Goal: Task Accomplishment & Management: Manage account settings

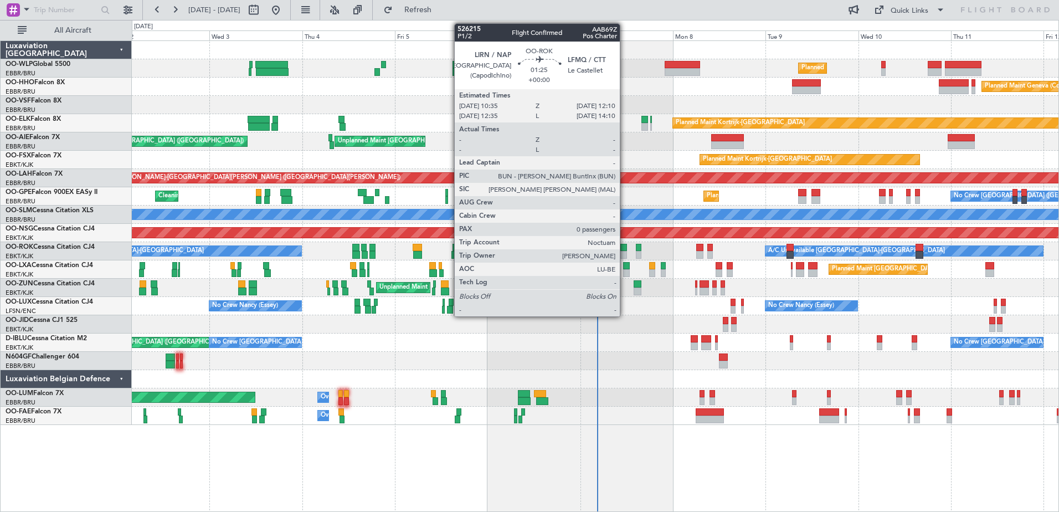
click at [625, 250] on div at bounding box center [623, 248] width 7 height 8
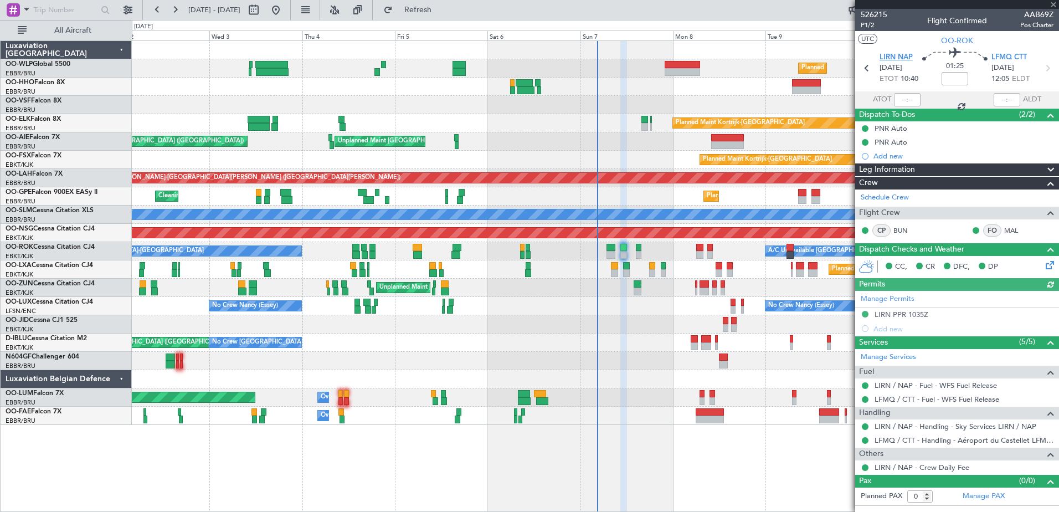
click at [884, 55] on span "LIRN NAP" at bounding box center [895, 57] width 33 height 11
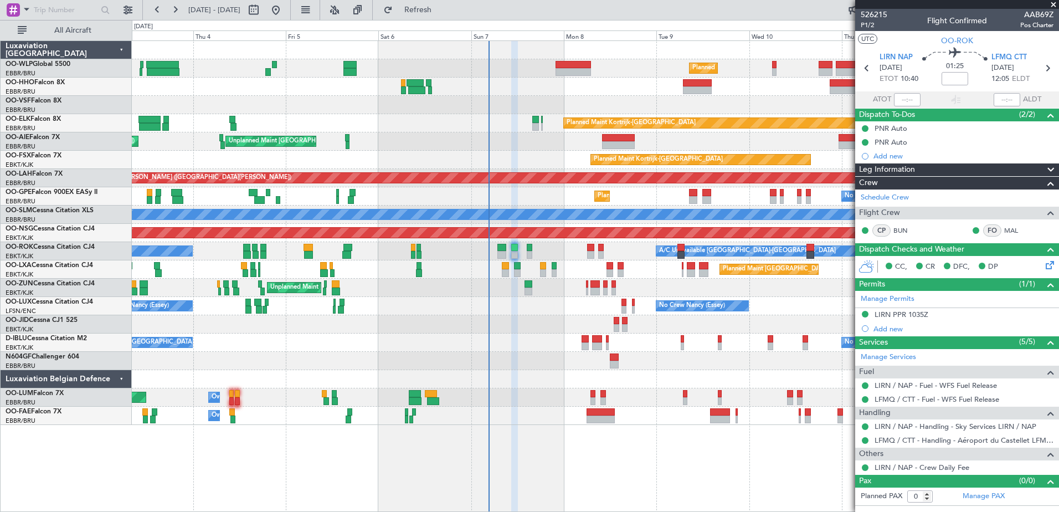
click at [648, 481] on div "Planned Maint Milan (Linate) Planned Maint Geneva (Cointrin) Planned Maint Kort…" at bounding box center [595, 275] width 927 height 471
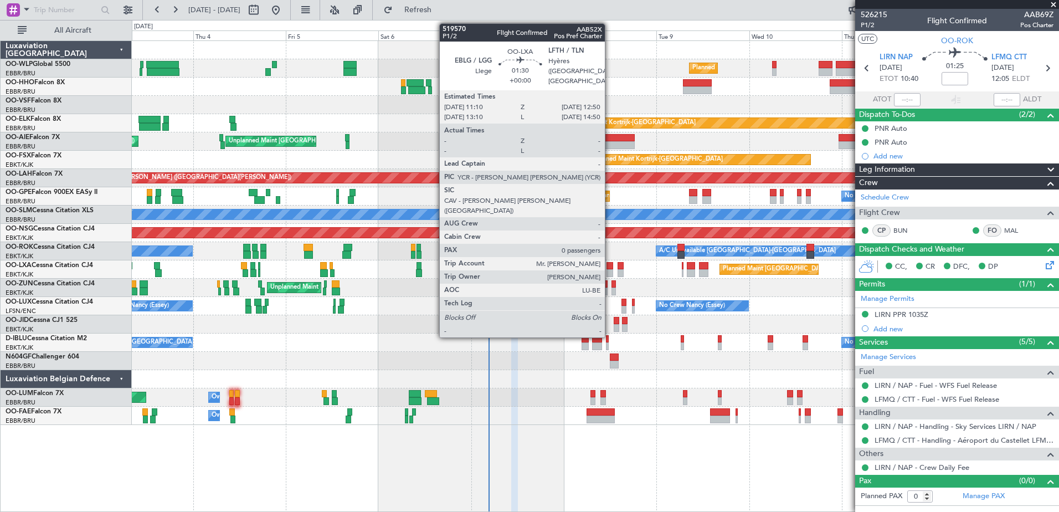
click at [610, 273] on div at bounding box center [609, 273] width 7 height 8
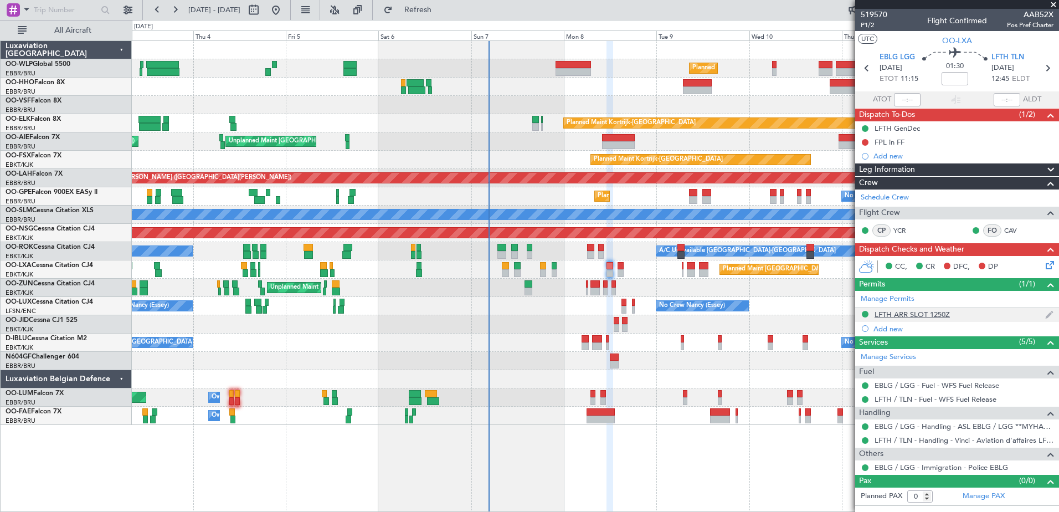
click at [935, 313] on div "LFTH ARR SLOT 1250Z" at bounding box center [911, 313] width 75 height 9
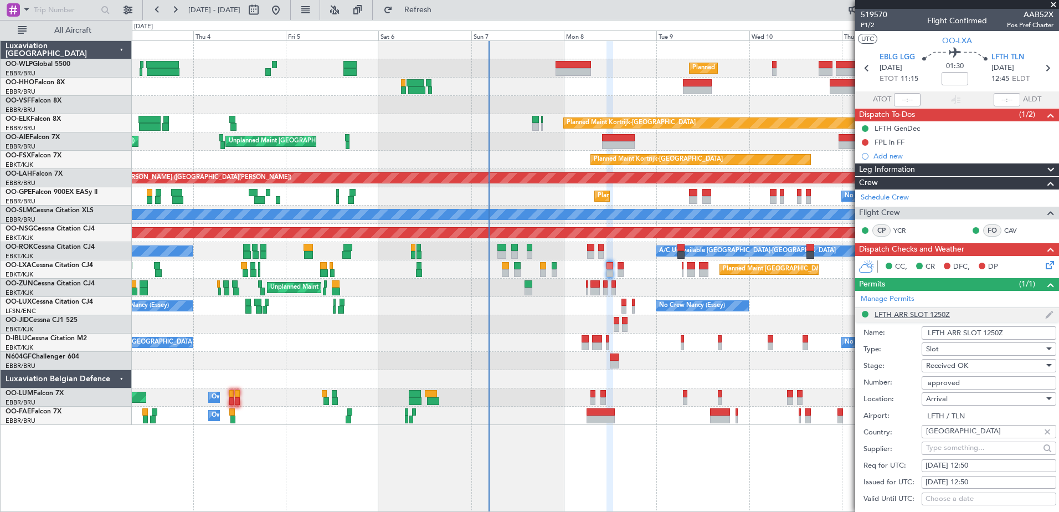
click at [935, 313] on li "LFTH ARR SLOT 1250Z Name: LFTH ARR SLOT 1250Z Type: Slot Stage: Received OK Num…" at bounding box center [957, 480] width 204 height 344
click at [865, 143] on button at bounding box center [864, 142] width 7 height 7
click at [870, 191] on span "Completed" at bounding box center [870, 190] width 37 height 11
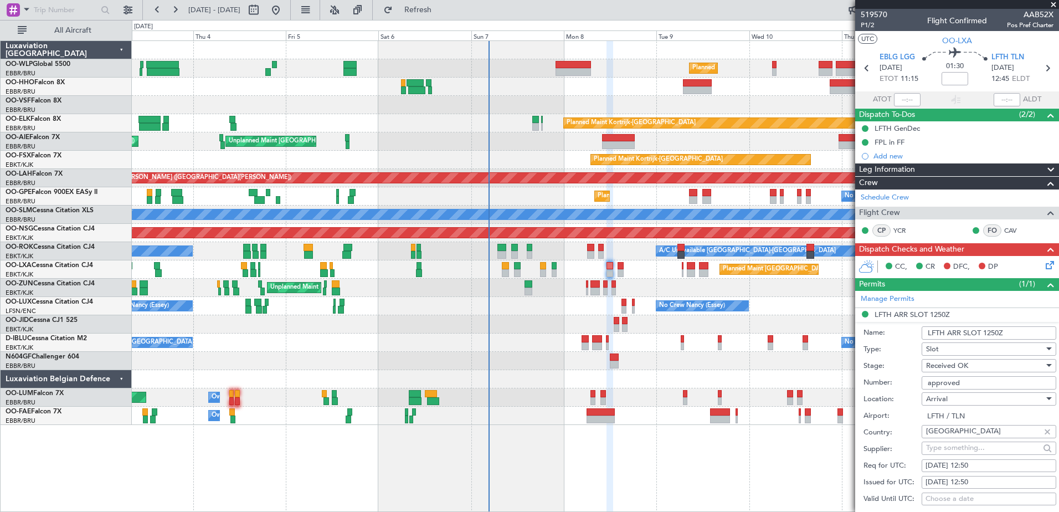
click at [1043, 260] on icon at bounding box center [1047, 263] width 9 height 9
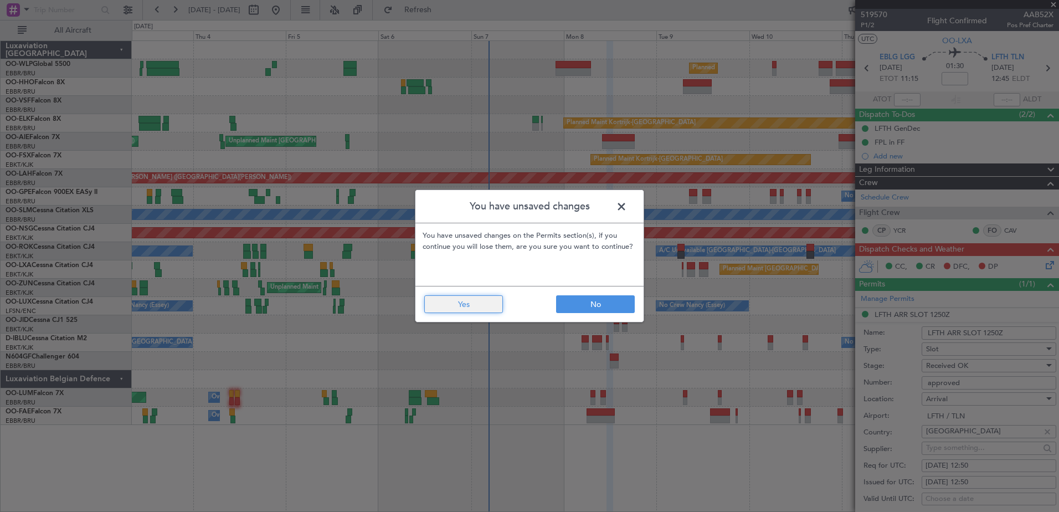
click at [475, 305] on button "Yes" at bounding box center [463, 304] width 79 height 18
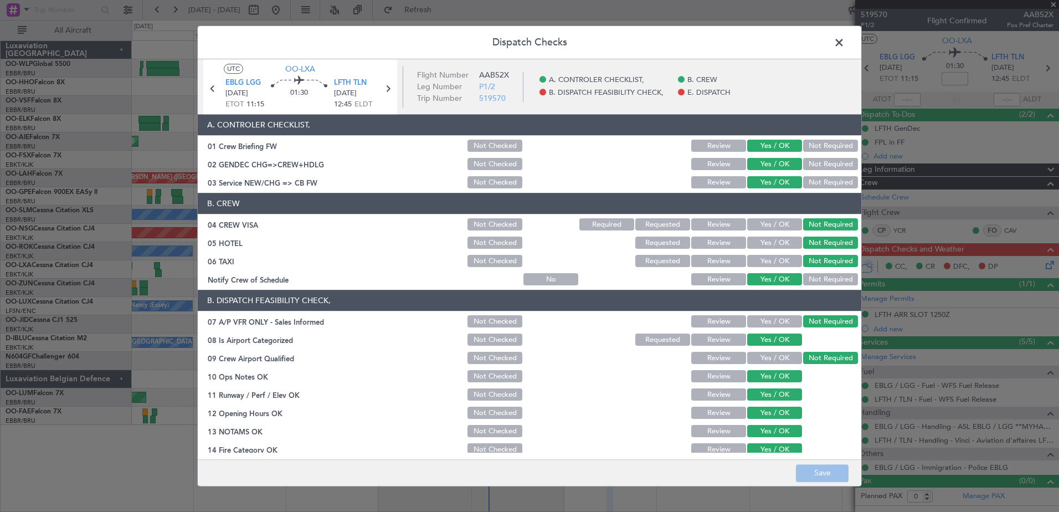
scroll to position [178, 0]
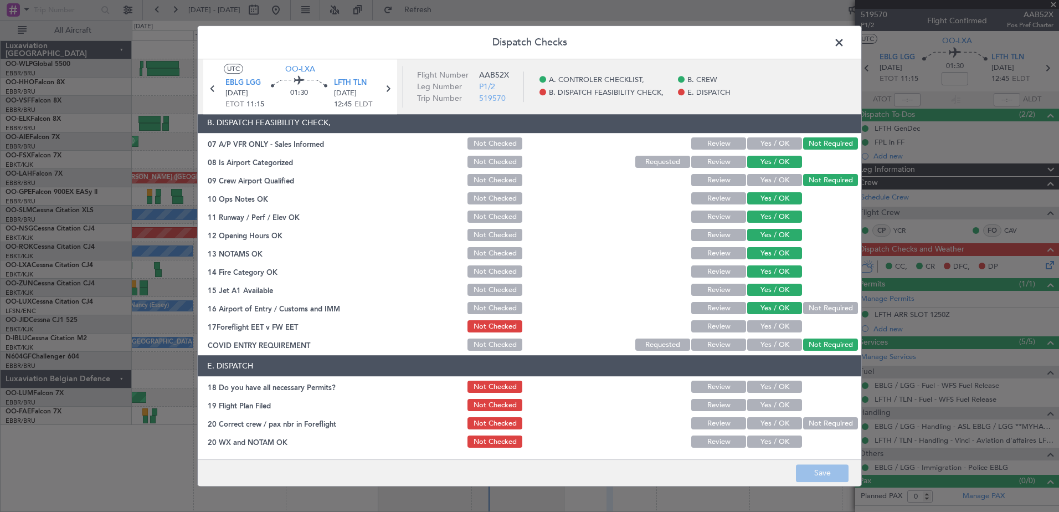
click at [774, 324] on button "Yes / OK" at bounding box center [774, 327] width 55 height 12
click at [774, 386] on button "Yes / OK" at bounding box center [774, 387] width 55 height 12
click at [775, 409] on button "Yes / OK" at bounding box center [774, 405] width 55 height 12
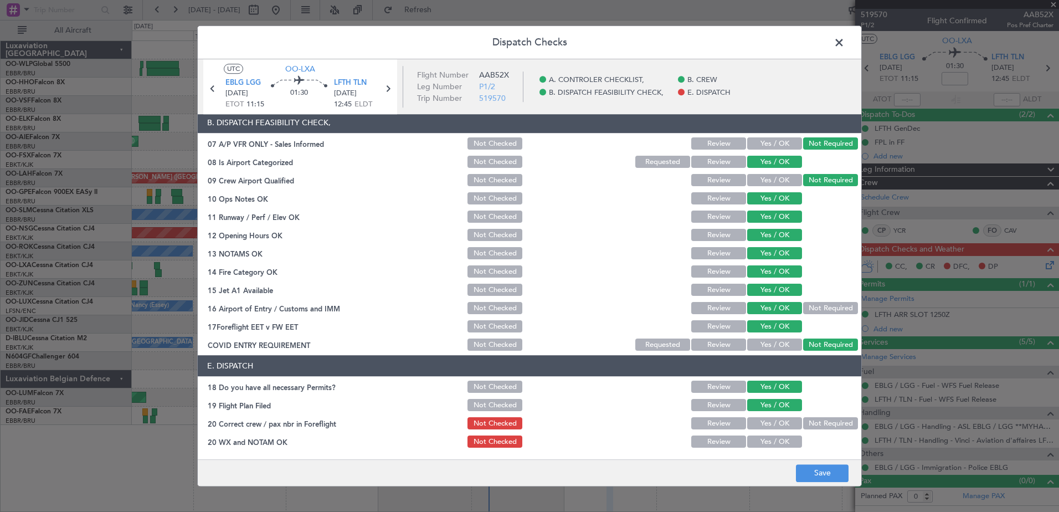
click at [775, 416] on div "Yes / OK" at bounding box center [773, 424] width 56 height 16
drag, startPoint x: 774, startPoint y: 425, endPoint x: 774, endPoint y: 434, distance: 9.4
click at [773, 425] on button "Yes / OK" at bounding box center [774, 423] width 55 height 12
click at [775, 439] on button "Yes / OK" at bounding box center [774, 442] width 55 height 12
click at [841, 472] on button "Save" at bounding box center [822, 473] width 53 height 18
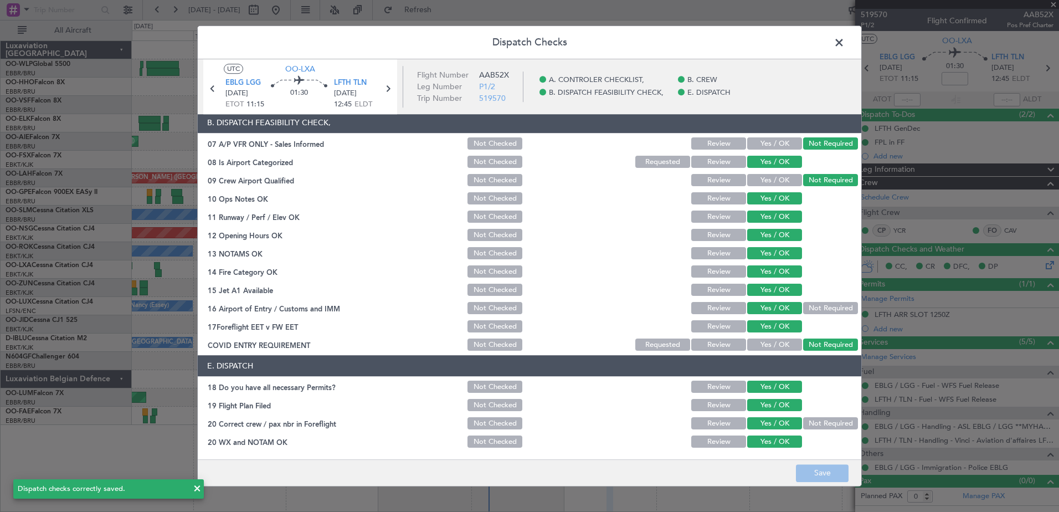
click at [844, 50] on span at bounding box center [844, 45] width 0 height 22
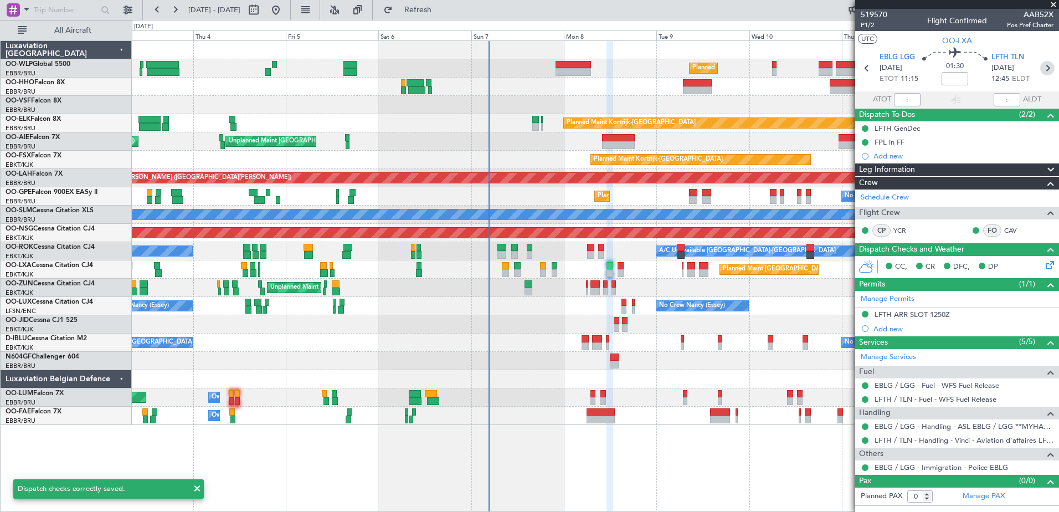
click at [1046, 66] on icon at bounding box center [1047, 68] width 14 height 14
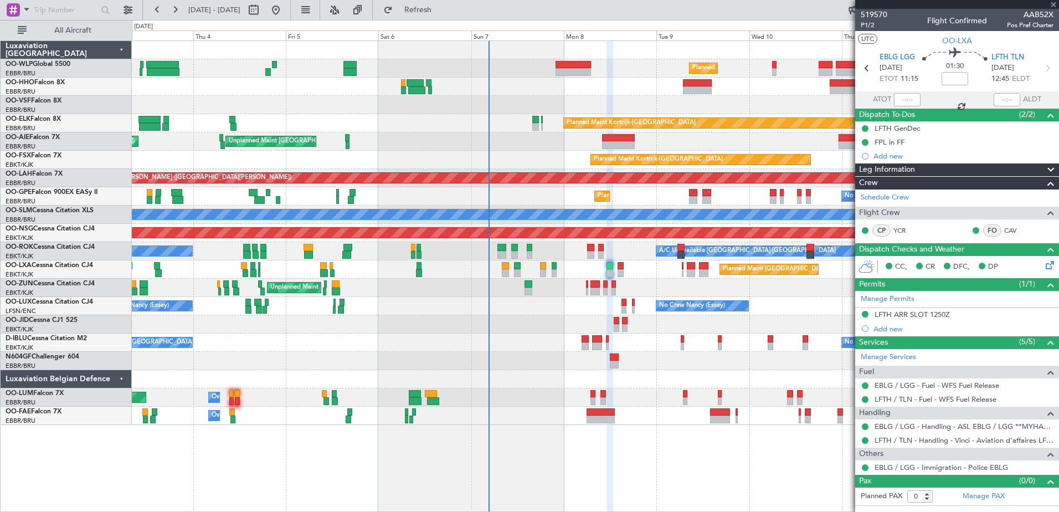
type input "-00:05"
type input "4"
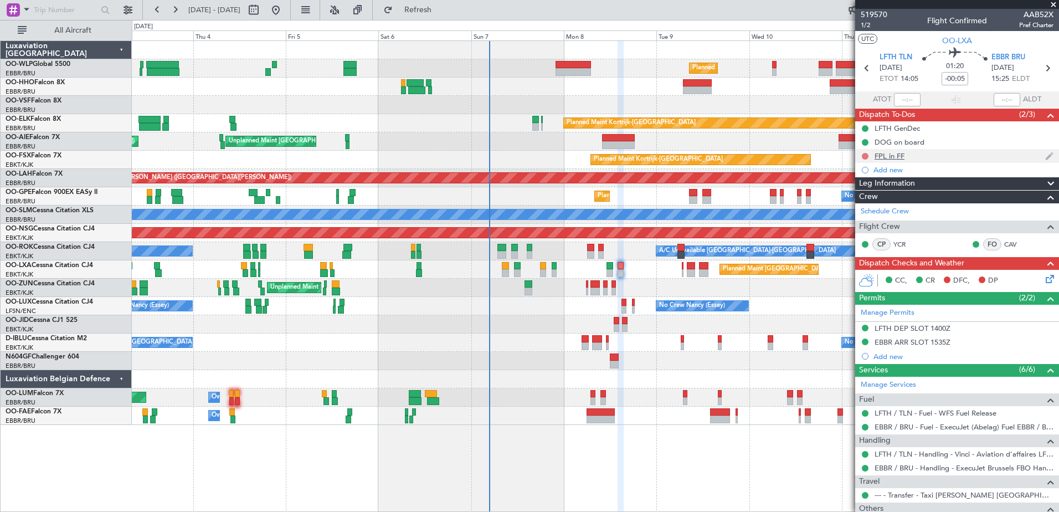
click at [866, 156] on button at bounding box center [864, 156] width 7 height 7
click at [867, 201] on span "Completed" at bounding box center [870, 204] width 37 height 11
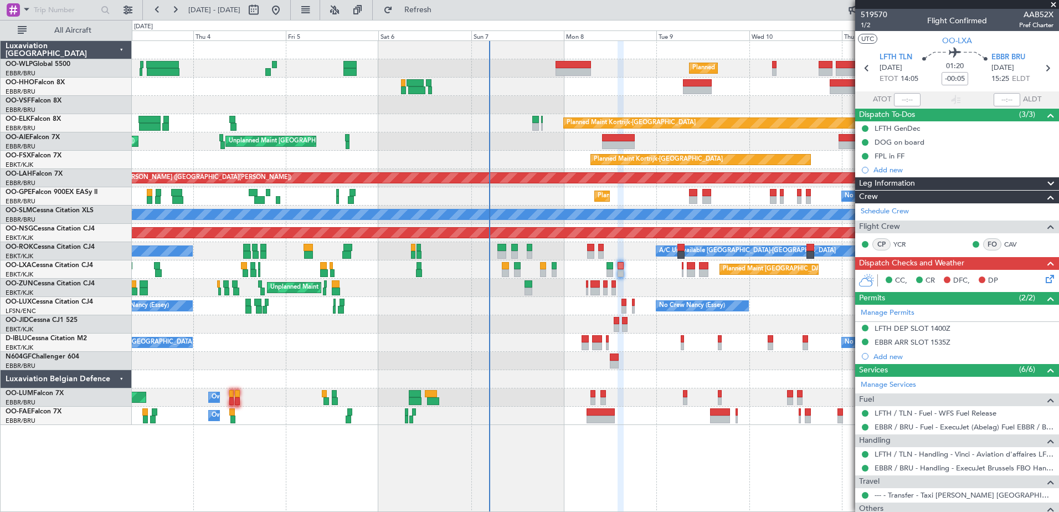
click at [1044, 279] on icon at bounding box center [1047, 276] width 9 height 9
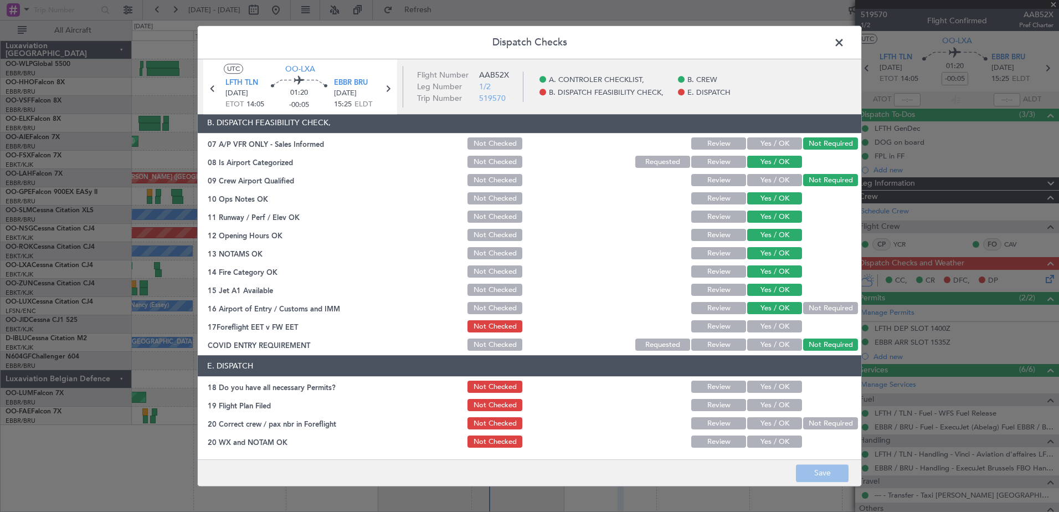
drag, startPoint x: 751, startPoint y: 324, endPoint x: 753, endPoint y: 340, distance: 16.7
click at [752, 324] on button "Yes / OK" at bounding box center [774, 327] width 55 height 12
drag, startPoint x: 765, startPoint y: 377, endPoint x: 762, endPoint y: 383, distance: 6.5
click at [762, 383] on section "E. DISPATCH 18 Do you have all necessary Permits? Not Checked Review Yes / OK 1…" at bounding box center [529, 402] width 663 height 94
click at [762, 385] on button "Yes / OK" at bounding box center [774, 387] width 55 height 12
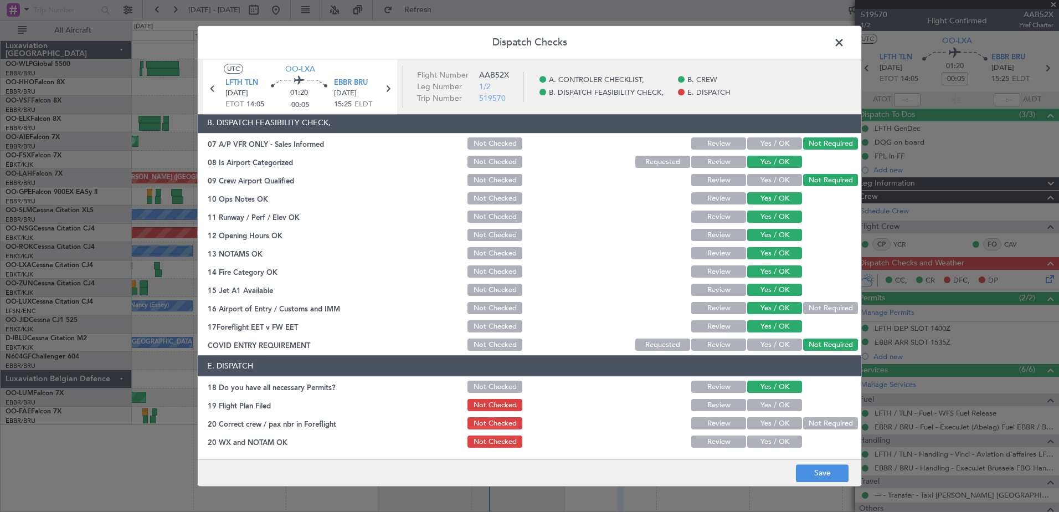
click at [768, 410] on button "Yes / OK" at bounding box center [774, 405] width 55 height 12
drag, startPoint x: 770, startPoint y: 419, endPoint x: 770, endPoint y: 429, distance: 10.5
click at [770, 420] on button "Yes / OK" at bounding box center [774, 423] width 55 height 12
click at [773, 443] on button "Yes / OK" at bounding box center [774, 442] width 55 height 12
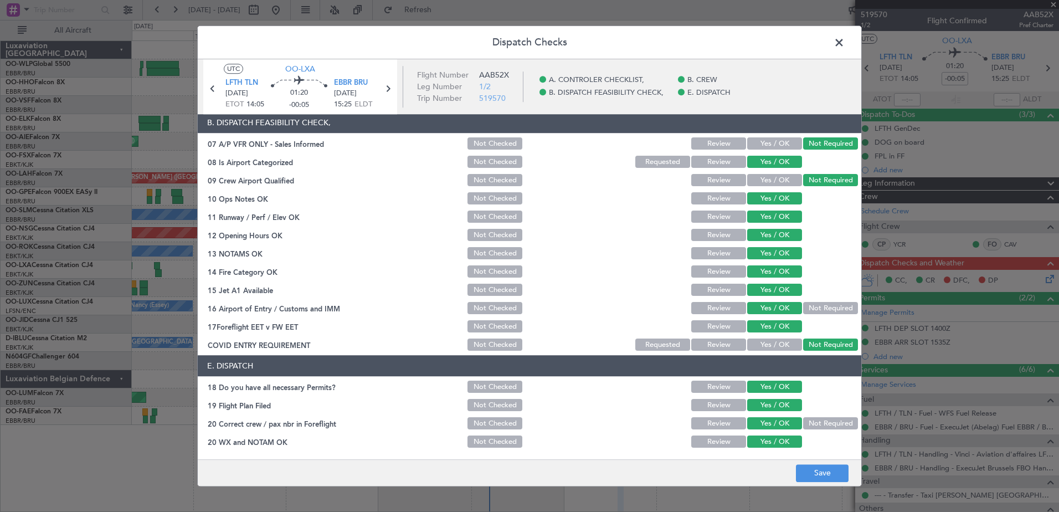
click at [833, 483] on footer "Save" at bounding box center [529, 472] width 663 height 27
click at [834, 474] on button "Save" at bounding box center [822, 473] width 53 height 18
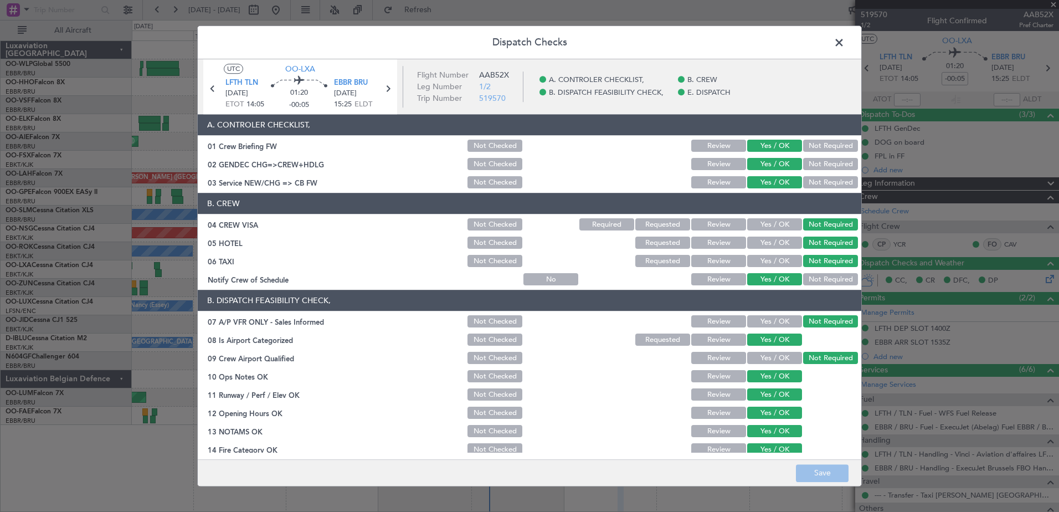
click at [844, 48] on span at bounding box center [844, 45] width 0 height 22
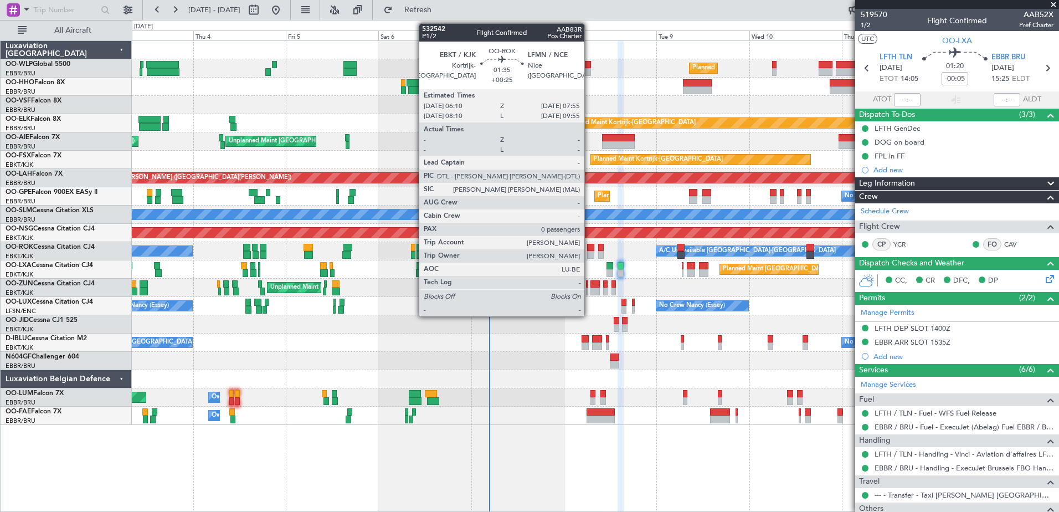
click at [589, 250] on div at bounding box center [590, 248] width 7 height 8
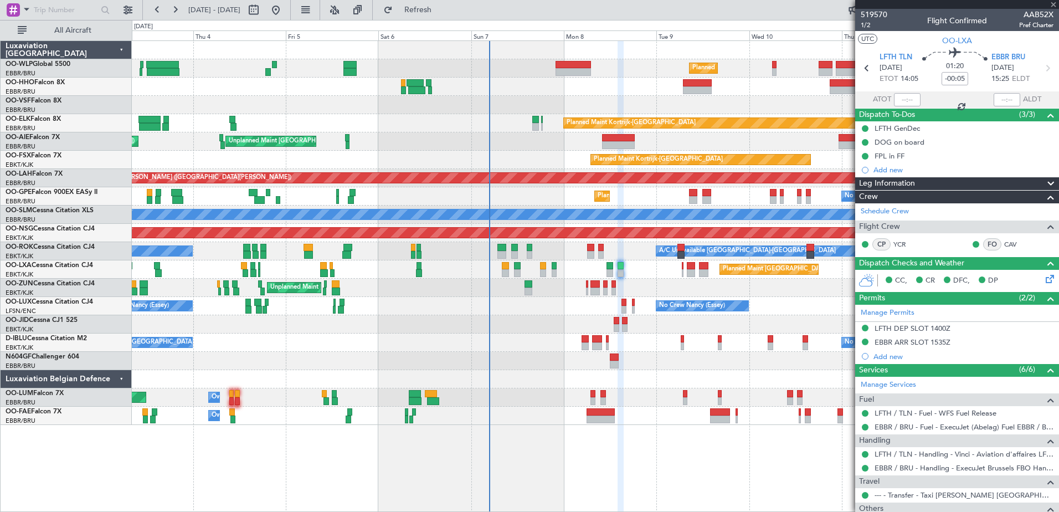
type input "+00:25"
type input "0"
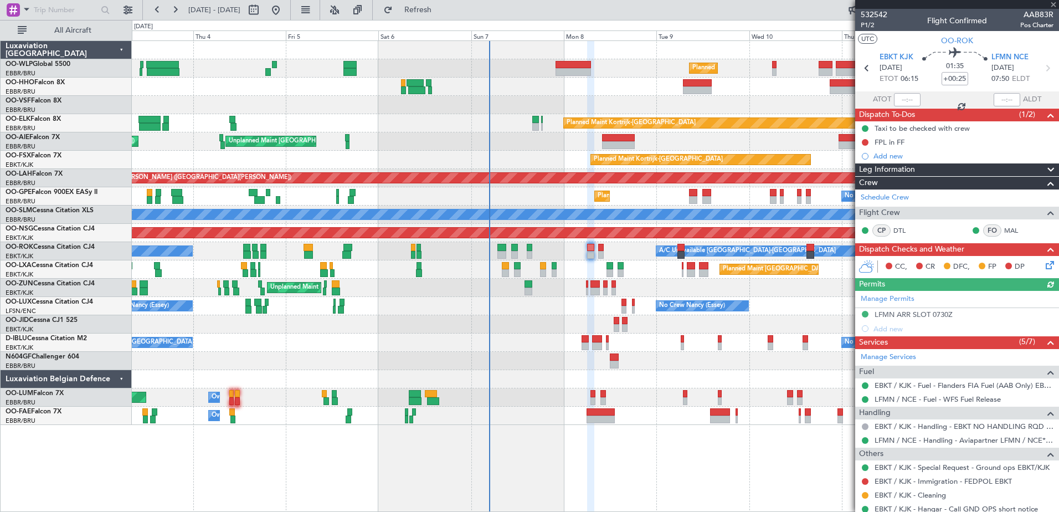
scroll to position [35, 0]
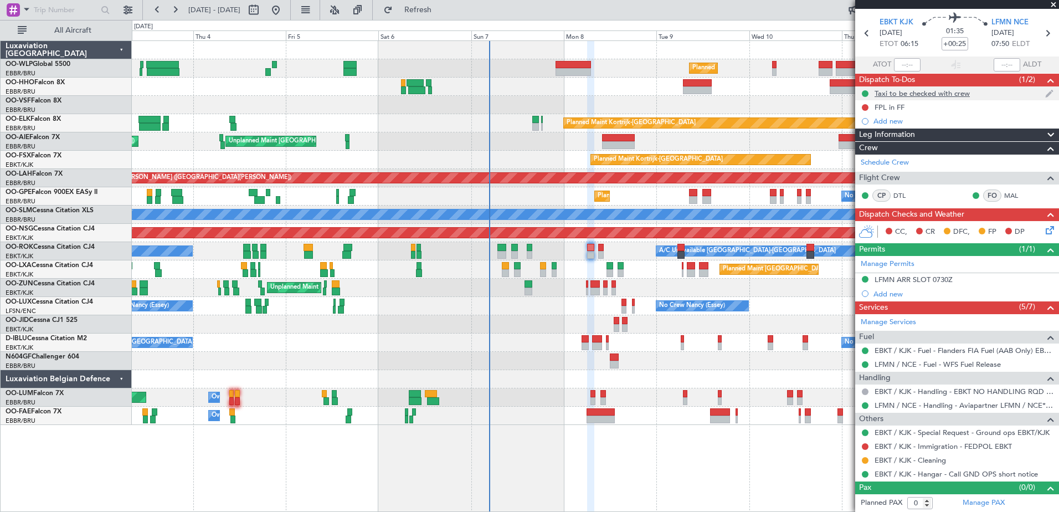
click at [920, 94] on div "Taxi to be checked with crew" at bounding box center [921, 93] width 95 height 9
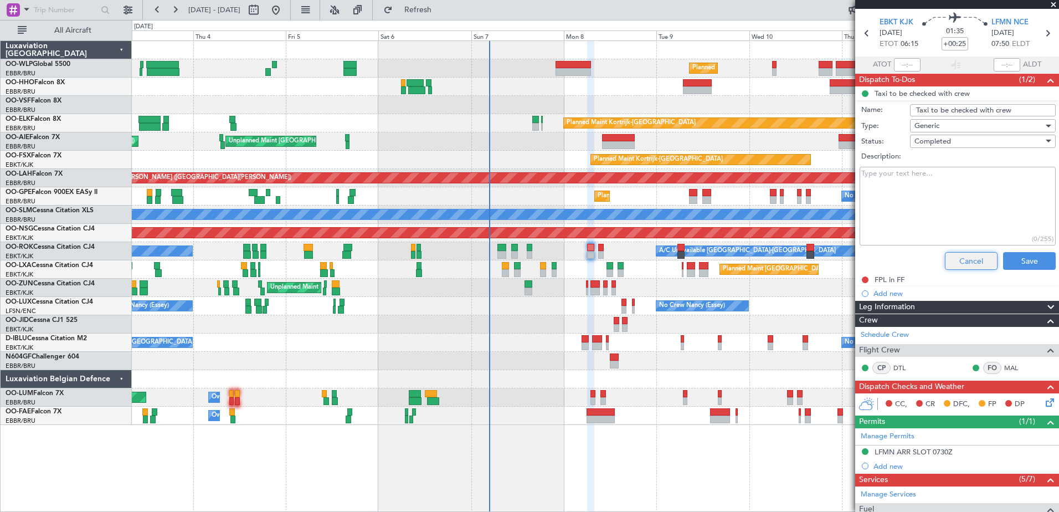
click at [966, 266] on button "Cancel" at bounding box center [971, 261] width 53 height 18
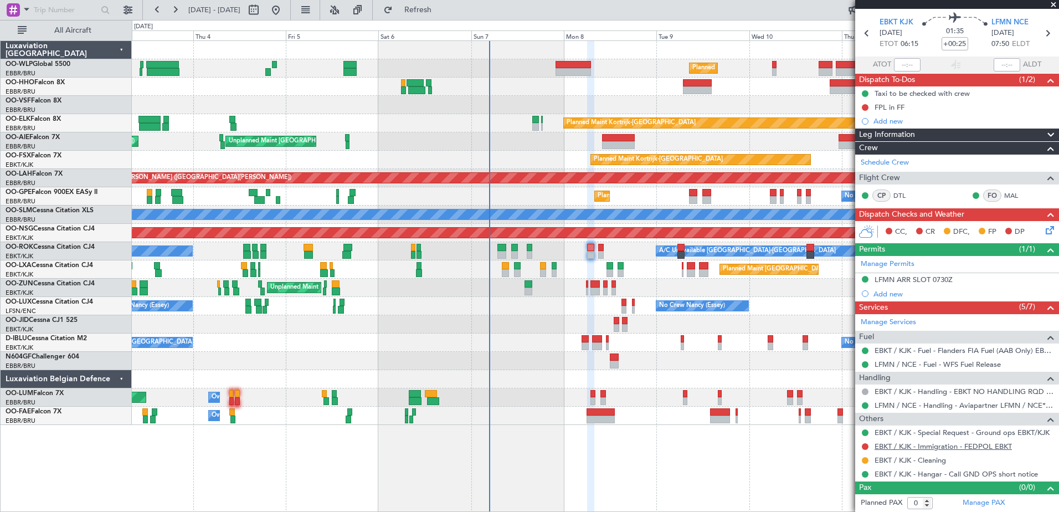
click at [968, 442] on link "EBKT / KJK - Immigration - FEDPOL EBKT" at bounding box center [942, 445] width 137 height 9
click at [441, 11] on span "Refresh" at bounding box center [418, 10] width 47 height 8
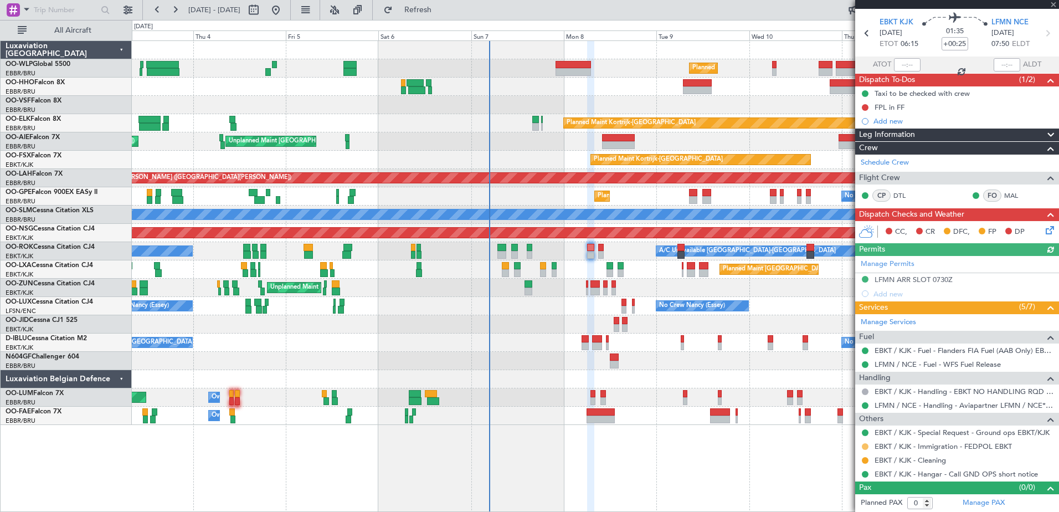
click at [866, 447] on button at bounding box center [864, 446] width 7 height 7
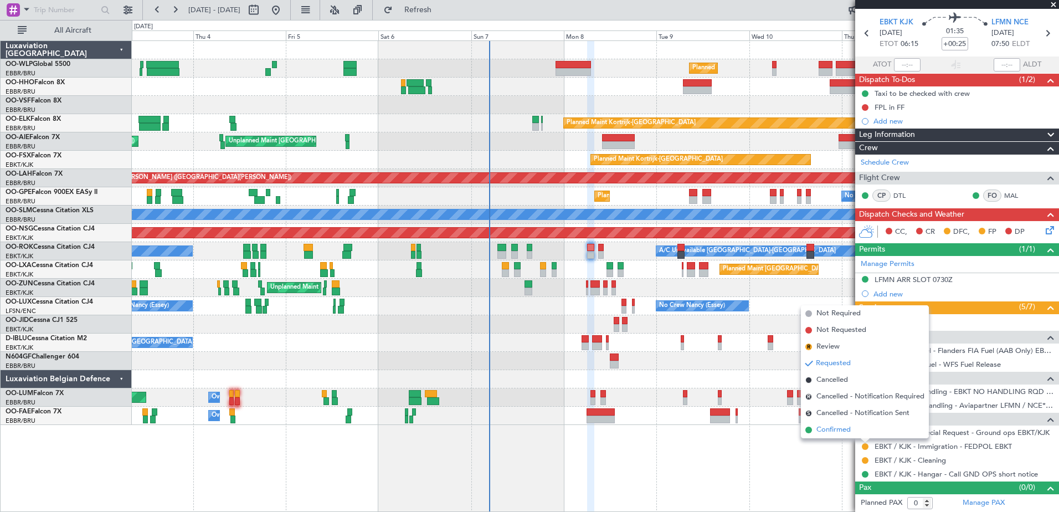
click at [841, 428] on span "Confirmed" at bounding box center [833, 429] width 34 height 11
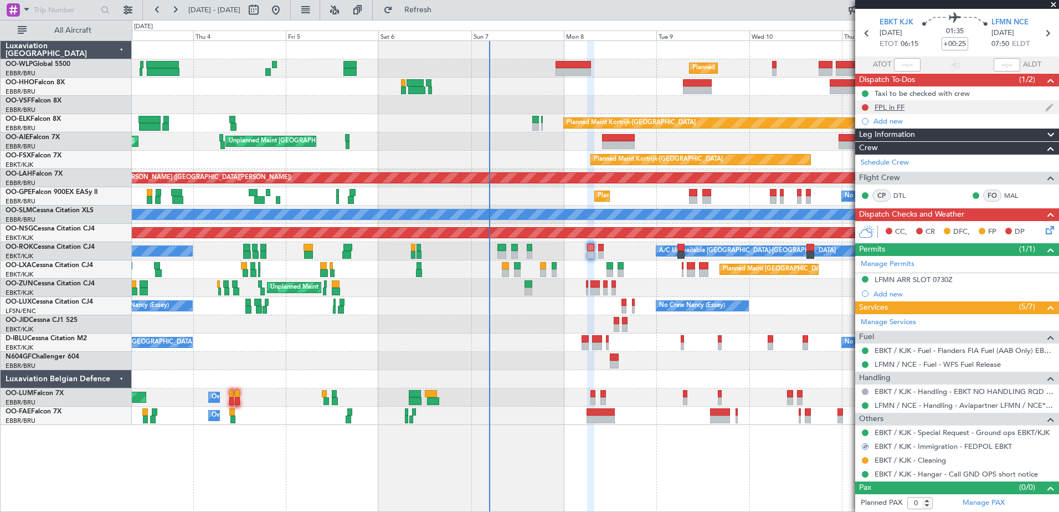
scroll to position [0, 0]
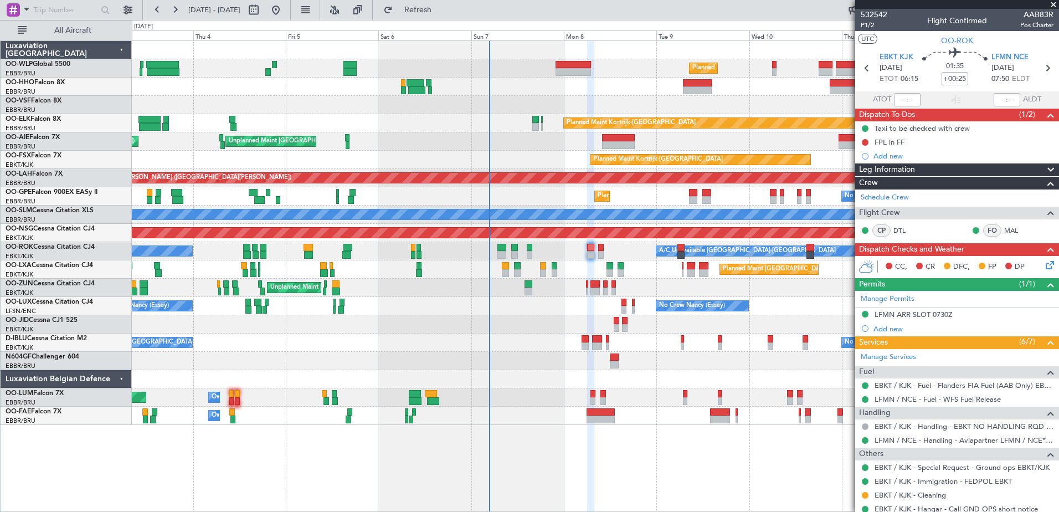
click at [1043, 265] on icon at bounding box center [1047, 263] width 9 height 9
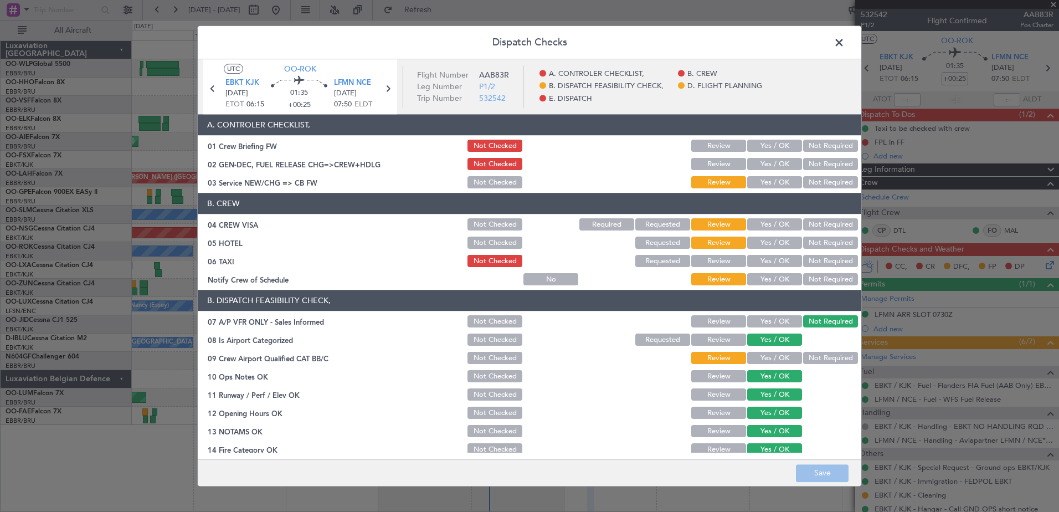
click at [776, 360] on button "Yes / OK" at bounding box center [774, 358] width 55 height 12
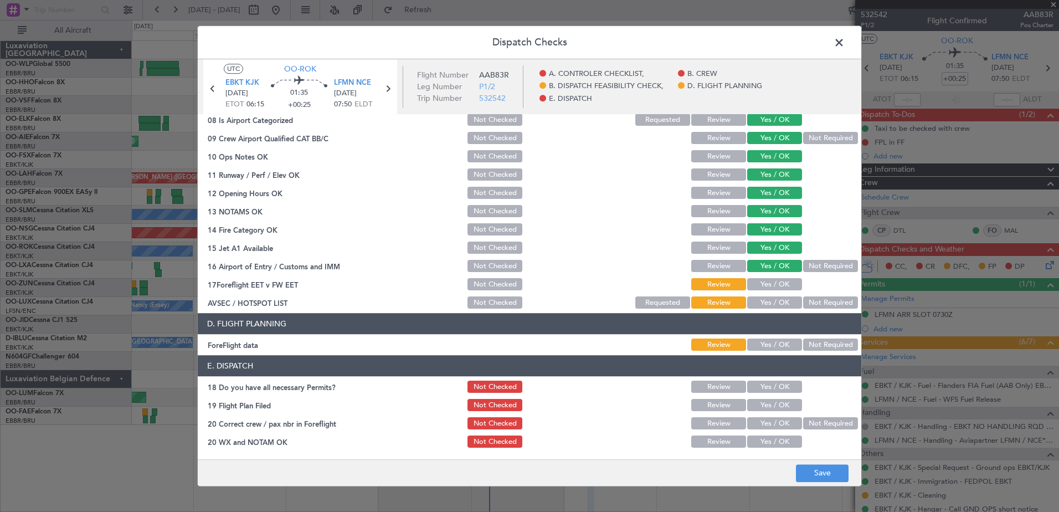
click at [773, 283] on button "Yes / OK" at bounding box center [774, 284] width 55 height 12
click at [780, 298] on button "Yes / OK" at bounding box center [774, 303] width 55 height 12
drag, startPoint x: 777, startPoint y: 343, endPoint x: 780, endPoint y: 376, distance: 33.3
click at [777, 344] on button "Yes / OK" at bounding box center [774, 345] width 55 height 12
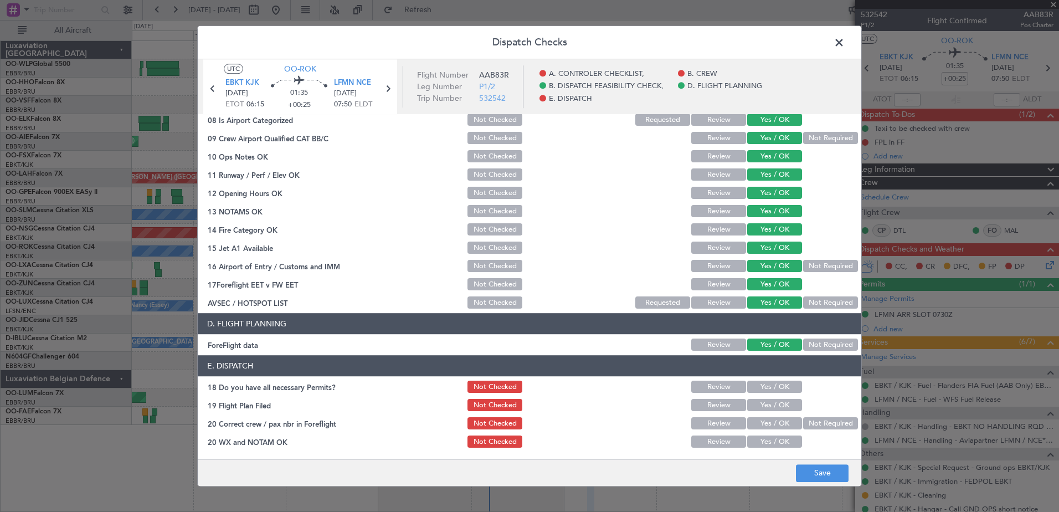
drag, startPoint x: 778, startPoint y: 389, endPoint x: 780, endPoint y: 396, distance: 6.7
click at [780, 392] on button "Yes / OK" at bounding box center [774, 387] width 55 height 12
click at [781, 406] on button "Yes / OK" at bounding box center [774, 405] width 55 height 12
click at [783, 424] on button "Yes / OK" at bounding box center [774, 423] width 55 height 12
click at [779, 439] on button "Yes / OK" at bounding box center [774, 442] width 55 height 12
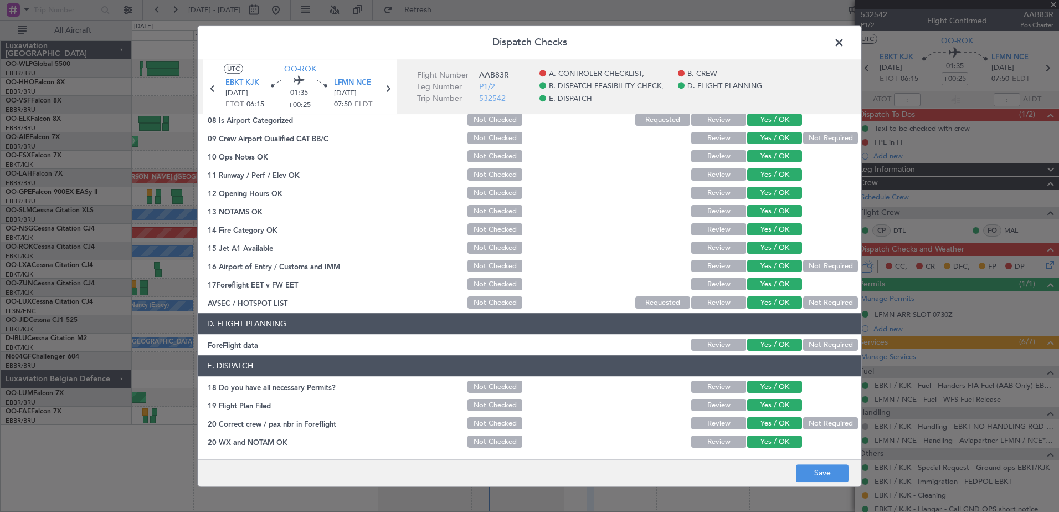
click at [818, 306] on button "Not Required" at bounding box center [830, 303] width 55 height 12
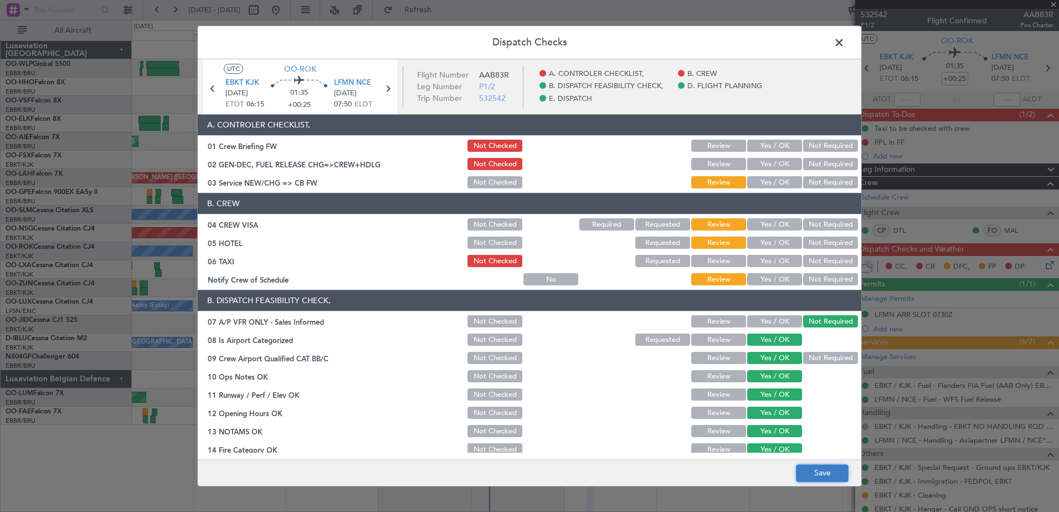
click at [829, 471] on button "Save" at bounding box center [822, 473] width 53 height 18
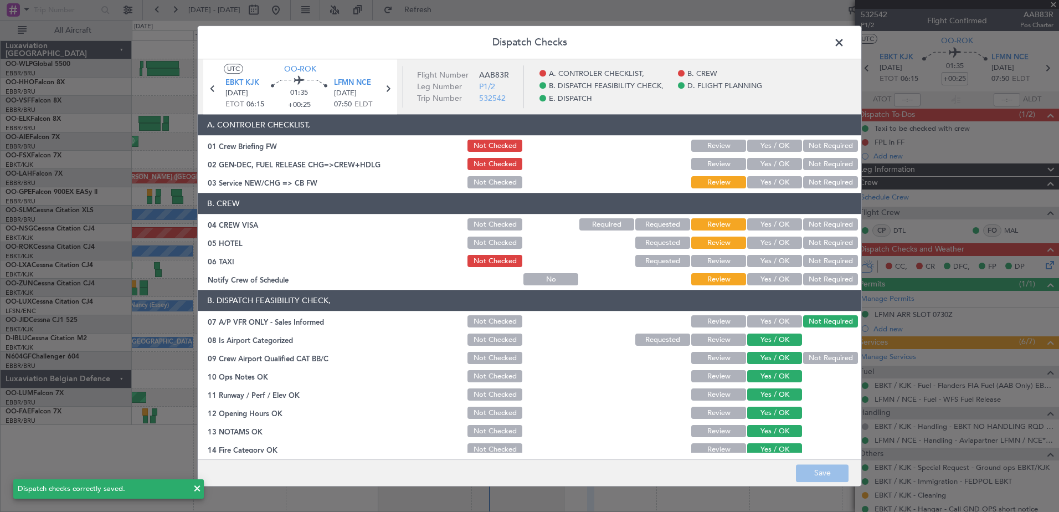
click at [844, 49] on span at bounding box center [844, 45] width 0 height 22
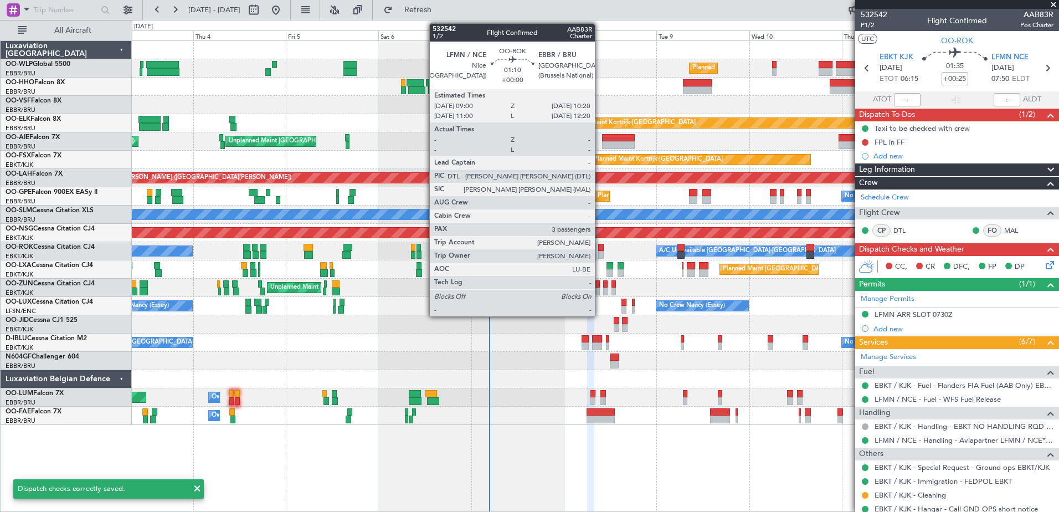
click at [600, 249] on div at bounding box center [601, 248] width 6 height 8
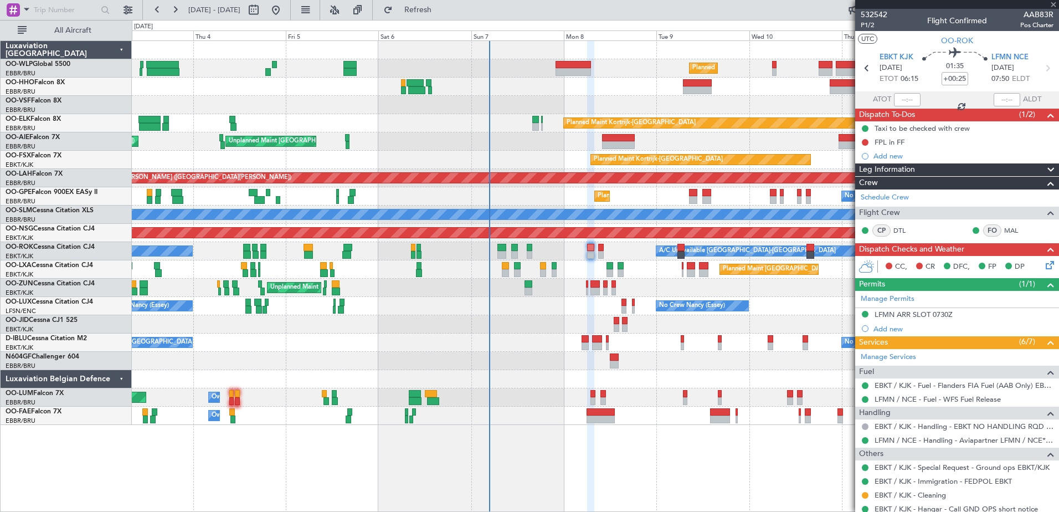
type input "3"
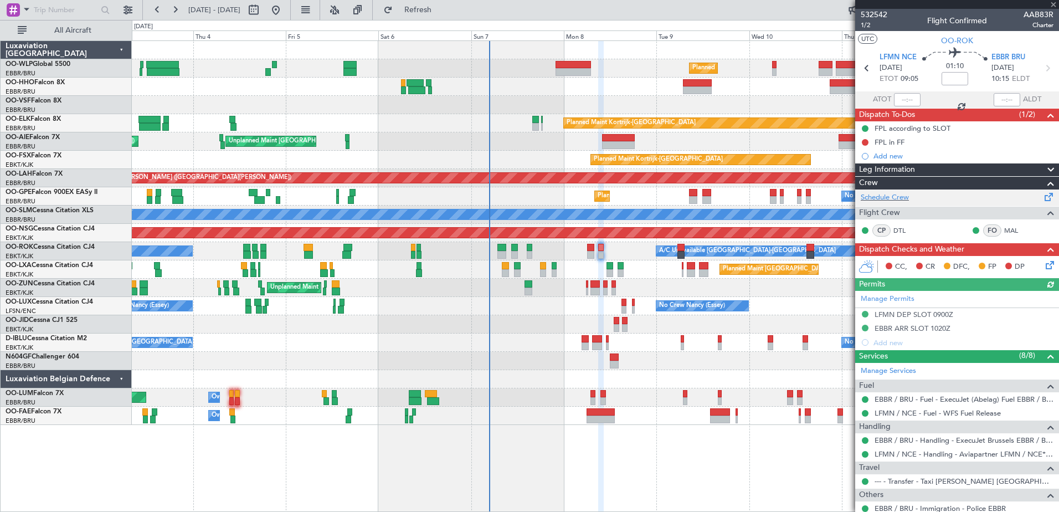
scroll to position [111, 0]
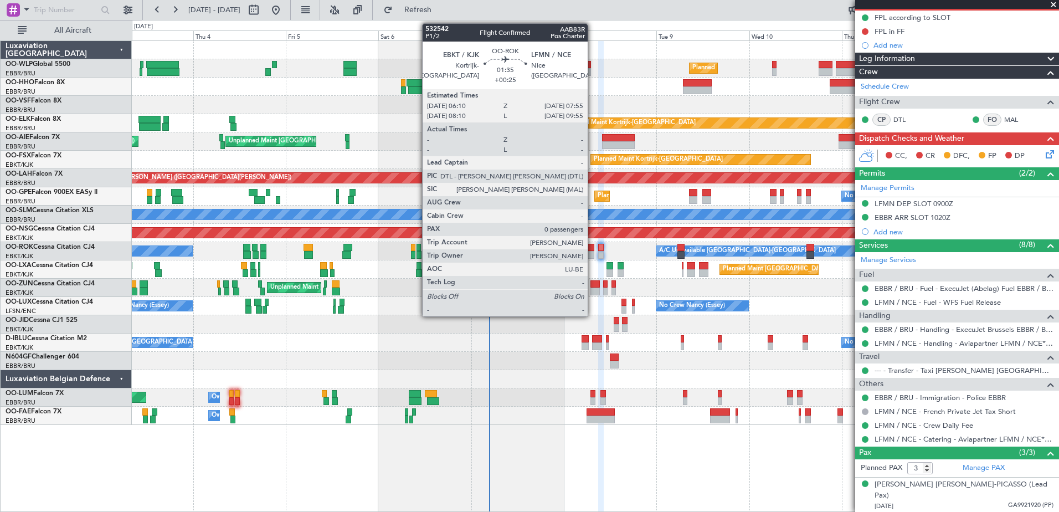
click at [592, 250] on div at bounding box center [590, 248] width 7 height 8
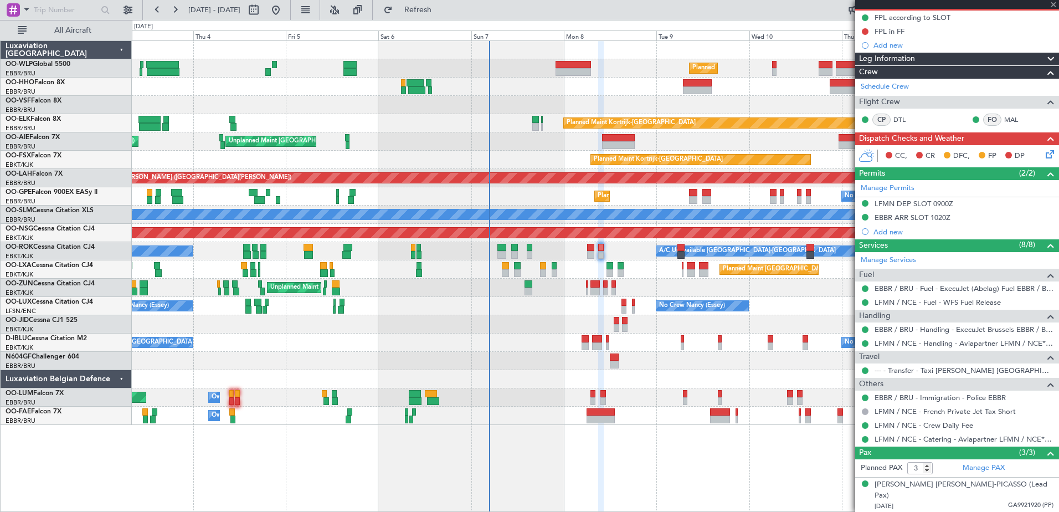
type input "+00:25"
type input "0"
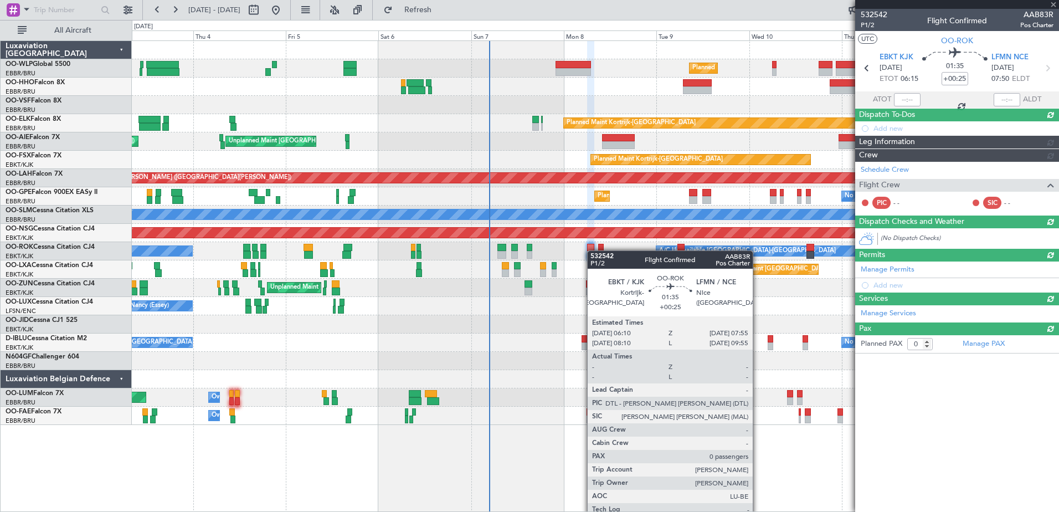
scroll to position [0, 0]
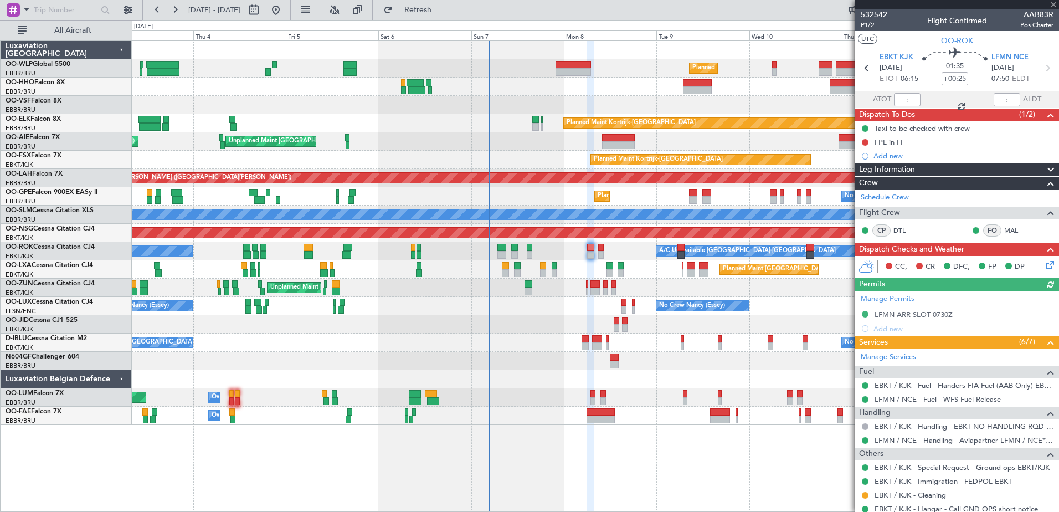
click at [1043, 260] on icon at bounding box center [1047, 263] width 9 height 9
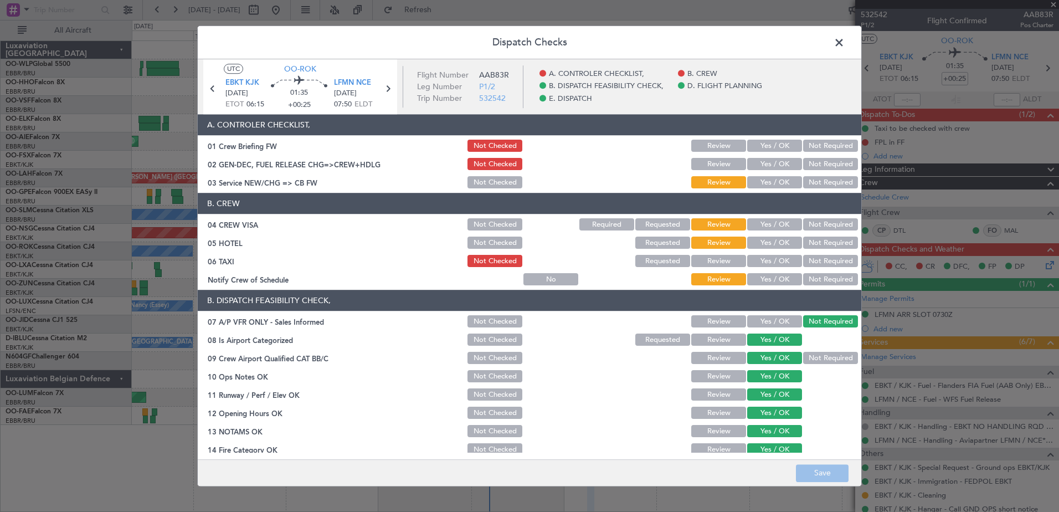
click at [805, 278] on button "Not Required" at bounding box center [830, 279] width 55 height 12
click at [816, 257] on button "Not Required" at bounding box center [830, 261] width 55 height 12
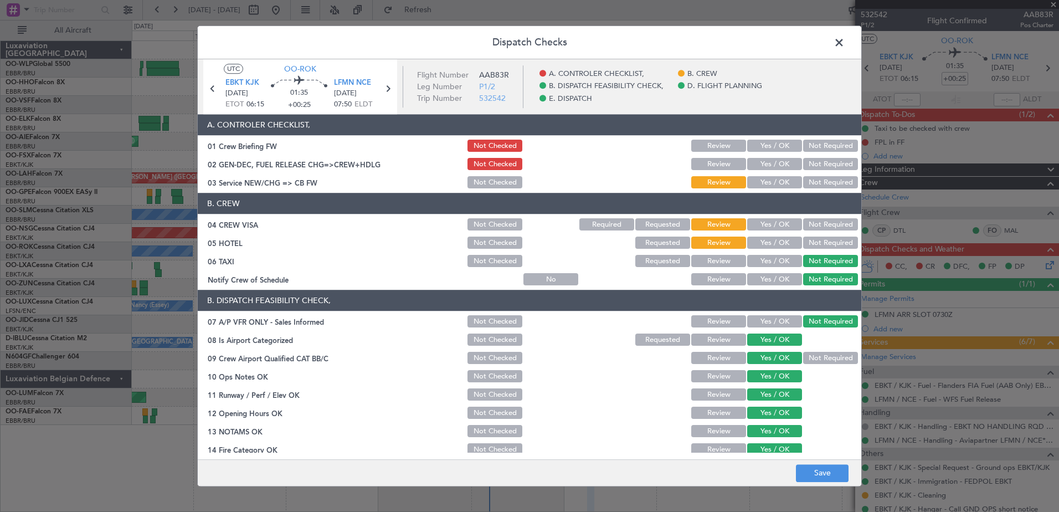
click at [817, 242] on button "Not Required" at bounding box center [830, 243] width 55 height 12
click at [816, 226] on button "Not Required" at bounding box center [830, 225] width 55 height 12
click at [781, 267] on div "Yes / OK" at bounding box center [773, 262] width 56 height 16
click at [782, 256] on button "Yes / OK" at bounding box center [774, 261] width 55 height 12
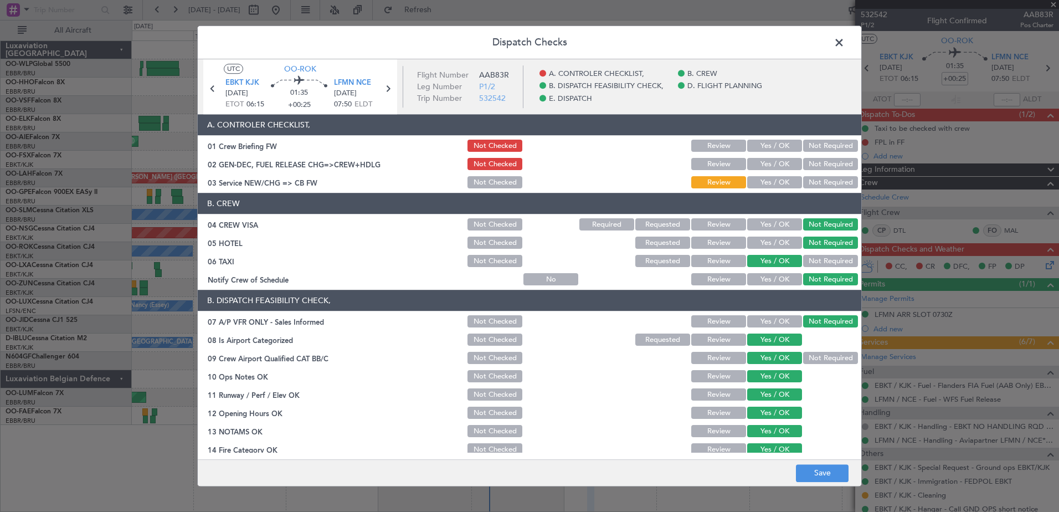
click at [764, 176] on div "Yes / OK" at bounding box center [773, 183] width 56 height 16
click at [765, 178] on button "Yes / OK" at bounding box center [774, 183] width 55 height 12
click at [835, 468] on button "Save" at bounding box center [822, 473] width 53 height 18
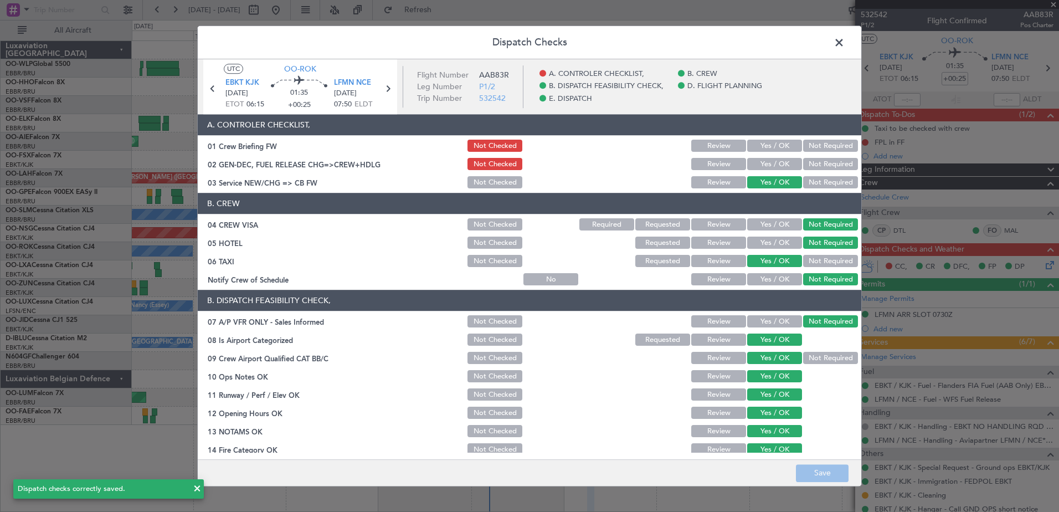
click at [844, 38] on span at bounding box center [844, 45] width 0 height 22
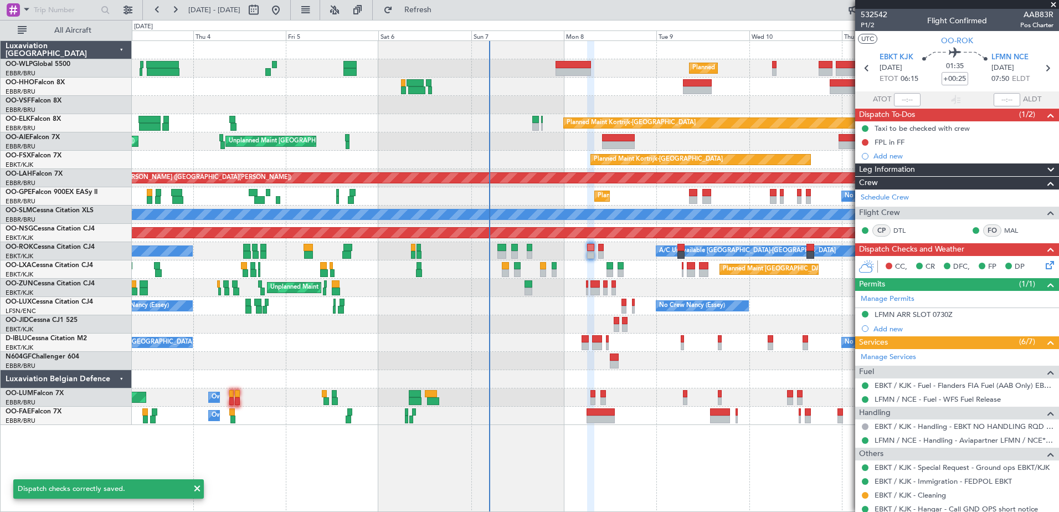
scroll to position [35, 0]
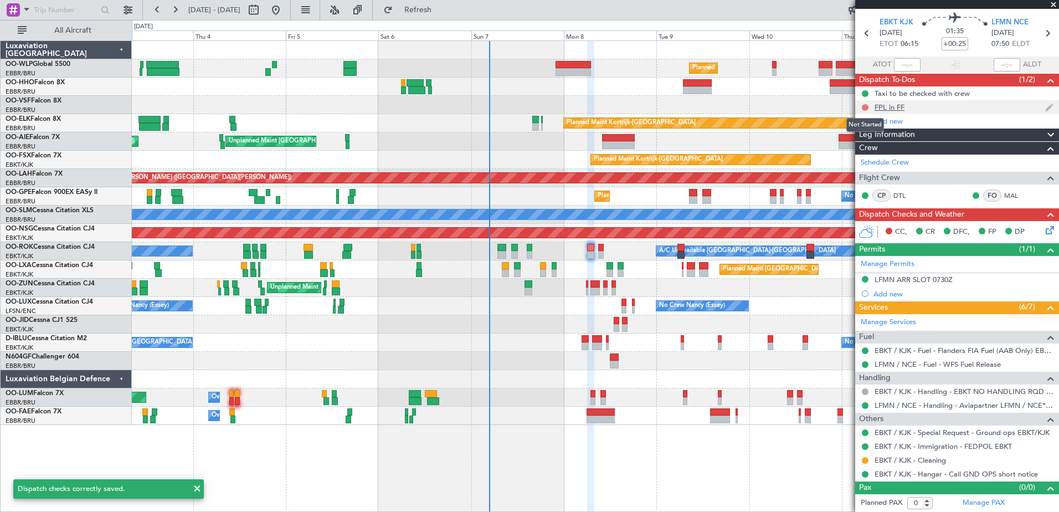
click at [866, 106] on button at bounding box center [864, 107] width 7 height 7
click at [868, 157] on span "Completed" at bounding box center [870, 156] width 37 height 11
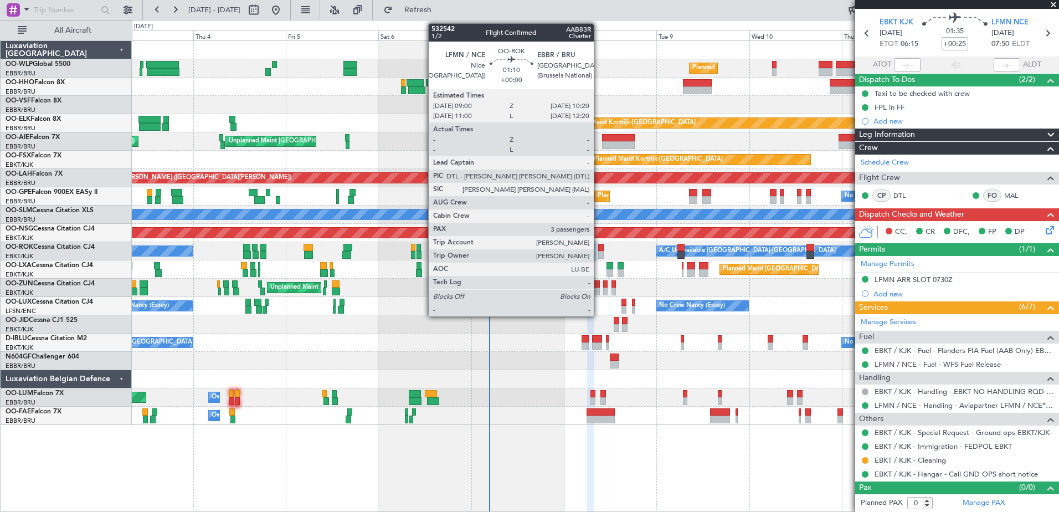
click at [598, 250] on div at bounding box center [601, 248] width 6 height 8
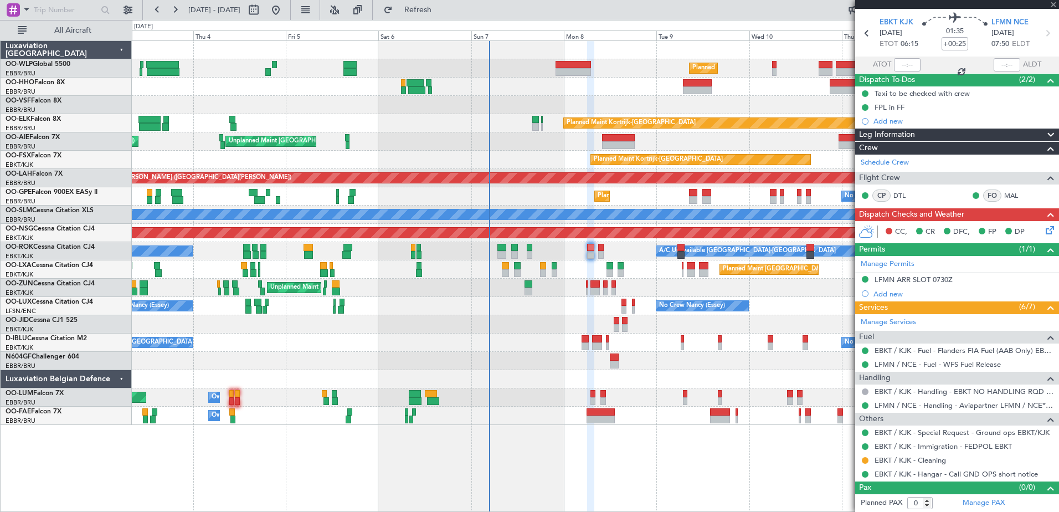
type input "3"
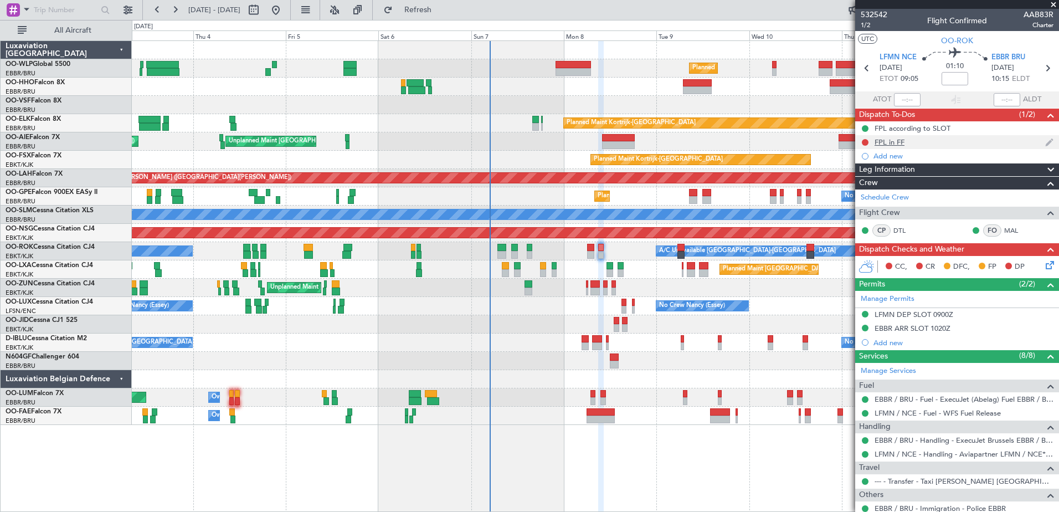
scroll to position [151, 0]
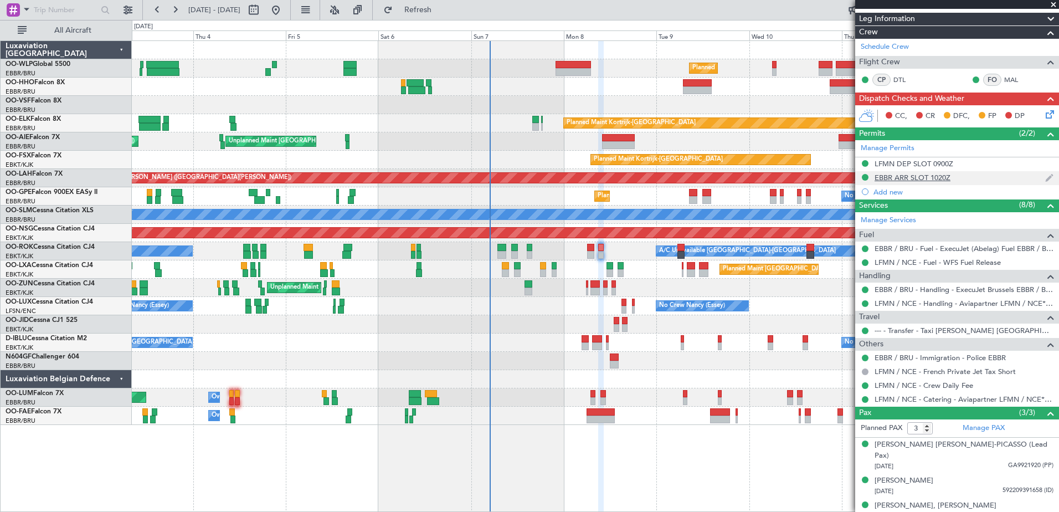
click at [935, 179] on div "EBBR ARR SLOT 1020Z" at bounding box center [912, 177] width 76 height 9
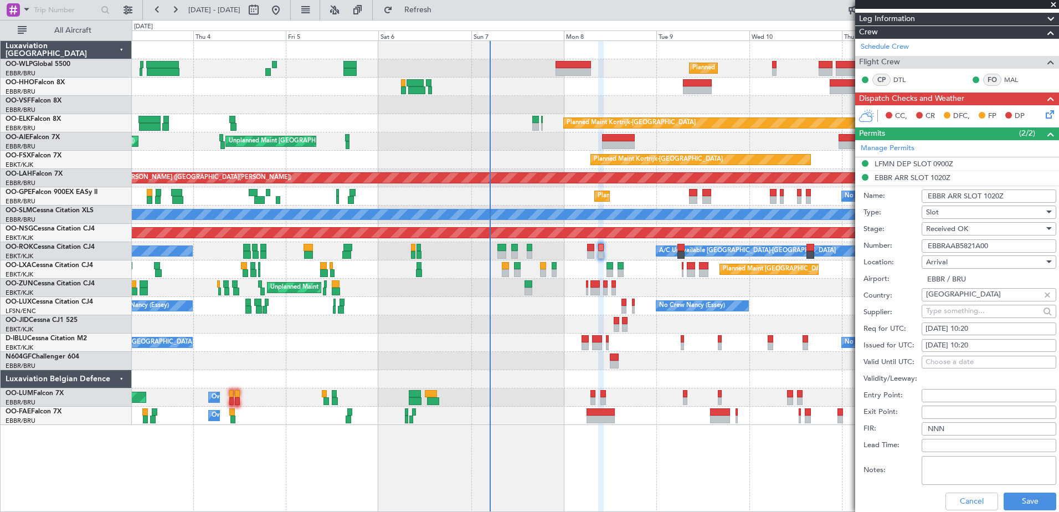
drag, startPoint x: 994, startPoint y: 244, endPoint x: 917, endPoint y: 240, distance: 77.6
click at [917, 240] on div "Number: EBBRAAB5821A00" at bounding box center [959, 246] width 193 height 17
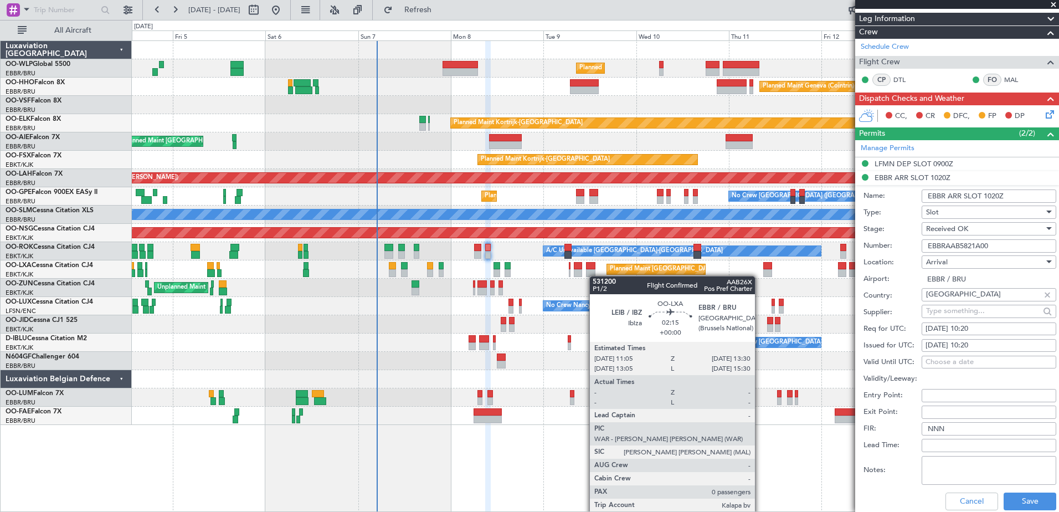
click at [594, 276] on div "Planned Maint Milan (Linate) Planned Maint Geneva (Cointrin) Planned Maint Kort…" at bounding box center [595, 233] width 926 height 384
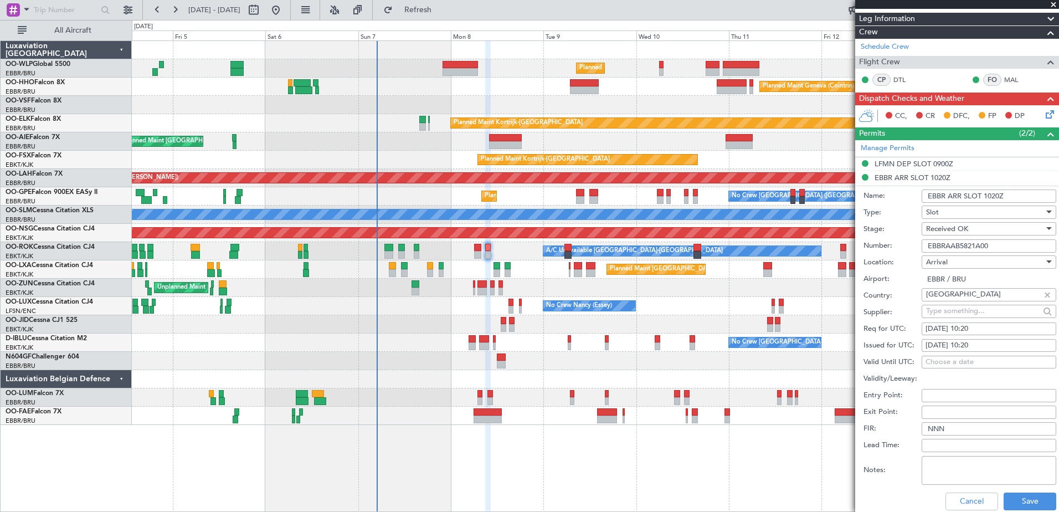
click at [1043, 111] on icon at bounding box center [1047, 112] width 9 height 9
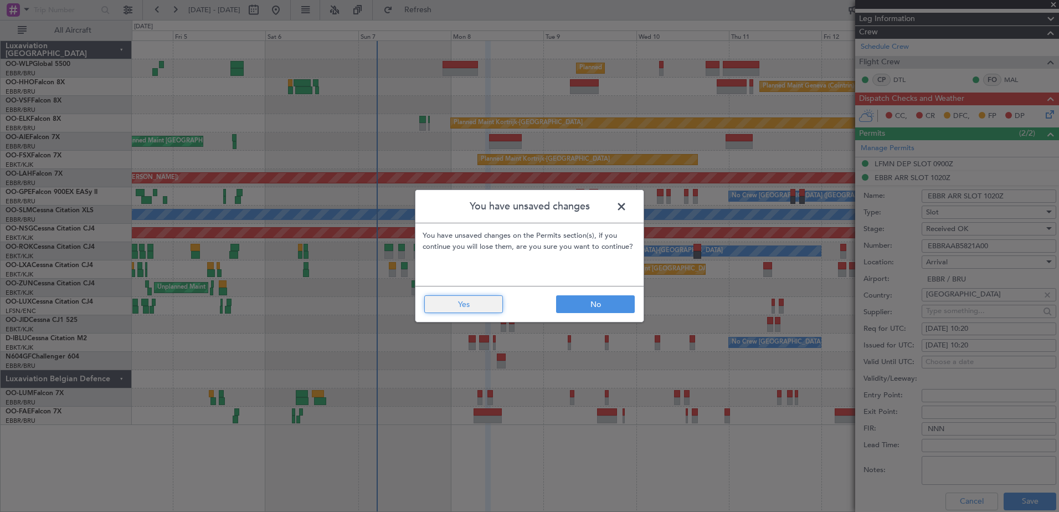
click at [473, 305] on button "Yes" at bounding box center [463, 304] width 79 height 18
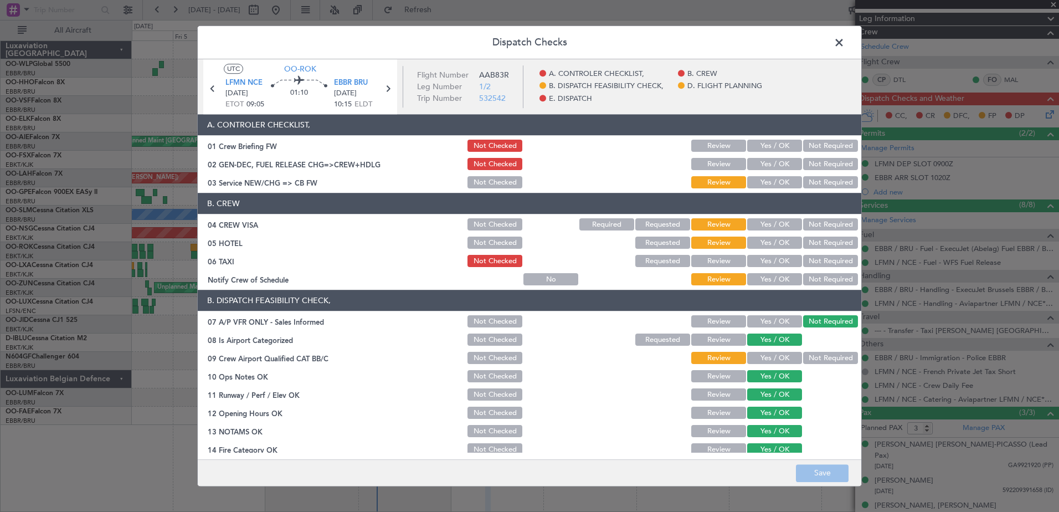
drag, startPoint x: 807, startPoint y: 278, endPoint x: 807, endPoint y: 268, distance: 10.0
click at [807, 277] on button "Not Required" at bounding box center [830, 279] width 55 height 12
click at [808, 264] on button "Not Required" at bounding box center [830, 261] width 55 height 12
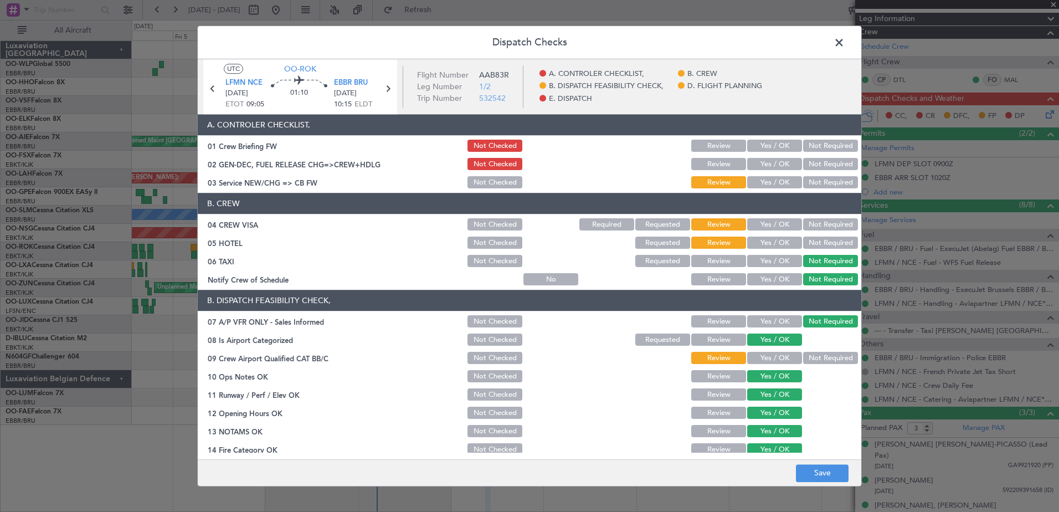
click at [771, 255] on button "Yes / OK" at bounding box center [774, 261] width 55 height 12
click at [804, 237] on button "Not Required" at bounding box center [830, 243] width 55 height 12
drag, startPoint x: 811, startPoint y: 219, endPoint x: 780, endPoint y: 199, distance: 37.0
click at [811, 215] on section "B. CREW 04 CREW VISA Not Checked Required Requested Review Yes / OK Not Require…" at bounding box center [529, 240] width 663 height 94
click at [762, 186] on button "Yes / OK" at bounding box center [774, 183] width 55 height 12
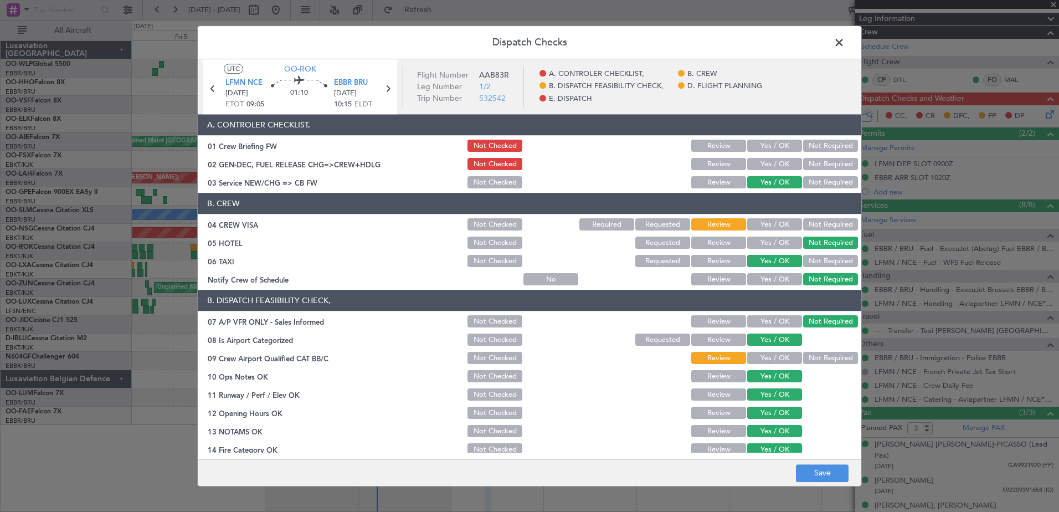
click at [784, 358] on button "Yes / OK" at bounding box center [774, 358] width 55 height 12
click at [804, 354] on button "Not Required" at bounding box center [830, 358] width 55 height 12
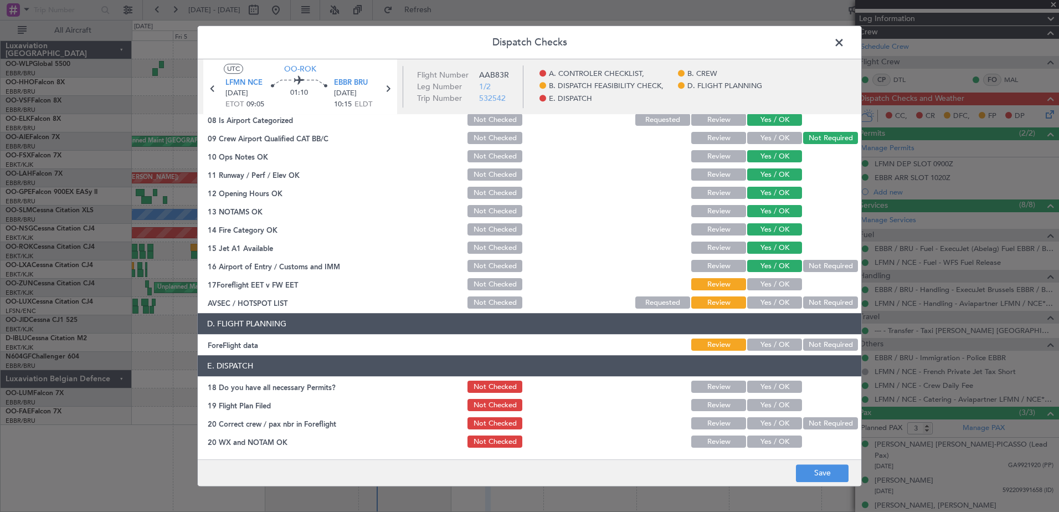
click at [757, 284] on button "Yes / OK" at bounding box center [774, 284] width 55 height 12
click at [758, 299] on button "Yes / OK" at bounding box center [774, 303] width 55 height 12
drag, startPoint x: 763, startPoint y: 344, endPoint x: 789, endPoint y: 324, distance: 32.8
click at [765, 342] on button "Yes / OK" at bounding box center [774, 345] width 55 height 12
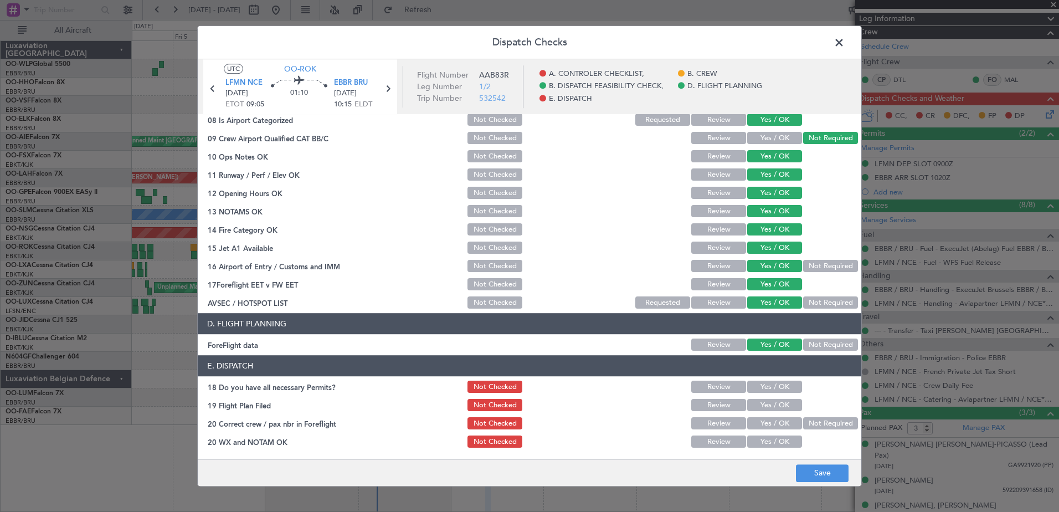
click at [813, 298] on button "Not Required" at bounding box center [830, 303] width 55 height 12
click at [766, 383] on button "Yes / OK" at bounding box center [774, 387] width 55 height 12
click at [768, 398] on div "Yes / OK" at bounding box center [773, 406] width 56 height 16
click at [771, 406] on button "Yes / OK" at bounding box center [774, 405] width 55 height 12
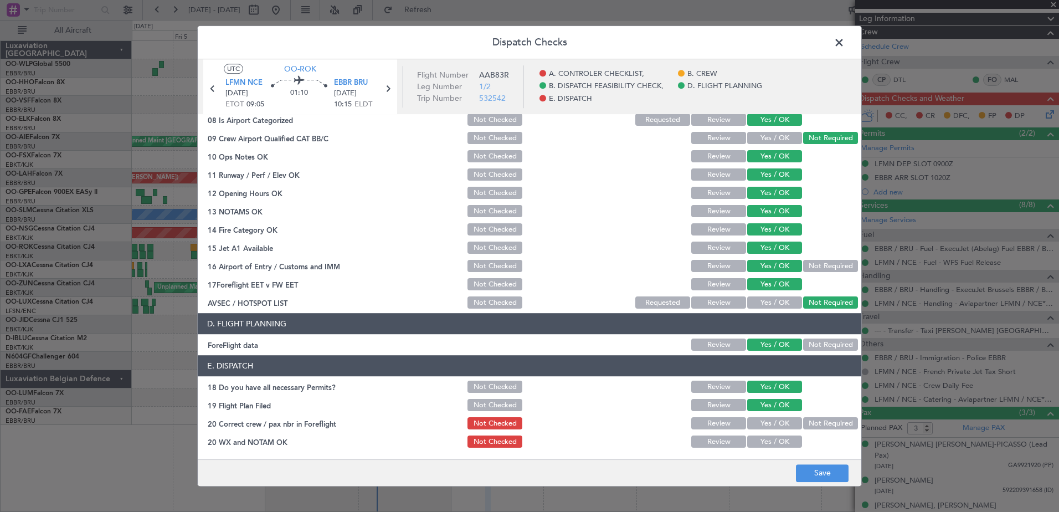
click at [773, 422] on button "Yes / OK" at bounding box center [774, 423] width 55 height 12
click at [773, 442] on button "Yes / OK" at bounding box center [774, 442] width 55 height 12
click at [823, 469] on button "Save" at bounding box center [822, 473] width 53 height 18
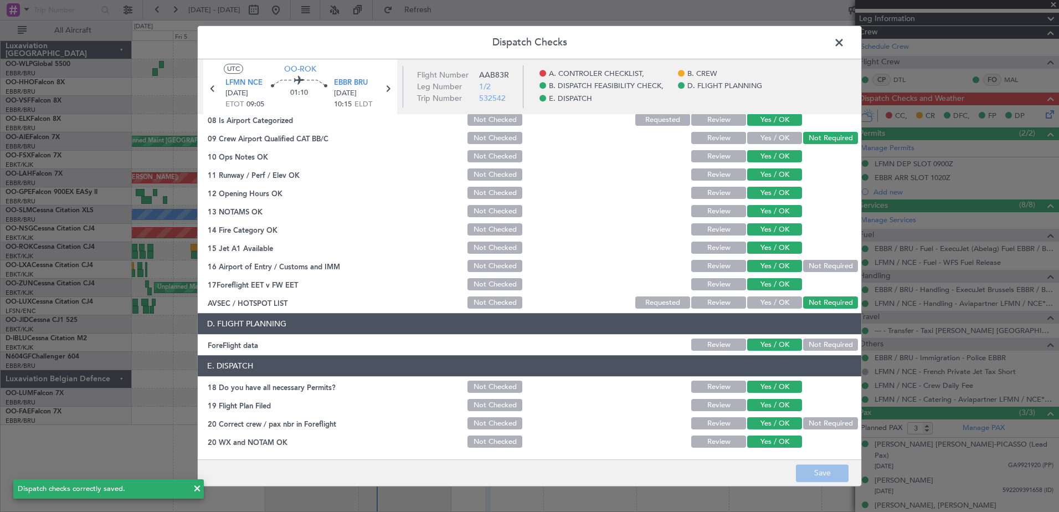
scroll to position [0, 0]
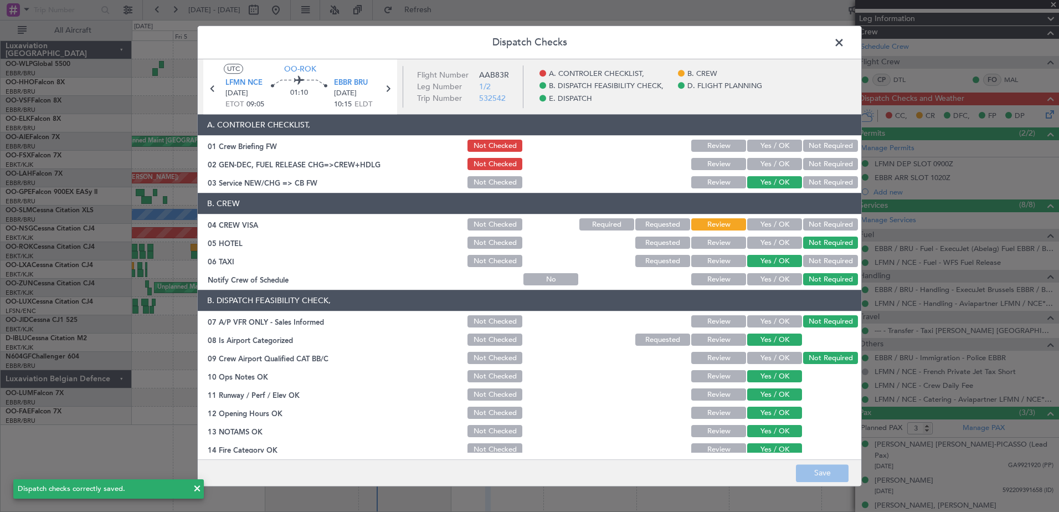
click at [819, 228] on button "Not Required" at bounding box center [830, 225] width 55 height 12
click at [826, 465] on button "Save" at bounding box center [822, 473] width 53 height 18
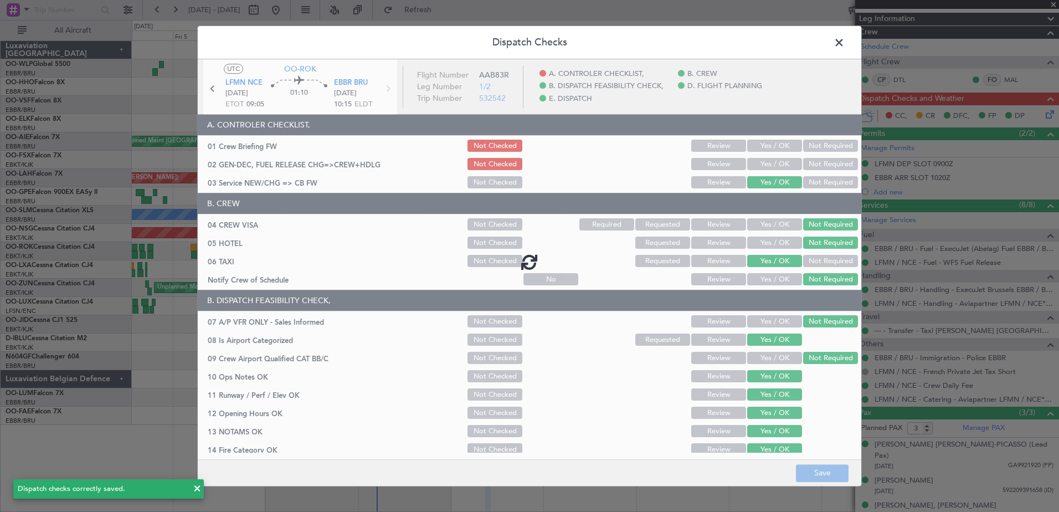
click at [826, 465] on footer "Save" at bounding box center [529, 472] width 663 height 27
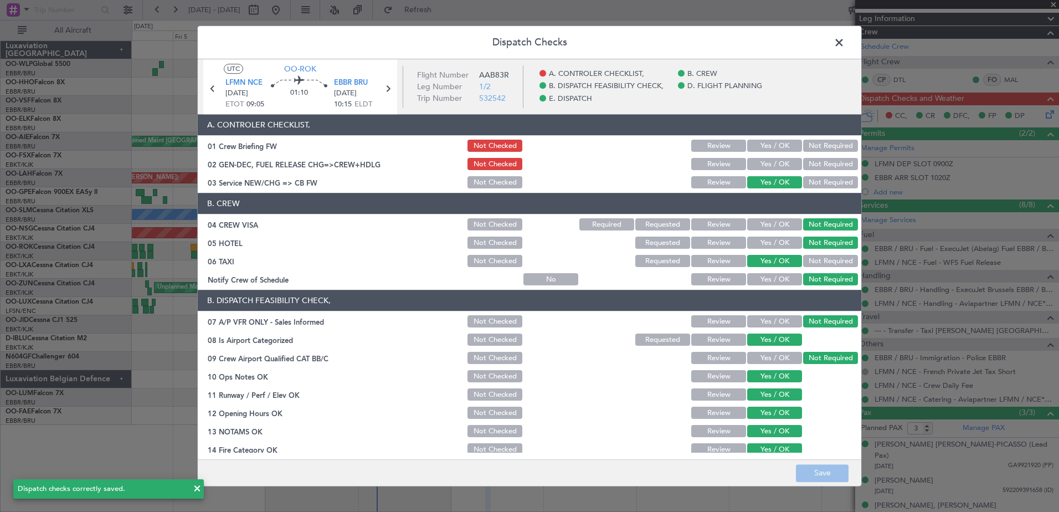
click at [844, 44] on span at bounding box center [844, 45] width 0 height 22
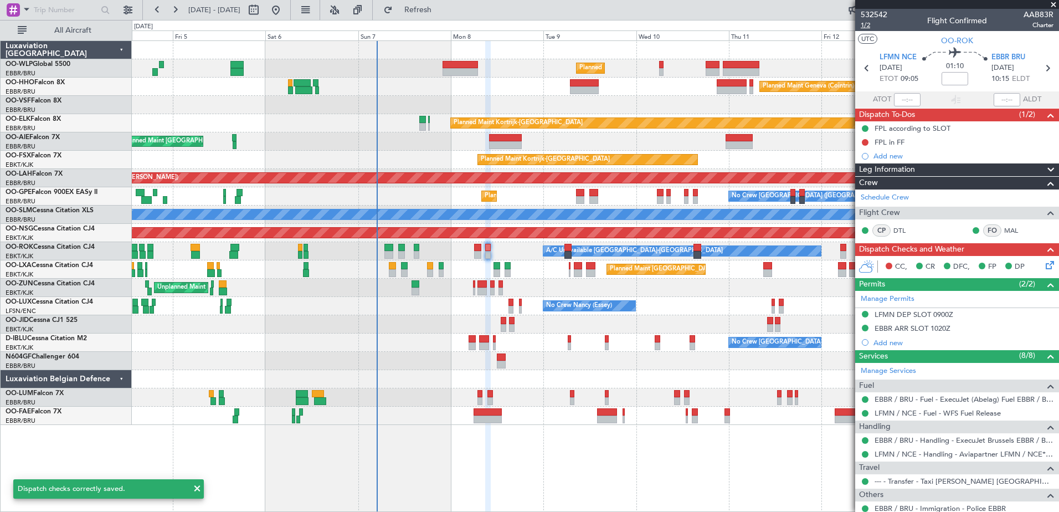
click at [862, 25] on span "1/2" at bounding box center [873, 24] width 27 height 9
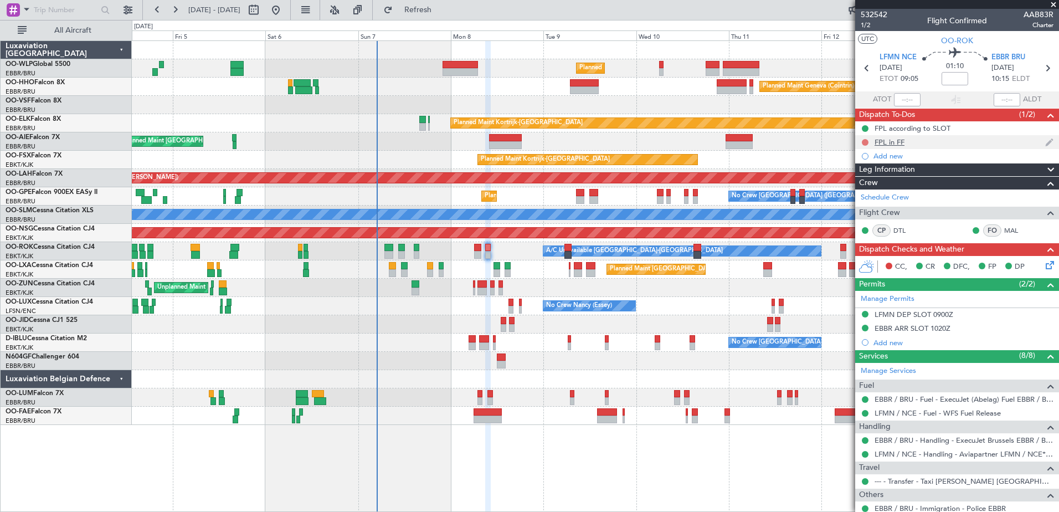
click at [863, 143] on button at bounding box center [864, 142] width 7 height 7
click at [873, 194] on span "Completed" at bounding box center [870, 190] width 37 height 11
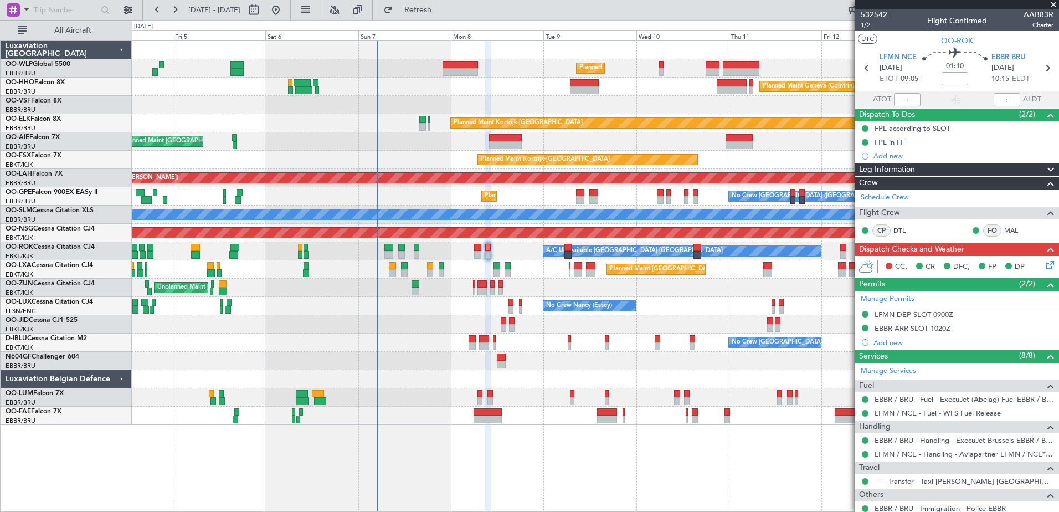
click at [1043, 264] on icon at bounding box center [1047, 263] width 9 height 9
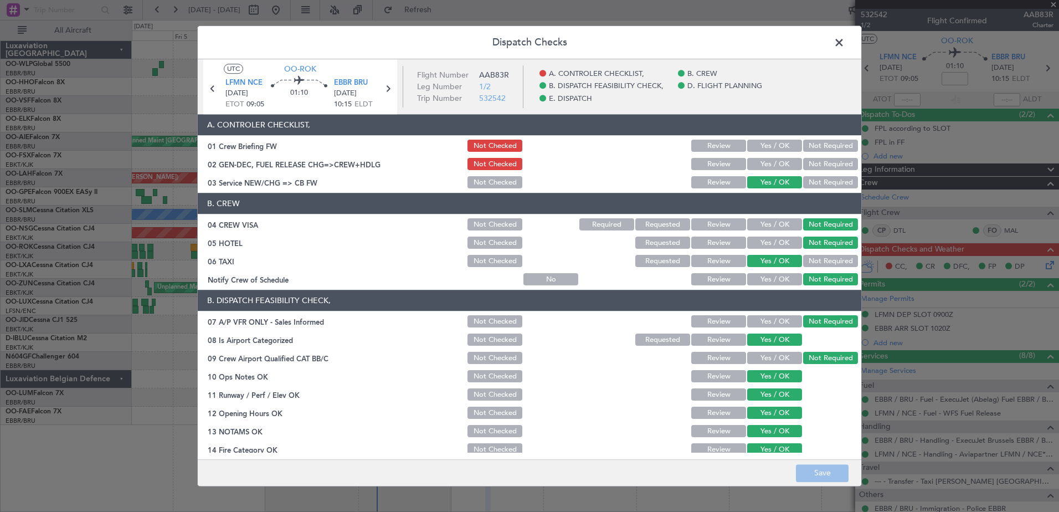
click at [771, 162] on button "Yes / OK" at bounding box center [774, 164] width 55 height 12
click at [773, 146] on button "Yes / OK" at bounding box center [774, 146] width 55 height 12
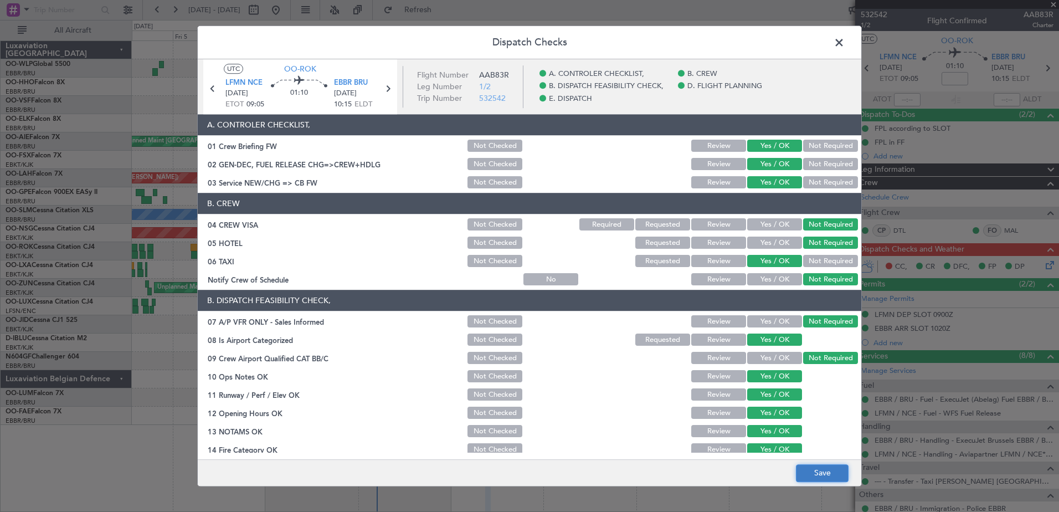
click at [842, 476] on button "Save" at bounding box center [822, 473] width 53 height 18
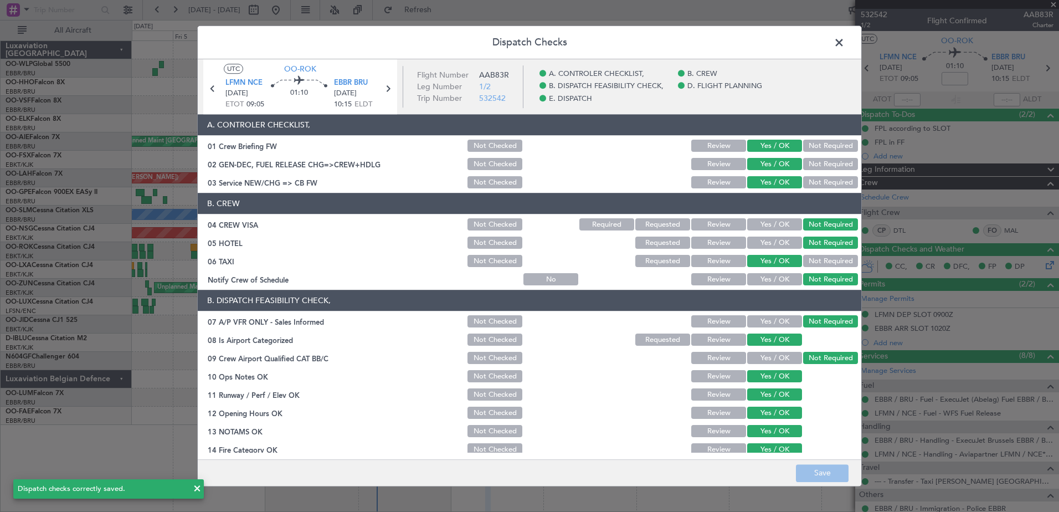
click at [844, 49] on span at bounding box center [844, 45] width 0 height 22
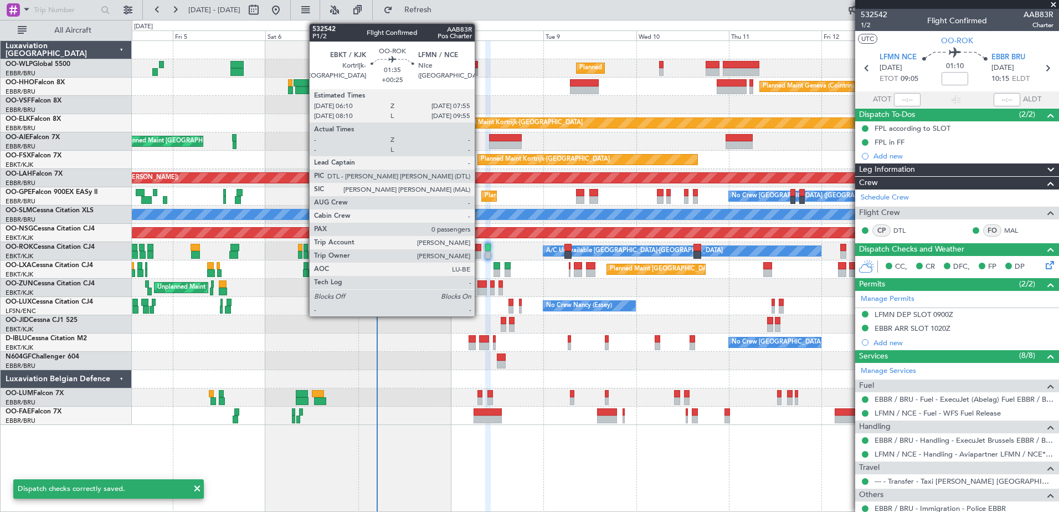
click at [479, 245] on div at bounding box center [477, 248] width 7 height 8
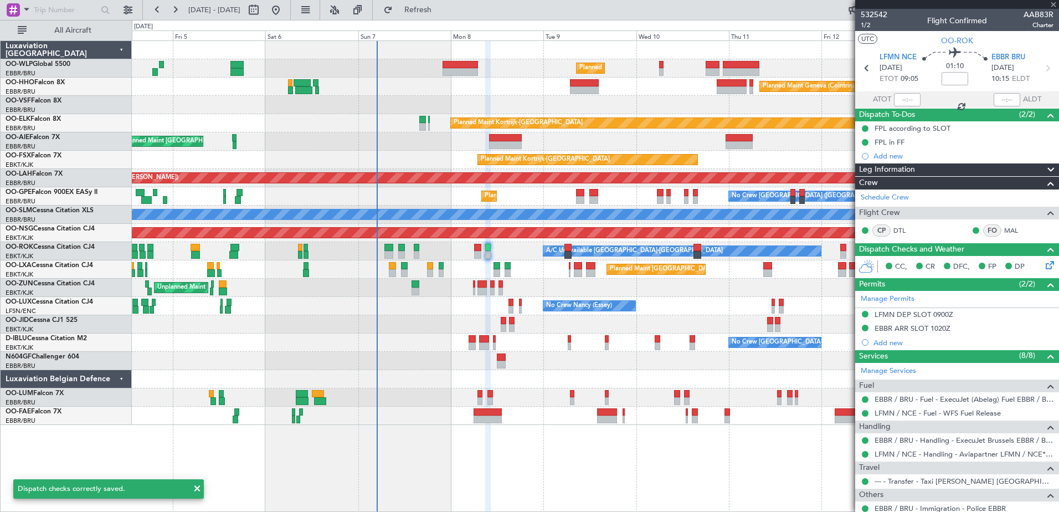
type input "+00:25"
type input "0"
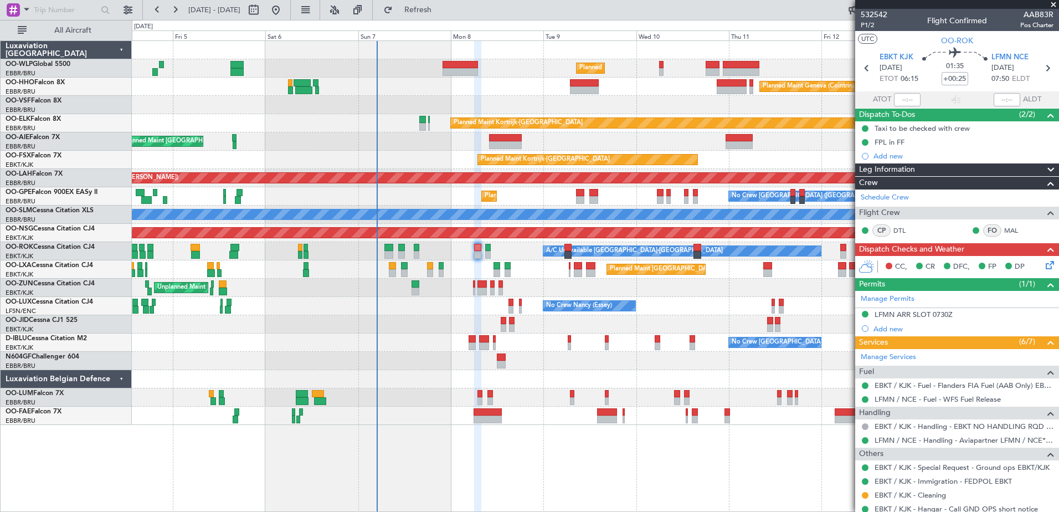
click at [1043, 266] on icon at bounding box center [1047, 263] width 9 height 9
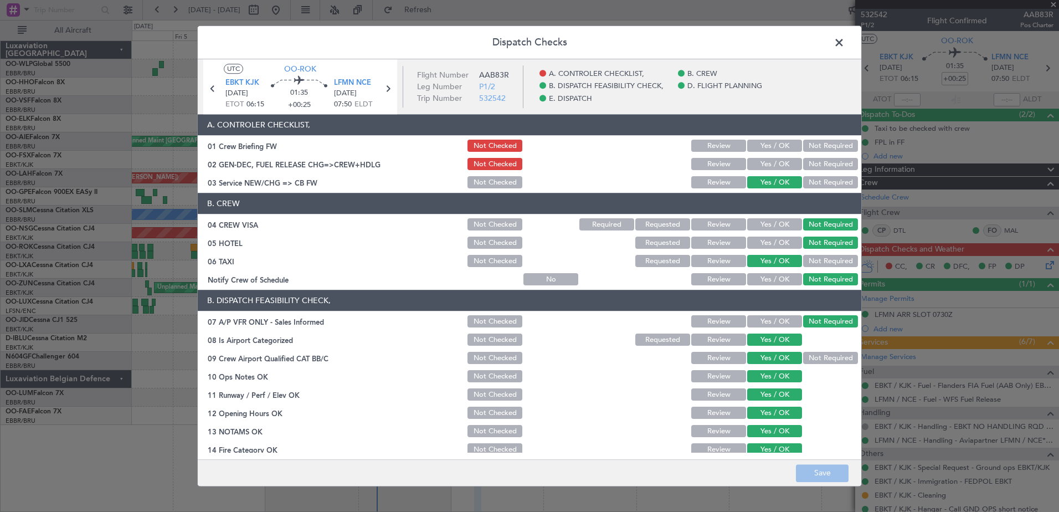
drag, startPoint x: 777, startPoint y: 164, endPoint x: 776, endPoint y: 148, distance: 16.1
click at [778, 162] on button "Yes / OK" at bounding box center [774, 164] width 55 height 12
click at [776, 147] on button "Yes / OK" at bounding box center [774, 146] width 55 height 12
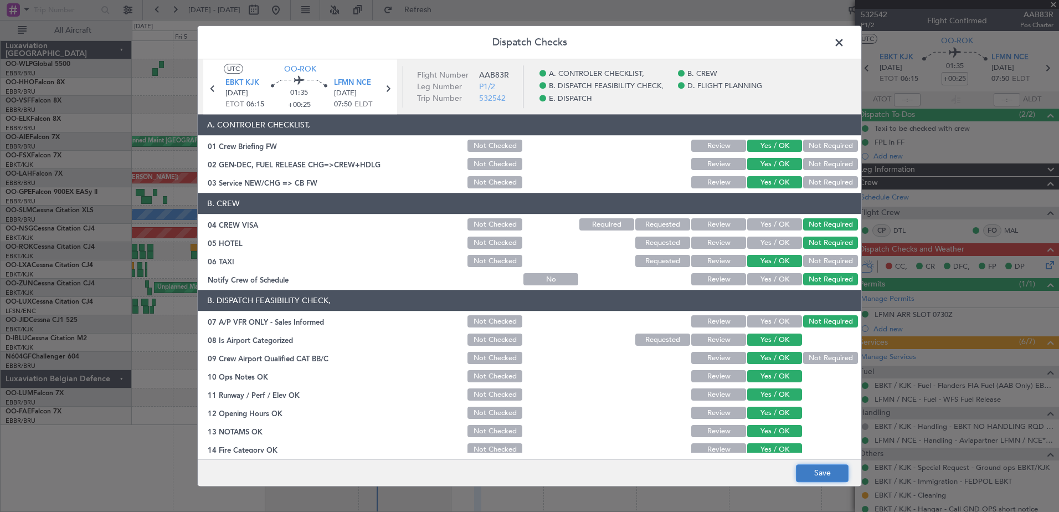
click at [817, 477] on button "Save" at bounding box center [822, 473] width 53 height 18
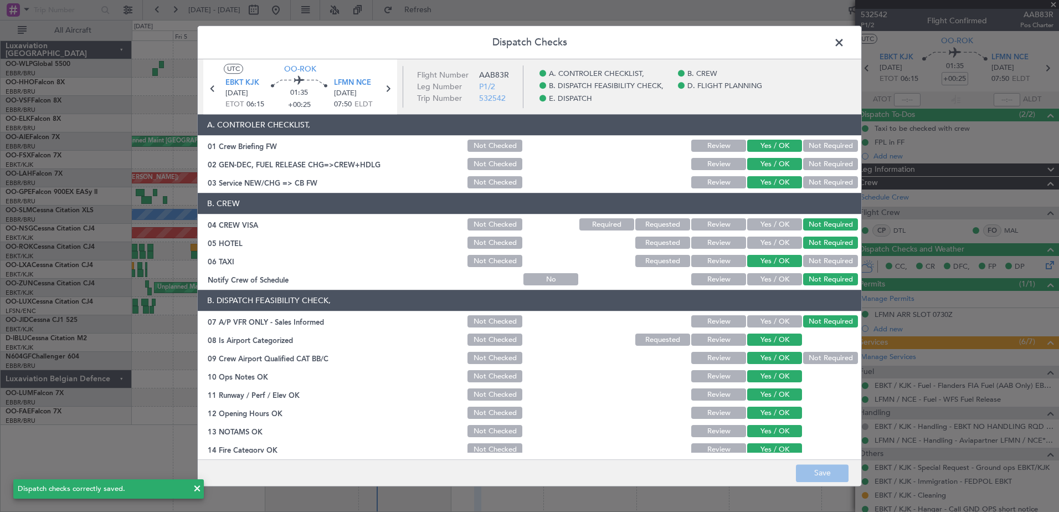
click at [844, 40] on span at bounding box center [844, 45] width 0 height 22
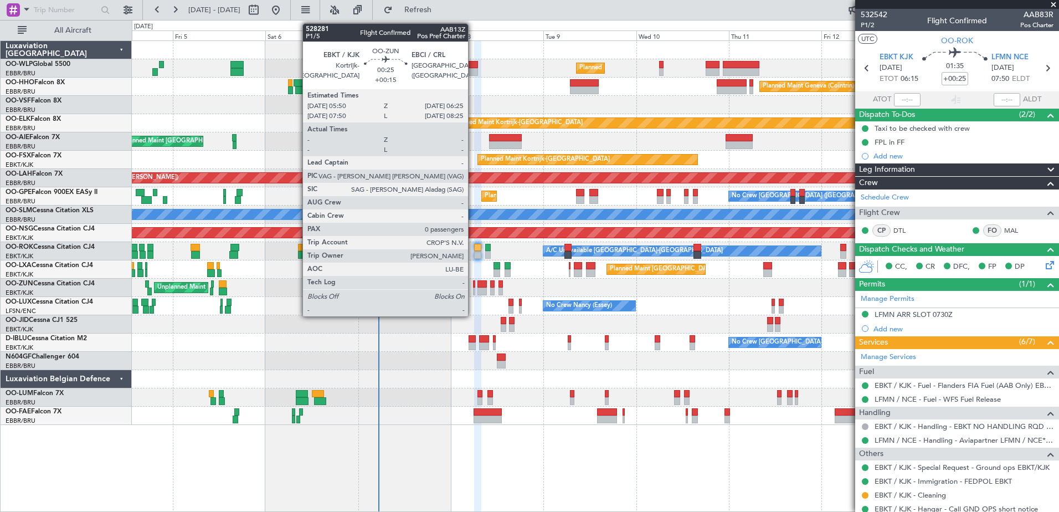
click at [473, 288] on div at bounding box center [474, 291] width 3 height 8
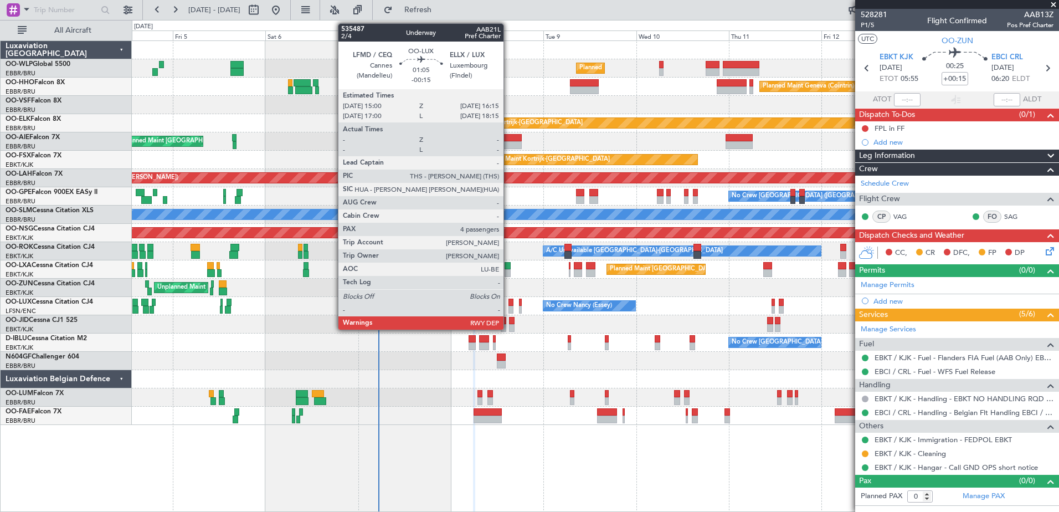
click at [508, 305] on div at bounding box center [510, 302] width 5 height 8
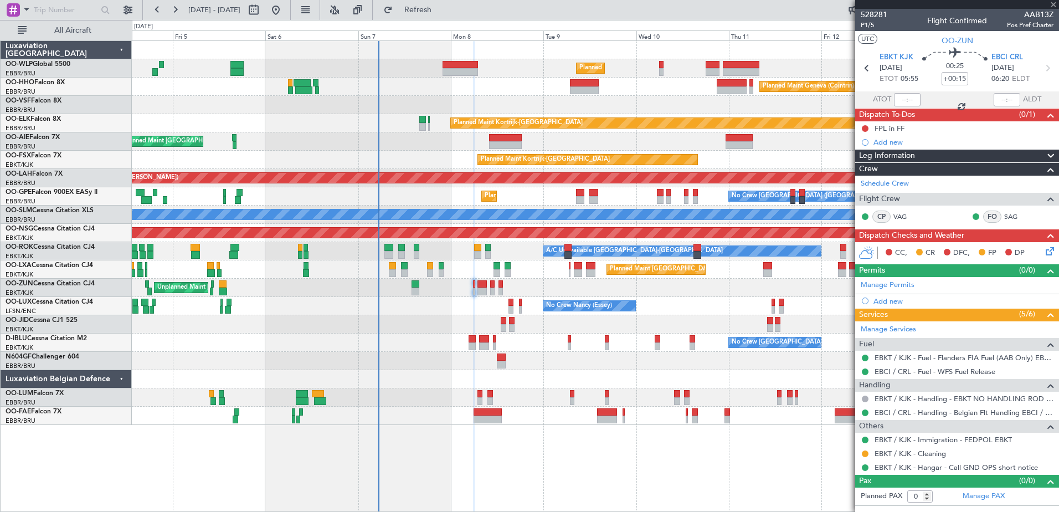
type input "-00:15"
type input "4"
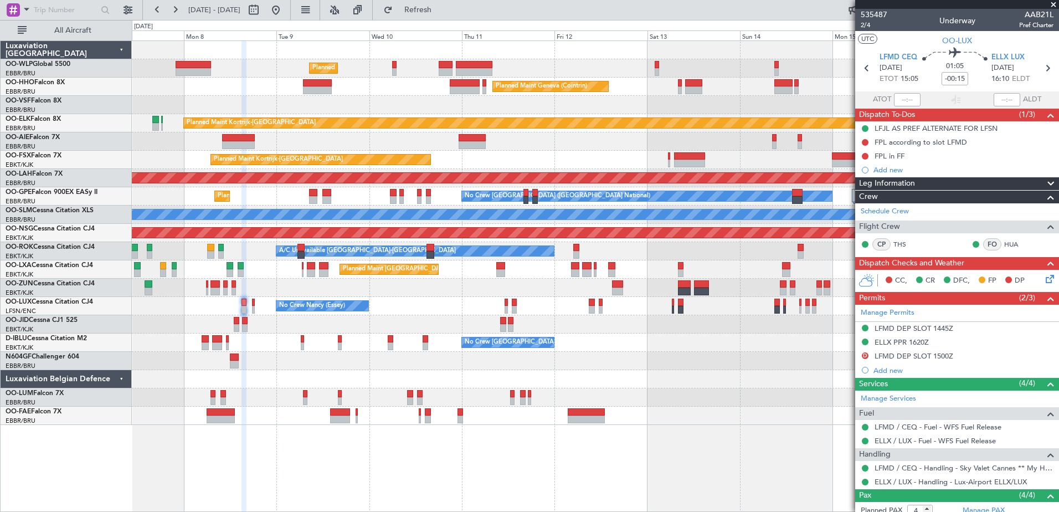
click at [553, 221] on div "Planned Maint Milan (Linate) Planned Maint Geneva (Cointrin) Planned Maint Kort…" at bounding box center [595, 233] width 926 height 384
click at [911, 331] on div "LFMD DEP SLOT 1445Z" at bounding box center [913, 327] width 79 height 9
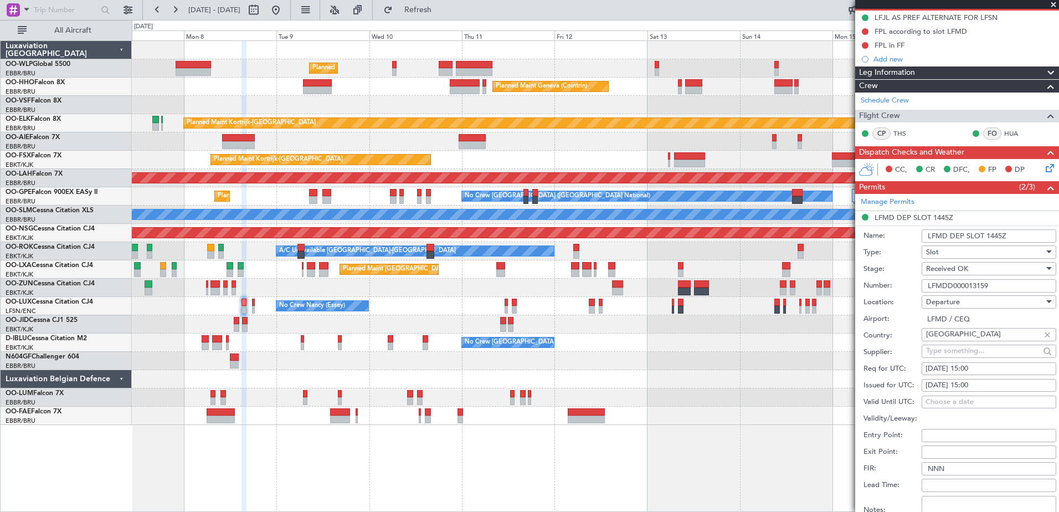
scroll to position [166, 0]
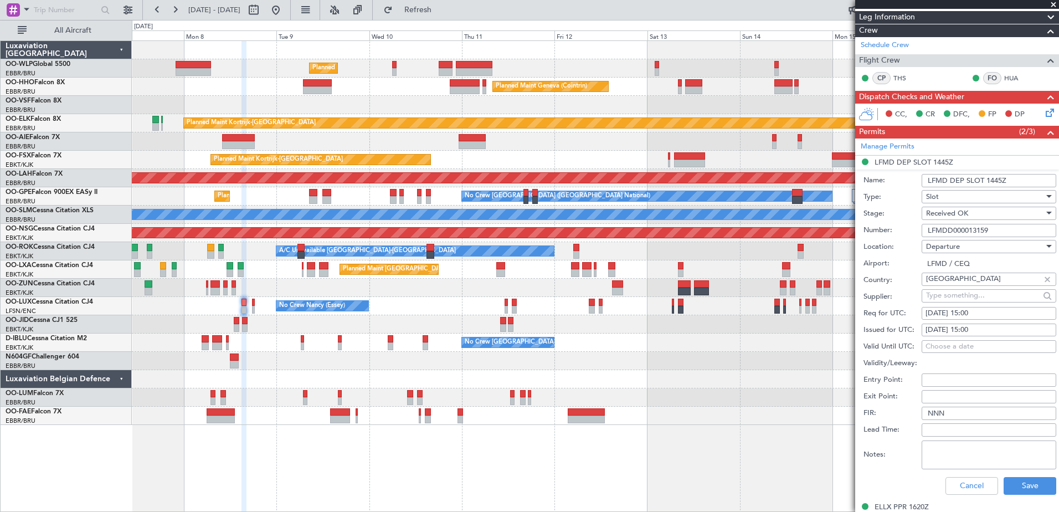
click at [983, 308] on div "08/09/2025 15:00" at bounding box center [988, 313] width 127 height 11
select select "9"
select select "2025"
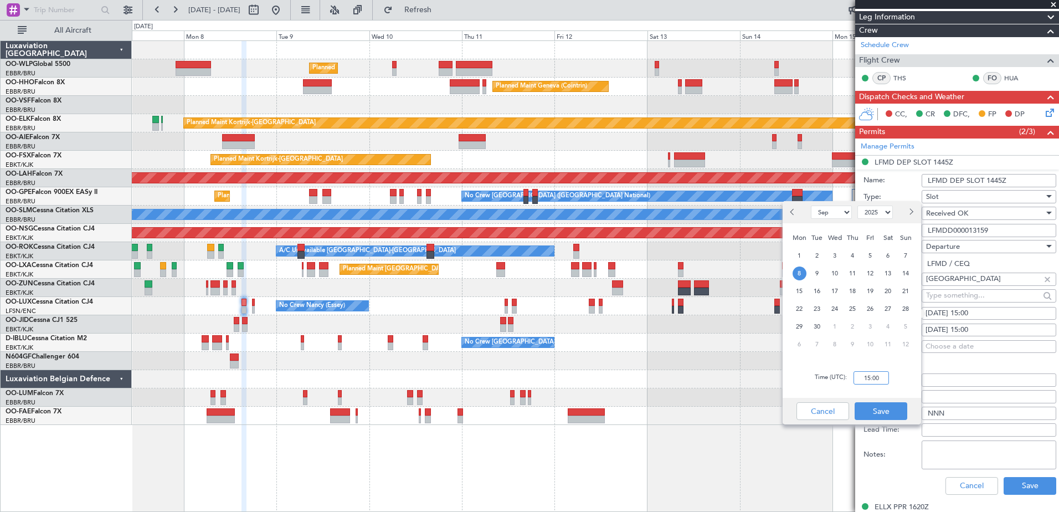
click at [868, 376] on input "15:00" at bounding box center [870, 377] width 35 height 13
type input "14:55"
click at [871, 404] on button "Save" at bounding box center [880, 411] width 53 height 18
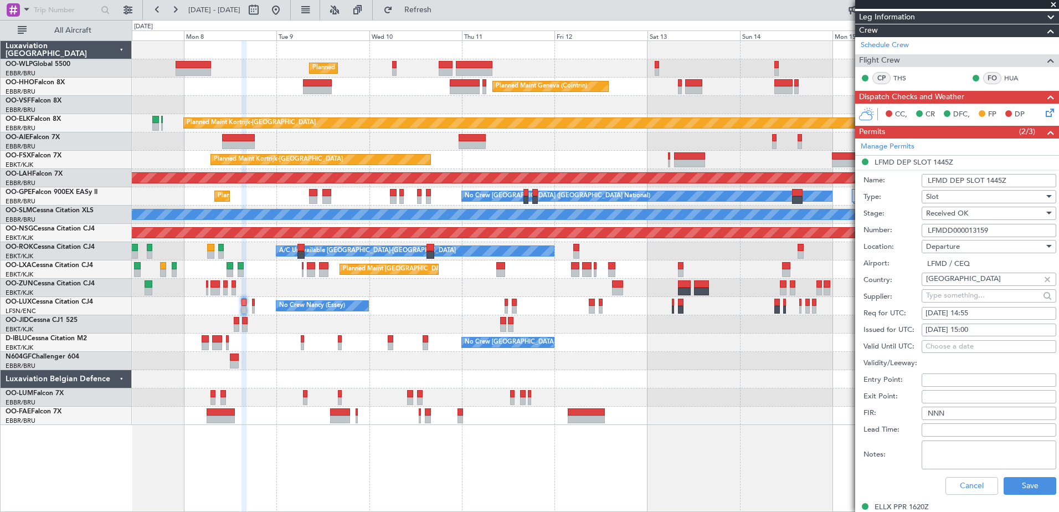
click at [974, 327] on div "08/09/2025 15:00" at bounding box center [988, 329] width 127 height 11
select select "9"
select select "2025"
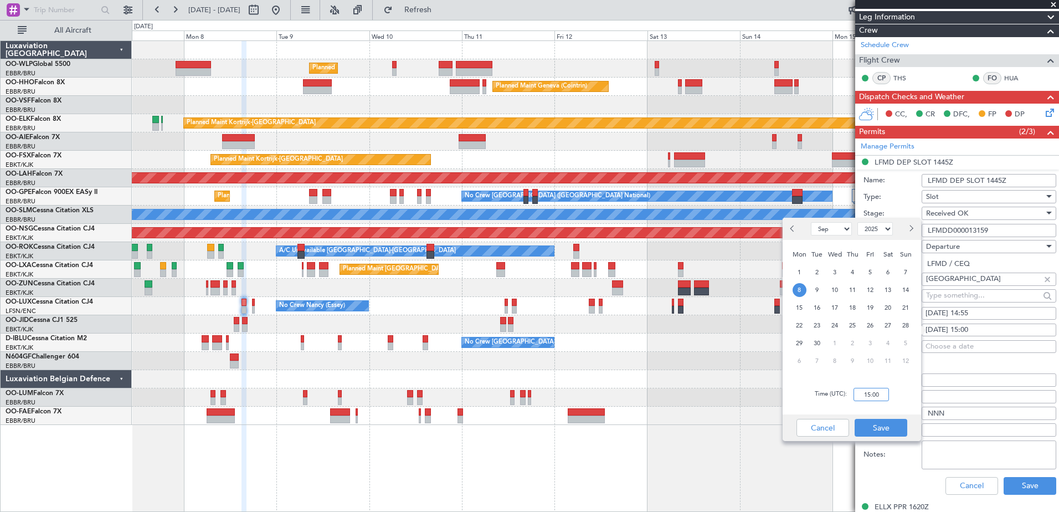
click at [863, 395] on input "15:00" at bounding box center [870, 394] width 35 height 13
type input "14:55"
click at [883, 424] on button "Save" at bounding box center [880, 428] width 53 height 18
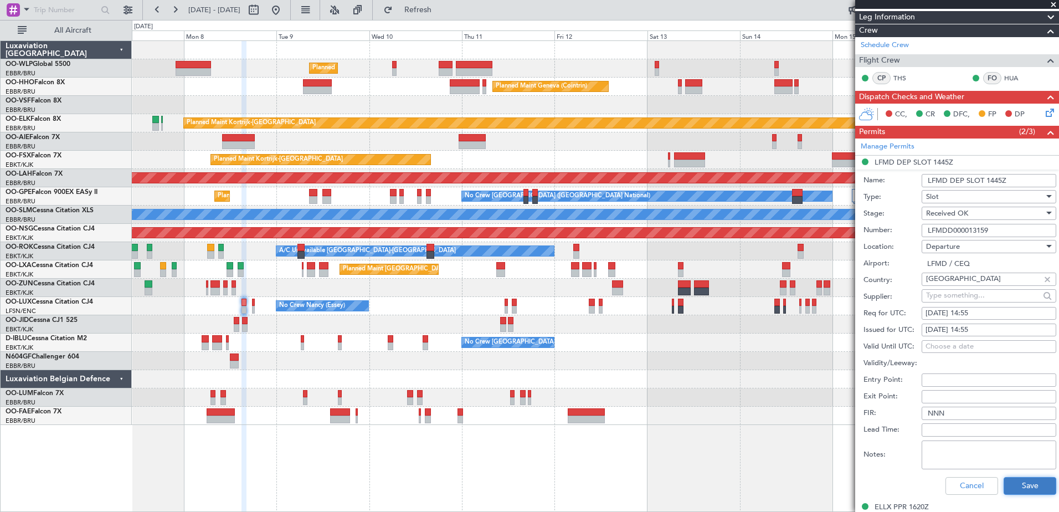
click at [1021, 488] on button "Save" at bounding box center [1029, 486] width 53 height 18
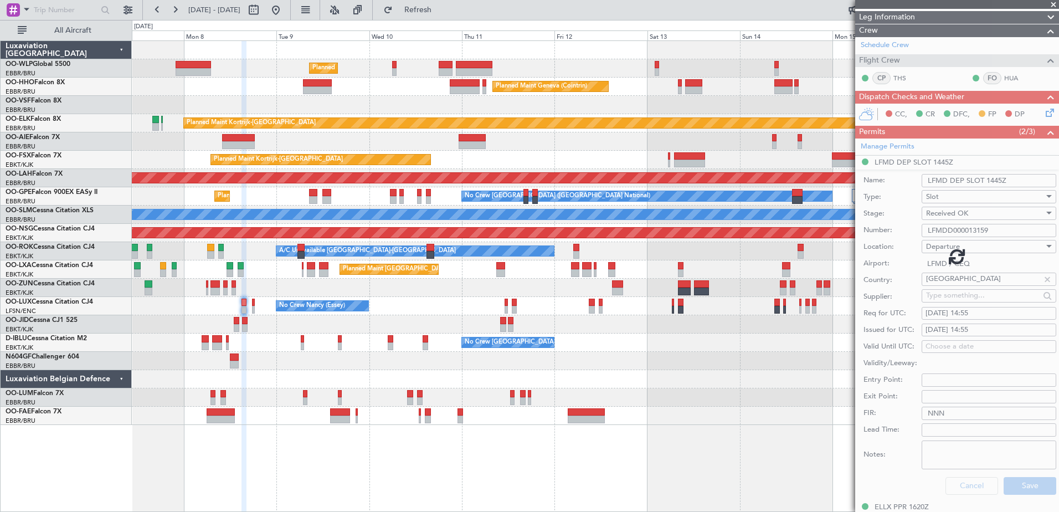
scroll to position [107, 0]
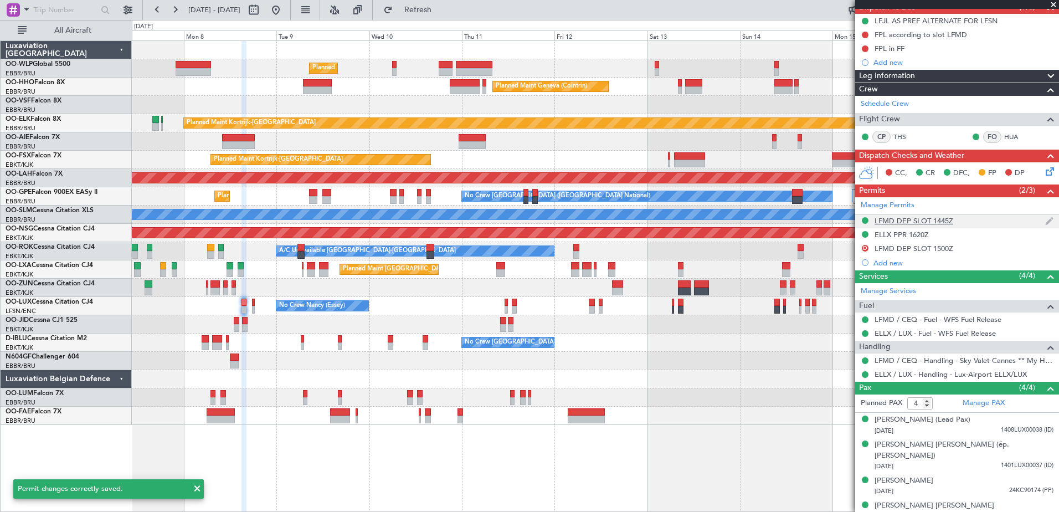
click at [941, 226] on div "LFMD DEP SLOT 1445Z" at bounding box center [957, 221] width 204 height 14
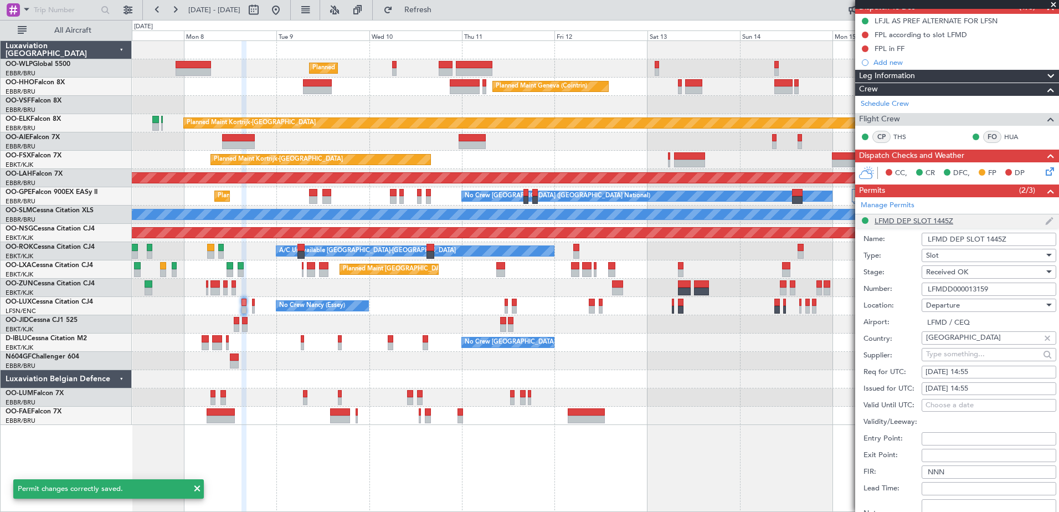
scroll to position [166, 0]
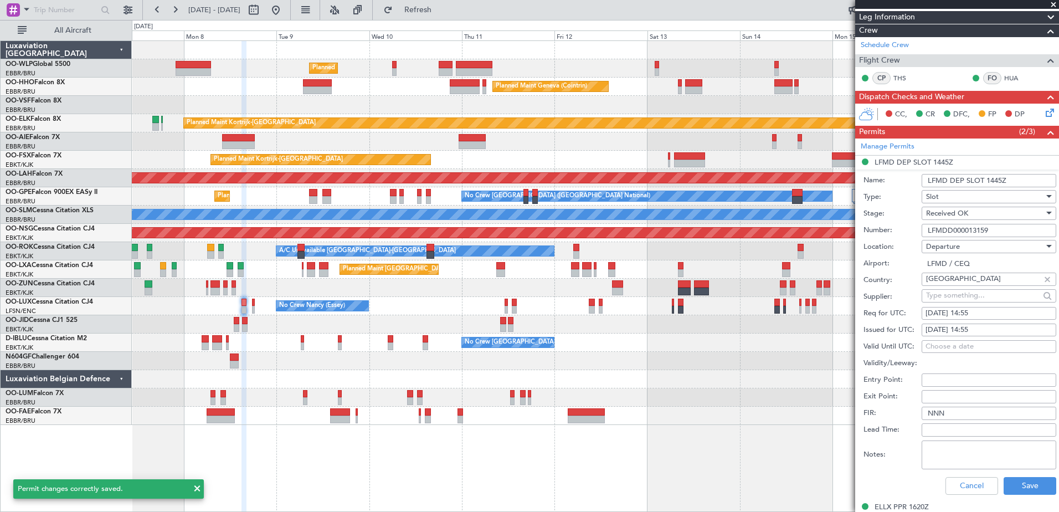
click at [995, 183] on input "LFMD DEP SLOT 1445Z" at bounding box center [988, 180] width 135 height 13
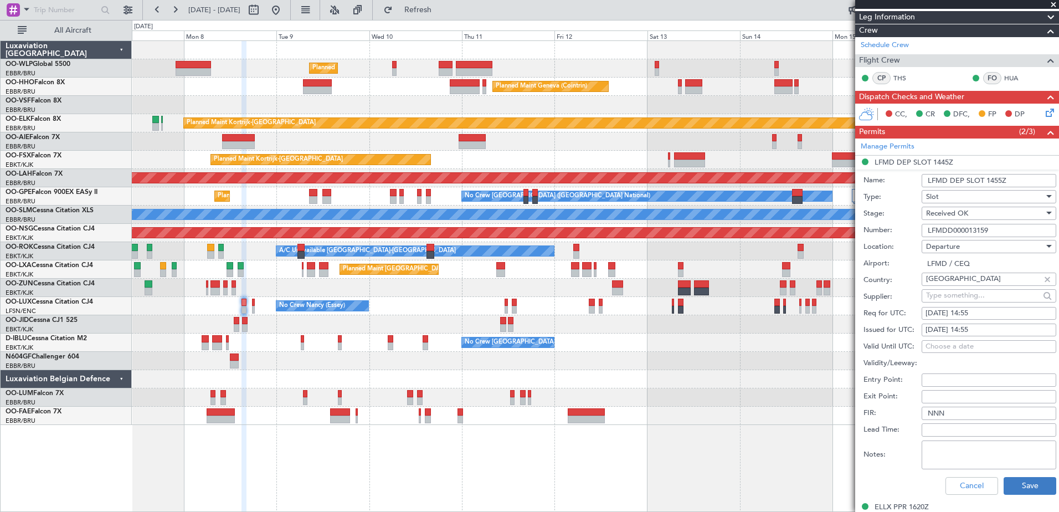
type input "LFMD DEP SLOT 1455Z"
click at [1022, 479] on button "Save" at bounding box center [1029, 486] width 53 height 18
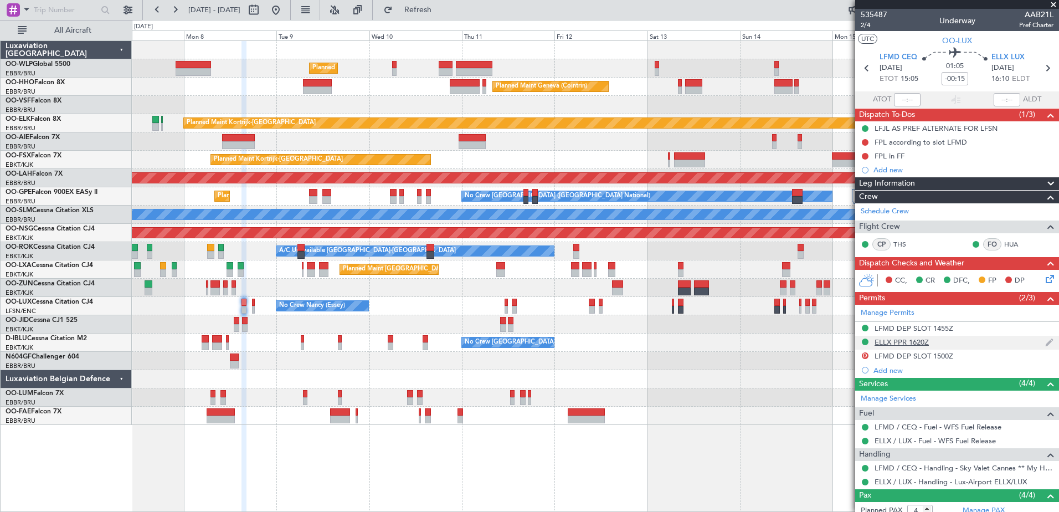
scroll to position [107, 0]
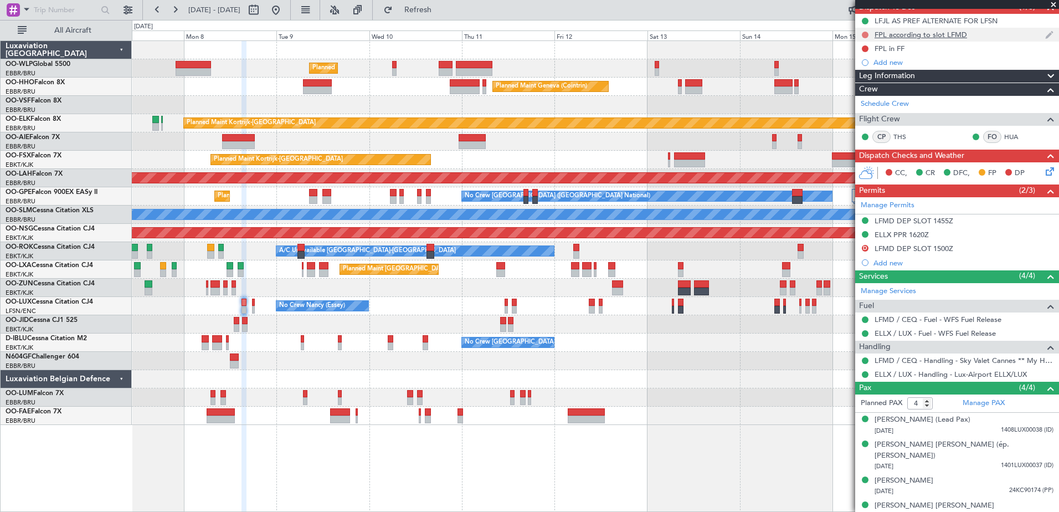
click at [865, 35] on button at bounding box center [864, 35] width 7 height 7
click at [862, 84] on span "Completed" at bounding box center [870, 83] width 37 height 11
click at [865, 48] on button at bounding box center [864, 48] width 7 height 7
click at [855, 98] on span "Completed" at bounding box center [870, 97] width 37 height 11
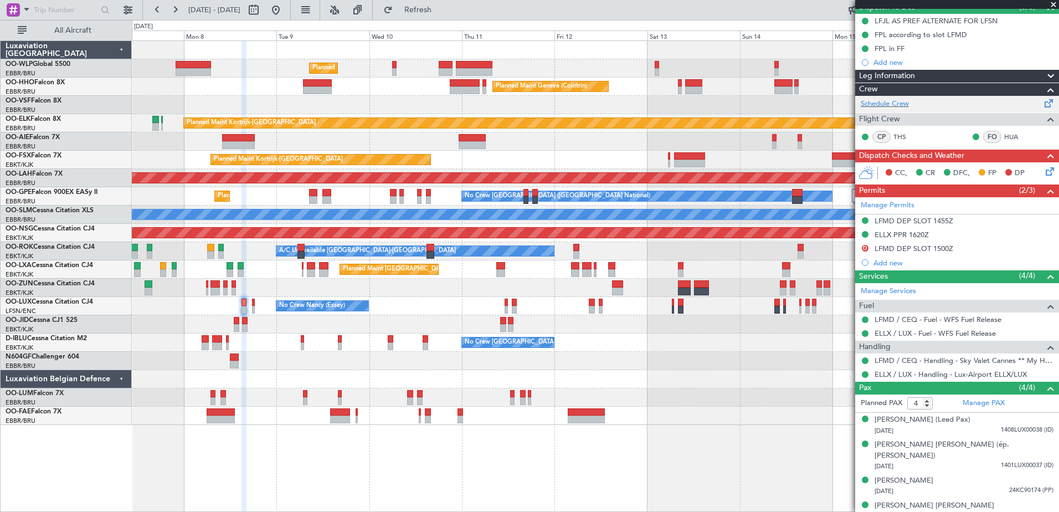
scroll to position [0, 0]
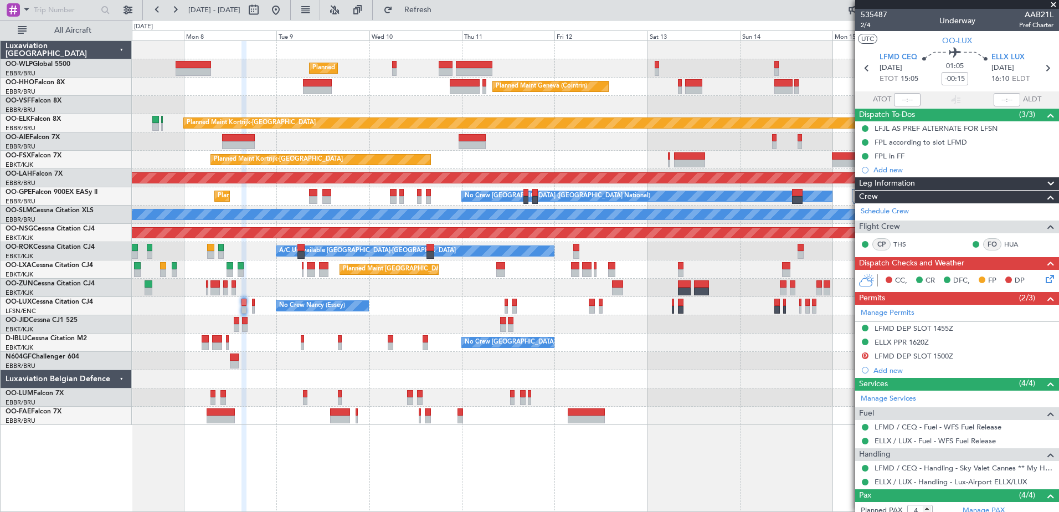
click at [1043, 276] on icon at bounding box center [1047, 276] width 9 height 9
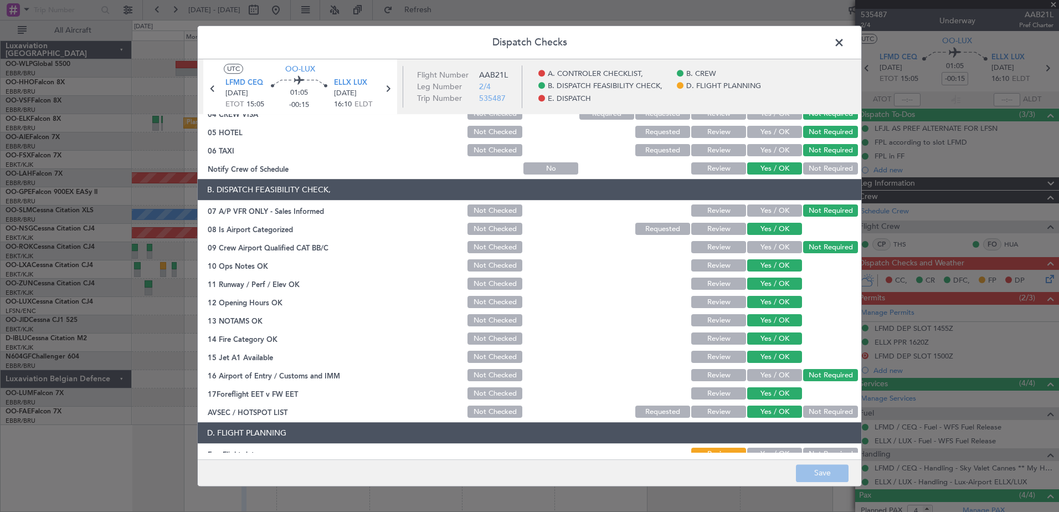
scroll to position [220, 0]
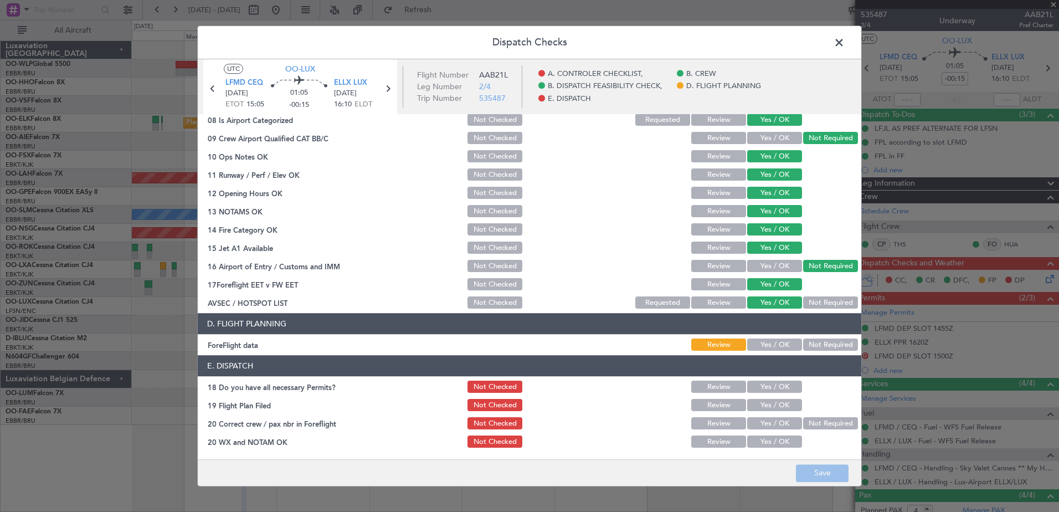
click at [763, 384] on button "Yes / OK" at bounding box center [774, 387] width 55 height 12
click at [762, 405] on button "Yes / OK" at bounding box center [774, 405] width 55 height 12
click at [761, 436] on section "E. DISPATCH 18 Do you have all necessary Permits? Not Checked Review Yes / OK 1…" at bounding box center [529, 402] width 663 height 94
click at [766, 423] on button "Yes / OK" at bounding box center [774, 423] width 55 height 12
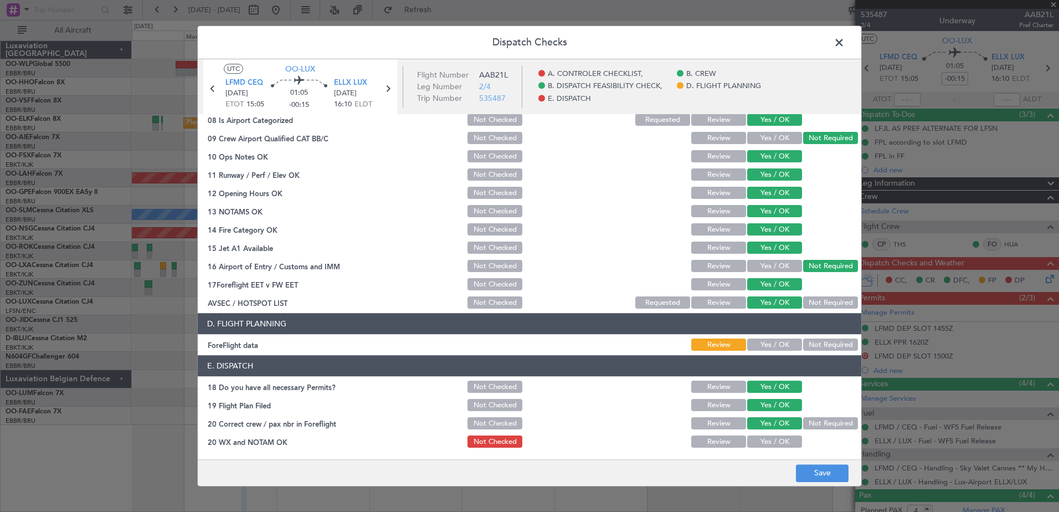
click at [766, 442] on button "Yes / OK" at bounding box center [774, 442] width 55 height 12
click at [774, 355] on header "E. DISPATCH" at bounding box center [529, 365] width 663 height 21
click at [781, 349] on button "Yes / OK" at bounding box center [774, 345] width 55 height 12
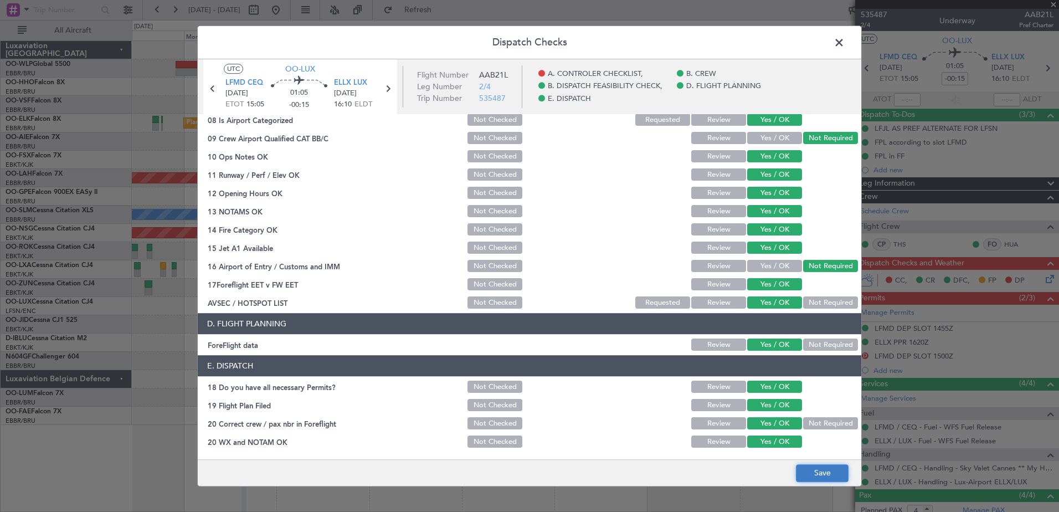
click at [825, 466] on button "Save" at bounding box center [822, 473] width 53 height 18
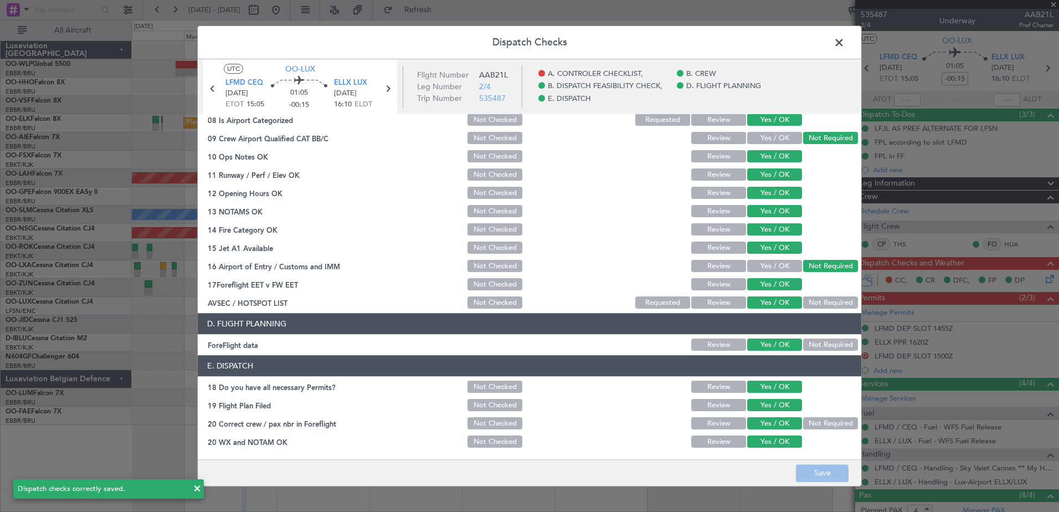
click at [844, 38] on span at bounding box center [844, 45] width 0 height 22
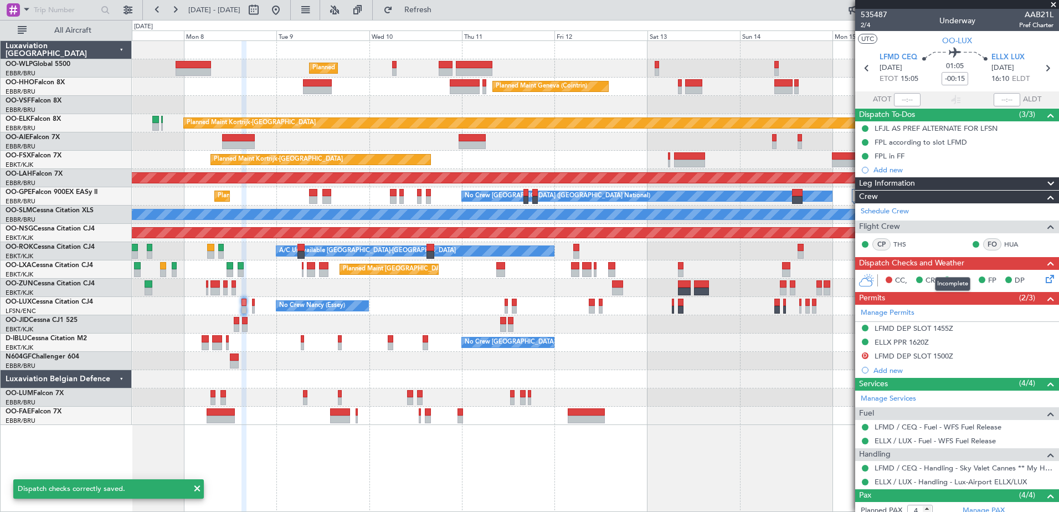
scroll to position [107, 0]
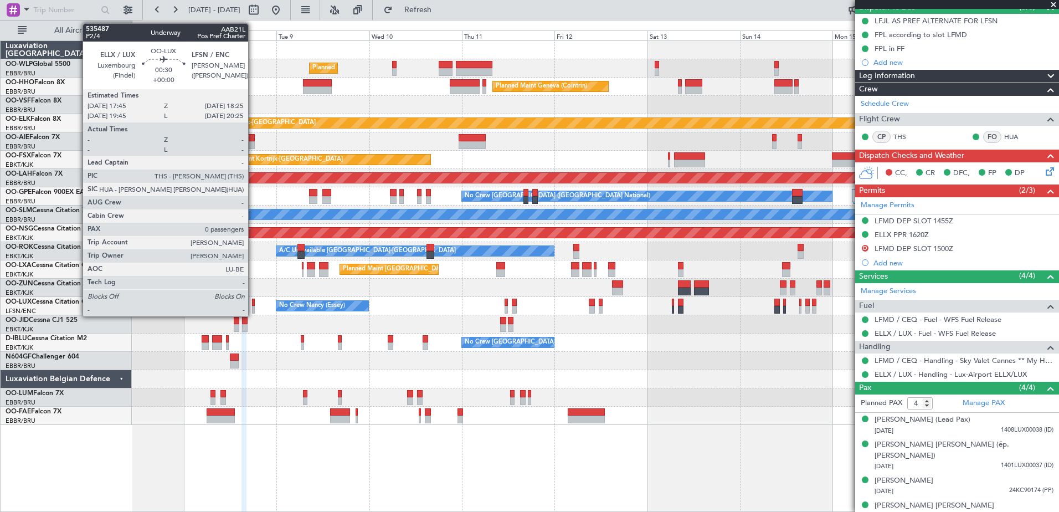
click at [253, 302] on div at bounding box center [253, 302] width 3 height 8
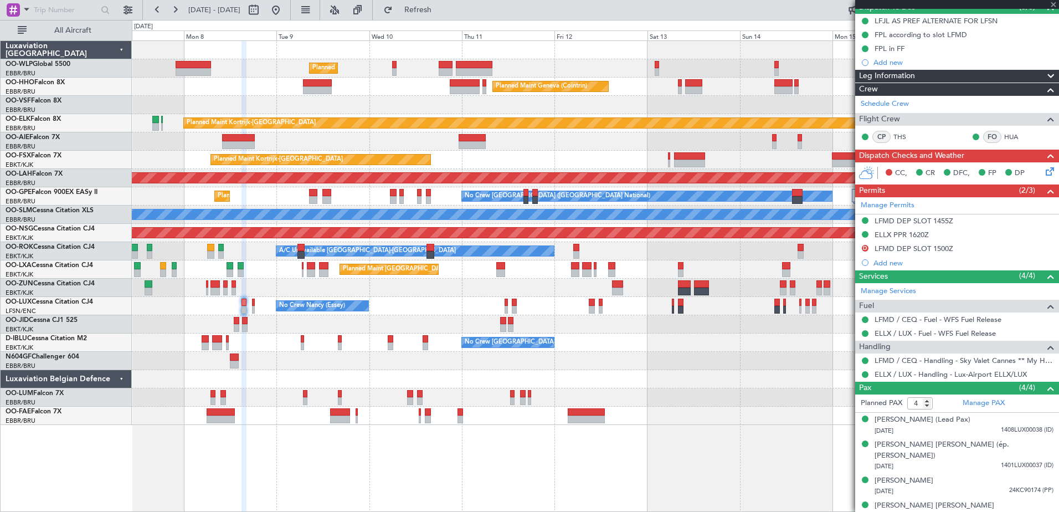
type input "0"
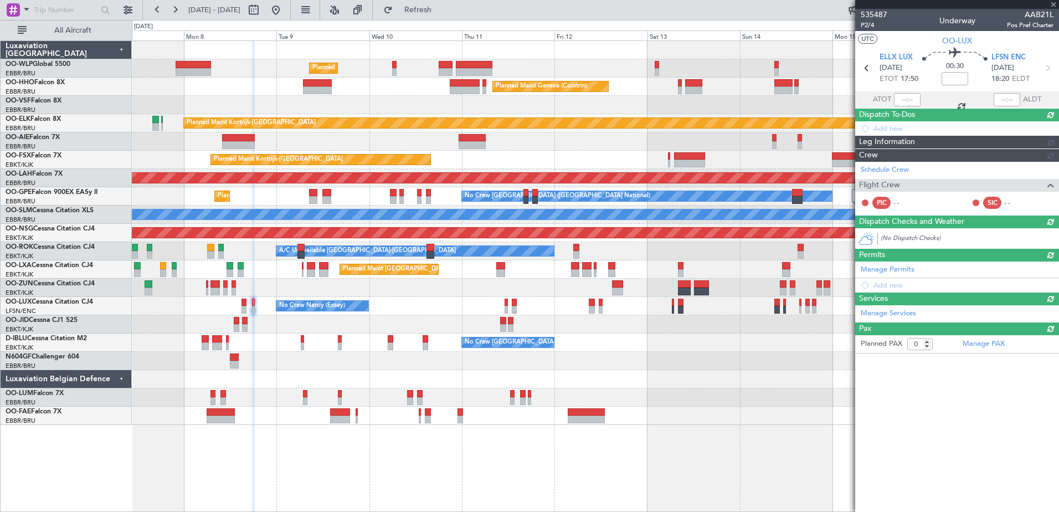
scroll to position [0, 0]
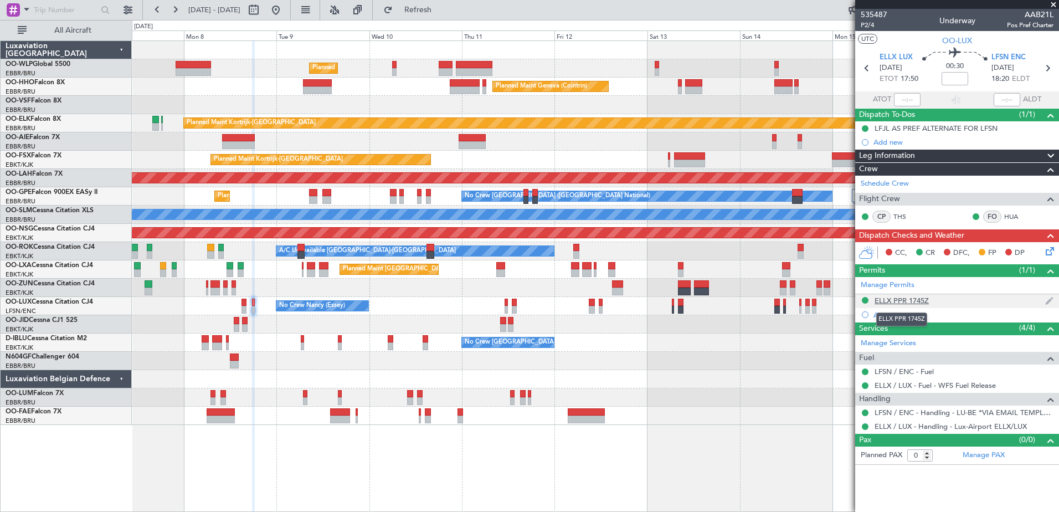
click at [900, 300] on div "ELLX PPR 1745Z" at bounding box center [901, 300] width 54 height 9
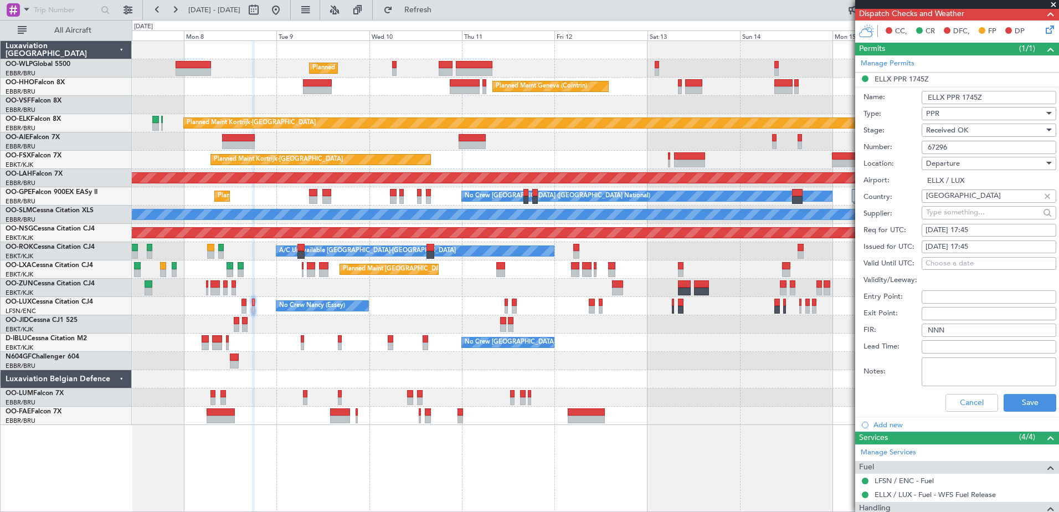
scroll to position [277, 0]
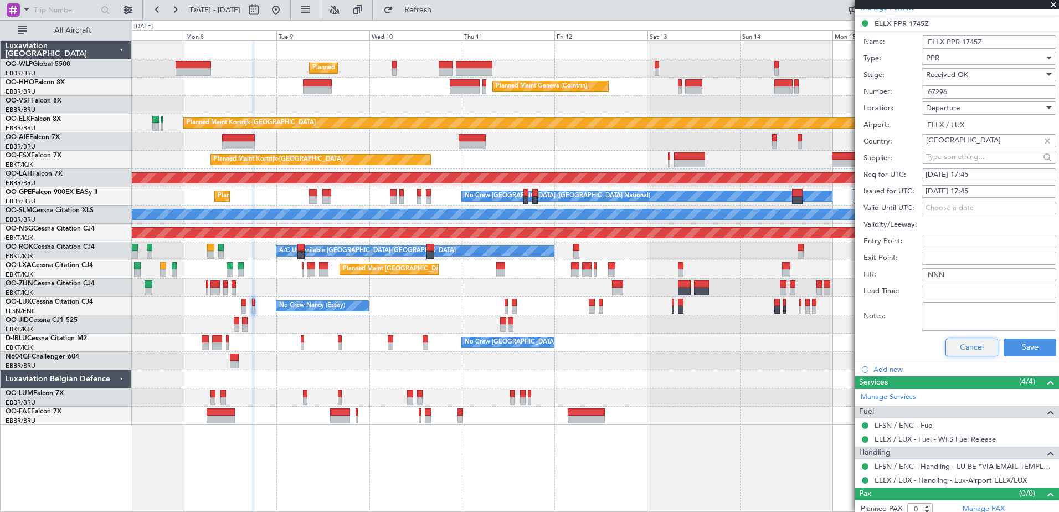
click at [977, 344] on button "Cancel" at bounding box center [971, 347] width 53 height 18
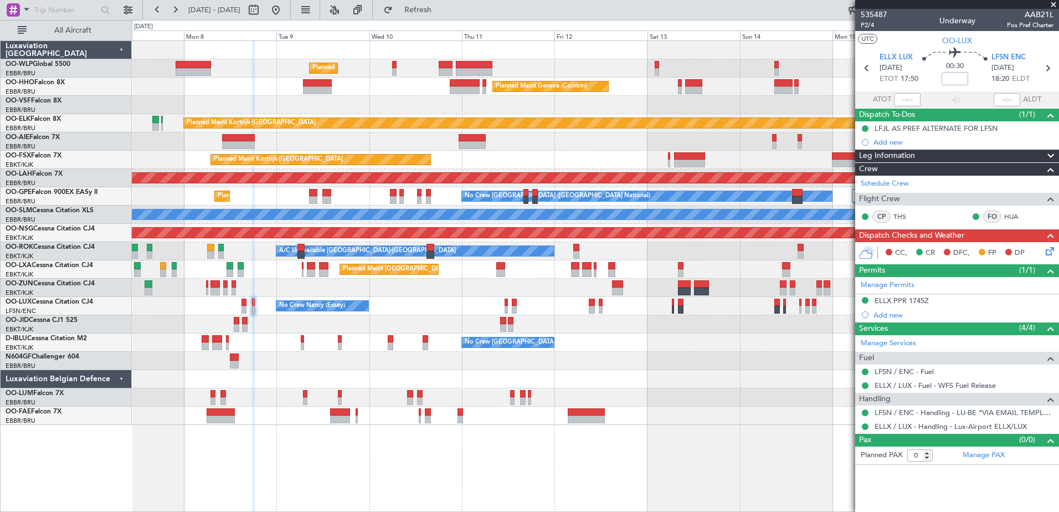
scroll to position [0, 0]
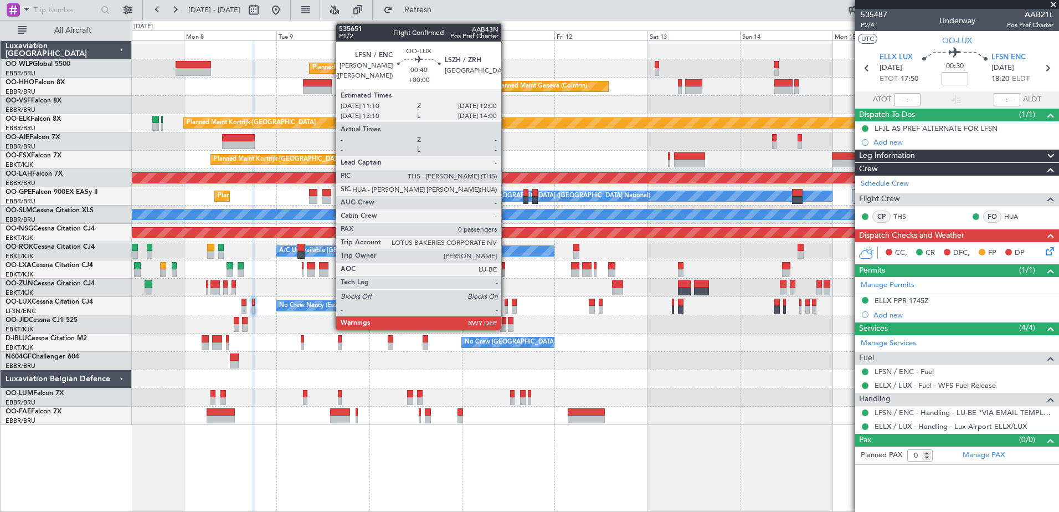
click at [506, 306] on div at bounding box center [505, 310] width 3 height 8
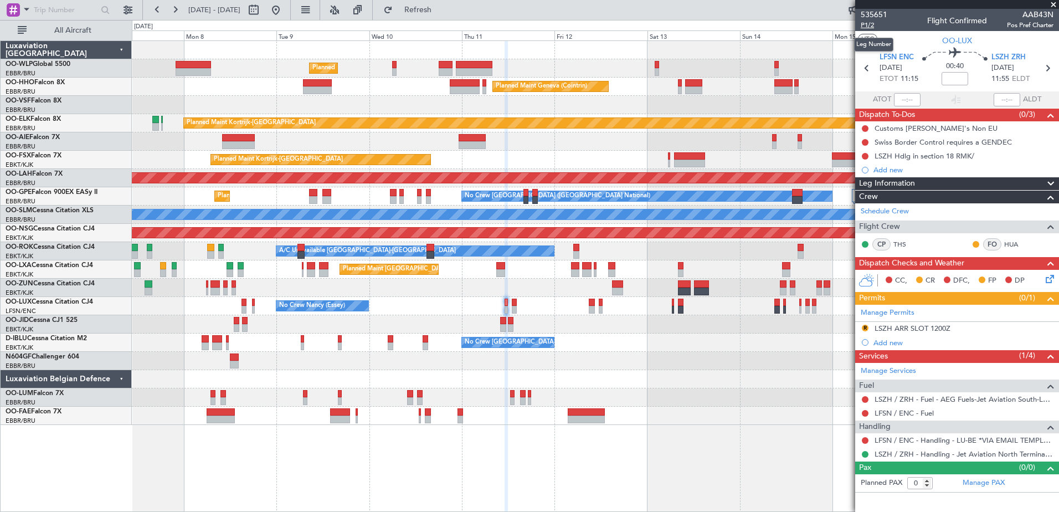
click at [868, 23] on span "P1/2" at bounding box center [873, 24] width 27 height 9
click at [932, 450] on mat-tooltip-component "Incomplete" at bounding box center [956, 446] width 51 height 29
click at [904, 454] on link "LSZH / ZRH - Handling - Jet Aviation North Terminal LSZH / ZRH" at bounding box center [963, 453] width 179 height 9
click at [443, 15] on button "Refresh" at bounding box center [411, 10] width 66 height 18
click at [864, 327] on button "R" at bounding box center [864, 327] width 7 height 7
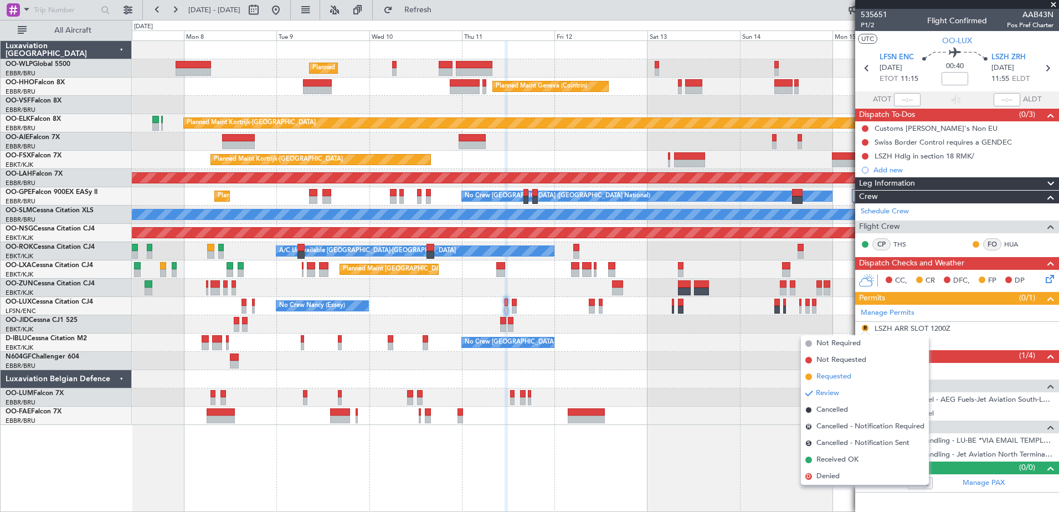
click at [840, 377] on span "Requested" at bounding box center [833, 376] width 35 height 11
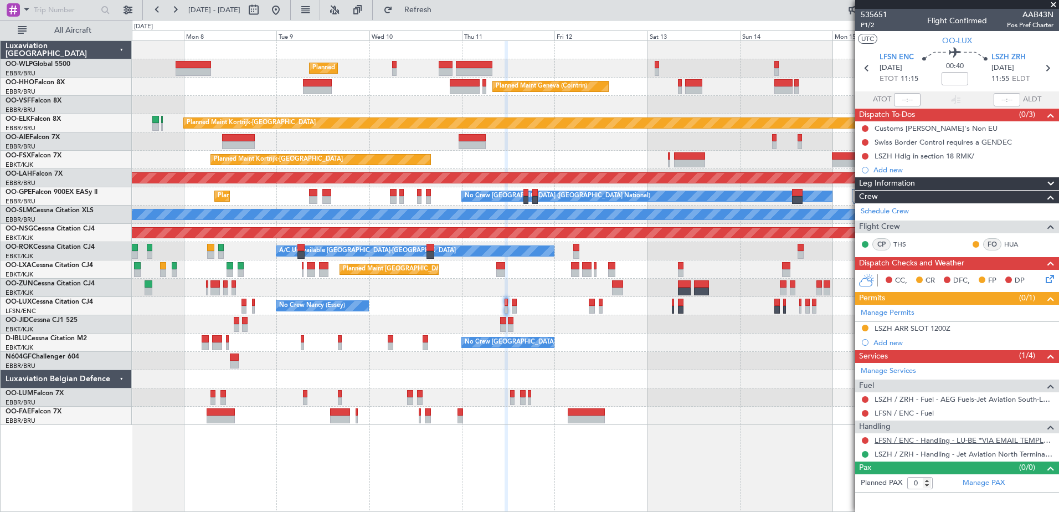
click at [902, 442] on link "LFSN / ENC - Handling - LU-BE *VIA EMAIL TEMPLATE* LFSN / ENC" at bounding box center [963, 439] width 179 height 9
click at [866, 438] on button at bounding box center [864, 440] width 7 height 7
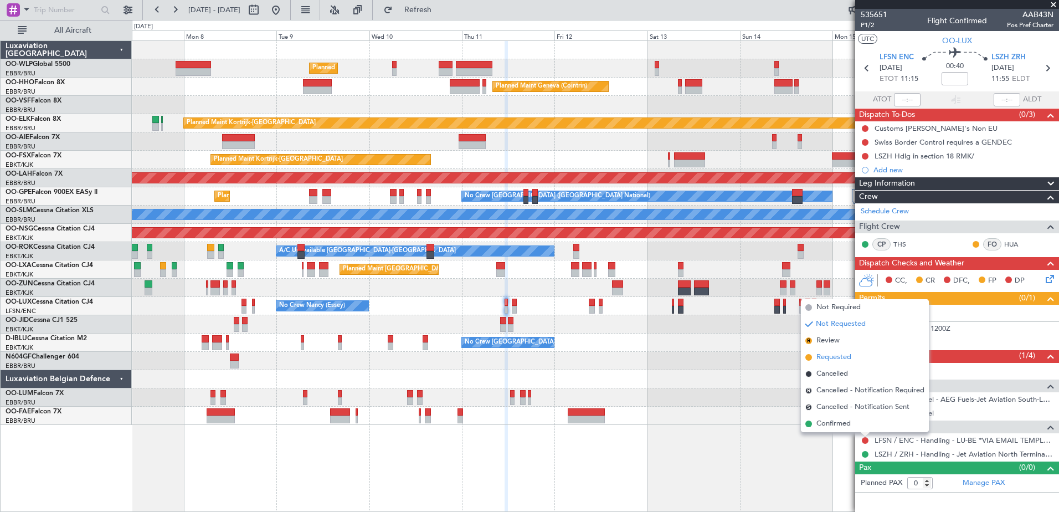
click at [825, 353] on span "Requested" at bounding box center [833, 357] width 35 height 11
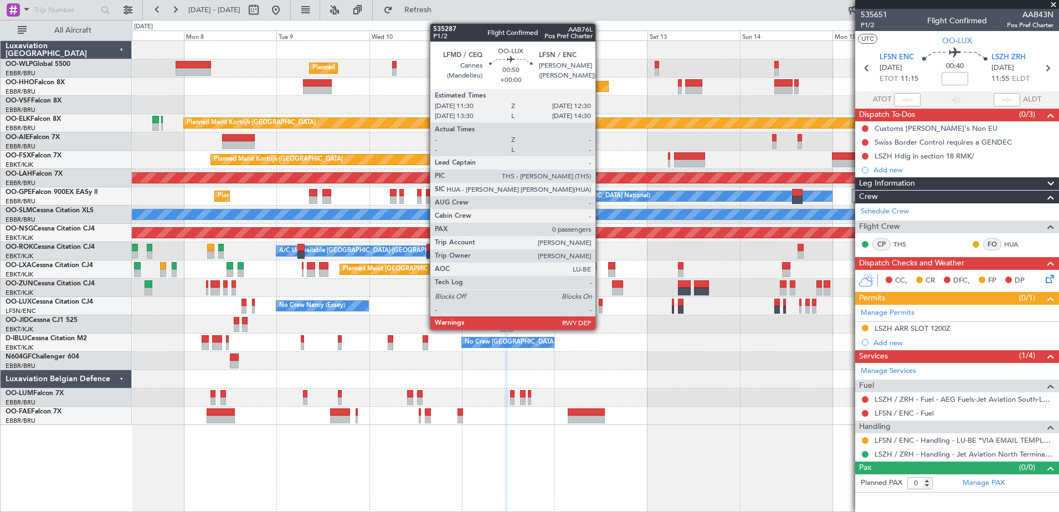
click at [600, 306] on div at bounding box center [600, 310] width 4 height 8
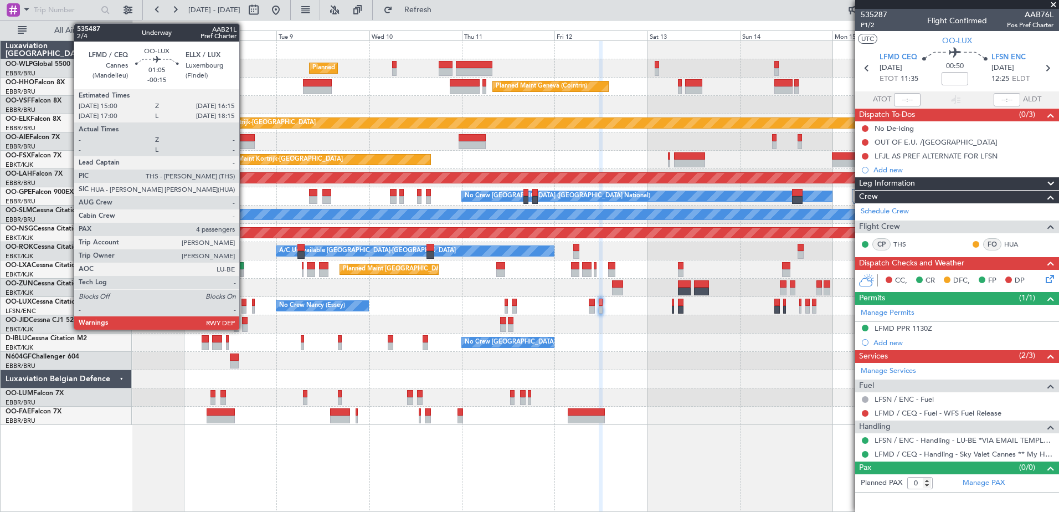
click at [244, 301] on div at bounding box center [243, 302] width 5 height 8
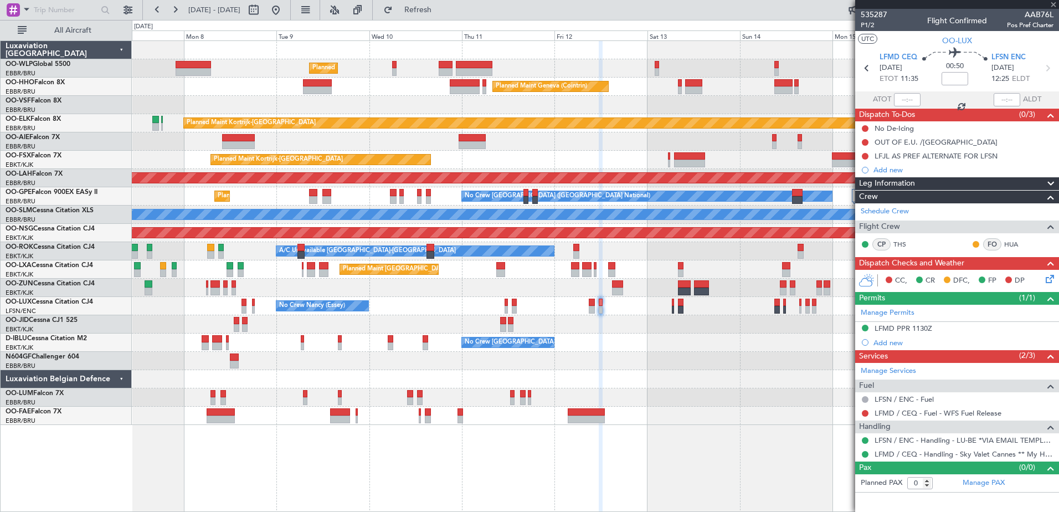
type input "-00:15"
type input "4"
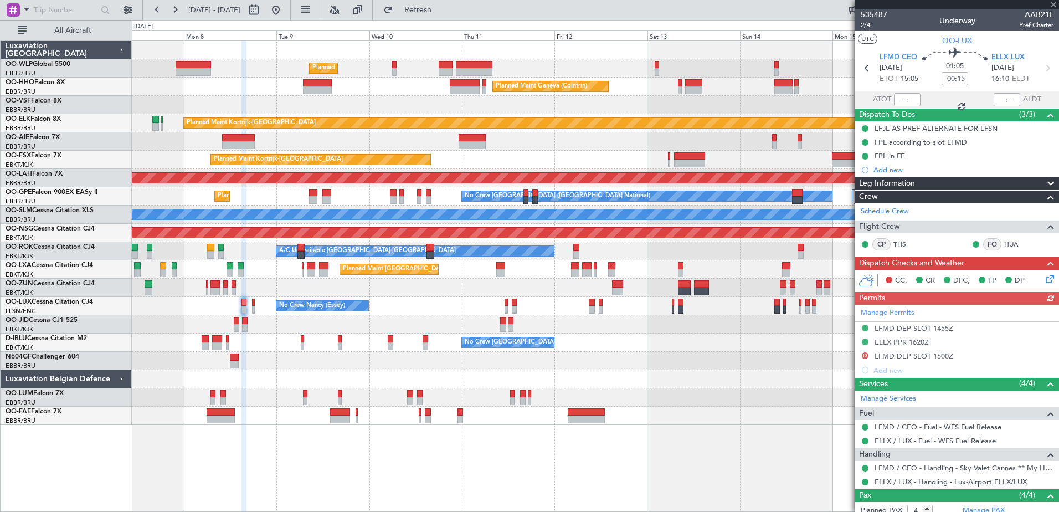
click at [1043, 273] on icon at bounding box center [1047, 276] width 9 height 9
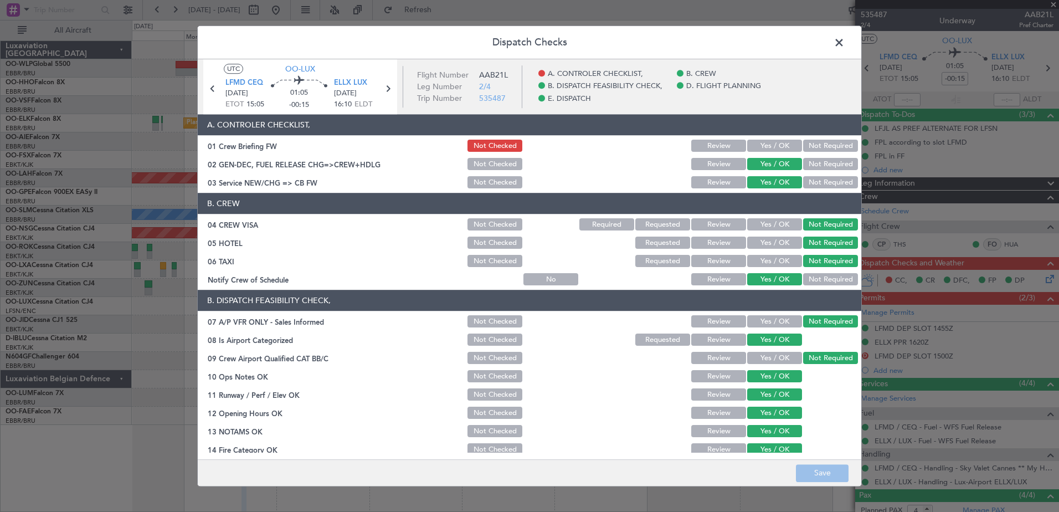
click at [844, 43] on span at bounding box center [844, 45] width 0 height 22
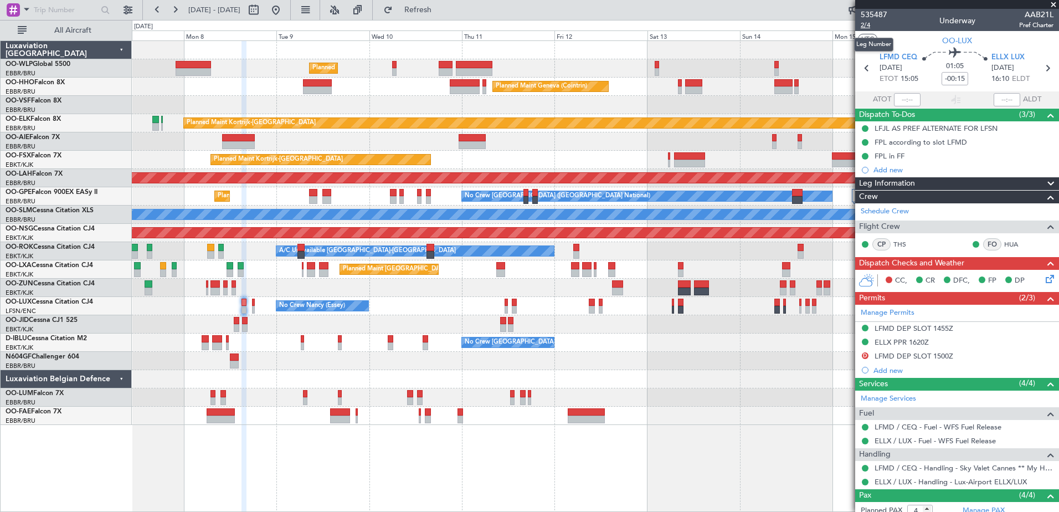
click at [864, 25] on span "2/4" at bounding box center [873, 24] width 27 height 9
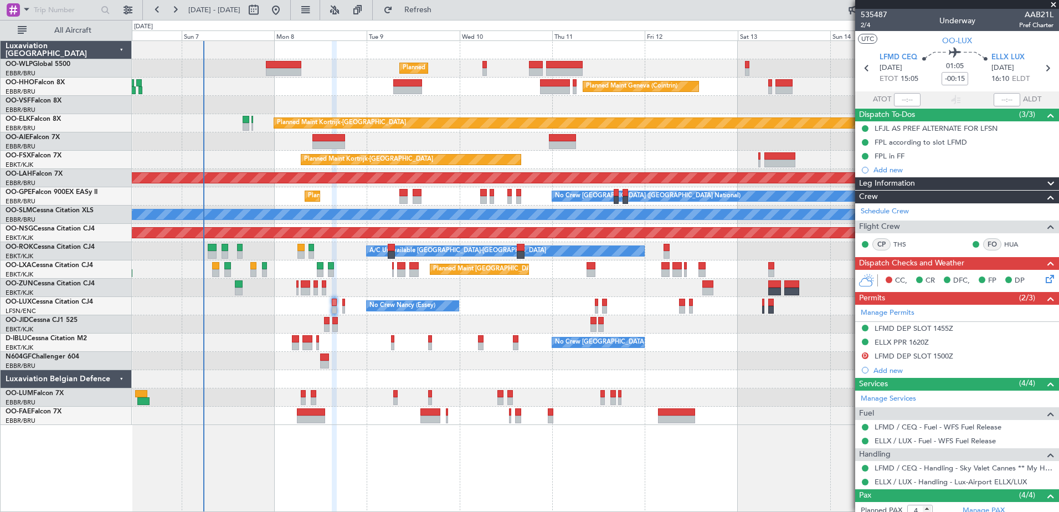
click at [492, 311] on div "No Crew Nancy (Essey) No Crew Nancy (Essey)" at bounding box center [595, 306] width 926 height 18
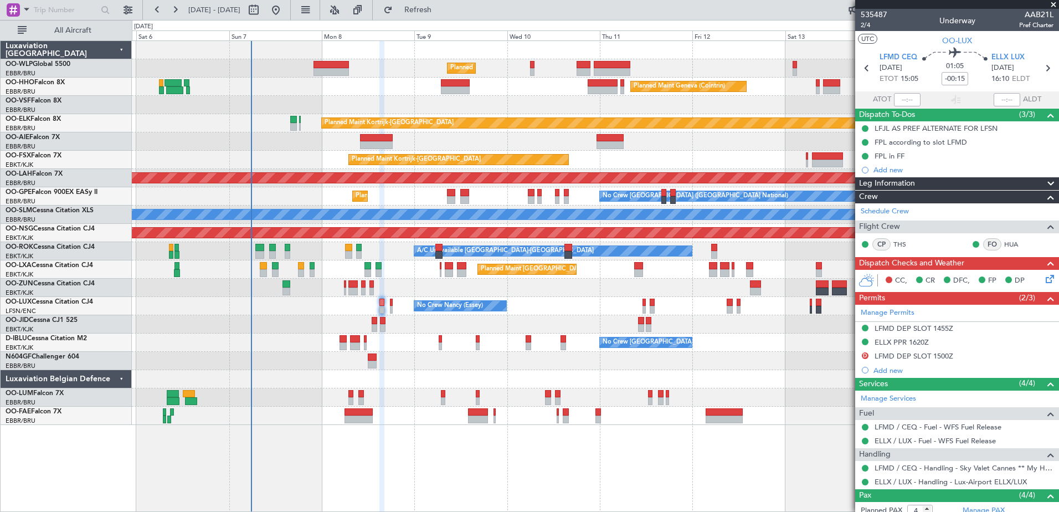
click at [271, 337] on div "No Crew Brussels (Brussels National) No Crew Brussels (Brussels National) AOG M…" at bounding box center [595, 342] width 926 height 18
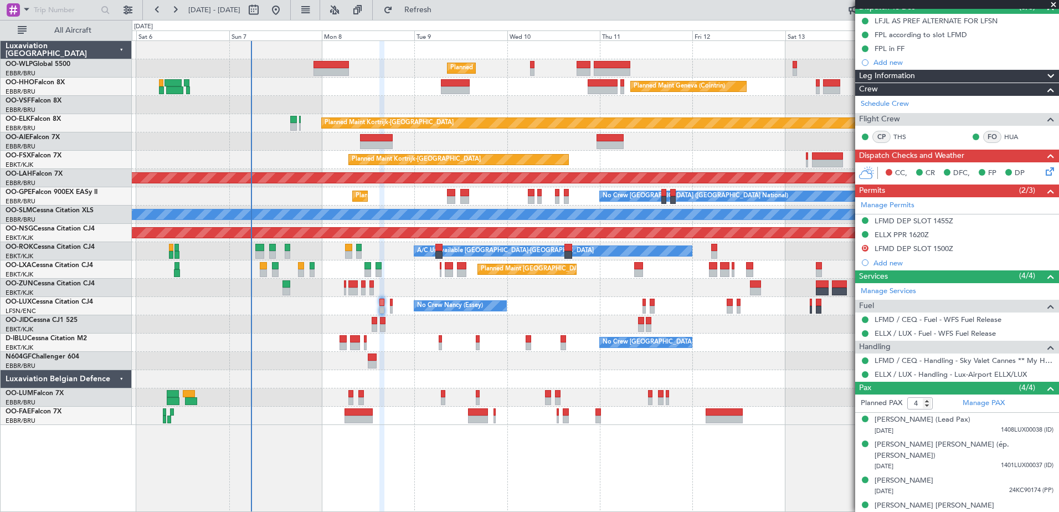
click at [1043, 170] on icon at bounding box center [1047, 169] width 9 height 9
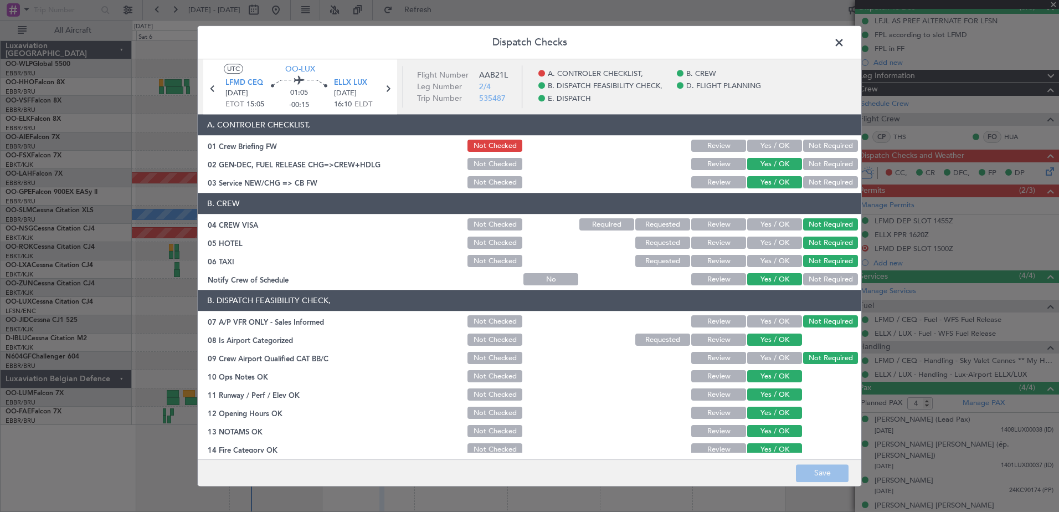
click at [770, 138] on div "Yes / OK" at bounding box center [773, 146] width 56 height 16
click at [769, 149] on button "Yes / OK" at bounding box center [774, 146] width 55 height 12
click at [818, 478] on button "Save" at bounding box center [822, 473] width 53 height 18
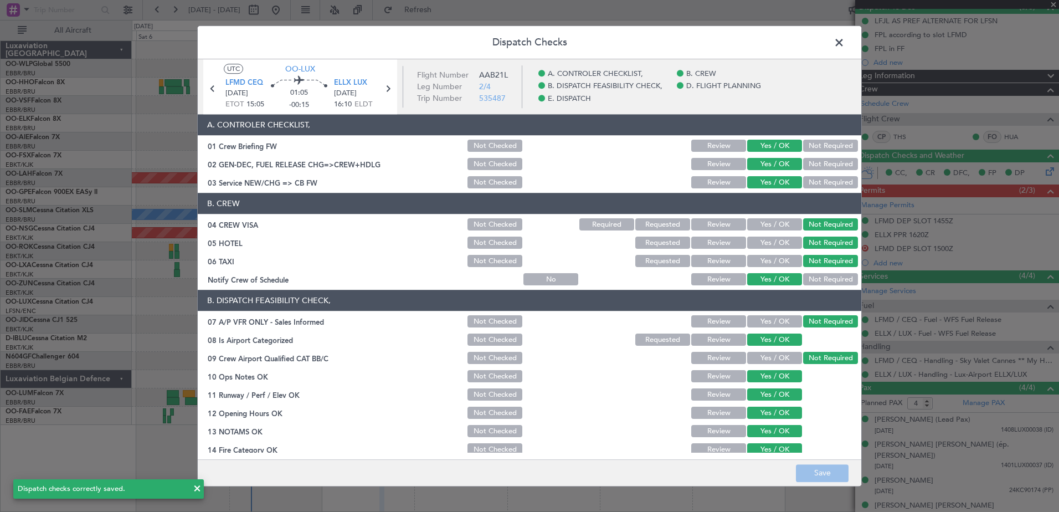
click at [844, 46] on span at bounding box center [844, 45] width 0 height 22
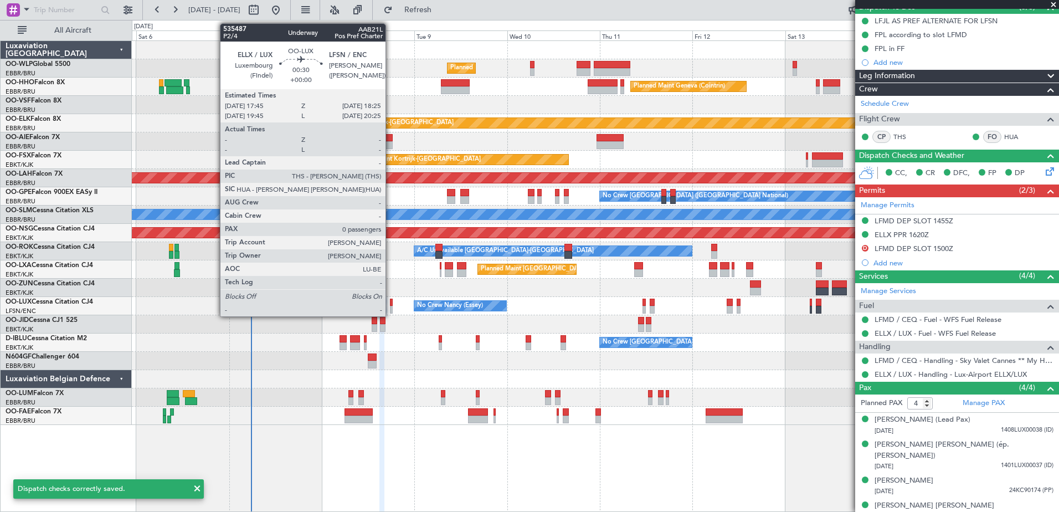
click at [390, 303] on div at bounding box center [391, 302] width 3 height 8
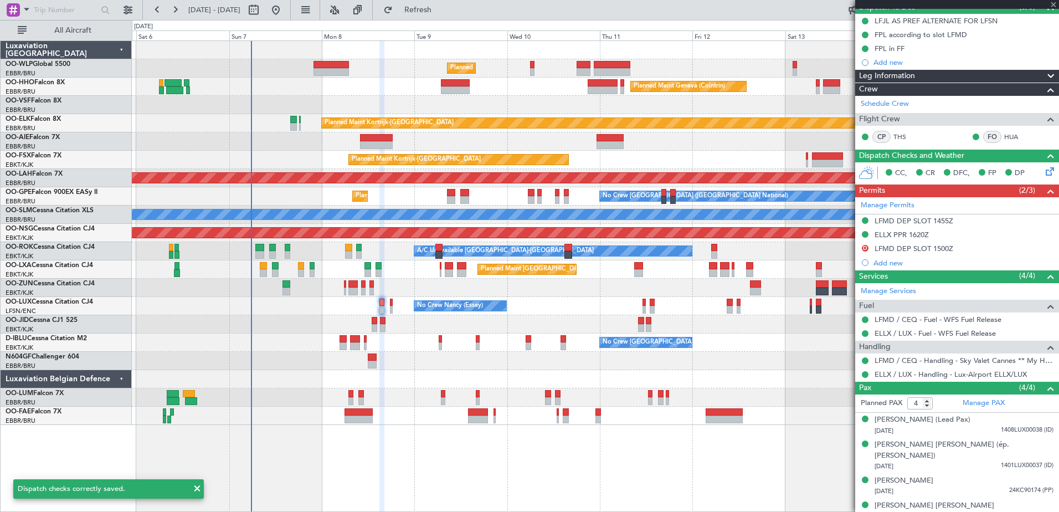
type input "0"
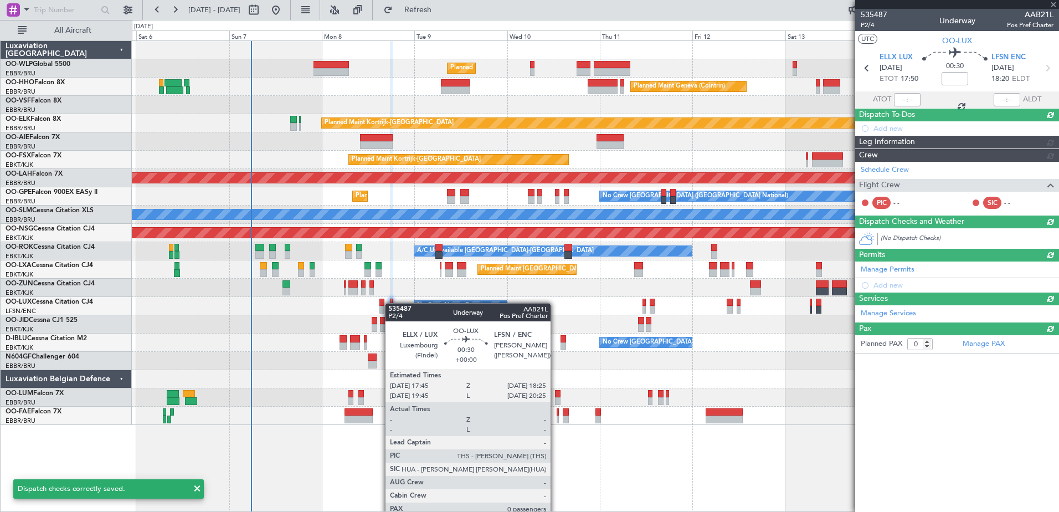
scroll to position [0, 0]
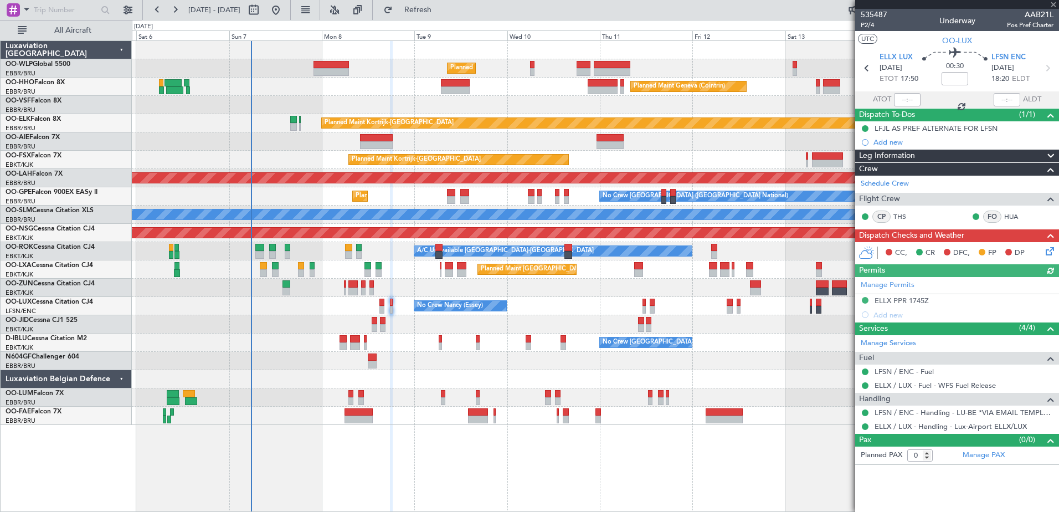
click at [1046, 254] on icon at bounding box center [1047, 249] width 9 height 9
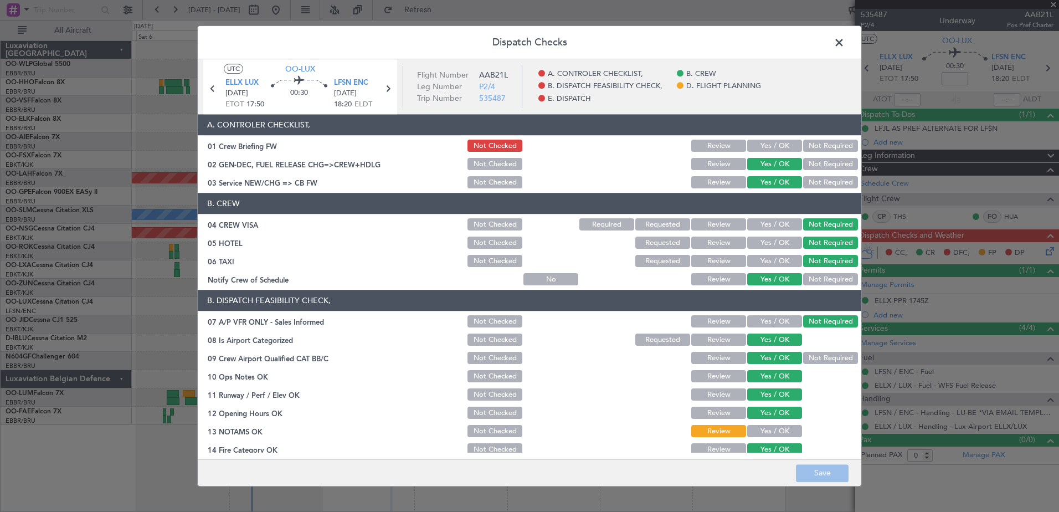
click at [775, 144] on button "Yes / OK" at bounding box center [774, 146] width 55 height 12
click at [763, 435] on button "Yes / OK" at bounding box center [774, 431] width 55 height 12
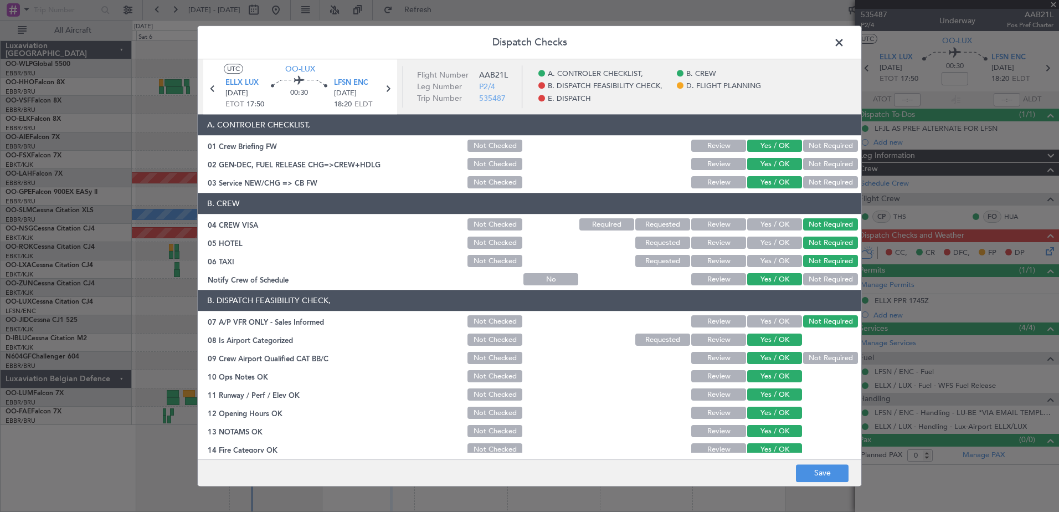
scroll to position [220, 0]
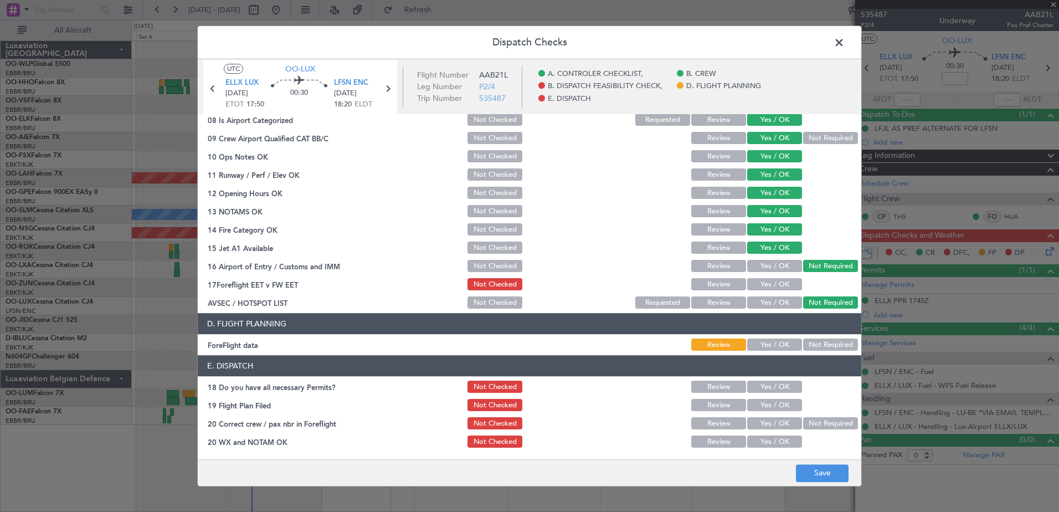
drag, startPoint x: 765, startPoint y: 281, endPoint x: 755, endPoint y: 309, distance: 29.9
click at [765, 282] on button "Yes / OK" at bounding box center [774, 284] width 55 height 12
click at [752, 340] on button "Yes / OK" at bounding box center [774, 345] width 55 height 12
click at [772, 385] on button "Yes / OK" at bounding box center [774, 387] width 55 height 12
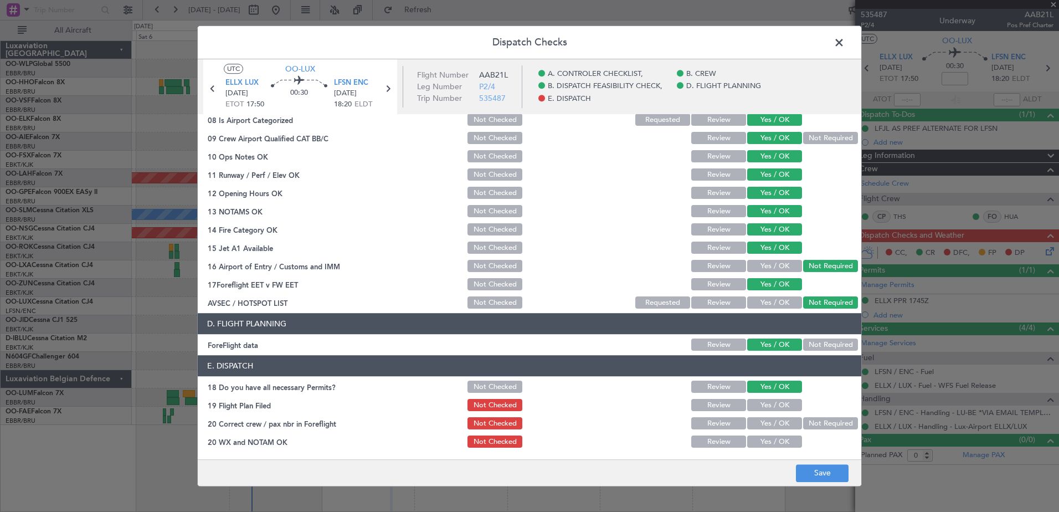
click at [772, 405] on button "Yes / OK" at bounding box center [774, 405] width 55 height 12
click at [775, 423] on button "Yes / OK" at bounding box center [774, 423] width 55 height 12
click at [781, 440] on button "Yes / OK" at bounding box center [774, 442] width 55 height 12
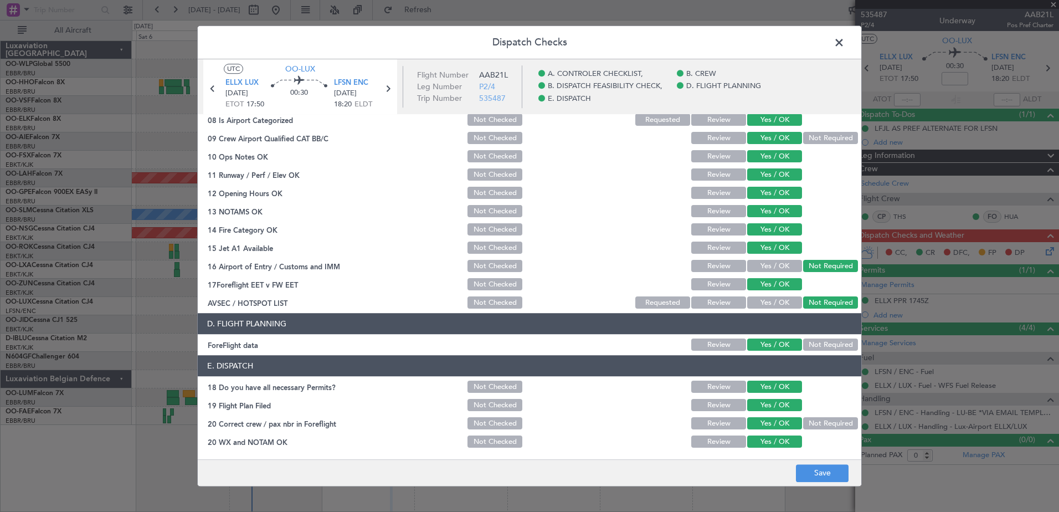
click at [819, 487] on div "Dispatch Checks UTC OO-LUX ELLX LUX 08/09/2025 ETOT 17:50 00:30 LFSN ENC 08/09/…" at bounding box center [529, 256] width 1059 height 512
click at [823, 481] on button "Save" at bounding box center [822, 473] width 53 height 18
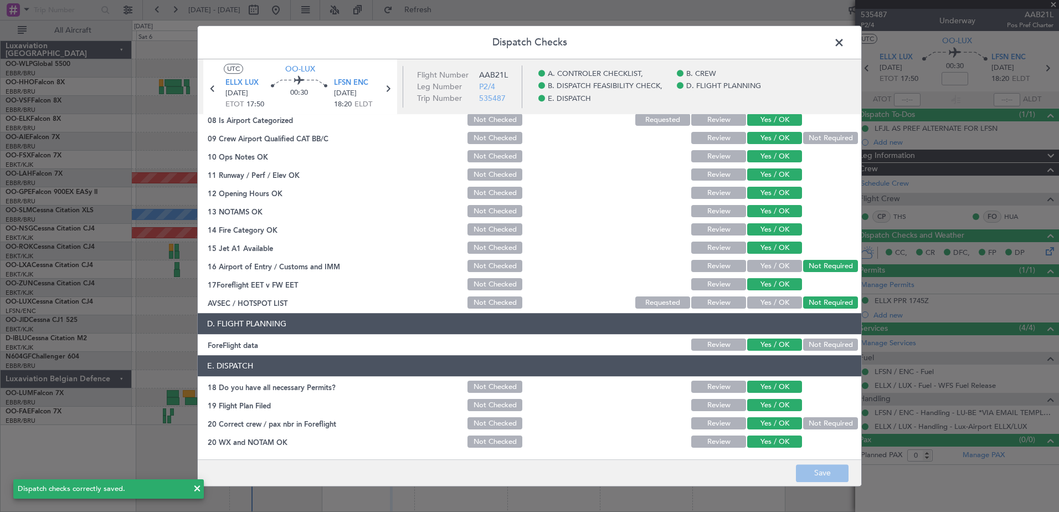
click at [844, 40] on span at bounding box center [844, 45] width 0 height 22
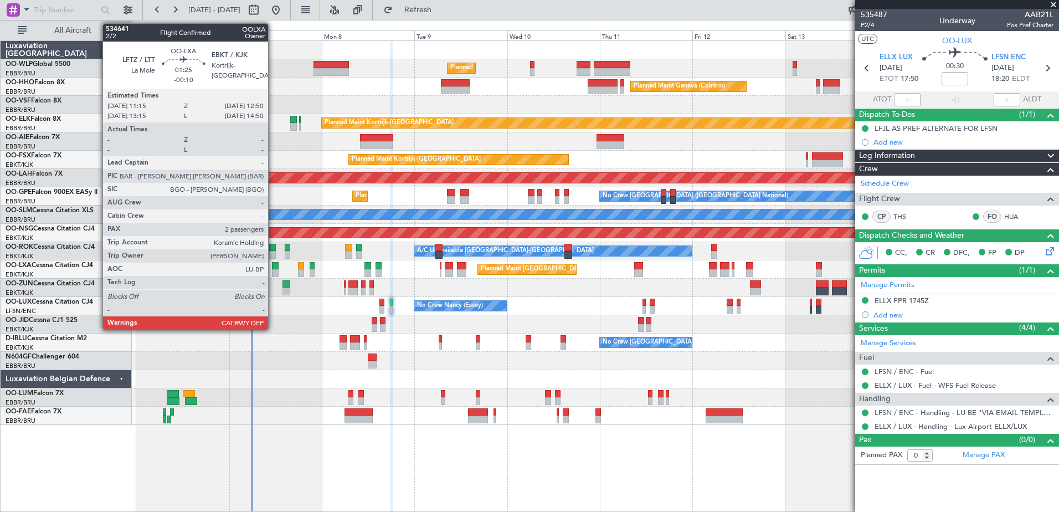
click at [273, 262] on div at bounding box center [275, 266] width 7 height 8
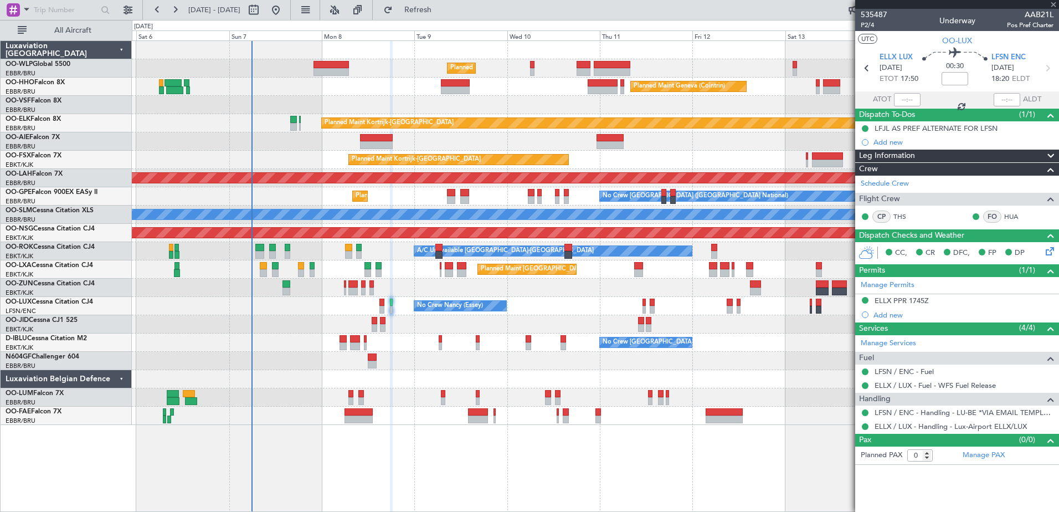
type input "-00:10"
type input "2"
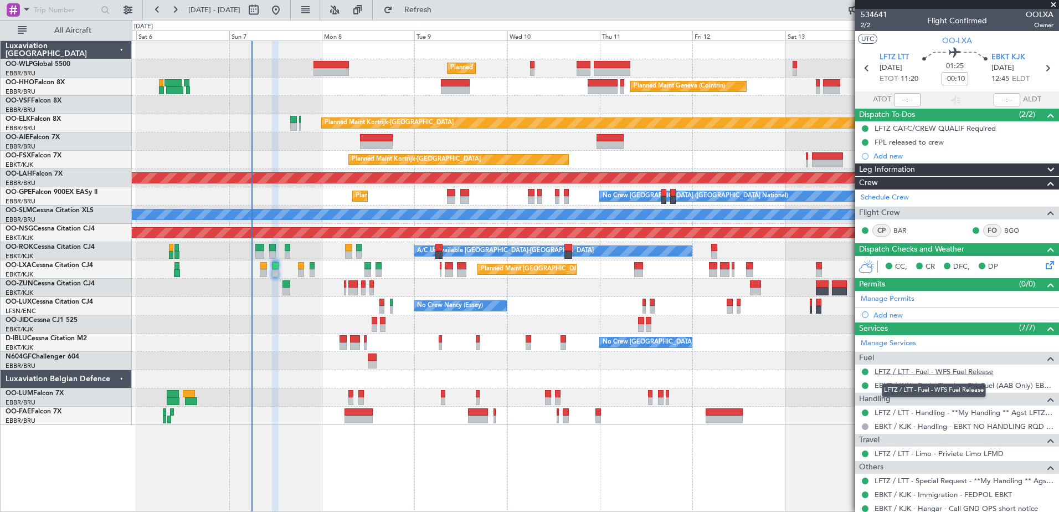
click at [939, 370] on link "LFTZ / LTT - Fuel - WFS Fuel Release" at bounding box center [933, 371] width 118 height 9
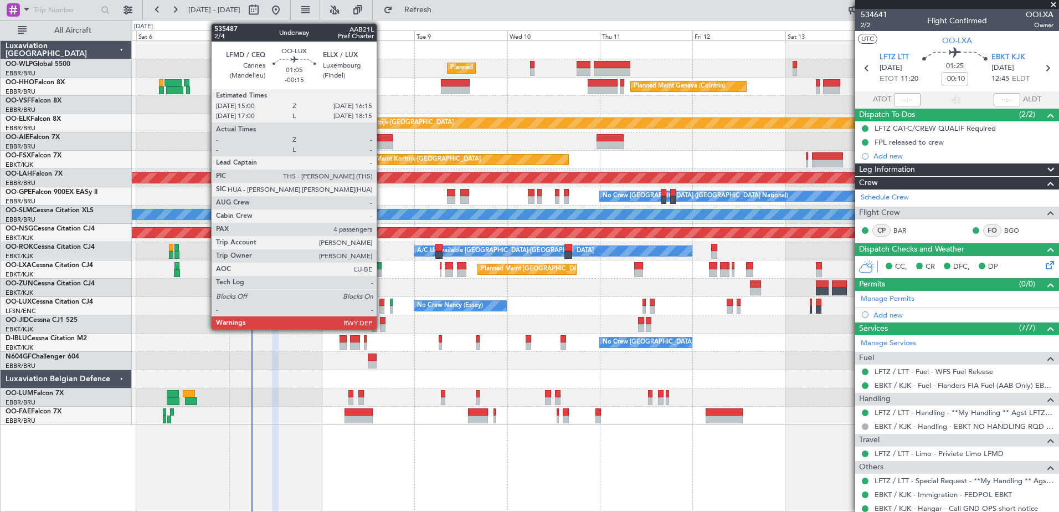
click at [381, 309] on div at bounding box center [381, 310] width 5 height 8
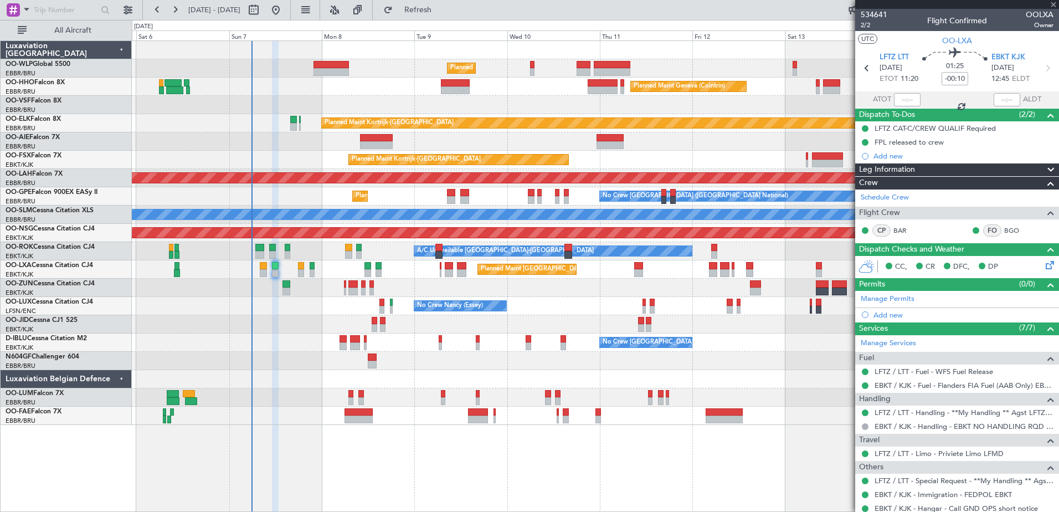
type input "-00:15"
type input "4"
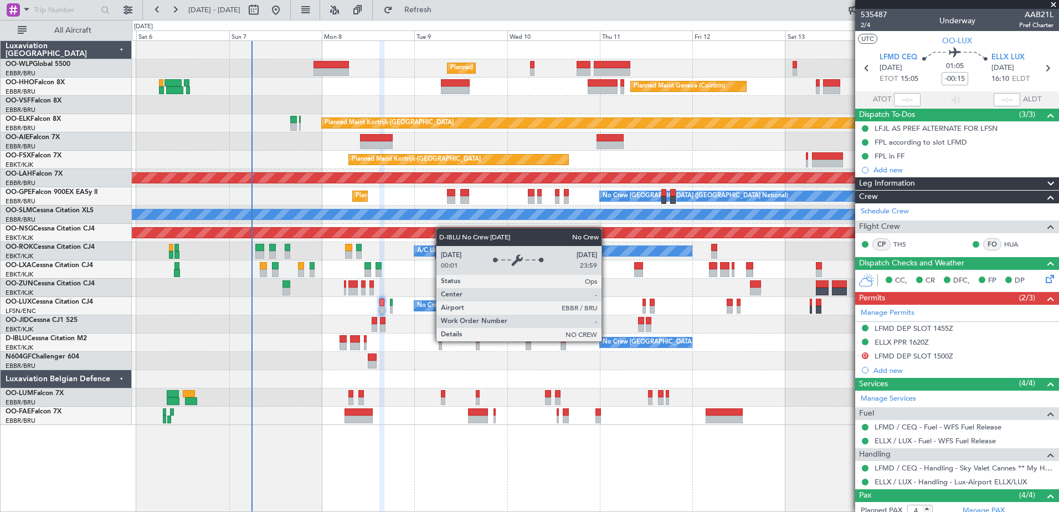
click at [866, 354] on button "D" at bounding box center [864, 355] width 7 height 7
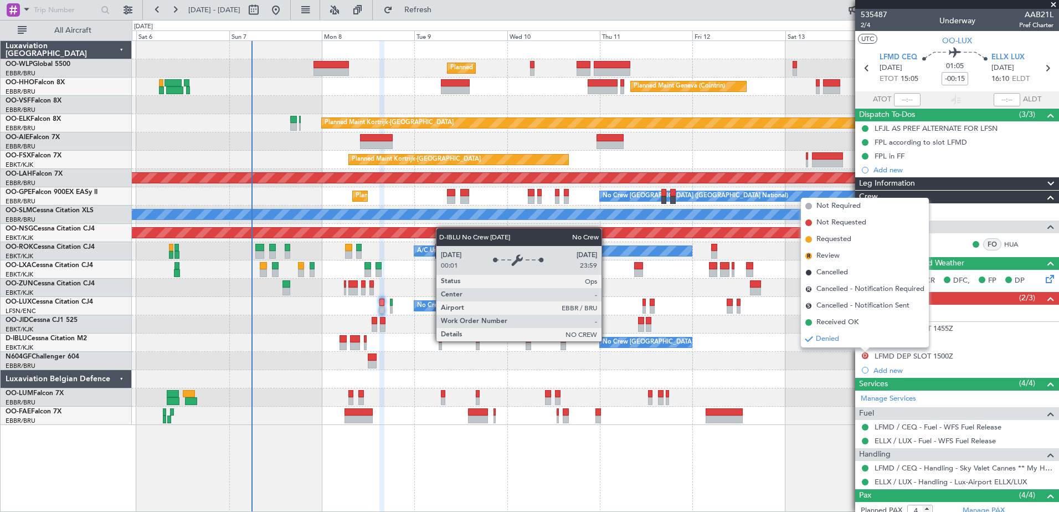
click at [812, 391] on div "Owner Melsbroek Air Base Planned Maint [GEOGRAPHIC_DATA] ([GEOGRAPHIC_DATA])" at bounding box center [595, 397] width 926 height 18
click at [792, 436] on div "Planned Maint Milan (Linate) Planned Maint Geneva (Cointrin) Planned Maint Kort…" at bounding box center [595, 275] width 927 height 471
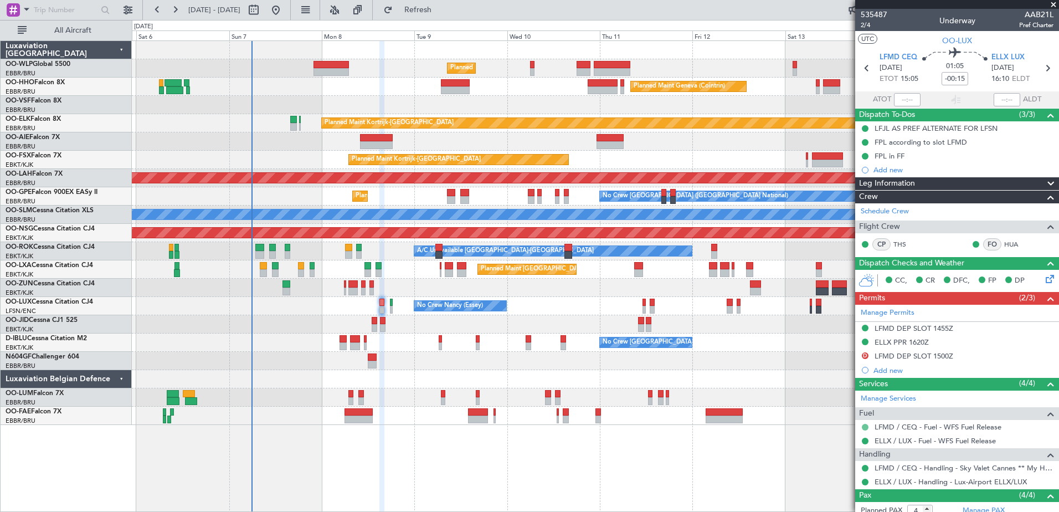
scroll to position [107, 0]
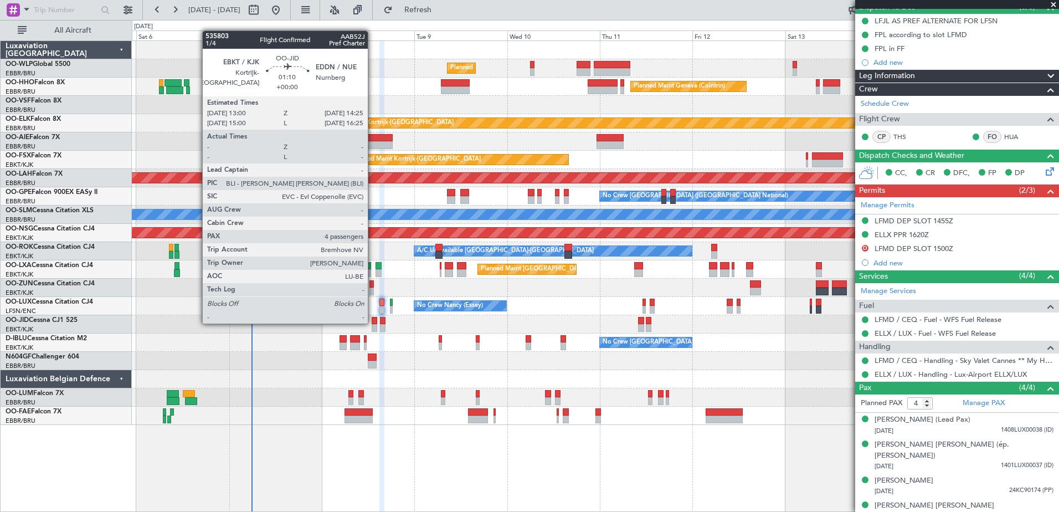
click at [373, 322] on div at bounding box center [374, 321] width 6 height 8
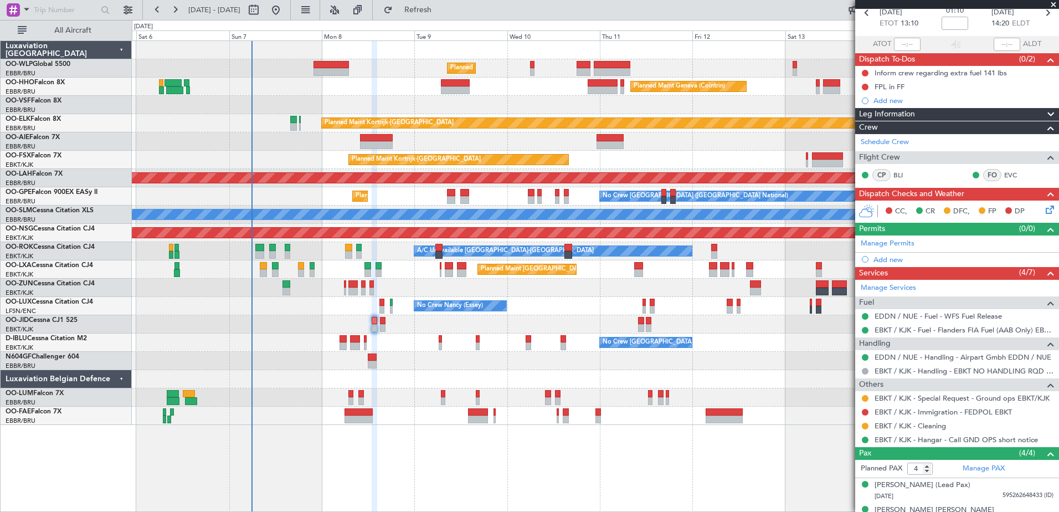
scroll to position [111, 0]
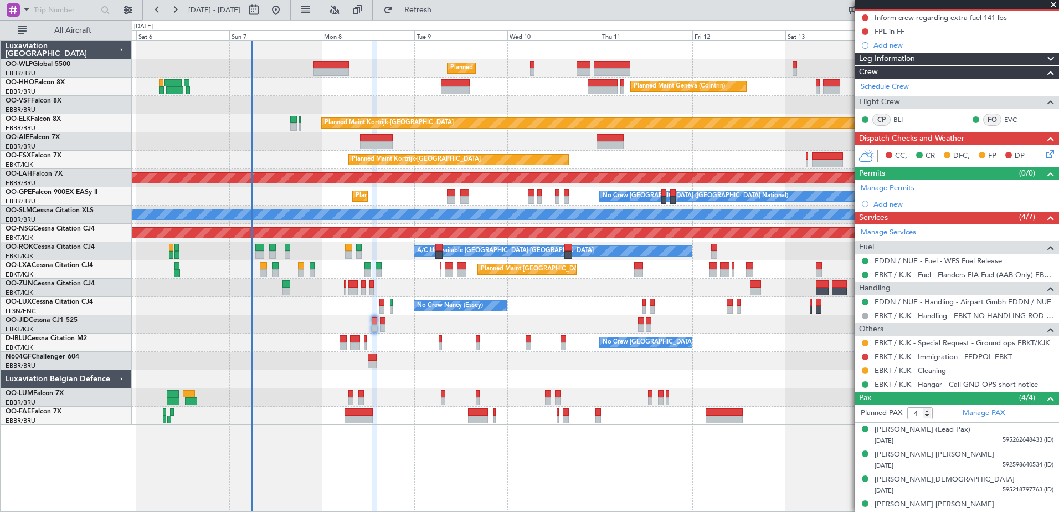
click at [988, 355] on link "EBKT / KJK - Immigration - FEDPOL EBKT" at bounding box center [942, 356] width 137 height 9
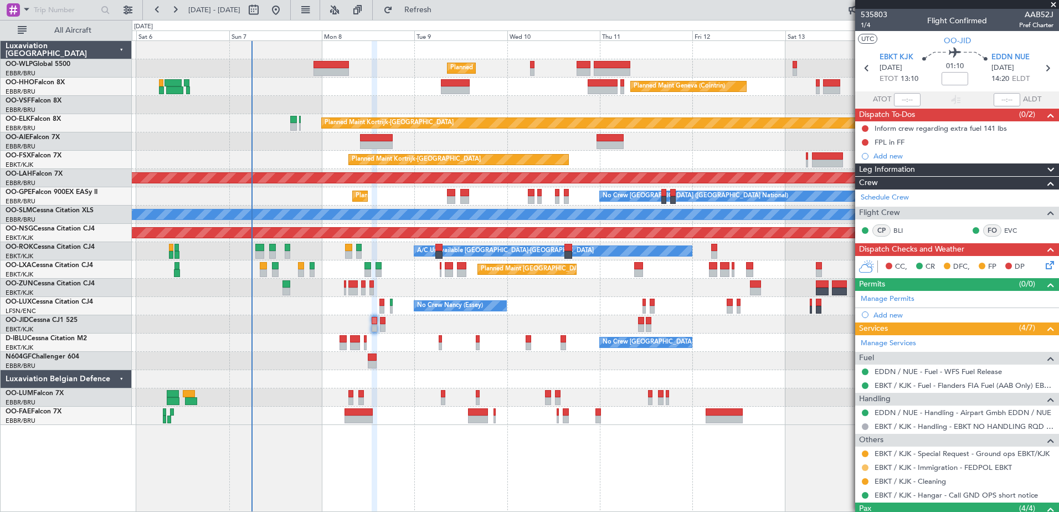
click at [864, 468] on button at bounding box center [864, 467] width 7 height 7
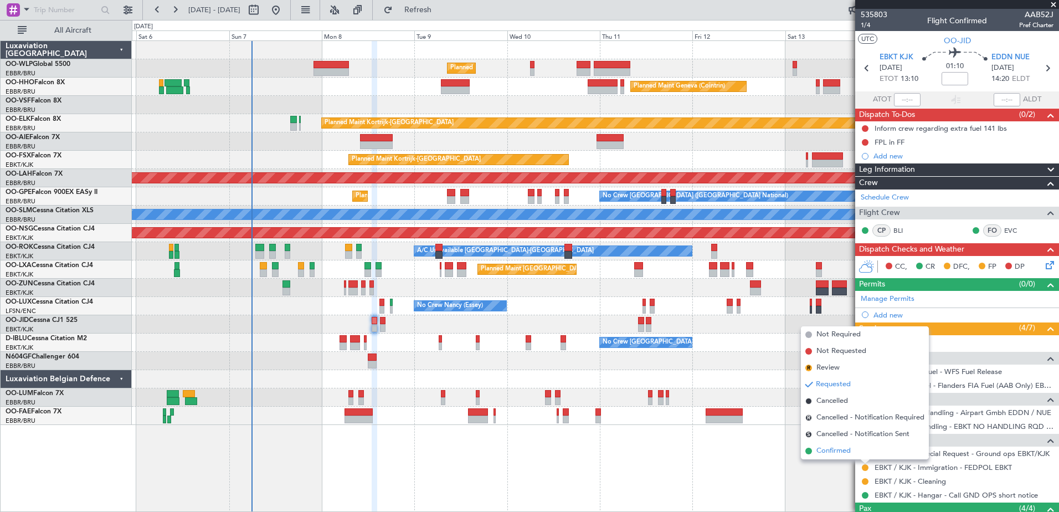
click at [829, 454] on span "Confirmed" at bounding box center [833, 450] width 34 height 11
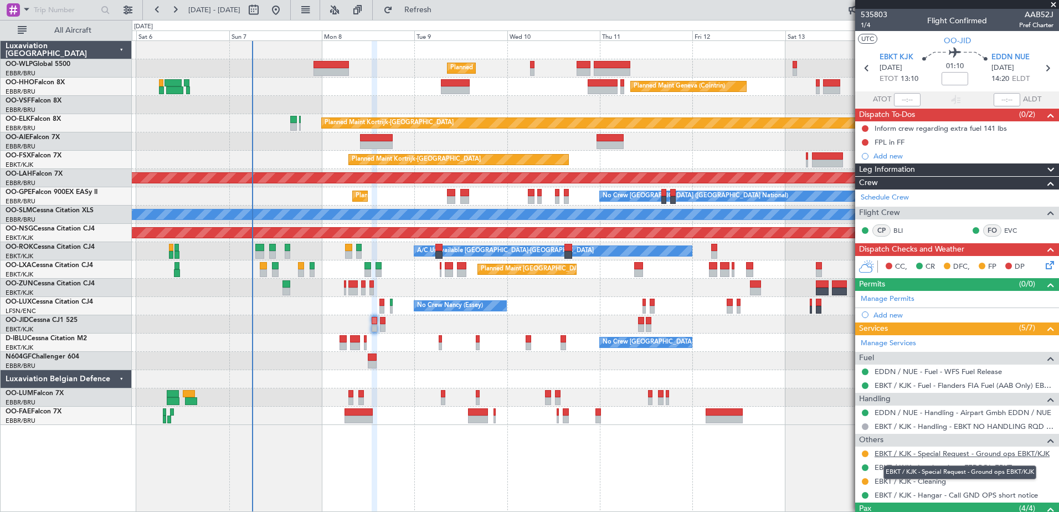
click at [943, 452] on link "EBKT / KJK - Special Request - Ground ops EBKT/KJK" at bounding box center [961, 452] width 175 height 9
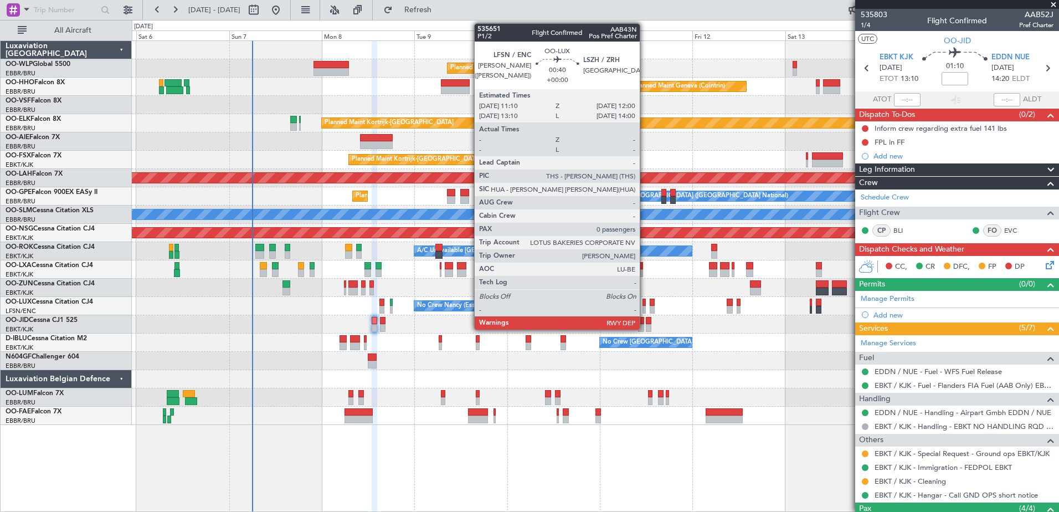
click at [644, 303] on div at bounding box center [643, 302] width 3 height 8
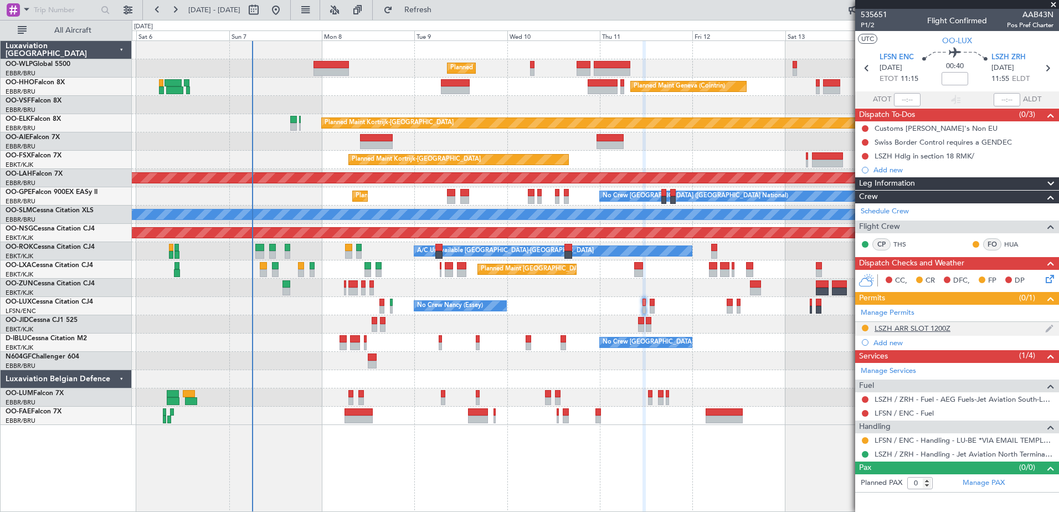
click at [918, 327] on div "LSZH ARR SLOT 1200Z" at bounding box center [912, 327] width 76 height 9
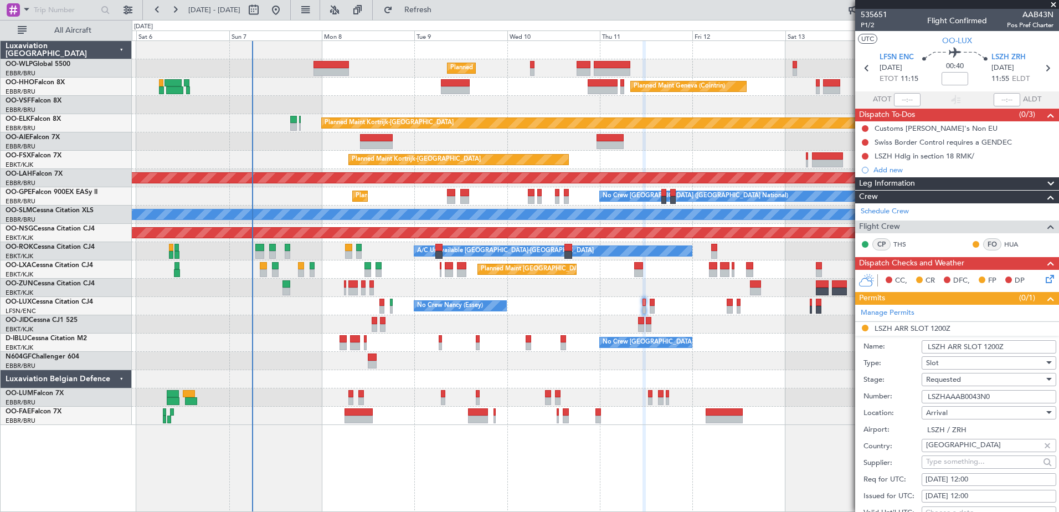
click at [1000, 378] on div "Requested" at bounding box center [985, 379] width 118 height 17
click at [973, 462] on span "Received OK" at bounding box center [984, 468] width 116 height 17
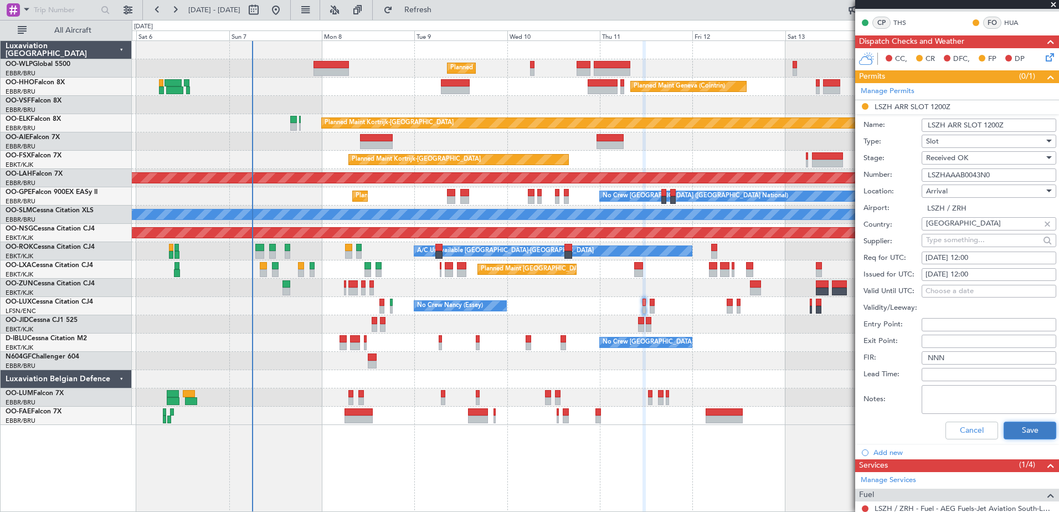
click at [1030, 432] on button "Save" at bounding box center [1029, 430] width 53 height 18
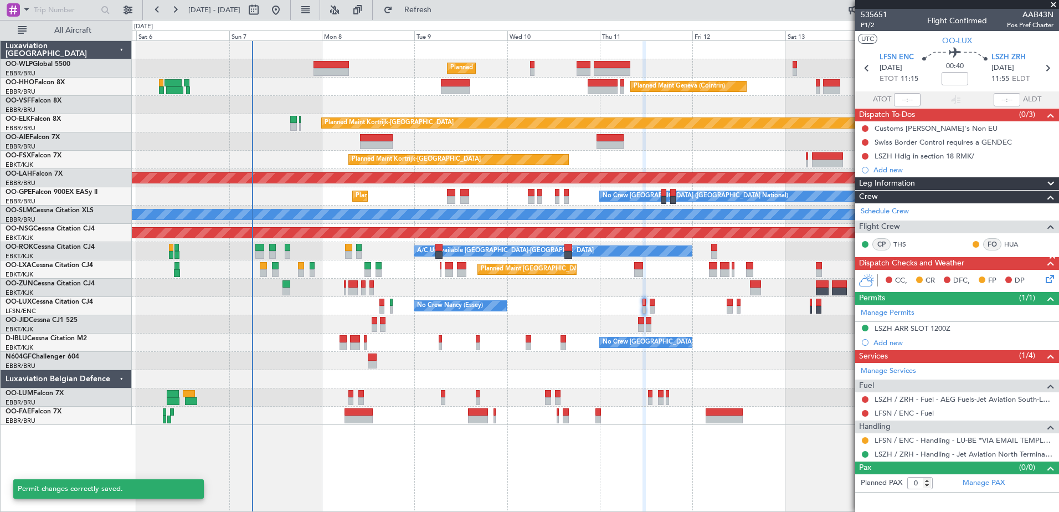
scroll to position [0, 0]
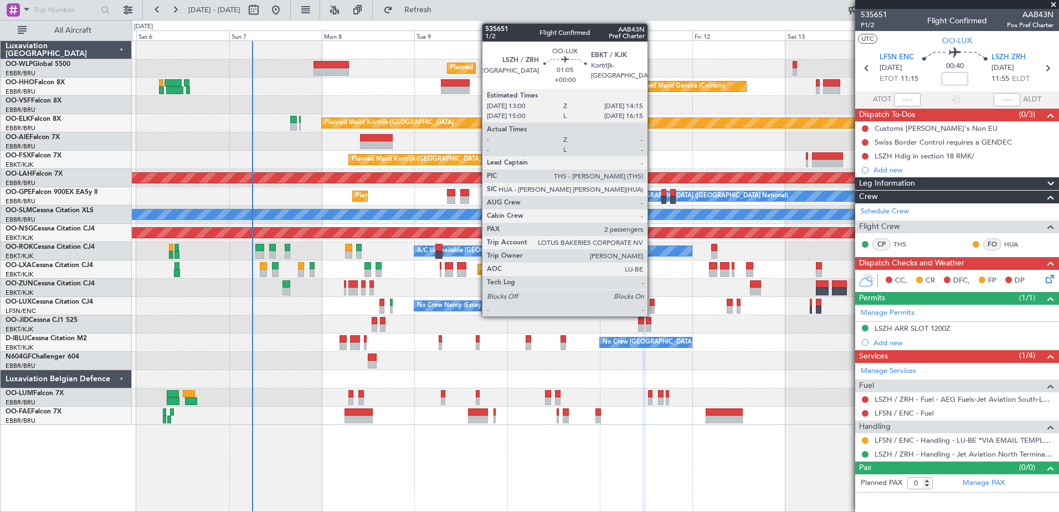
click at [652, 308] on div at bounding box center [651, 310] width 5 height 8
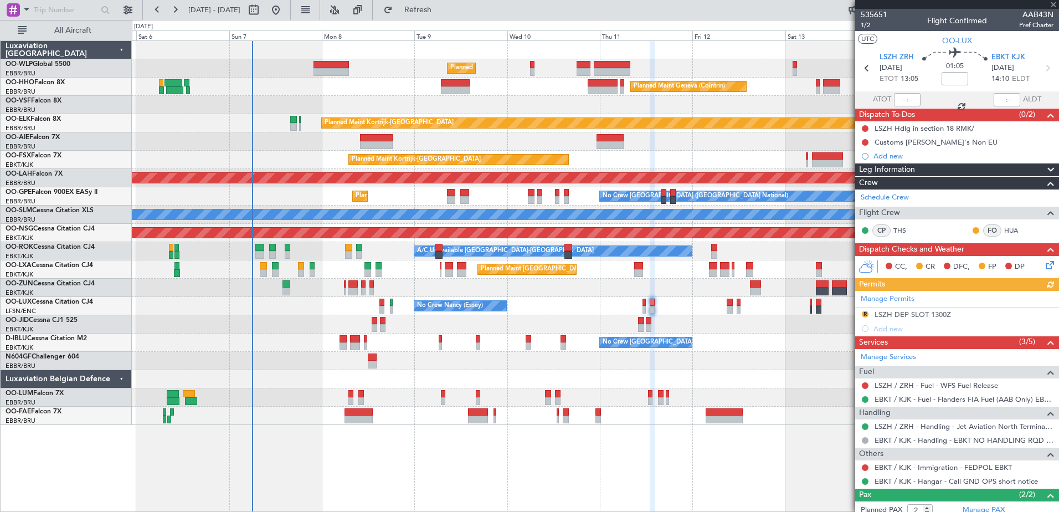
click at [863, 308] on div "Manage Permits R LSZH DEP SLOT 1300Z Add new" at bounding box center [957, 313] width 204 height 45
click at [860, 311] on div "R" at bounding box center [864, 313] width 9 height 9
click at [903, 312] on div "LSZH DEP SLOT 1300Z" at bounding box center [912, 313] width 76 height 9
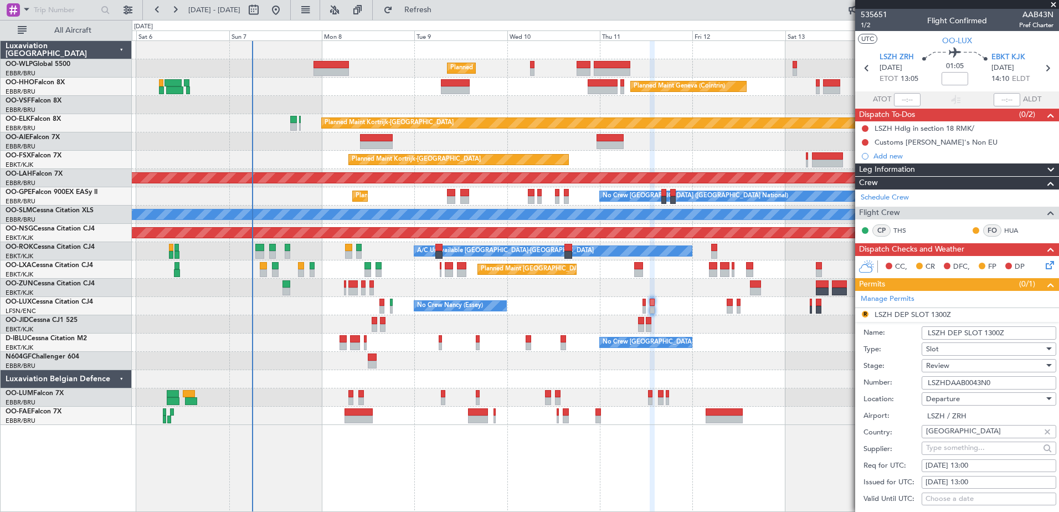
click at [969, 370] on div "Review" at bounding box center [985, 365] width 118 height 17
click at [963, 450] on span "Received OK" at bounding box center [984, 454] width 116 height 17
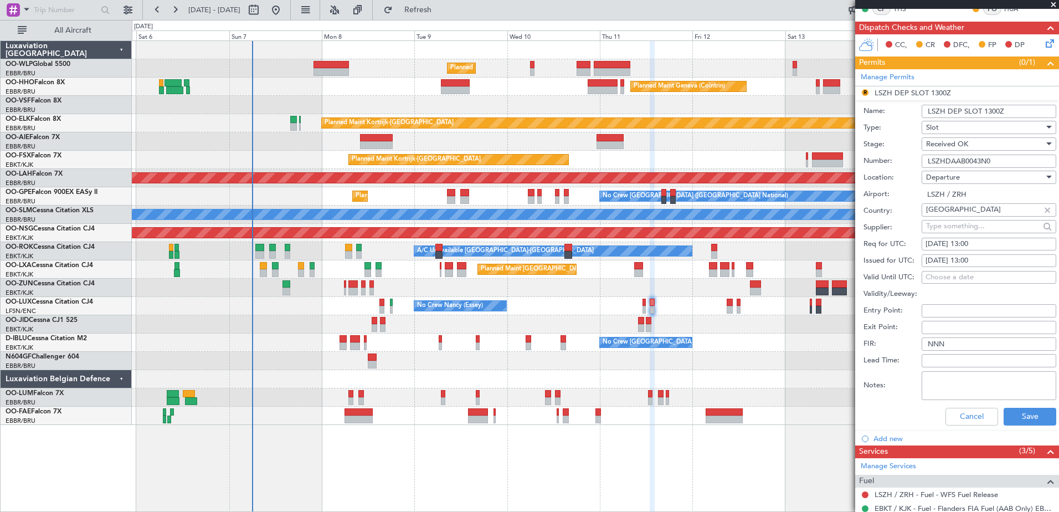
scroll to position [277, 0]
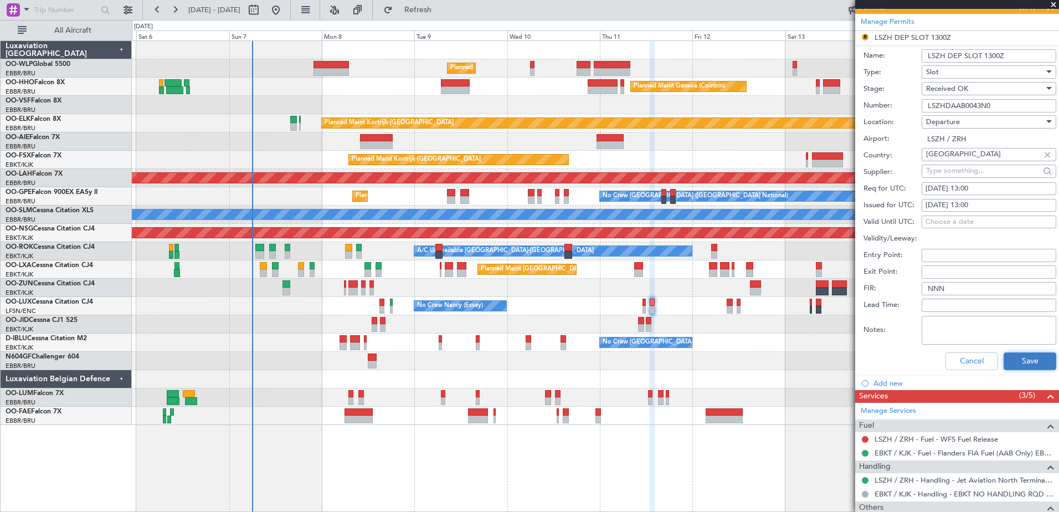
click at [1020, 364] on button "Save" at bounding box center [1029, 361] width 53 height 18
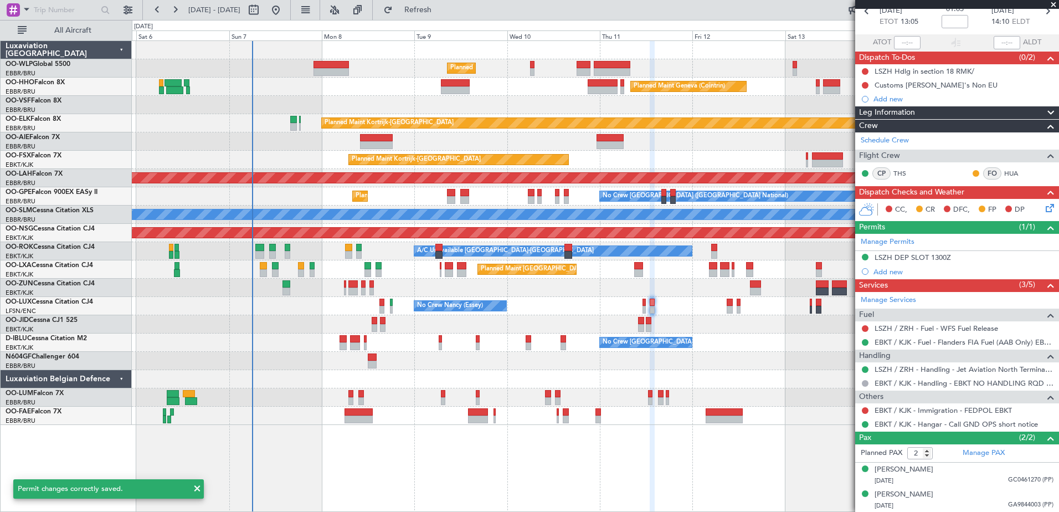
scroll to position [0, 0]
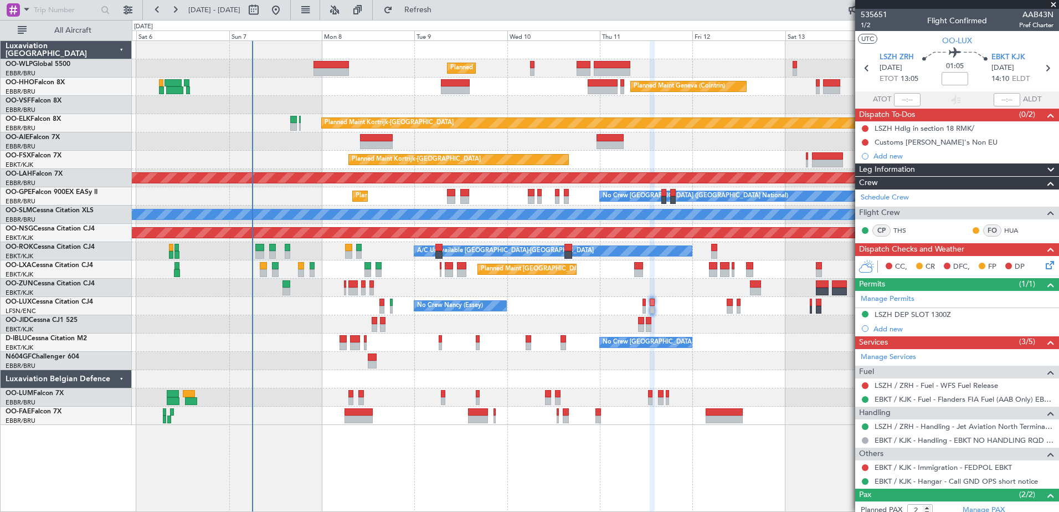
click at [1051, 5] on span at bounding box center [1052, 5] width 11 height 10
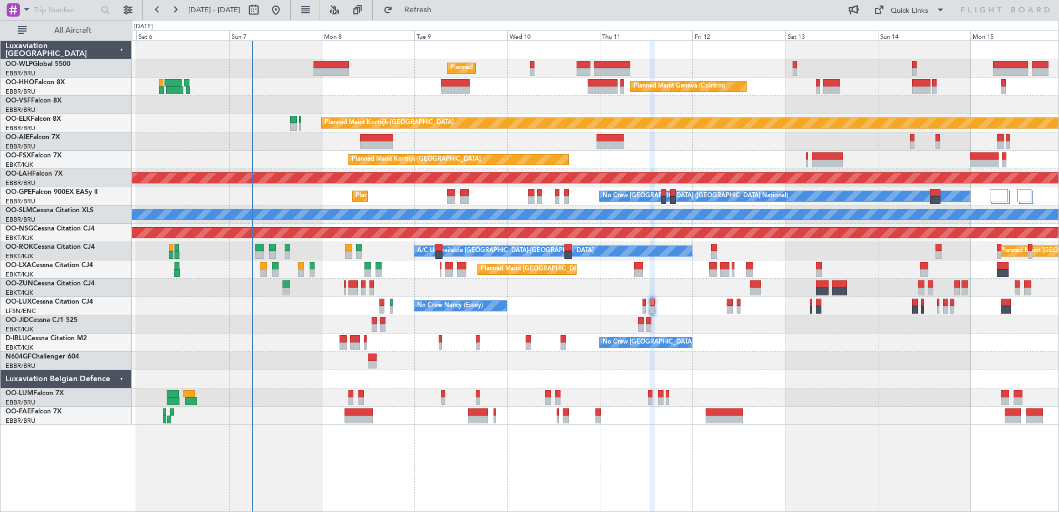
type input "0"
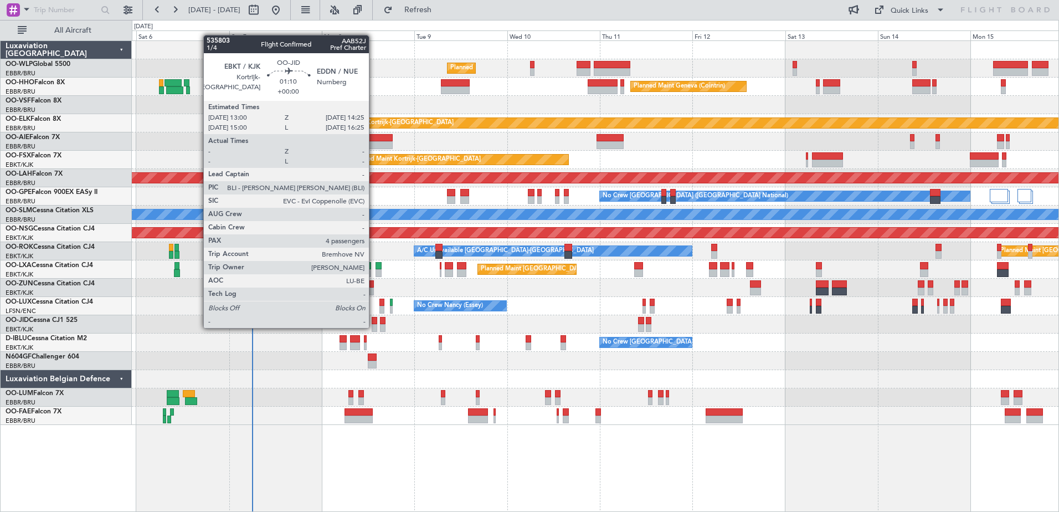
click at [374, 327] on div at bounding box center [374, 328] width 6 height 8
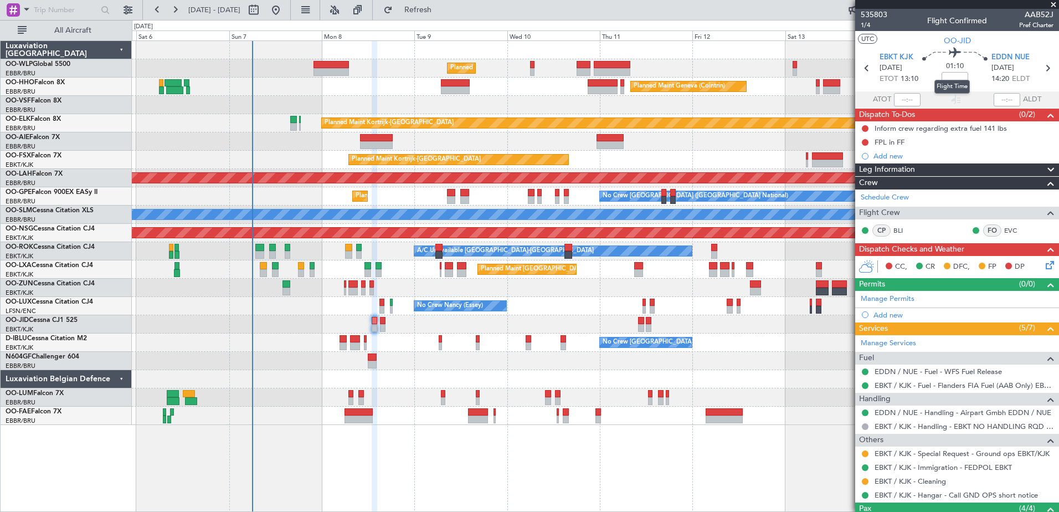
click at [951, 79] on mat-tooltip-component "Flight Time" at bounding box center [951, 86] width 51 height 29
click at [949, 78] on input at bounding box center [954, 78] width 27 height 13
type input "+00:05"
click at [1043, 267] on icon at bounding box center [1047, 263] width 9 height 9
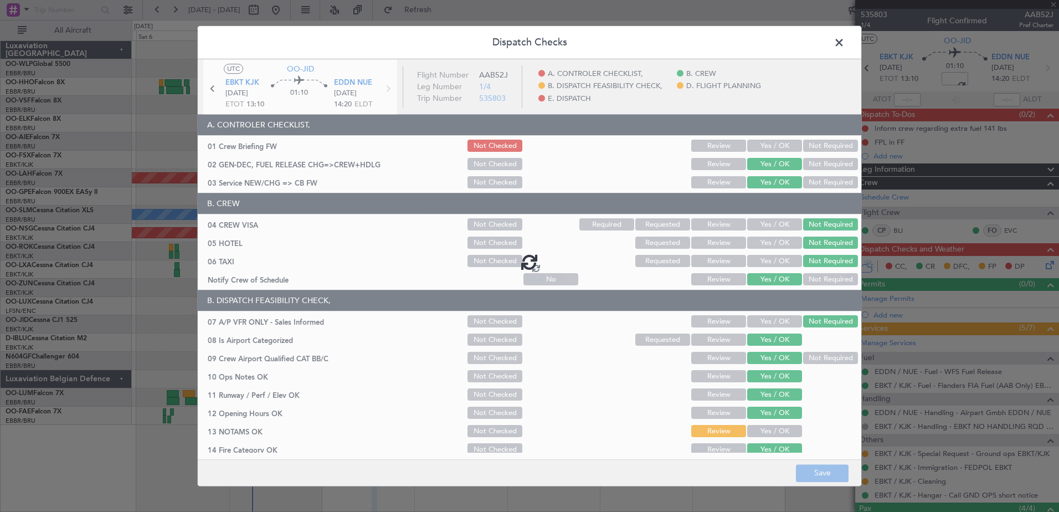
type input "+00:05"
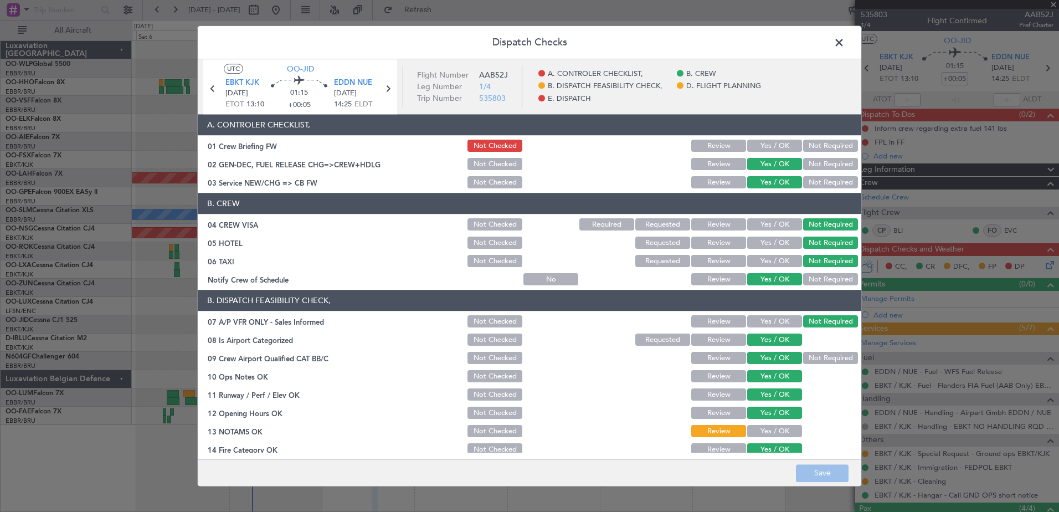
click at [775, 431] on button "Yes / OK" at bounding box center [774, 431] width 55 height 12
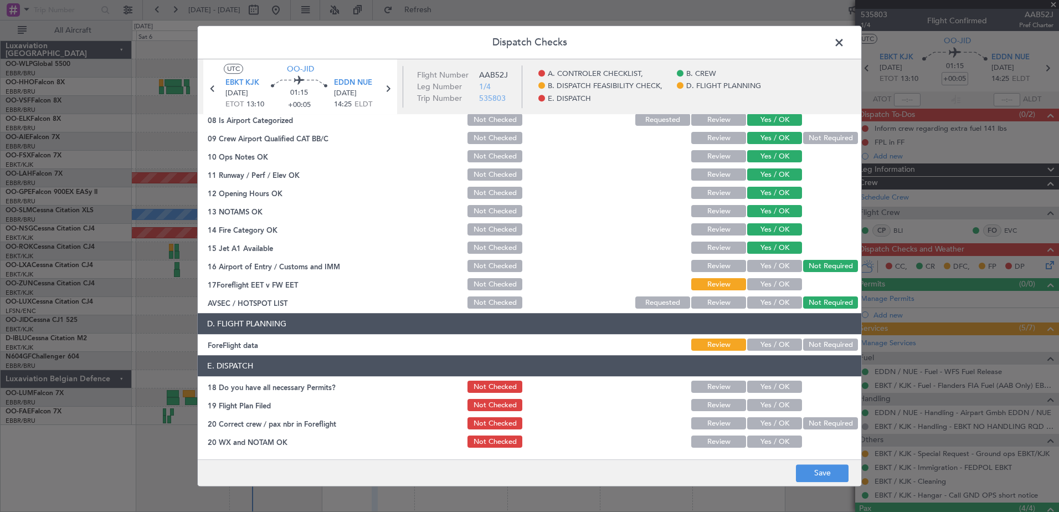
click at [778, 288] on button "Yes / OK" at bounding box center [774, 284] width 55 height 12
click at [772, 343] on button "Yes / OK" at bounding box center [774, 345] width 55 height 12
drag, startPoint x: 782, startPoint y: 380, endPoint x: 779, endPoint y: 395, distance: 15.9
click at [782, 381] on div "Yes / OK" at bounding box center [773, 387] width 56 height 16
click at [779, 396] on section "E. DISPATCH 18 Do you have all necessary Permits? Not Checked Review Yes / OK 1…" at bounding box center [529, 402] width 663 height 94
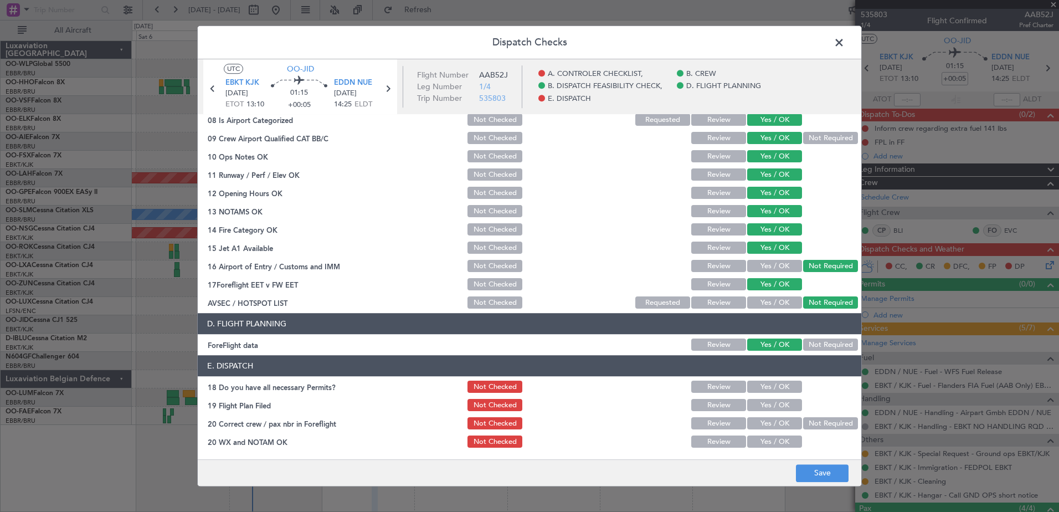
click at [774, 405] on button "Yes / OK" at bounding box center [774, 405] width 55 height 12
click at [771, 419] on button "Yes / OK" at bounding box center [774, 423] width 55 height 12
click at [777, 438] on button "Yes / OK" at bounding box center [774, 442] width 55 height 12
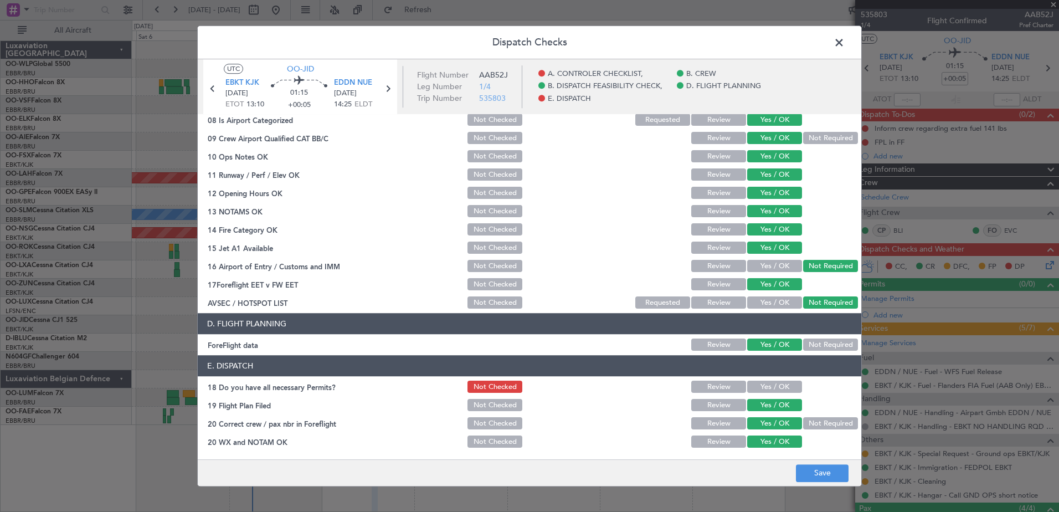
click at [786, 386] on button "Yes / OK" at bounding box center [774, 387] width 55 height 12
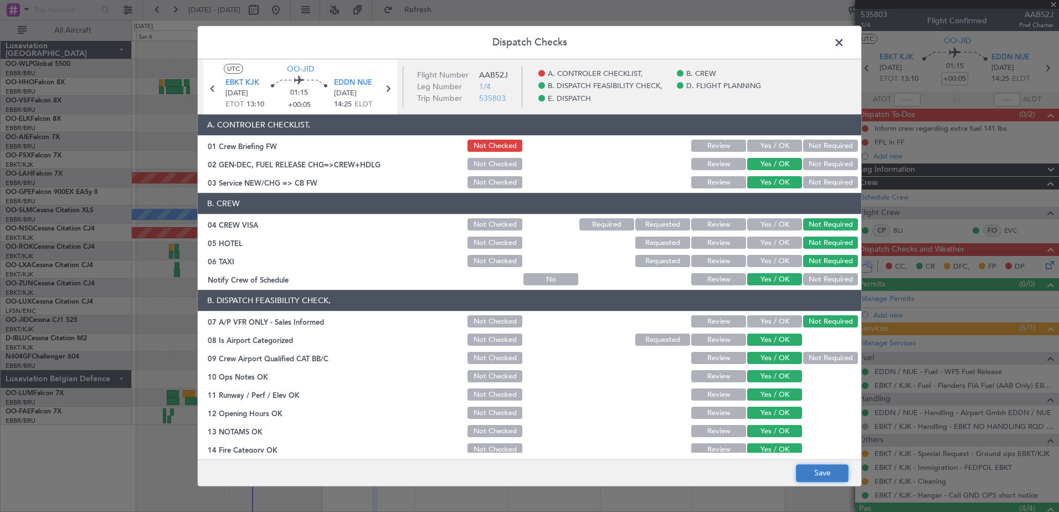
click at [824, 479] on button "Save" at bounding box center [822, 473] width 53 height 18
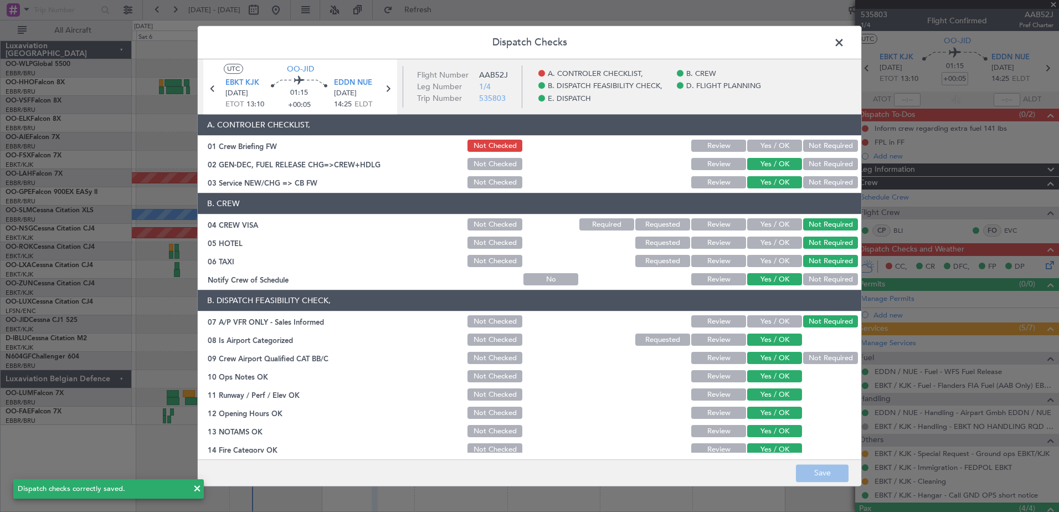
click at [844, 39] on span at bounding box center [844, 45] width 0 height 22
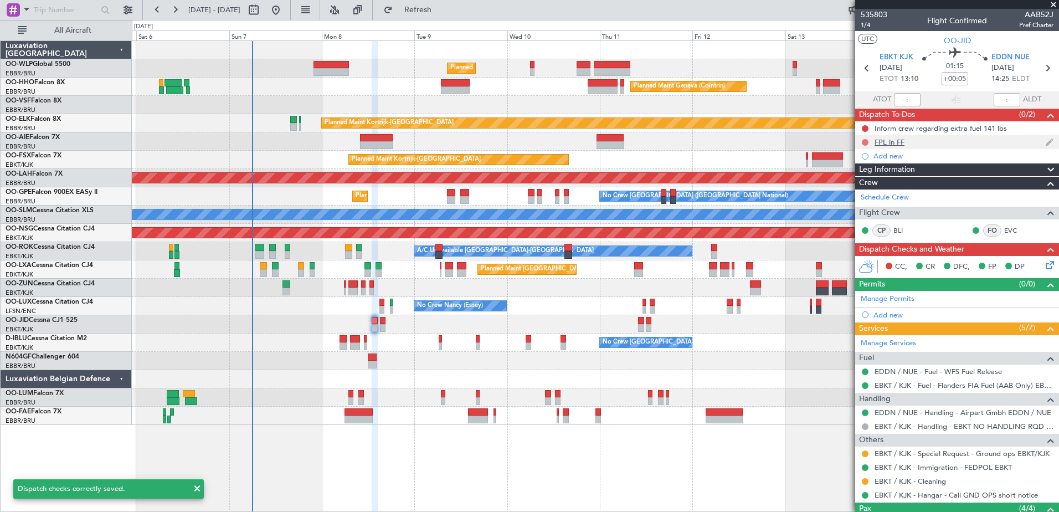
click at [863, 141] on button at bounding box center [864, 142] width 7 height 7
click at [840, 187] on li "Completed" at bounding box center [865, 191] width 59 height 17
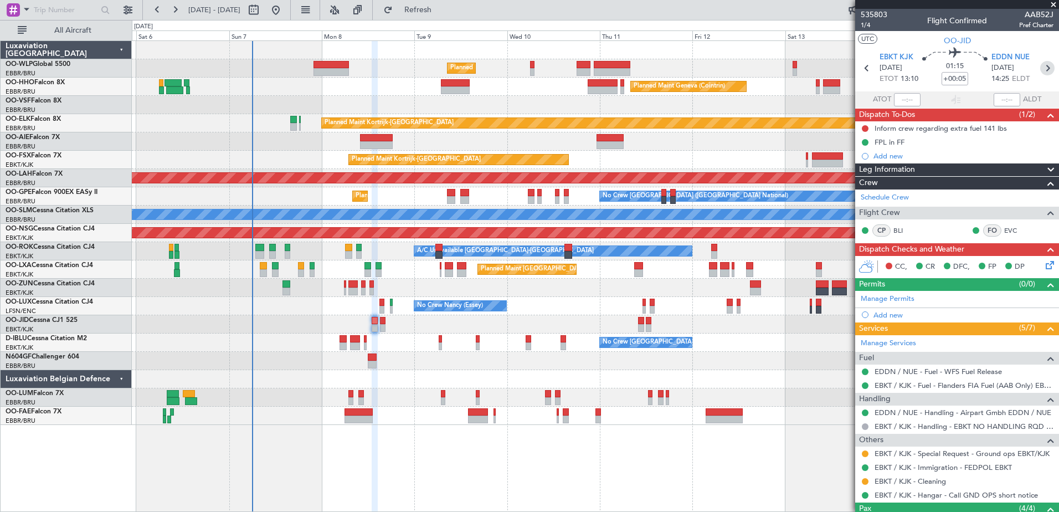
click at [1041, 67] on icon at bounding box center [1047, 68] width 14 height 14
type input "-00:05"
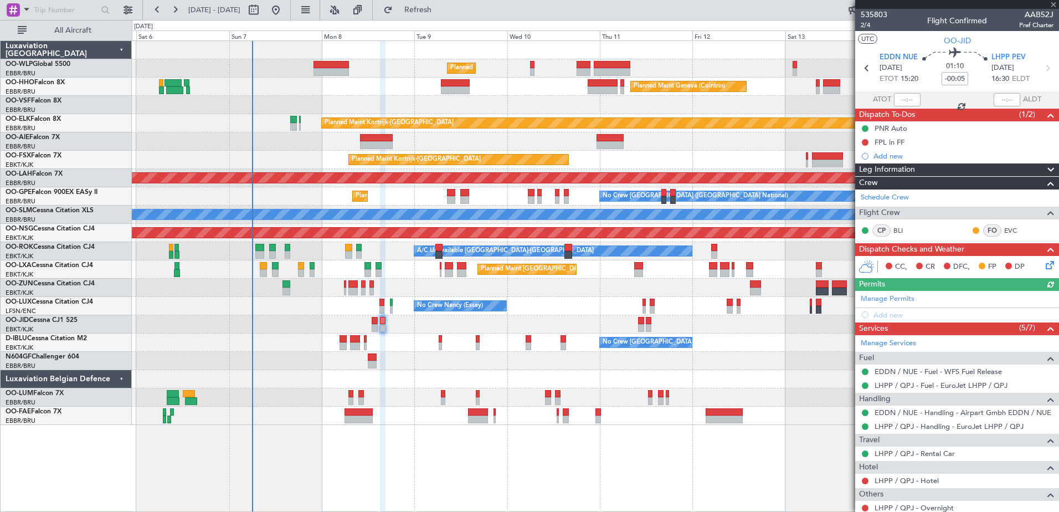
scroll to position [48, 0]
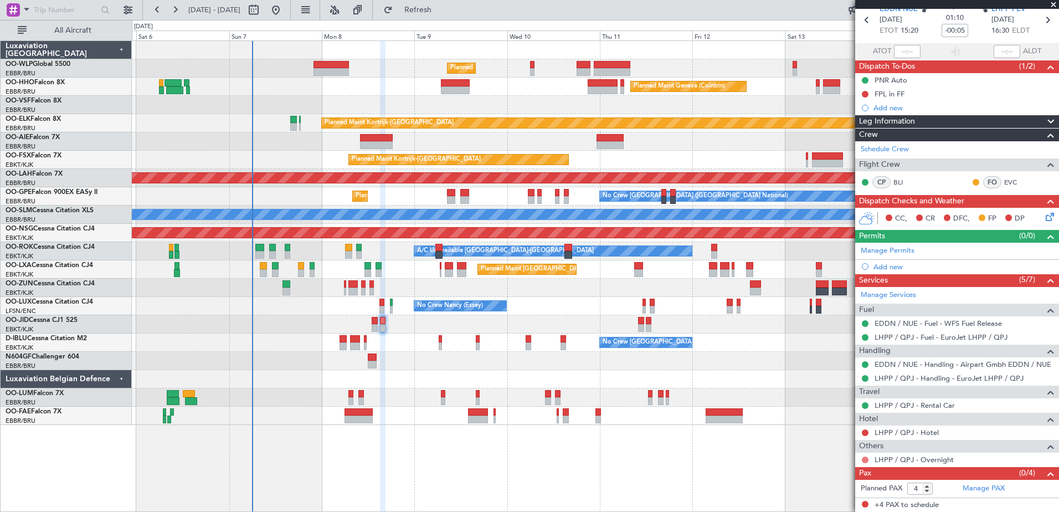
click at [866, 460] on button at bounding box center [864, 459] width 7 height 7
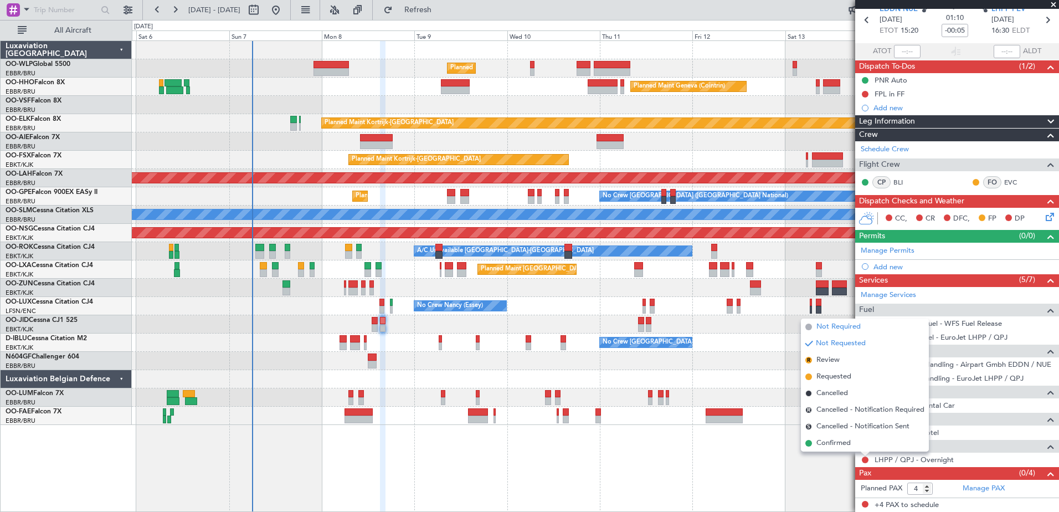
click at [845, 328] on span "Not Required" at bounding box center [838, 326] width 44 height 11
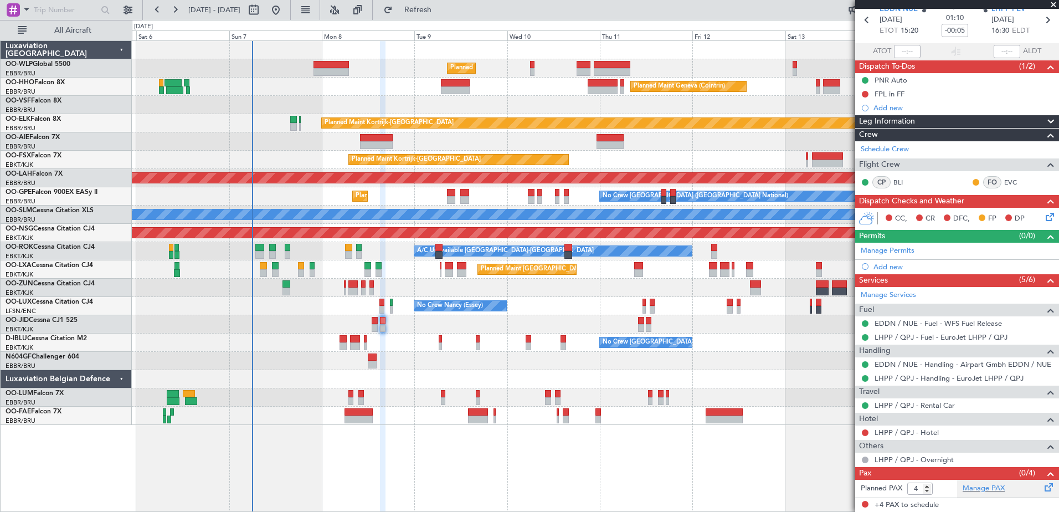
click at [1000, 486] on div "Manage PAX" at bounding box center [1008, 488] width 102 height 18
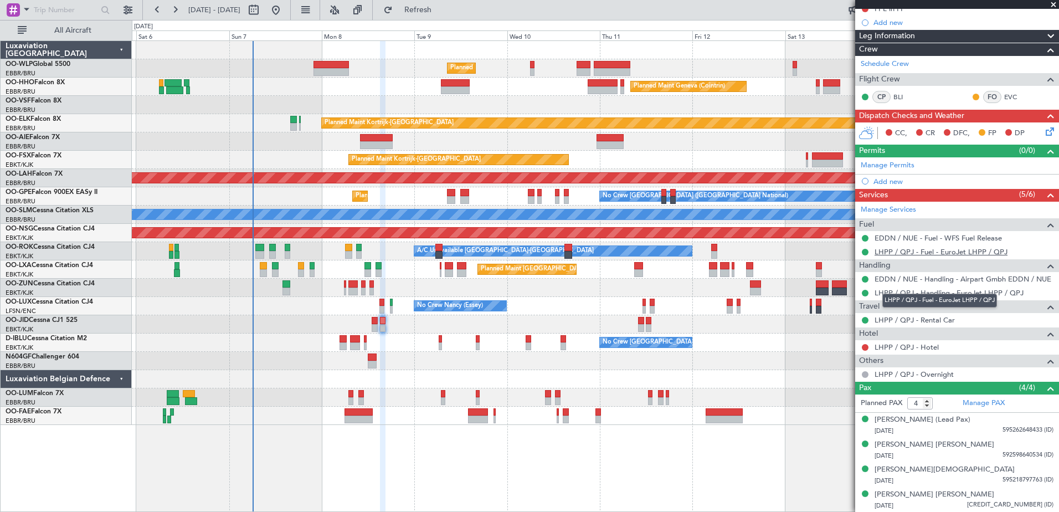
scroll to position [0, 0]
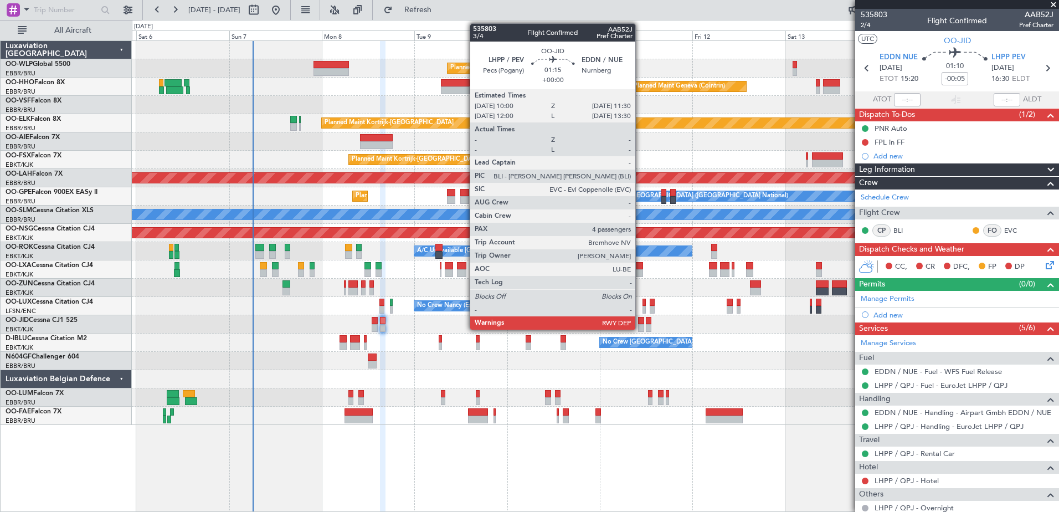
click at [640, 321] on div at bounding box center [641, 321] width 6 height 8
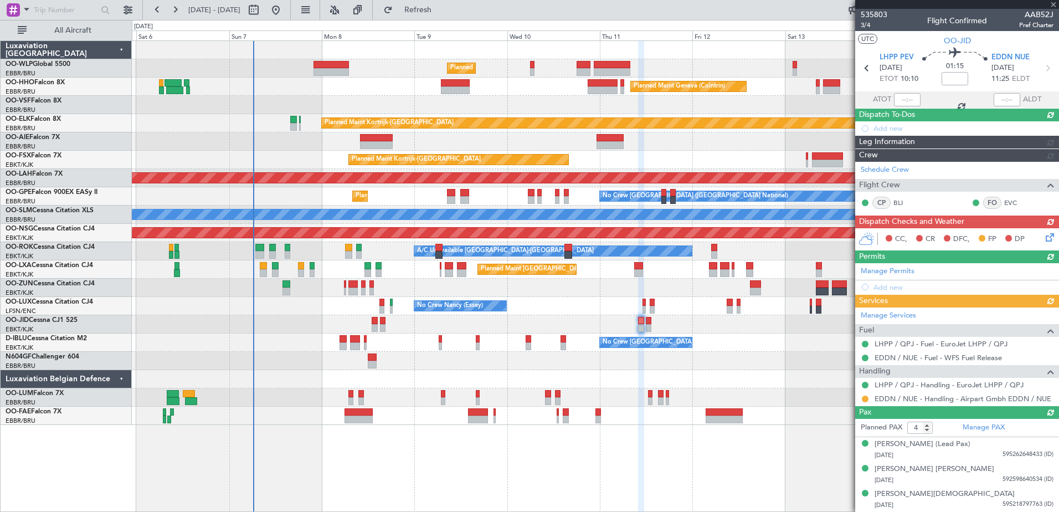
click at [866, 394] on div "Manage Services Fuel LHPP / QPJ - Fuel - EuroJet LHPP / QPJ EDDN / NUE - Fuel -…" at bounding box center [957, 356] width 204 height 99
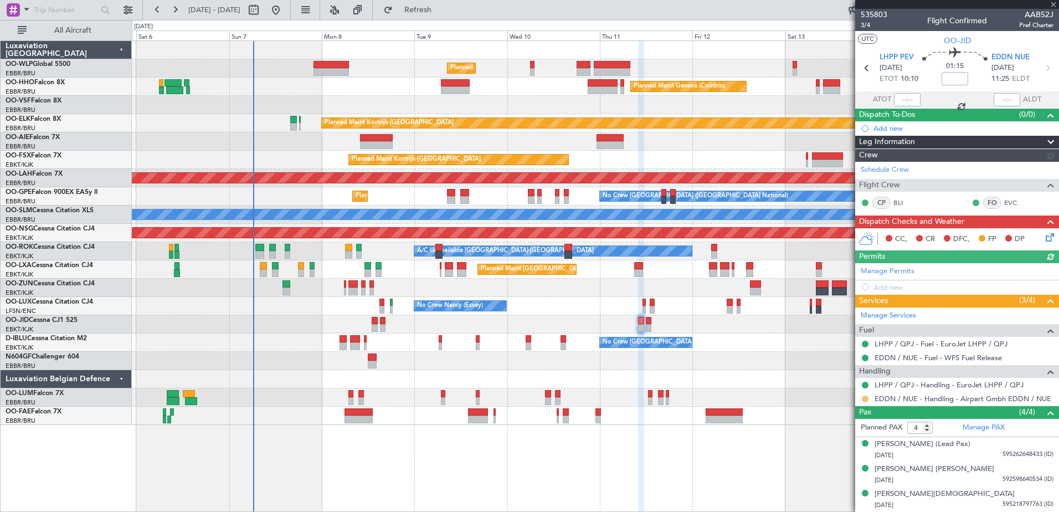
click at [864, 395] on button at bounding box center [864, 398] width 7 height 7
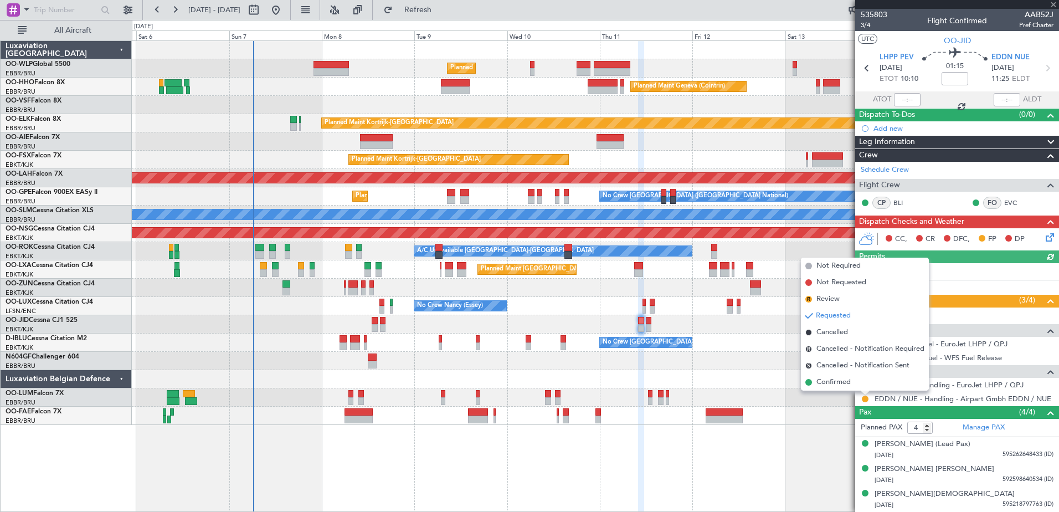
click at [827, 373] on li "S Cancelled - Notification Sent" at bounding box center [865, 365] width 128 height 17
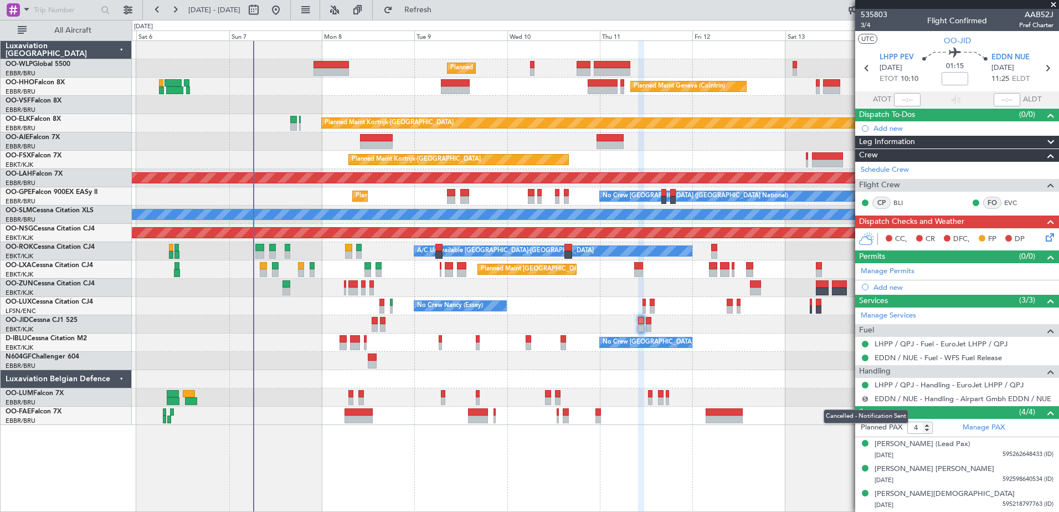
click at [864, 397] on button "S" at bounding box center [864, 398] width 7 height 7
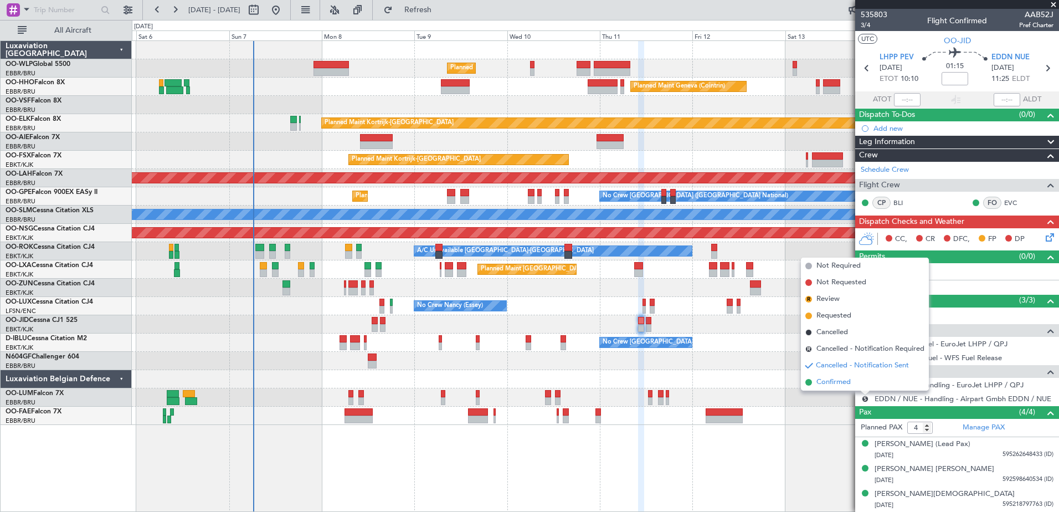
click at [841, 384] on span "Confirmed" at bounding box center [833, 381] width 34 height 11
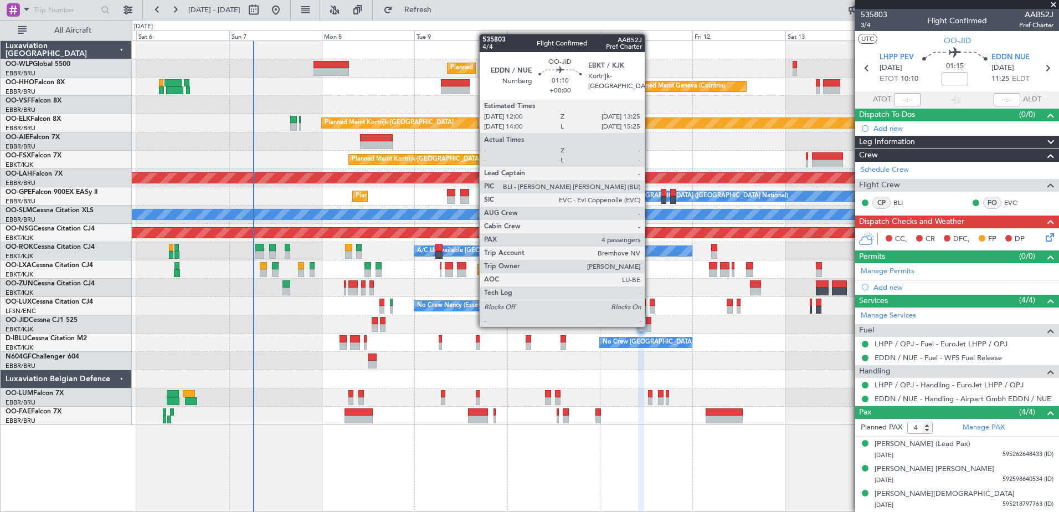
click at [649, 326] on div at bounding box center [649, 328] width 6 height 8
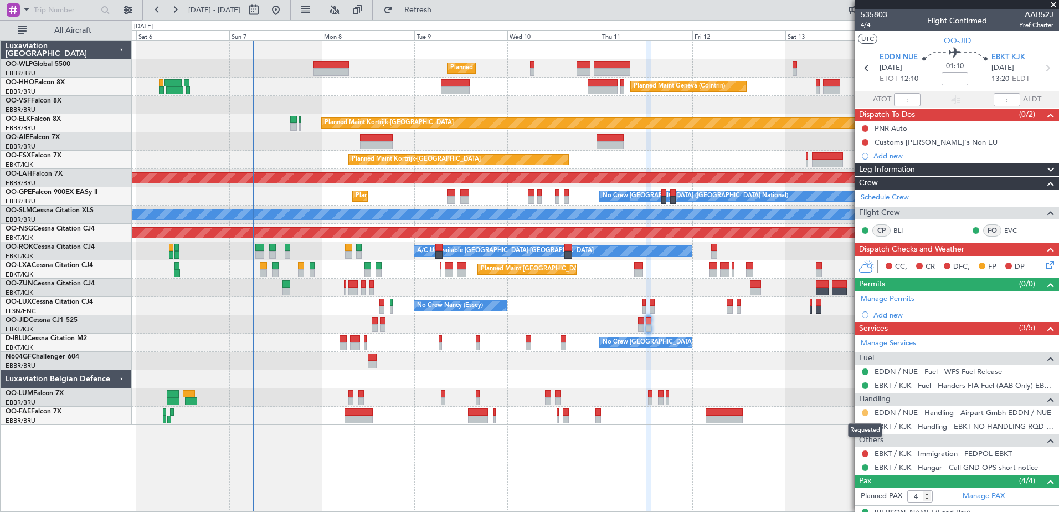
click at [865, 412] on button at bounding box center [864, 412] width 7 height 7
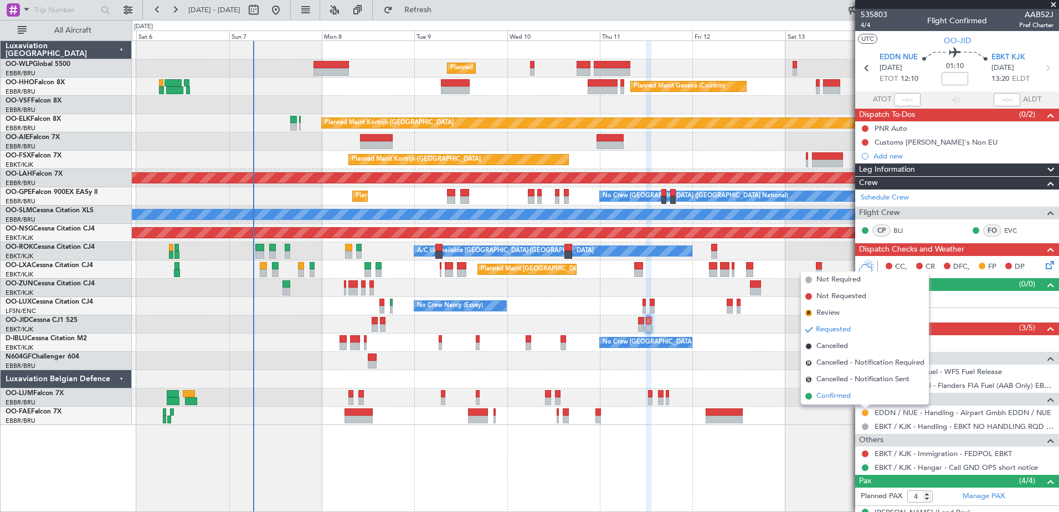
click at [836, 396] on span "Confirmed" at bounding box center [833, 395] width 34 height 11
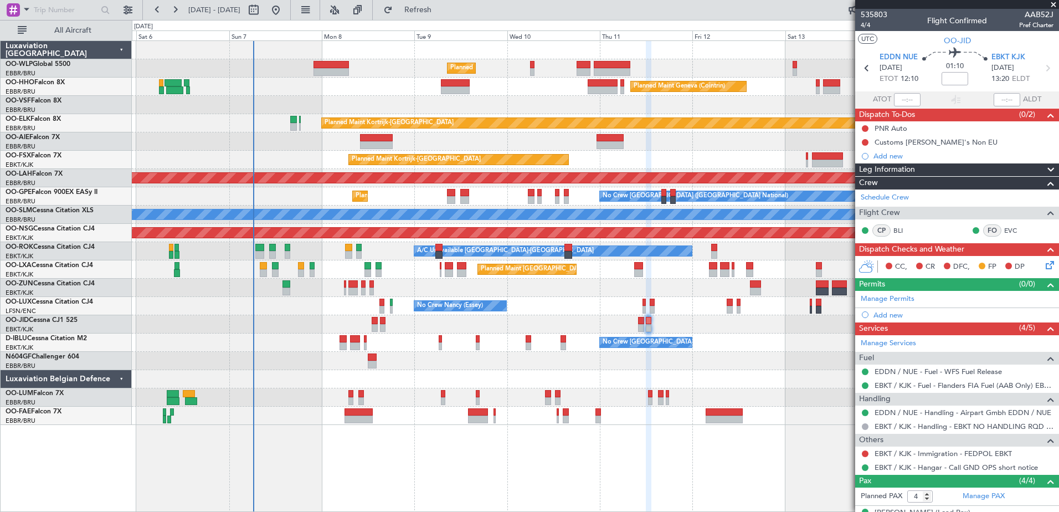
scroll to position [55, 0]
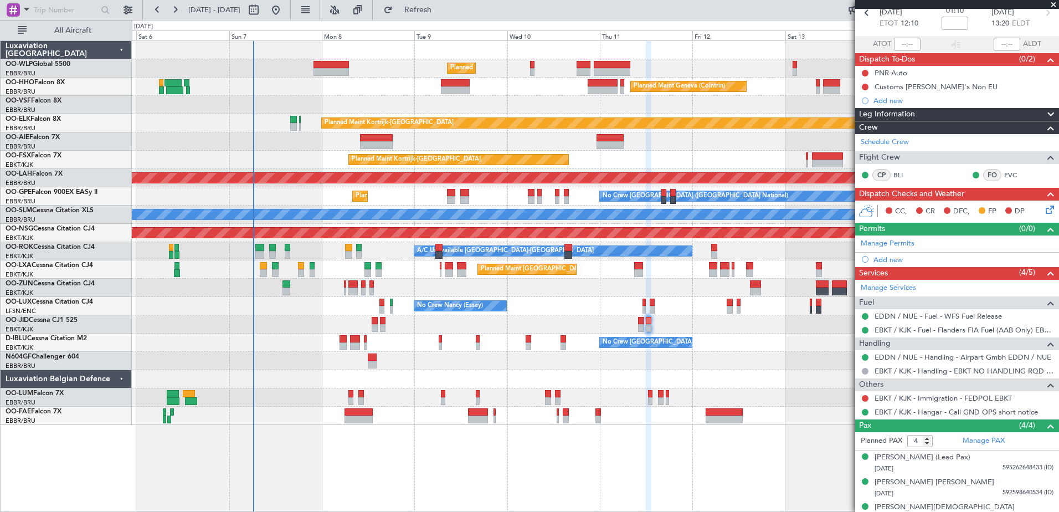
click at [1043, 209] on icon at bounding box center [1047, 207] width 9 height 9
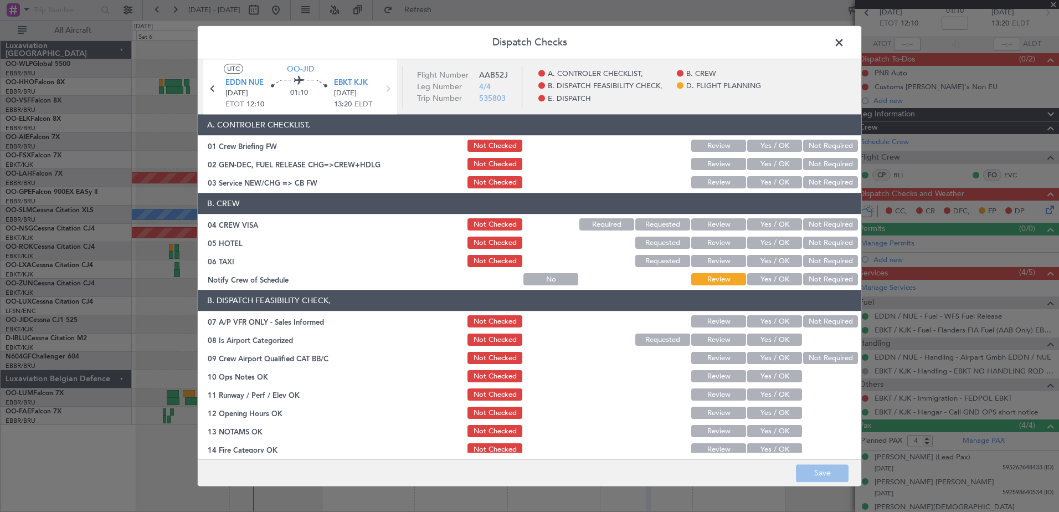
click at [775, 282] on button "Yes / OK" at bounding box center [774, 279] width 55 height 12
click at [820, 257] on button "Not Required" at bounding box center [830, 261] width 55 height 12
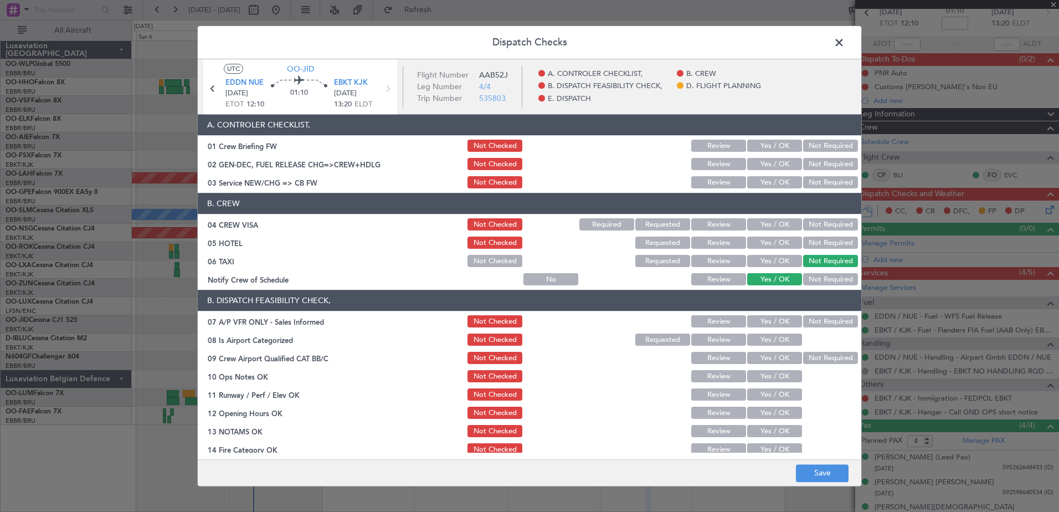
click at [826, 242] on button "Not Required" at bounding box center [830, 243] width 55 height 12
click at [824, 224] on button "Not Required" at bounding box center [830, 225] width 55 height 12
drag, startPoint x: 781, startPoint y: 180, endPoint x: 802, endPoint y: 226, distance: 50.3
click at [781, 182] on button "Yes / OK" at bounding box center [774, 183] width 55 height 12
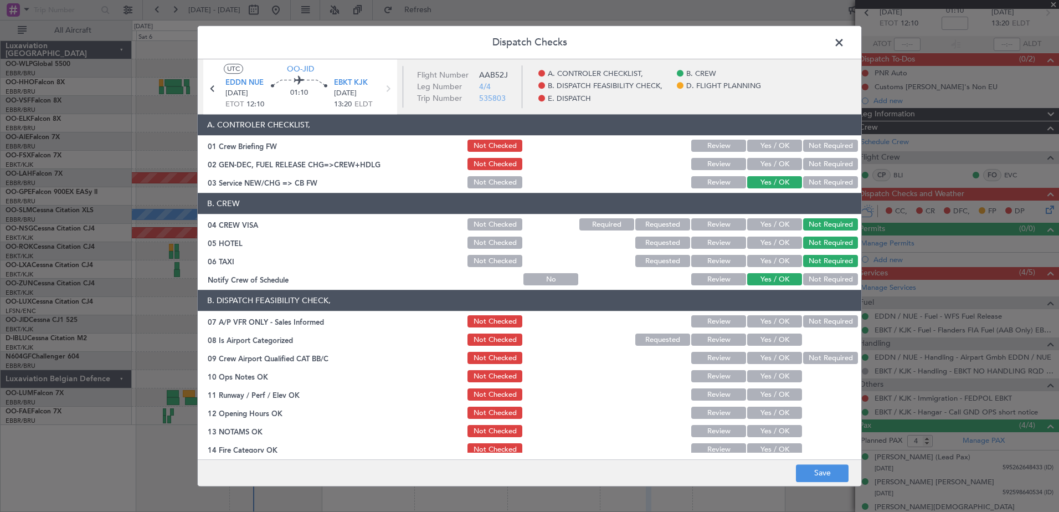
click at [819, 323] on button "Not Required" at bounding box center [830, 322] width 55 height 12
click at [781, 336] on button "Yes / OK" at bounding box center [774, 340] width 55 height 12
click at [803, 362] on button "Not Required" at bounding box center [830, 358] width 55 height 12
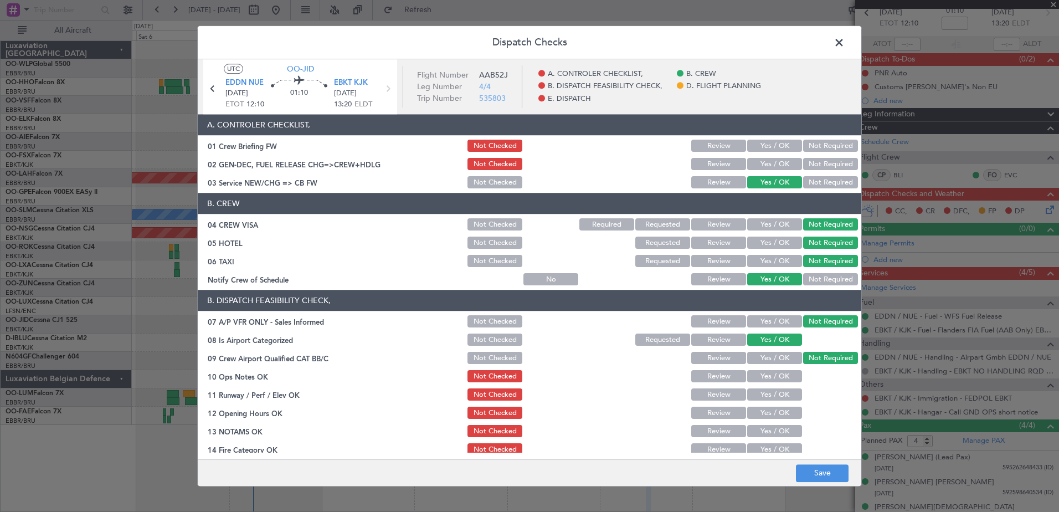
click at [772, 381] on button "Yes / OK" at bounding box center [774, 376] width 55 height 12
click at [770, 394] on button "Yes / OK" at bounding box center [774, 395] width 55 height 12
drag, startPoint x: 766, startPoint y: 412, endPoint x: 764, endPoint y: 425, distance: 12.8
click at [765, 417] on button "Yes / OK" at bounding box center [774, 413] width 55 height 12
drag, startPoint x: 764, startPoint y: 430, endPoint x: 764, endPoint y: 439, distance: 8.9
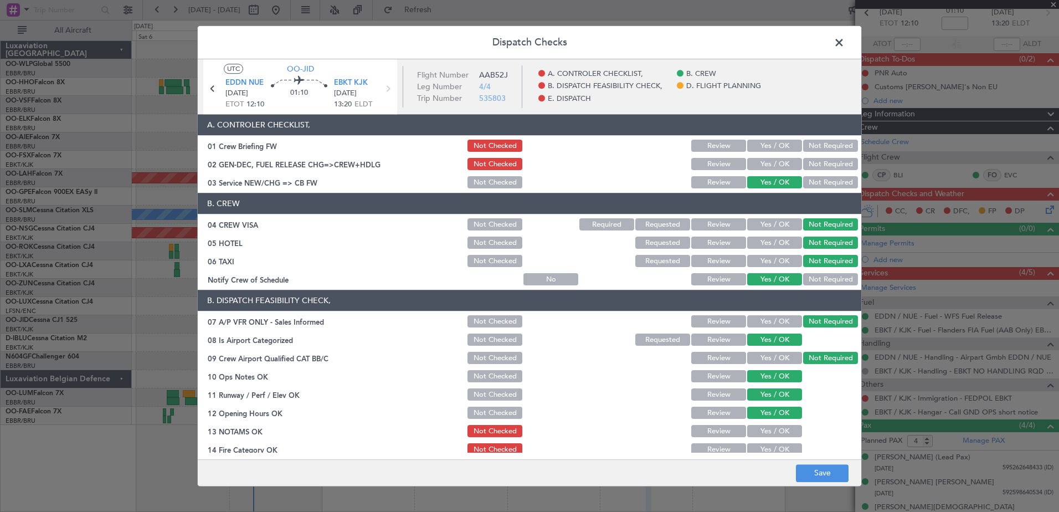
click at [764, 433] on button "Yes / OK" at bounding box center [774, 431] width 55 height 12
click at [763, 448] on button "Yes / OK" at bounding box center [774, 449] width 55 height 12
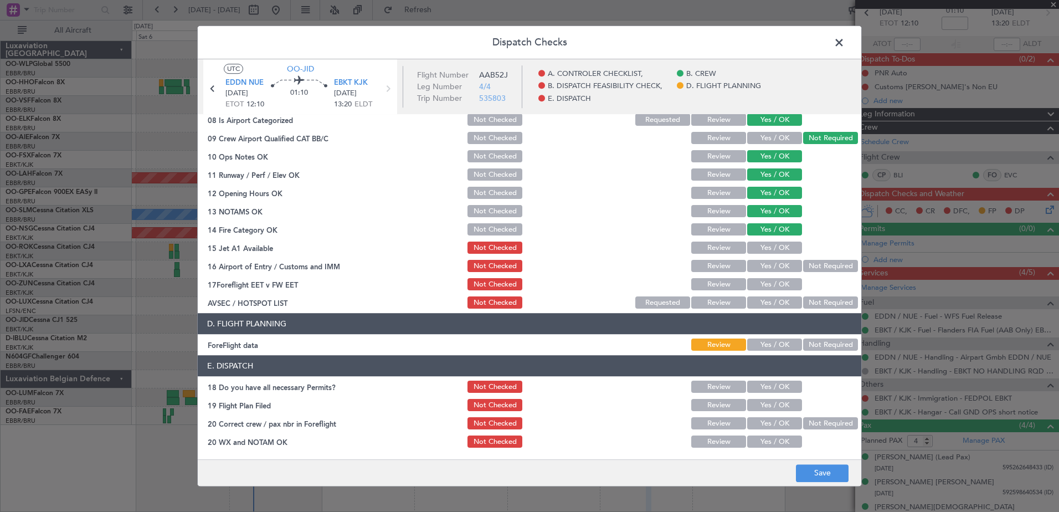
click at [757, 247] on button "Yes / OK" at bounding box center [774, 248] width 55 height 12
click at [761, 264] on button "Yes / OK" at bounding box center [774, 266] width 55 height 12
click at [763, 280] on button "Yes / OK" at bounding box center [774, 284] width 55 height 12
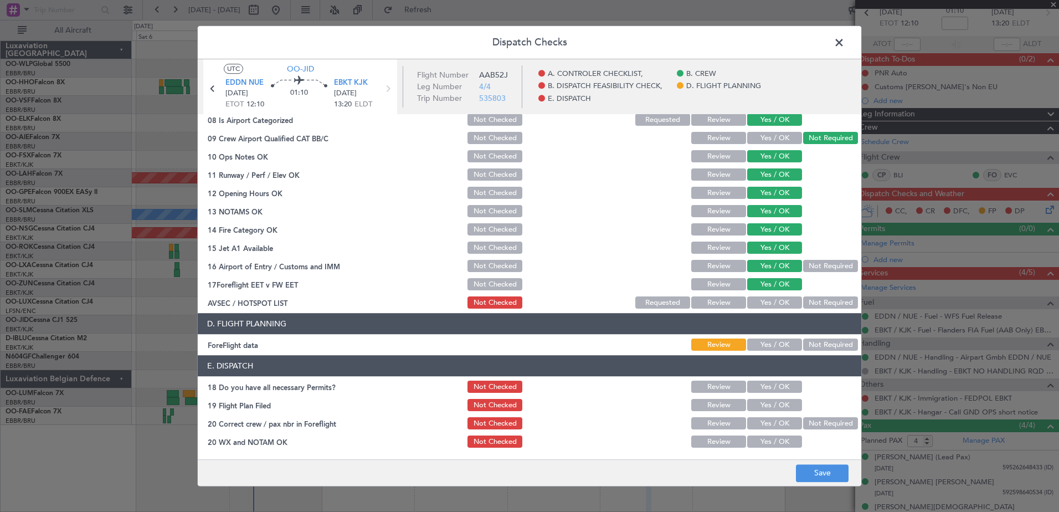
click at [764, 296] on section "B. DISPATCH FEASIBILITY CHECK, 07 A/P VFR ONLY - Sales Informed Not Checked Rev…" at bounding box center [529, 190] width 663 height 240
click at [827, 301] on button "Not Required" at bounding box center [830, 303] width 55 height 12
click at [772, 348] on button "Yes / OK" at bounding box center [774, 345] width 55 height 12
drag, startPoint x: 772, startPoint y: 383, endPoint x: 770, endPoint y: 402, distance: 19.0
click at [772, 388] on button "Yes / OK" at bounding box center [774, 387] width 55 height 12
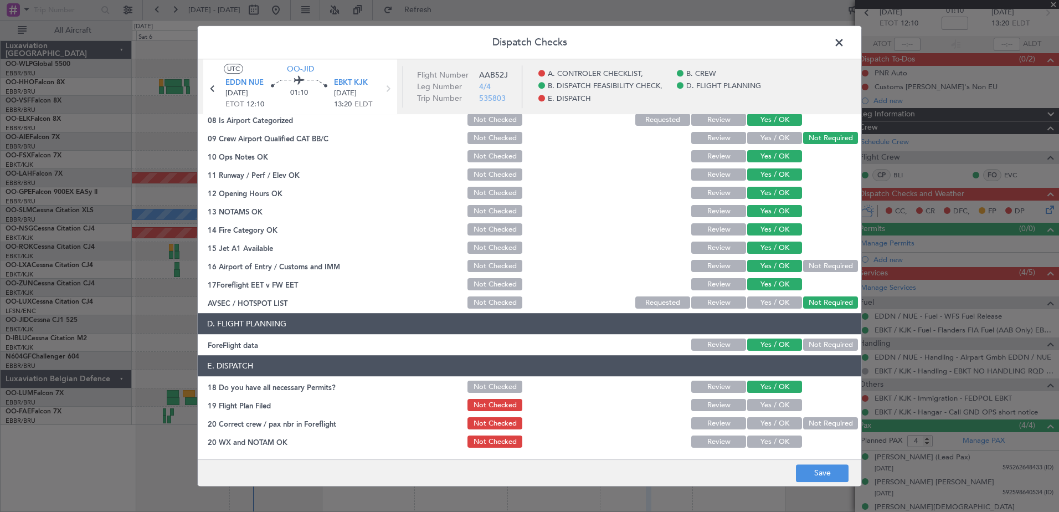
click at [770, 412] on div "Yes / OK" at bounding box center [773, 406] width 56 height 16
click at [771, 403] on button "Yes / OK" at bounding box center [774, 405] width 55 height 12
click at [767, 421] on button "Yes / OK" at bounding box center [774, 423] width 55 height 12
click at [767, 438] on button "Yes / OK" at bounding box center [774, 442] width 55 height 12
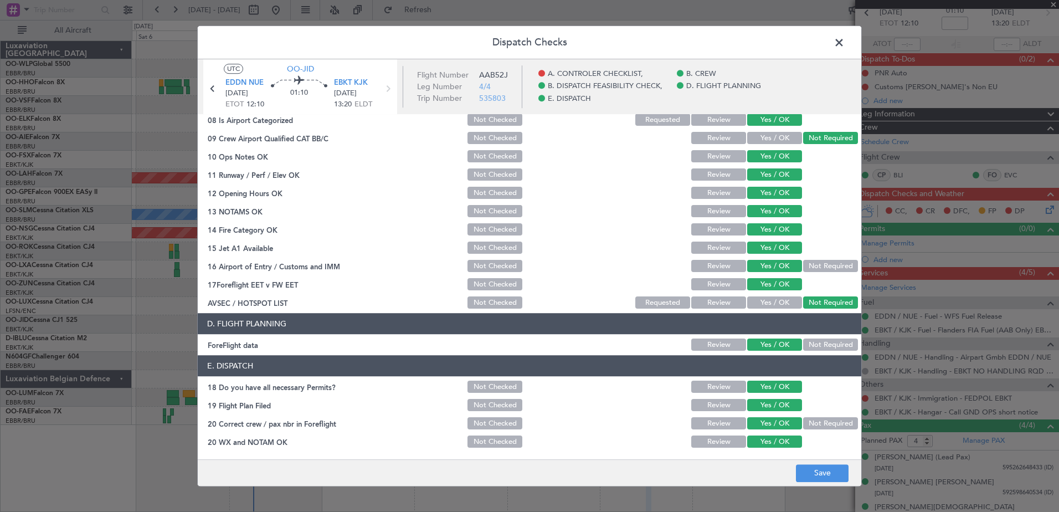
scroll to position [0, 0]
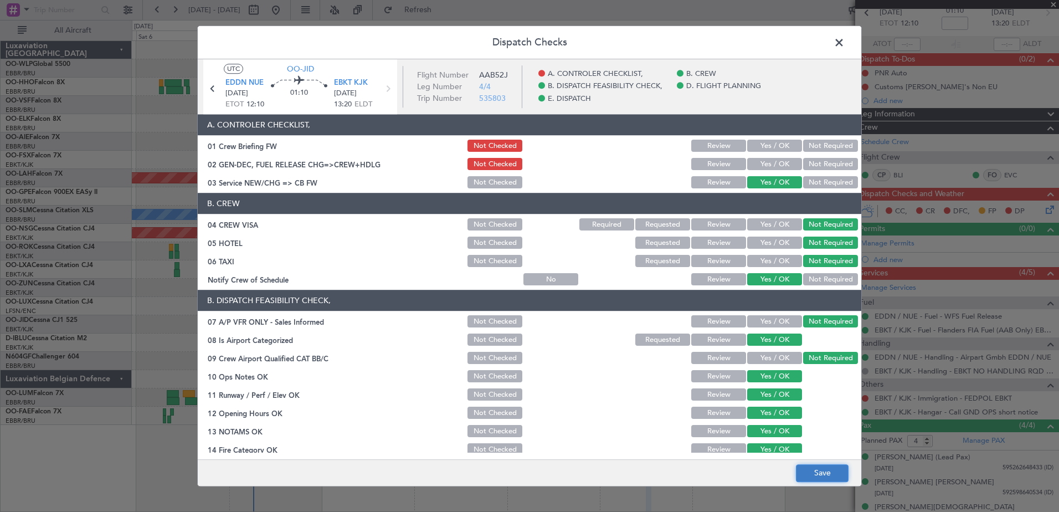
click at [833, 478] on button "Save" at bounding box center [822, 473] width 53 height 18
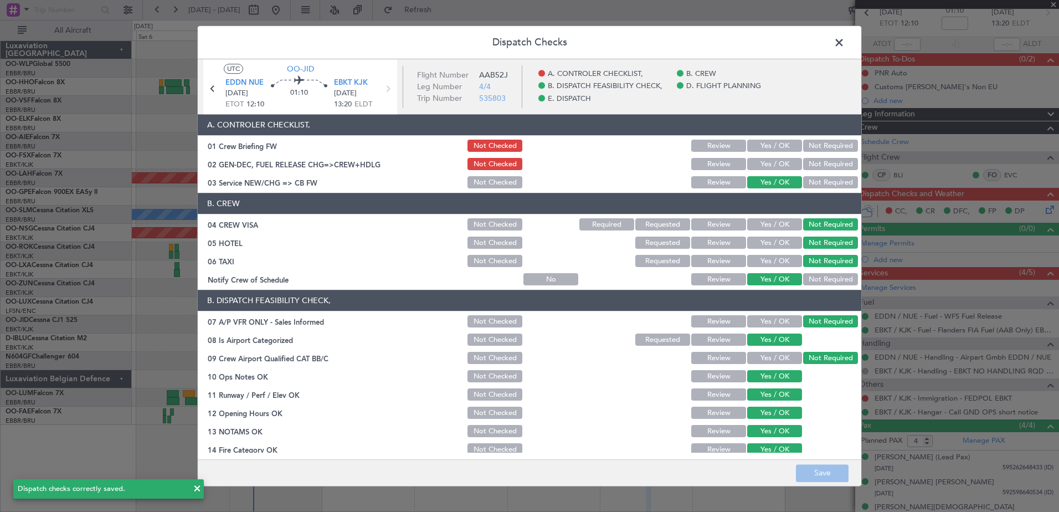
click at [844, 42] on span at bounding box center [844, 45] width 0 height 22
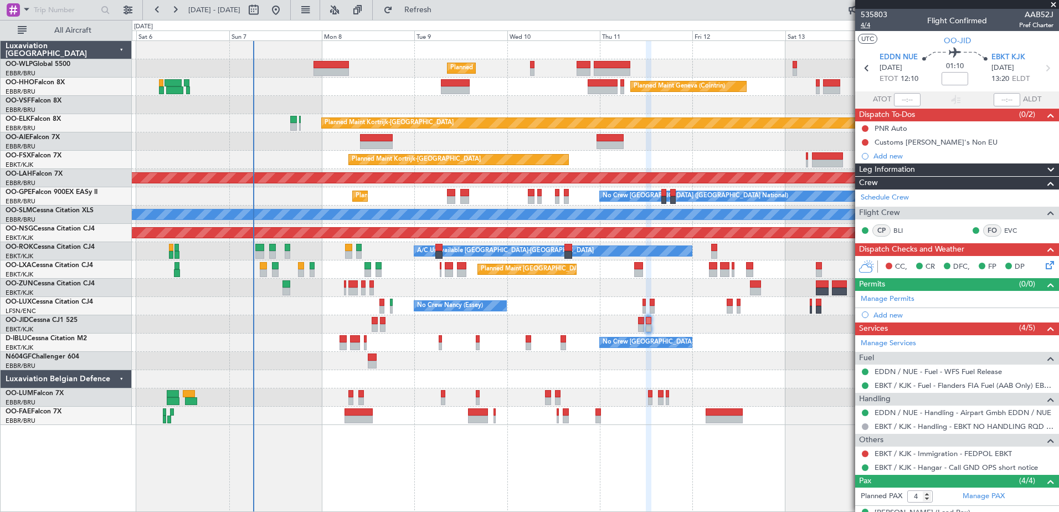
click at [864, 23] on span "4/4" at bounding box center [873, 24] width 27 height 9
click at [1043, 266] on icon at bounding box center [1047, 263] width 9 height 9
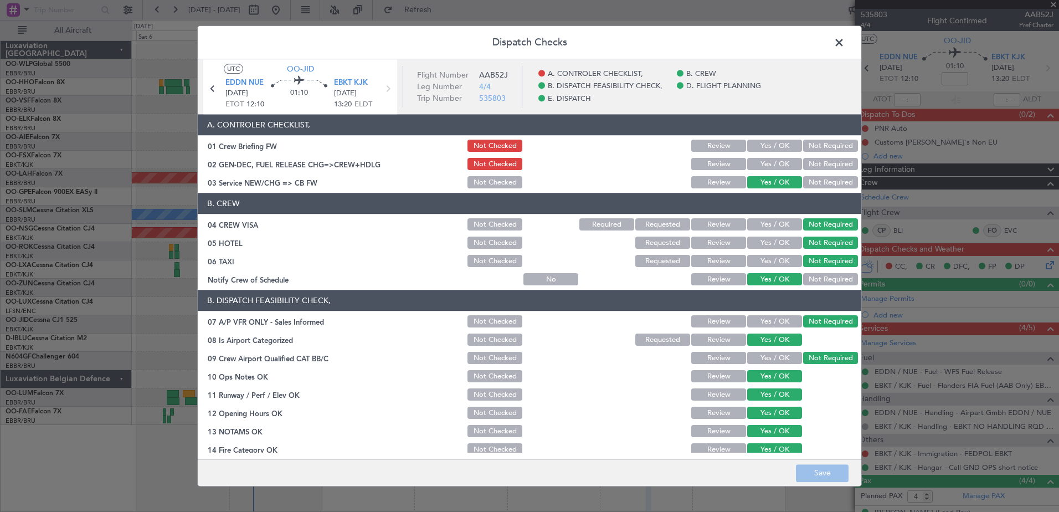
click at [763, 165] on button "Yes / OK" at bounding box center [774, 164] width 55 height 12
click at [767, 143] on button "Yes / OK" at bounding box center [774, 146] width 55 height 12
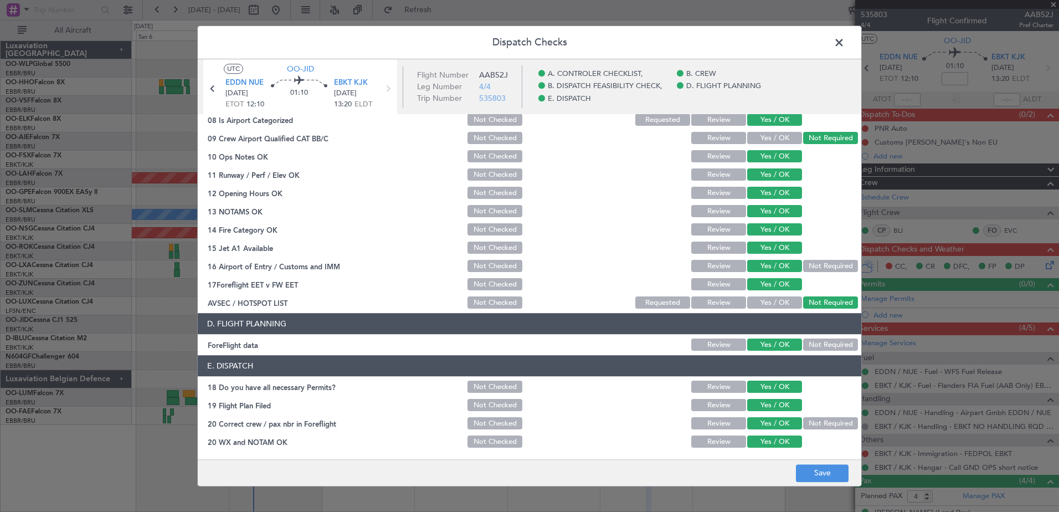
click at [776, 385] on button "Yes / OK" at bounding box center [774, 387] width 55 height 12
click at [778, 408] on button "Yes / OK" at bounding box center [774, 405] width 55 height 12
click at [500, 391] on button "Not Checked" at bounding box center [494, 387] width 55 height 12
drag, startPoint x: 493, startPoint y: 402, endPoint x: 492, endPoint y: 414, distance: 11.2
click at [493, 404] on button "Not Checked" at bounding box center [494, 405] width 55 height 12
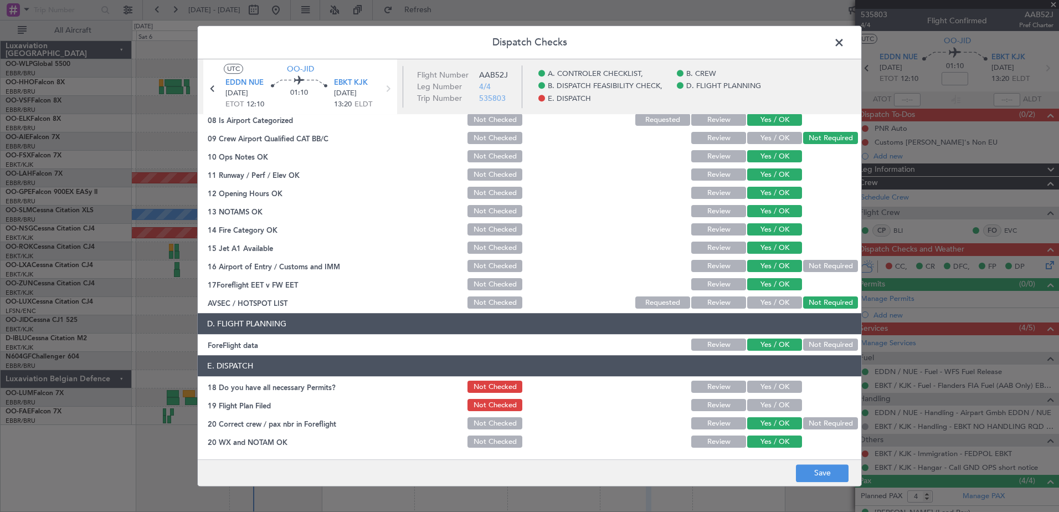
drag, startPoint x: 490, startPoint y: 420, endPoint x: 489, endPoint y: 431, distance: 11.1
click at [490, 420] on button "Not Checked" at bounding box center [494, 423] width 55 height 12
click at [491, 440] on button "Not Checked" at bounding box center [494, 442] width 55 height 12
click at [490, 283] on button "Not Checked" at bounding box center [494, 284] width 55 height 12
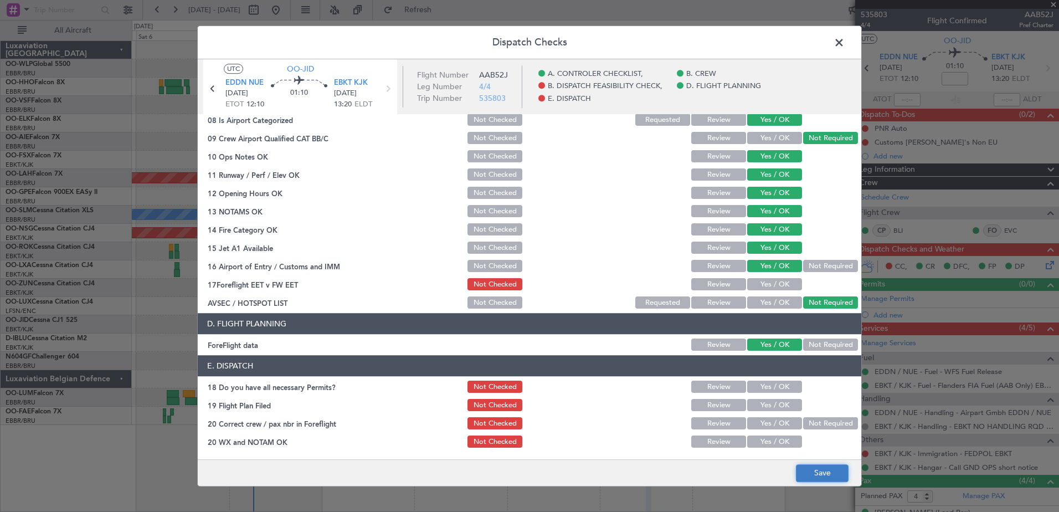
click at [834, 473] on button "Save" at bounding box center [822, 473] width 53 height 18
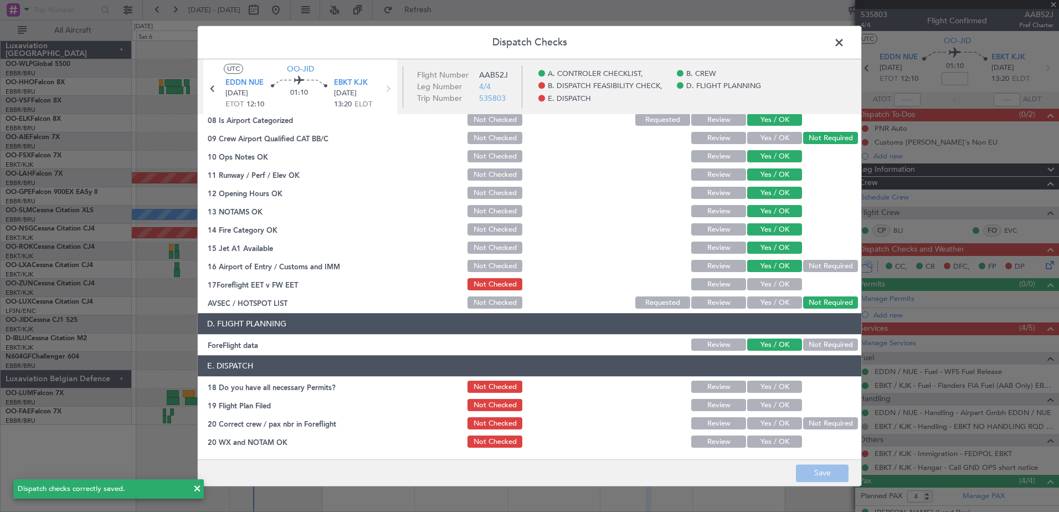
click at [844, 44] on span at bounding box center [844, 45] width 0 height 22
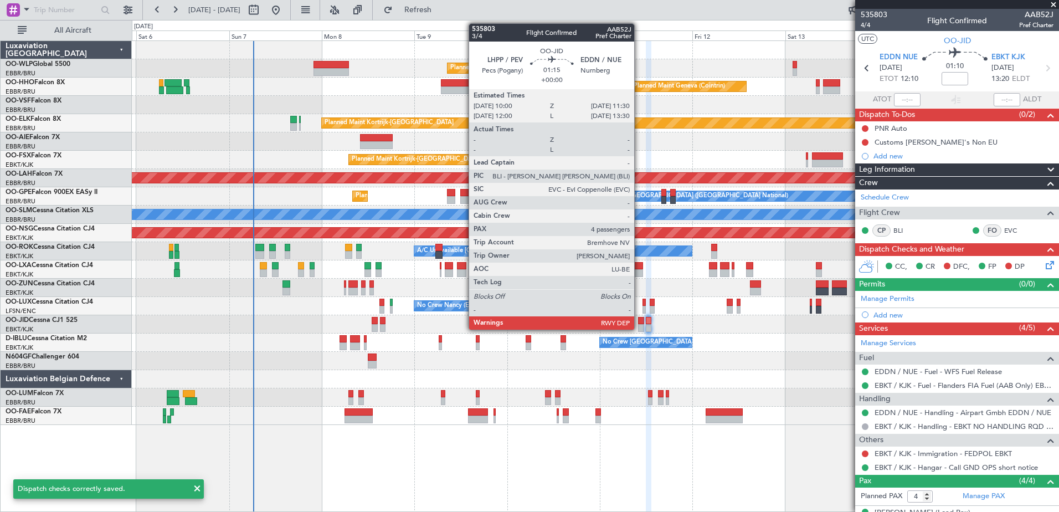
click at [639, 325] on div at bounding box center [641, 328] width 6 height 8
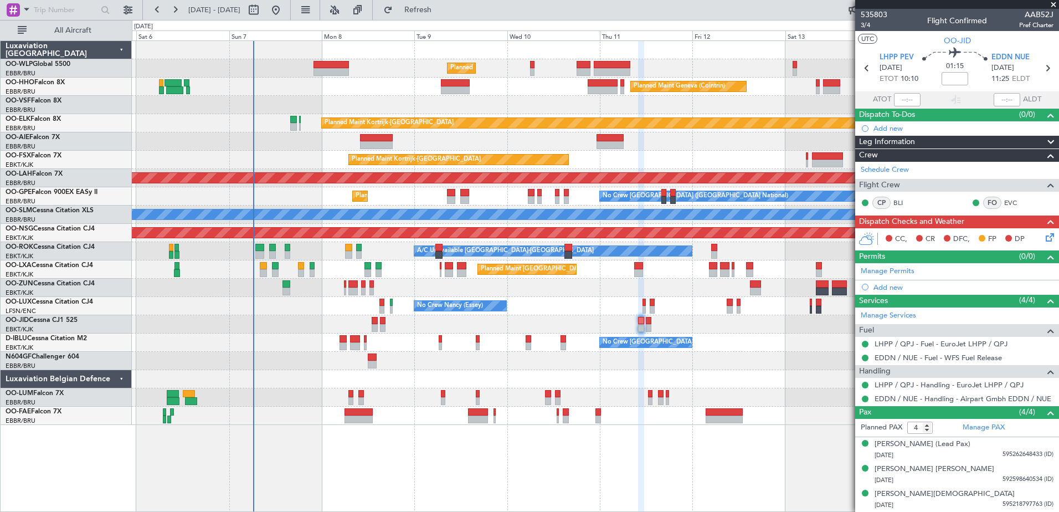
click at [1044, 233] on icon at bounding box center [1047, 235] width 9 height 9
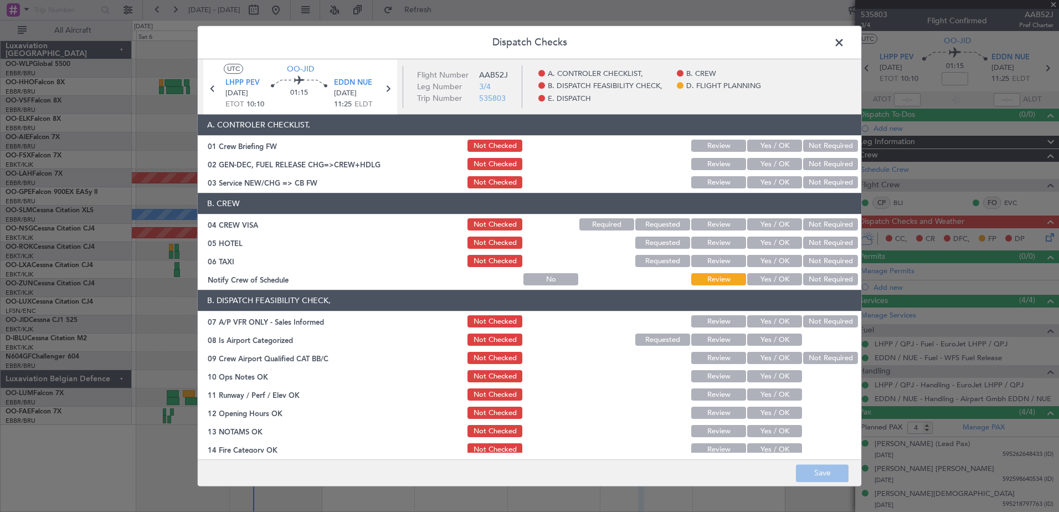
click at [771, 182] on button "Yes / OK" at bounding box center [774, 183] width 55 height 12
click at [772, 165] on button "Yes / OK" at bounding box center [774, 164] width 55 height 12
click at [768, 143] on button "Yes / OK" at bounding box center [774, 146] width 55 height 12
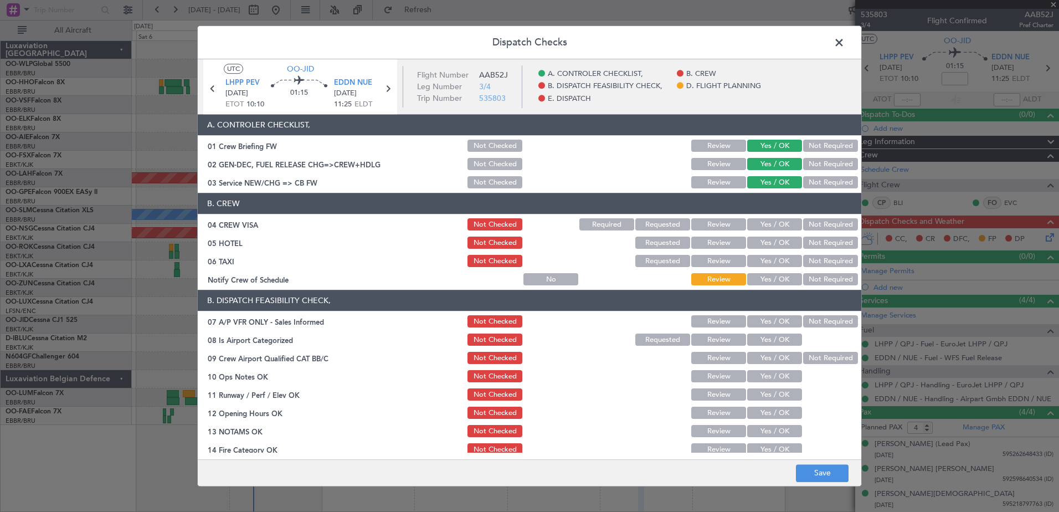
click at [819, 223] on button "Not Required" at bounding box center [830, 225] width 55 height 12
click at [820, 244] on button "Not Required" at bounding box center [830, 243] width 55 height 12
click at [817, 259] on button "Not Required" at bounding box center [830, 261] width 55 height 12
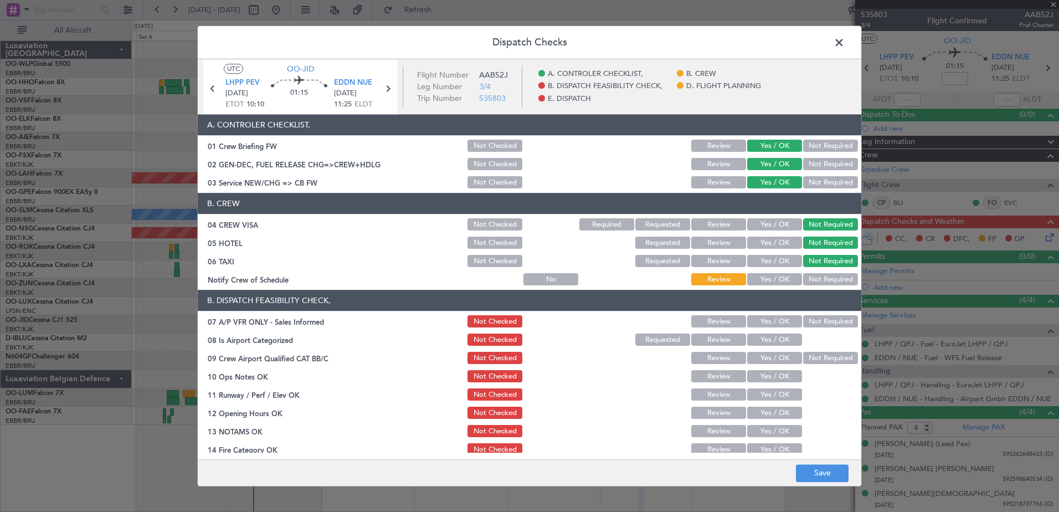
click at [778, 276] on button "Yes / OK" at bounding box center [774, 279] width 55 height 12
click at [803, 323] on button "Not Required" at bounding box center [830, 322] width 55 height 12
click at [777, 342] on button "Yes / OK" at bounding box center [774, 340] width 55 height 12
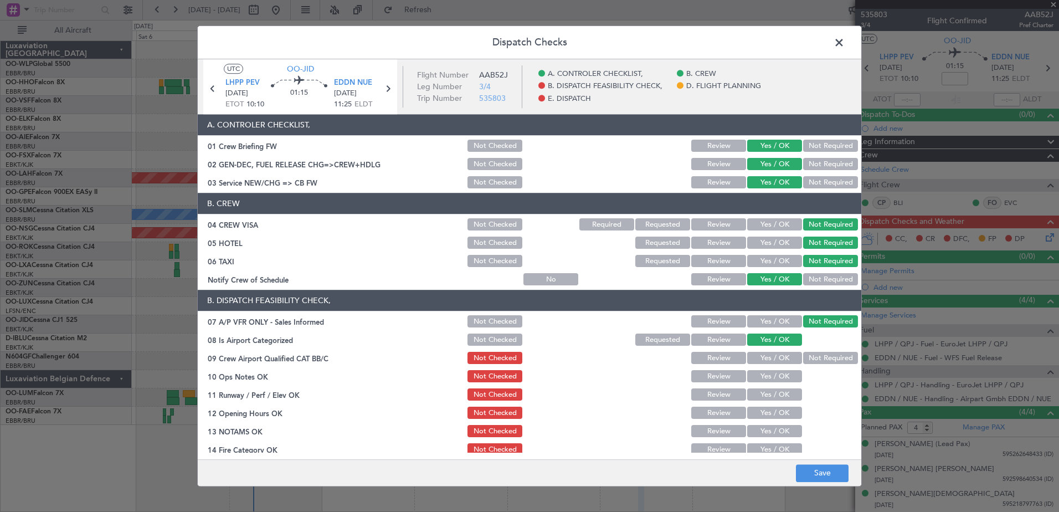
click at [803, 354] on button "Not Required" at bounding box center [830, 358] width 55 height 12
click at [778, 375] on button "Yes / OK" at bounding box center [774, 376] width 55 height 12
click at [781, 396] on button "Yes / OK" at bounding box center [774, 395] width 55 height 12
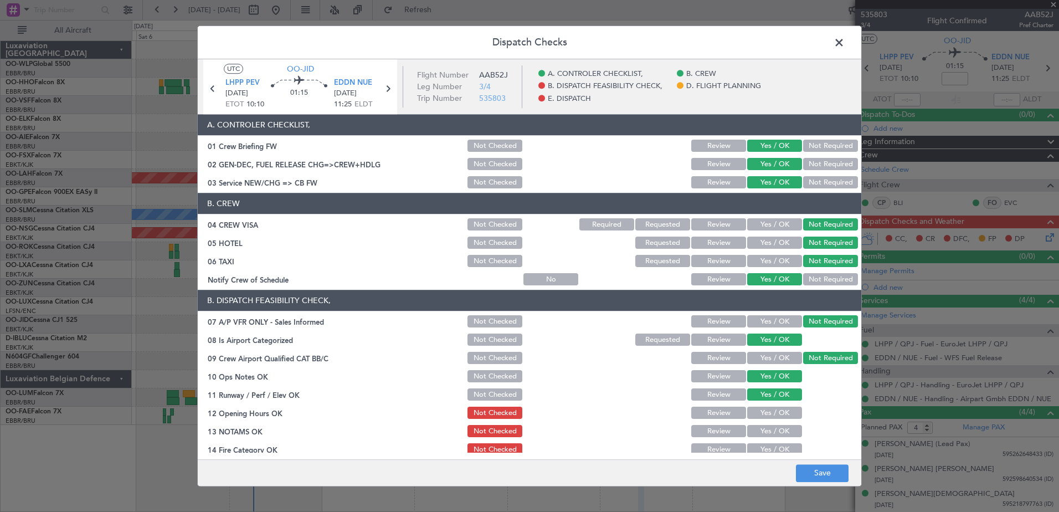
click at [778, 417] on button "Yes / OK" at bounding box center [774, 413] width 55 height 12
click at [775, 433] on button "Yes / OK" at bounding box center [774, 431] width 55 height 12
click at [772, 447] on button "Yes / OK" at bounding box center [774, 449] width 55 height 12
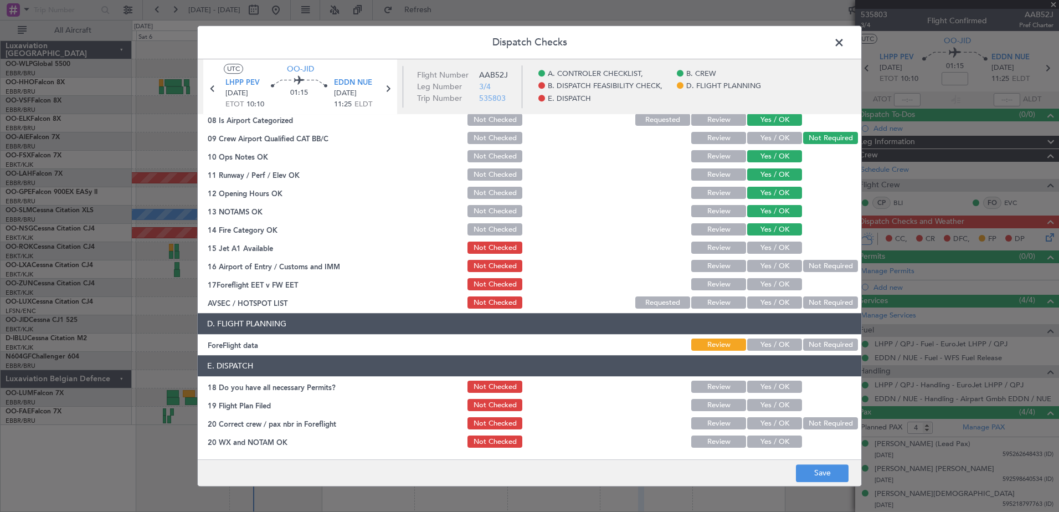
click at [781, 244] on button "Yes / OK" at bounding box center [774, 248] width 55 height 12
click at [803, 265] on button "Not Required" at bounding box center [830, 266] width 55 height 12
click at [777, 287] on button "Yes / OK" at bounding box center [774, 284] width 55 height 12
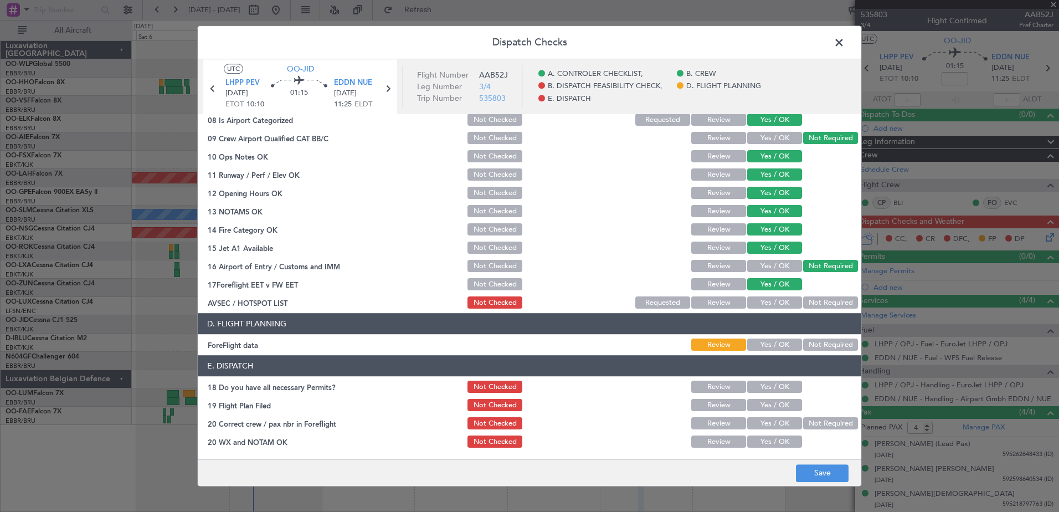
click at [487, 280] on button "Not Checked" at bounding box center [494, 284] width 55 height 12
click at [813, 304] on button "Not Required" at bounding box center [830, 303] width 55 height 12
click at [832, 469] on button "Save" at bounding box center [822, 473] width 53 height 18
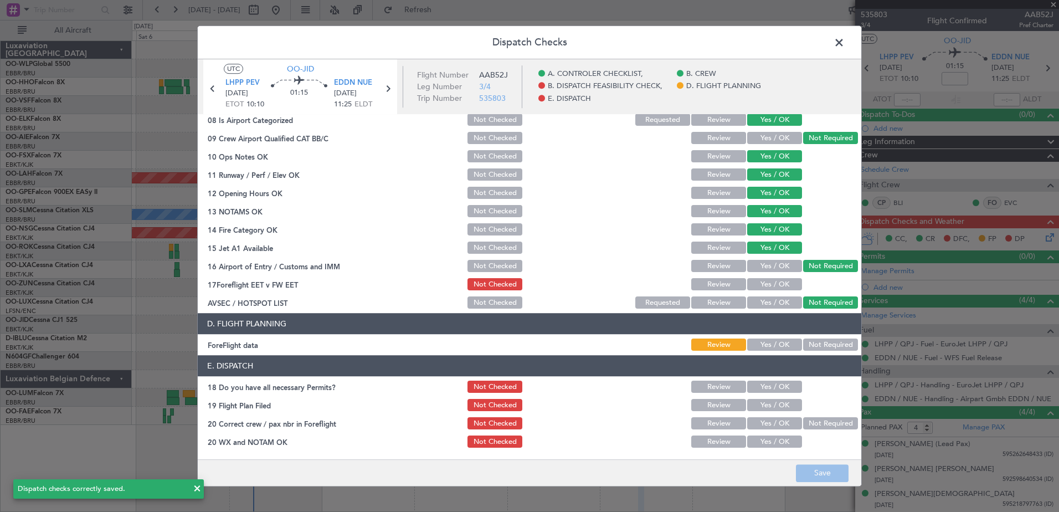
click at [844, 45] on span at bounding box center [844, 45] width 0 height 22
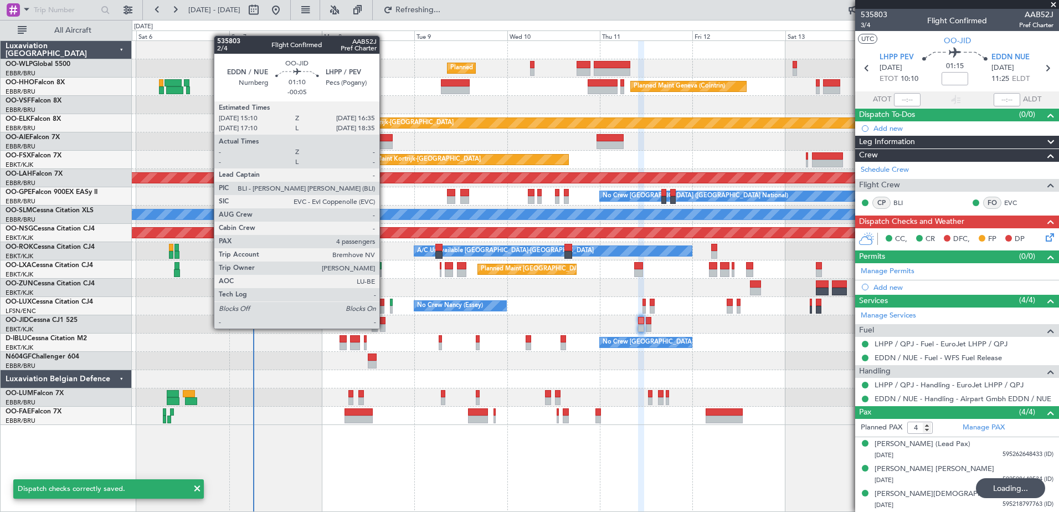
click at [384, 327] on div at bounding box center [383, 328] width 6 height 8
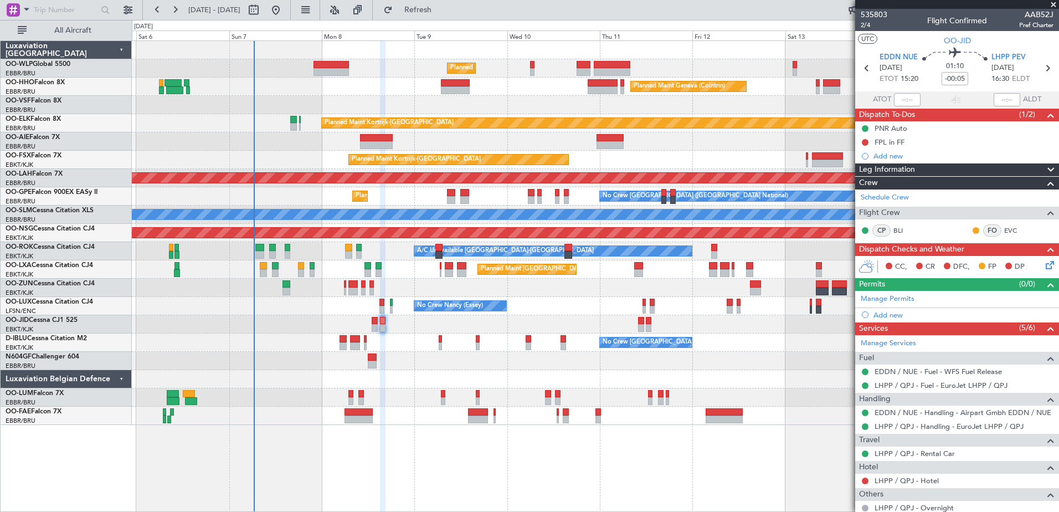
click at [1043, 263] on icon at bounding box center [1047, 263] width 9 height 9
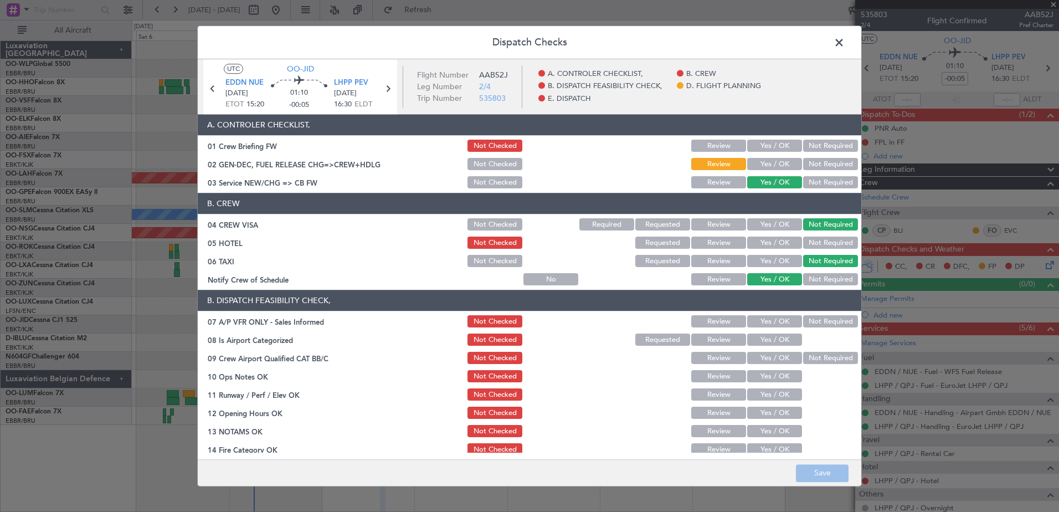
click at [766, 162] on button "Yes / OK" at bounding box center [774, 164] width 55 height 12
click at [776, 144] on button "Yes / OK" at bounding box center [774, 146] width 55 height 12
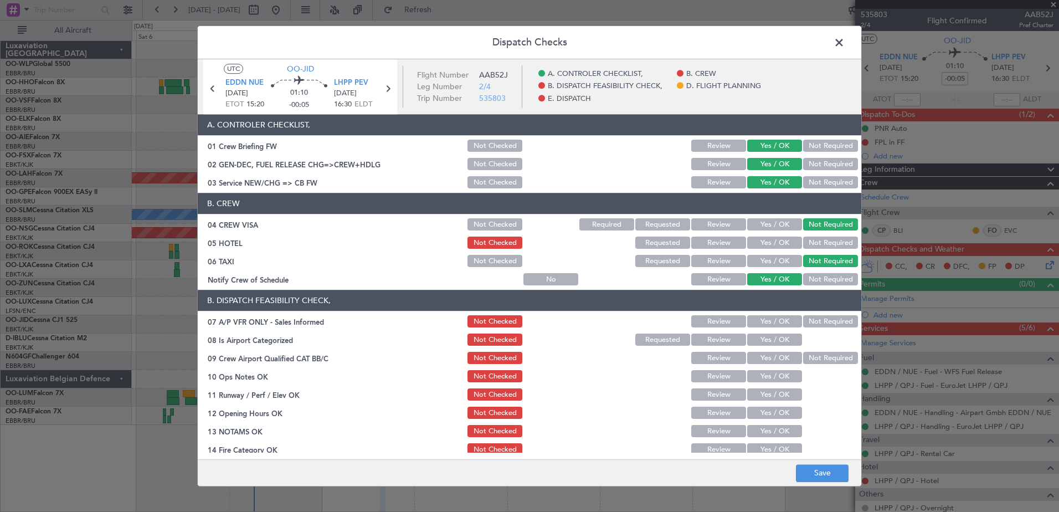
click at [657, 246] on button "Requested" at bounding box center [662, 243] width 55 height 12
click at [811, 321] on button "Not Required" at bounding box center [830, 322] width 55 height 12
click at [772, 342] on button "Yes / OK" at bounding box center [774, 340] width 55 height 12
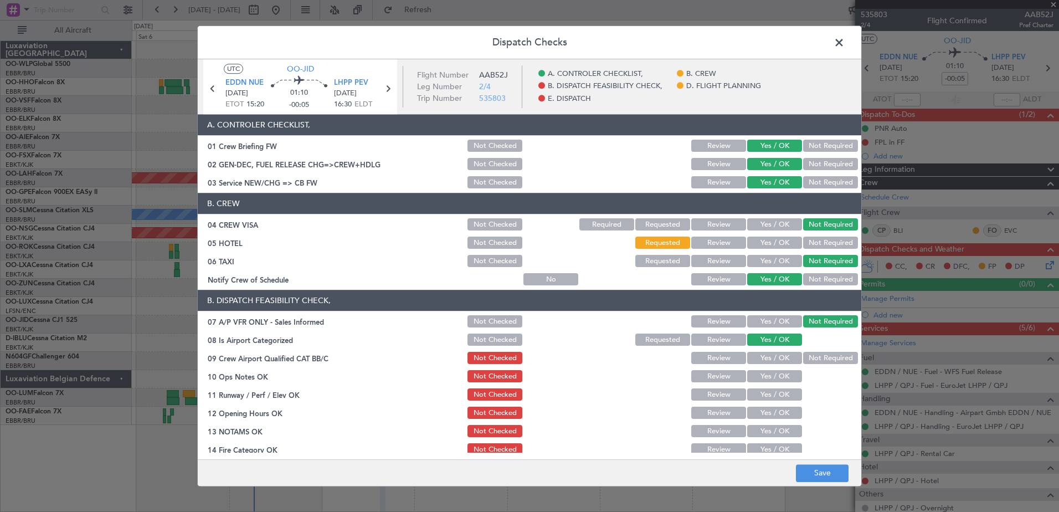
click at [778, 355] on button "Yes / OK" at bounding box center [774, 358] width 55 height 12
click at [803, 359] on button "Not Required" at bounding box center [830, 358] width 55 height 12
click at [780, 379] on button "Yes / OK" at bounding box center [774, 376] width 55 height 12
click at [776, 395] on button "Yes / OK" at bounding box center [774, 395] width 55 height 12
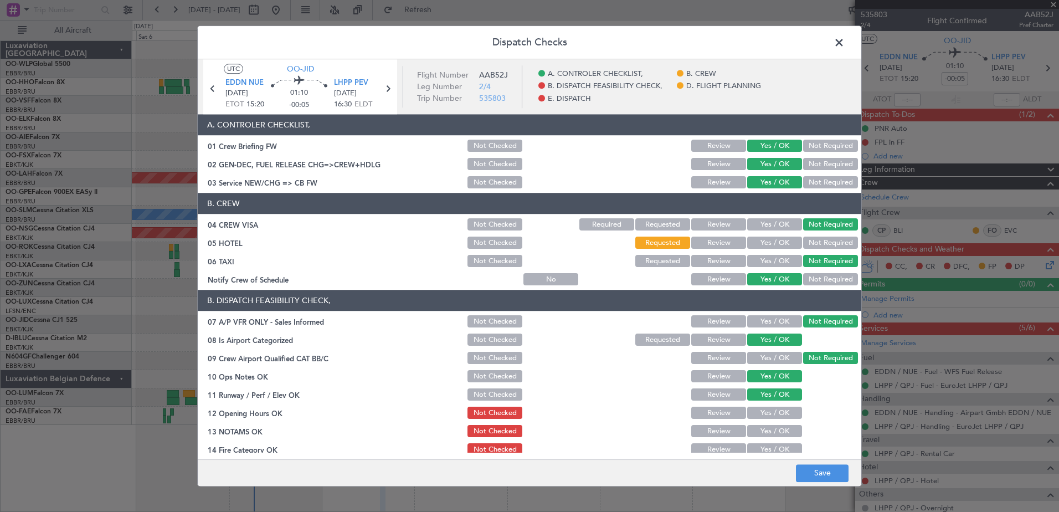
drag, startPoint x: 775, startPoint y: 416, endPoint x: 775, endPoint y: 423, distance: 7.2
click at [775, 416] on button "Yes / OK" at bounding box center [774, 413] width 55 height 12
click at [775, 432] on button "Yes / OK" at bounding box center [774, 431] width 55 height 12
click at [773, 446] on button "Yes / OK" at bounding box center [774, 449] width 55 height 12
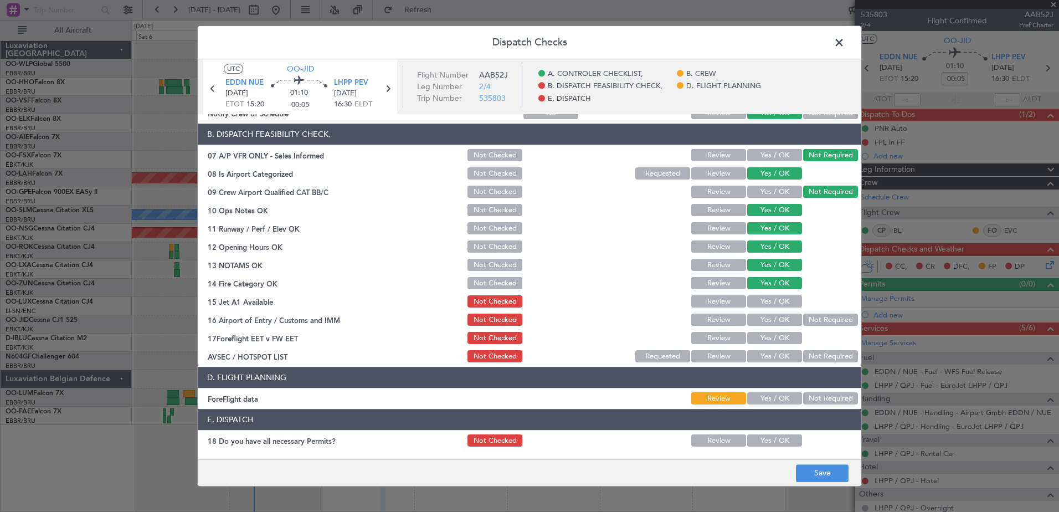
click at [777, 303] on button "Yes / OK" at bounding box center [774, 302] width 55 height 12
click at [785, 317] on button "Yes / OK" at bounding box center [774, 320] width 55 height 12
click at [787, 342] on button "Yes / OK" at bounding box center [774, 338] width 55 height 12
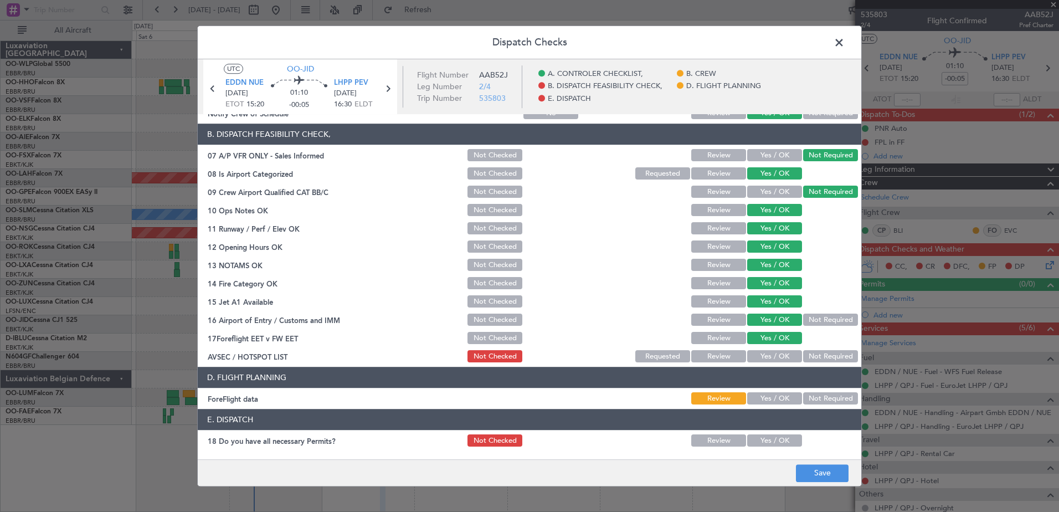
click at [816, 354] on button "Not Required" at bounding box center [830, 356] width 55 height 12
click at [783, 404] on button "Yes / OK" at bounding box center [774, 399] width 55 height 12
click at [768, 436] on button "Yes / OK" at bounding box center [774, 441] width 55 height 12
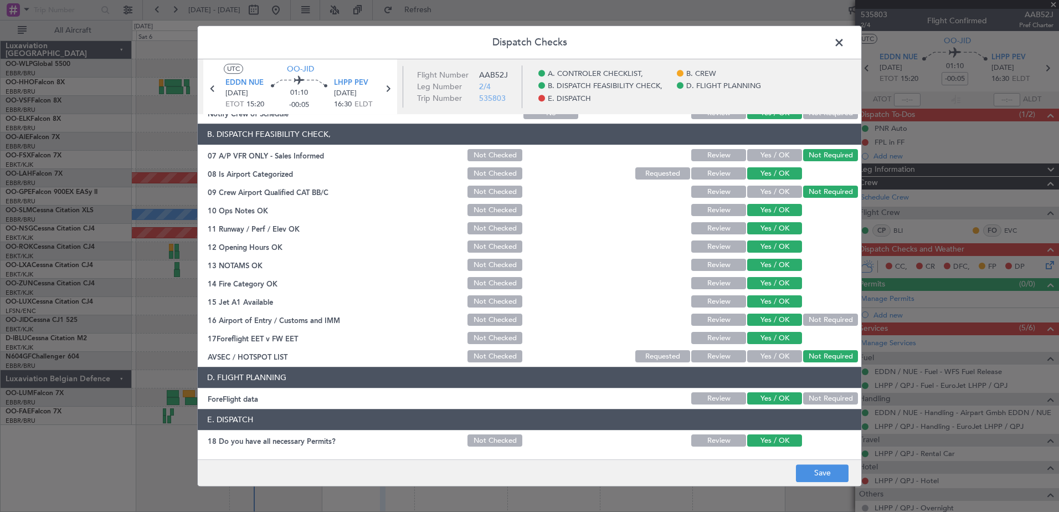
scroll to position [220, 0]
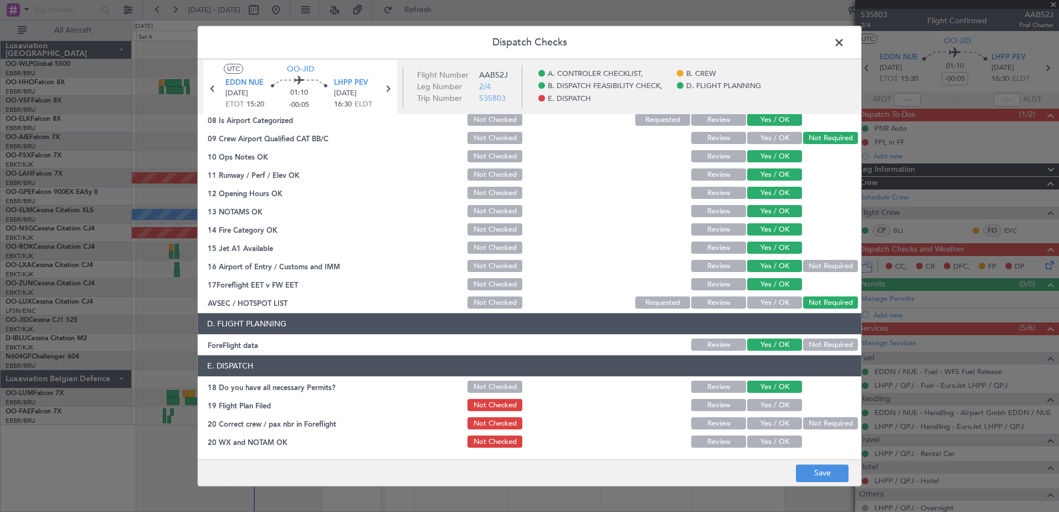
click at [776, 409] on button "Yes / OK" at bounding box center [774, 405] width 55 height 12
click at [774, 422] on button "Yes / OK" at bounding box center [774, 423] width 55 height 12
click at [774, 438] on button "Yes / OK" at bounding box center [774, 442] width 55 height 12
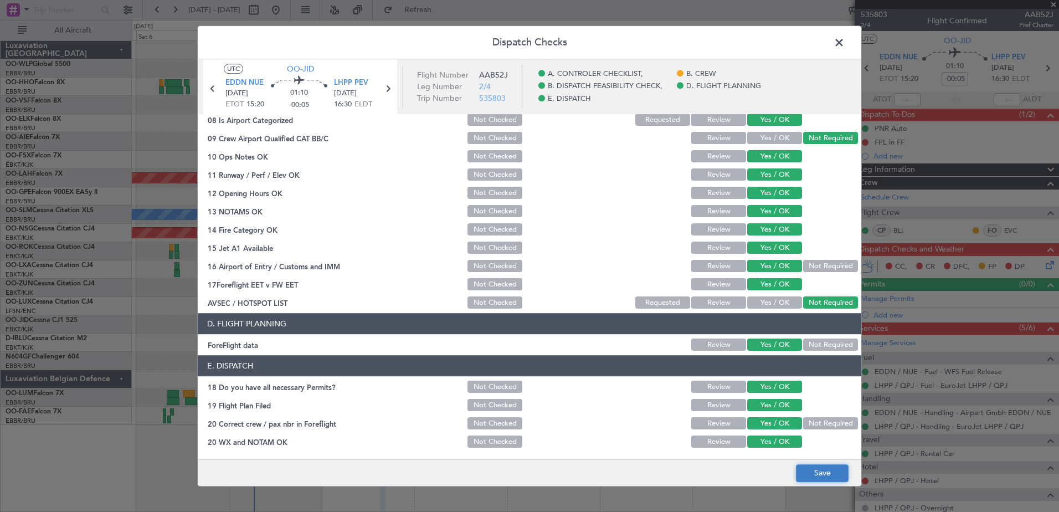
click at [829, 469] on button "Save" at bounding box center [822, 473] width 53 height 18
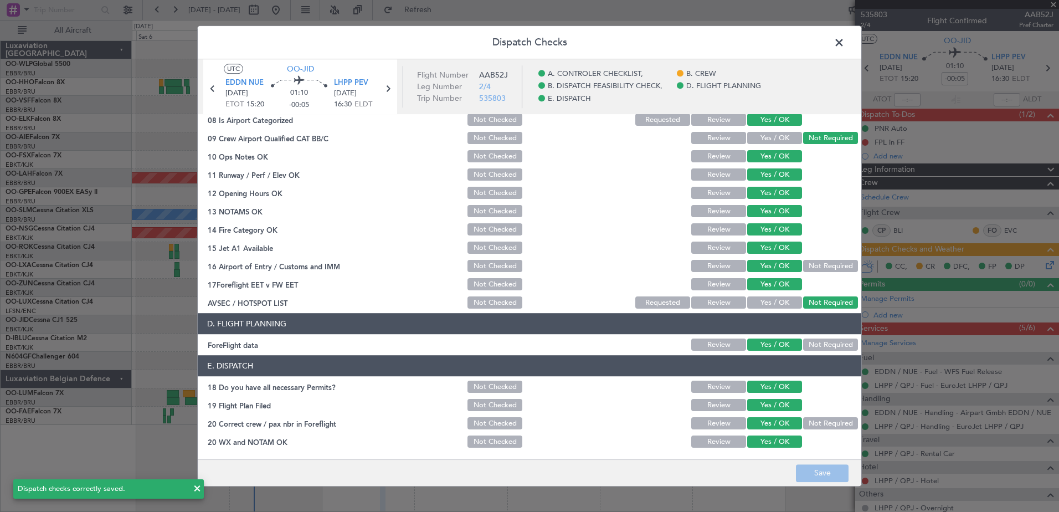
click at [844, 42] on span at bounding box center [844, 45] width 0 height 22
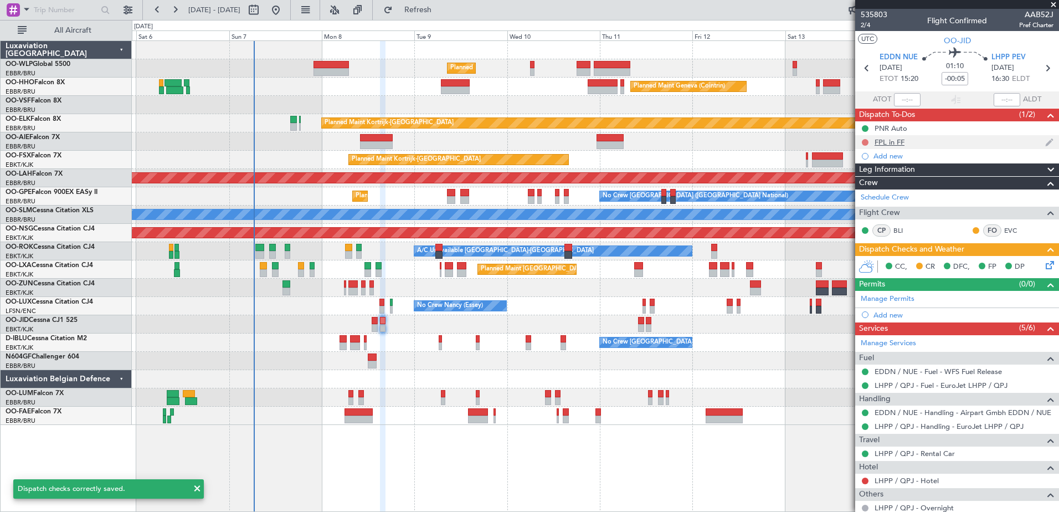
click at [866, 142] on button at bounding box center [864, 142] width 7 height 7
click at [852, 187] on span "Completed" at bounding box center [870, 190] width 37 height 11
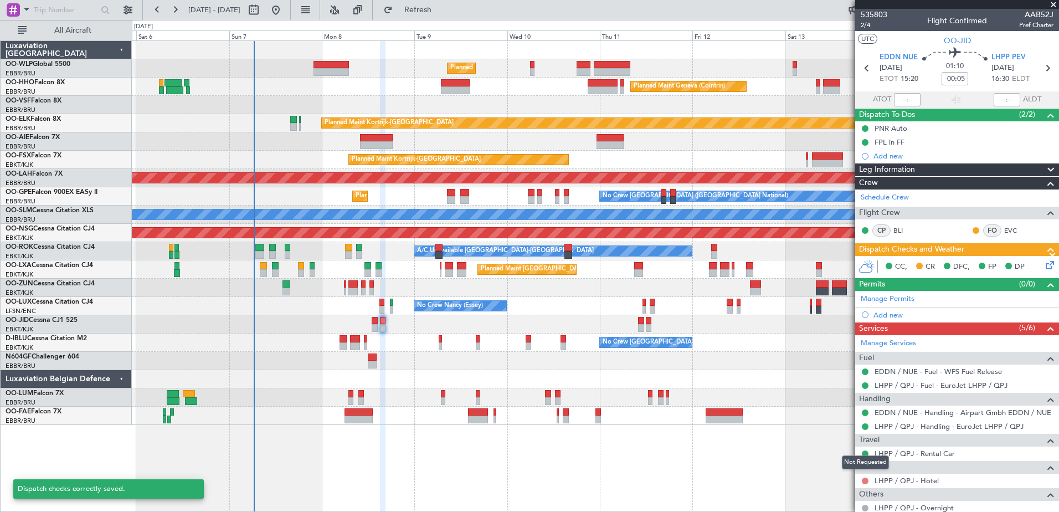
click at [865, 479] on button at bounding box center [864, 480] width 7 height 7
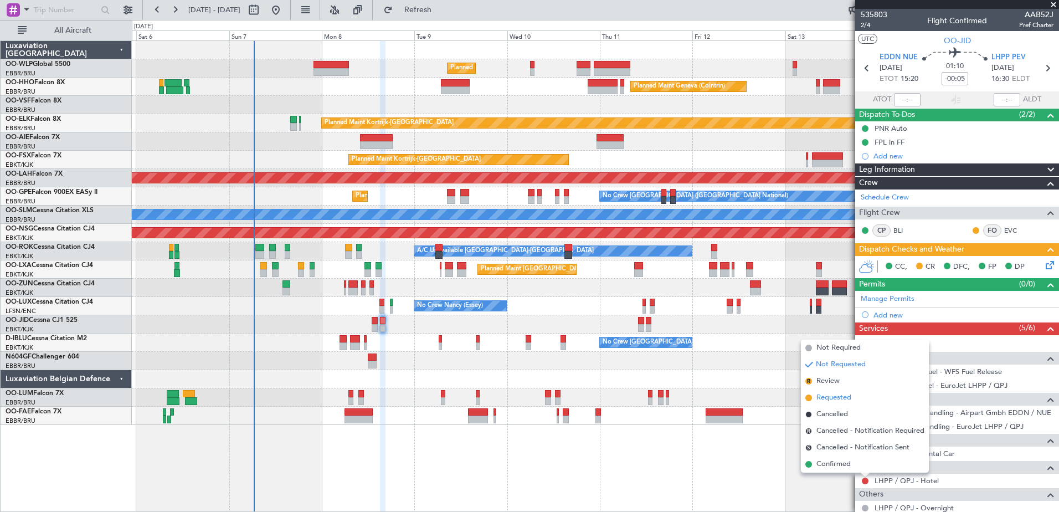
click at [823, 394] on span "Requested" at bounding box center [833, 397] width 35 height 11
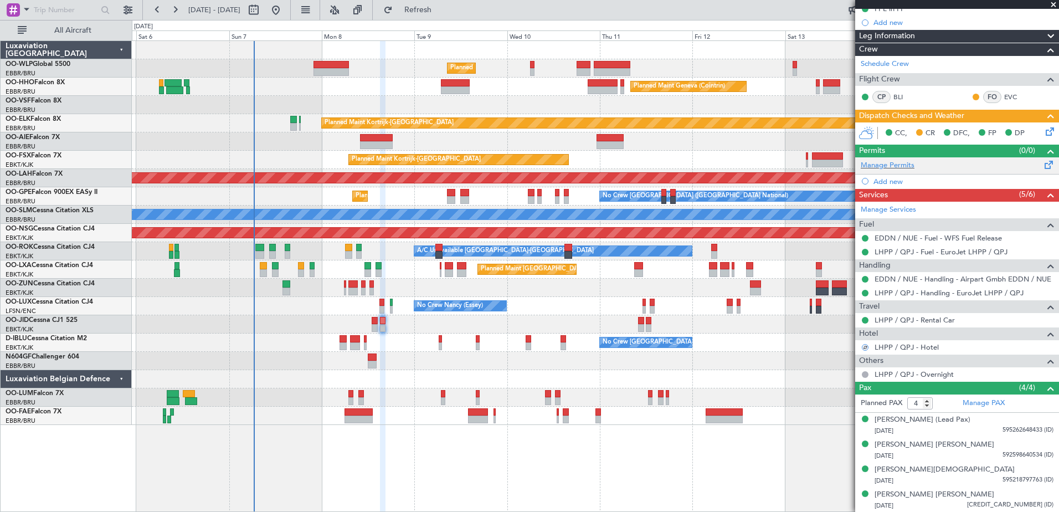
scroll to position [0, 0]
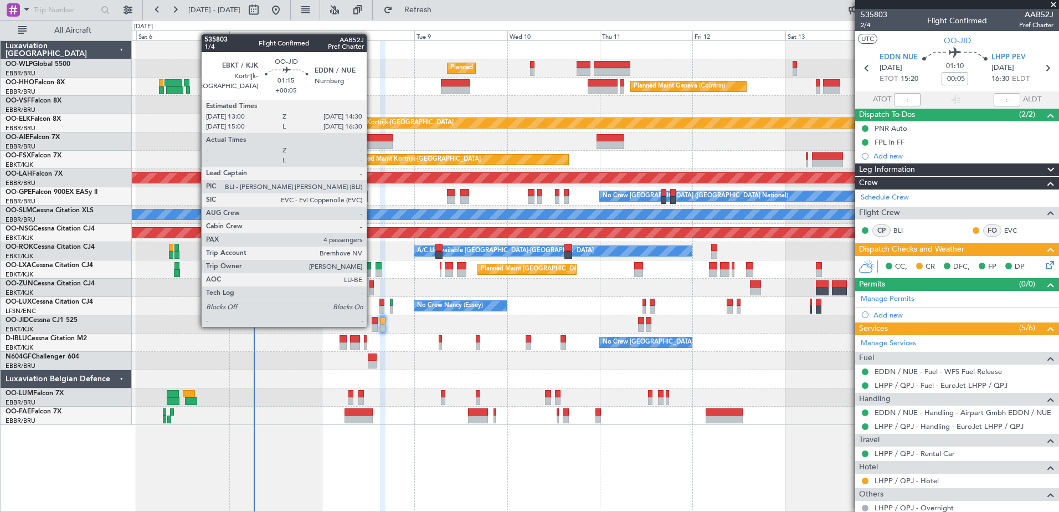
click at [371, 326] on div at bounding box center [374, 328] width 6 height 8
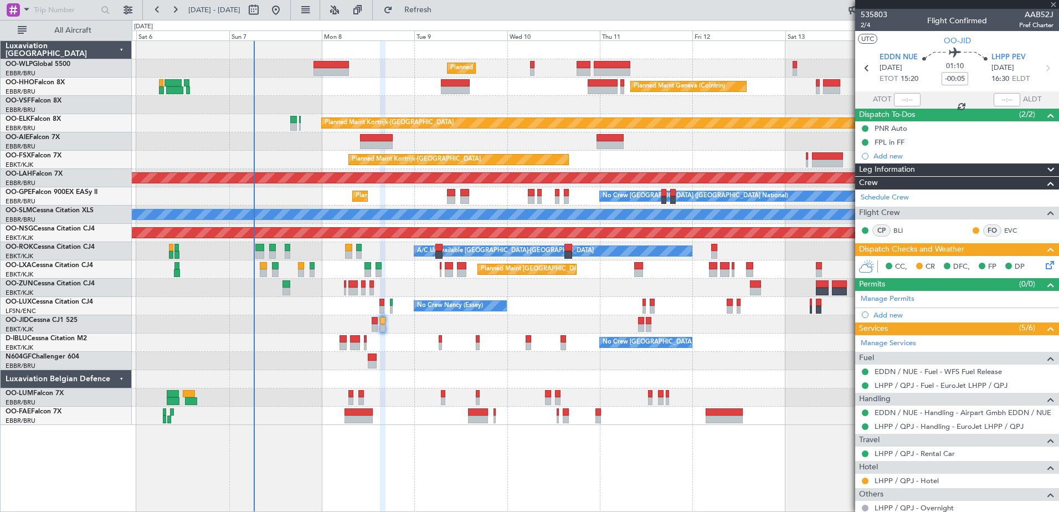
type input "+00:05"
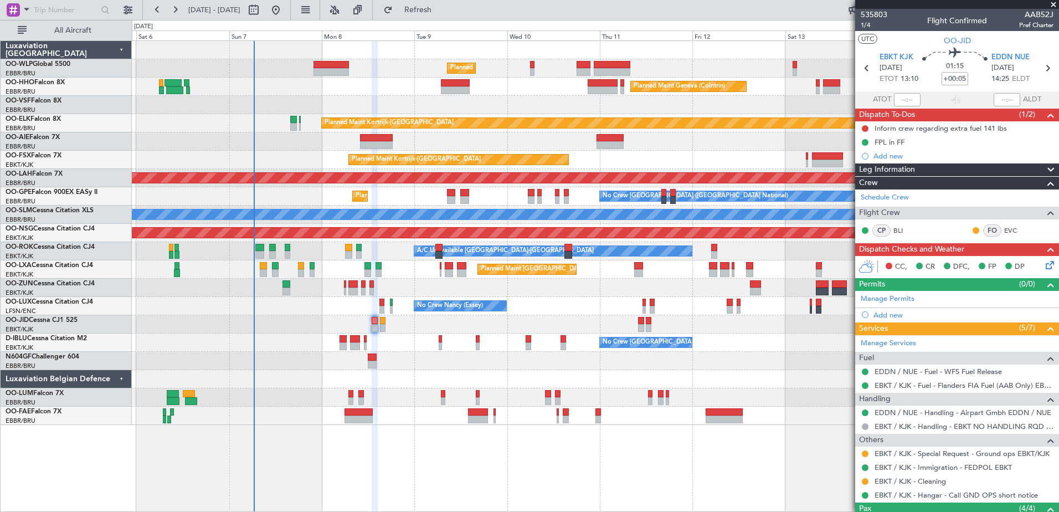
click at [1043, 264] on icon at bounding box center [1047, 263] width 9 height 9
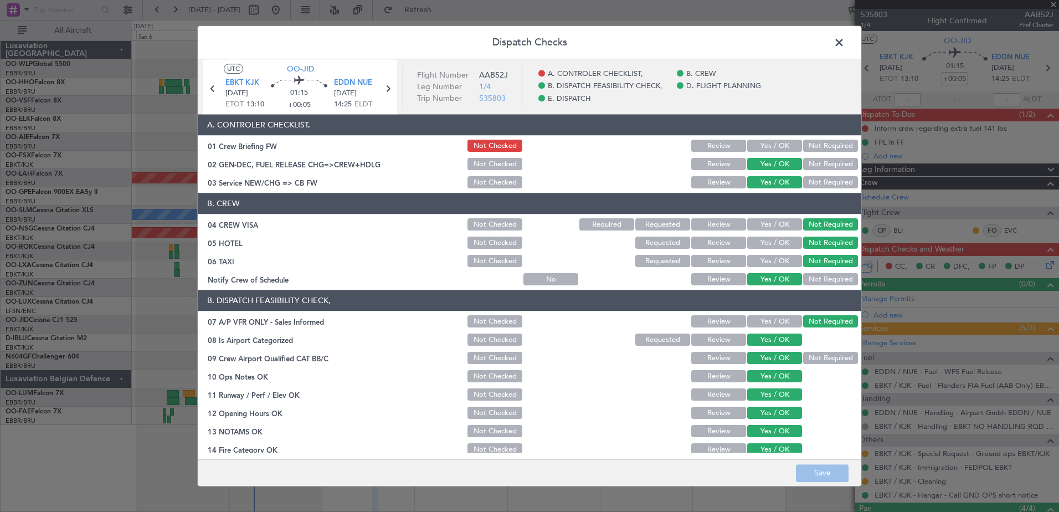
click at [770, 149] on button "Yes / OK" at bounding box center [774, 146] width 55 height 12
click at [822, 478] on button "Save" at bounding box center [822, 473] width 53 height 18
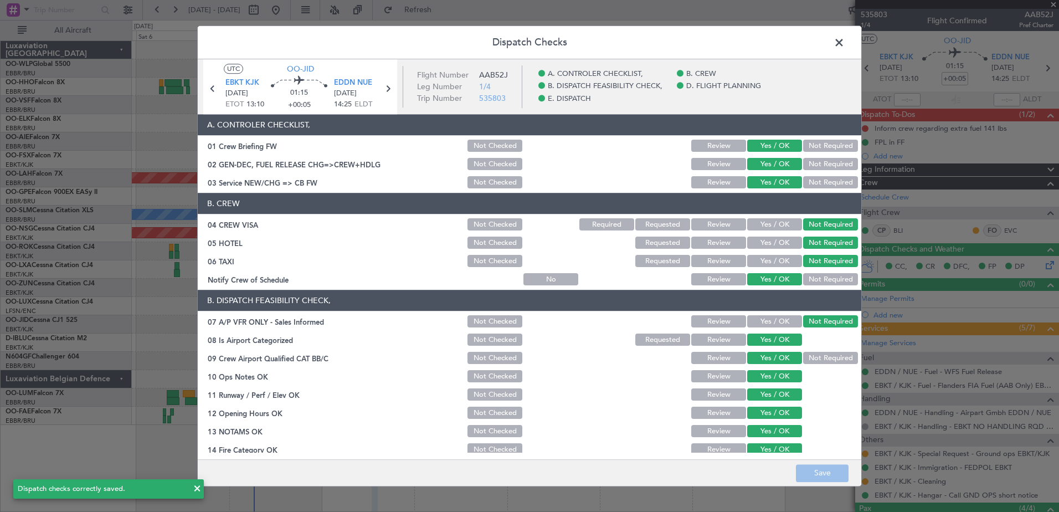
click at [844, 44] on span at bounding box center [844, 45] width 0 height 22
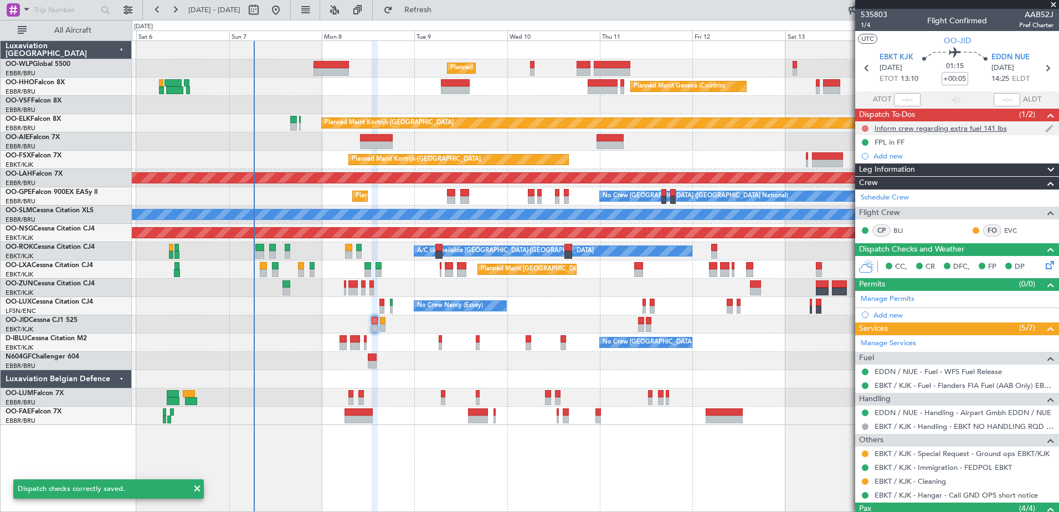
click at [861, 126] on button at bounding box center [864, 128] width 7 height 7
click at [872, 175] on span "Completed" at bounding box center [870, 177] width 37 height 11
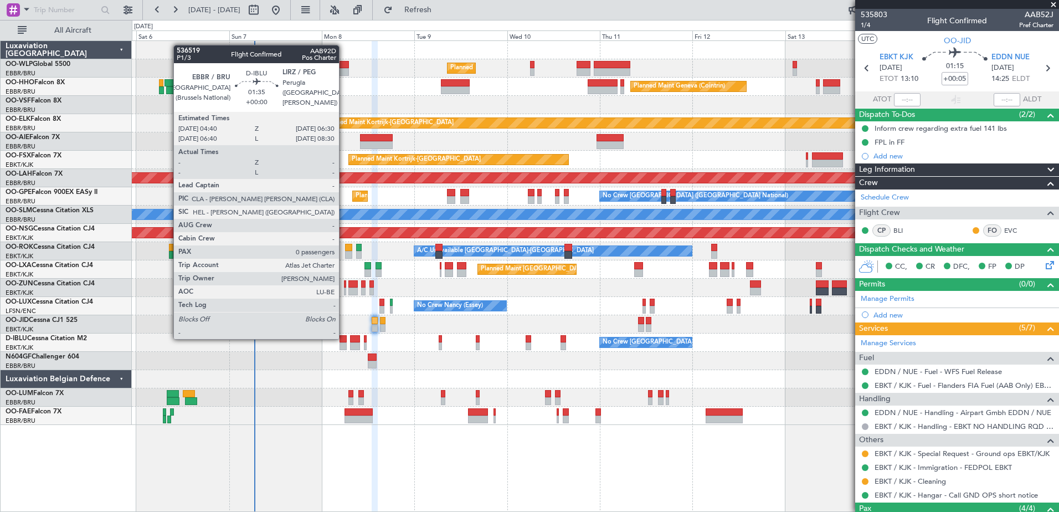
click at [344, 338] on div at bounding box center [342, 339] width 7 height 8
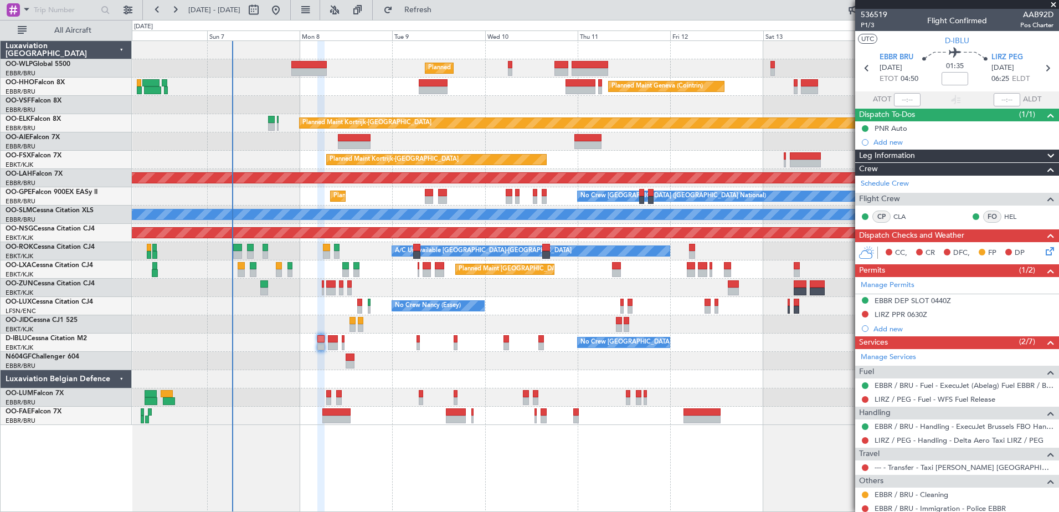
click at [327, 313] on div "No Crew Nancy (Essey) No Crew Nancy (Essey)" at bounding box center [595, 306] width 926 height 18
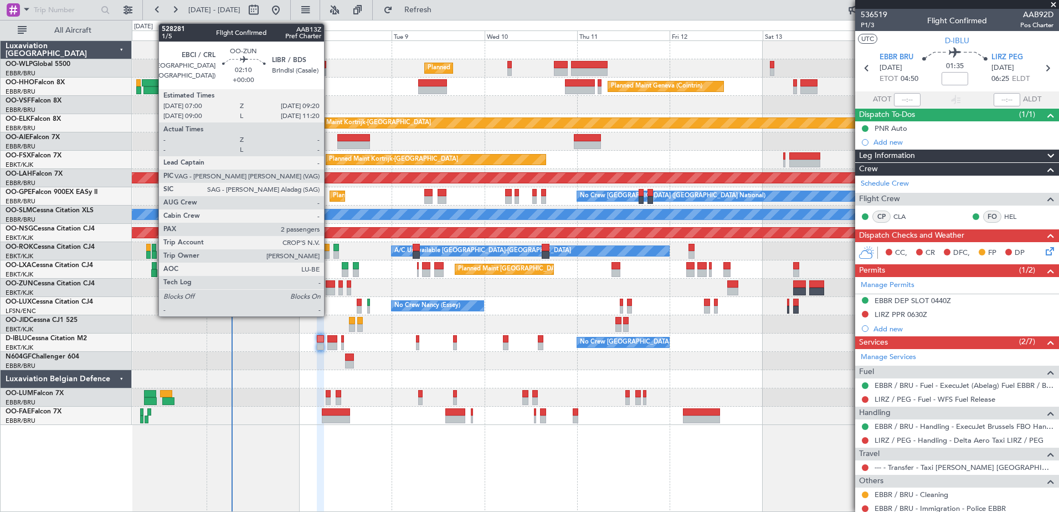
click at [329, 285] on div at bounding box center [330, 284] width 9 height 8
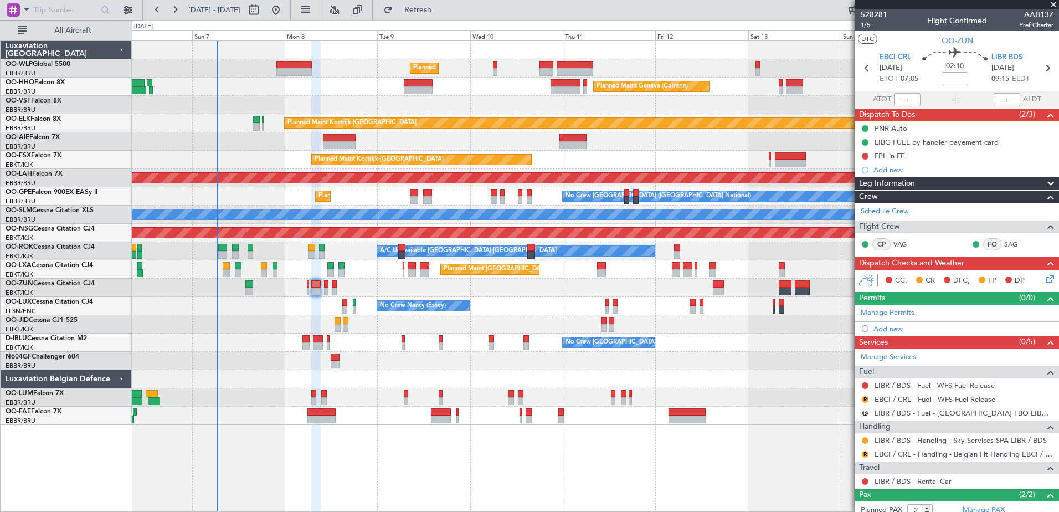
click at [370, 292] on div "Unplanned Maint [GEOGRAPHIC_DATA] ([GEOGRAPHIC_DATA])" at bounding box center [595, 287] width 926 height 18
click at [441, 12] on span "Refresh" at bounding box center [418, 10] width 47 height 8
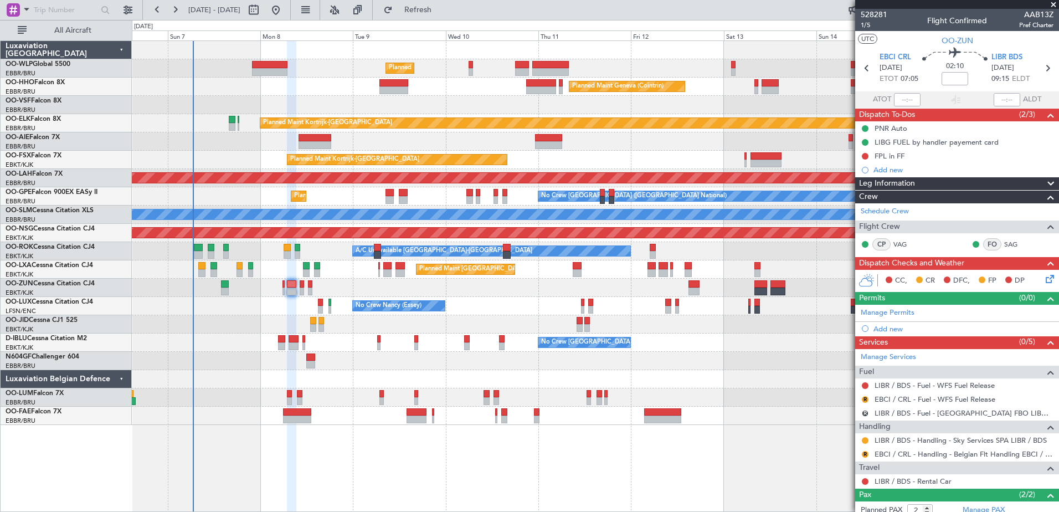
click at [665, 291] on div "Unplanned Maint [GEOGRAPHIC_DATA] ([GEOGRAPHIC_DATA])" at bounding box center [595, 287] width 926 height 18
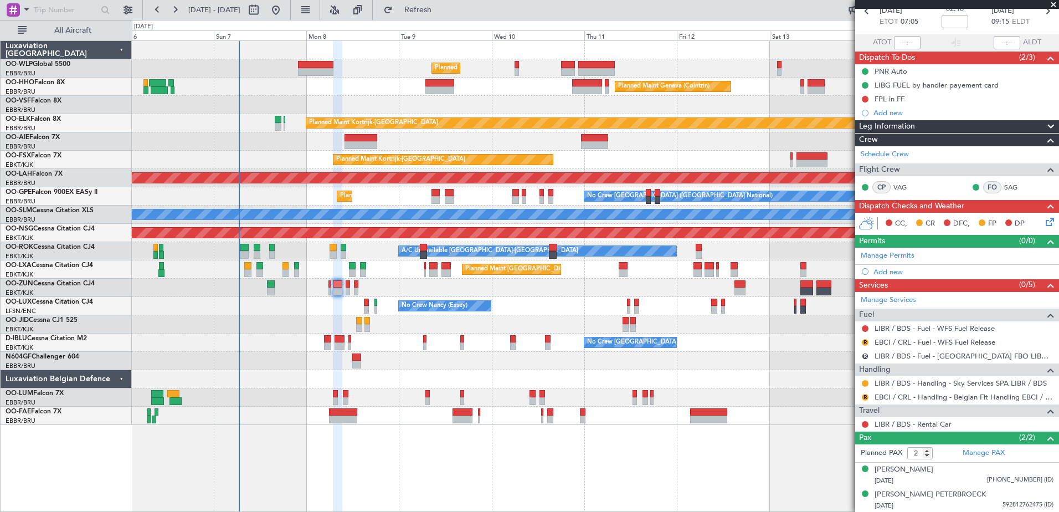
click at [385, 364] on div at bounding box center [595, 361] width 926 height 18
click at [441, 14] on span "Refresh" at bounding box center [418, 10] width 47 height 8
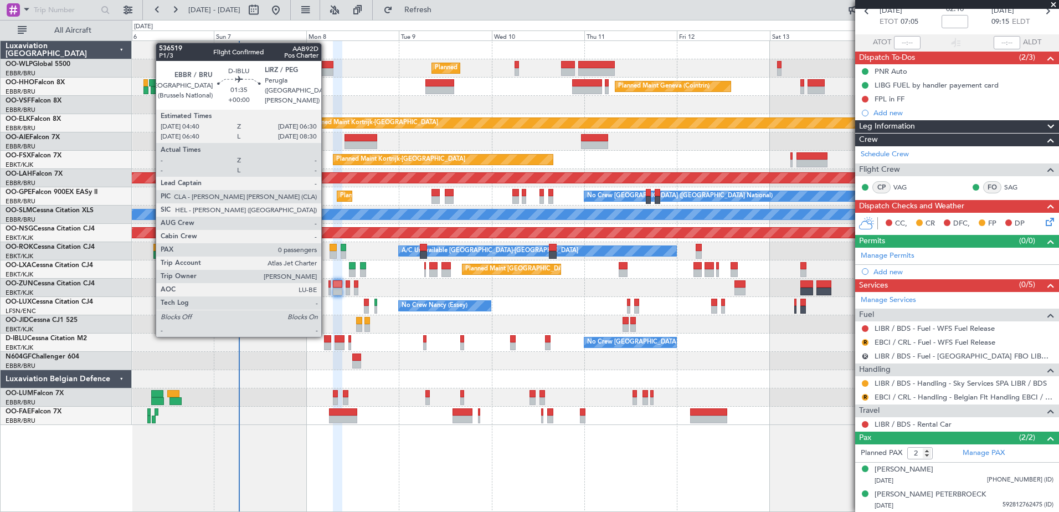
click at [326, 336] on div at bounding box center [327, 339] width 7 height 8
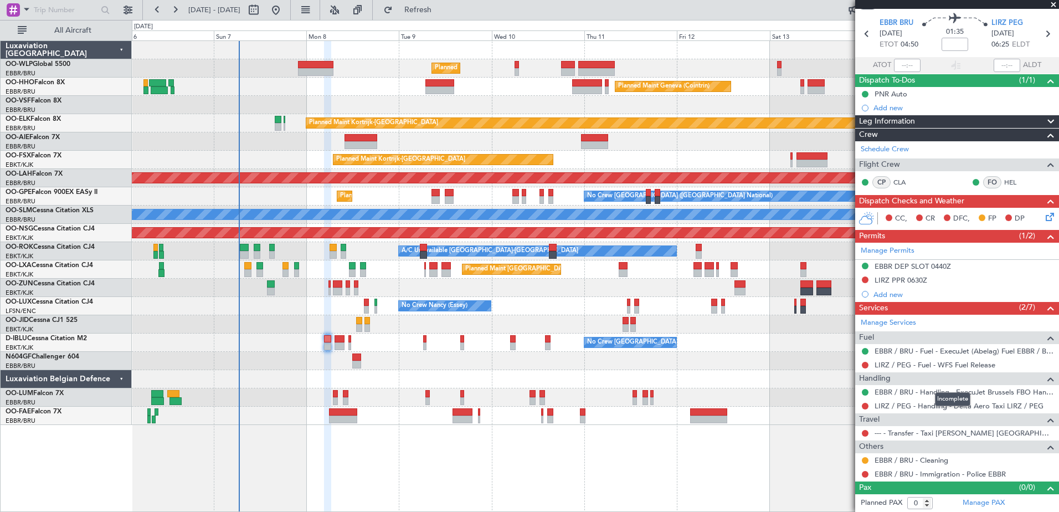
scroll to position [0, 0]
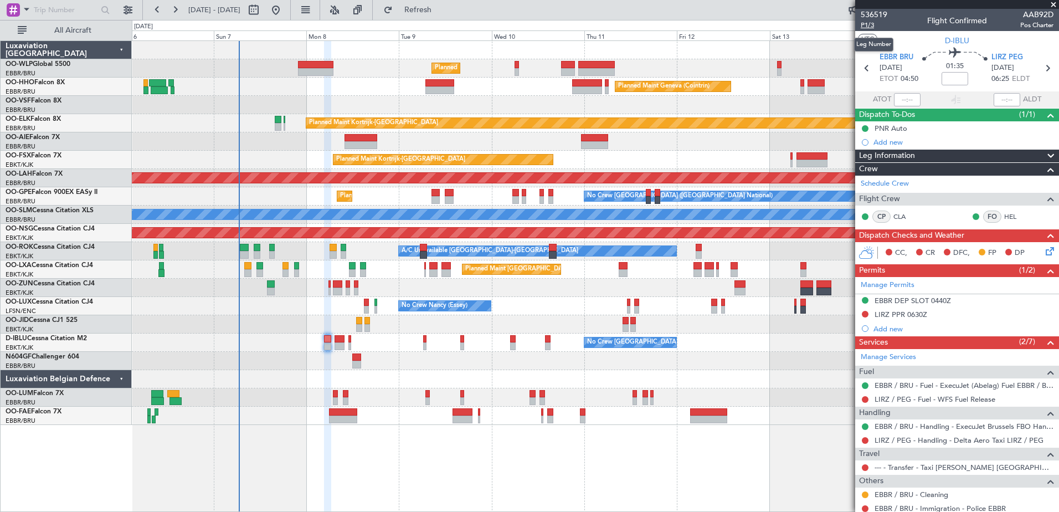
click at [874, 26] on span "P1/3" at bounding box center [873, 24] width 27 height 9
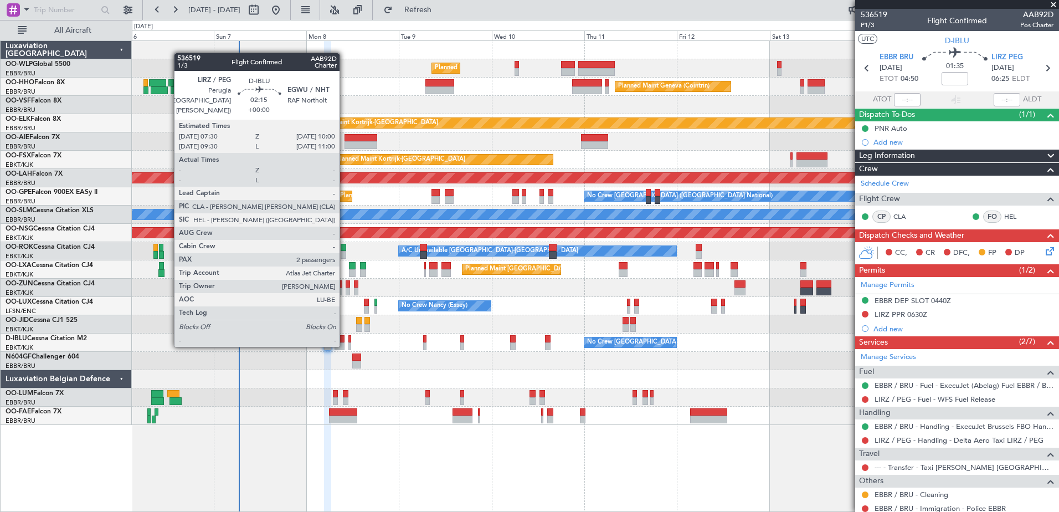
click at [344, 344] on div at bounding box center [339, 346] width 10 height 8
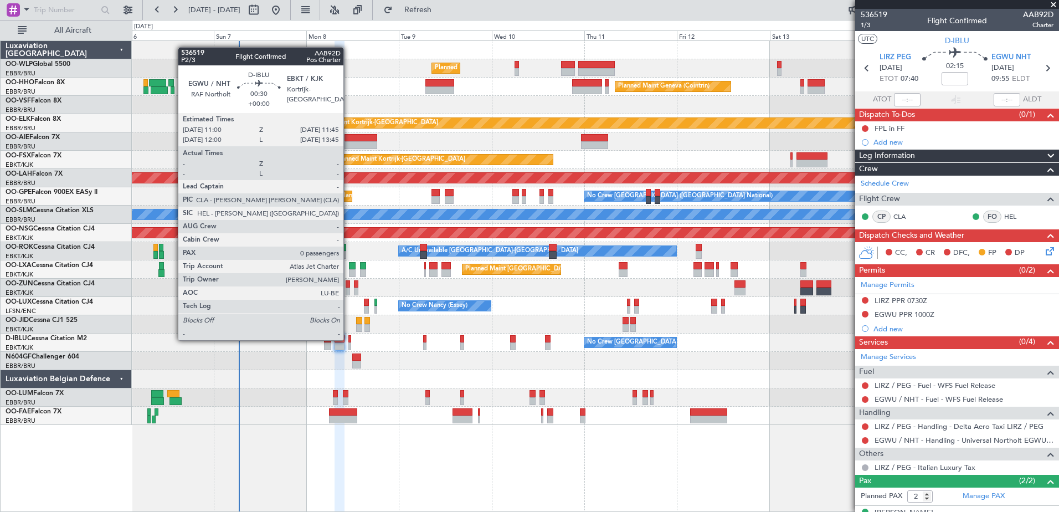
click at [348, 339] on div at bounding box center [349, 339] width 3 height 8
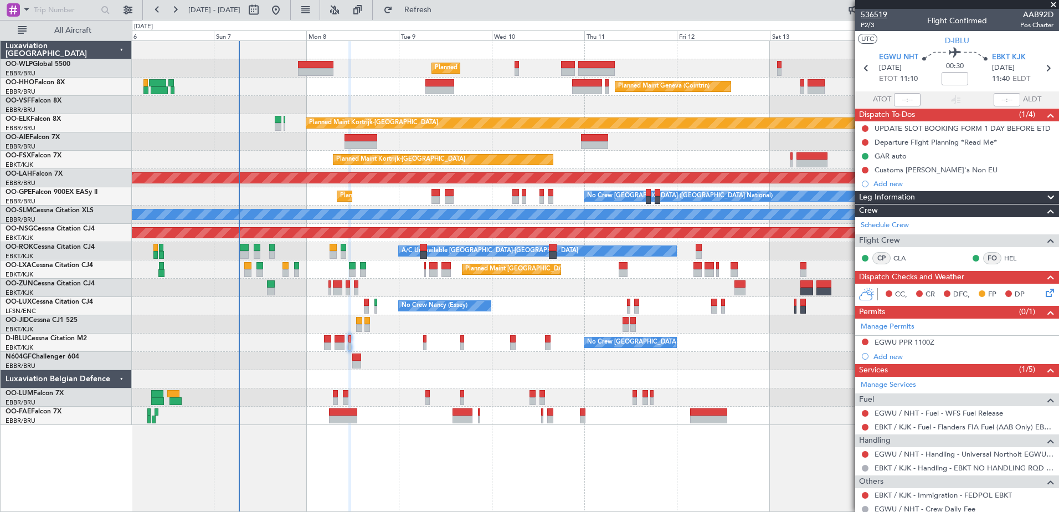
click at [872, 17] on span "536519" at bounding box center [873, 15] width 27 height 12
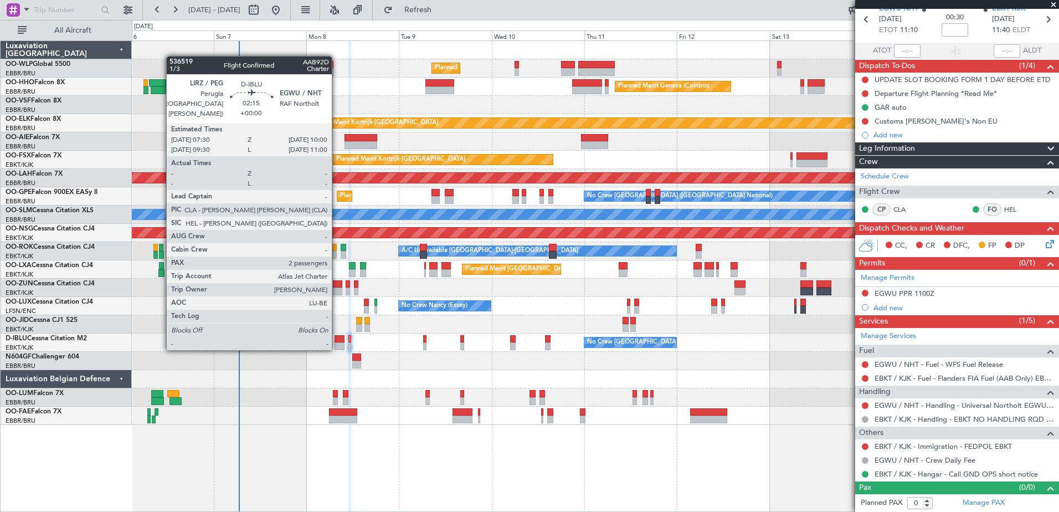
click at [337, 348] on div at bounding box center [339, 346] width 10 height 8
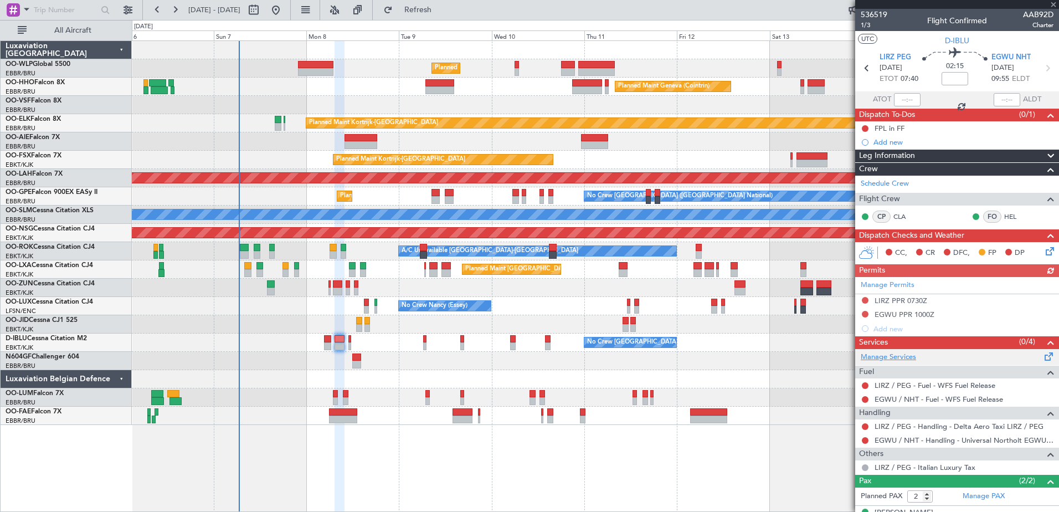
scroll to position [43, 0]
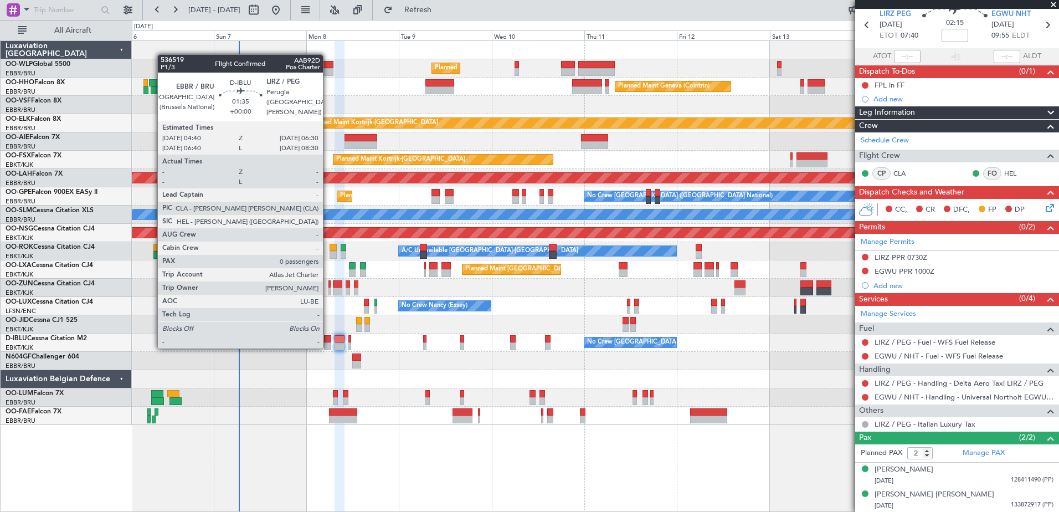
click at [328, 347] on div at bounding box center [327, 346] width 7 height 8
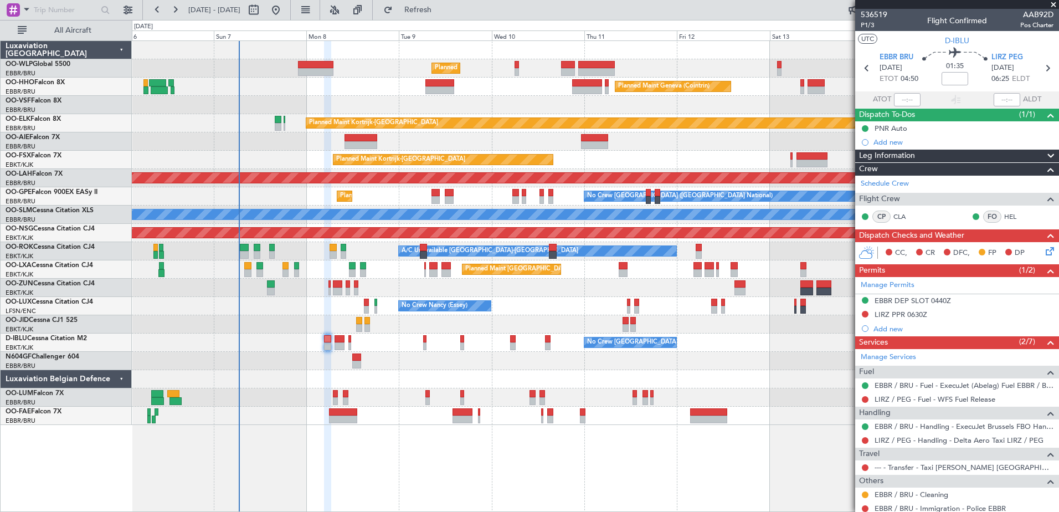
scroll to position [34, 0]
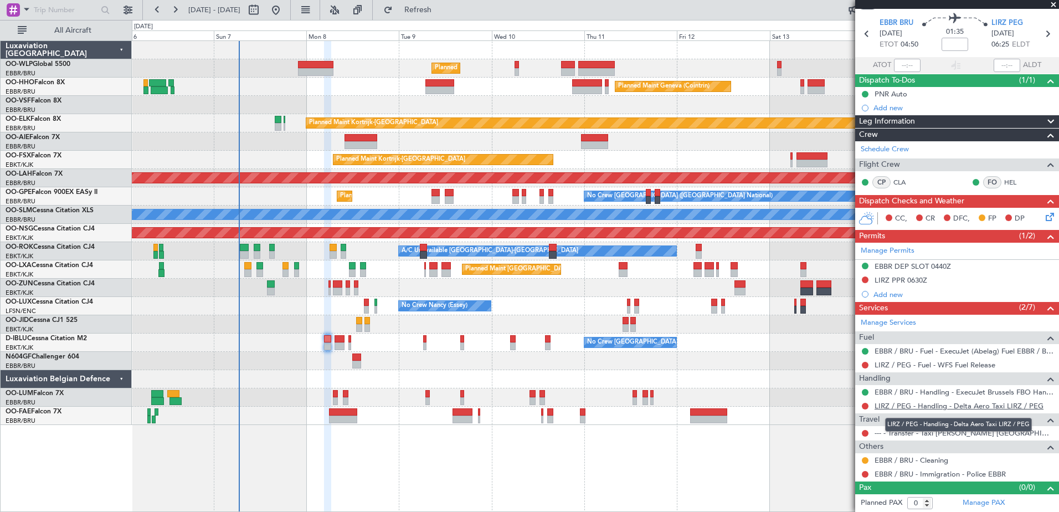
click at [905, 405] on link "LIRZ / PEG - Handling - Delta Aero Taxi LIRZ / PEG" at bounding box center [958, 405] width 169 height 9
click at [868, 280] on button at bounding box center [864, 279] width 7 height 7
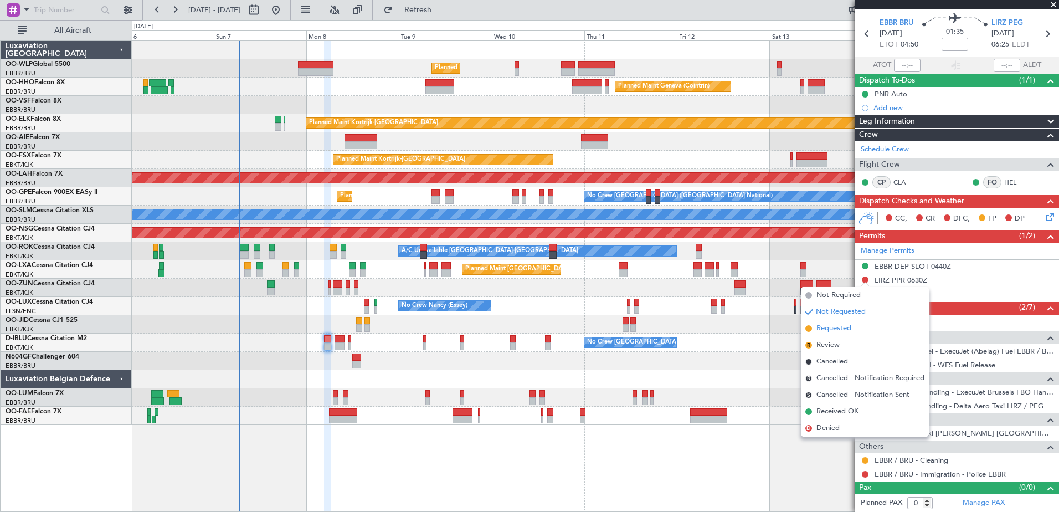
click at [831, 331] on span "Requested" at bounding box center [833, 328] width 35 height 11
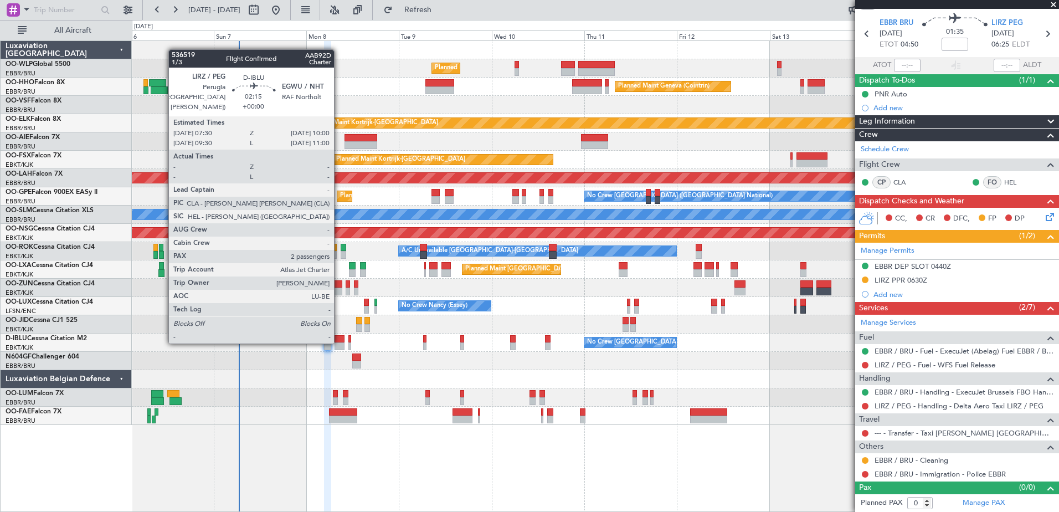
click at [339, 341] on div at bounding box center [339, 339] width 10 height 8
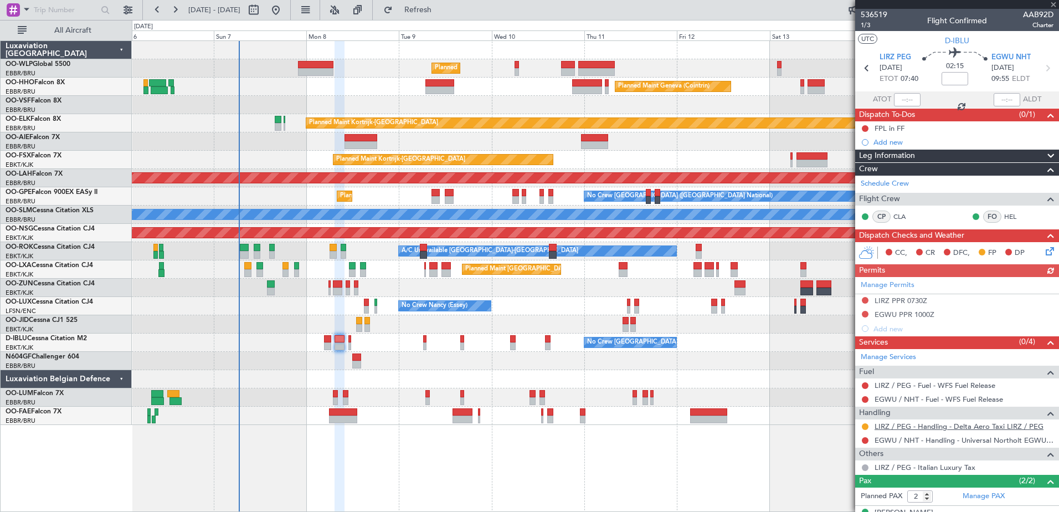
scroll to position [43, 0]
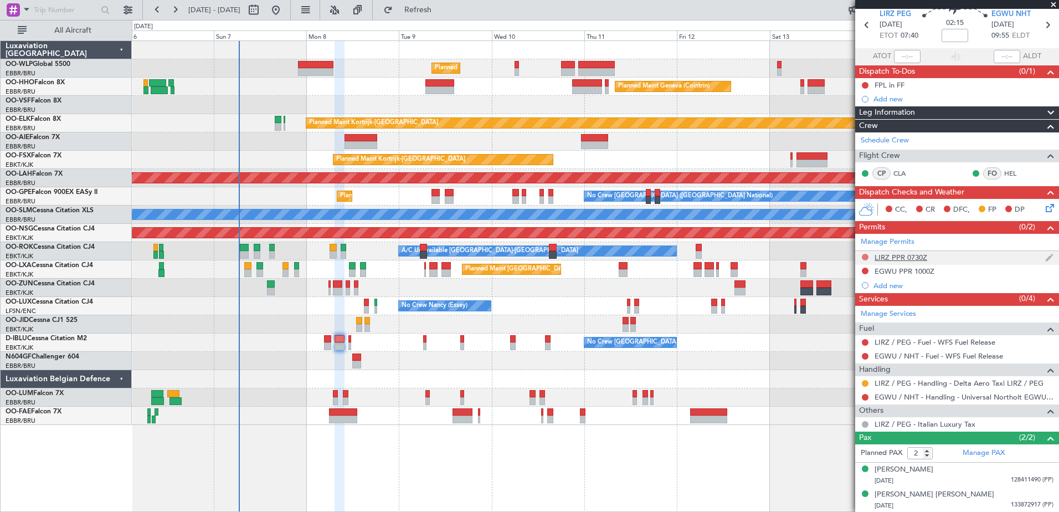
click at [863, 255] on button at bounding box center [864, 257] width 7 height 7
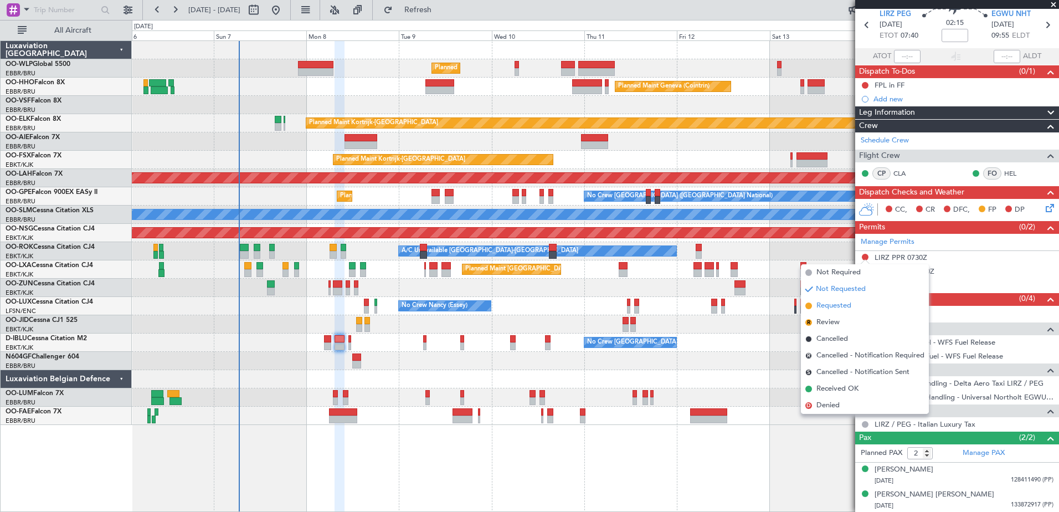
click at [850, 308] on span "Requested" at bounding box center [833, 305] width 35 height 11
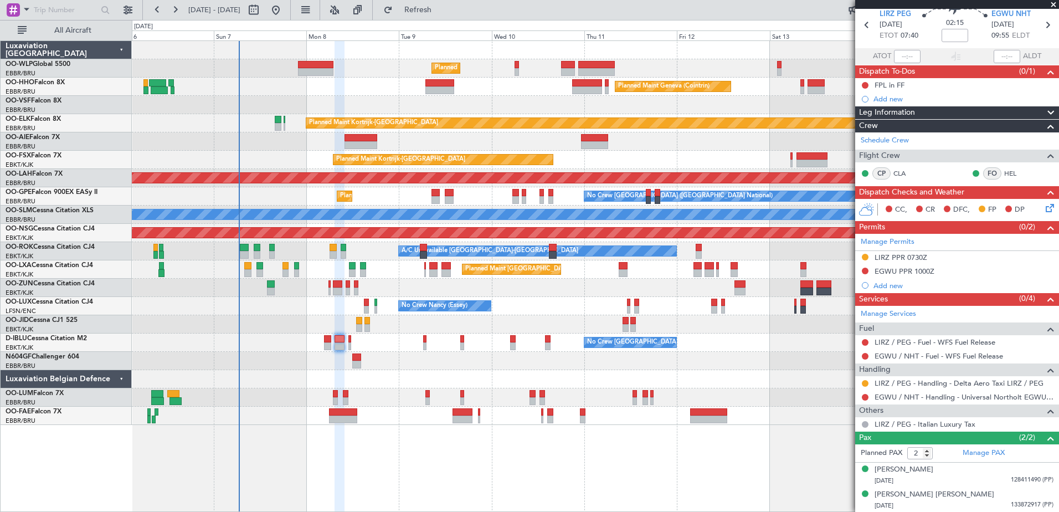
scroll to position [0, 0]
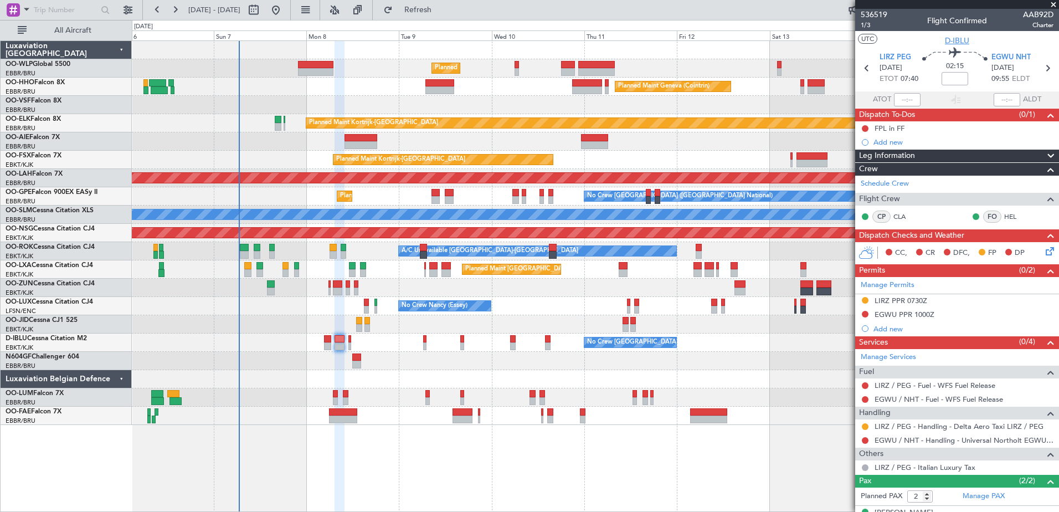
click at [946, 39] on span "D-IBLU" at bounding box center [957, 41] width 24 height 12
click at [889, 442] on link "EGWU / NHT - Handling - Universal Northolt EGWU / NHT" at bounding box center [963, 439] width 179 height 9
click at [450, 19] on fb-refresh-button "Refresh" at bounding box center [412, 10] width 78 height 20
click at [441, 12] on span "Refresh" at bounding box center [418, 10] width 47 height 8
click at [865, 441] on button at bounding box center [864, 440] width 7 height 7
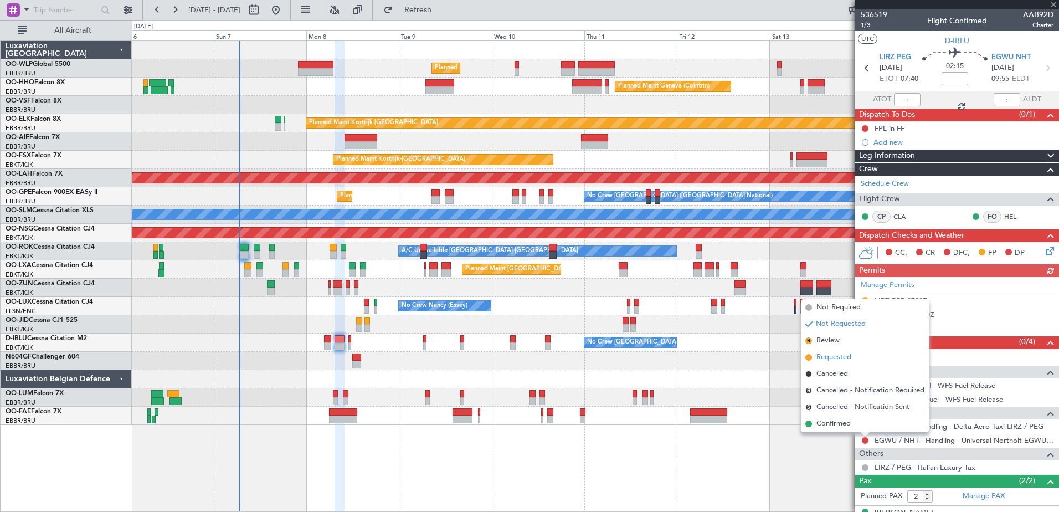
click at [824, 357] on span "Requested" at bounding box center [833, 357] width 35 height 11
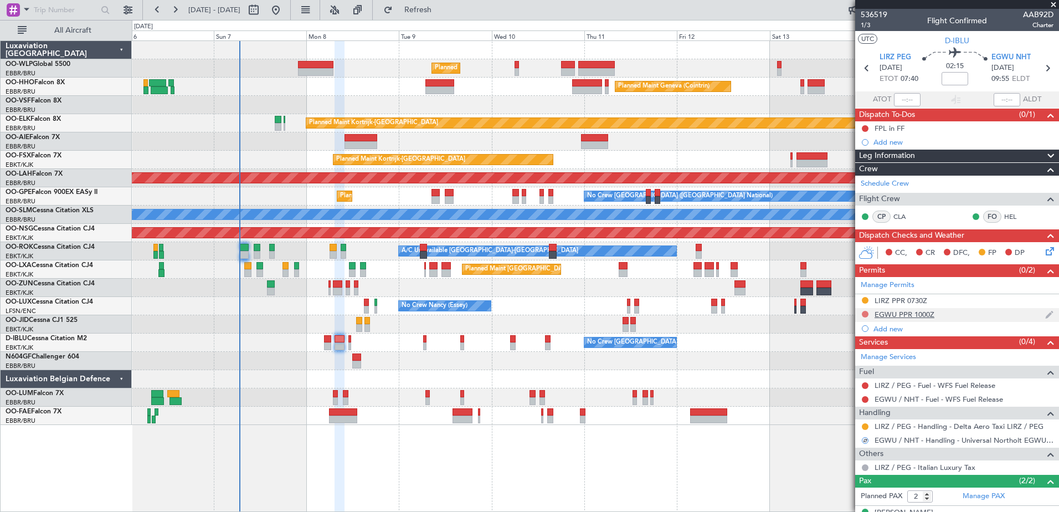
click at [864, 312] on button at bounding box center [864, 314] width 7 height 7
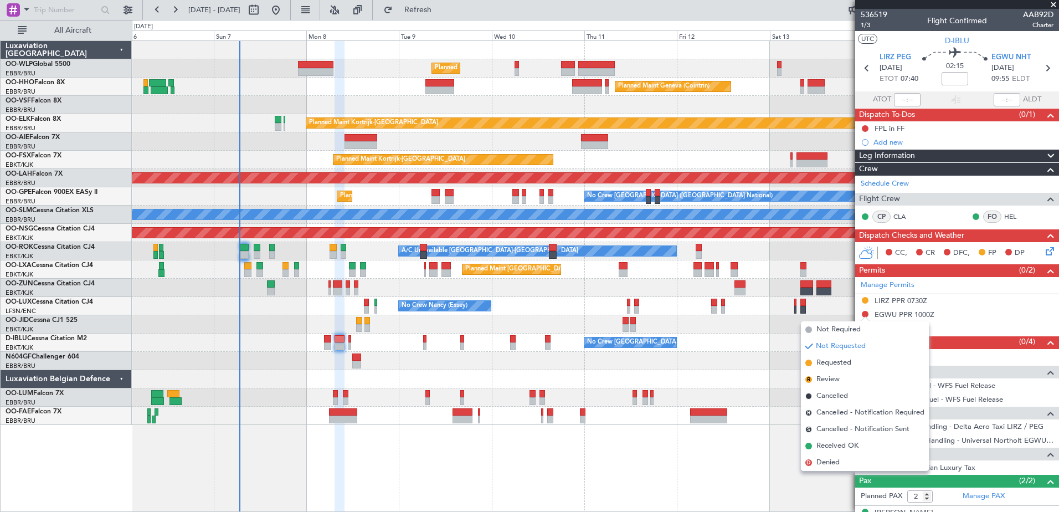
click at [832, 354] on li "Not Requested" at bounding box center [865, 346] width 128 height 17
click at [833, 362] on span "Requested" at bounding box center [833, 362] width 35 height 11
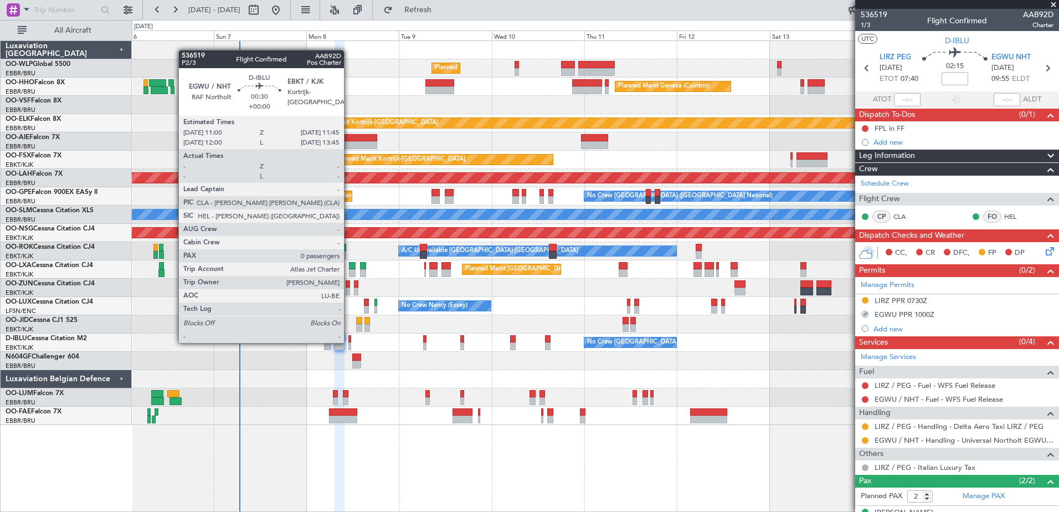
click at [349, 342] on div at bounding box center [349, 339] width 3 height 8
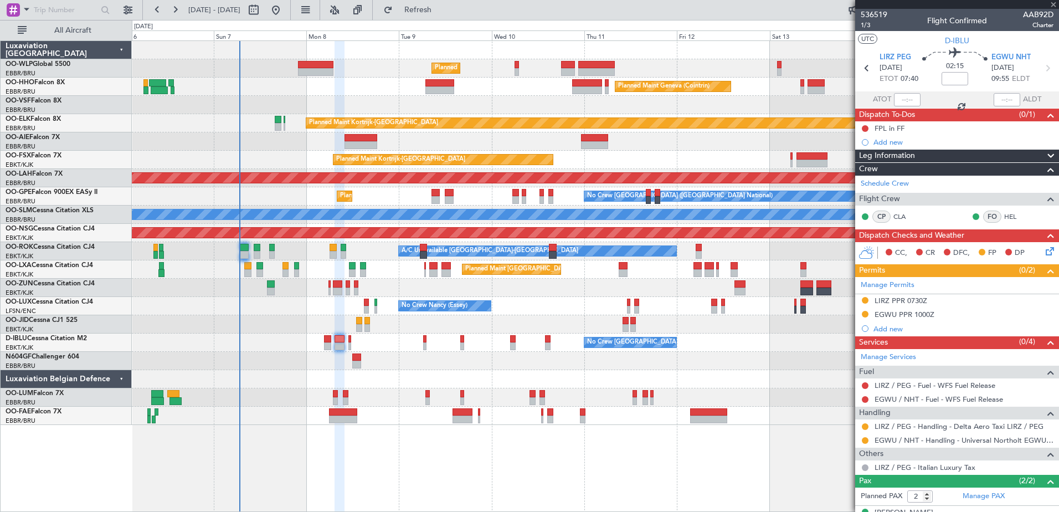
type input "0"
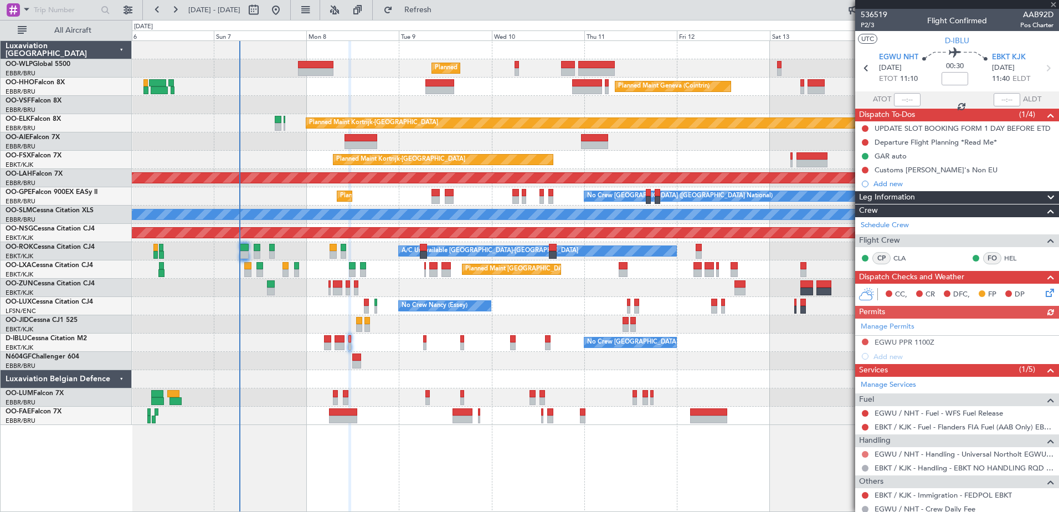
click at [864, 452] on button at bounding box center [864, 454] width 7 height 7
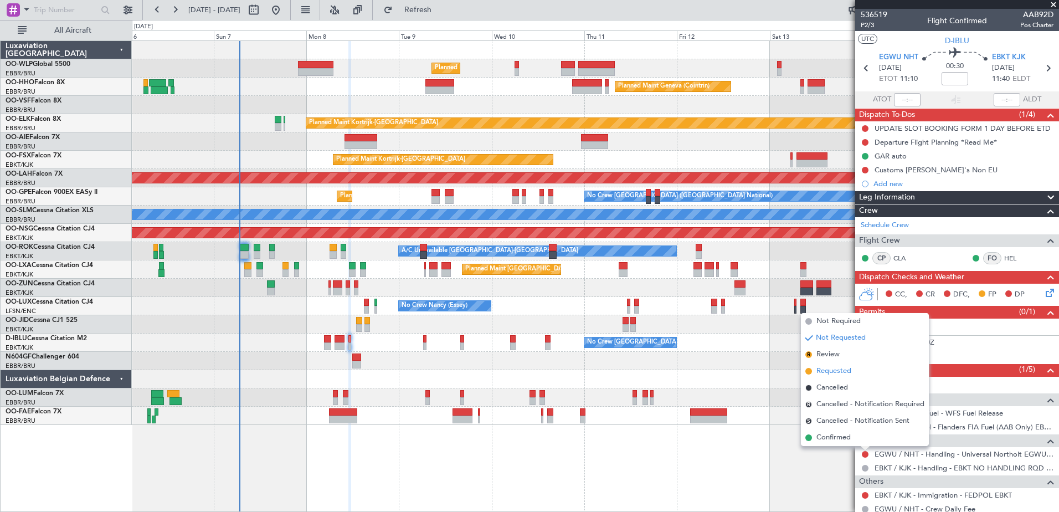
click at [827, 374] on span "Requested" at bounding box center [833, 370] width 35 height 11
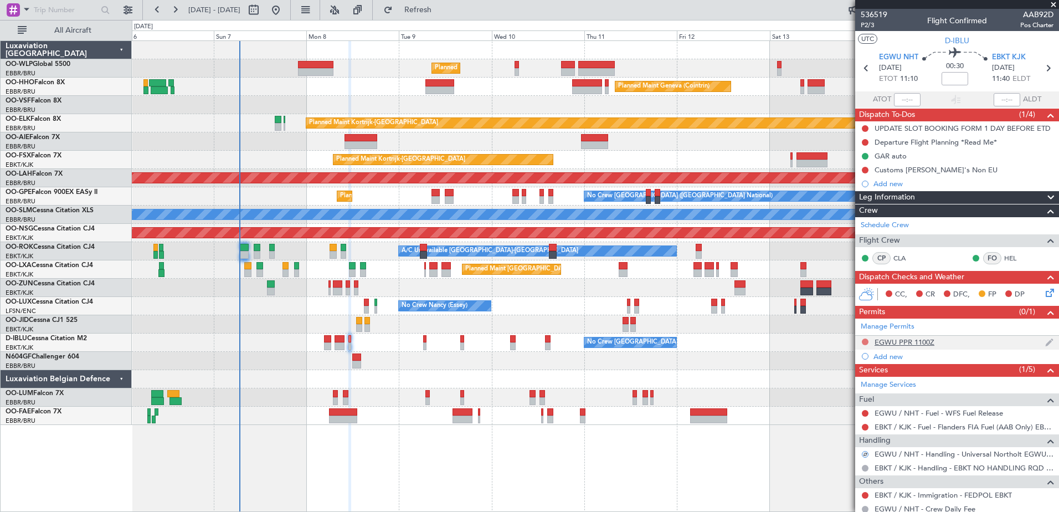
click at [865, 342] on button at bounding box center [864, 341] width 7 height 7
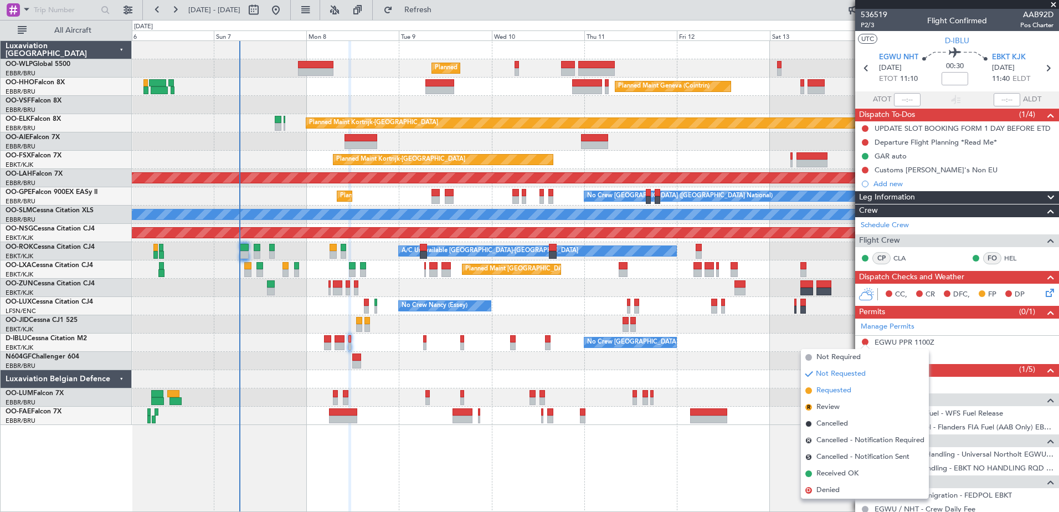
click at [842, 398] on li "Requested" at bounding box center [865, 390] width 128 height 17
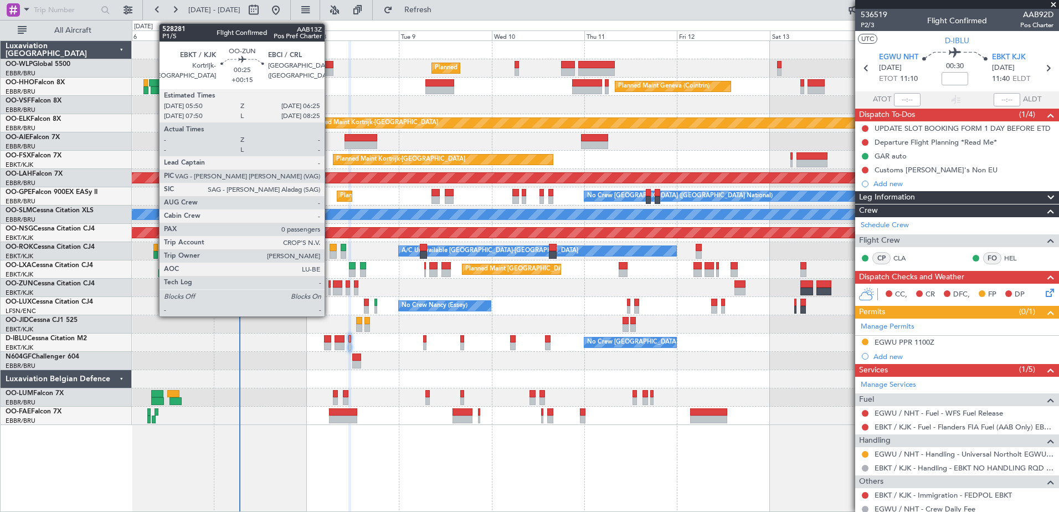
click at [329, 287] on div at bounding box center [329, 291] width 3 height 8
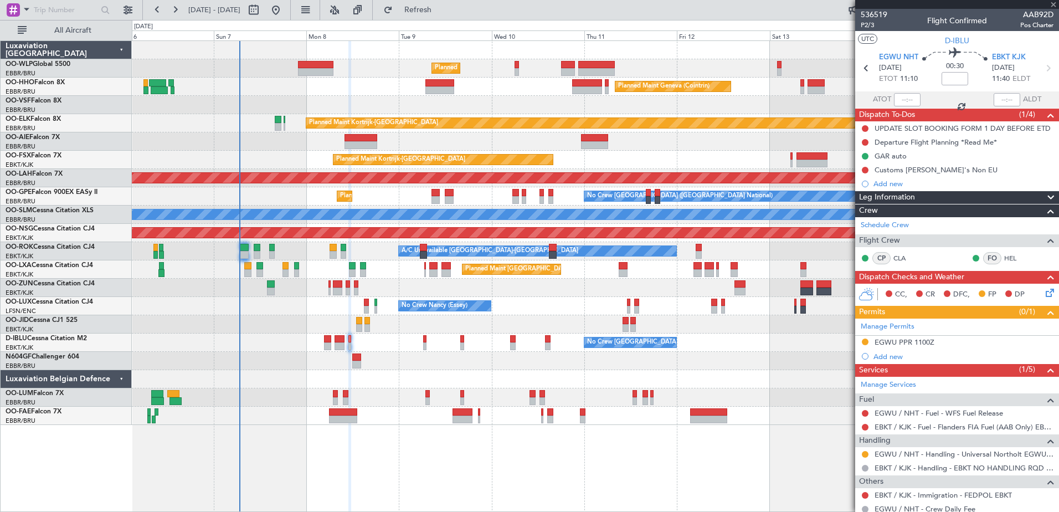
type input "+00:15"
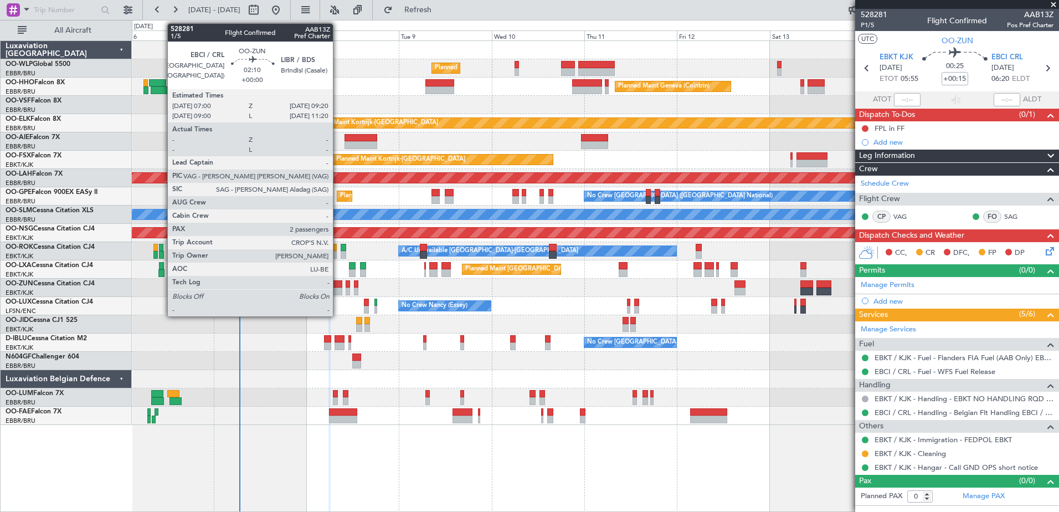
click at [338, 285] on div at bounding box center [337, 284] width 9 height 8
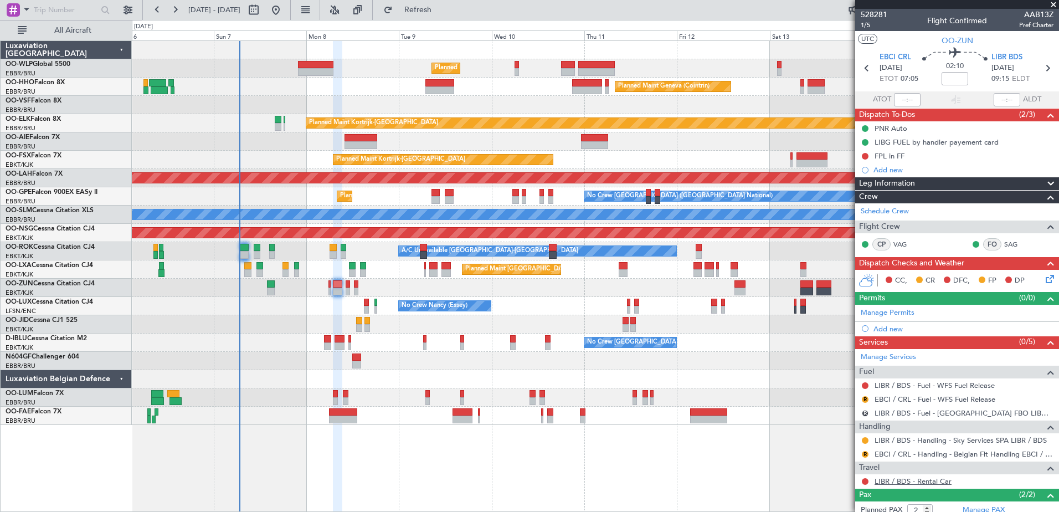
click at [919, 483] on link "LIBR / BDS - Rental Car" at bounding box center [912, 480] width 77 height 9
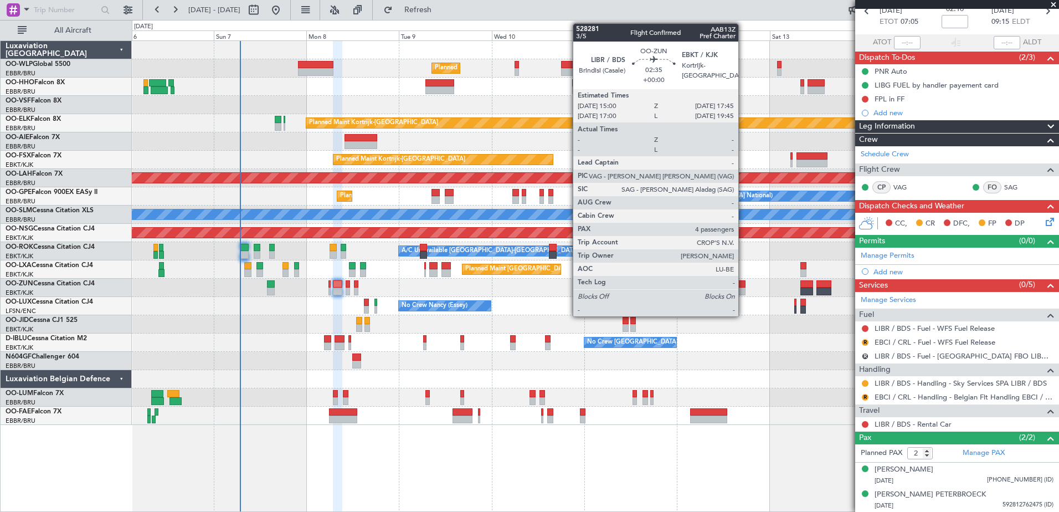
click at [743, 291] on div at bounding box center [739, 291] width 11 height 8
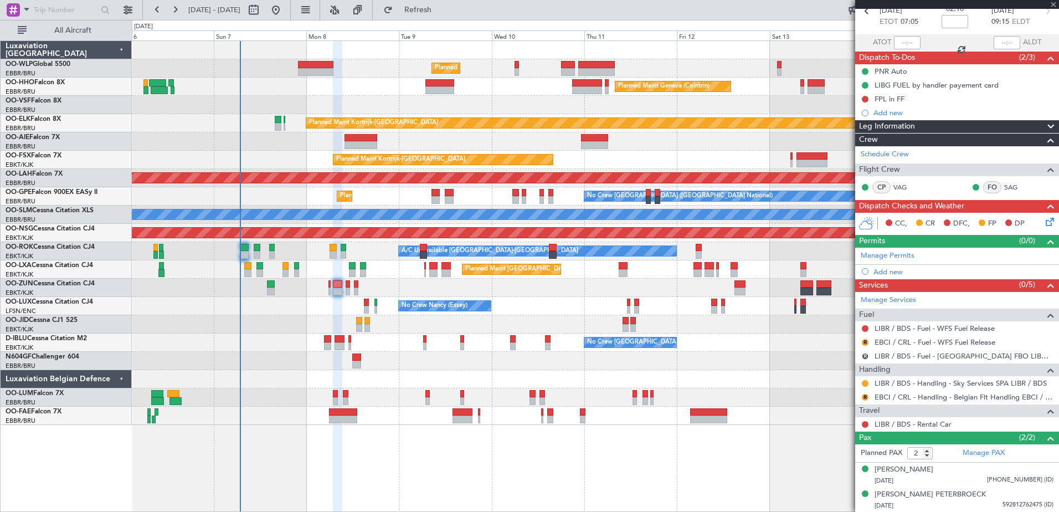
type input "4"
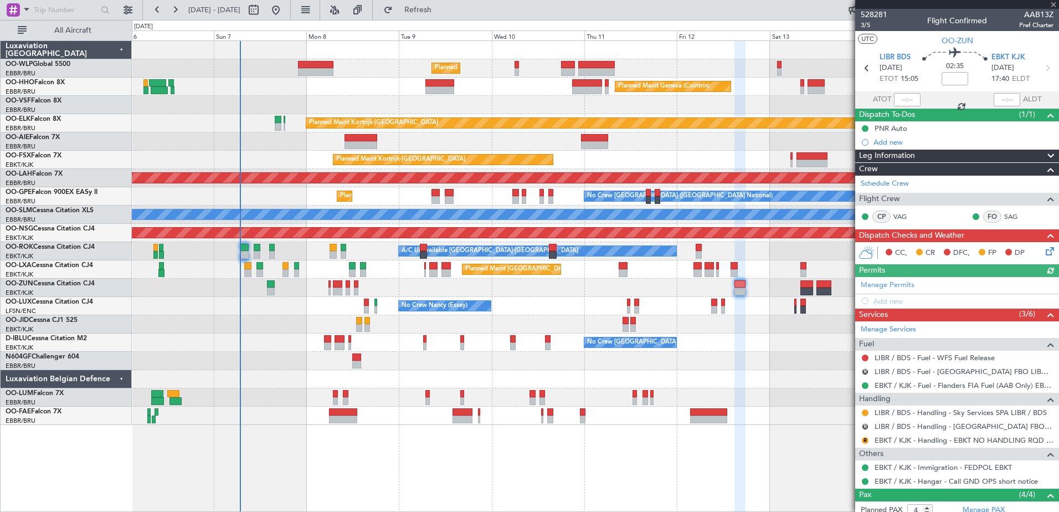
scroll to position [107, 0]
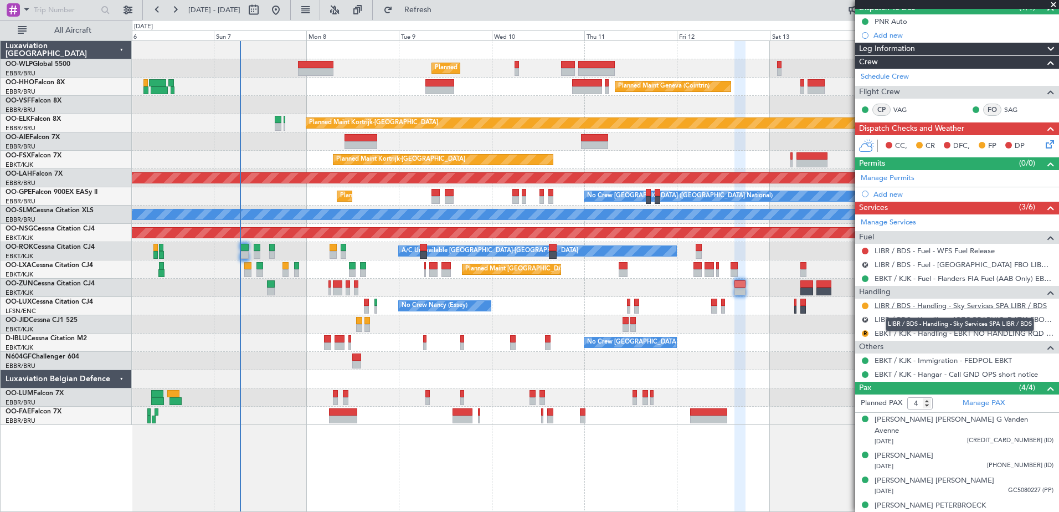
click at [912, 306] on link "LIBR / BDS - Handling - Sky Services SPA LIBR / BDS" at bounding box center [960, 305] width 172 height 9
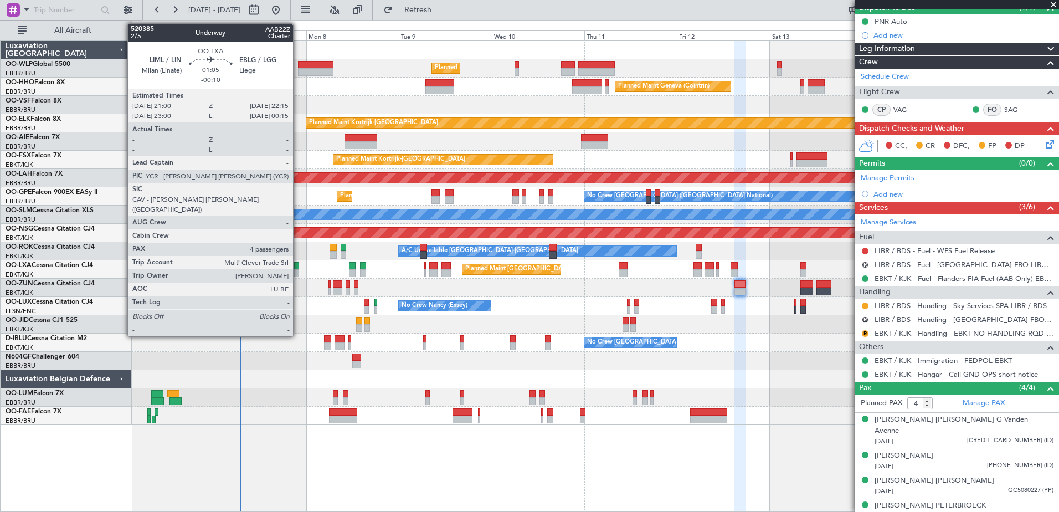
click at [298, 269] on div at bounding box center [296, 273] width 5 height 8
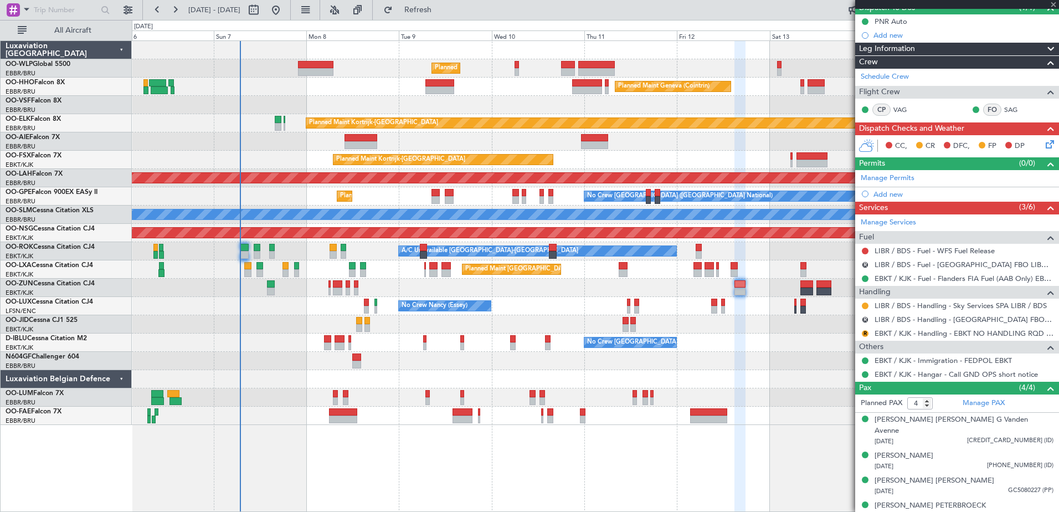
type input "-00:10"
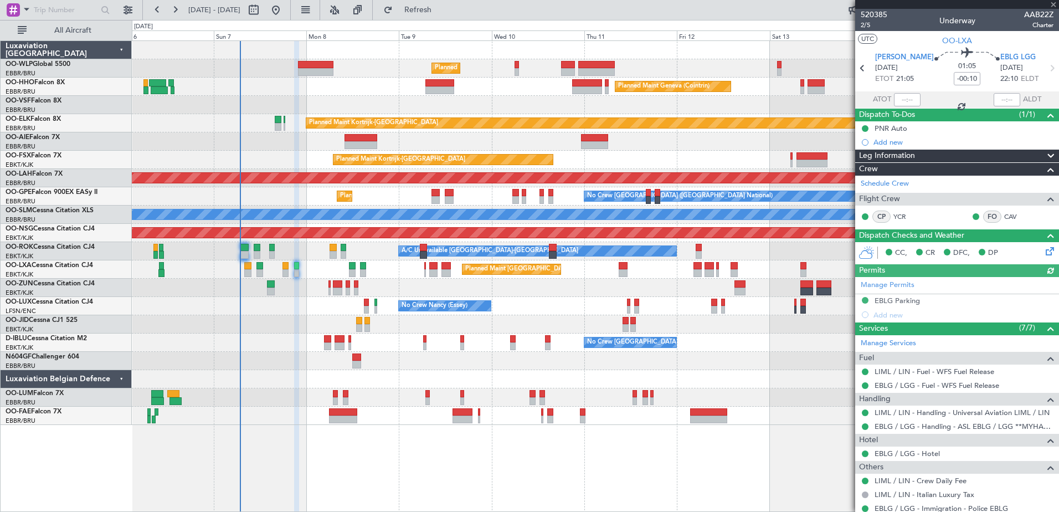
scroll to position [134, 0]
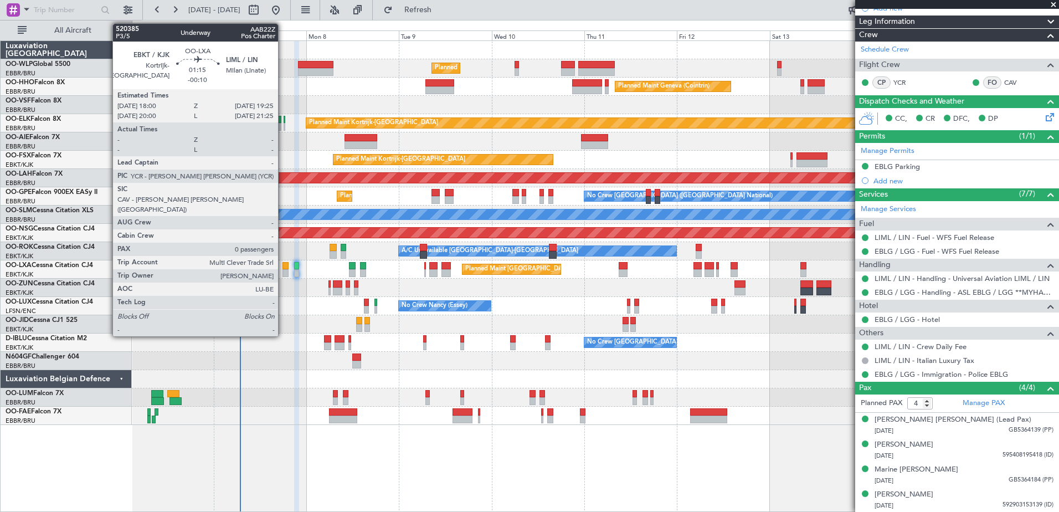
click at [283, 271] on div at bounding box center [285, 273] width 6 height 8
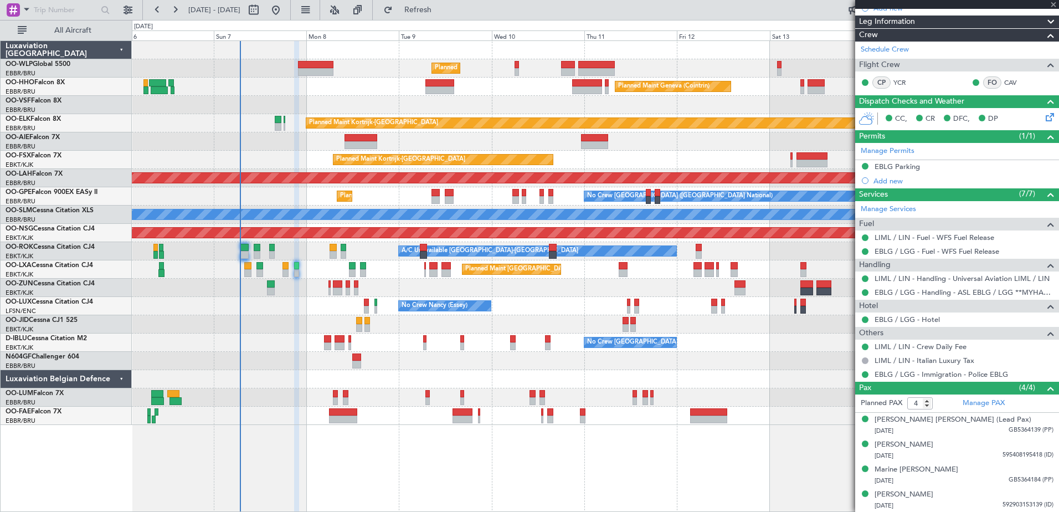
type input "0"
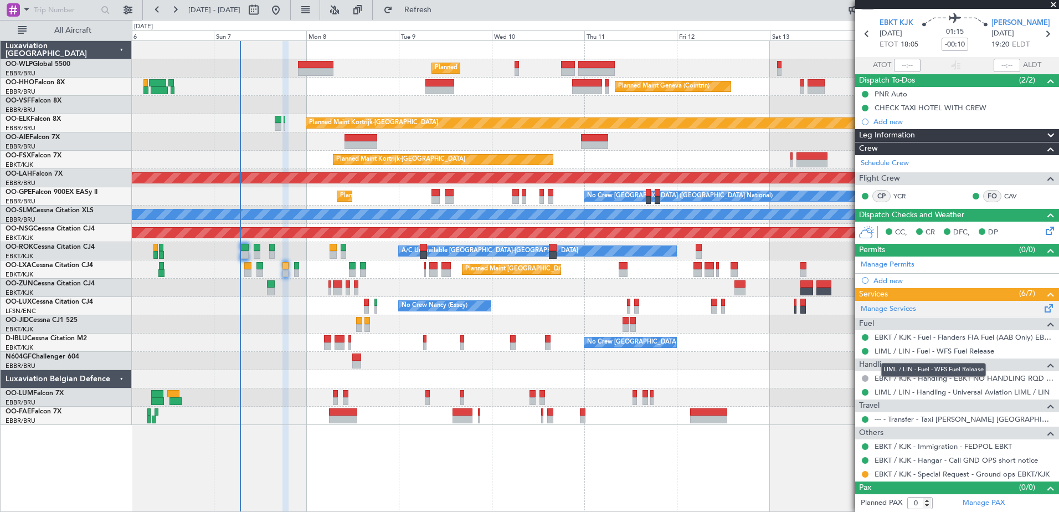
scroll to position [0, 0]
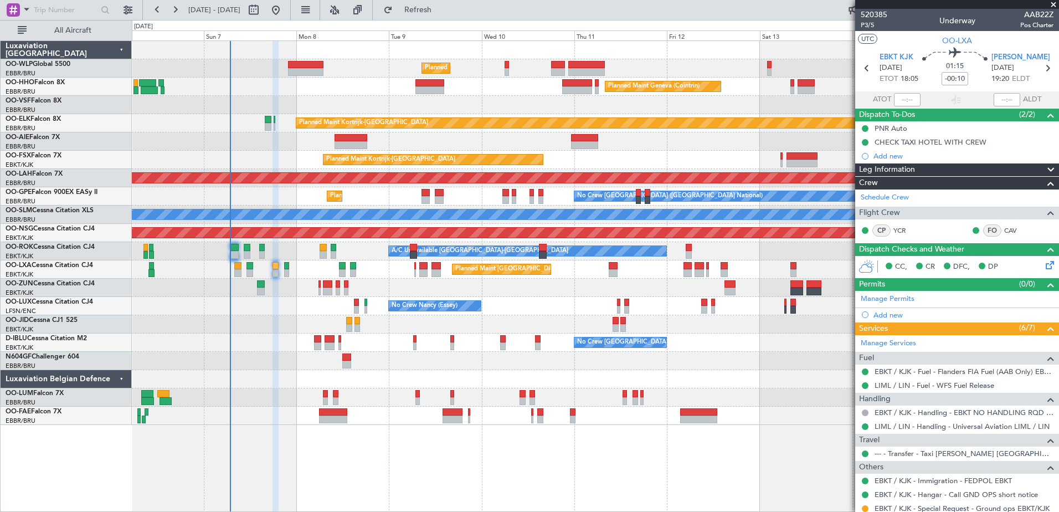
click at [311, 271] on div "Planned Maint [GEOGRAPHIC_DATA] ([GEOGRAPHIC_DATA] National)" at bounding box center [595, 269] width 926 height 18
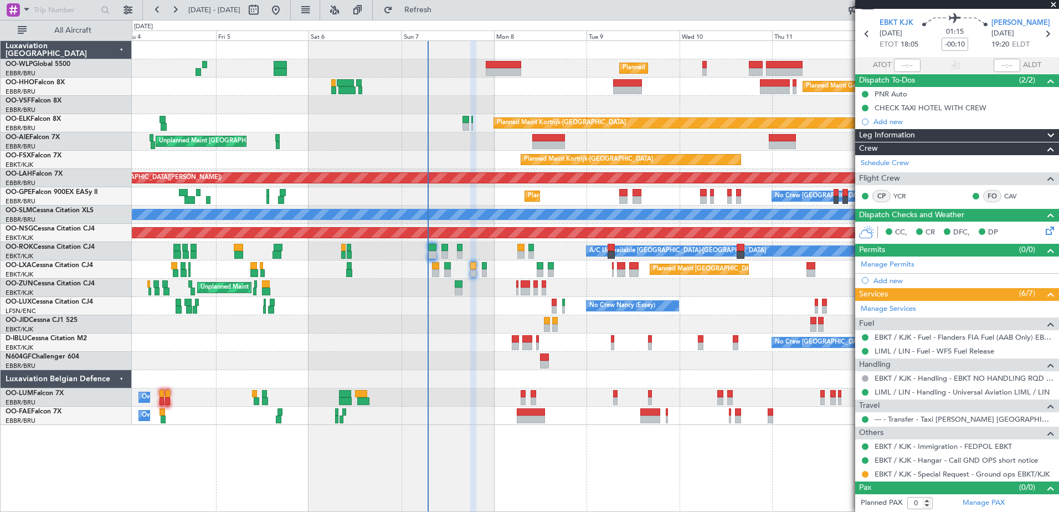
click at [421, 343] on div "No Crew Brussels (Brussels National) No Crew Brussels (Brussels National) AOG M…" at bounding box center [595, 342] width 926 height 18
click at [941, 388] on link "LIML / LIN - Handling - Universal Aviation LIML / LIN" at bounding box center [961, 391] width 175 height 9
click at [440, 8] on span "Refresh" at bounding box center [418, 10] width 47 height 8
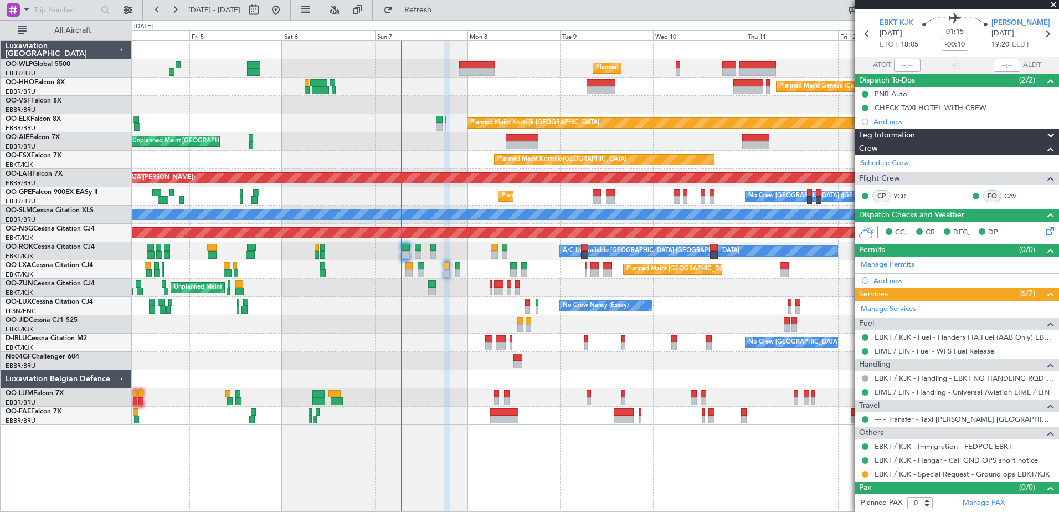
click at [449, 306] on div "No Crew Nancy (Essey) No Crew Nancy (Essey)" at bounding box center [595, 306] width 926 height 18
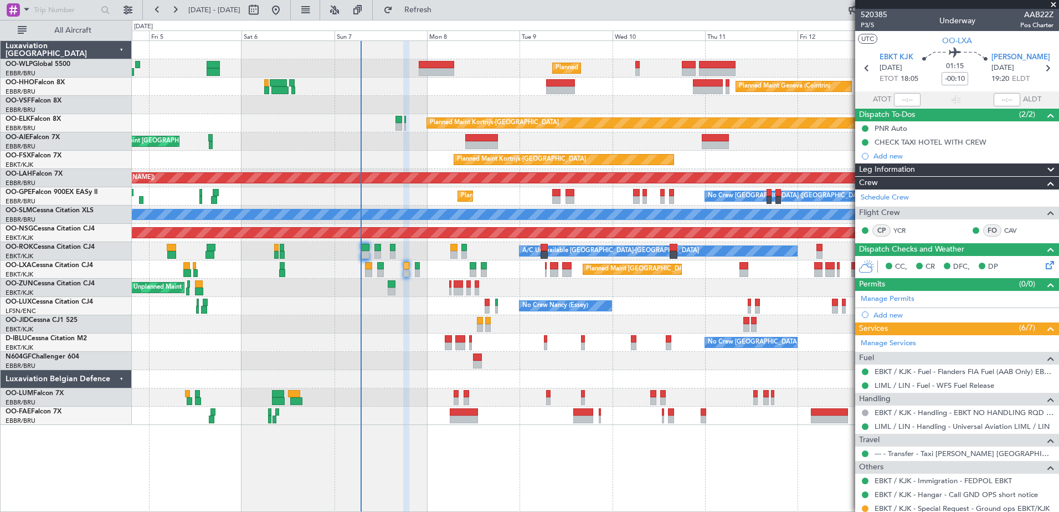
click at [403, 322] on div "Planned Maint Milan (Linate) Planned Maint Geneva ([GEOGRAPHIC_DATA]) Planned M…" at bounding box center [595, 233] width 926 height 384
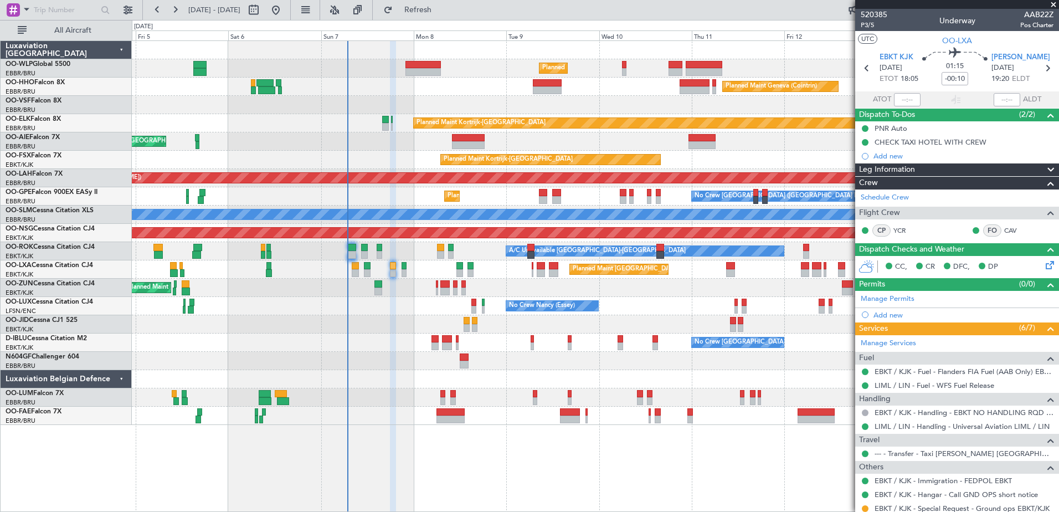
click at [398, 318] on div "Planned Maint Milan (Linate) Planned Maint Geneva ([GEOGRAPHIC_DATA]) Planned M…" at bounding box center [595, 233] width 926 height 384
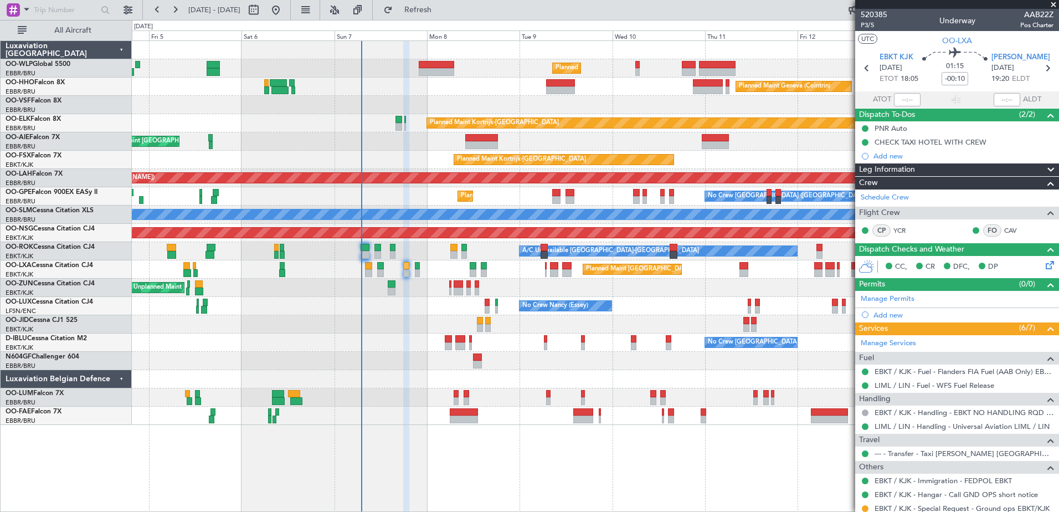
click at [407, 308] on div "No Crew [PERSON_NAME] ([PERSON_NAME]) No Crew [PERSON_NAME] ([PERSON_NAME])" at bounding box center [595, 306] width 926 height 18
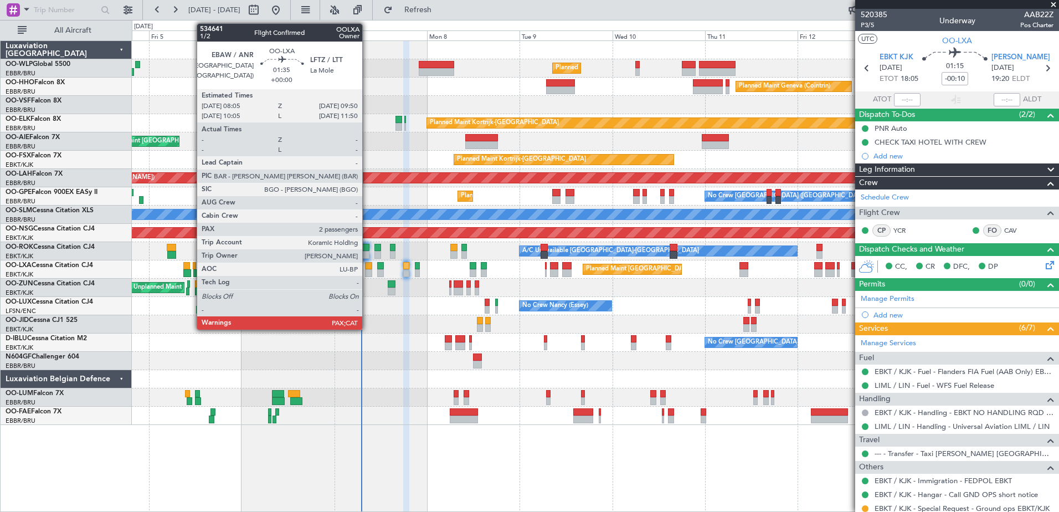
click at [367, 272] on div at bounding box center [368, 273] width 7 height 8
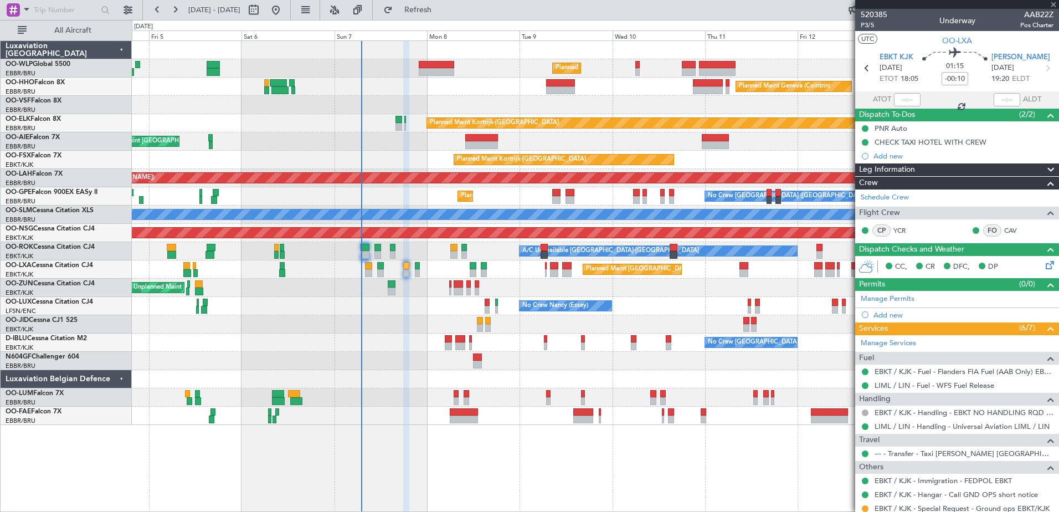
type input "2"
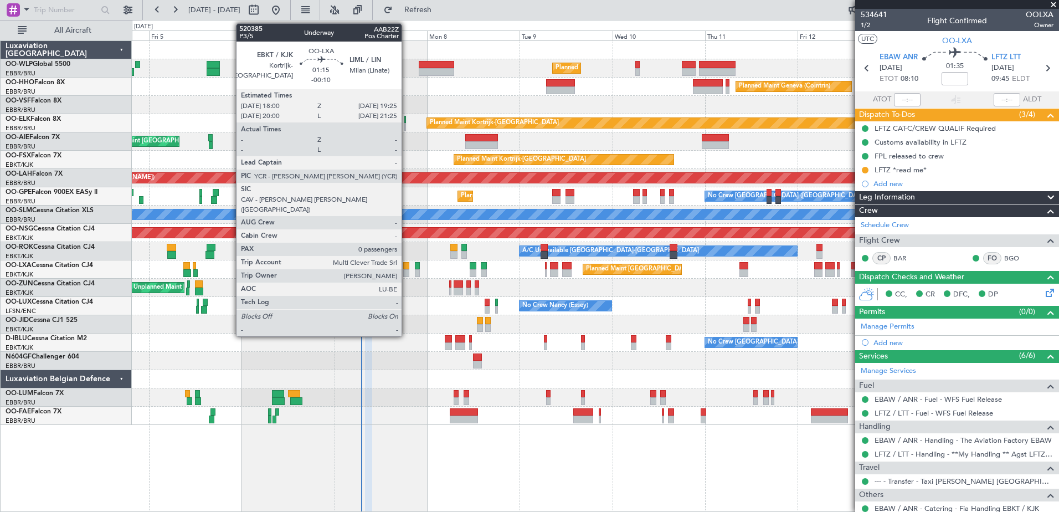
click at [406, 271] on div at bounding box center [406, 273] width 6 height 8
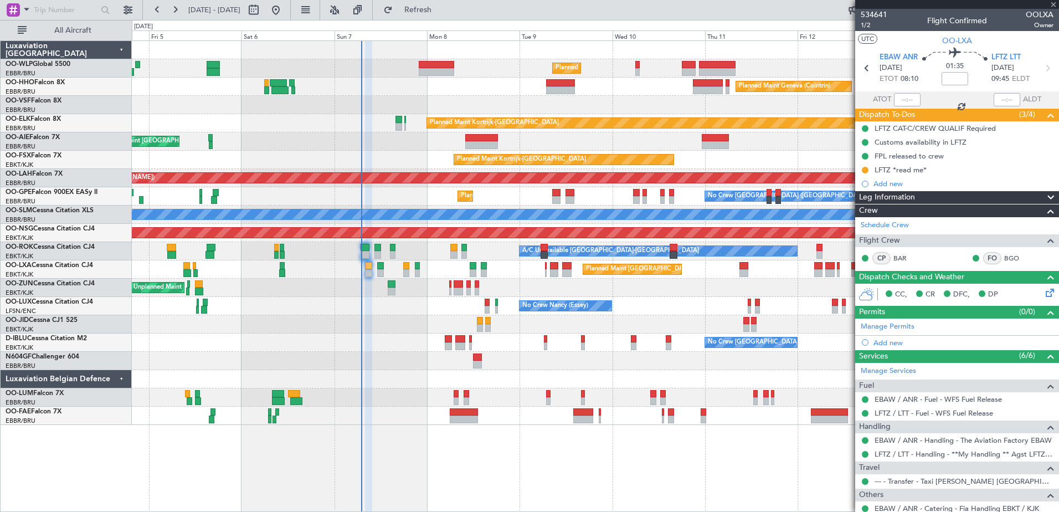
type input "-00:10"
type input "0"
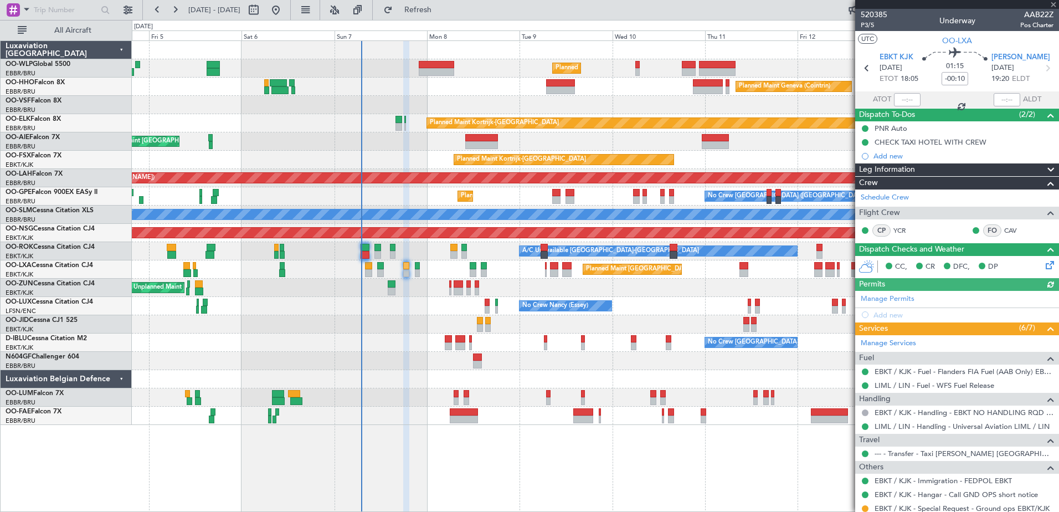
scroll to position [34, 0]
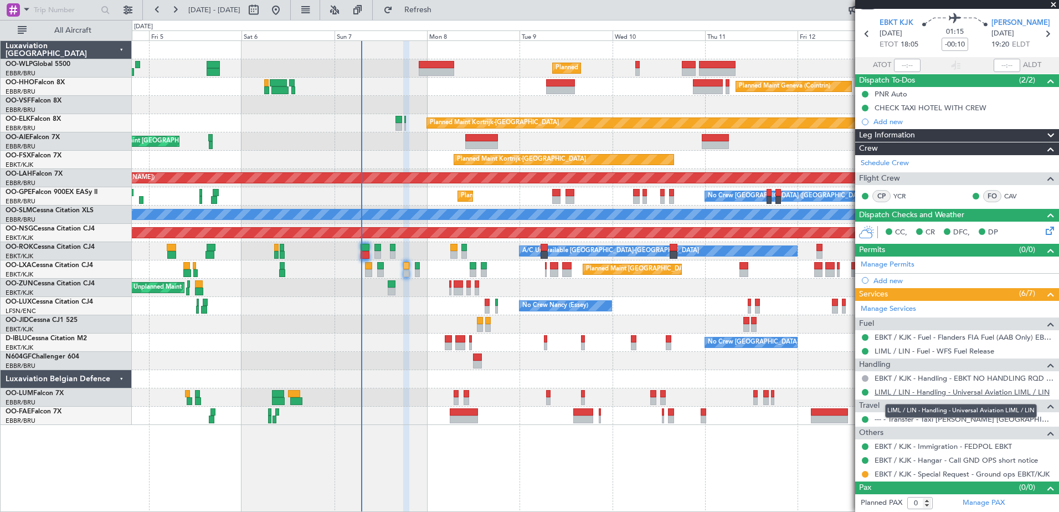
click at [907, 395] on link "LIML / LIN - Handling - Universal Aviation LIML / LIN" at bounding box center [961, 391] width 175 height 9
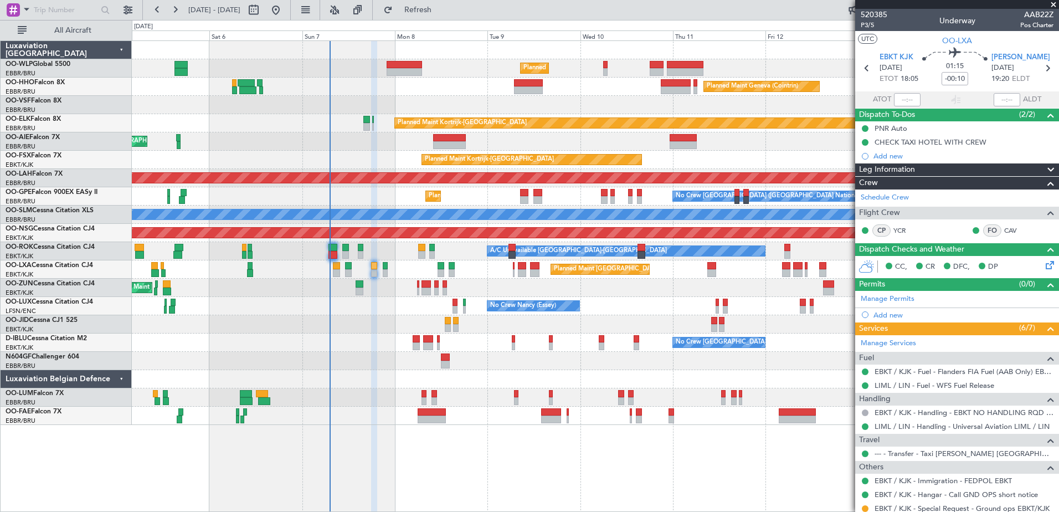
click at [398, 320] on div "Planned Maint Milan (Linate) Planned Maint Geneva ([GEOGRAPHIC_DATA]) Planned M…" at bounding box center [595, 233] width 926 height 384
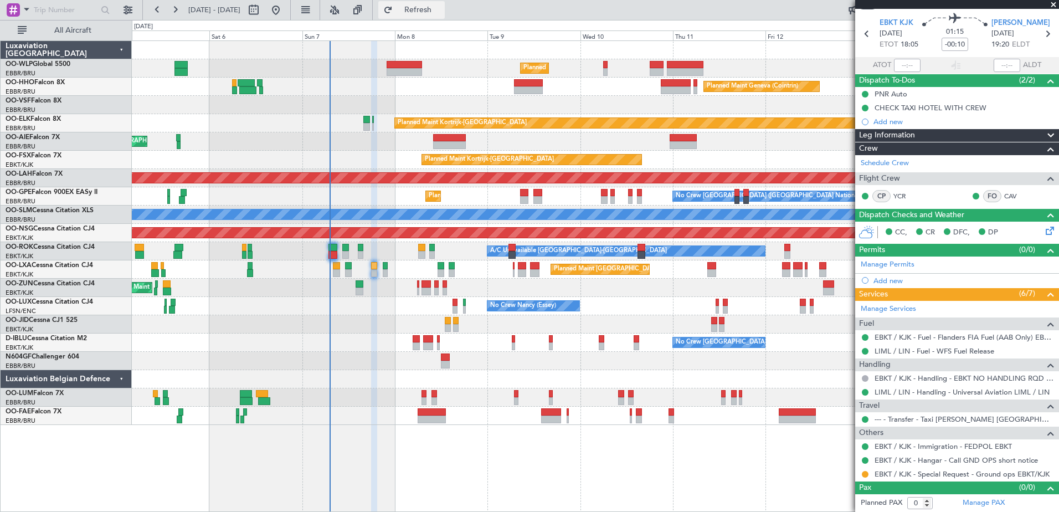
click at [441, 13] on span "Refresh" at bounding box center [418, 10] width 47 height 8
click at [996, 387] on link "LIML / LIN - Handling - Universal Aviation LIML / LIN" at bounding box center [961, 391] width 175 height 9
click at [445, 16] on button "Refresh" at bounding box center [411, 10] width 66 height 18
click at [441, 7] on span "Refresh" at bounding box center [418, 10] width 47 height 8
click at [441, 14] on span "Refresh" at bounding box center [418, 10] width 47 height 8
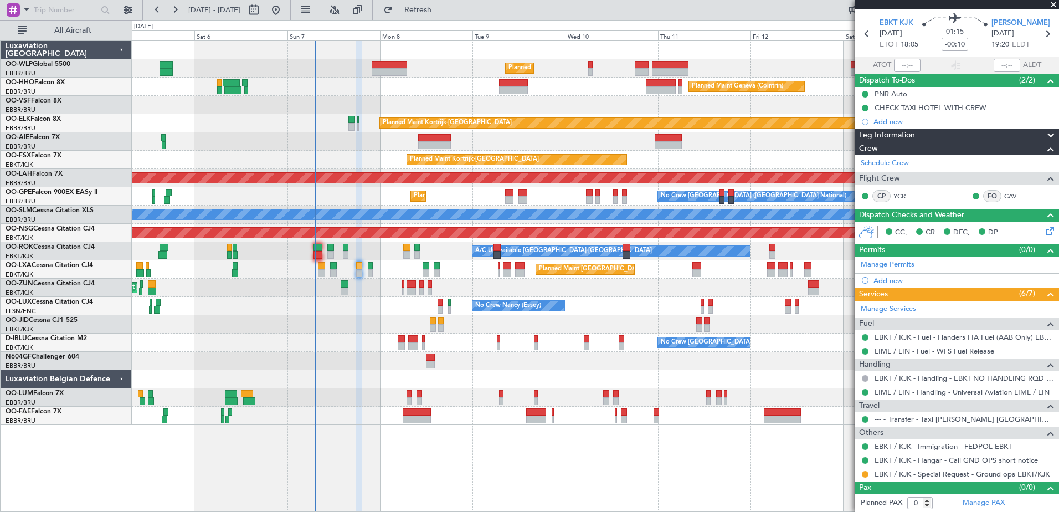
click at [448, 385] on div at bounding box center [595, 379] width 926 height 18
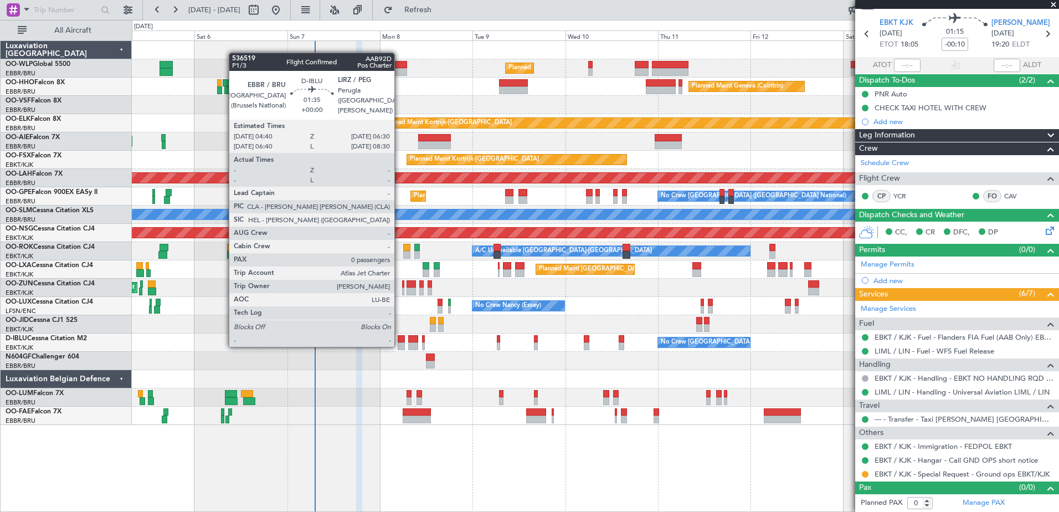
click at [399, 345] on div at bounding box center [401, 346] width 7 height 8
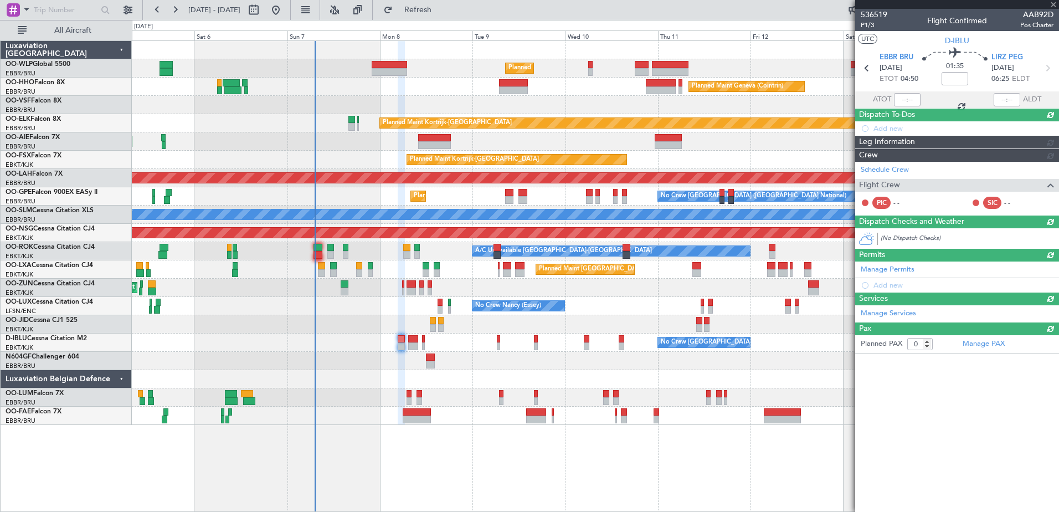
scroll to position [0, 0]
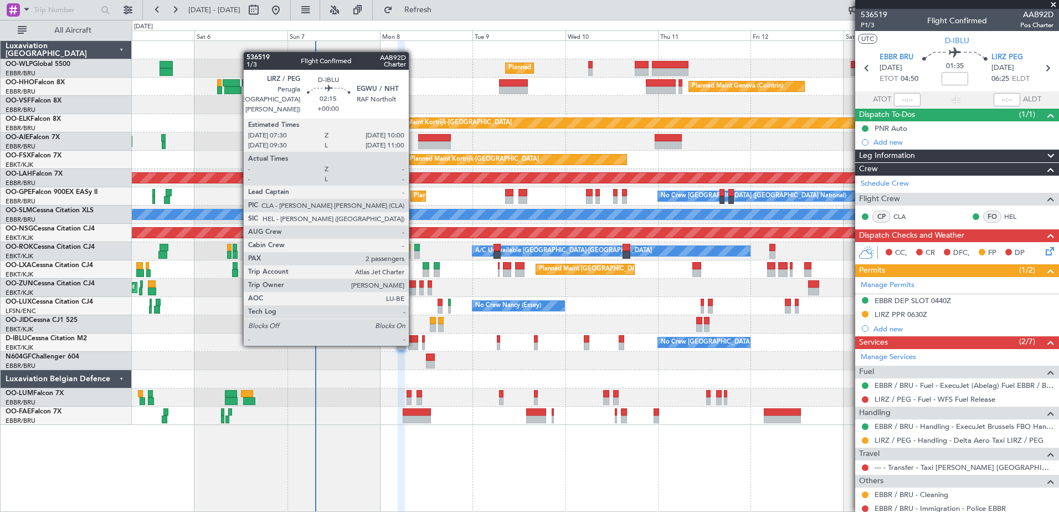
click at [414, 343] on div at bounding box center [413, 346] width 10 height 8
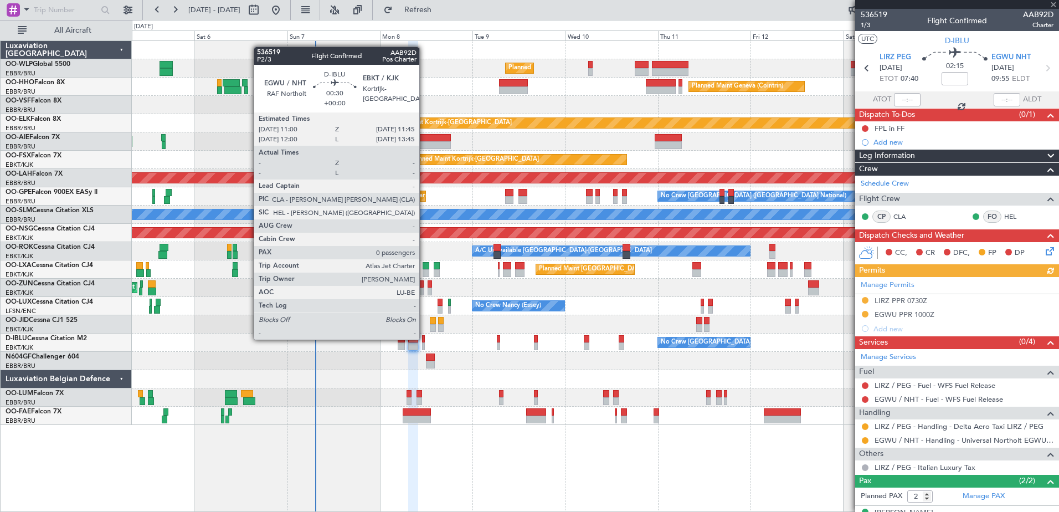
click at [424, 338] on div at bounding box center [423, 339] width 3 height 8
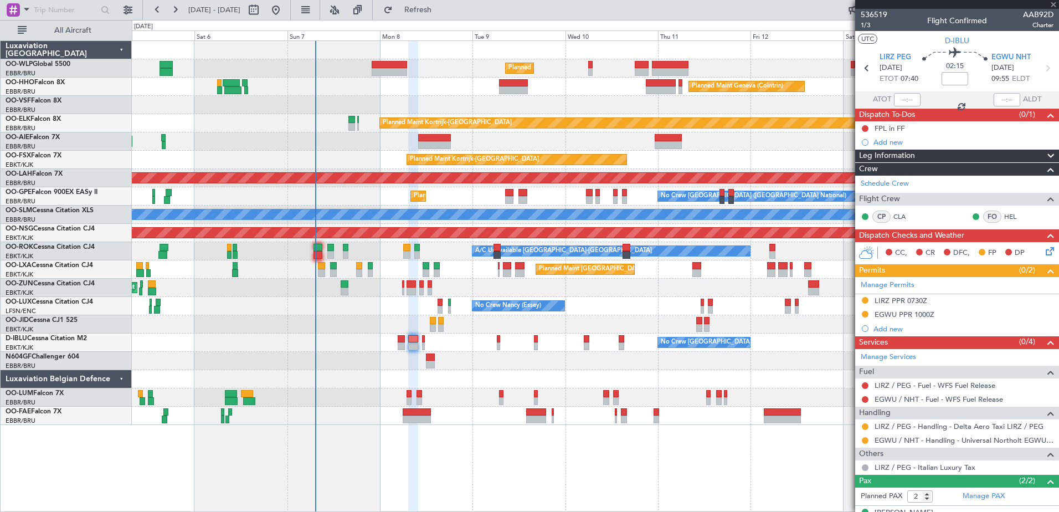
type input "0"
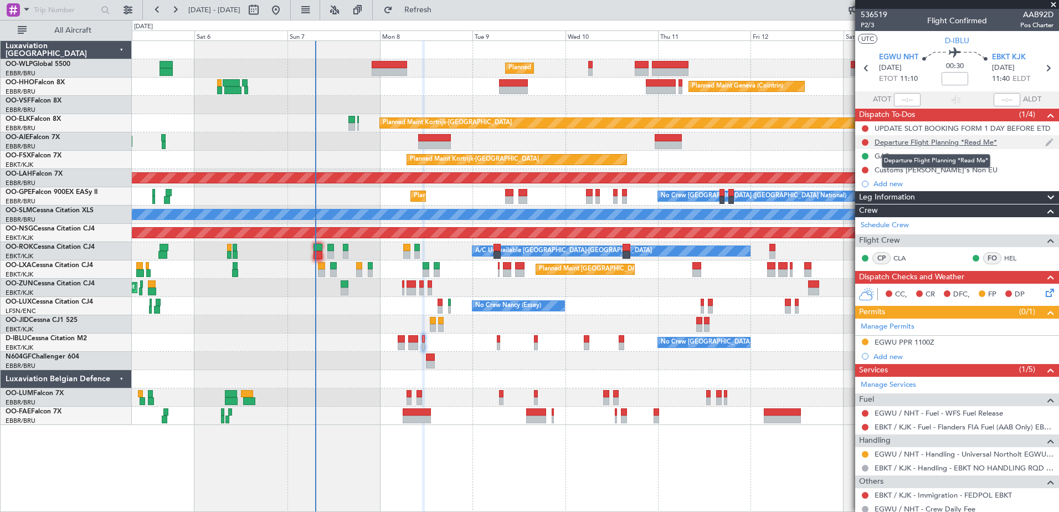
click at [949, 146] on div "Departure Flight Planning *Read Me*" at bounding box center [935, 141] width 122 height 9
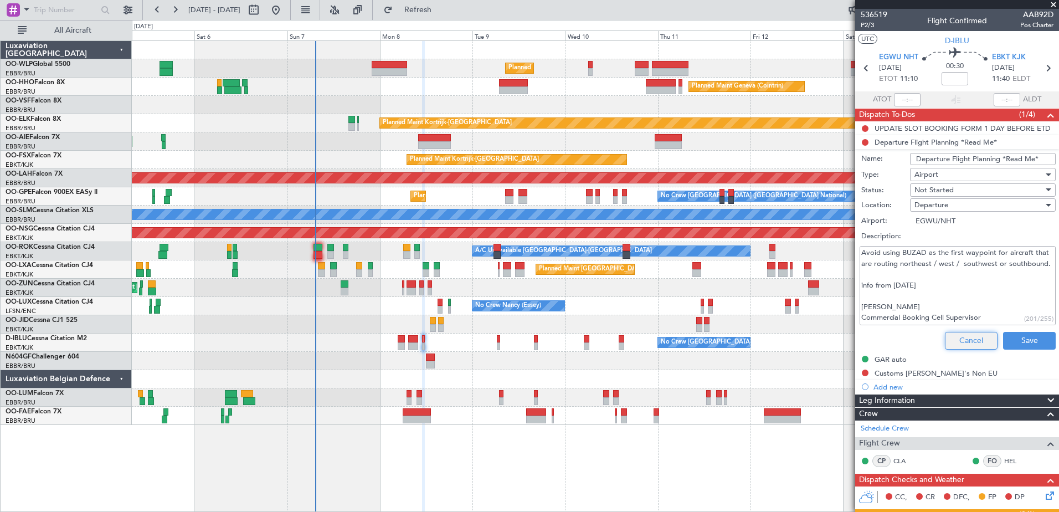
click at [962, 340] on button "Cancel" at bounding box center [971, 341] width 53 height 18
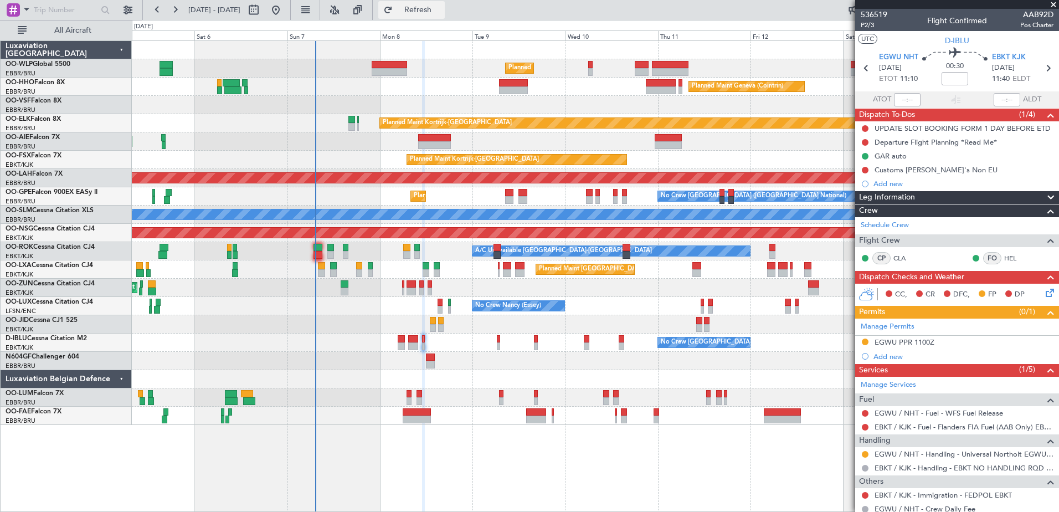
click at [443, 17] on button "Refresh" at bounding box center [411, 10] width 66 height 18
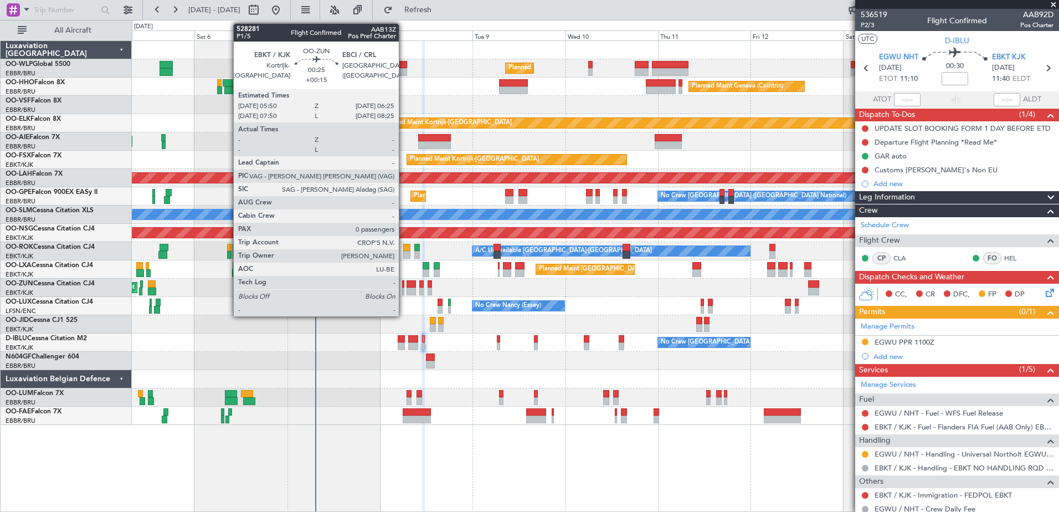
click at [404, 291] on div at bounding box center [403, 291] width 3 height 8
type input "+00:15"
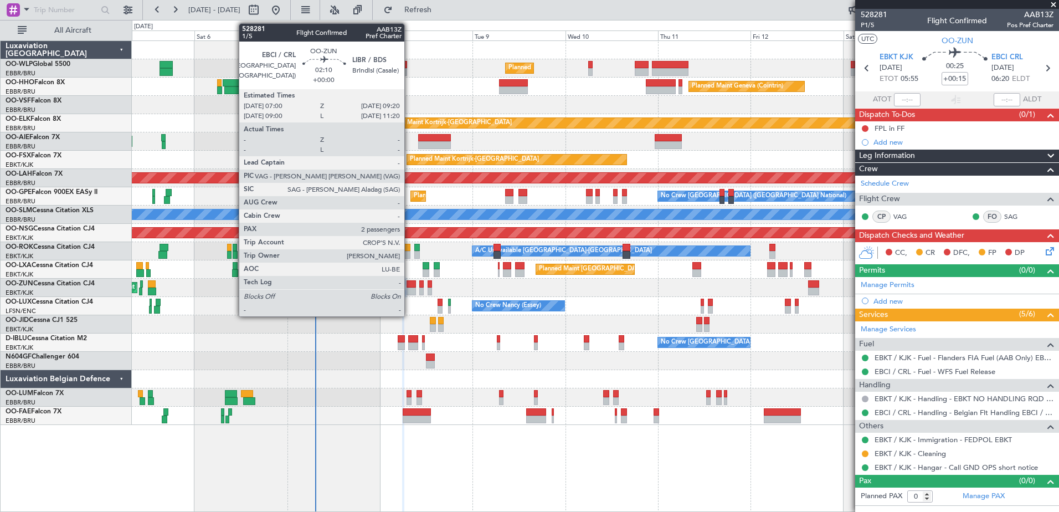
click at [409, 281] on div at bounding box center [410, 284] width 9 height 8
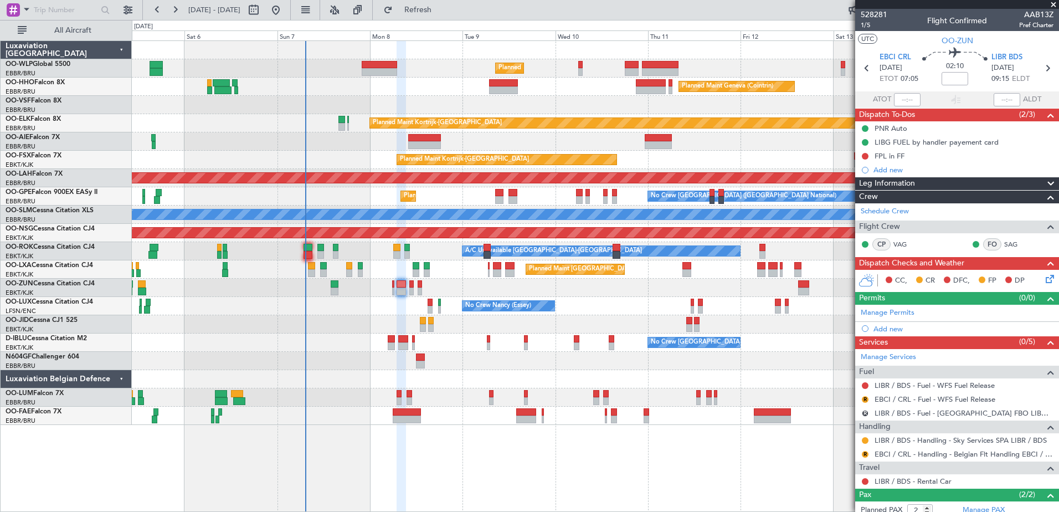
click at [433, 287] on div "Unplanned Maint [GEOGRAPHIC_DATA] ([GEOGRAPHIC_DATA])" at bounding box center [595, 287] width 926 height 18
click at [445, 15] on button "Refresh" at bounding box center [411, 10] width 66 height 18
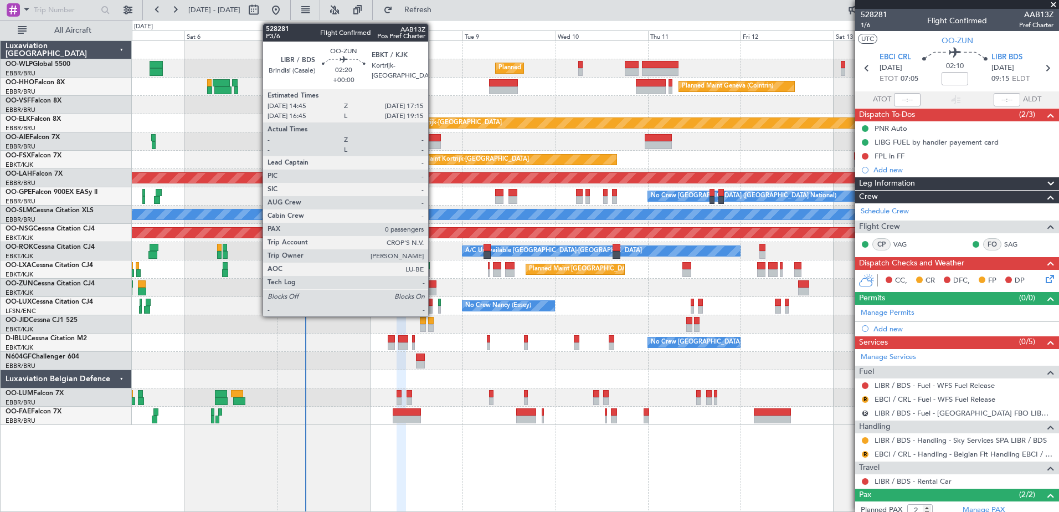
click at [435, 290] on div at bounding box center [431, 291] width 10 height 8
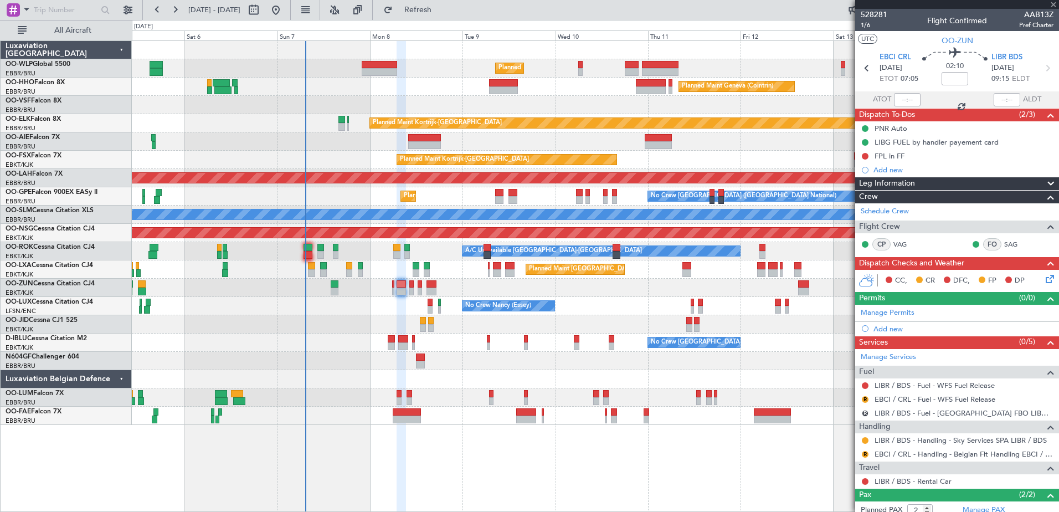
type input "0"
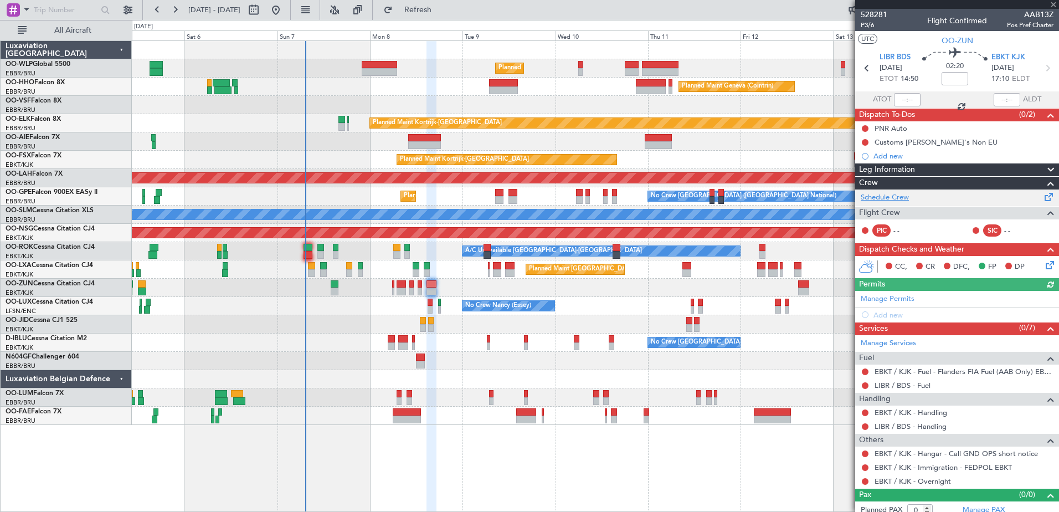
click at [887, 198] on link "Schedule Crew" at bounding box center [884, 197] width 48 height 11
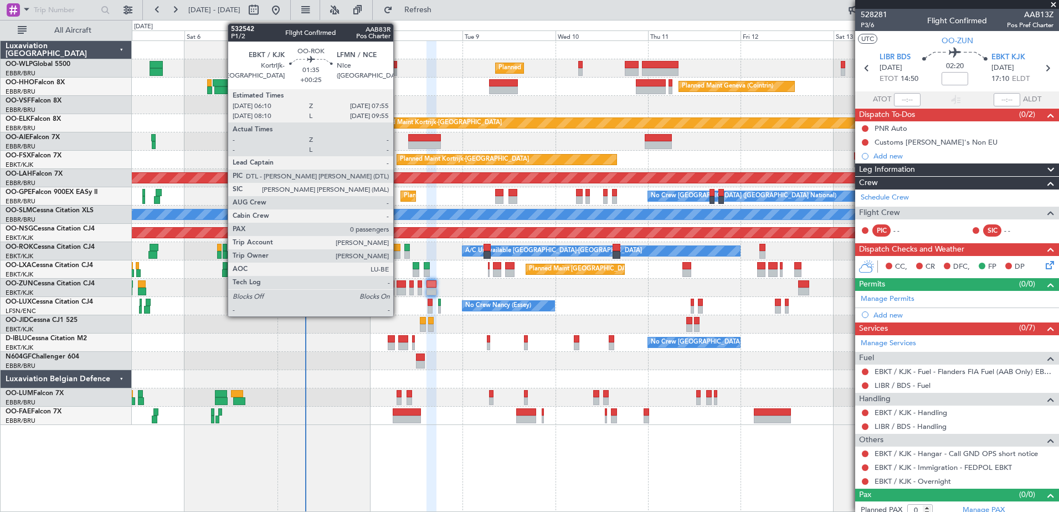
click at [398, 253] on div at bounding box center [396, 255] width 7 height 8
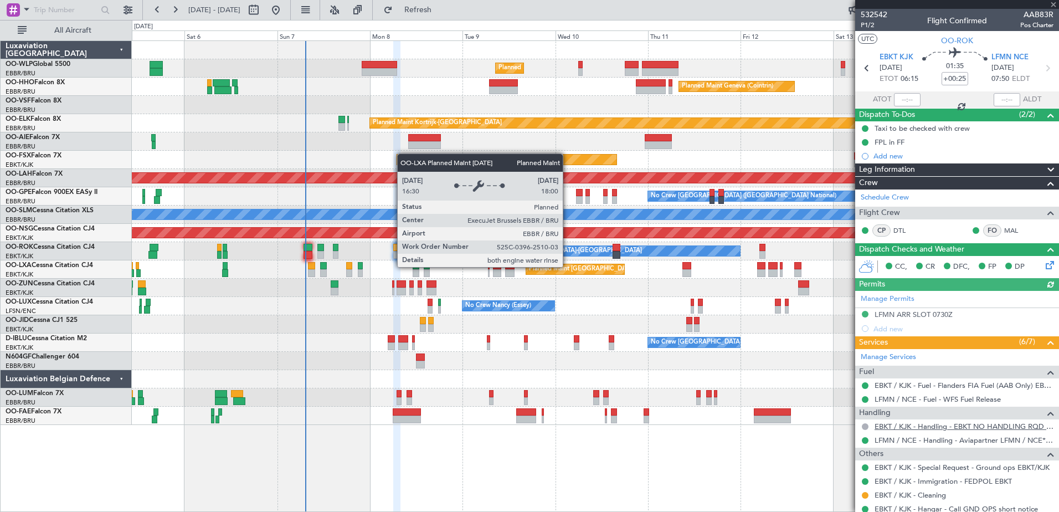
scroll to position [35, 0]
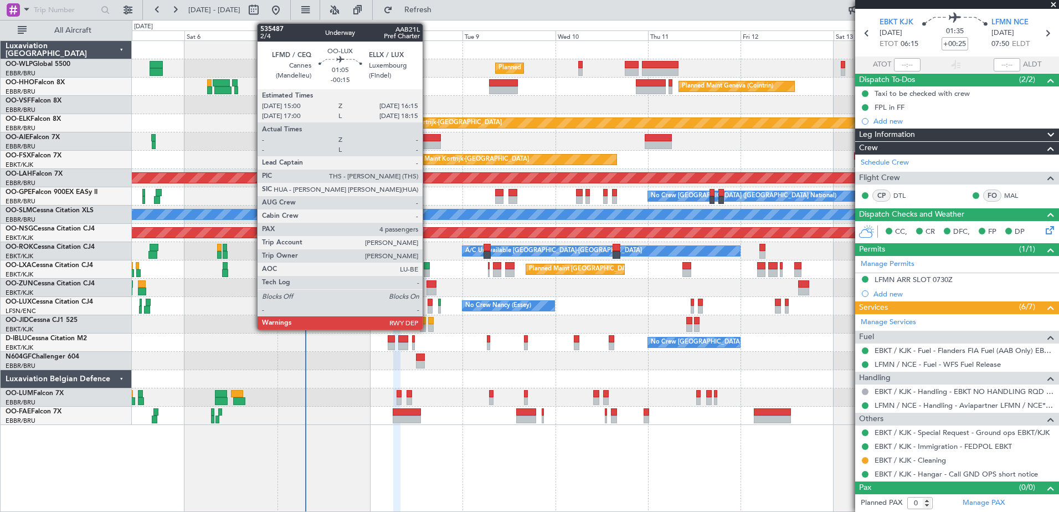
click at [427, 305] on div at bounding box center [429, 302] width 5 height 8
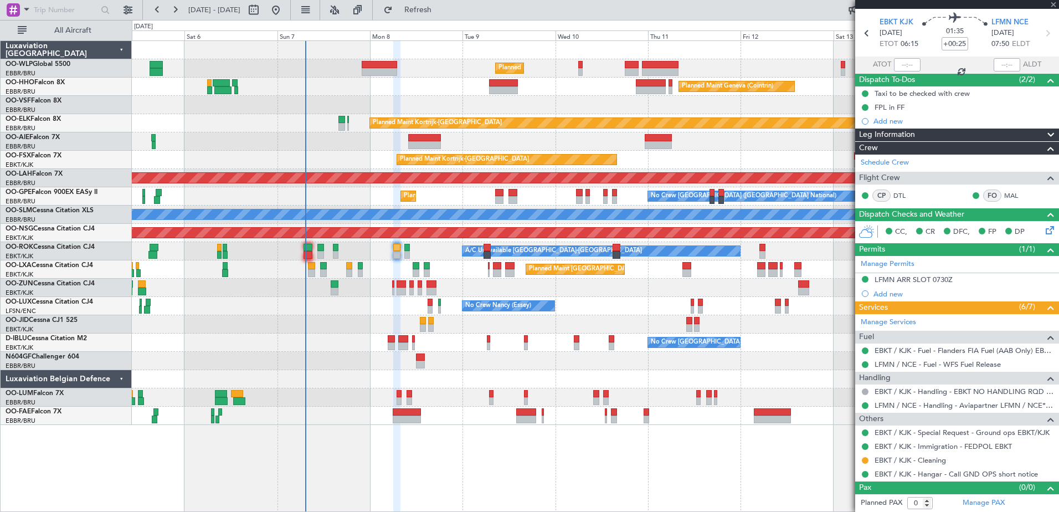
type input "-00:15"
type input "4"
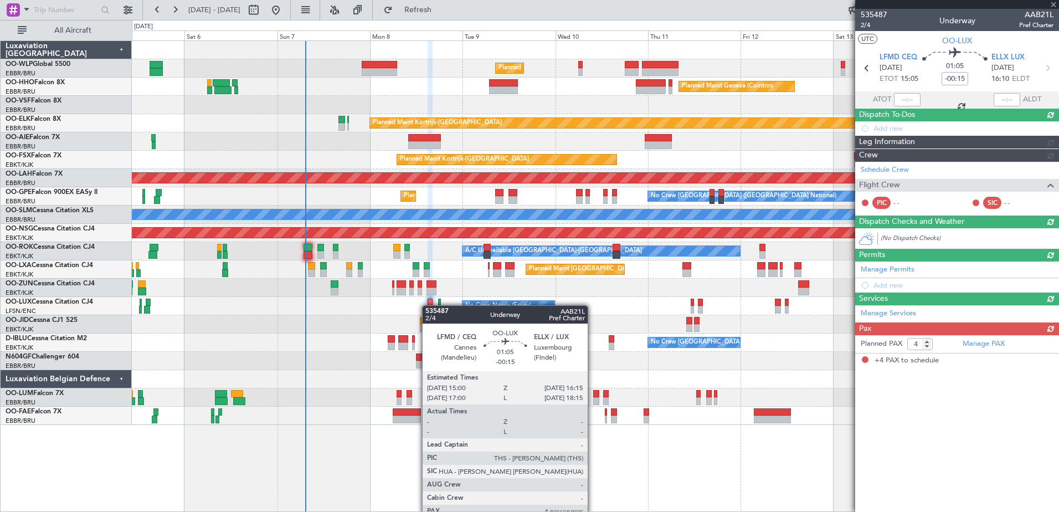
scroll to position [0, 0]
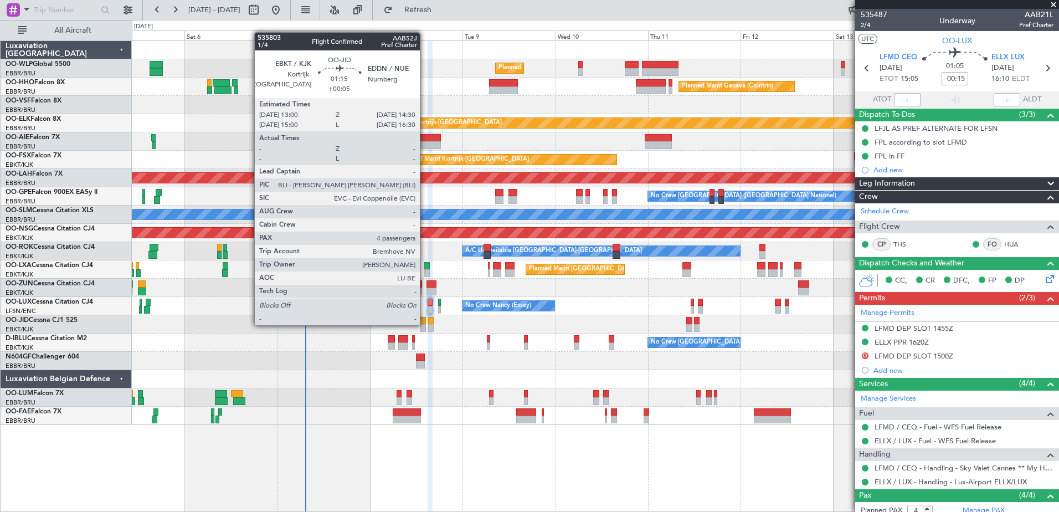
click at [425, 324] on div at bounding box center [423, 328] width 6 height 8
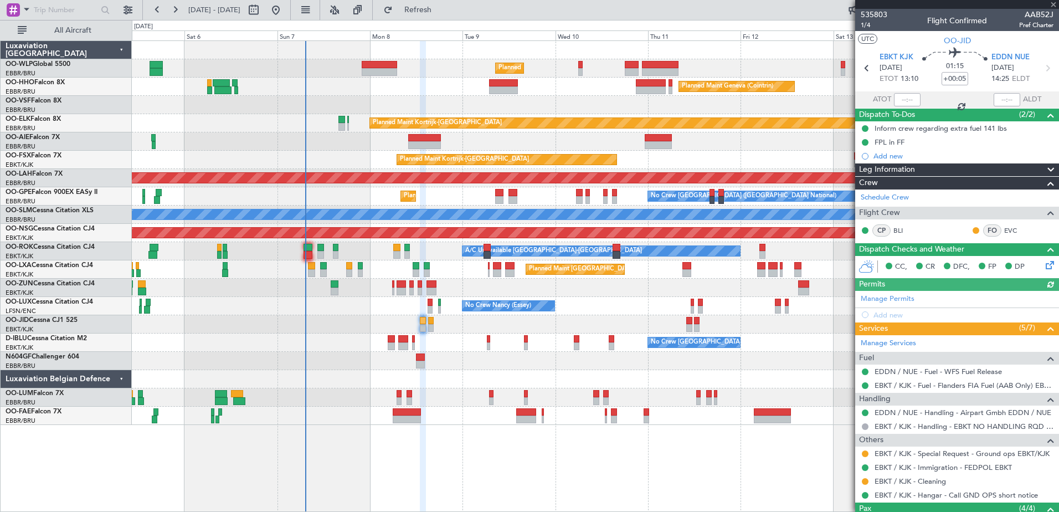
scroll to position [121, 0]
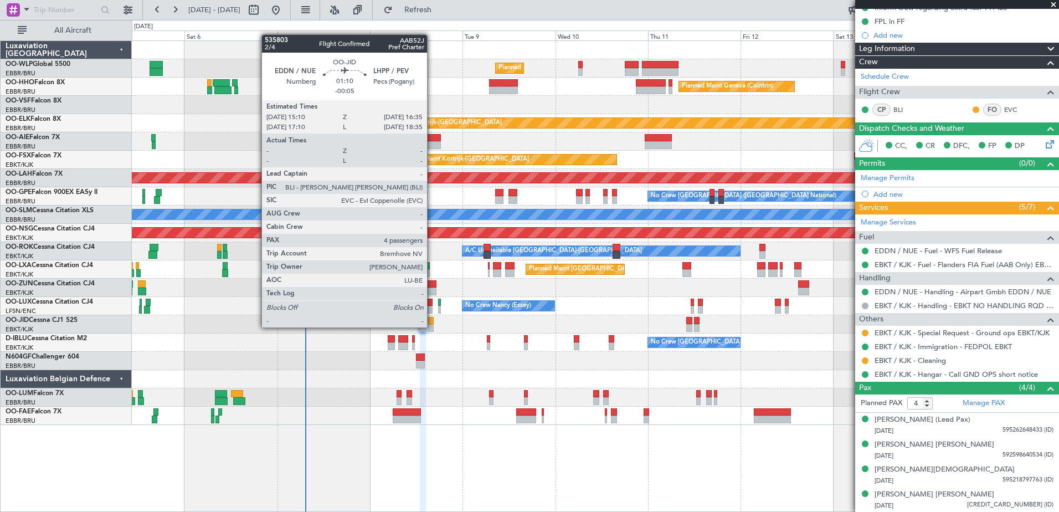
click at [432, 326] on div at bounding box center [431, 328] width 6 height 8
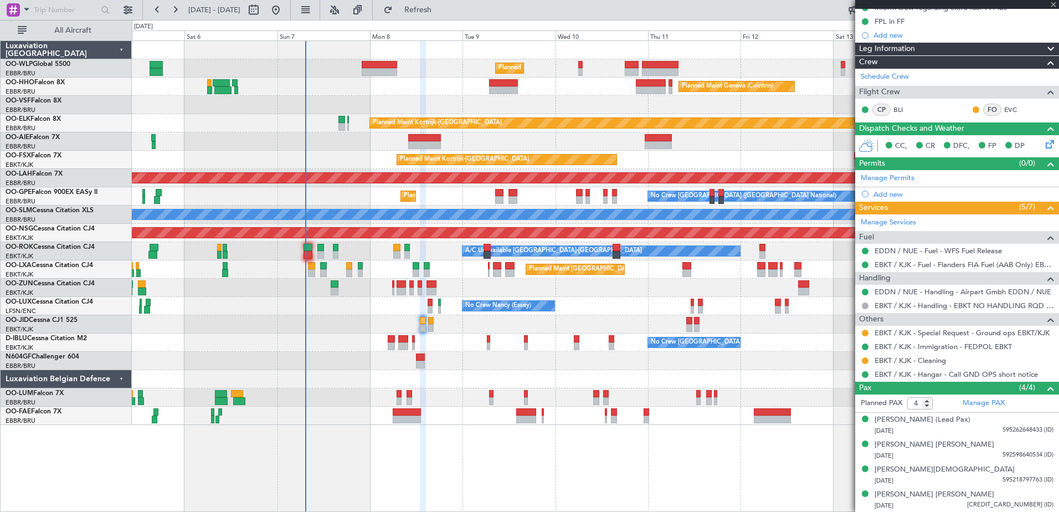
type input "-00:05"
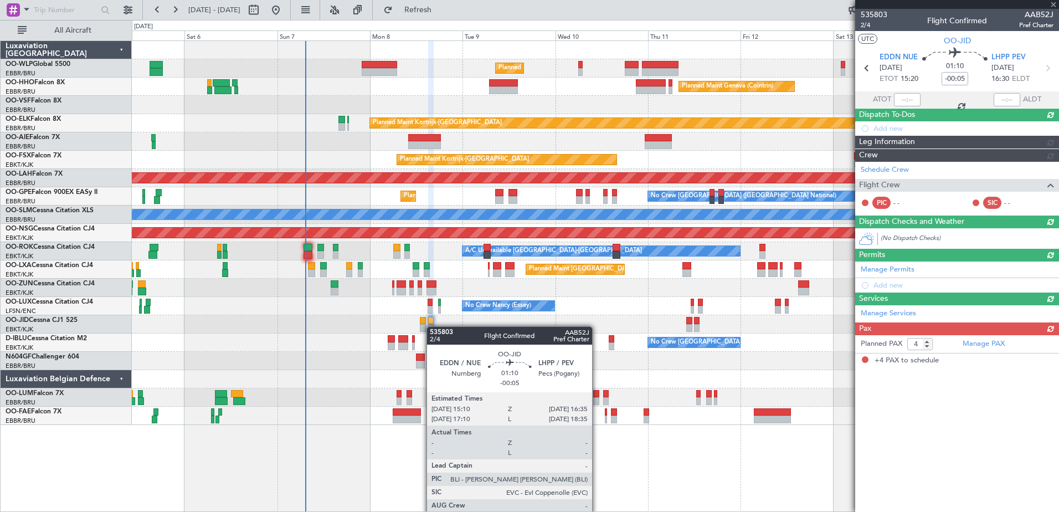
scroll to position [0, 0]
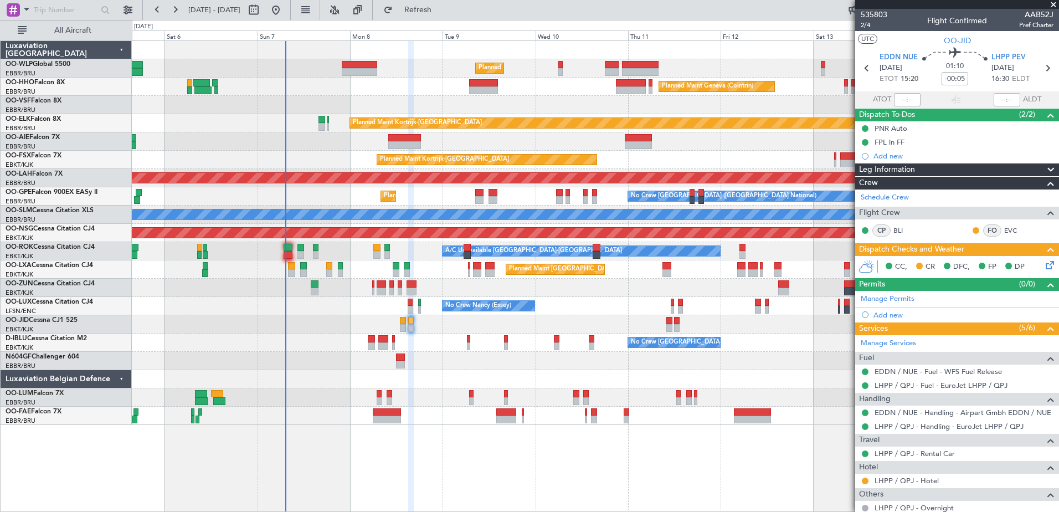
click at [453, 380] on div at bounding box center [595, 379] width 926 height 18
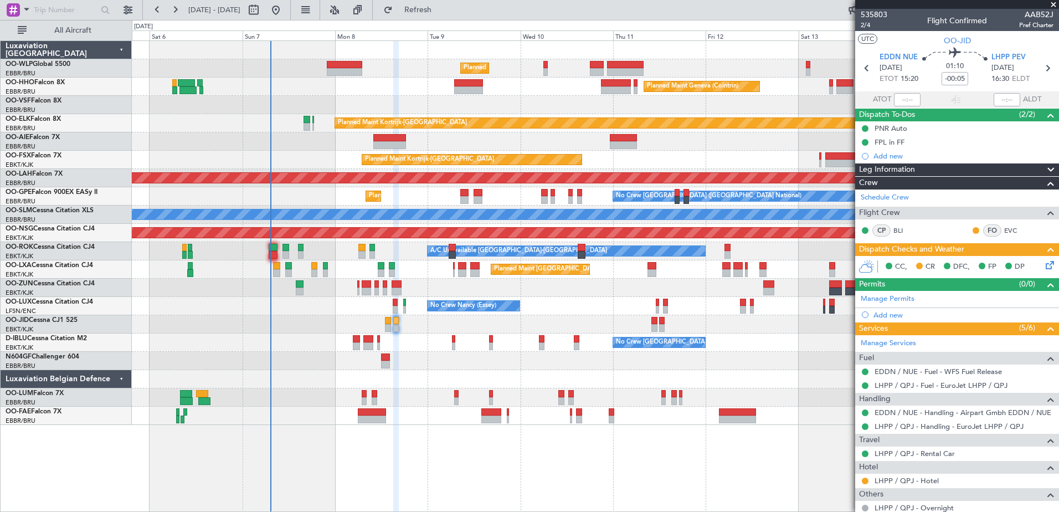
click at [430, 373] on div "Planned Maint Milan (Linate) Planned Maint Geneva (Cointrin) Planned Maint Kort…" at bounding box center [595, 233] width 926 height 384
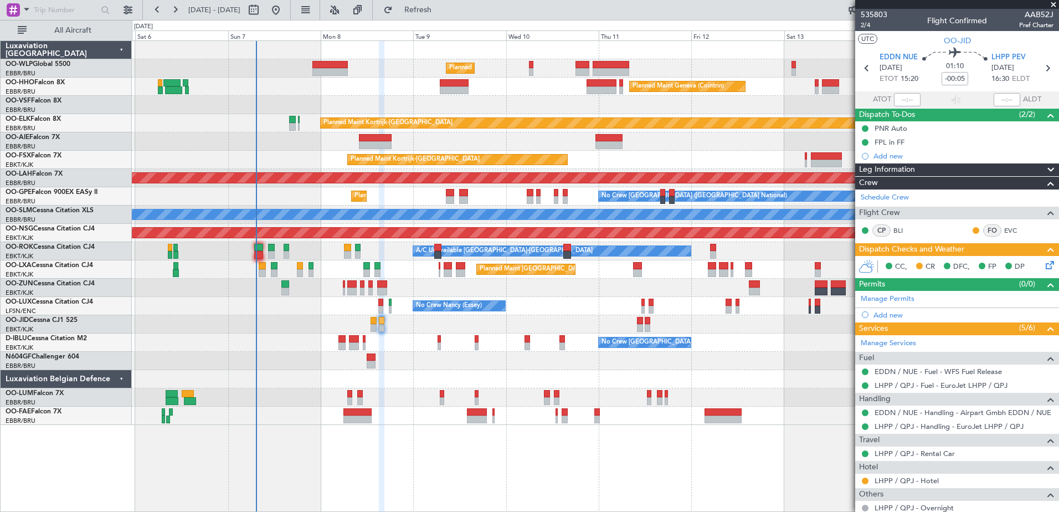
click at [389, 399] on div "Owner Melsbroek Air Base Planned Maint Brussels (Brussels National)" at bounding box center [595, 397] width 926 height 18
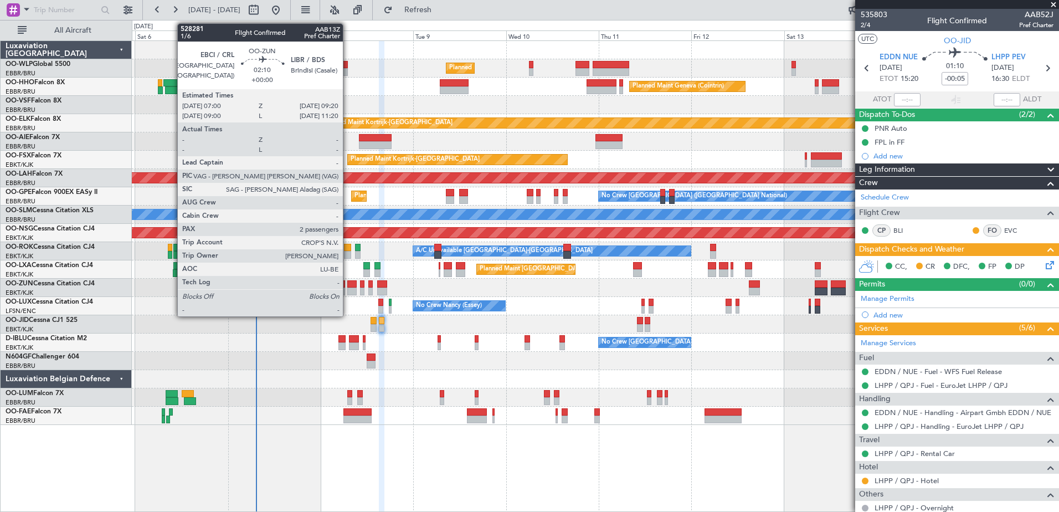
click at [348, 290] on div at bounding box center [351, 291] width 9 height 8
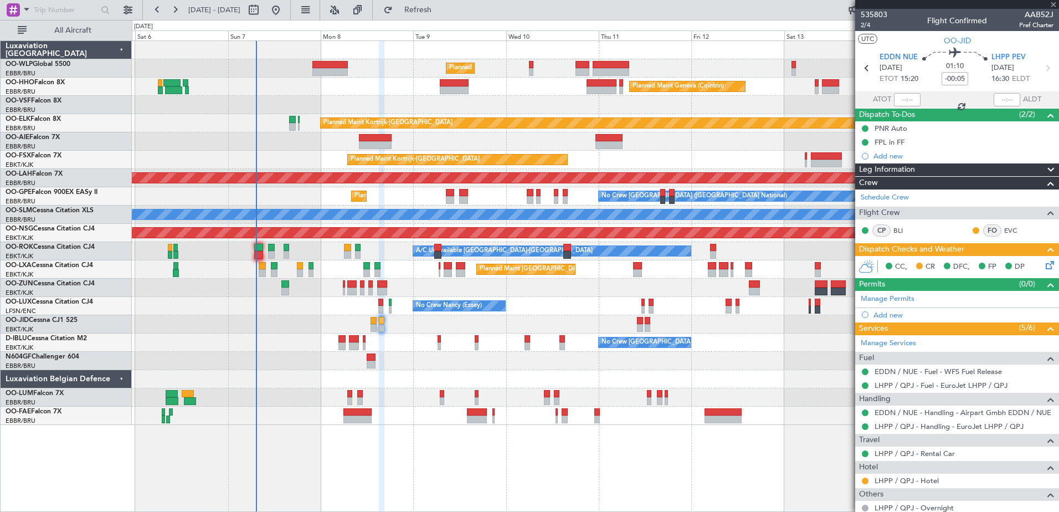
type input "2"
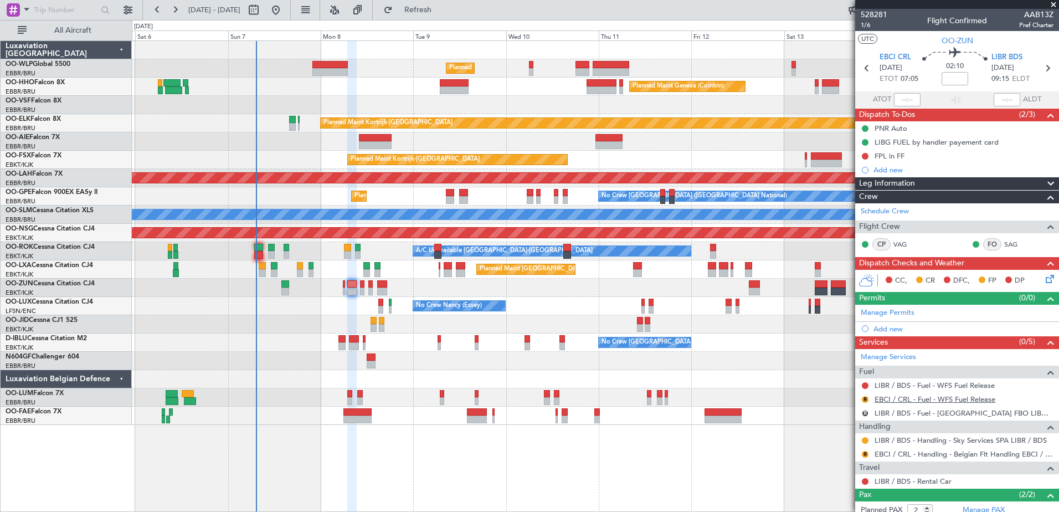
scroll to position [57, 0]
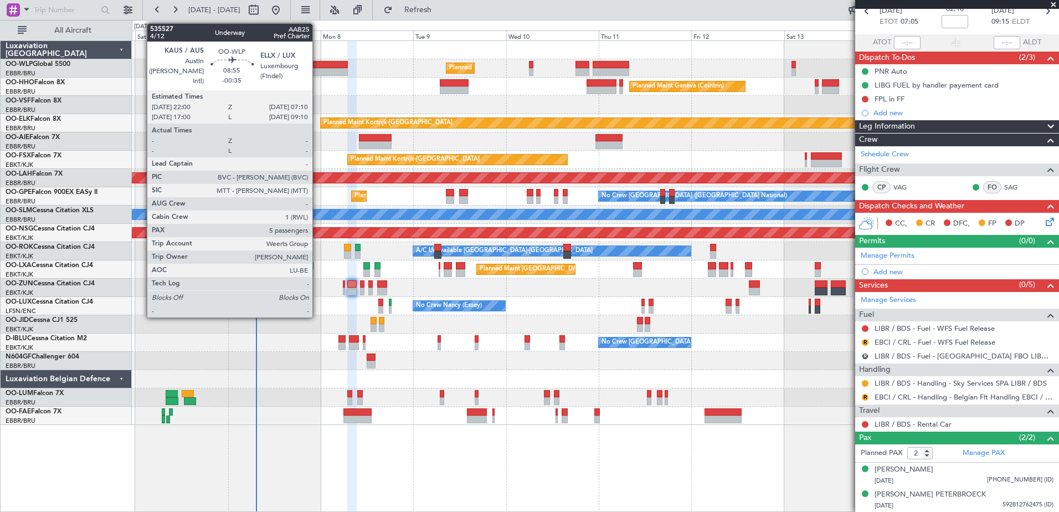
click at [317, 68] on div at bounding box center [329, 72] width 35 height 8
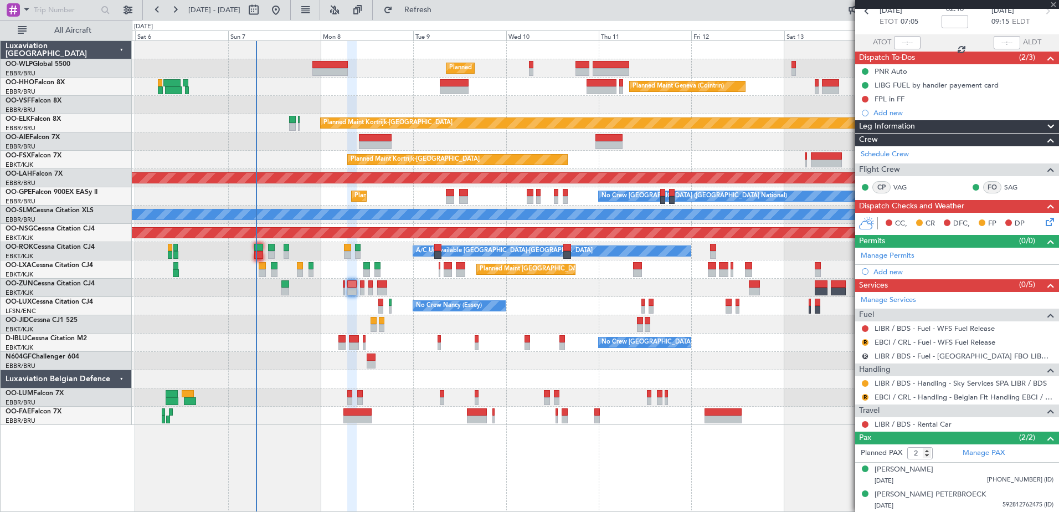
type input "-00:35"
type input "5"
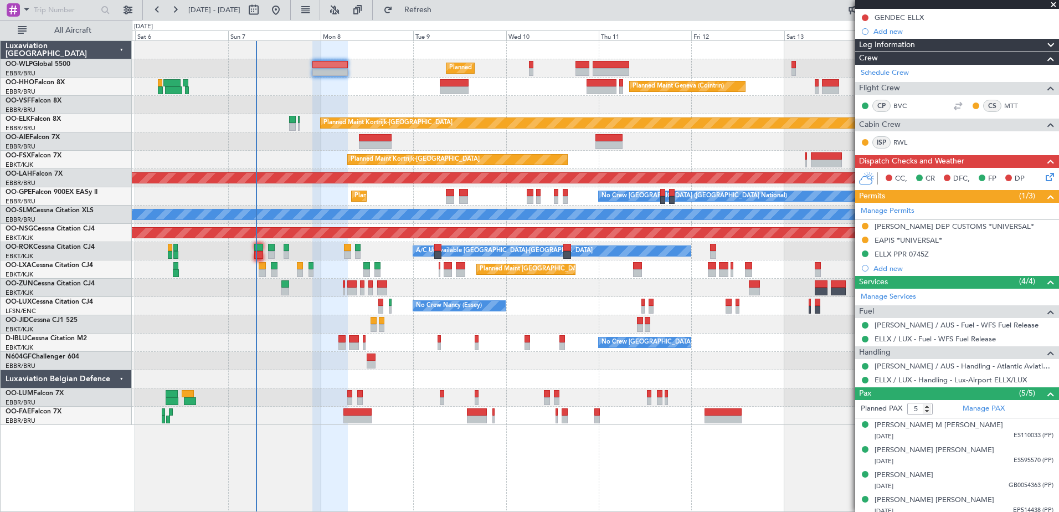
scroll to position [197, 0]
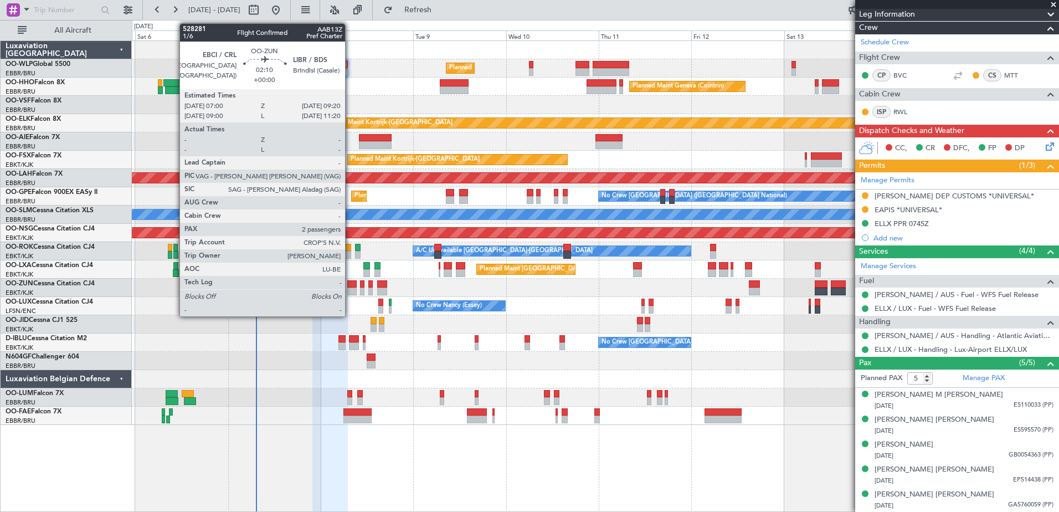
click at [348, 287] on div at bounding box center [351, 291] width 9 height 8
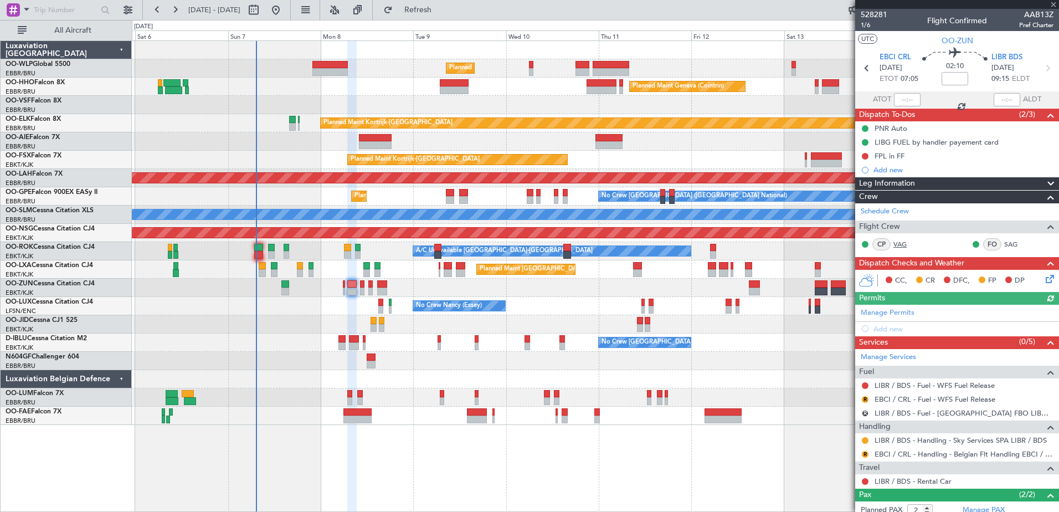
scroll to position [57, 0]
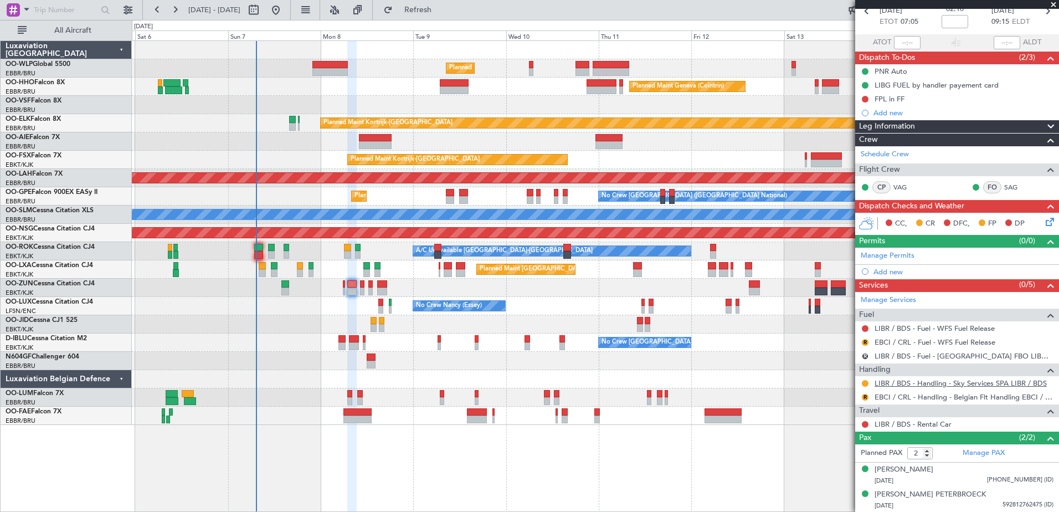
click at [959, 380] on link "LIBR / BDS - Handling - Sky Services SPA LIBR / BDS" at bounding box center [960, 382] width 172 height 9
click at [441, 14] on span "Refresh" at bounding box center [418, 10] width 47 height 8
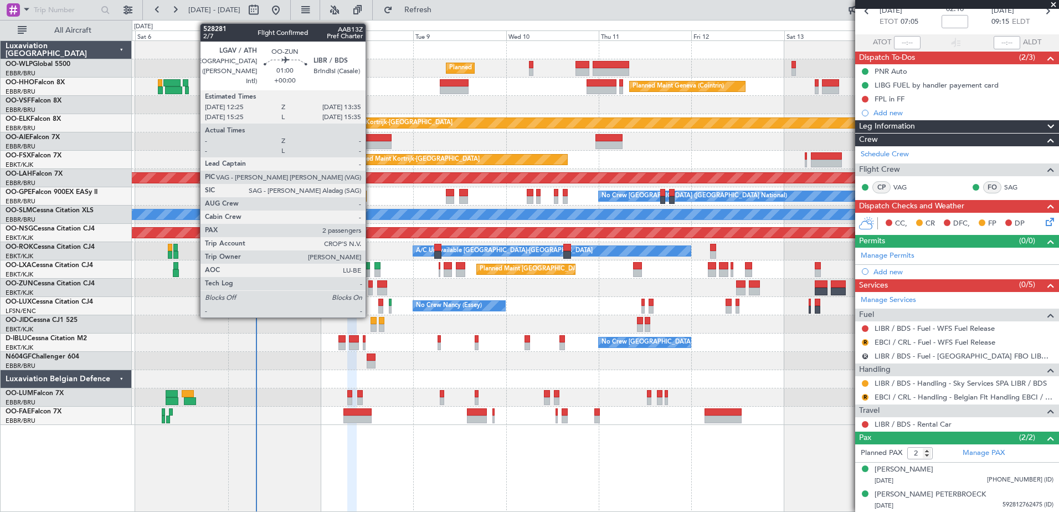
click at [370, 289] on div at bounding box center [370, 291] width 5 height 8
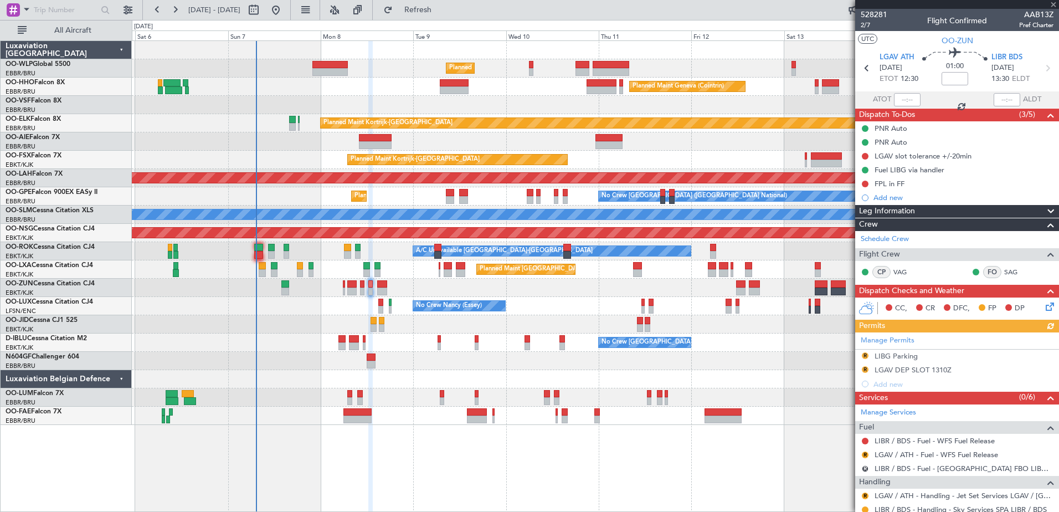
scroll to position [140, 0]
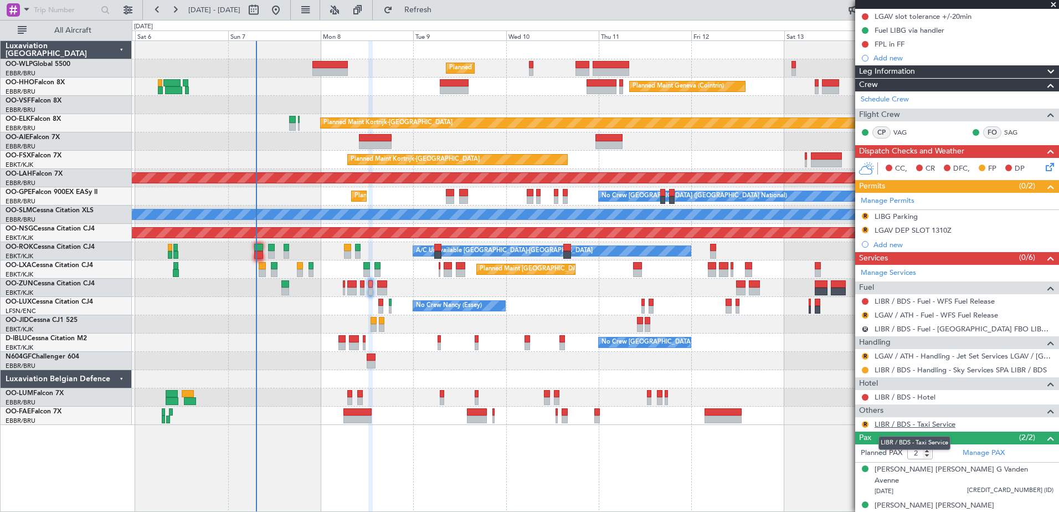
click at [890, 424] on link "LIBR / BDS - Taxi Service" at bounding box center [914, 423] width 81 height 9
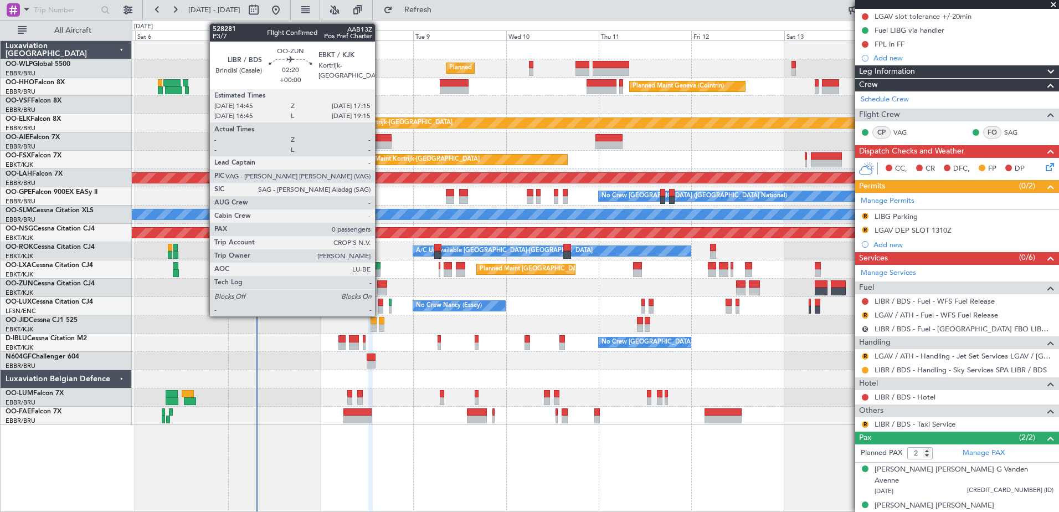
click at [380, 292] on div at bounding box center [382, 291] width 10 height 8
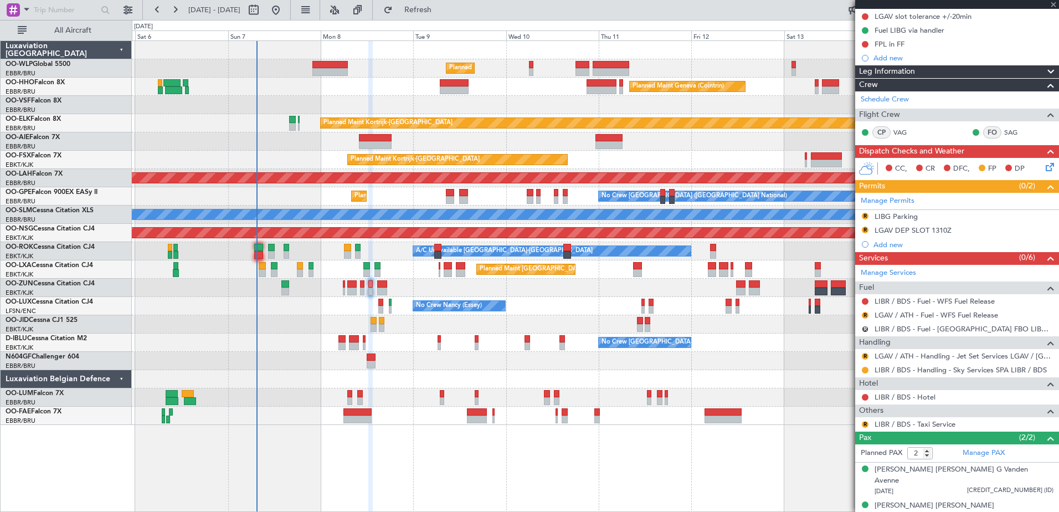
type input "0"
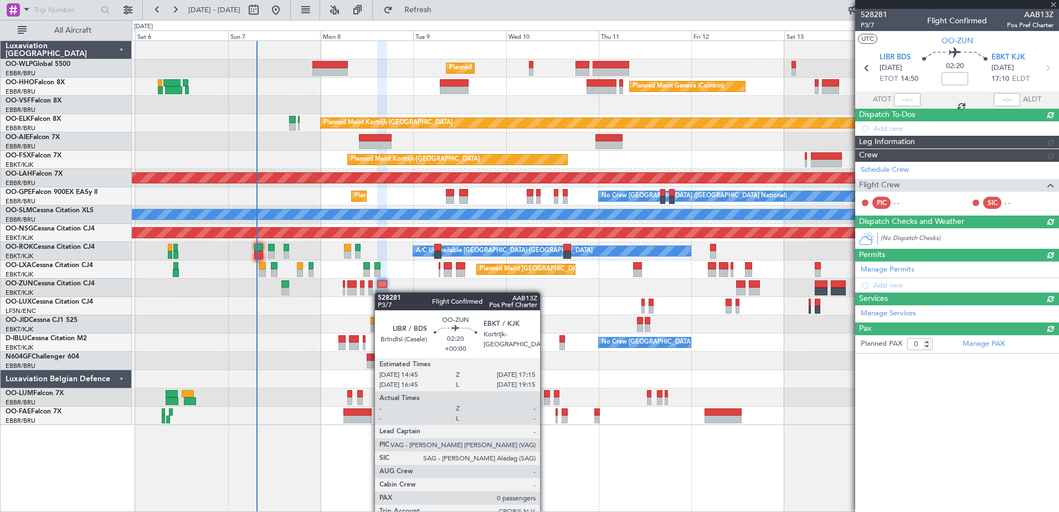
scroll to position [0, 0]
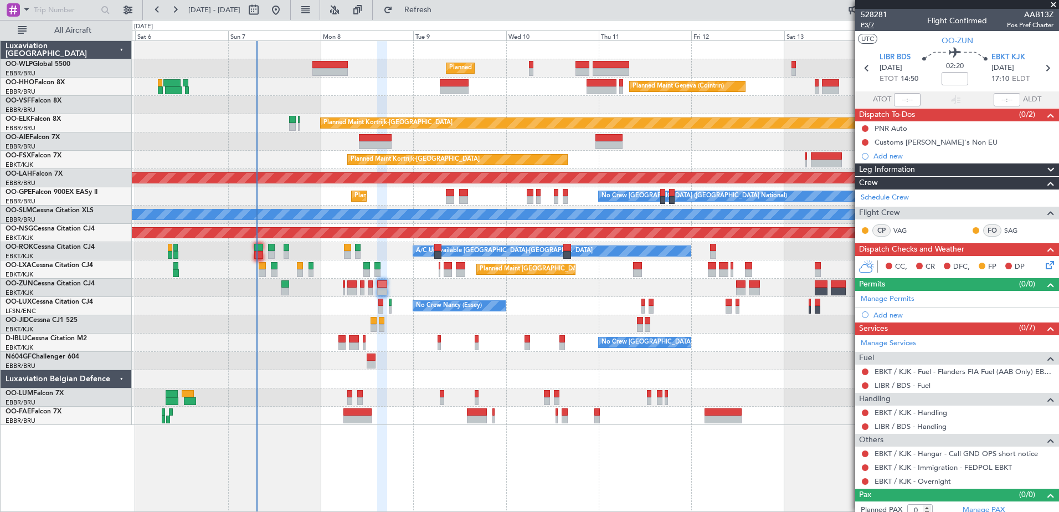
click at [868, 24] on span "P3/7" at bounding box center [873, 24] width 27 height 9
click at [441, 7] on span "Refresh" at bounding box center [418, 10] width 47 height 8
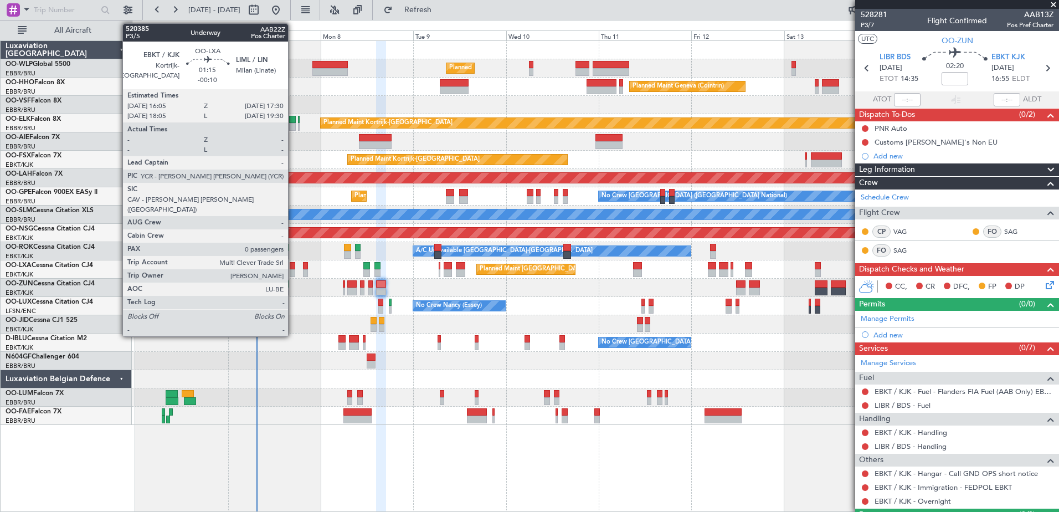
click at [293, 265] on div at bounding box center [293, 266] width 6 height 8
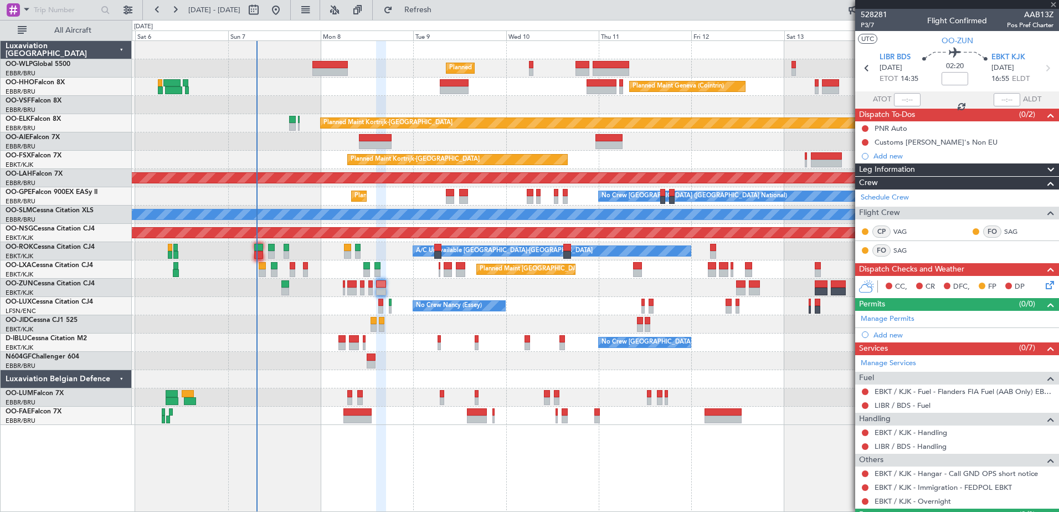
type input "-00:10"
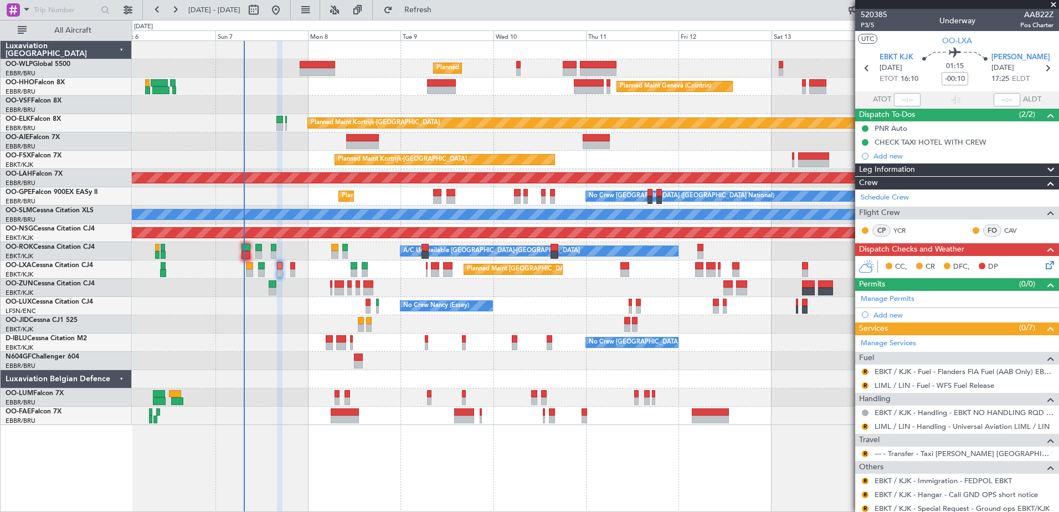
click at [303, 300] on div "Planned Maint Milan (Linate) Planned Maint Geneva (Cointrin) Planned Maint Kort…" at bounding box center [595, 233] width 926 height 384
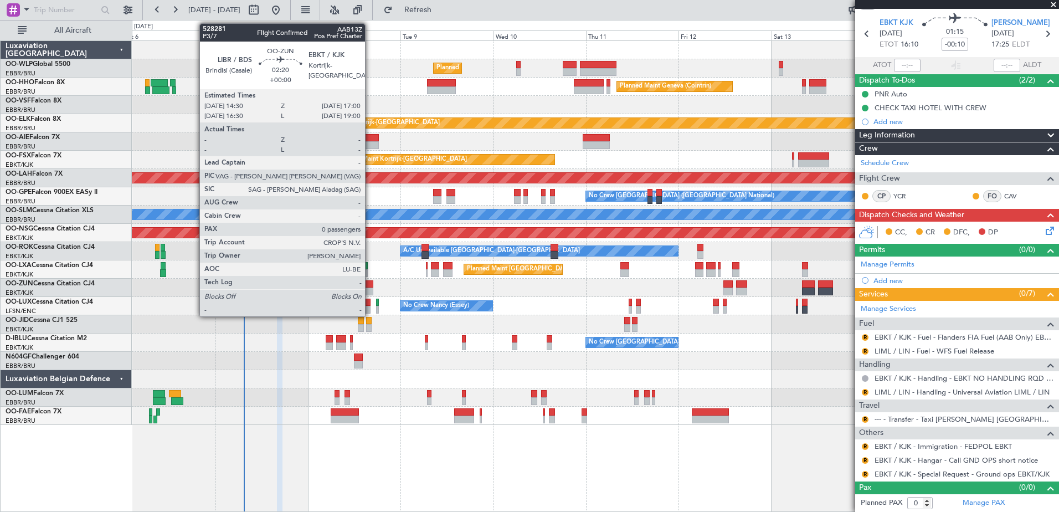
click at [370, 286] on div at bounding box center [368, 284] width 10 height 8
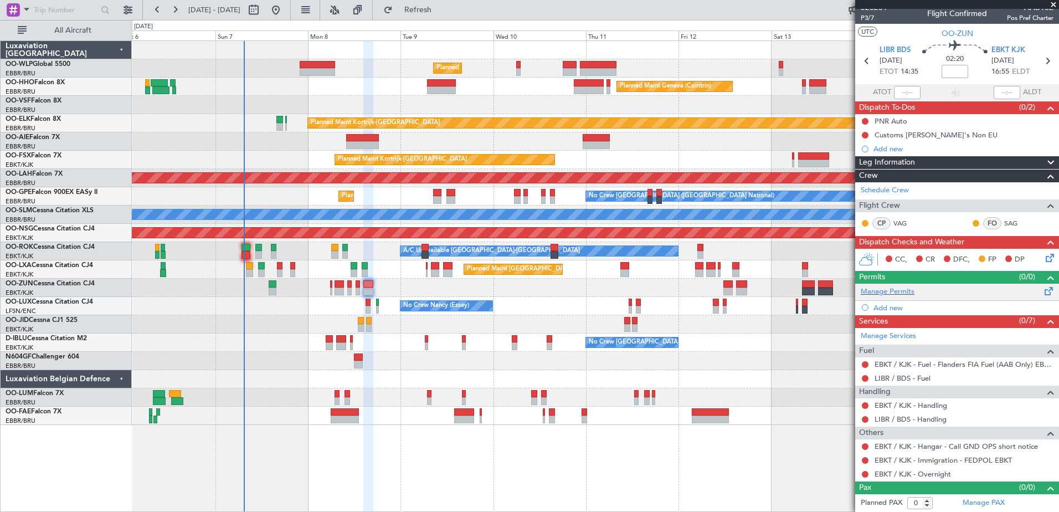
scroll to position [0, 0]
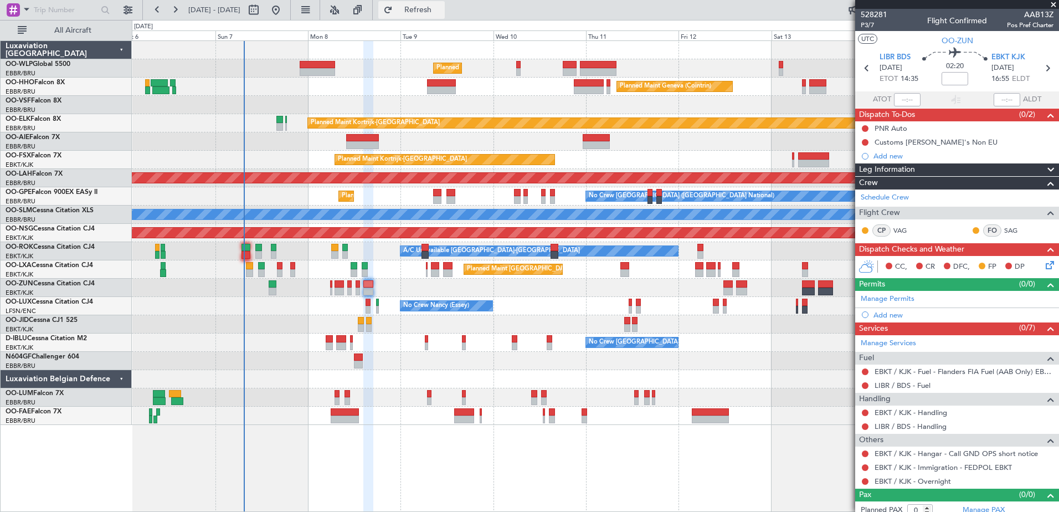
click at [445, 17] on button "Refresh" at bounding box center [411, 10] width 66 height 18
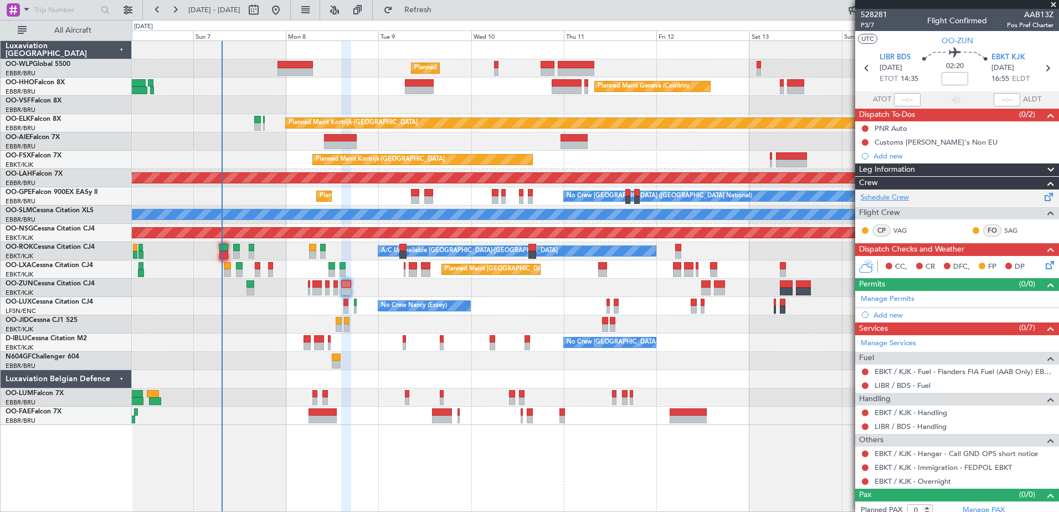
click at [906, 201] on link "Schedule Crew" at bounding box center [884, 197] width 48 height 11
click at [440, 7] on span "Refresh" at bounding box center [418, 10] width 47 height 8
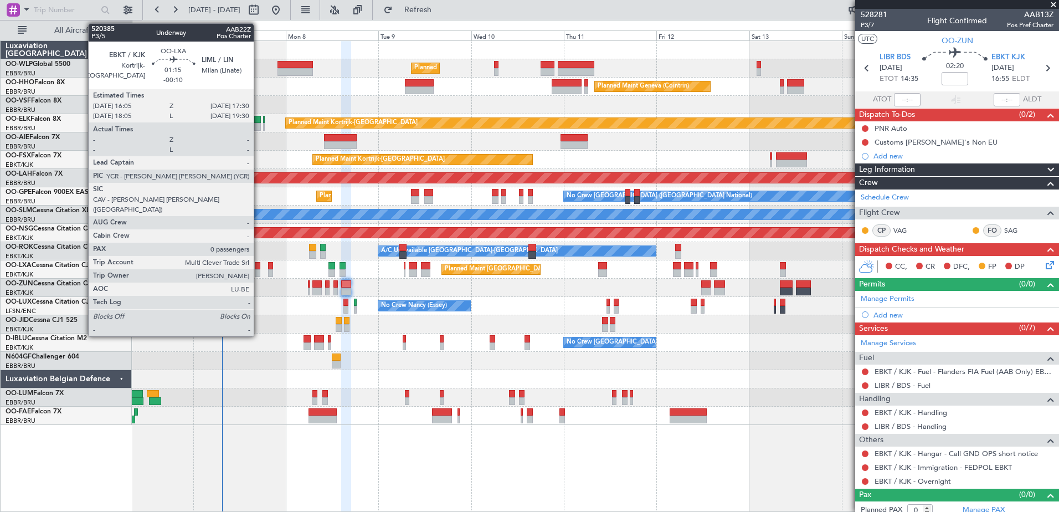
click at [259, 267] on div at bounding box center [258, 266] width 6 height 8
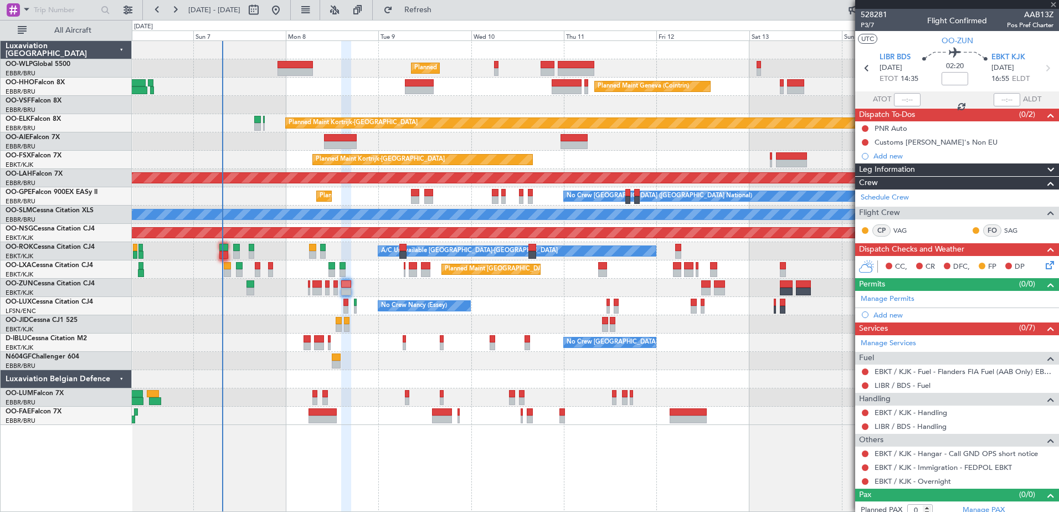
type input "-00:10"
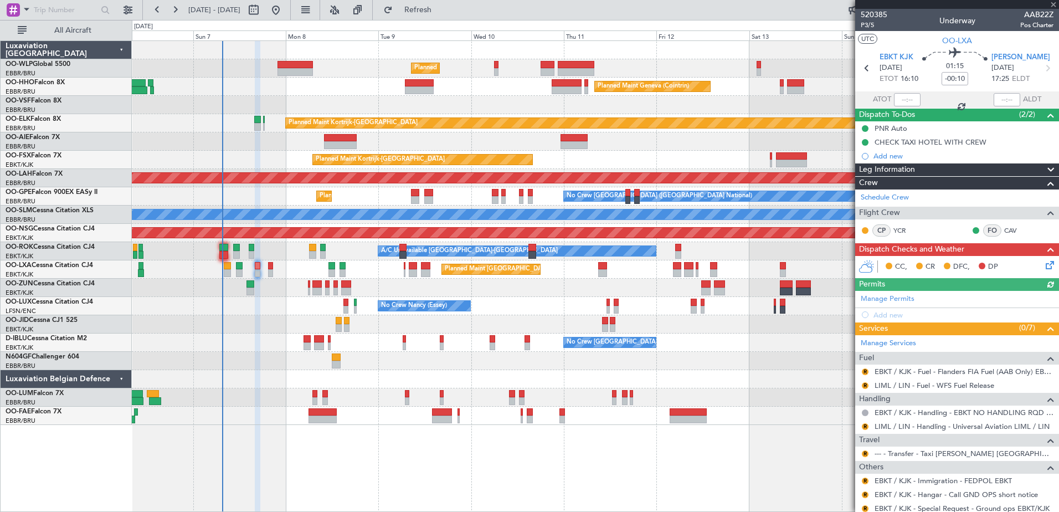
scroll to position [34, 0]
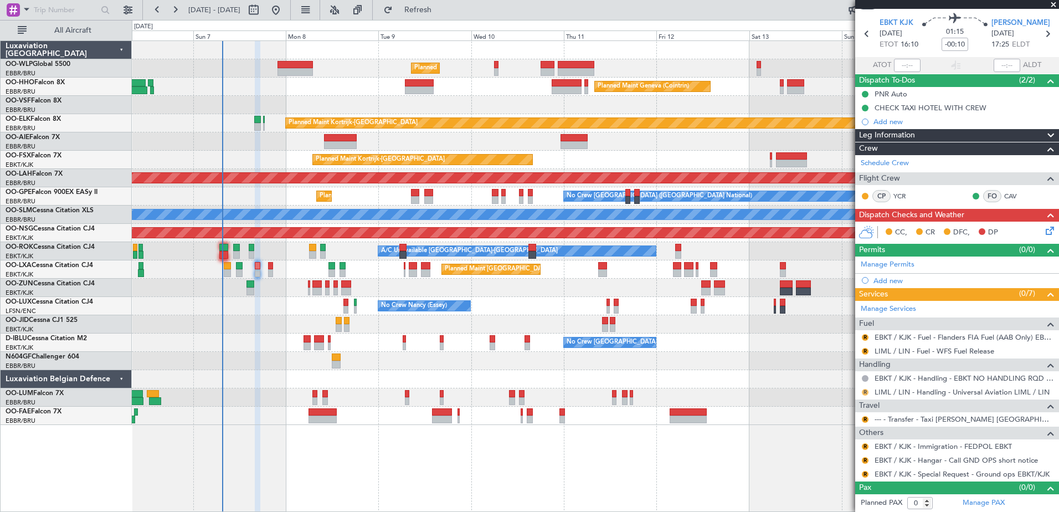
click at [865, 391] on button "R" at bounding box center [864, 392] width 7 height 7
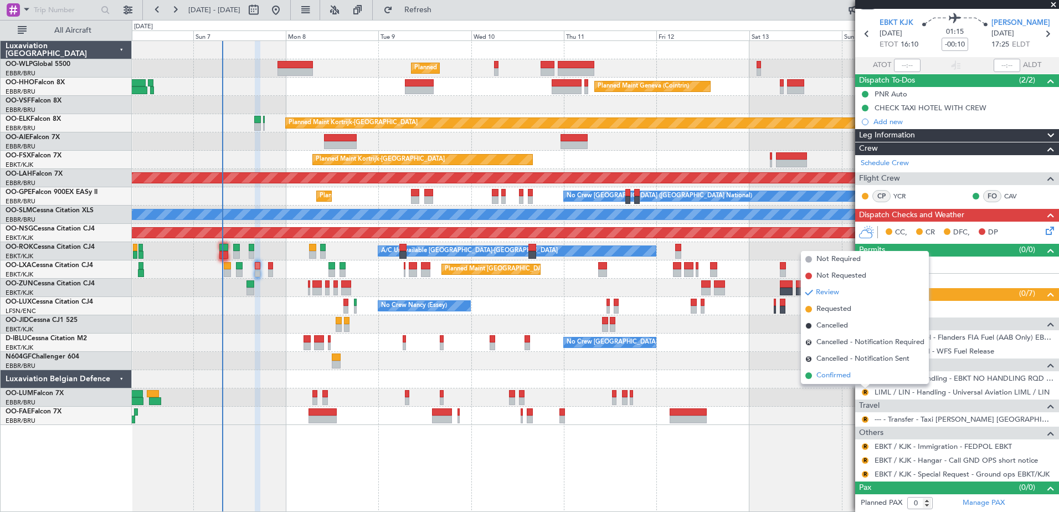
click at [832, 376] on span "Confirmed" at bounding box center [833, 375] width 34 height 11
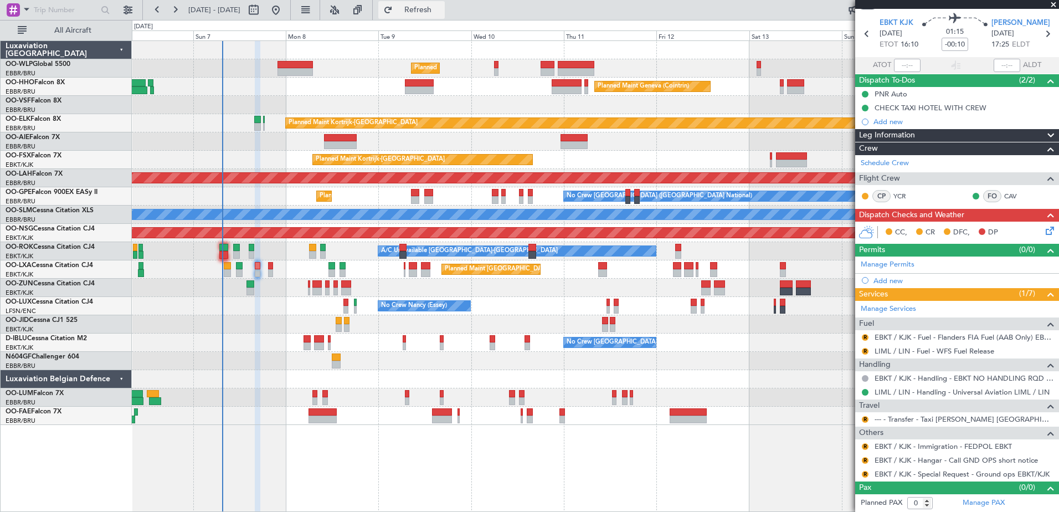
click at [427, 7] on button "Refresh" at bounding box center [411, 10] width 66 height 18
click at [864, 391] on button at bounding box center [864, 392] width 7 height 7
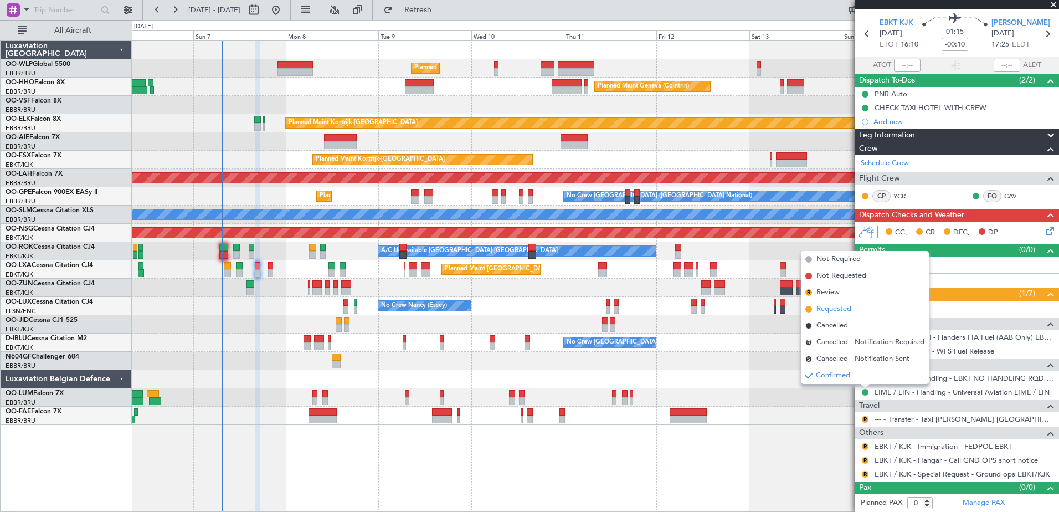
click at [827, 309] on span "Requested" at bounding box center [833, 308] width 35 height 11
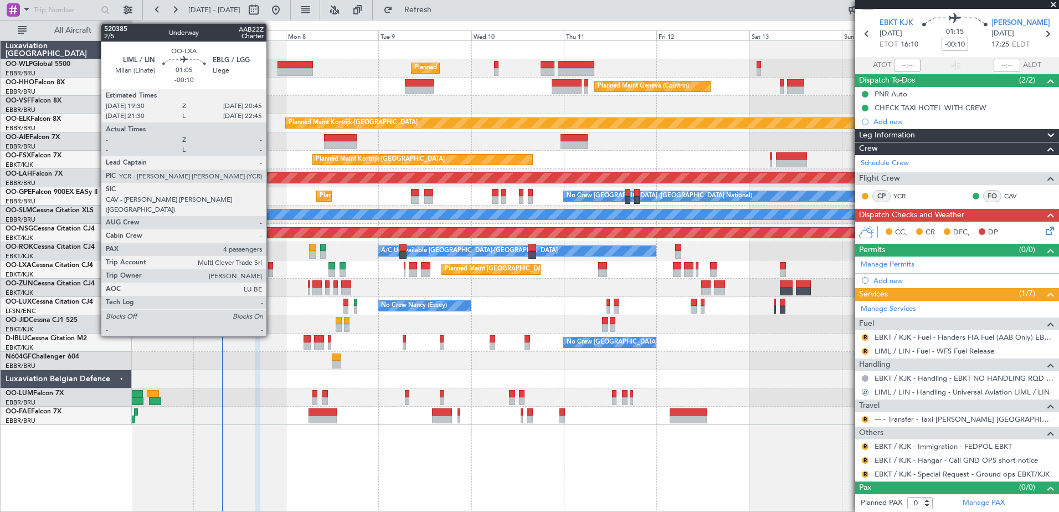
click at [271, 264] on div at bounding box center [270, 266] width 5 height 8
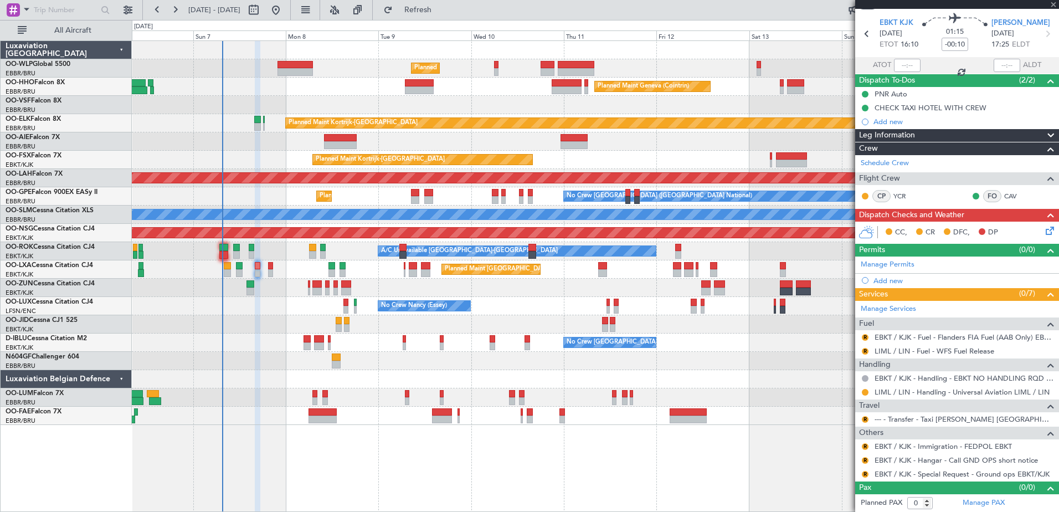
type input "4"
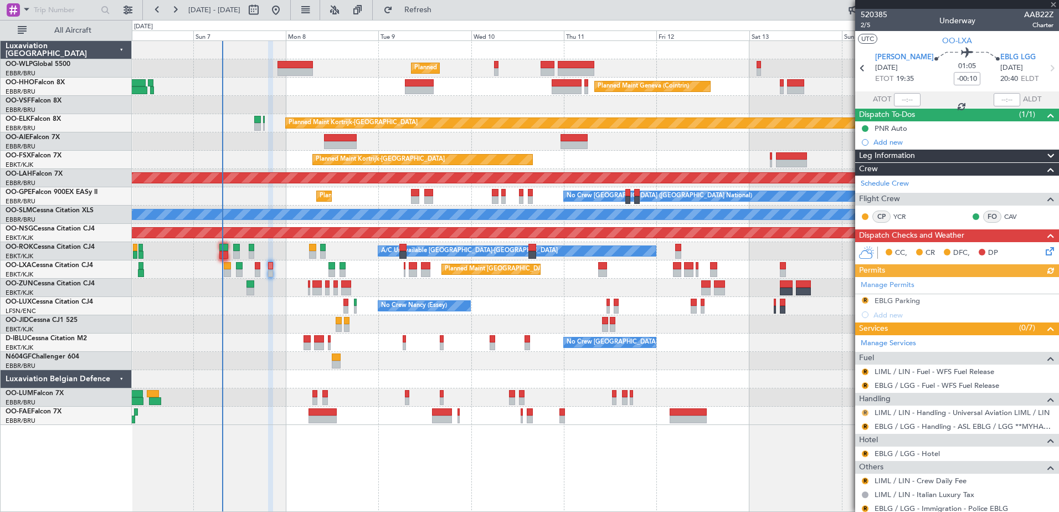
click at [863, 412] on button "R" at bounding box center [864, 412] width 7 height 7
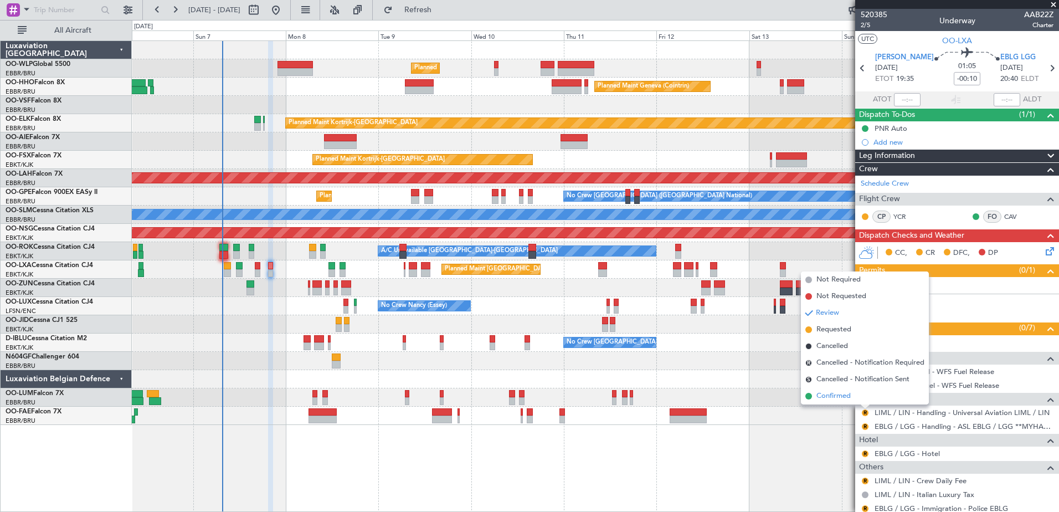
click at [827, 400] on span "Confirmed" at bounding box center [833, 395] width 34 height 11
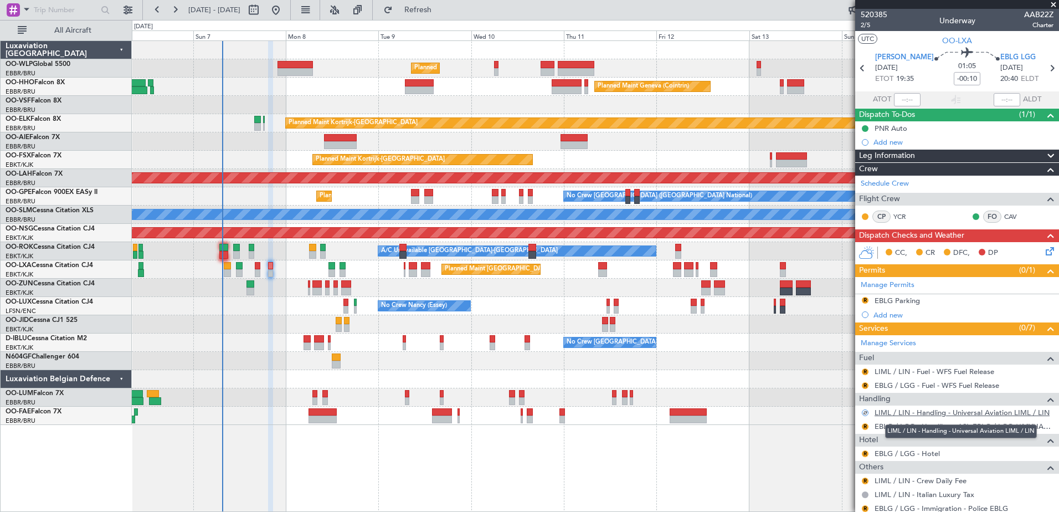
click at [946, 411] on link "LIML / LIN - Handling - Universal Aviation LIML / LIN" at bounding box center [961, 411] width 175 height 9
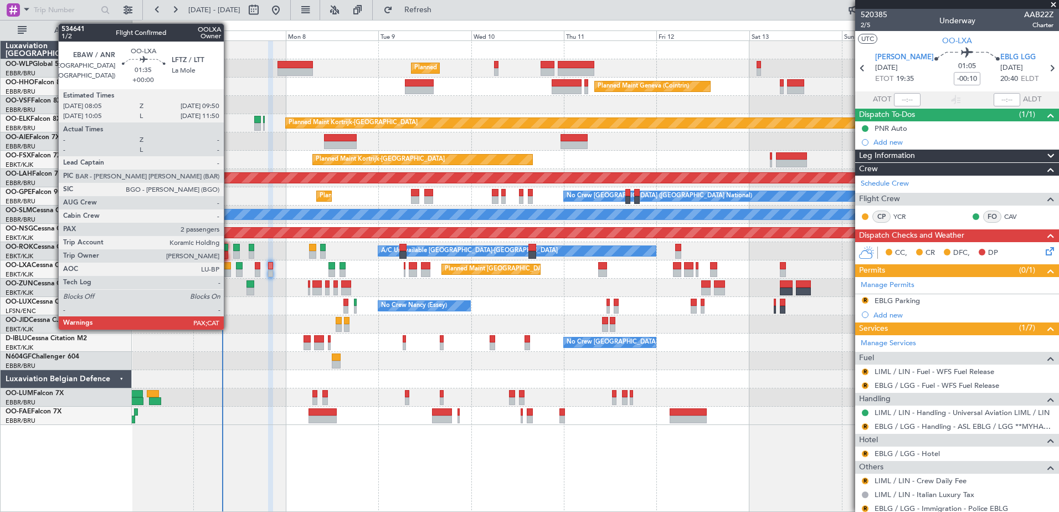
click at [229, 267] on div at bounding box center [227, 266] width 7 height 8
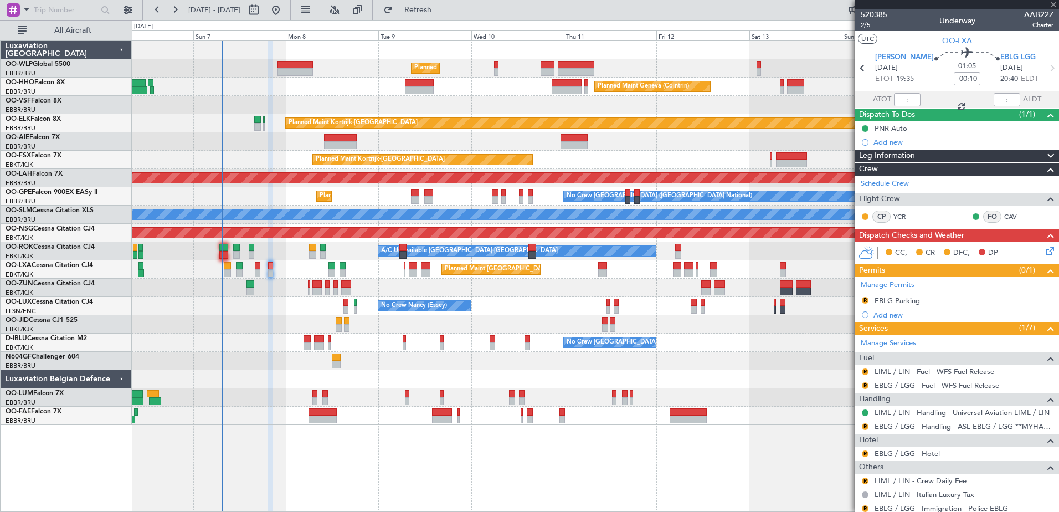
type input "2"
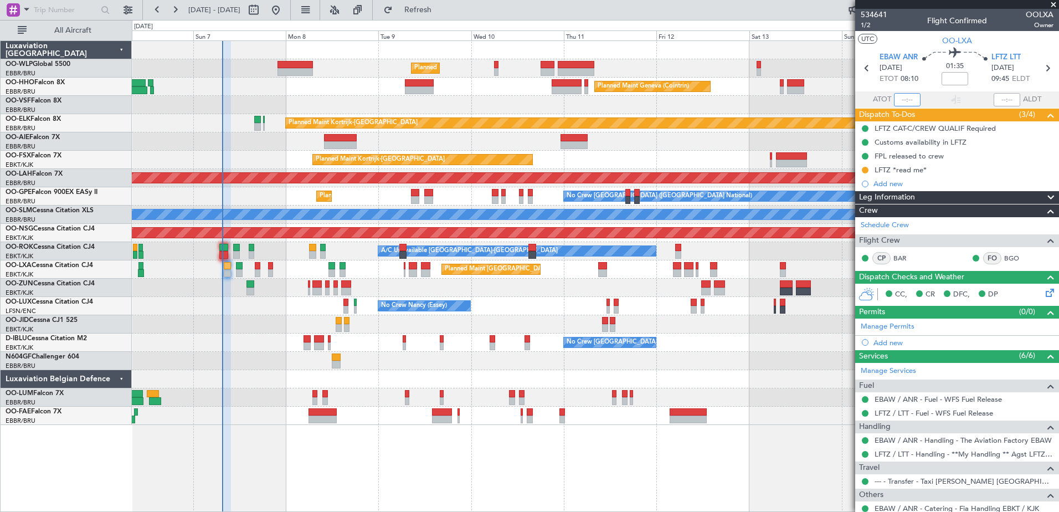
click at [899, 99] on input "text" at bounding box center [907, 99] width 27 height 13
type input "07:24"
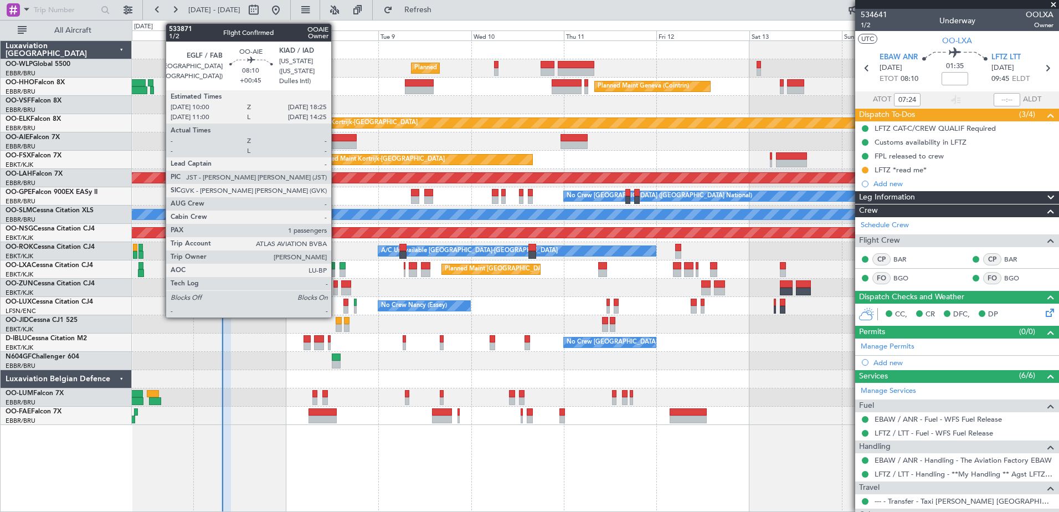
click at [336, 143] on div at bounding box center [340, 145] width 33 height 8
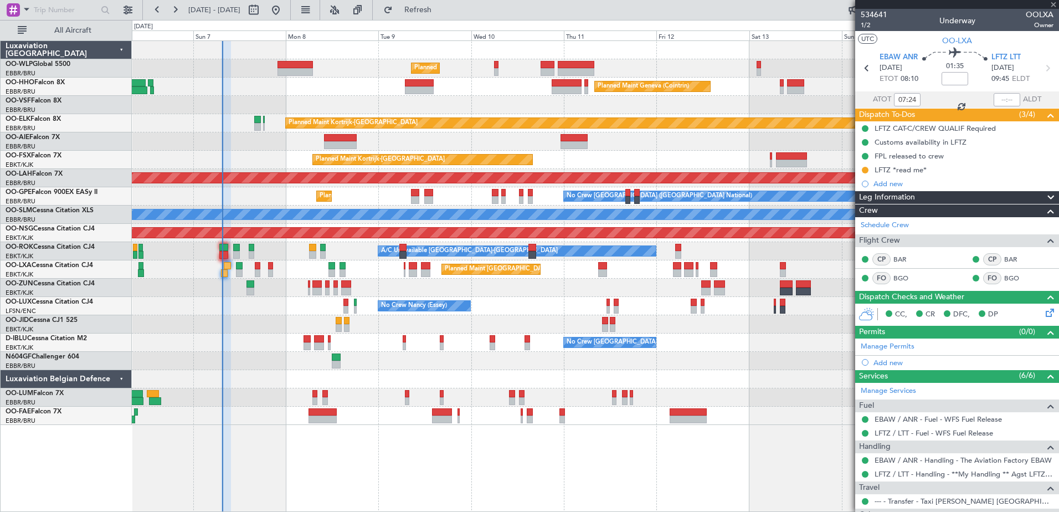
type input "+00:45"
type input "1"
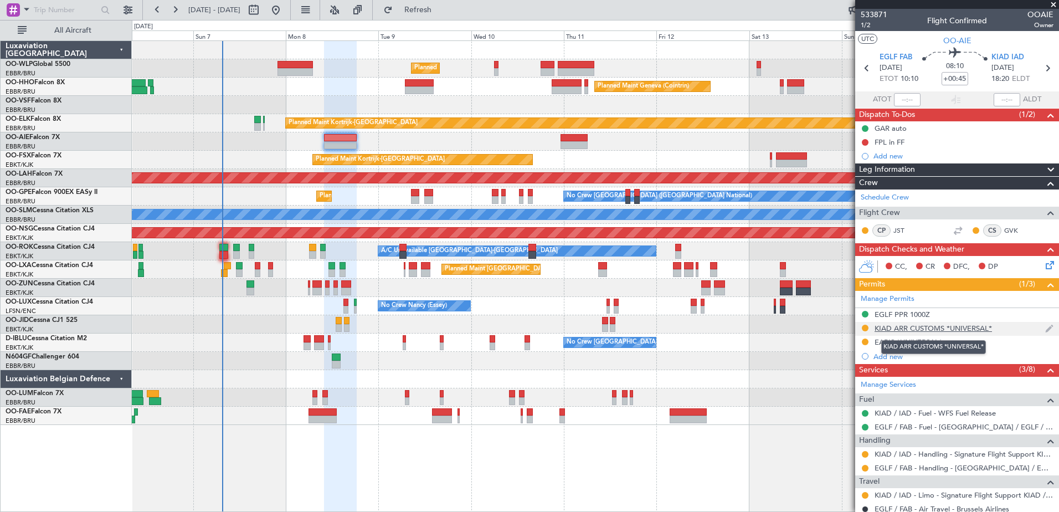
scroll to position [111, 0]
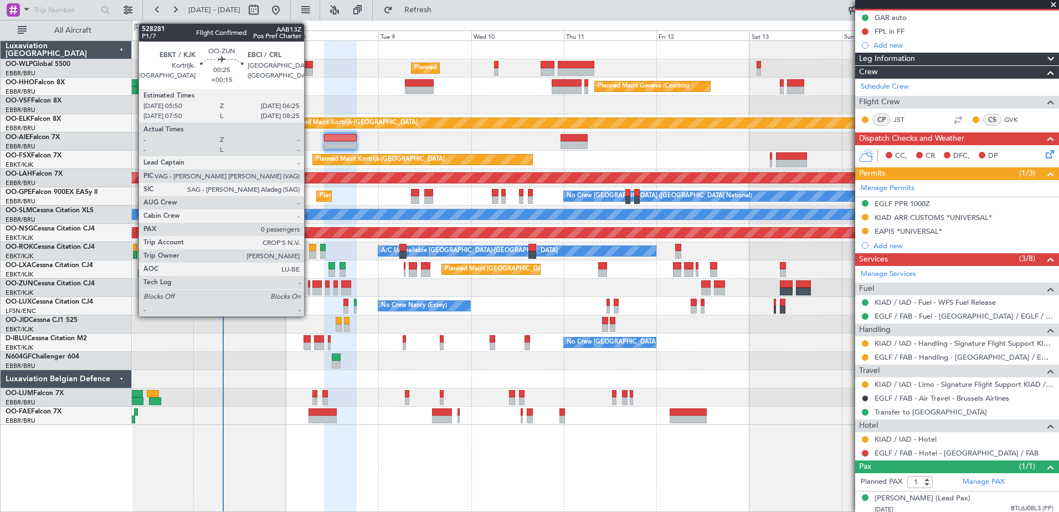
click at [309, 291] on div at bounding box center [309, 291] width 3 height 8
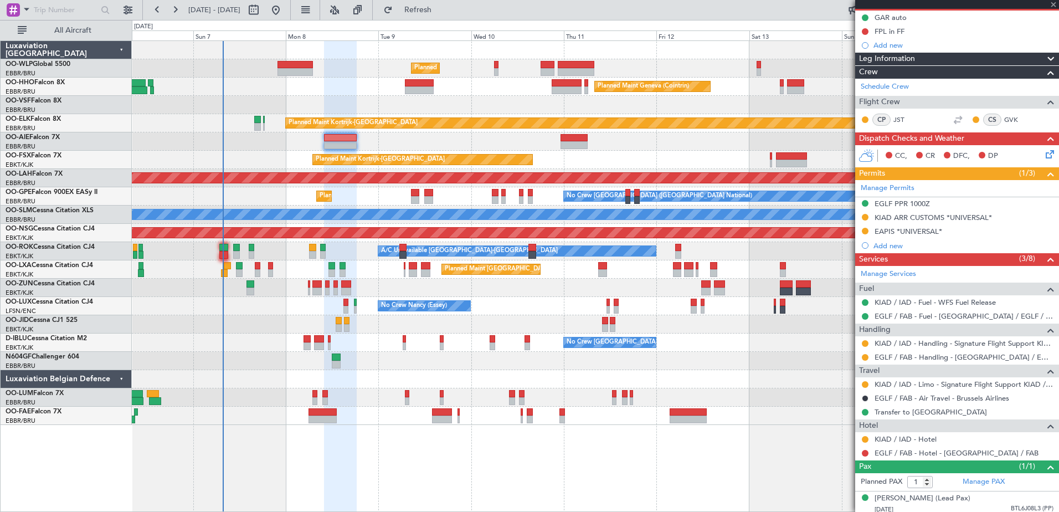
type input "+00:15"
type input "0"
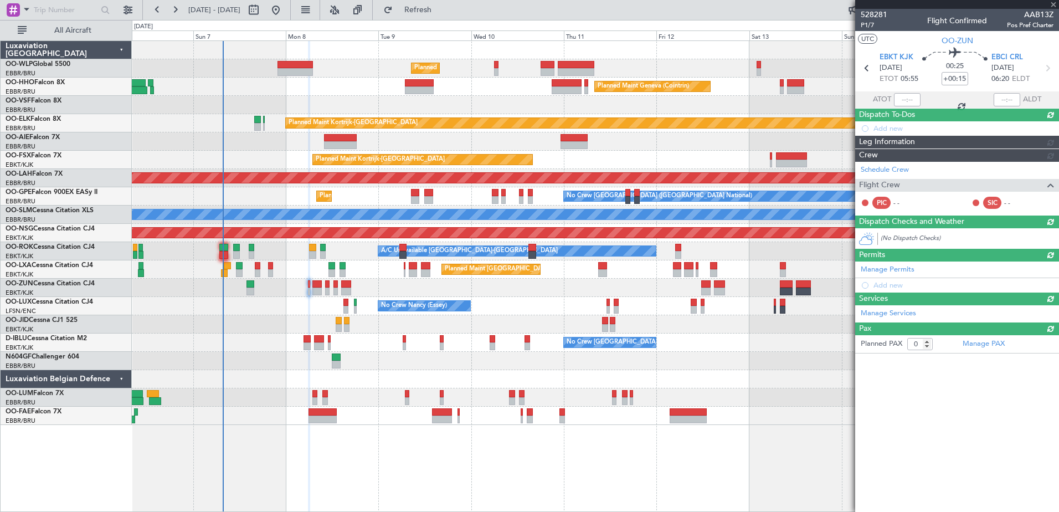
scroll to position [0, 0]
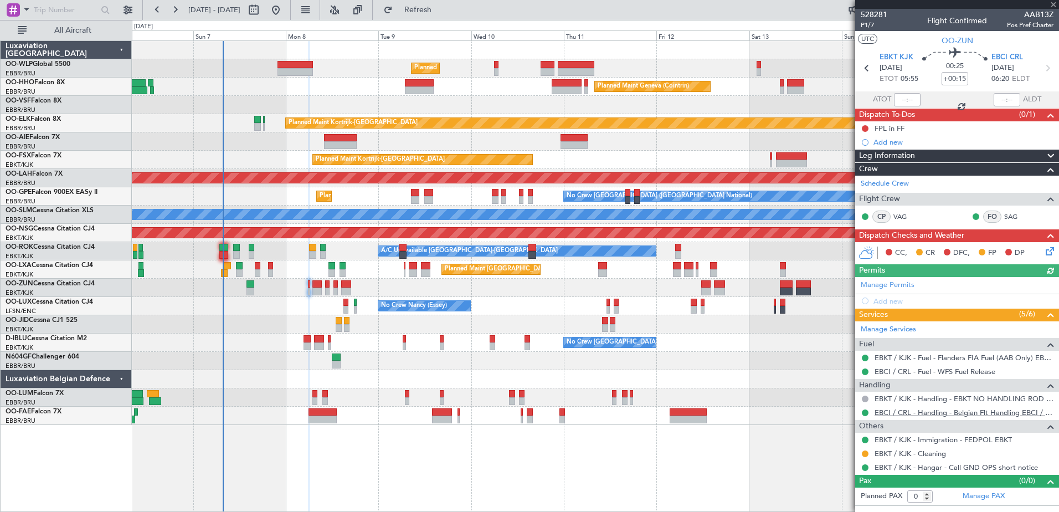
click at [916, 414] on link "EBCI / CRL - Handling - Belgian Flt Handling EBCI / CRL" at bounding box center [963, 411] width 179 height 9
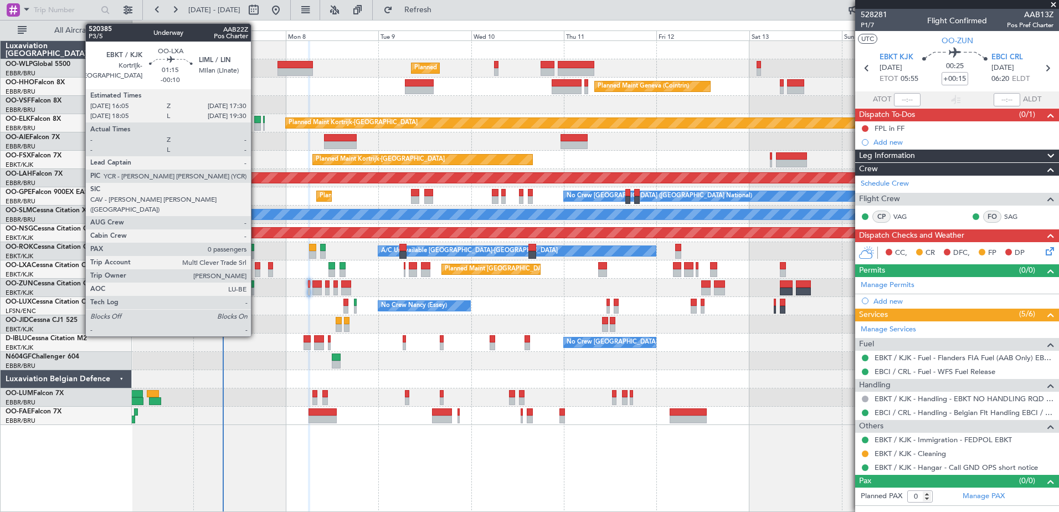
click at [256, 269] on div at bounding box center [258, 273] width 6 height 8
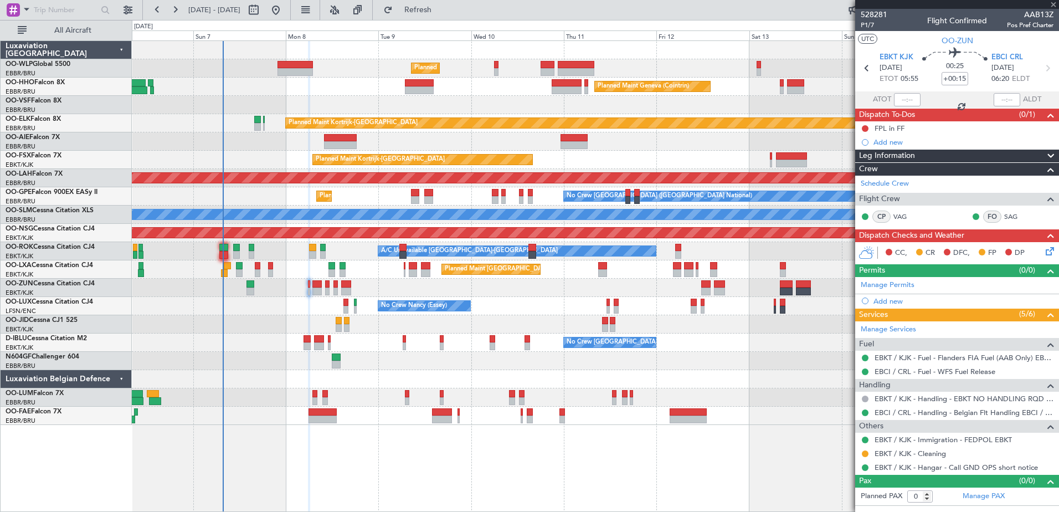
type input "-00:10"
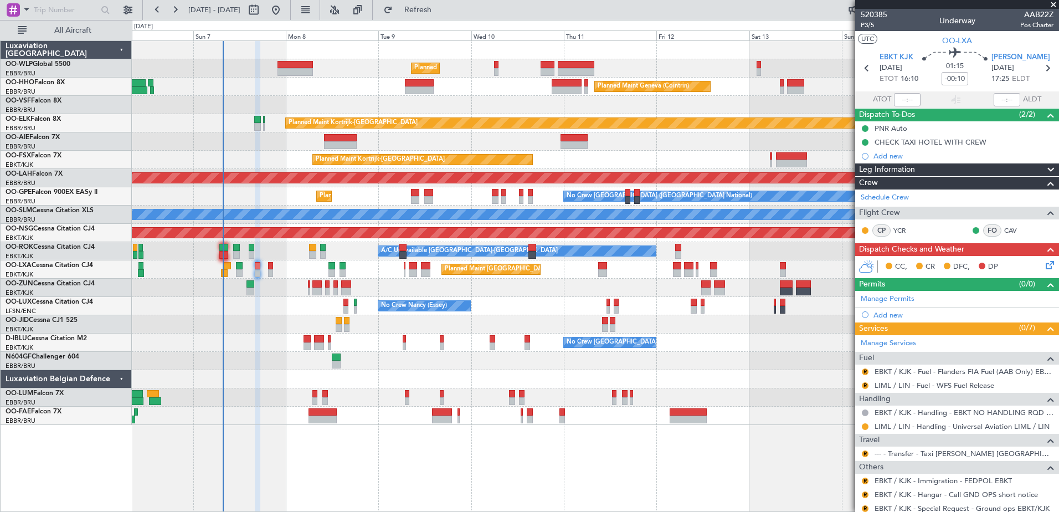
click at [262, 303] on div "Planned Maint Milan (Linate) Planned Maint Geneva ([GEOGRAPHIC_DATA]) Planned M…" at bounding box center [595, 233] width 926 height 384
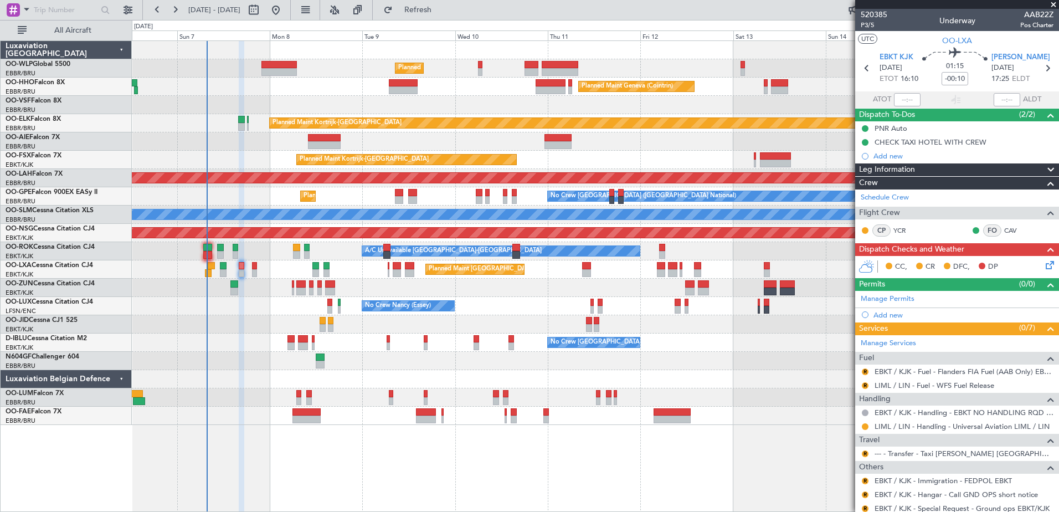
click at [257, 295] on div "Unplanned Maint [GEOGRAPHIC_DATA] ([GEOGRAPHIC_DATA])" at bounding box center [595, 287] width 926 height 18
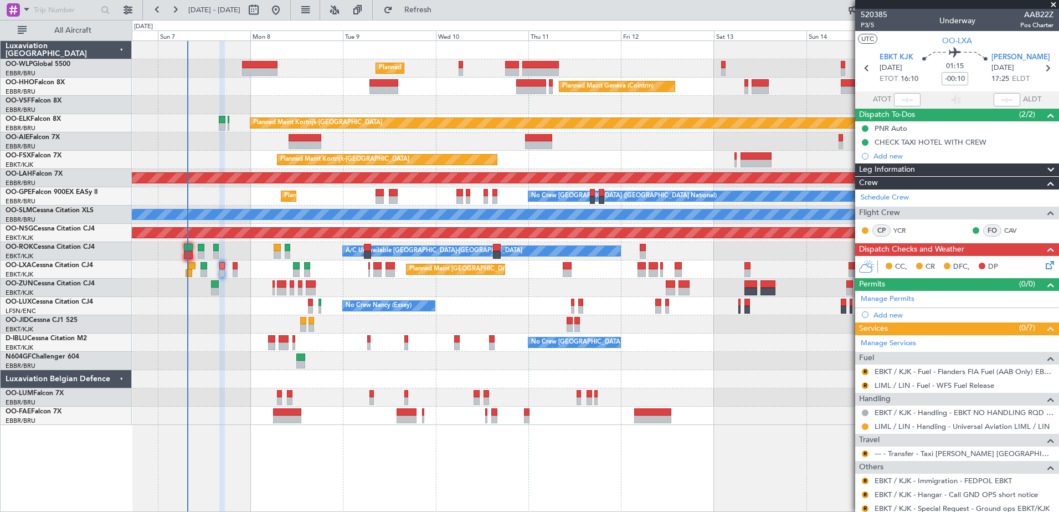
click at [257, 328] on div "Planned Maint Milan (Linate) Planned Maint Geneva ([GEOGRAPHIC_DATA]) Planned M…" at bounding box center [595, 233] width 926 height 384
click at [231, 307] on div "Planned Maint Milan (Linate) Planned Maint Geneva ([GEOGRAPHIC_DATA]) Planned M…" at bounding box center [595, 233] width 926 height 384
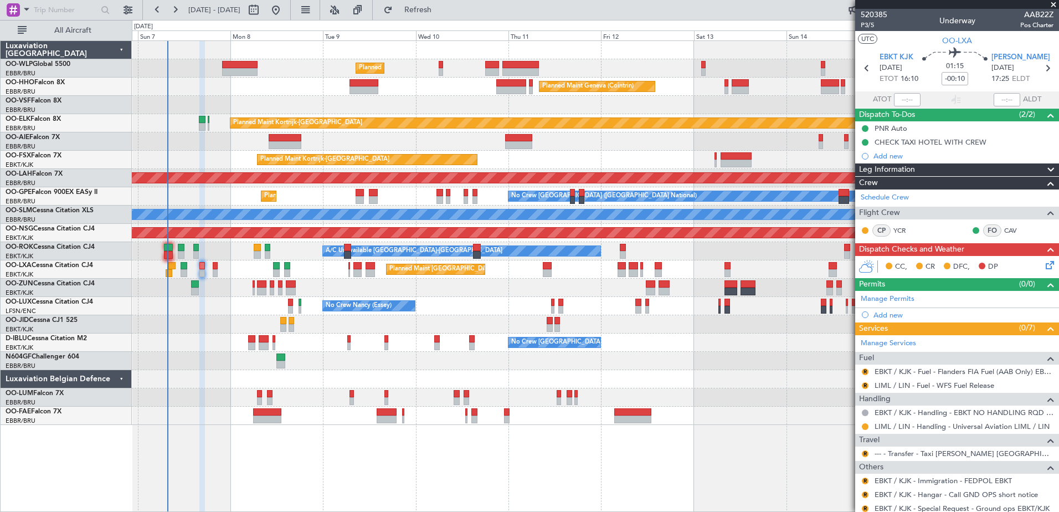
click at [241, 314] on div "No Crew [PERSON_NAME] ([PERSON_NAME]) No Crew [PERSON_NAME] ([PERSON_NAME])" at bounding box center [595, 306] width 926 height 18
click at [867, 423] on button at bounding box center [864, 426] width 7 height 7
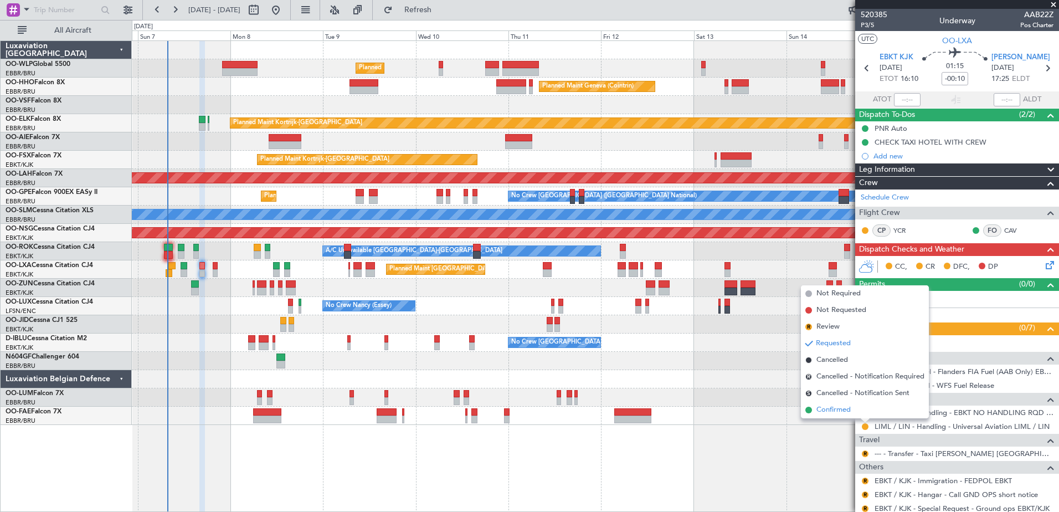
click at [849, 409] on span "Confirmed" at bounding box center [833, 409] width 34 height 11
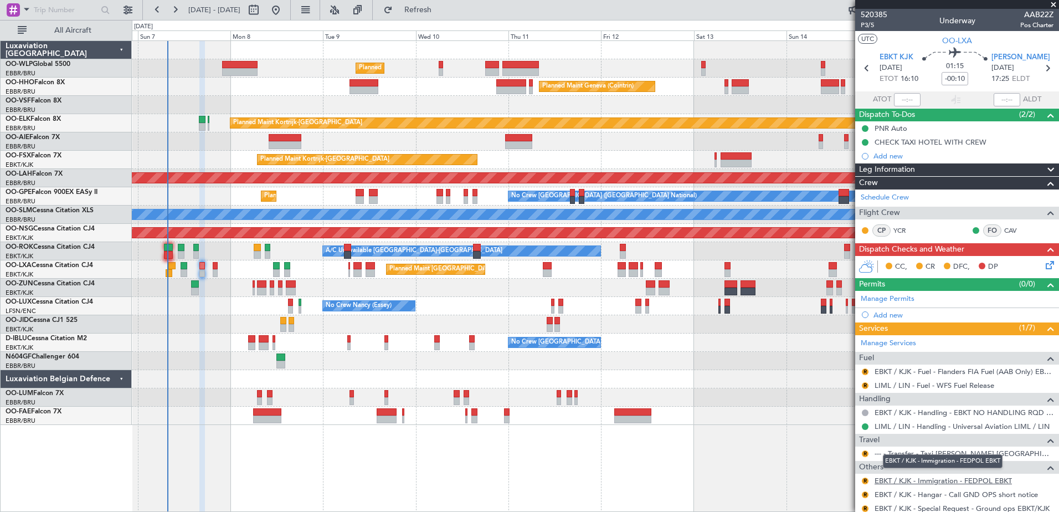
click at [965, 479] on link "EBKT / KJK - Immigration - FEDPOL EBKT" at bounding box center [942, 480] width 137 height 9
click at [866, 494] on button "R" at bounding box center [864, 494] width 7 height 7
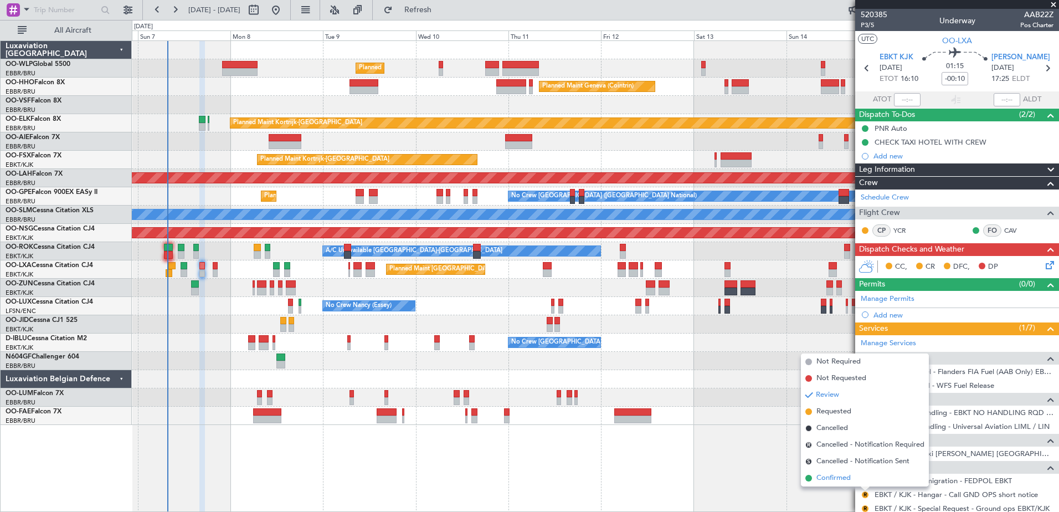
click at [833, 478] on span "Confirmed" at bounding box center [833, 477] width 34 height 11
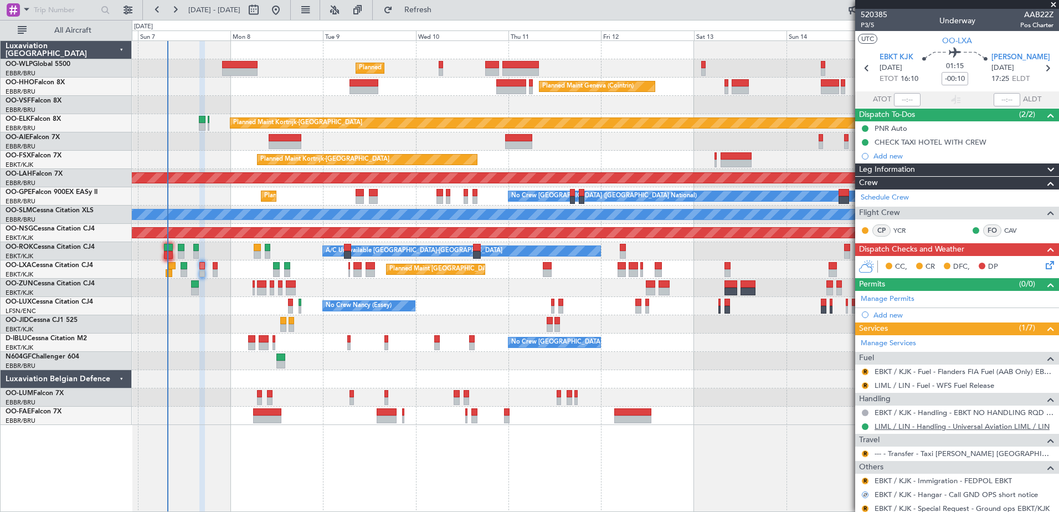
scroll to position [34, 0]
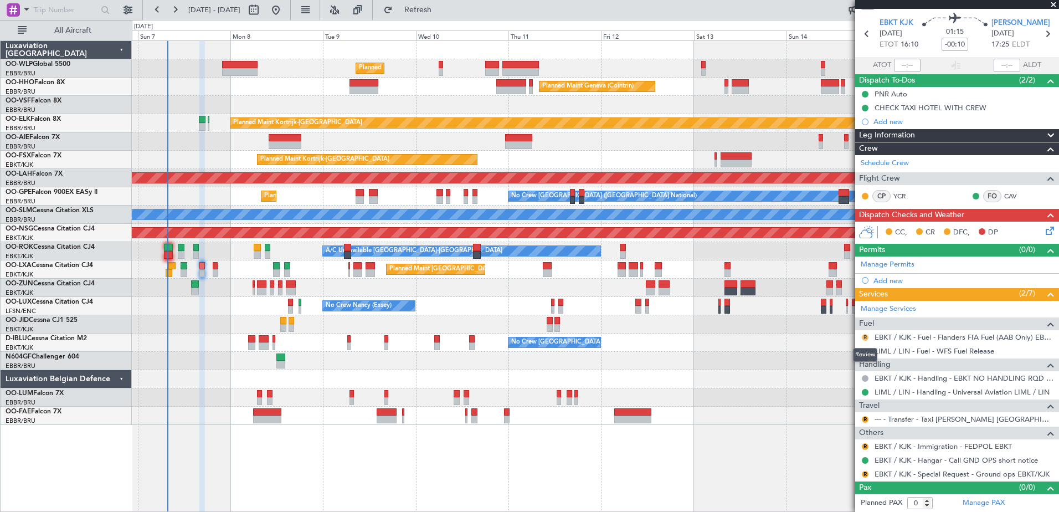
click at [863, 334] on button "R" at bounding box center [864, 337] width 7 height 7
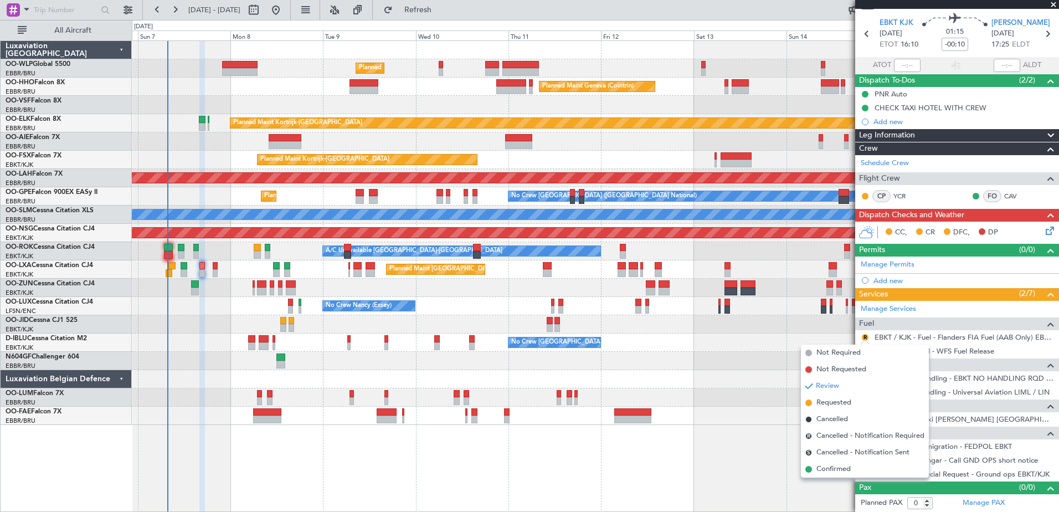
click at [936, 331] on div "R EBKT / KJK - Fuel - Flanders FIA Fuel (AAB Only) EBKT / KJK" at bounding box center [957, 337] width 204 height 14
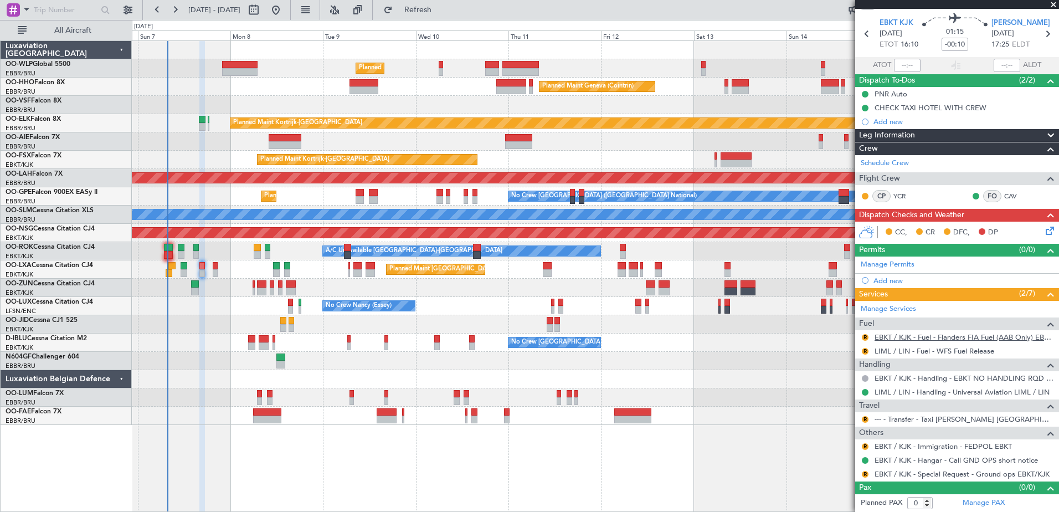
click at [937, 336] on link "EBKT / KJK - Fuel - Flanders FIA Fuel (AAB Only) EBKT / KJK" at bounding box center [963, 336] width 179 height 9
click at [868, 333] on nimbus-traffic-light "R" at bounding box center [864, 337] width 9 height 9
click at [864, 336] on button "R" at bounding box center [864, 337] width 7 height 7
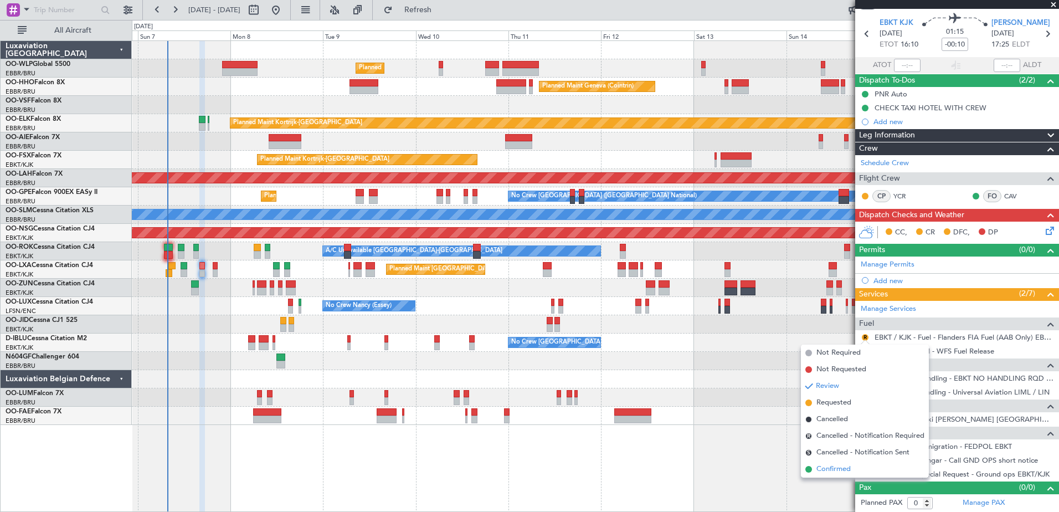
click at [829, 467] on span "Confirmed" at bounding box center [833, 468] width 34 height 11
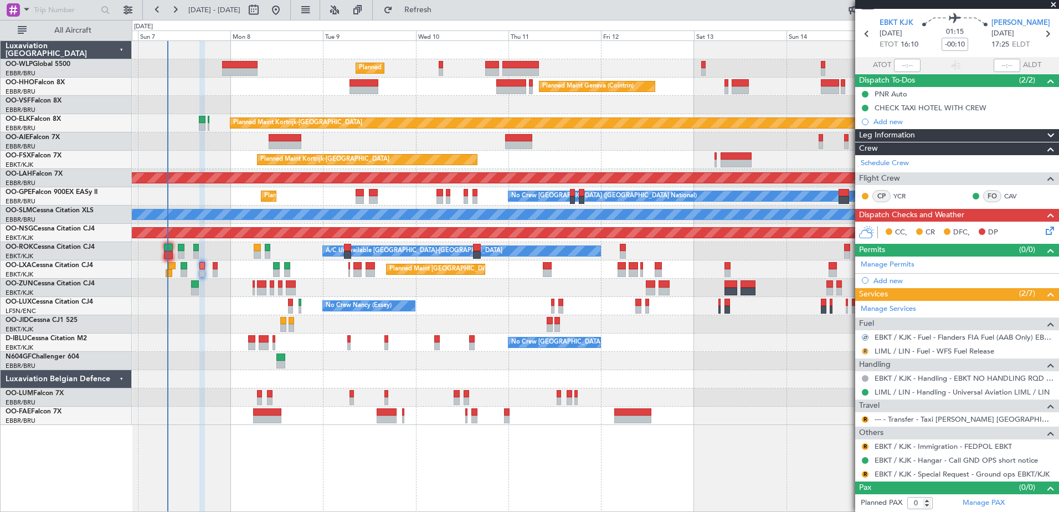
click at [864, 352] on button "R" at bounding box center [864, 351] width 7 height 7
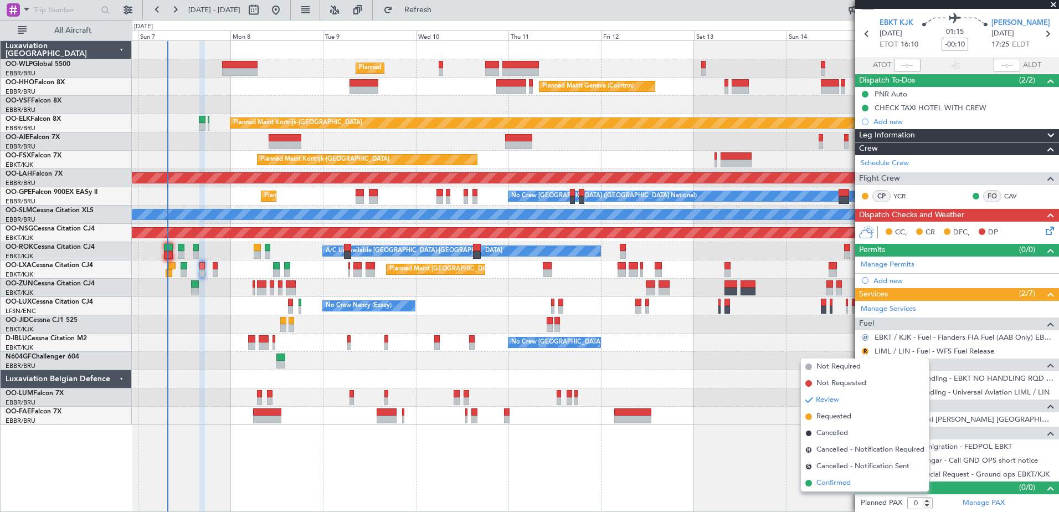
click at [830, 484] on span "Confirmed" at bounding box center [833, 482] width 34 height 11
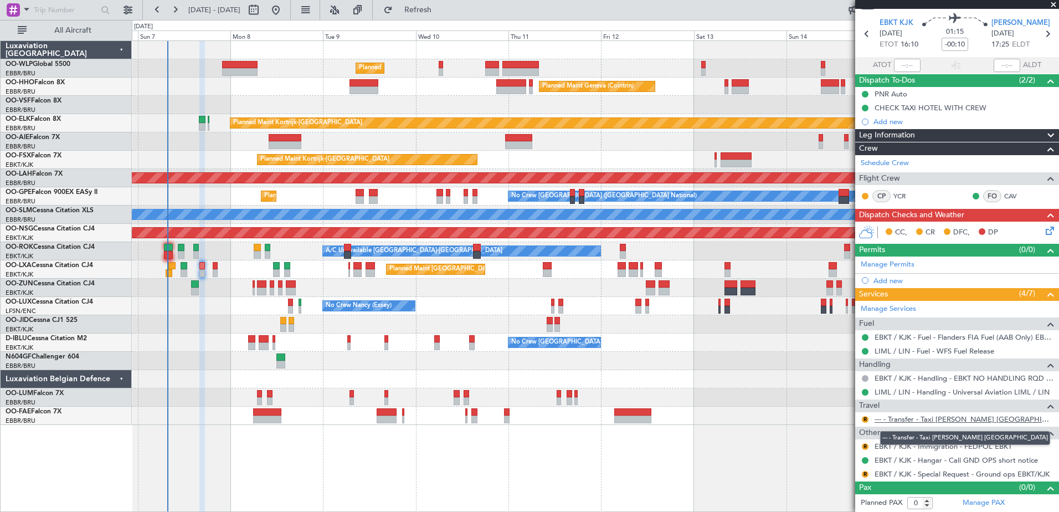
click at [916, 417] on link "--- - Transfer - Taxi [PERSON_NAME] [GEOGRAPHIC_DATA]" at bounding box center [963, 418] width 179 height 9
click at [904, 421] on link "--- - Transfer - Taxi [PERSON_NAME] [GEOGRAPHIC_DATA]" at bounding box center [963, 418] width 179 height 9
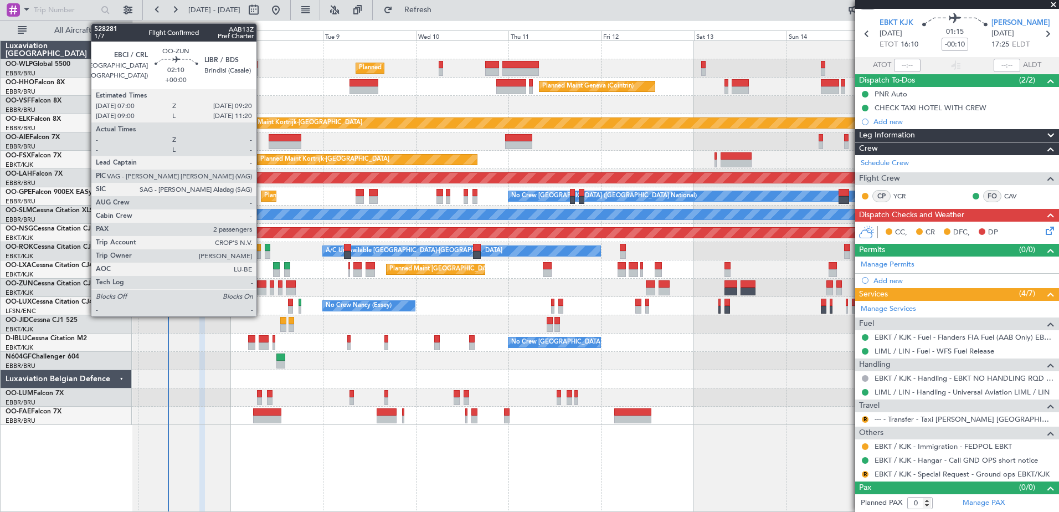
click at [262, 286] on div at bounding box center [261, 284] width 9 height 8
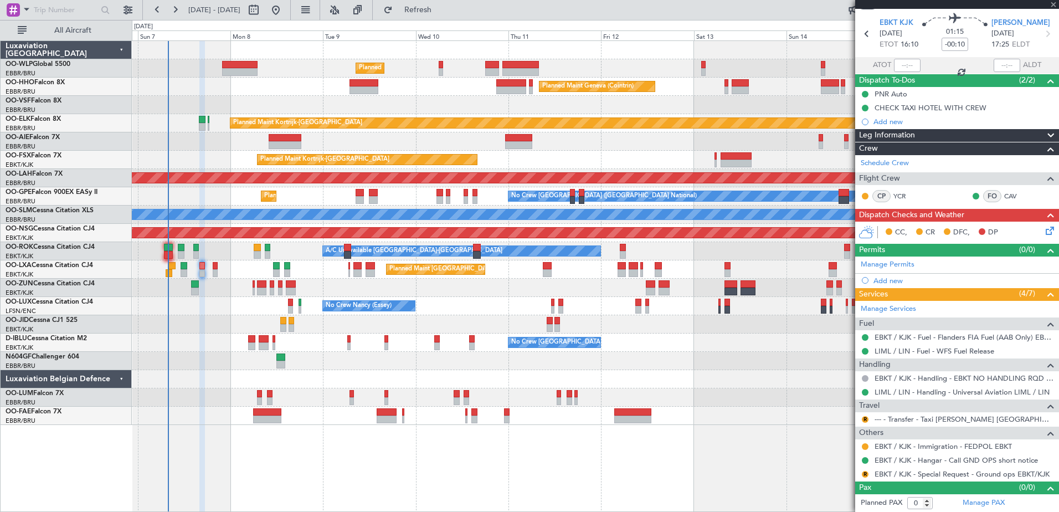
type input "2"
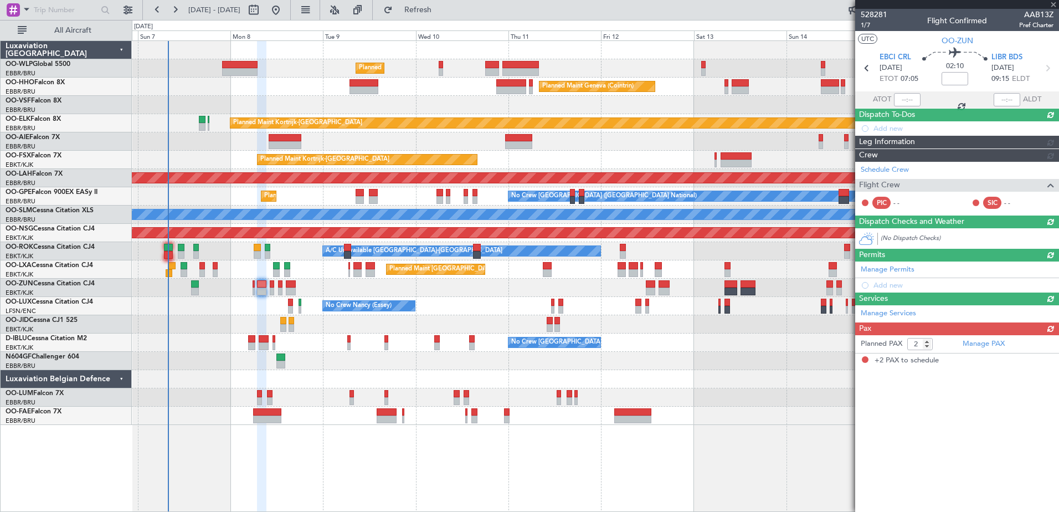
scroll to position [0, 0]
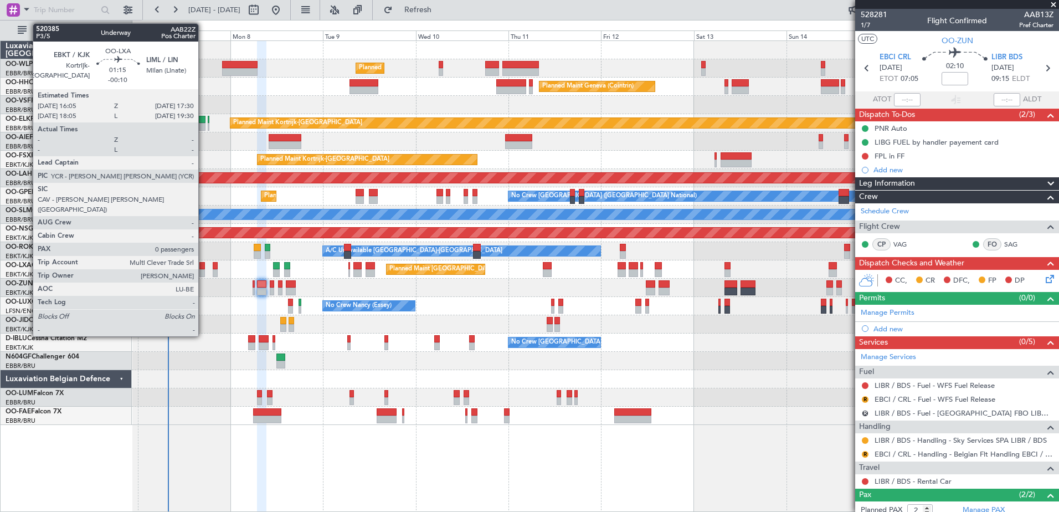
click at [203, 269] on div at bounding box center [202, 273] width 6 height 8
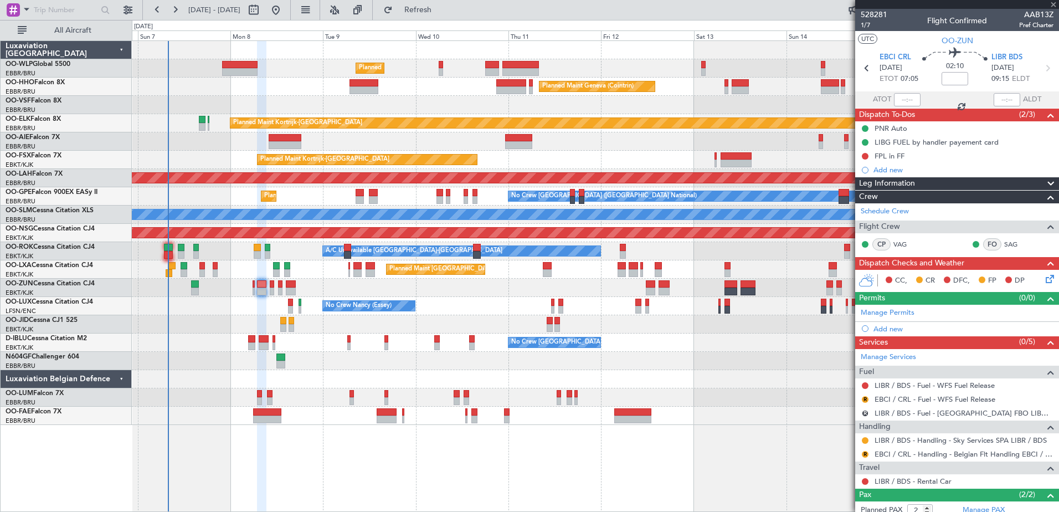
type input "-00:10"
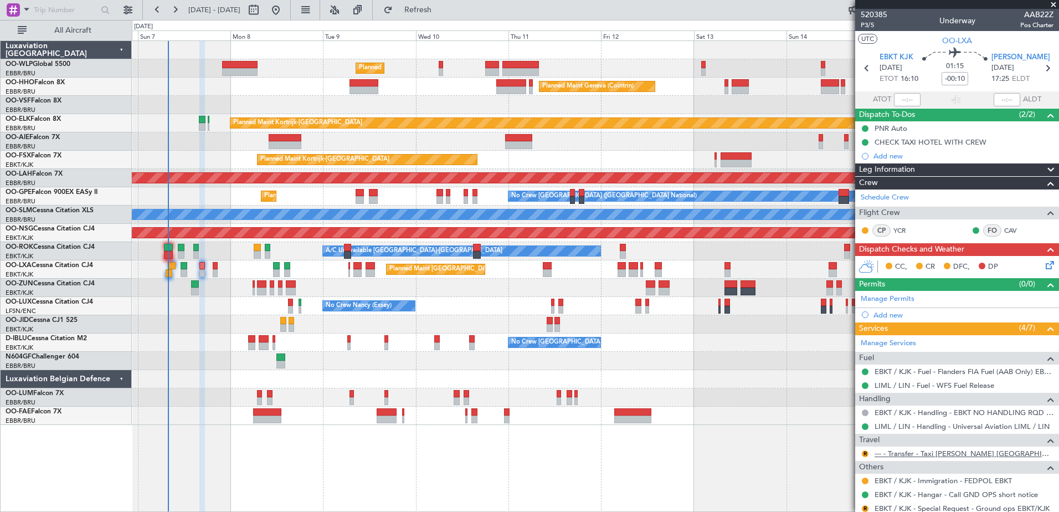
click at [908, 453] on link "--- - Transfer - Taxi [PERSON_NAME] [GEOGRAPHIC_DATA]" at bounding box center [963, 452] width 179 height 9
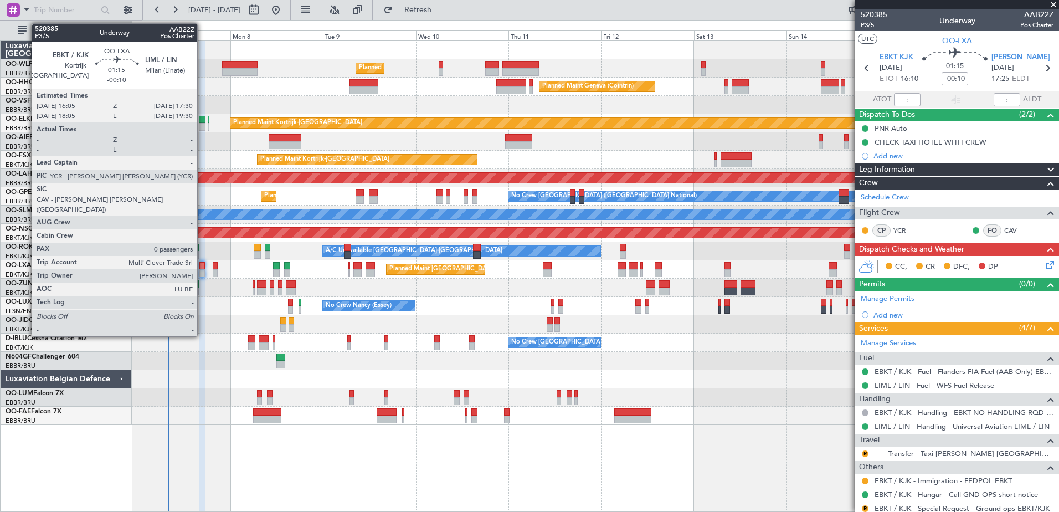
click at [202, 271] on div at bounding box center [202, 273] width 6 height 8
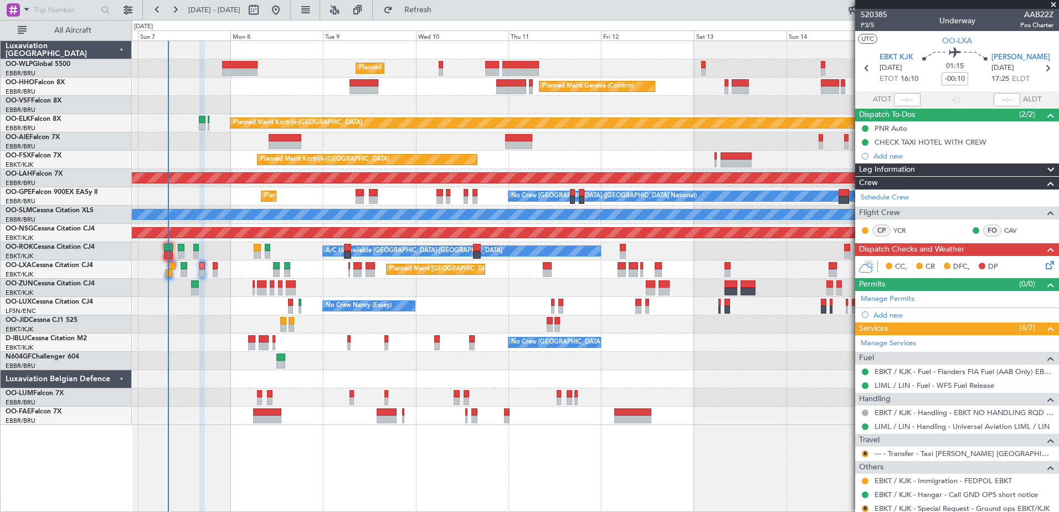
click at [952, 455] on mat-tooltip-component "LIML / LIN - Handling - Universal Aviation LIML / LIN" at bounding box center [960, 444] width 167 height 29
click at [925, 449] on link "--- - Transfer - Taxi [PERSON_NAME] [GEOGRAPHIC_DATA]" at bounding box center [963, 452] width 179 height 9
click at [865, 452] on button "R" at bounding box center [864, 453] width 7 height 7
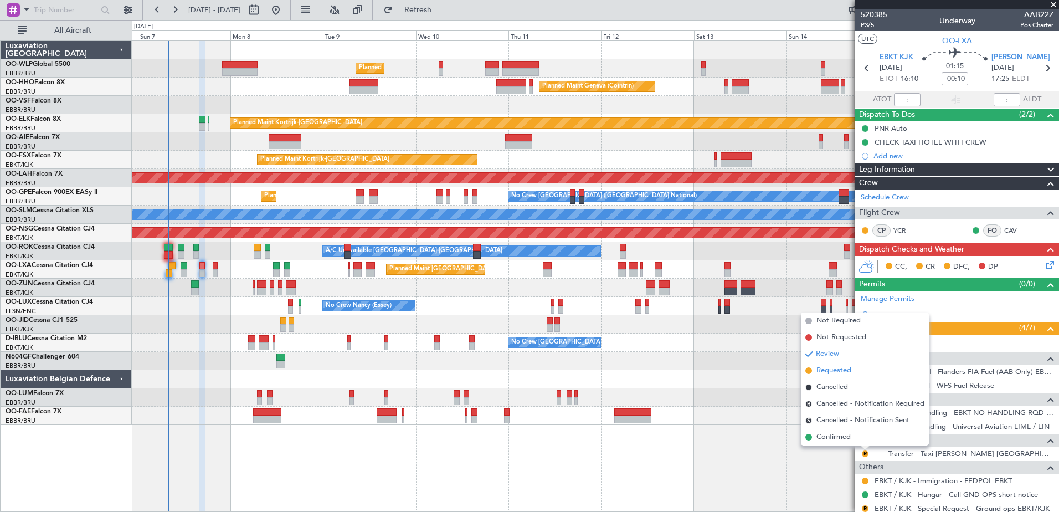
click at [832, 371] on span "Requested" at bounding box center [833, 370] width 35 height 11
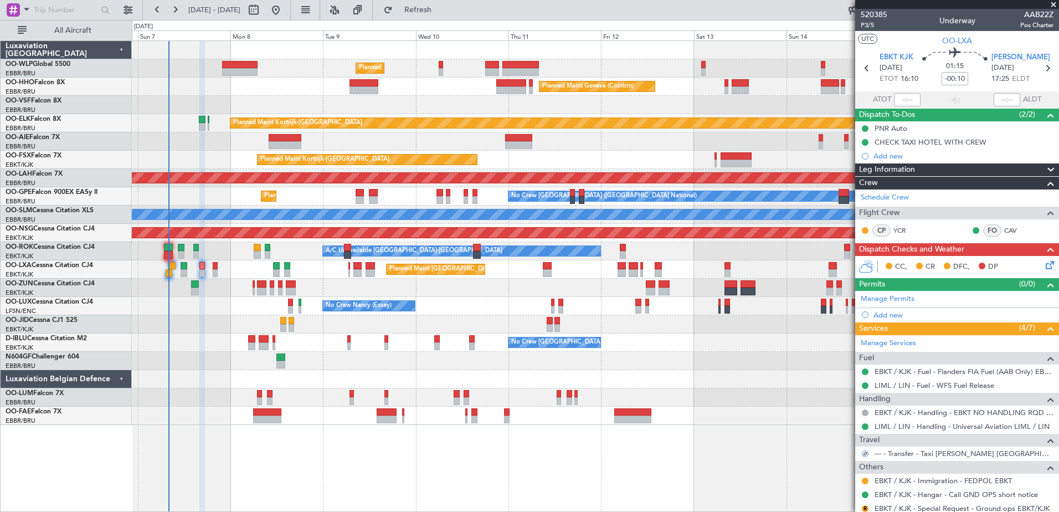
scroll to position [34, 0]
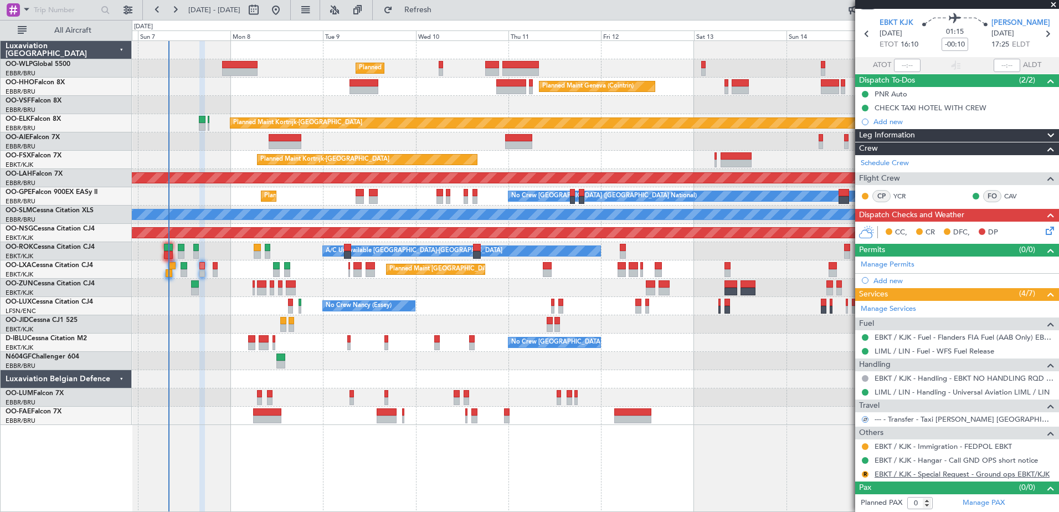
click at [886, 473] on link "EBKT / KJK - Special Request - Ground ops EBKT/KJK" at bounding box center [961, 473] width 175 height 9
click at [863, 474] on button "R" at bounding box center [864, 474] width 7 height 7
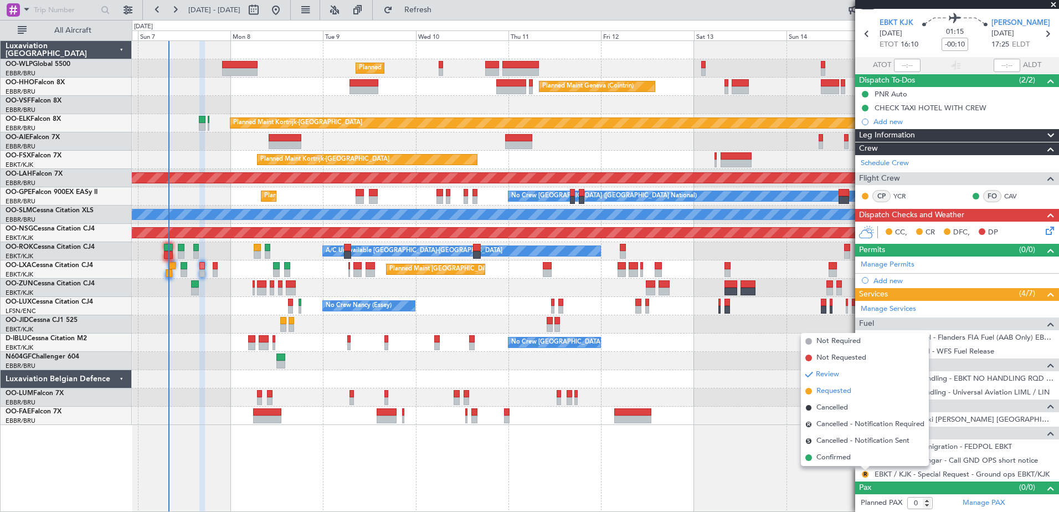
click at [835, 393] on span "Requested" at bounding box center [833, 390] width 35 height 11
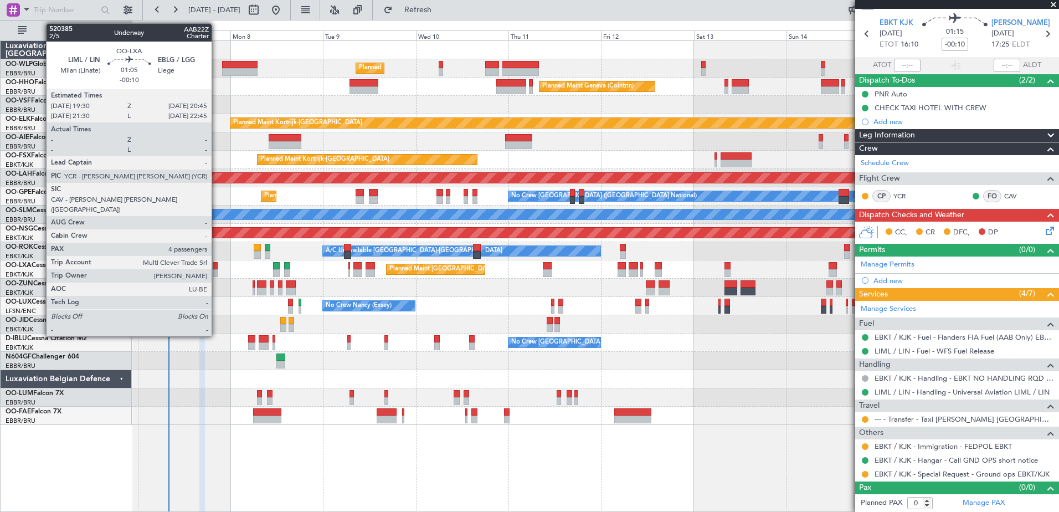
click at [216, 264] on div at bounding box center [215, 266] width 5 height 8
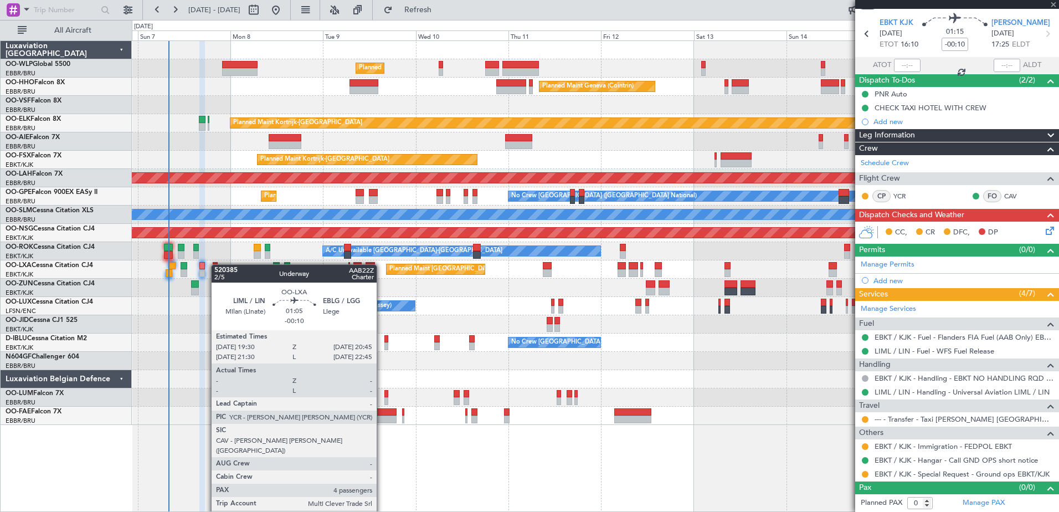
type input "4"
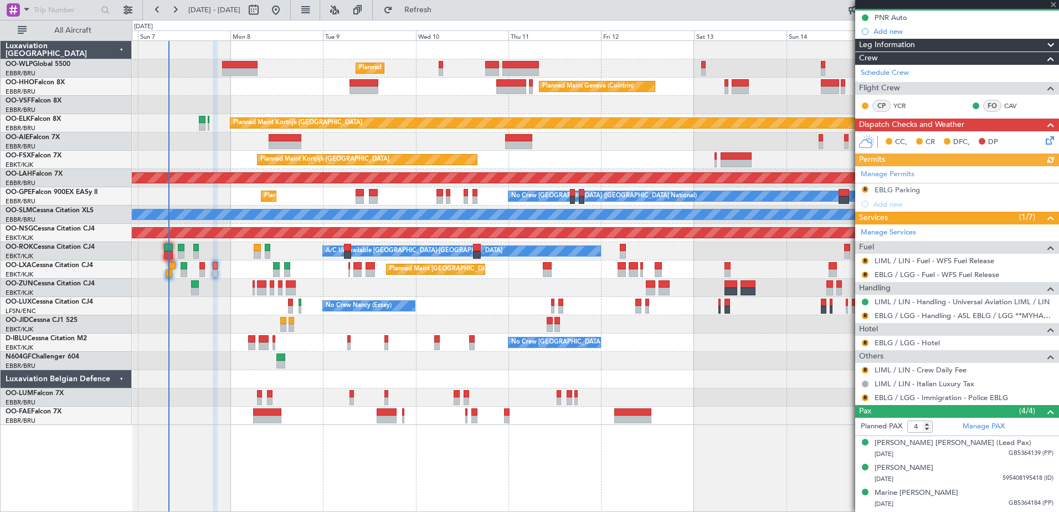
scroll to position [134, 0]
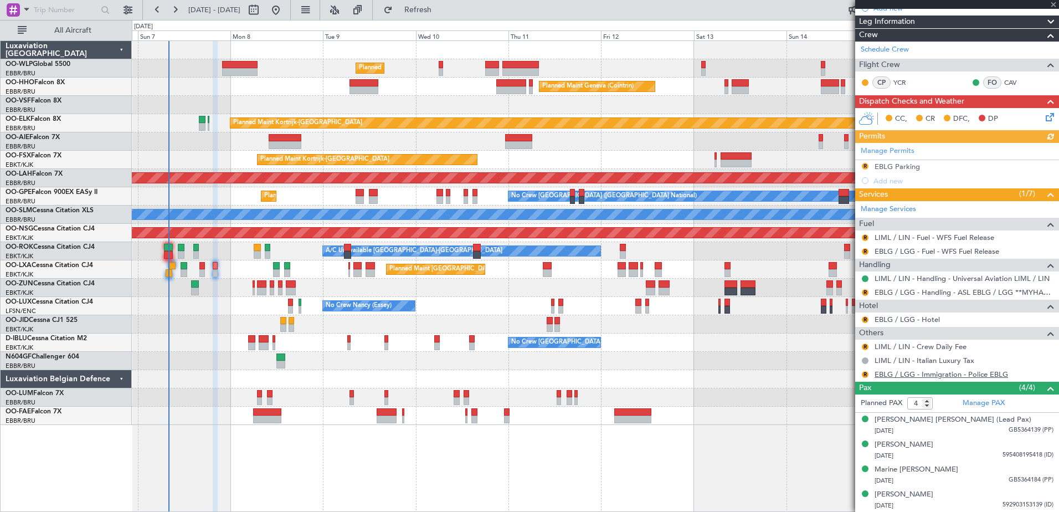
click at [892, 376] on link "EBLG / LGG - Immigration - Police EBLG" at bounding box center [940, 373] width 133 height 9
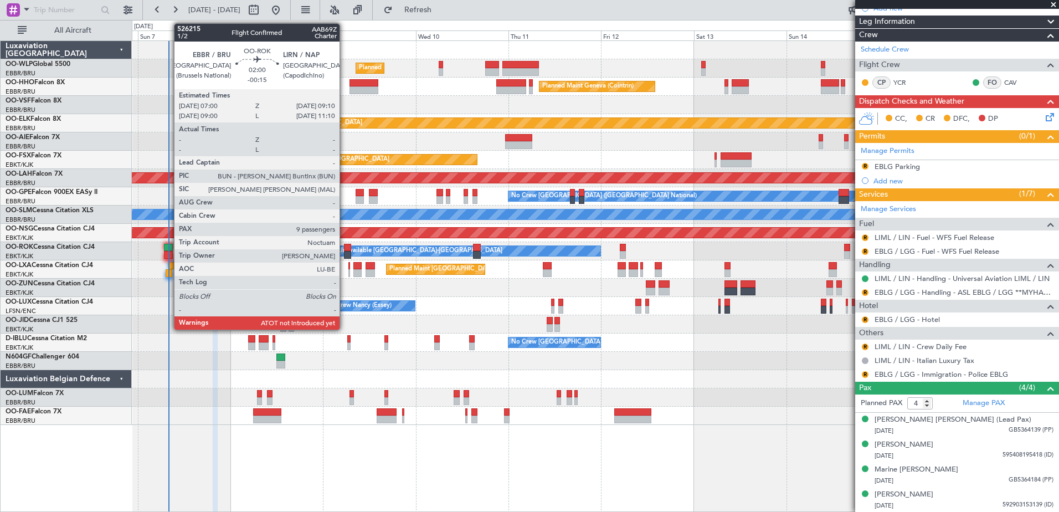
click at [168, 251] on div at bounding box center [168, 255] width 9 height 8
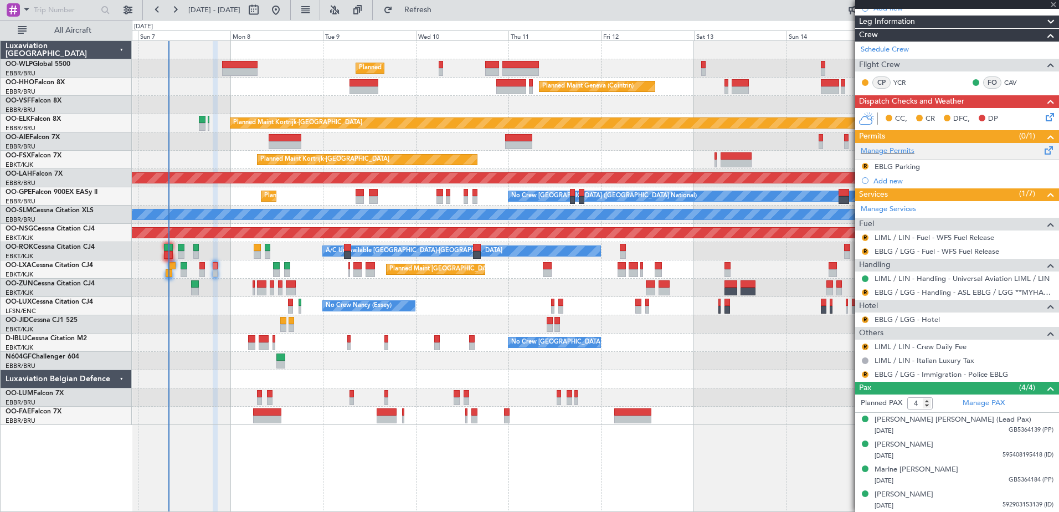
type input "-00:15"
type input "9"
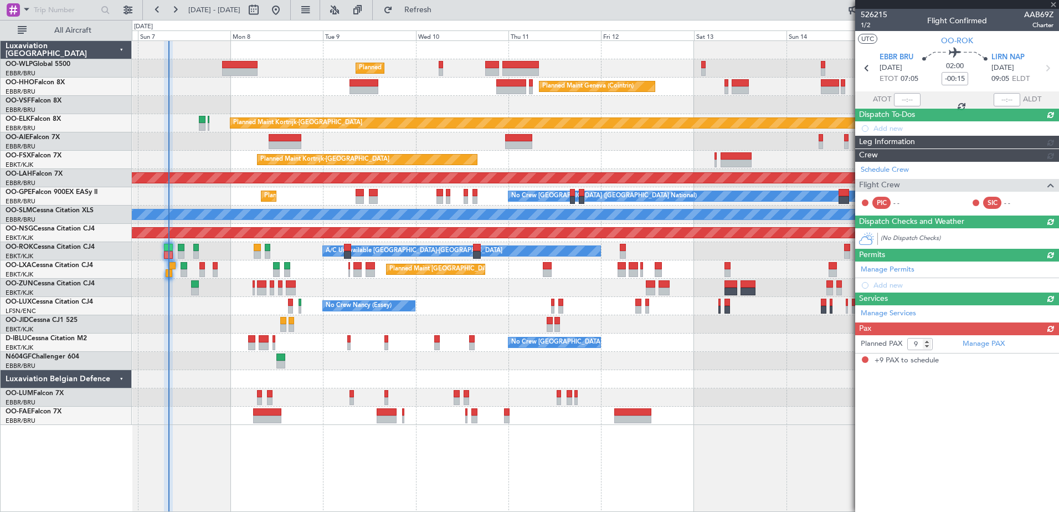
scroll to position [0, 0]
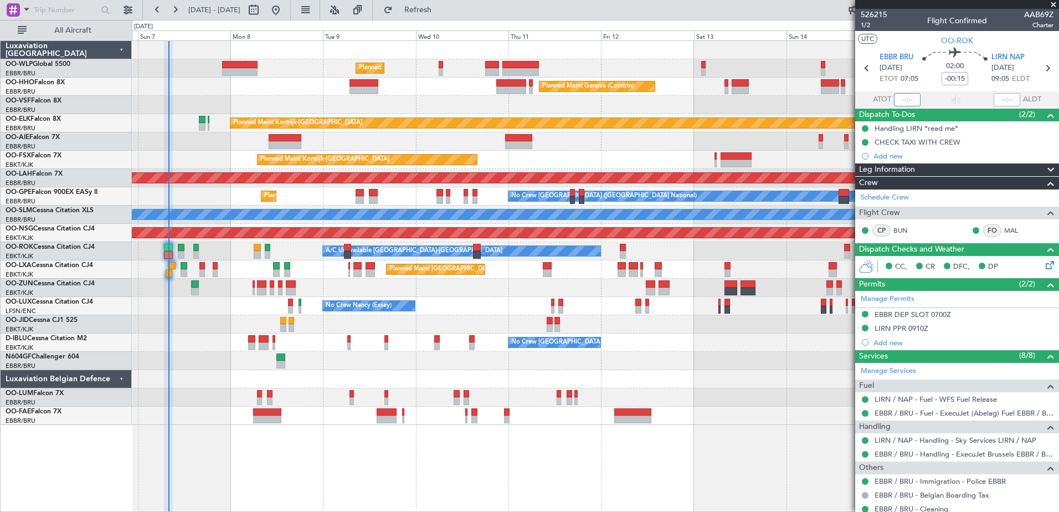
click at [901, 100] on input "text" at bounding box center [907, 99] width 27 height 13
type input "07:45"
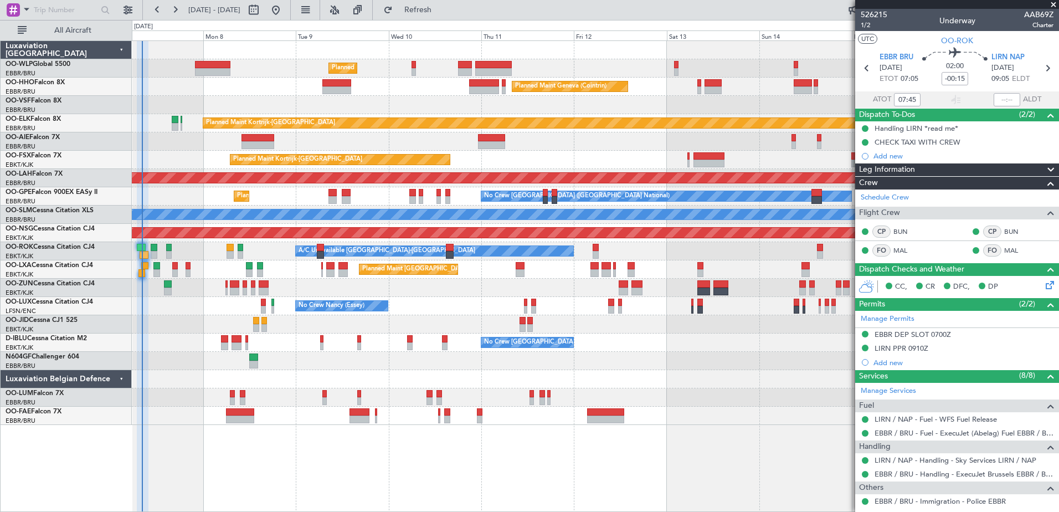
click at [410, 368] on div at bounding box center [595, 361] width 926 height 18
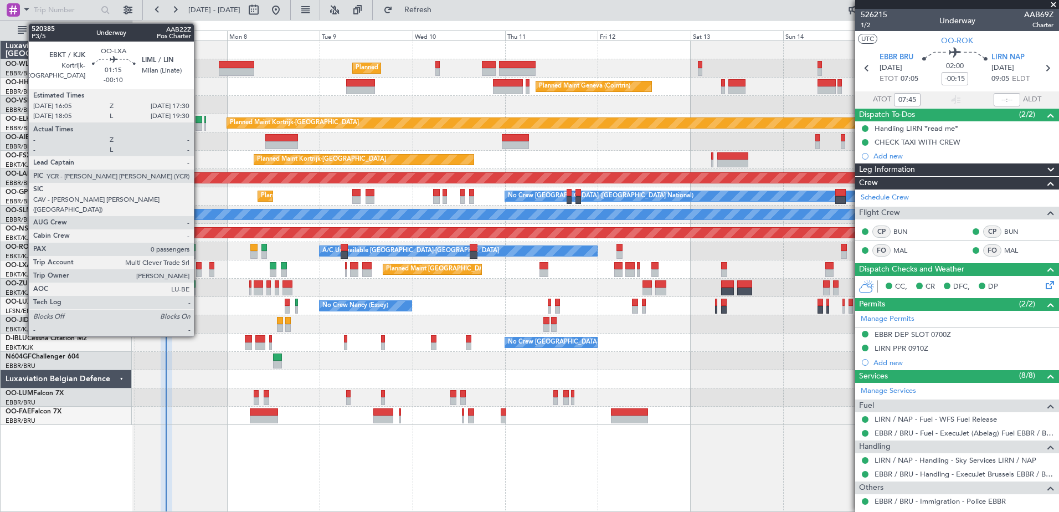
click at [199, 269] on div at bounding box center [199, 273] width 6 height 8
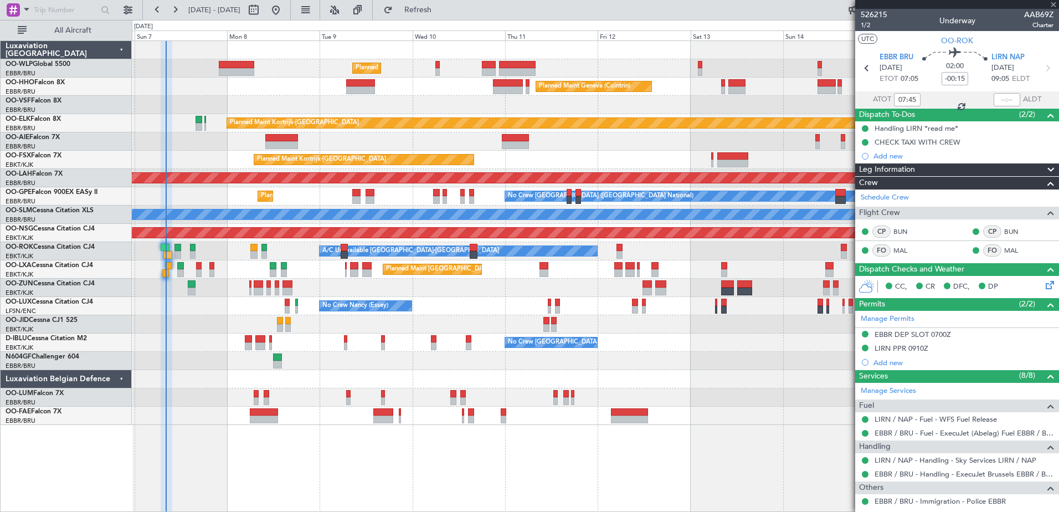
type input "-00:10"
type input "0"
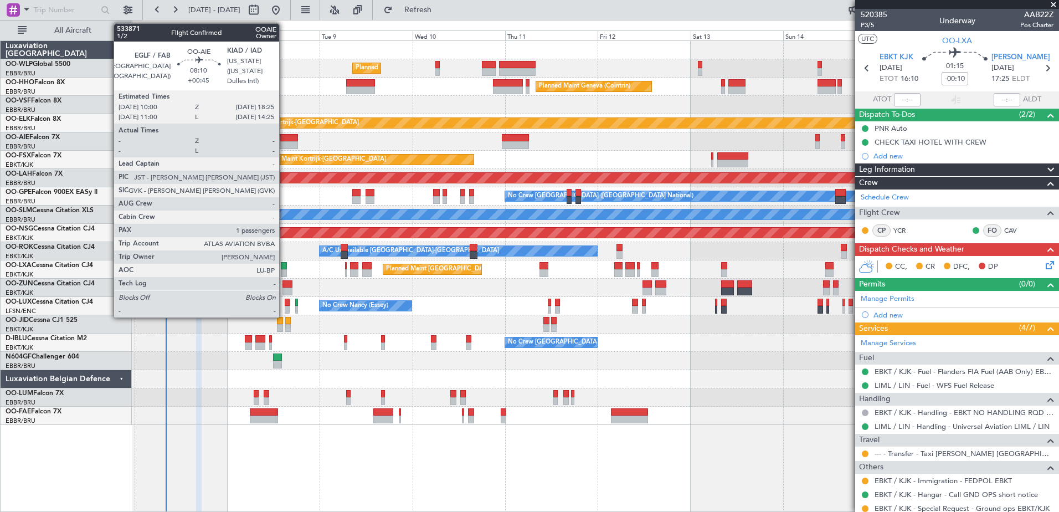
click at [284, 146] on div at bounding box center [281, 145] width 33 height 8
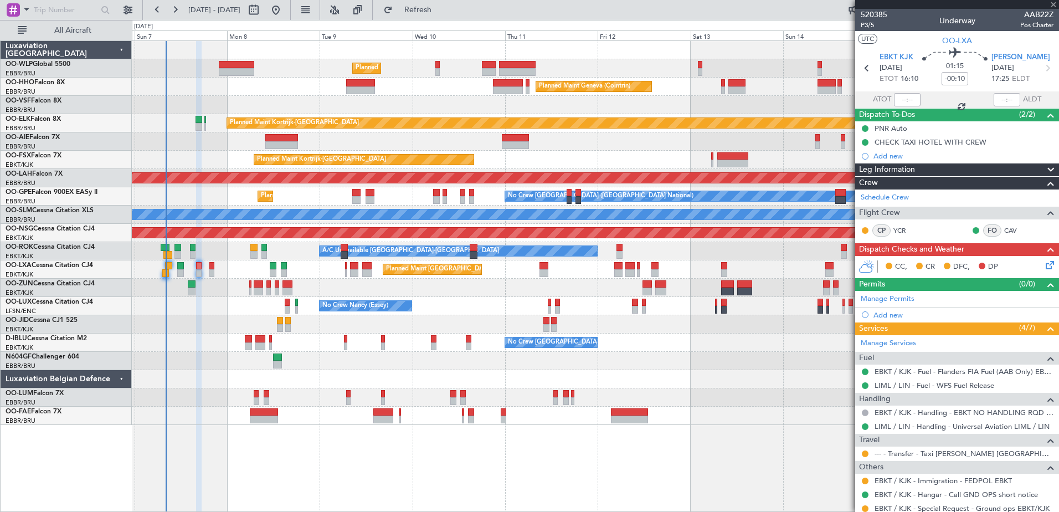
type input "+00:45"
type input "1"
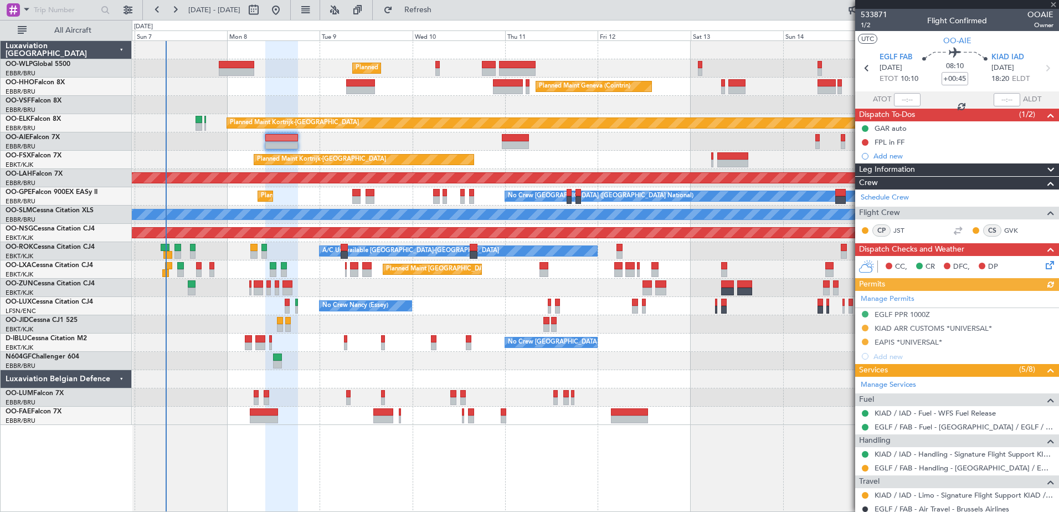
click at [907, 315] on div "Manage Permits EGLF PPR 1000Z KIAD ARR CUSTOMS *UNIVERSAL* EAPIS *UNIVERSAL* Ad…" at bounding box center [957, 327] width 204 height 73
click at [886, 315] on div "EGLF PPR 1000Z" at bounding box center [901, 313] width 55 height 9
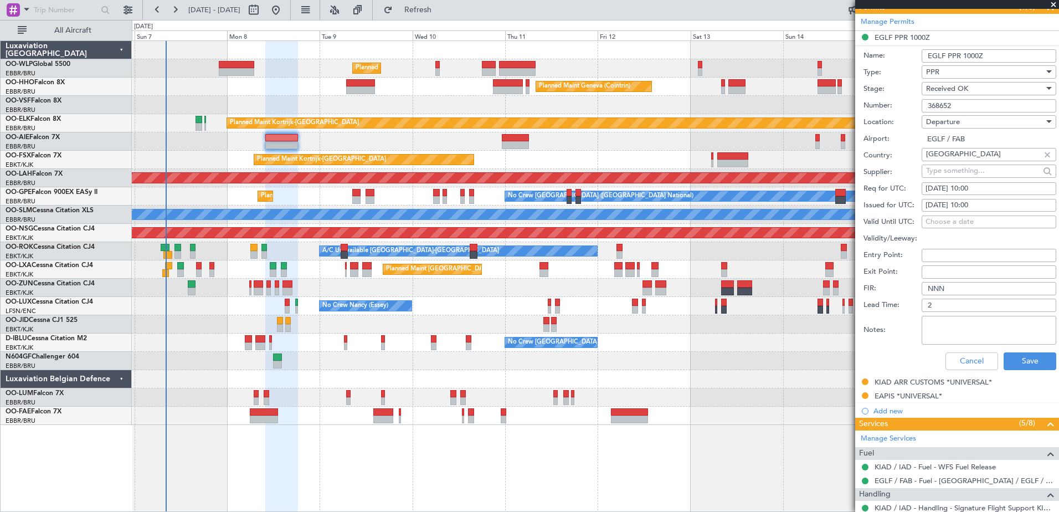
scroll to position [388, 0]
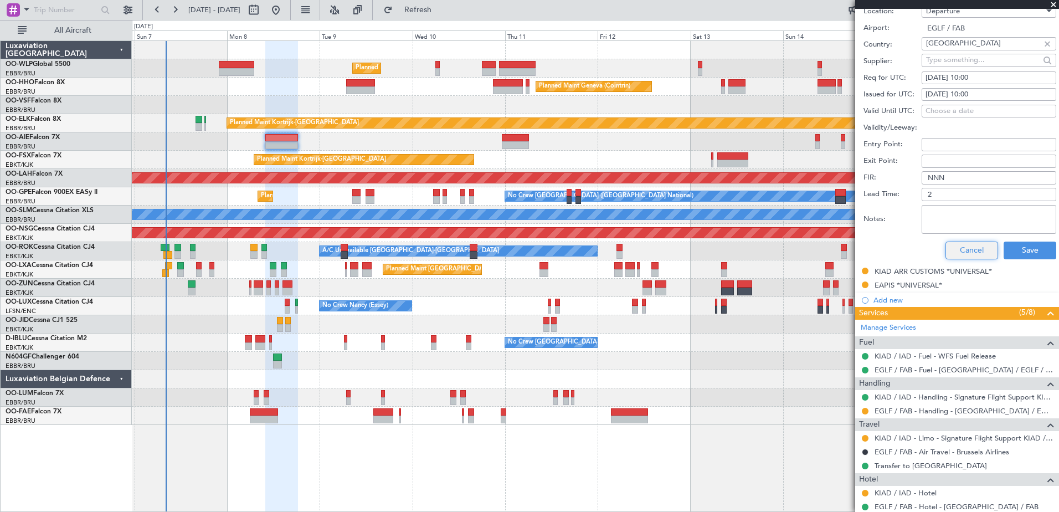
click at [956, 254] on button "Cancel" at bounding box center [971, 250] width 53 height 18
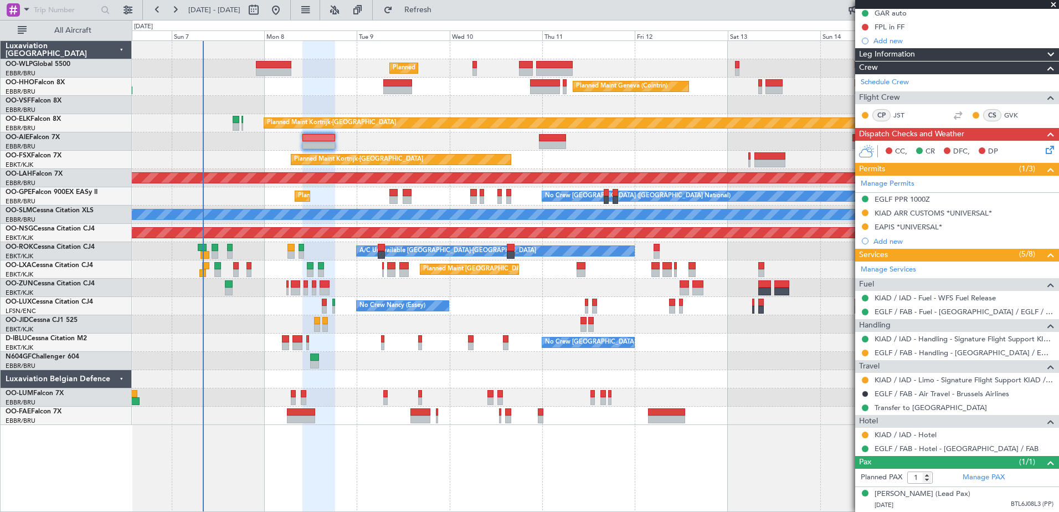
click at [335, 369] on div at bounding box center [595, 361] width 926 height 18
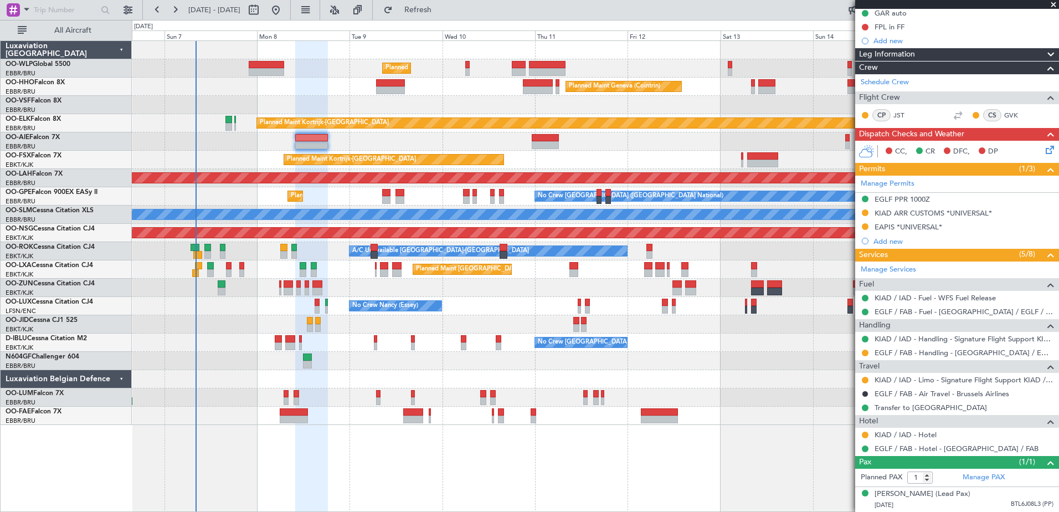
click at [349, 393] on div "Owner Melsbroek Air Base" at bounding box center [595, 397] width 926 height 18
click at [441, 13] on span "Refresh" at bounding box center [418, 10] width 47 height 8
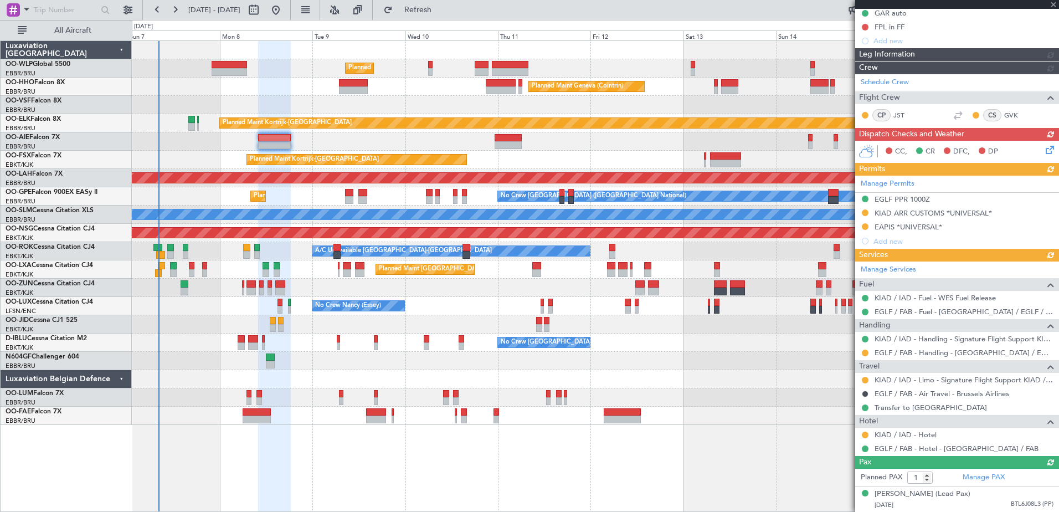
click at [203, 318] on div "Planned Maint Milan (Linate) Planned Maint Geneva (Cointrin) Planned Maint Kort…" at bounding box center [595, 233] width 926 height 384
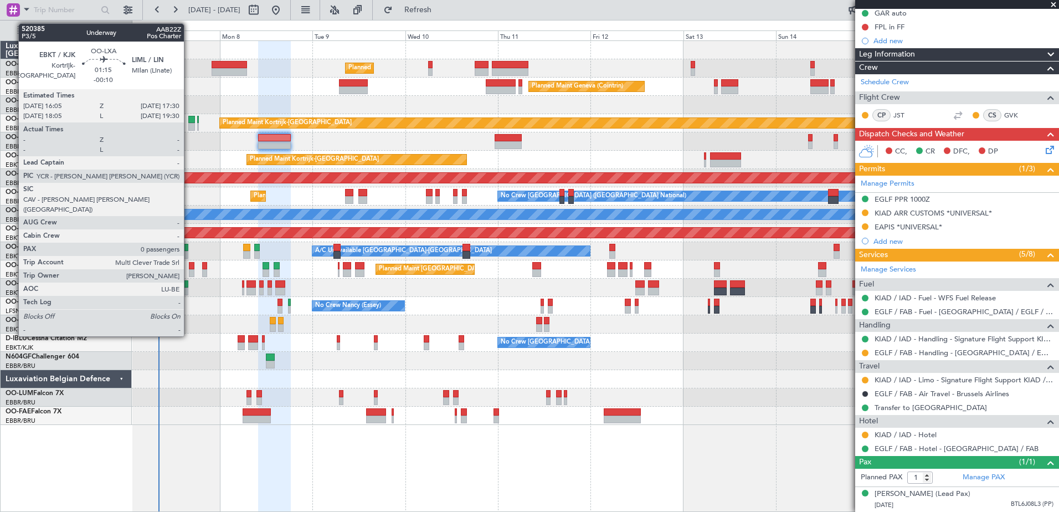
click at [189, 272] on div at bounding box center [192, 273] width 6 height 8
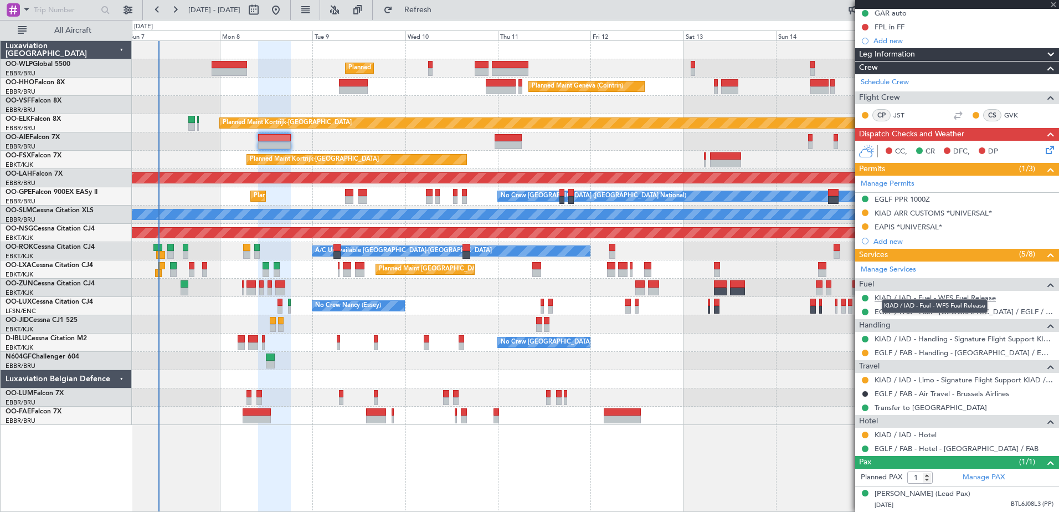
type input "-00:10"
type input "0"
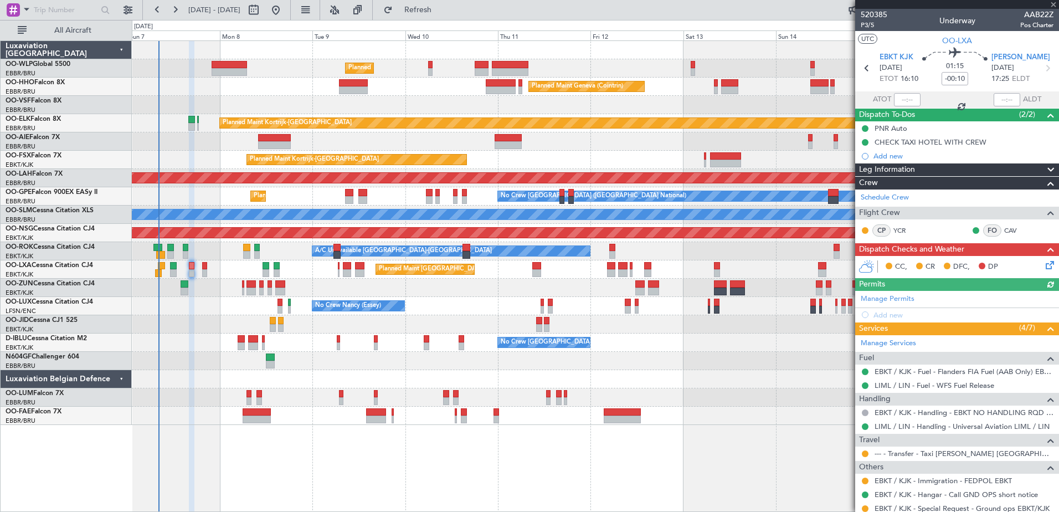
scroll to position [34, 0]
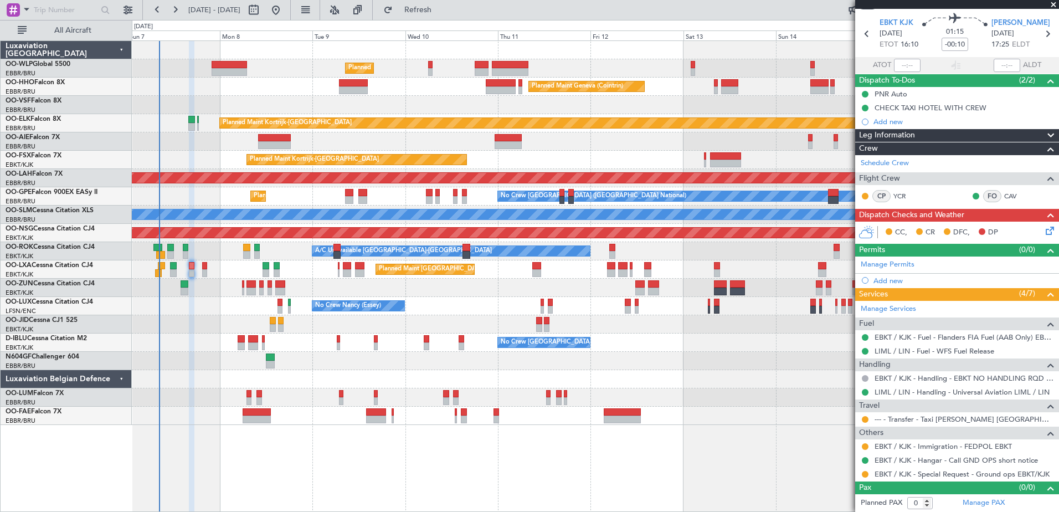
click at [1043, 232] on icon at bounding box center [1047, 228] width 9 height 9
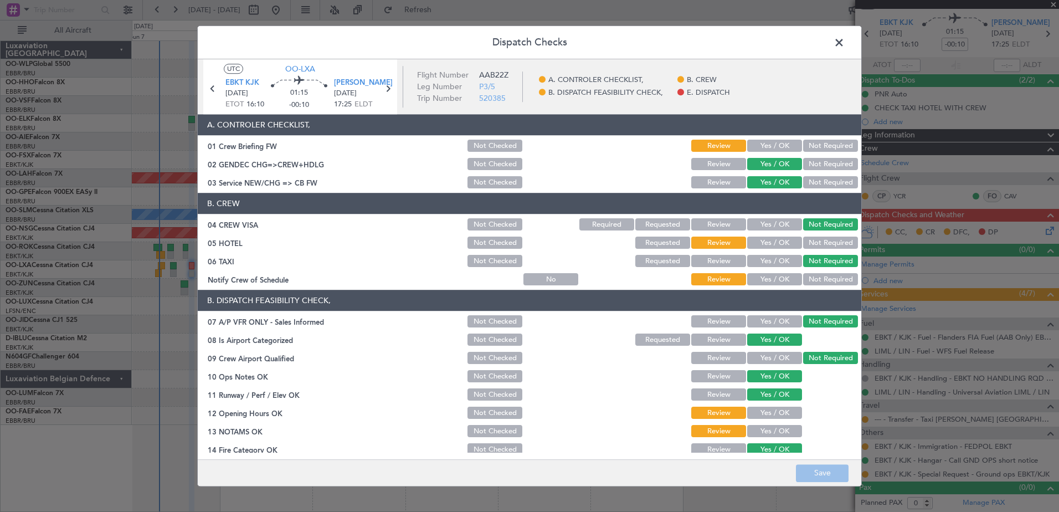
click at [775, 416] on button "Yes / OK" at bounding box center [774, 413] width 55 height 12
click at [777, 435] on button "Yes / OK" at bounding box center [774, 431] width 55 height 12
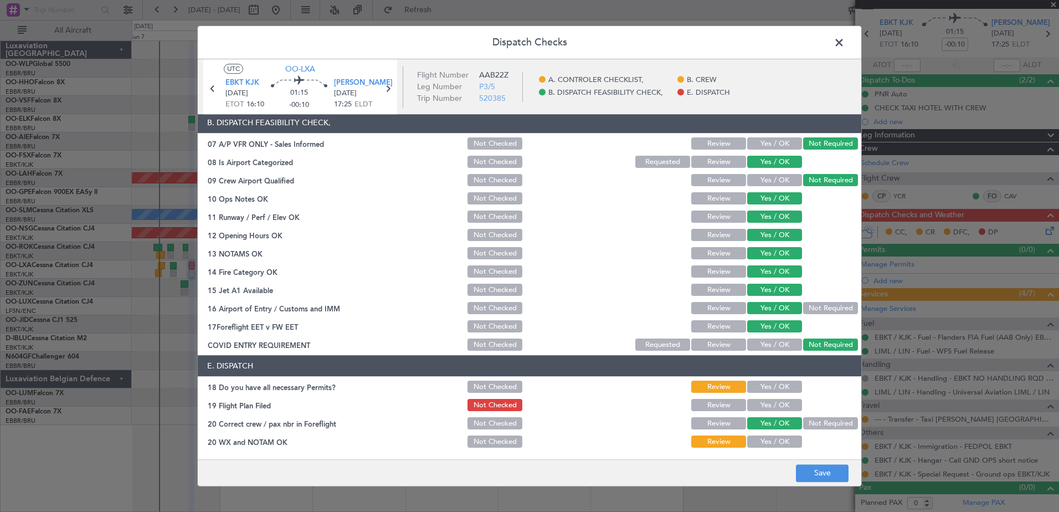
click at [776, 389] on button "Yes / OK" at bounding box center [774, 387] width 55 height 12
click at [776, 402] on button "Yes / OK" at bounding box center [774, 405] width 55 height 12
click at [776, 444] on button "Yes / OK" at bounding box center [774, 442] width 55 height 12
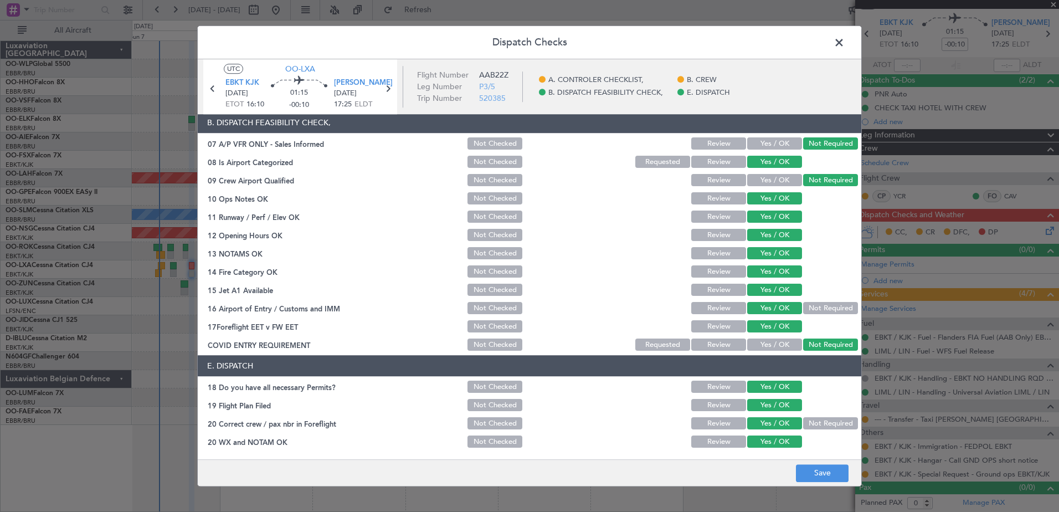
scroll to position [0, 0]
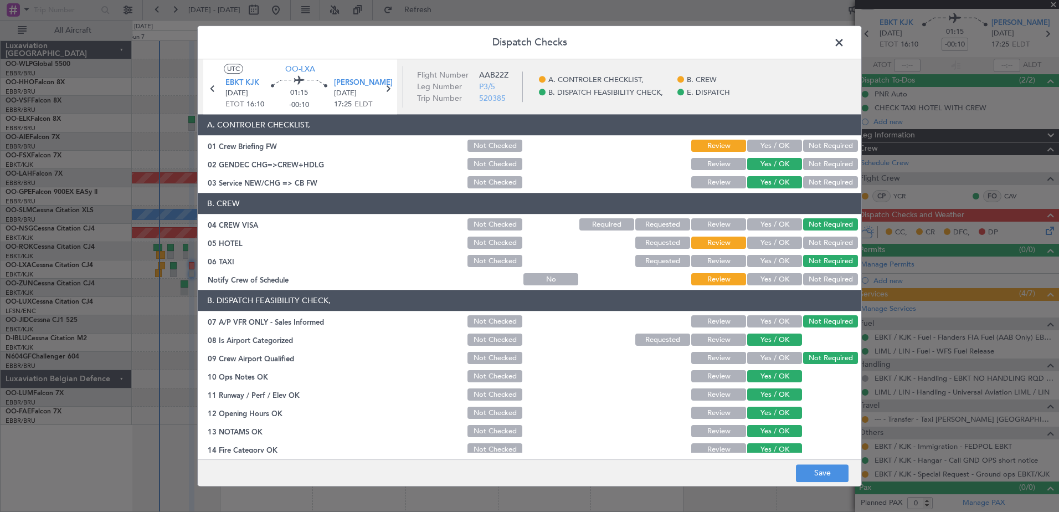
click at [776, 278] on button "Yes / OK" at bounding box center [774, 279] width 55 height 12
click at [827, 239] on button "Not Required" at bounding box center [830, 243] width 55 height 12
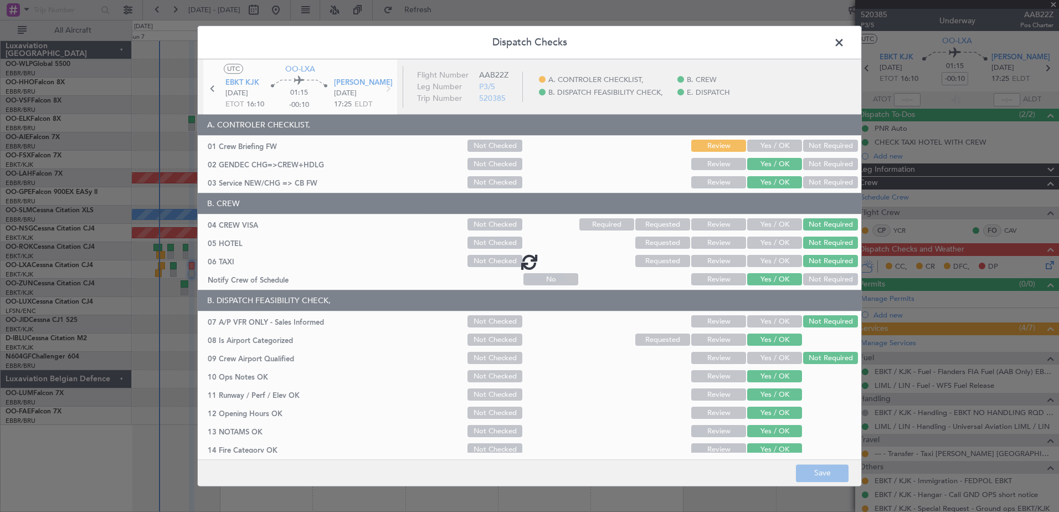
scroll to position [178, 0]
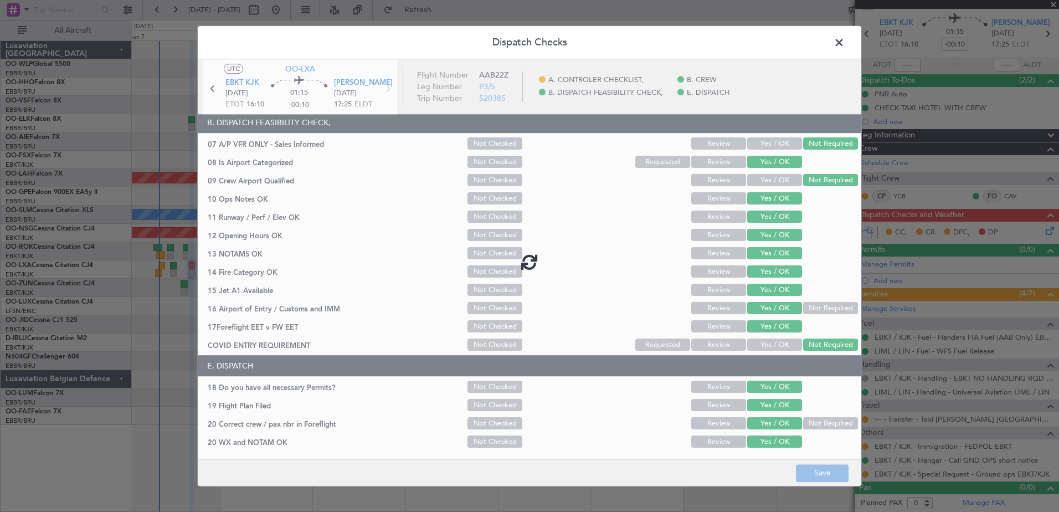
click at [844, 39] on span at bounding box center [844, 45] width 0 height 22
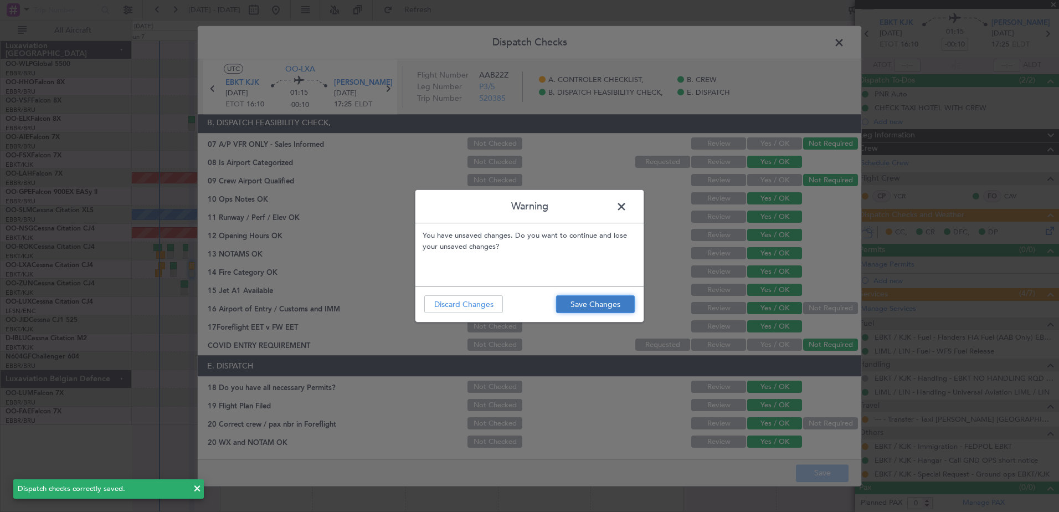
click at [583, 303] on button "Save Changes" at bounding box center [595, 304] width 79 height 18
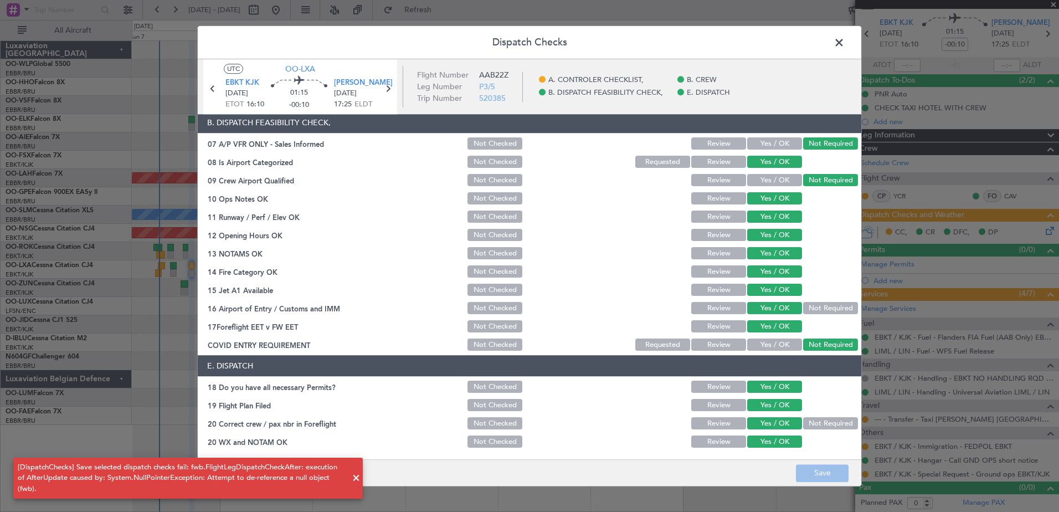
click at [844, 39] on span at bounding box center [844, 45] width 0 height 22
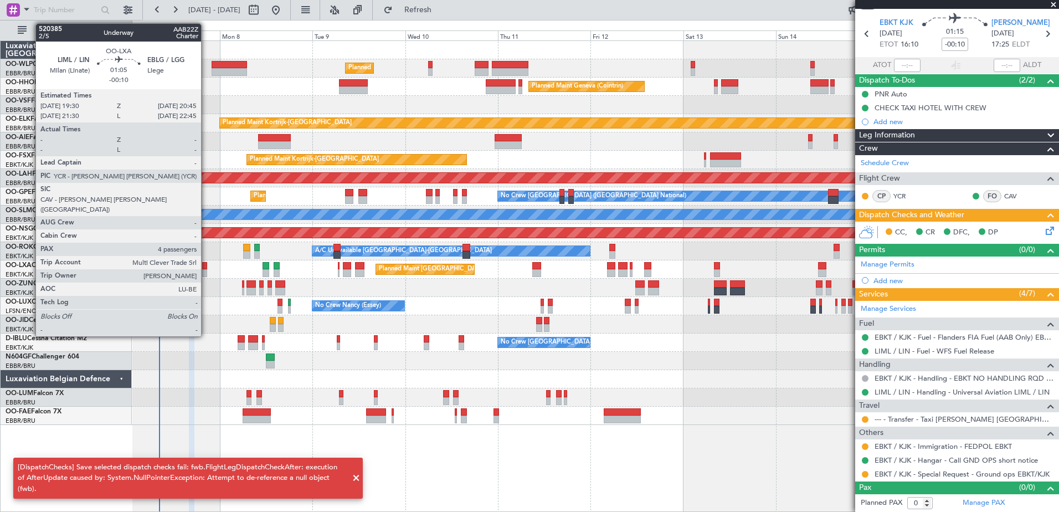
click at [206, 271] on div at bounding box center [204, 273] width 5 height 8
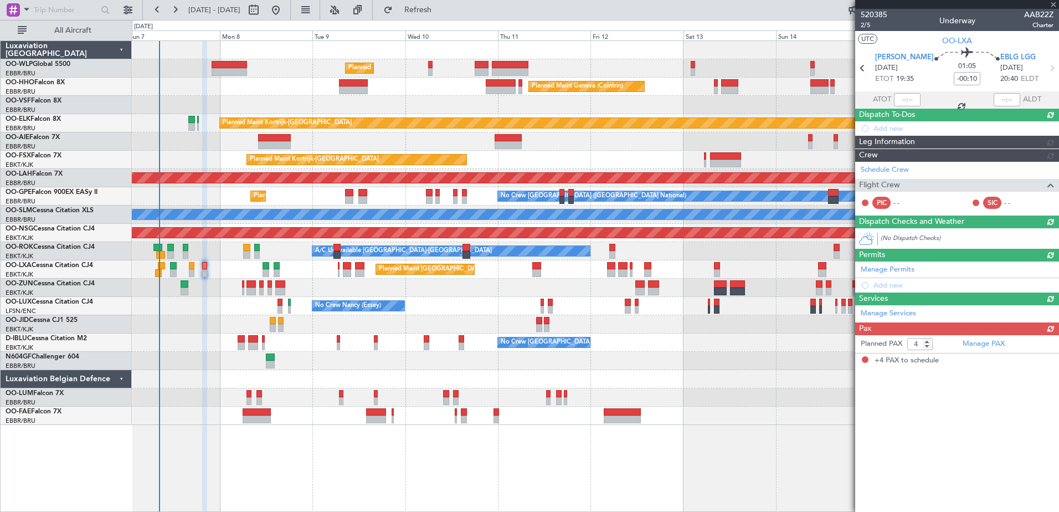
scroll to position [0, 0]
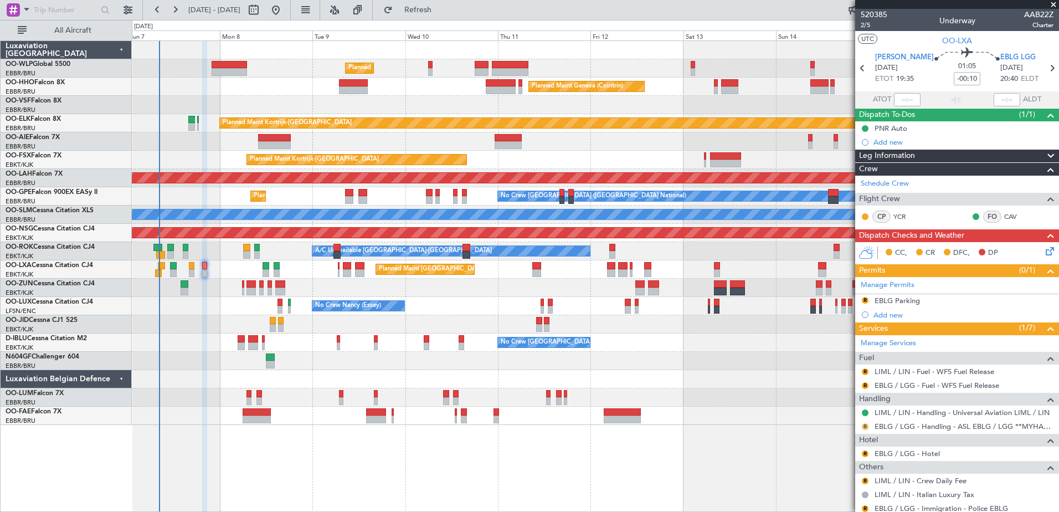
click at [864, 425] on button "R" at bounding box center [864, 426] width 7 height 7
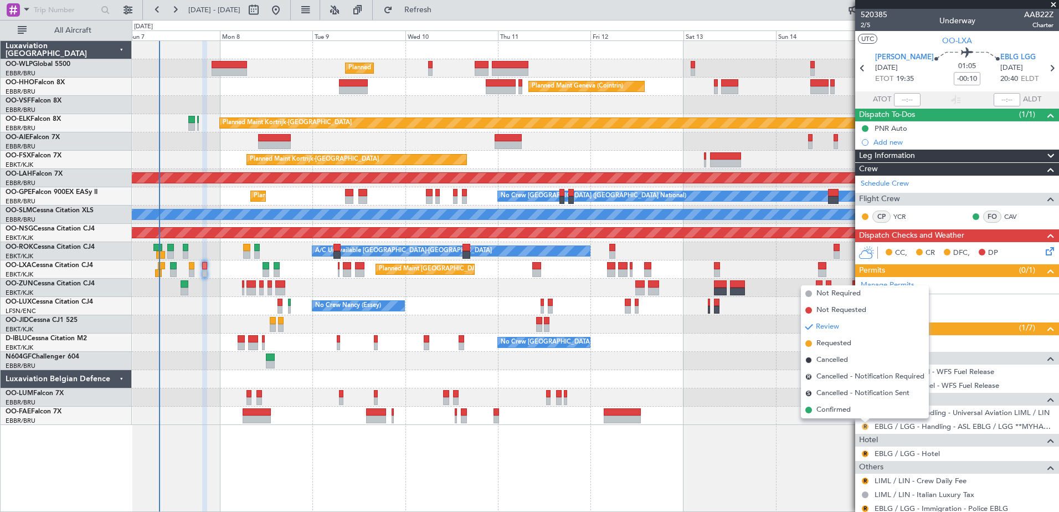
click at [864, 425] on button "R" at bounding box center [864, 426] width 7 height 7
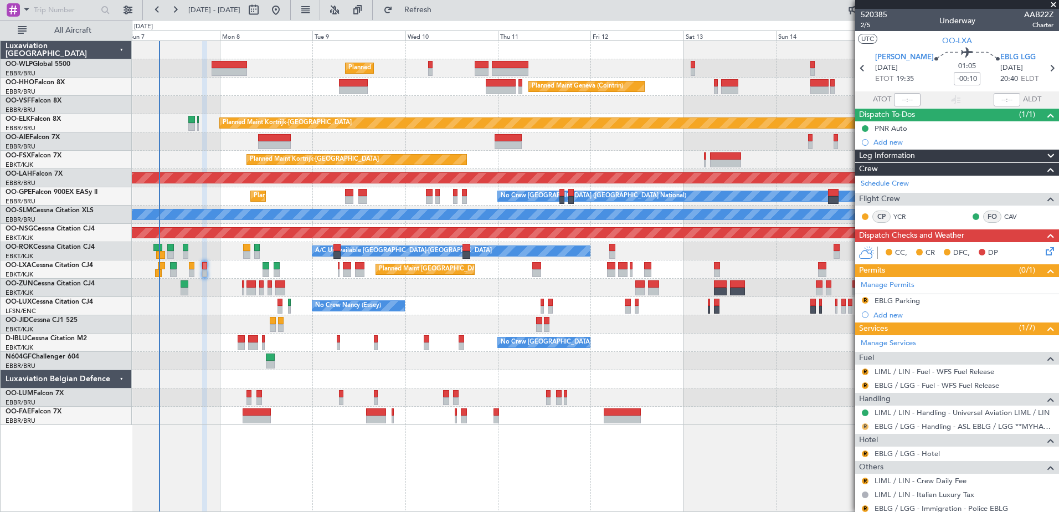
click at [864, 425] on button "R" at bounding box center [864, 426] width 7 height 7
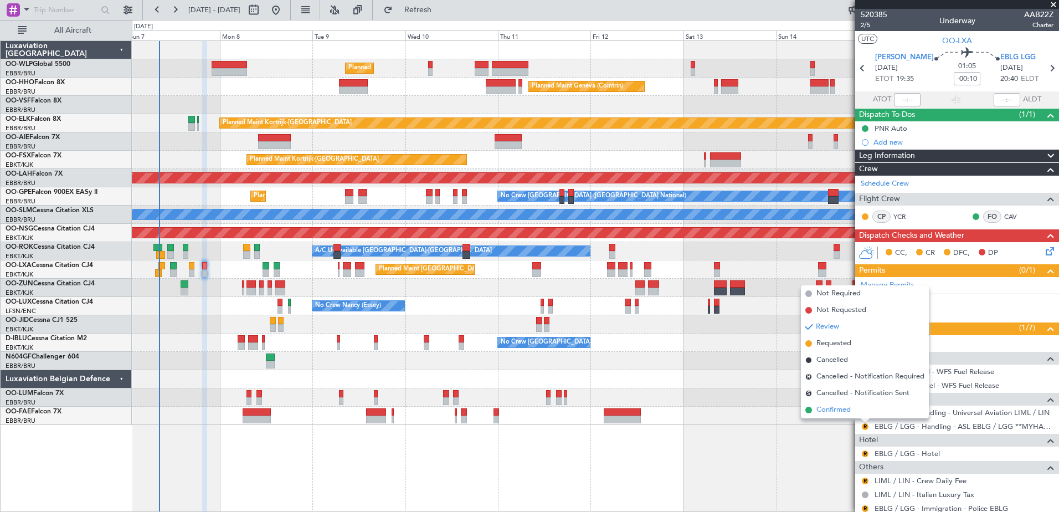
click at [849, 414] on span "Confirmed" at bounding box center [833, 409] width 34 height 11
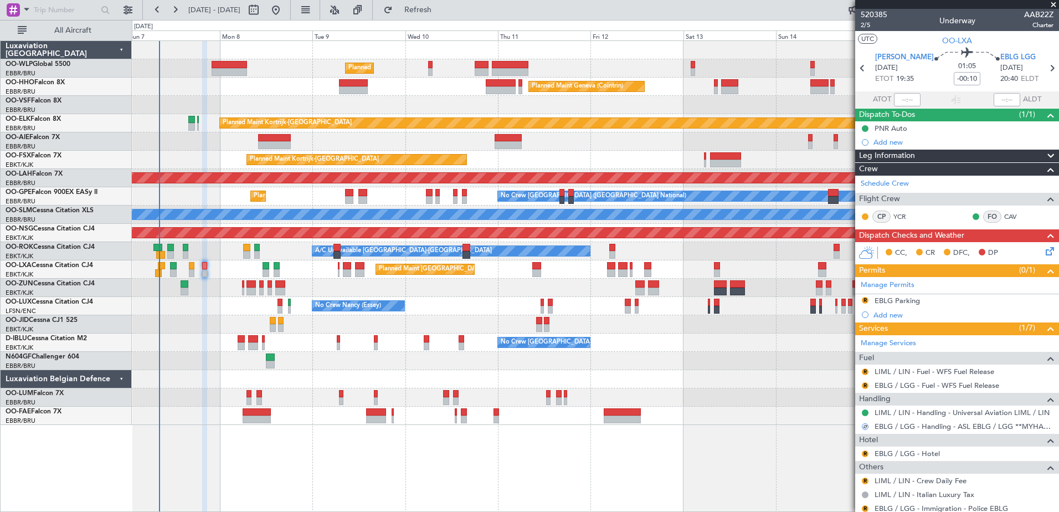
click at [868, 372] on div "R" at bounding box center [864, 371] width 9 height 9
click at [863, 371] on button "R" at bounding box center [864, 371] width 7 height 7
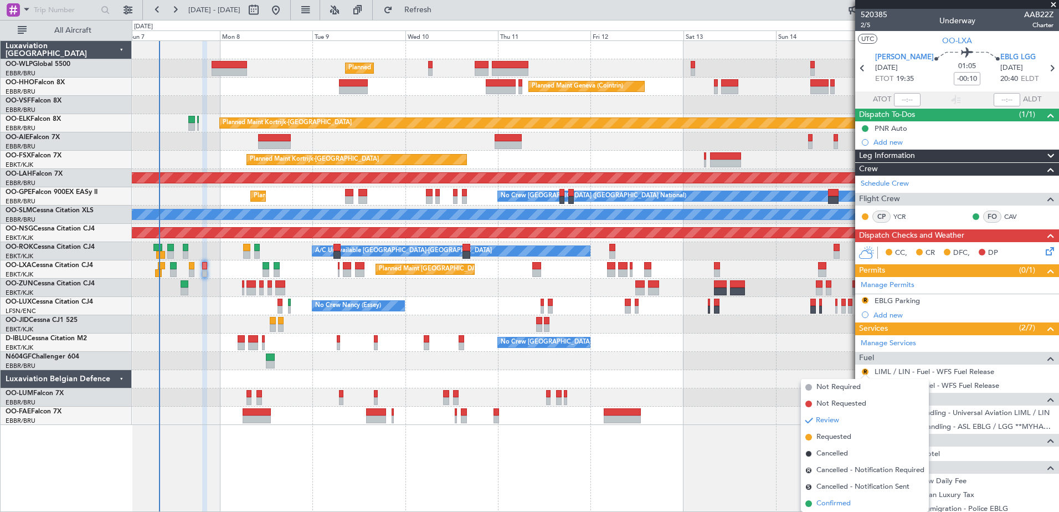
click at [842, 498] on span "Confirmed" at bounding box center [833, 503] width 34 height 11
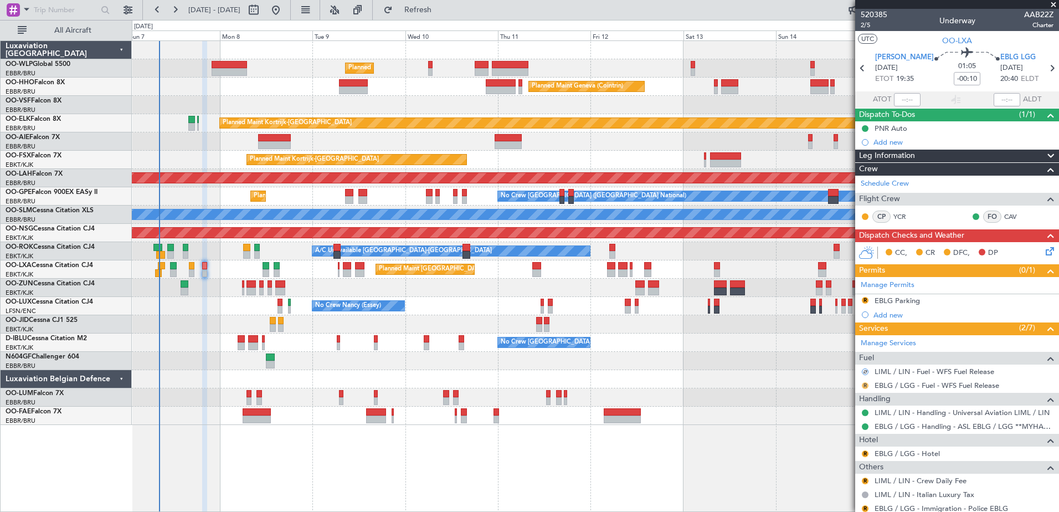
click at [865, 384] on button "R" at bounding box center [864, 385] width 7 height 7
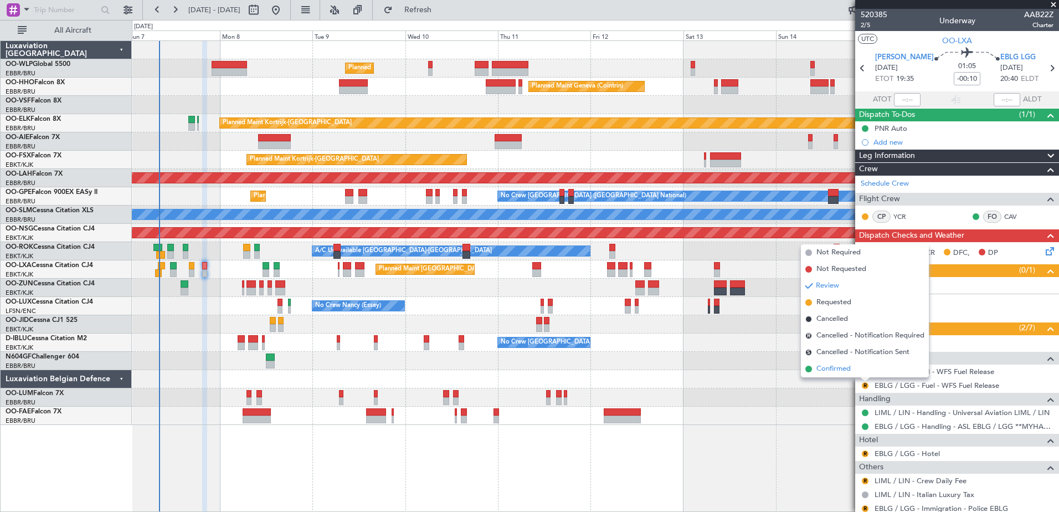
click at [839, 365] on span "Confirmed" at bounding box center [833, 368] width 34 height 11
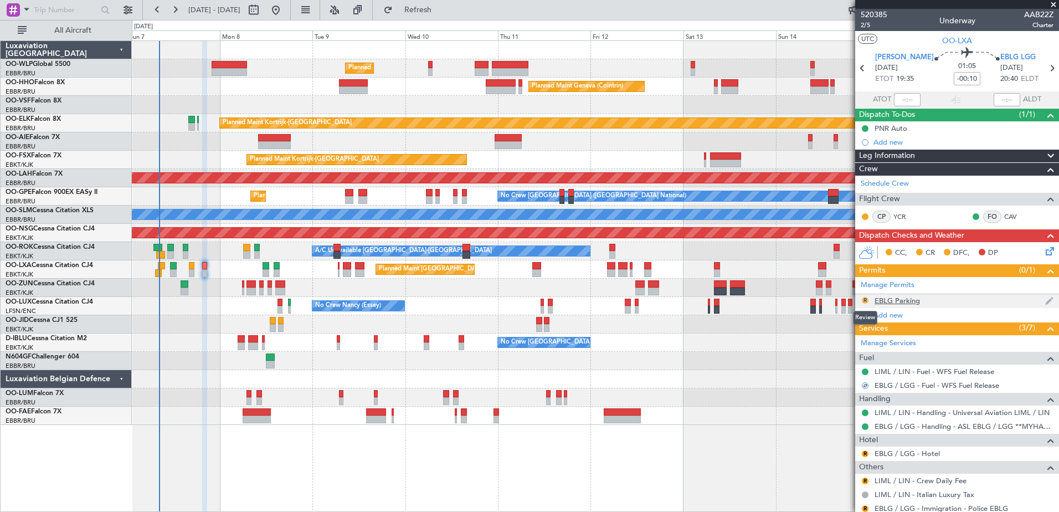
click at [866, 300] on button "R" at bounding box center [864, 300] width 7 height 7
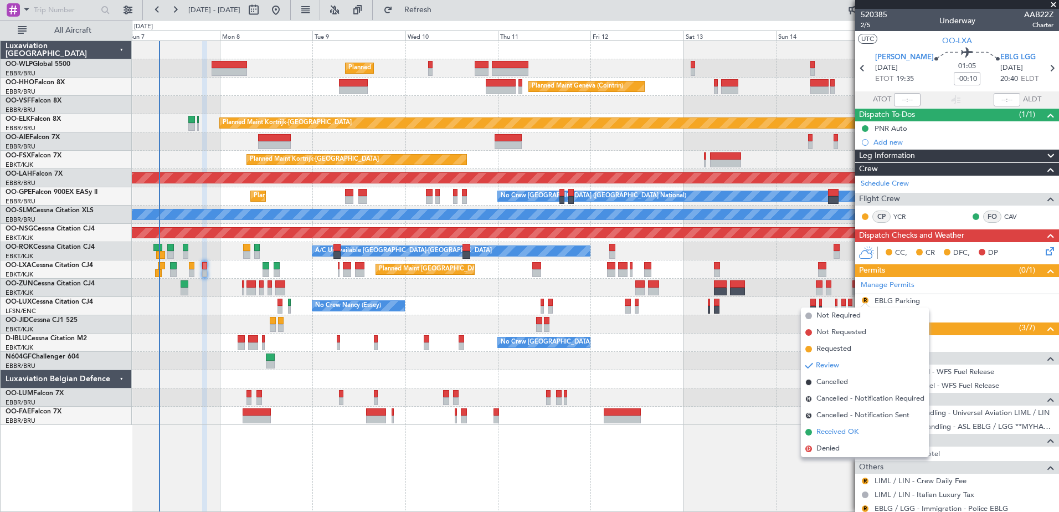
click at [835, 430] on span "Received OK" at bounding box center [837, 431] width 42 height 11
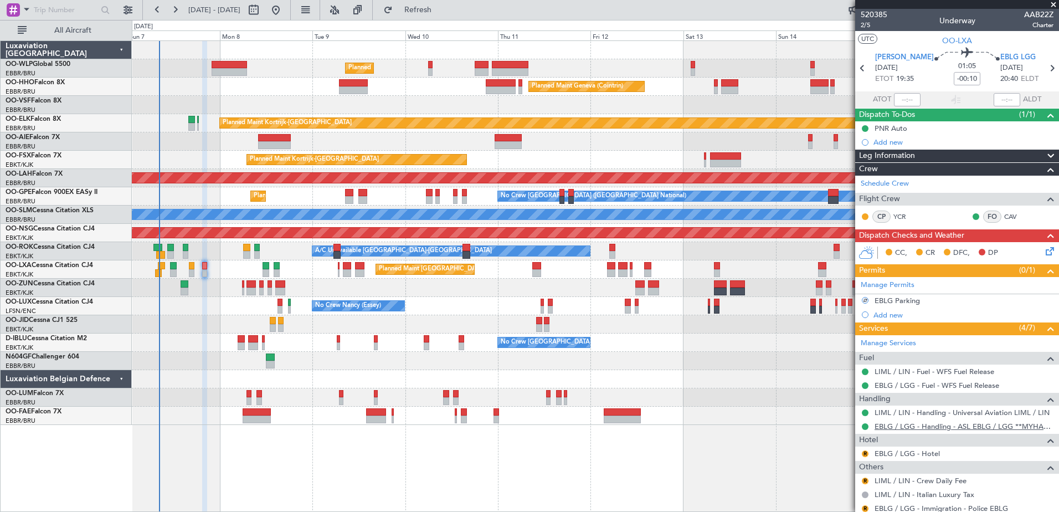
scroll to position [111, 0]
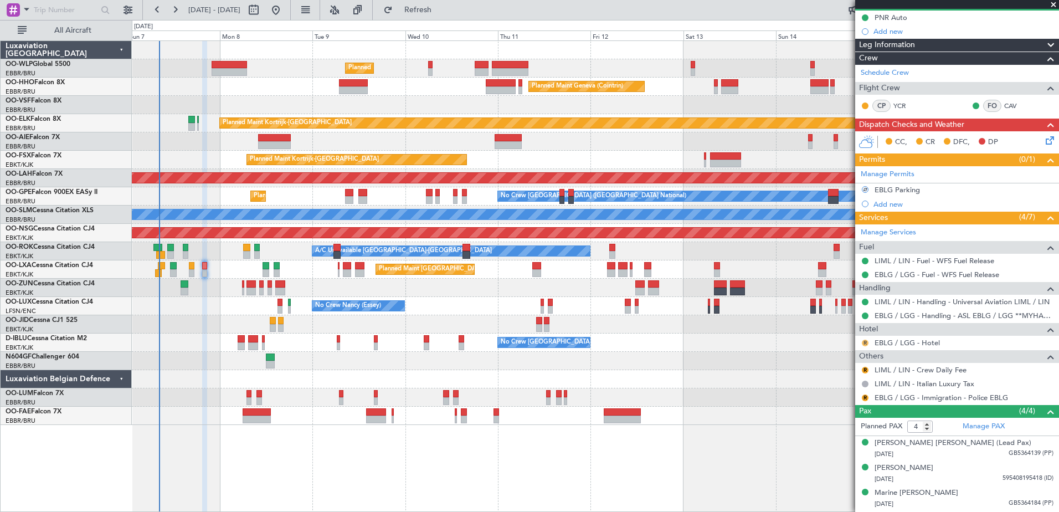
click at [867, 342] on button "R" at bounding box center [864, 342] width 7 height 7
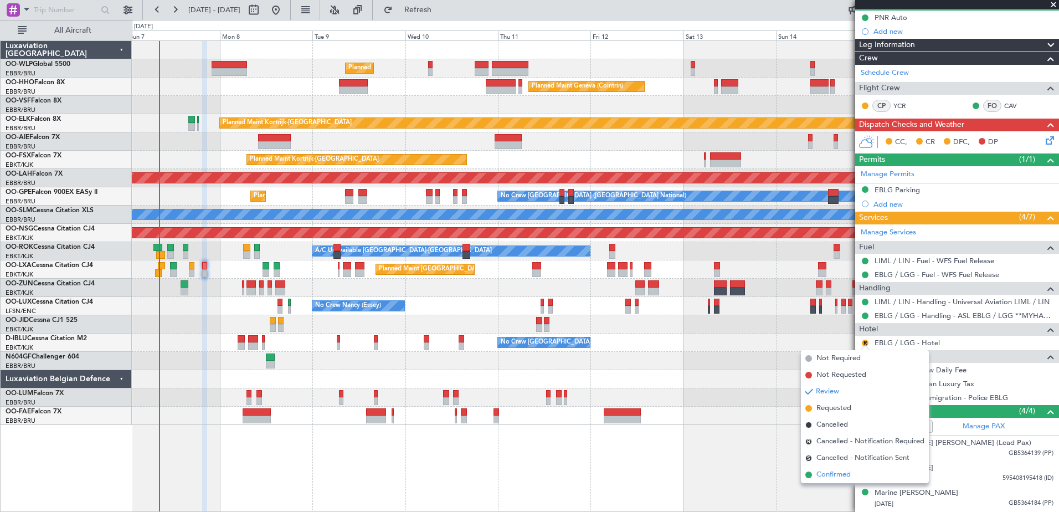
click at [829, 476] on span "Confirmed" at bounding box center [833, 474] width 34 height 11
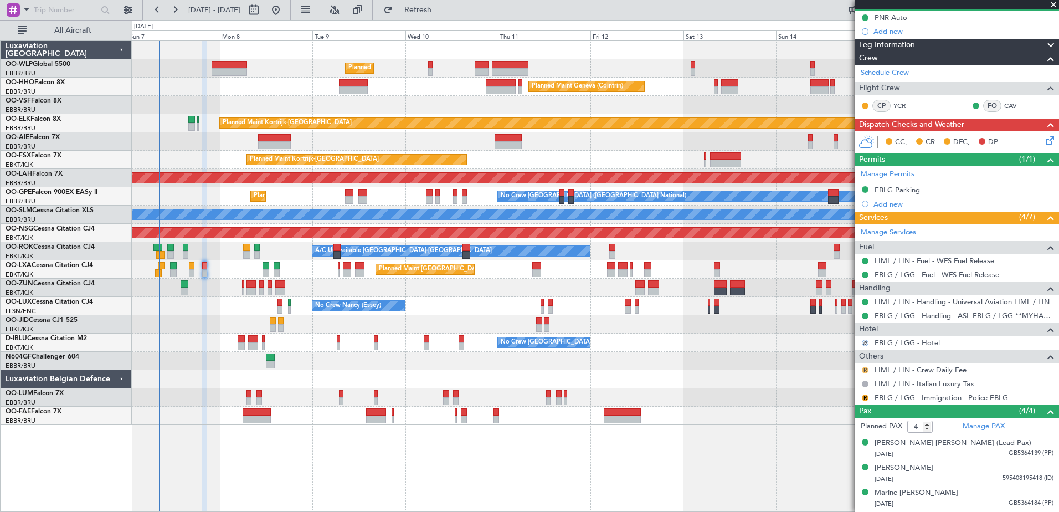
click at [865, 368] on button "R" at bounding box center [864, 370] width 7 height 7
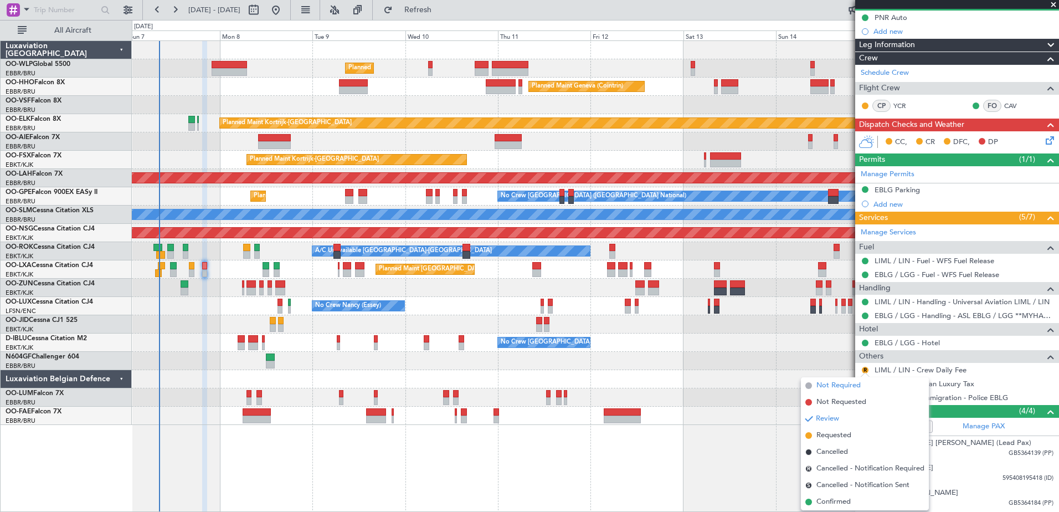
click at [837, 384] on span "Not Required" at bounding box center [838, 385] width 44 height 11
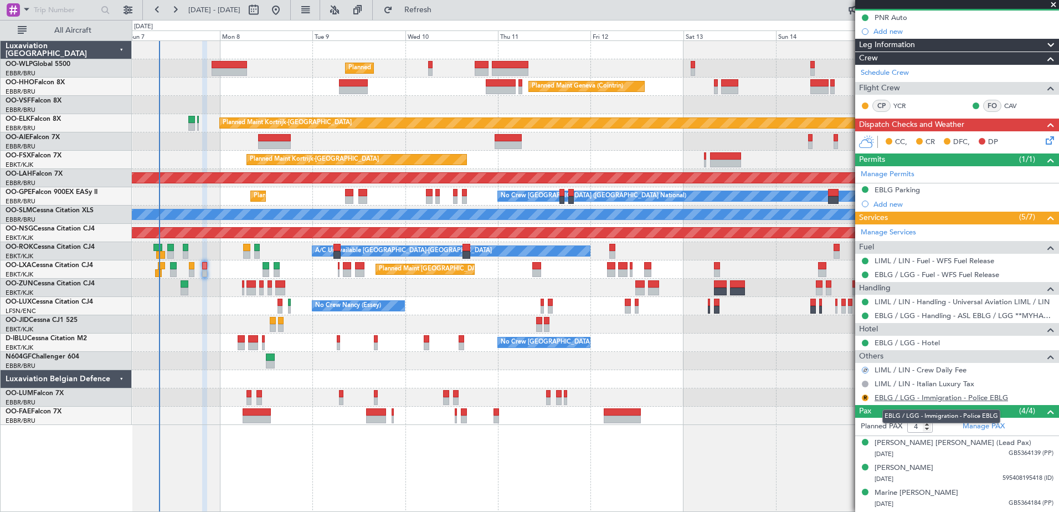
click at [891, 397] on link "EBLG / LGG - Immigration - Police EBLG" at bounding box center [940, 397] width 133 height 9
click at [974, 394] on link "EBLG / LGG - Immigration - Police EBLG" at bounding box center [940, 397] width 133 height 9
click at [441, 14] on span "Refresh" at bounding box center [418, 10] width 47 height 8
click at [865, 398] on mat-tooltip-component "Not Required" at bounding box center [865, 400] width 58 height 29
click at [863, 397] on button at bounding box center [864, 397] width 7 height 7
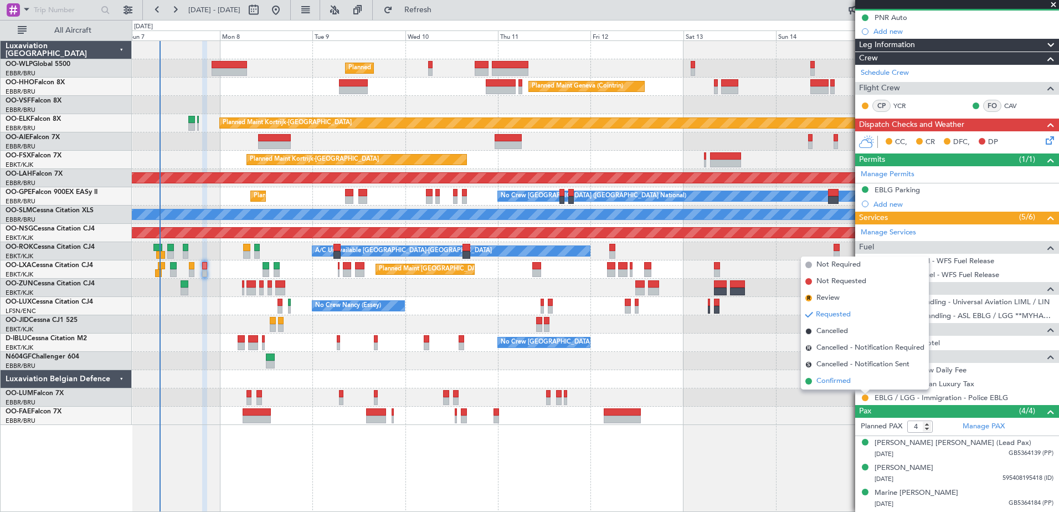
click at [830, 379] on span "Confirmed" at bounding box center [833, 380] width 34 height 11
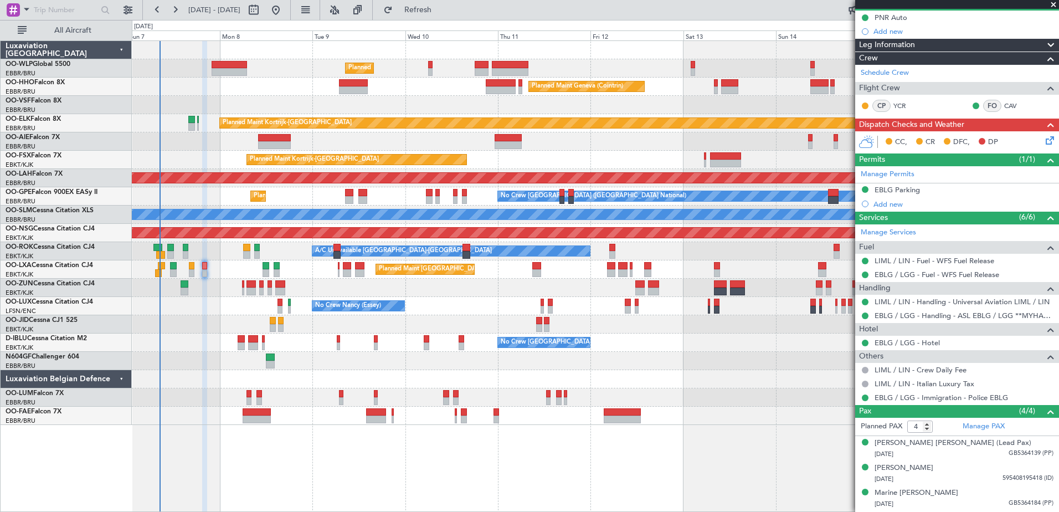
click at [1043, 142] on icon at bounding box center [1047, 138] width 9 height 9
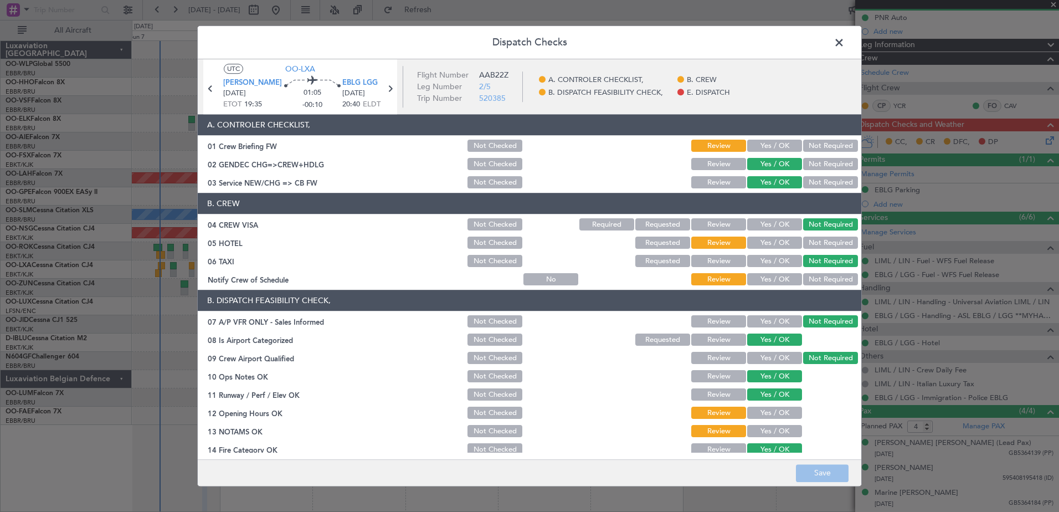
click at [774, 277] on button "Yes / OK" at bounding box center [774, 279] width 55 height 12
click at [833, 234] on section "B. CREW 04 CREW VISA Not Checked Required Requested Review Yes / OK Not Require…" at bounding box center [529, 240] width 663 height 94
click at [832, 242] on button "Not Required" at bounding box center [830, 243] width 55 height 12
click at [773, 412] on button "Yes / OK" at bounding box center [774, 413] width 55 height 12
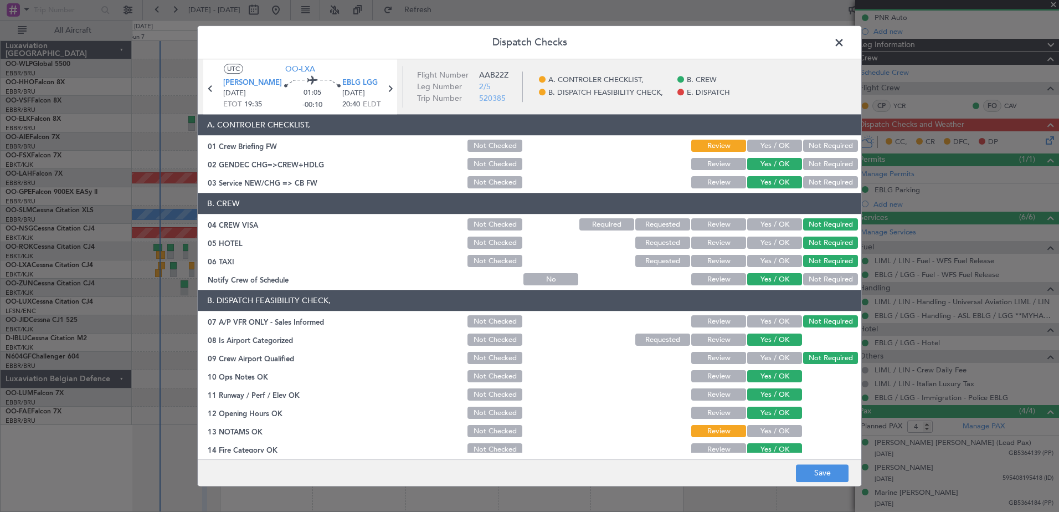
click at [772, 429] on button "Yes / OK" at bounding box center [774, 431] width 55 height 12
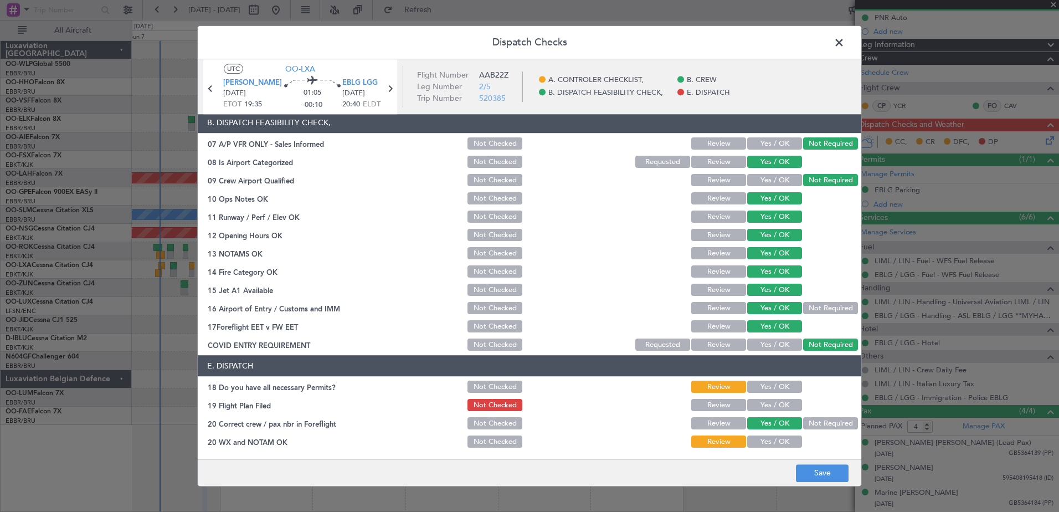
click at [772, 378] on section "E. DISPATCH 18 Do you have all necessary Permits? Not Checked Review Yes / OK 1…" at bounding box center [529, 402] width 663 height 94
click at [776, 384] on button "Yes / OK" at bounding box center [774, 387] width 55 height 12
click at [777, 406] on button "Yes / OK" at bounding box center [774, 405] width 55 height 12
click at [780, 440] on button "Yes / OK" at bounding box center [774, 442] width 55 height 12
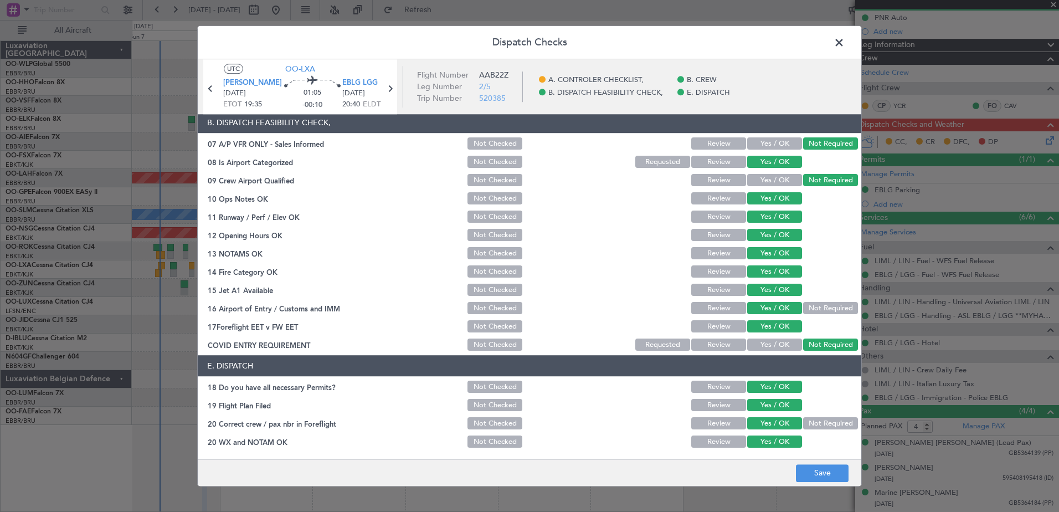
scroll to position [0, 0]
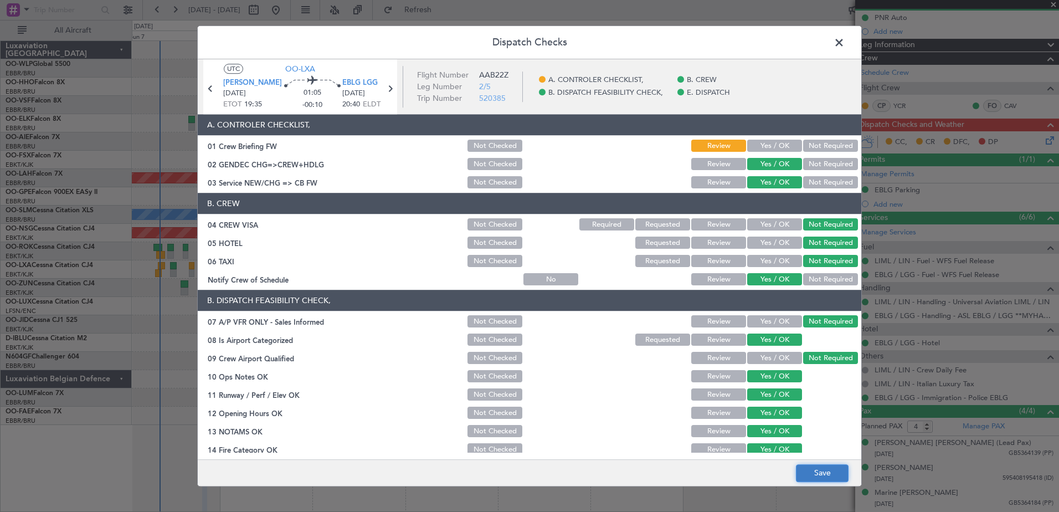
click at [830, 473] on button "Save" at bounding box center [822, 473] width 53 height 18
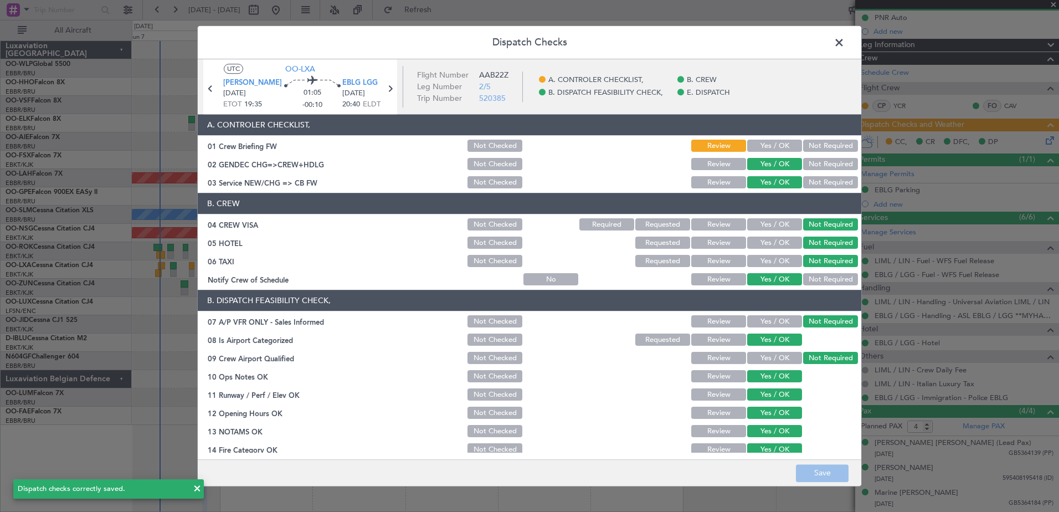
click at [844, 40] on span at bounding box center [844, 45] width 0 height 22
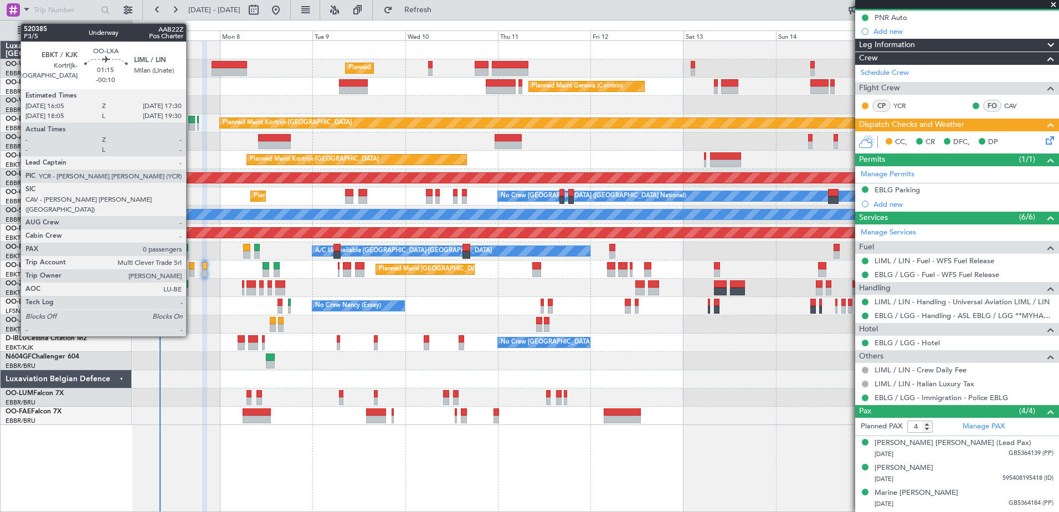
click at [191, 272] on div at bounding box center [192, 273] width 6 height 8
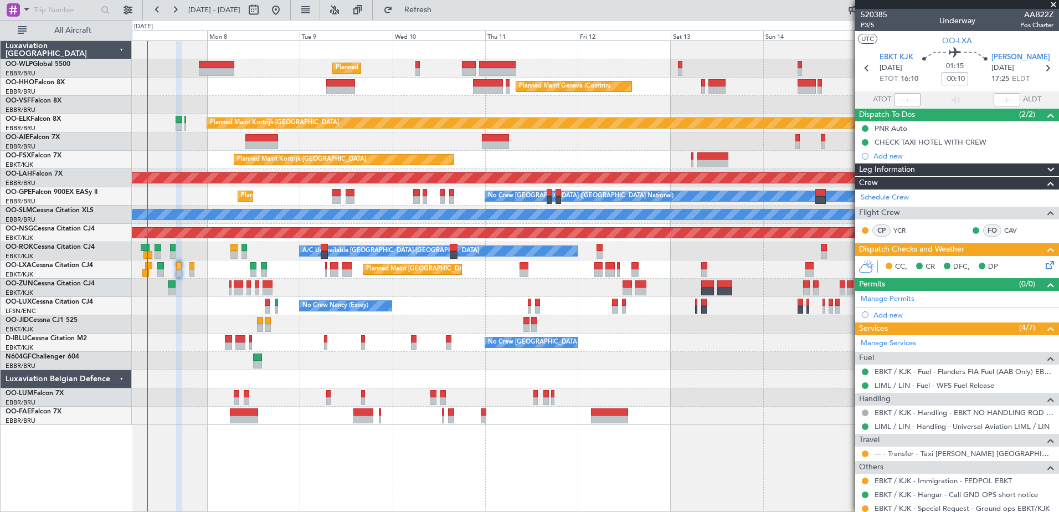
click at [646, 354] on div at bounding box center [595, 361] width 926 height 18
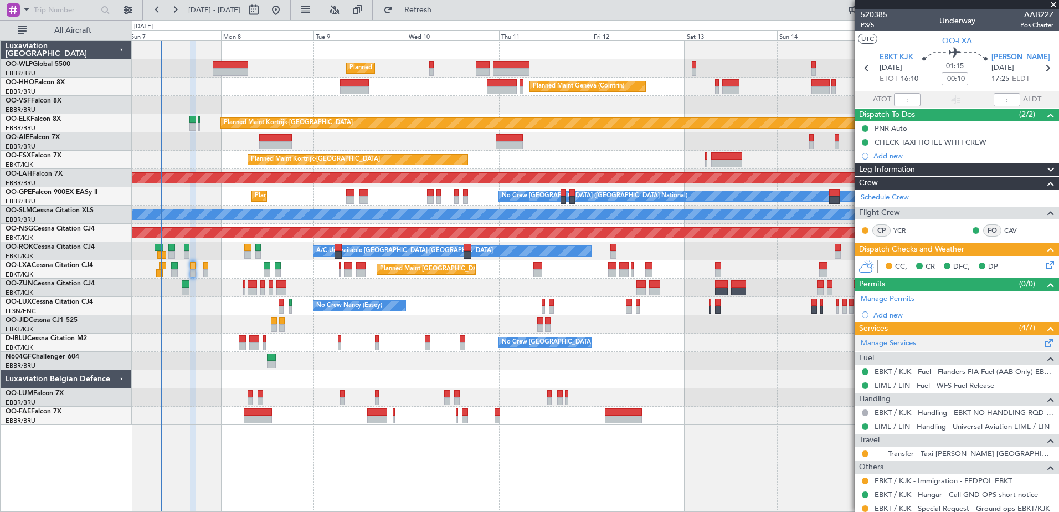
scroll to position [34, 0]
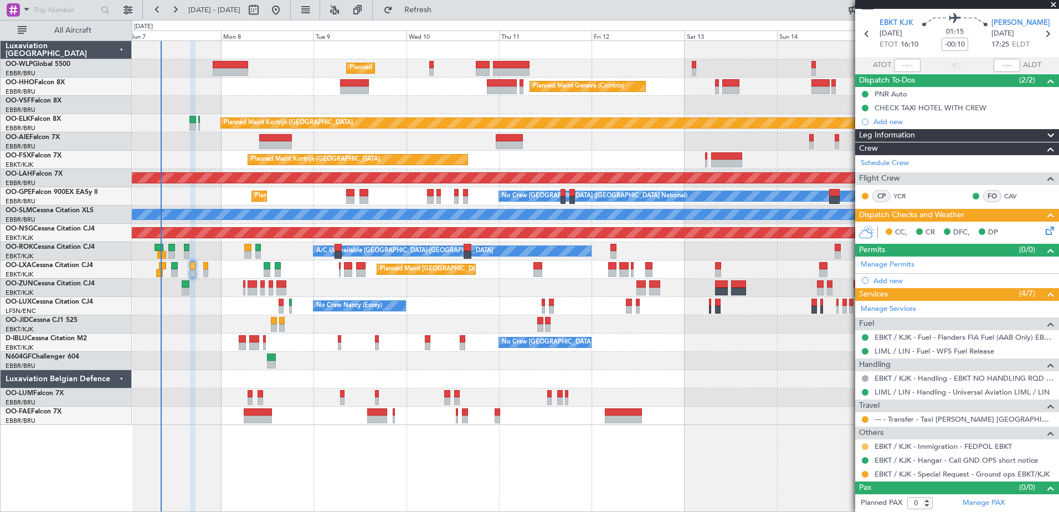
click at [863, 446] on button at bounding box center [864, 446] width 7 height 7
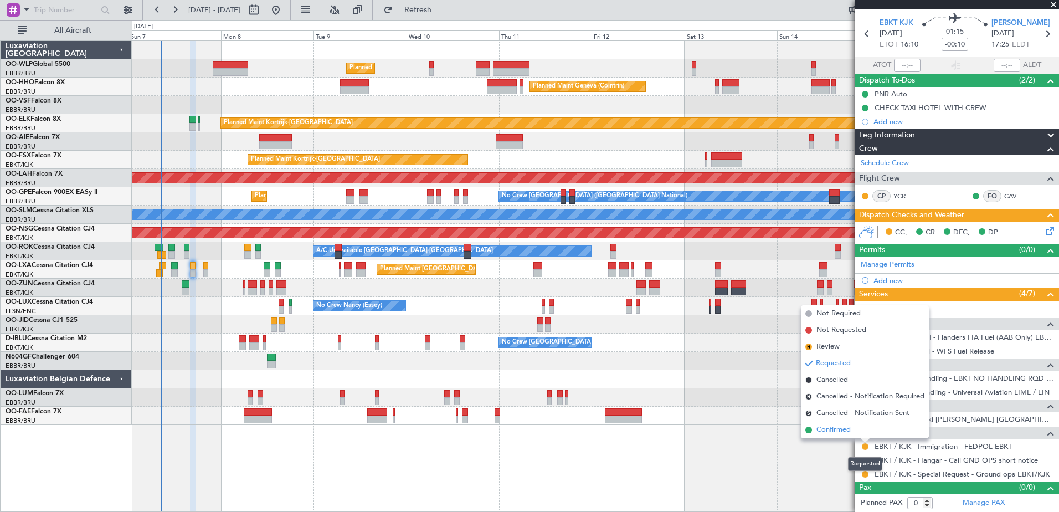
click at [833, 429] on span "Confirmed" at bounding box center [833, 429] width 34 height 11
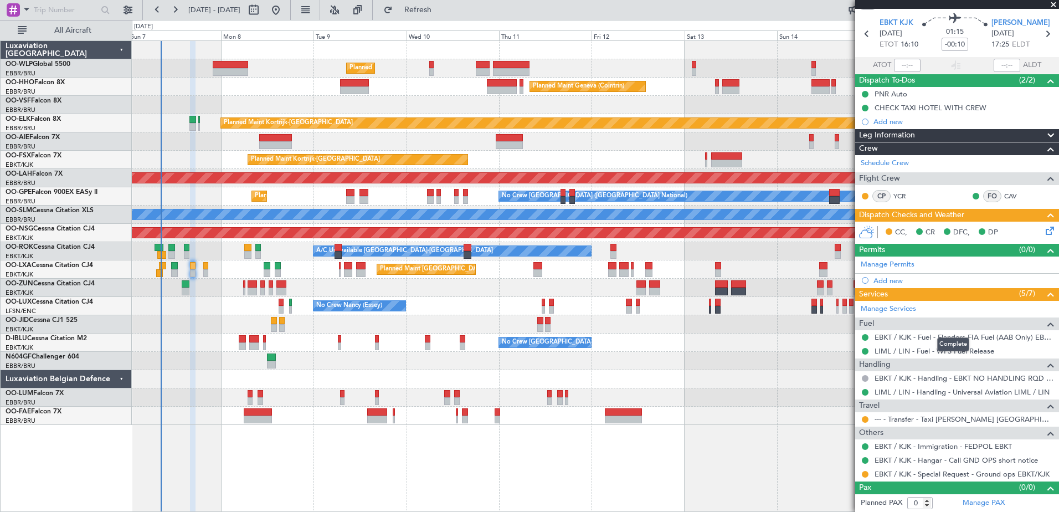
scroll to position [0, 0]
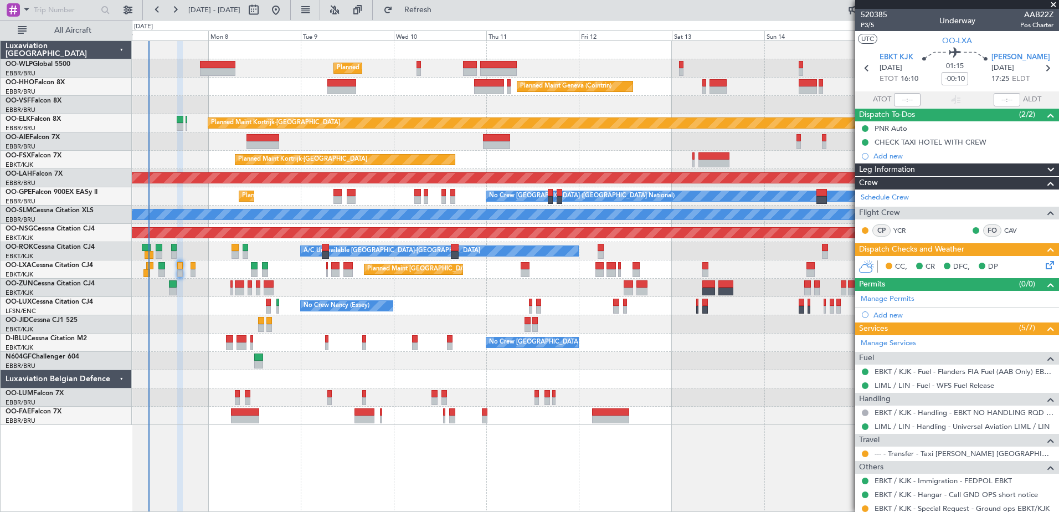
click at [321, 374] on div at bounding box center [595, 379] width 926 height 18
click at [866, 27] on span "P3/5" at bounding box center [873, 24] width 27 height 9
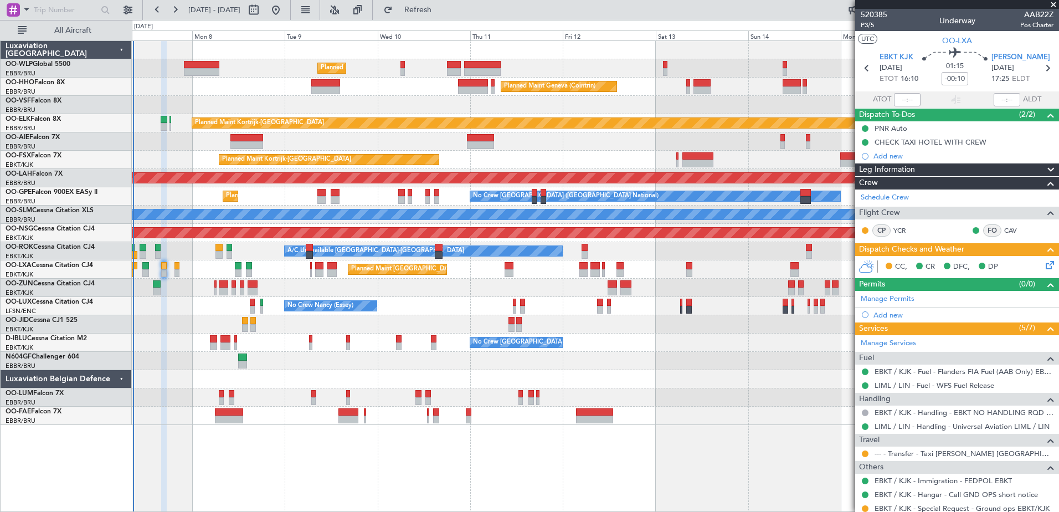
click at [299, 287] on div "Unplanned Maint [GEOGRAPHIC_DATA] ([GEOGRAPHIC_DATA])" at bounding box center [595, 287] width 926 height 18
click at [262, 289] on div "Unplanned Maint [GEOGRAPHIC_DATA] ([GEOGRAPHIC_DATA])" at bounding box center [595, 287] width 926 height 18
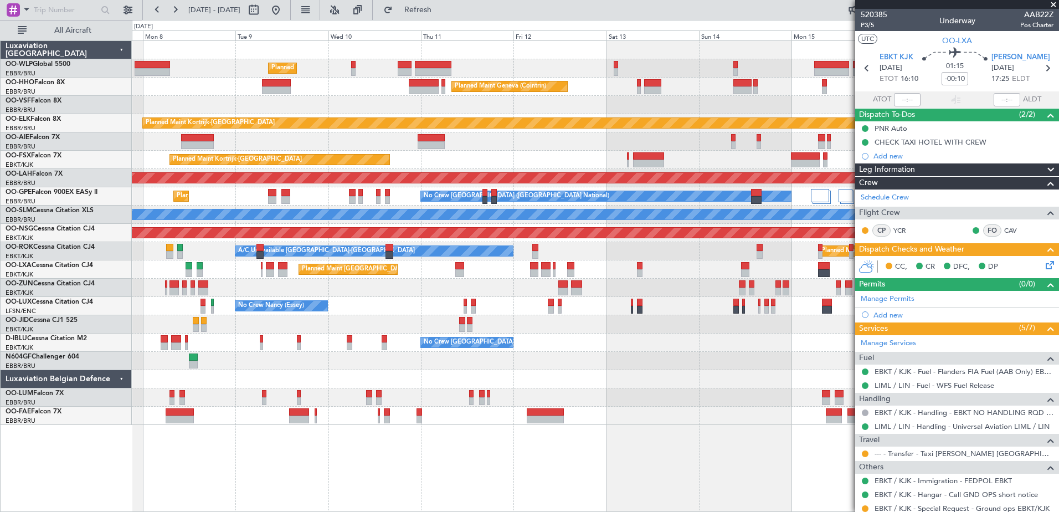
click at [599, 334] on div "Planned Maint Milan (Linate) Planned Maint Geneva (Cointrin) Planned Maint Kort…" at bounding box center [595, 233] width 926 height 384
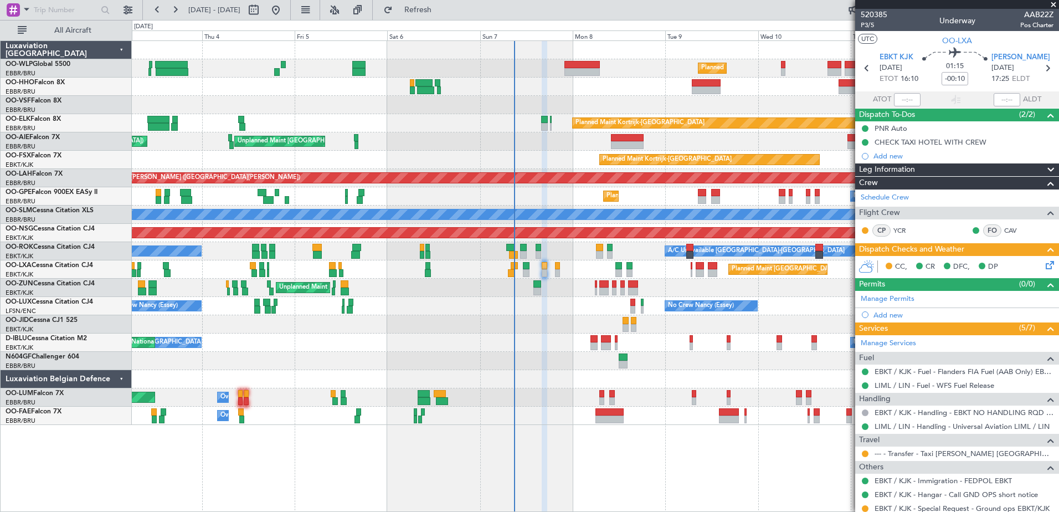
click at [628, 401] on div "Owner Melsbroek Air Base Planned Maint Brussels (Brussels National)" at bounding box center [595, 397] width 926 height 18
click at [1043, 265] on icon at bounding box center [1047, 263] width 9 height 9
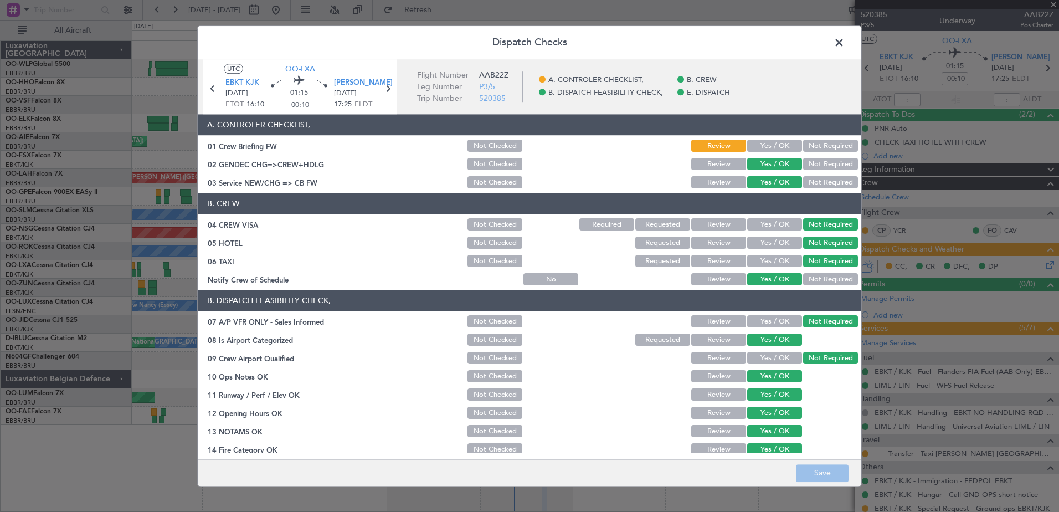
click at [763, 146] on button "Yes / OK" at bounding box center [774, 146] width 55 height 12
click at [813, 472] on button "Save" at bounding box center [822, 473] width 53 height 18
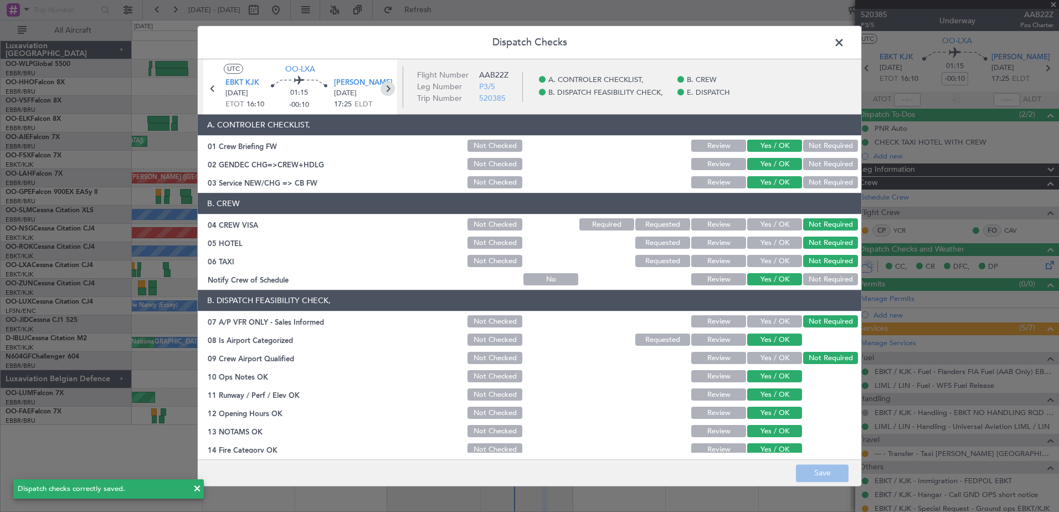
click at [389, 84] on icon at bounding box center [387, 88] width 14 height 14
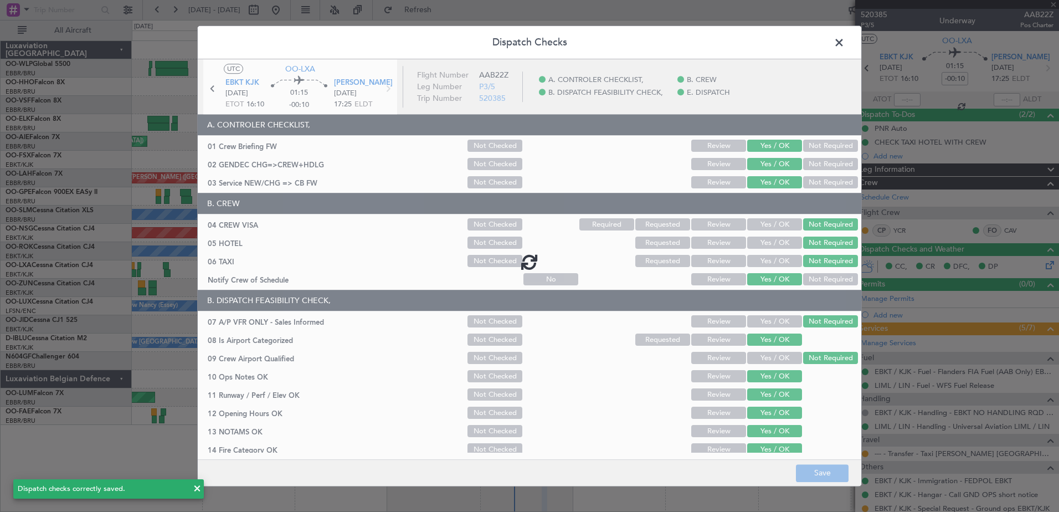
type input "4"
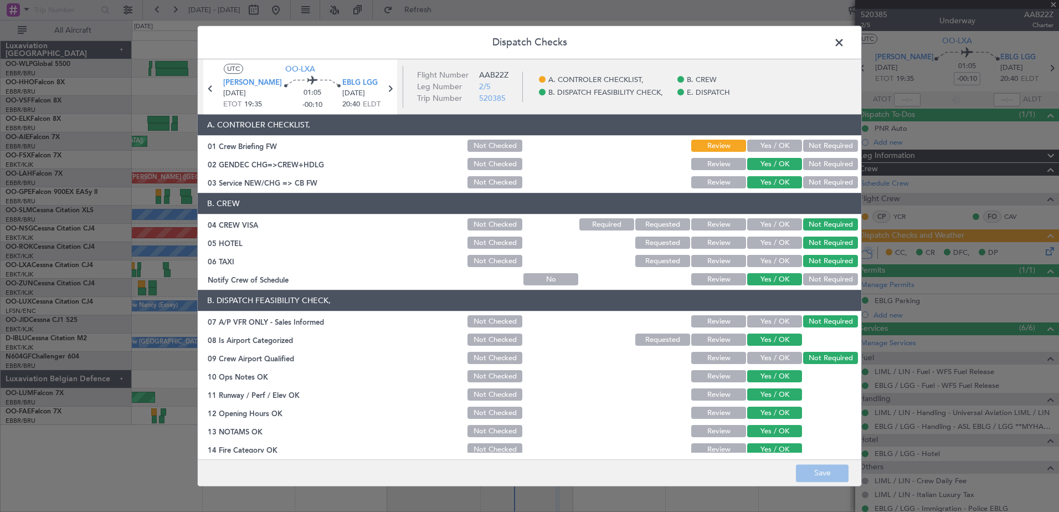
click at [768, 143] on button "Yes / OK" at bounding box center [774, 146] width 55 height 12
click at [820, 477] on button "Save" at bounding box center [822, 473] width 53 height 18
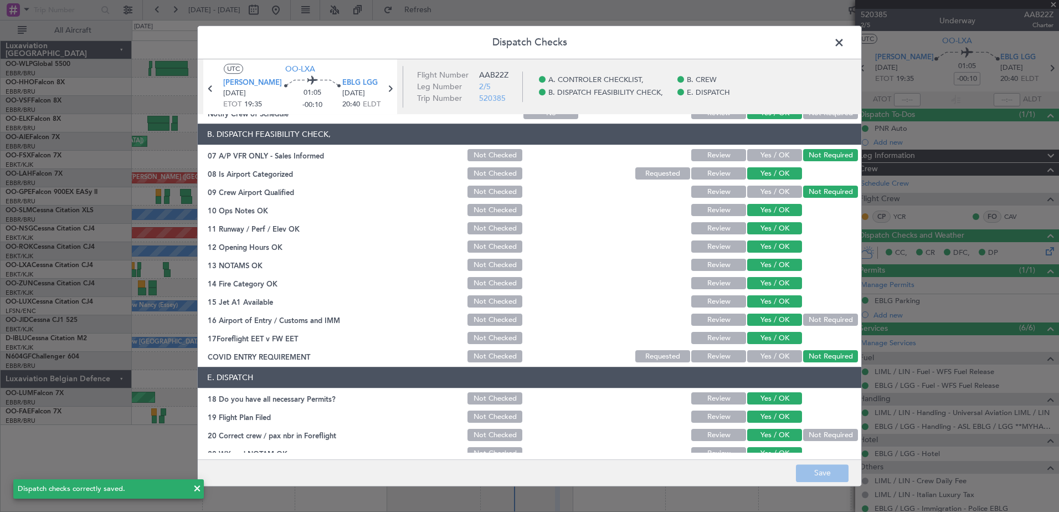
scroll to position [178, 0]
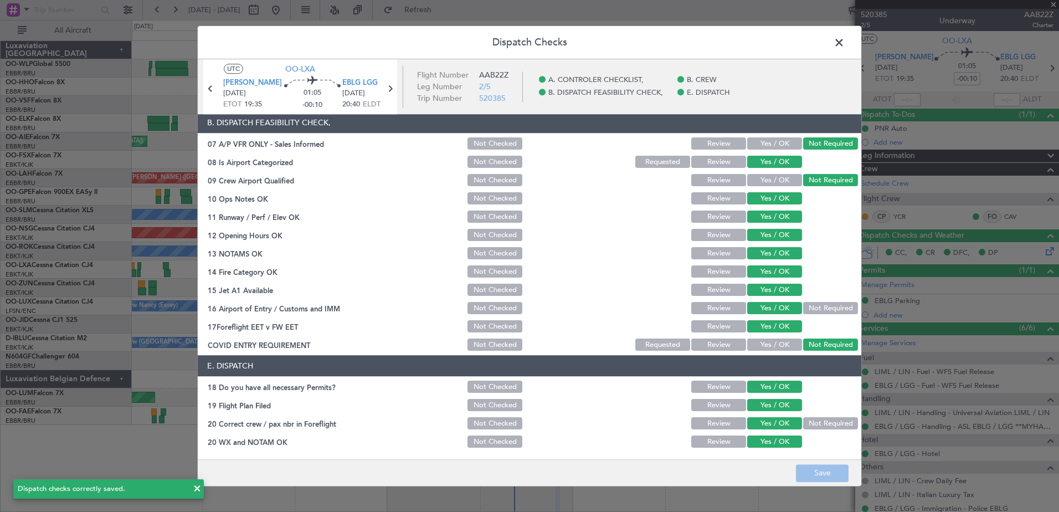
click at [844, 41] on span at bounding box center [844, 45] width 0 height 22
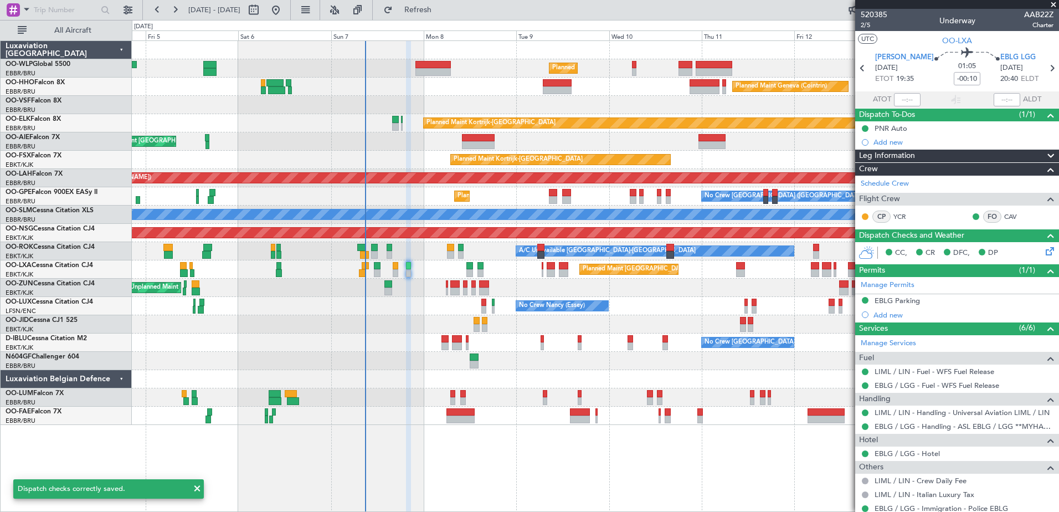
click at [421, 331] on div at bounding box center [595, 324] width 926 height 18
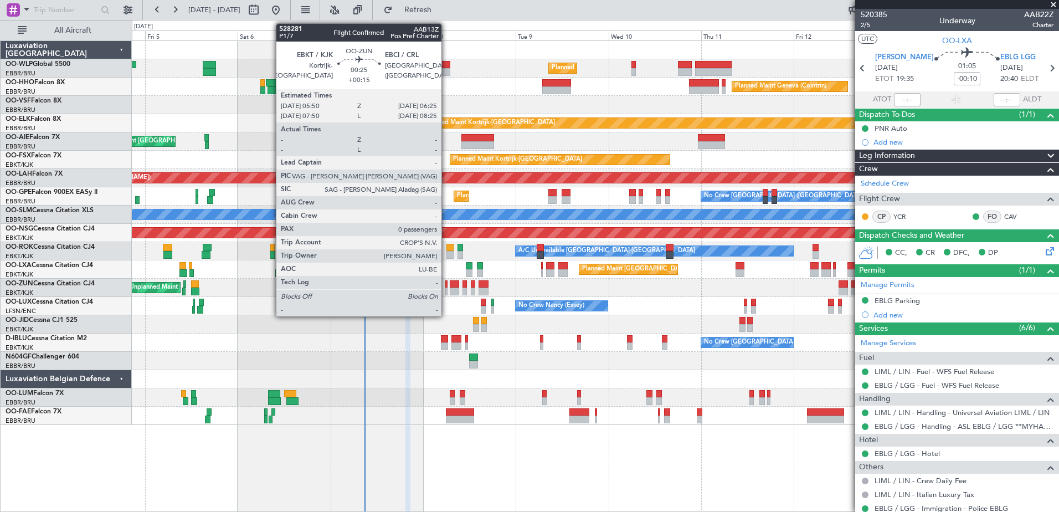
click at [446, 291] on div at bounding box center [446, 291] width 3 height 8
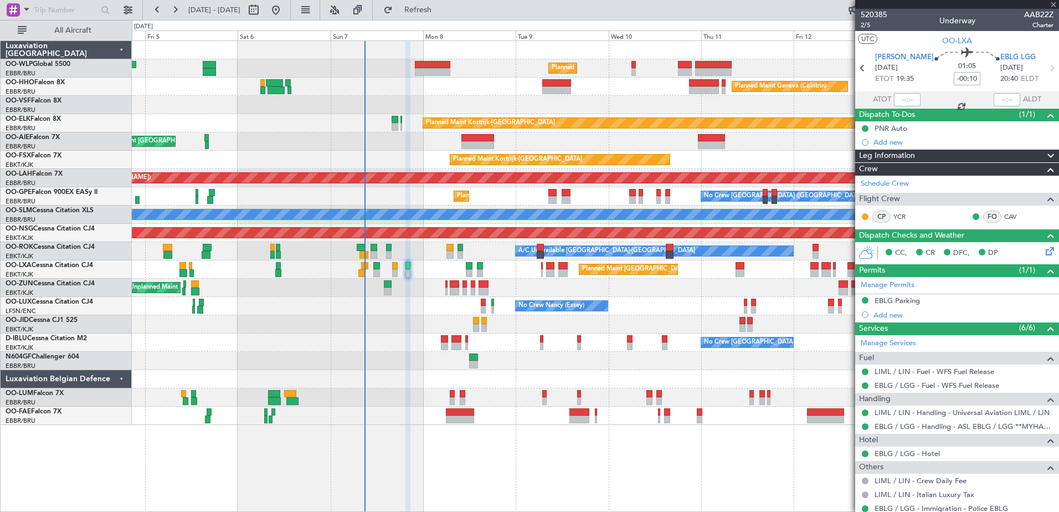
type input "+00:15"
type input "0"
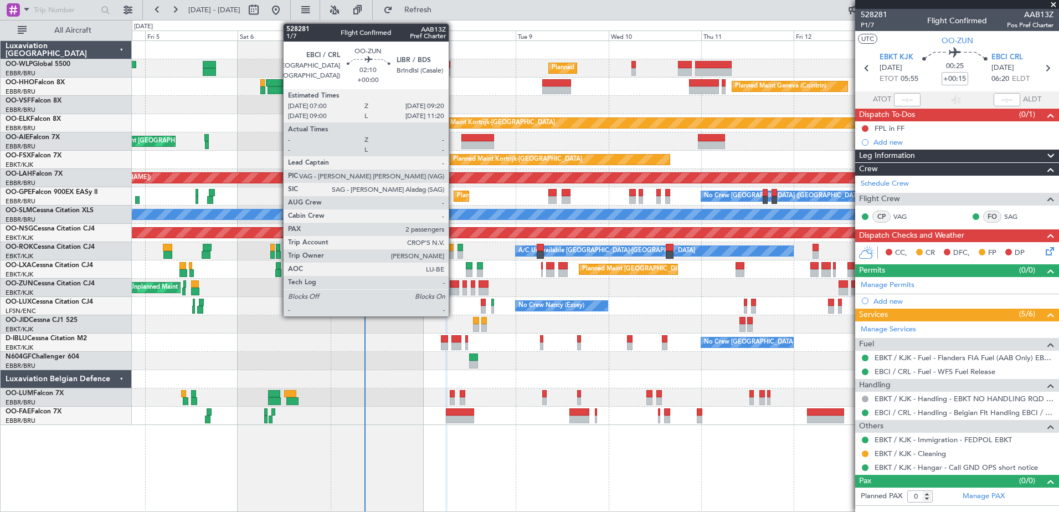
click at [453, 288] on div at bounding box center [454, 291] width 9 height 8
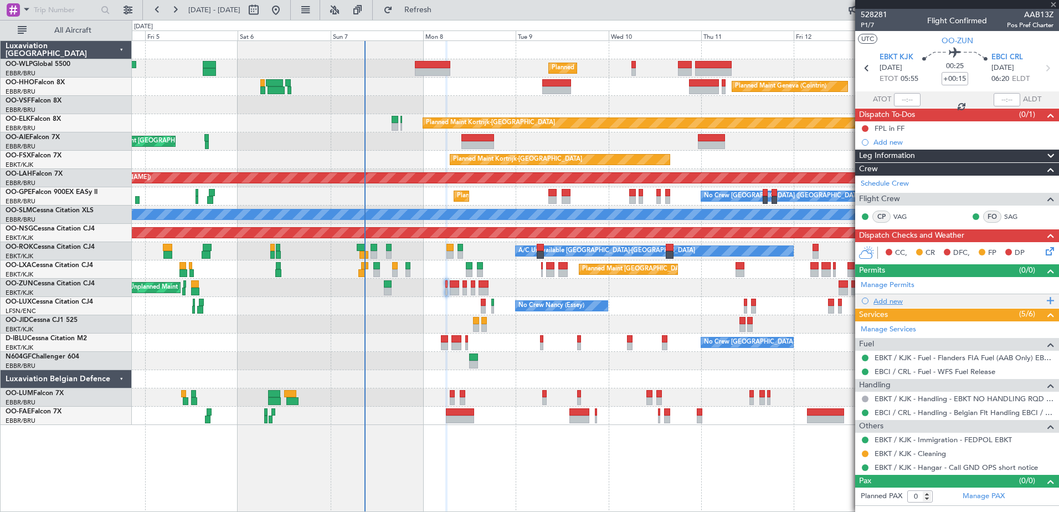
type input "2"
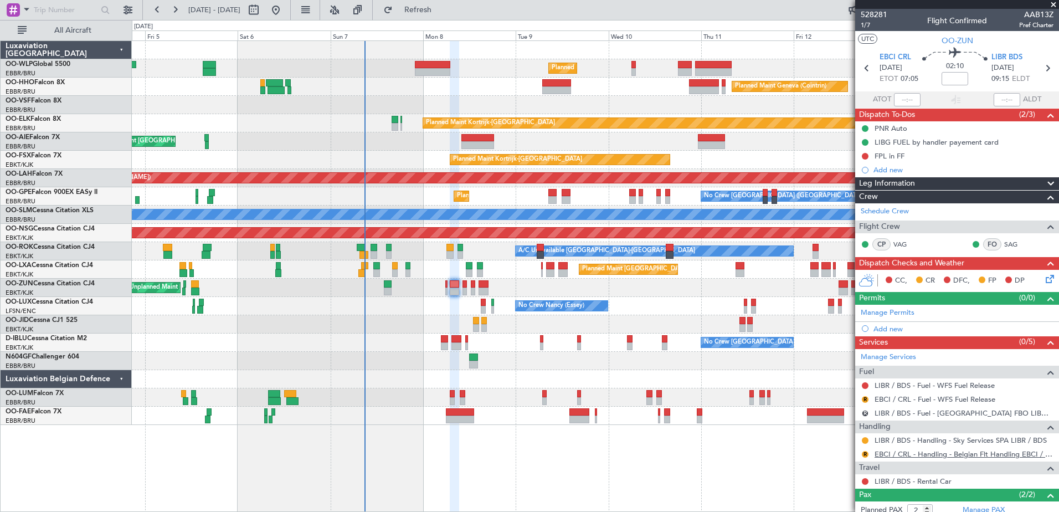
click at [971, 453] on link "EBCI / CRL - Handling - Belgian Flt Handling EBCI / CRL" at bounding box center [963, 453] width 179 height 9
click at [864, 452] on button "R" at bounding box center [864, 454] width 7 height 7
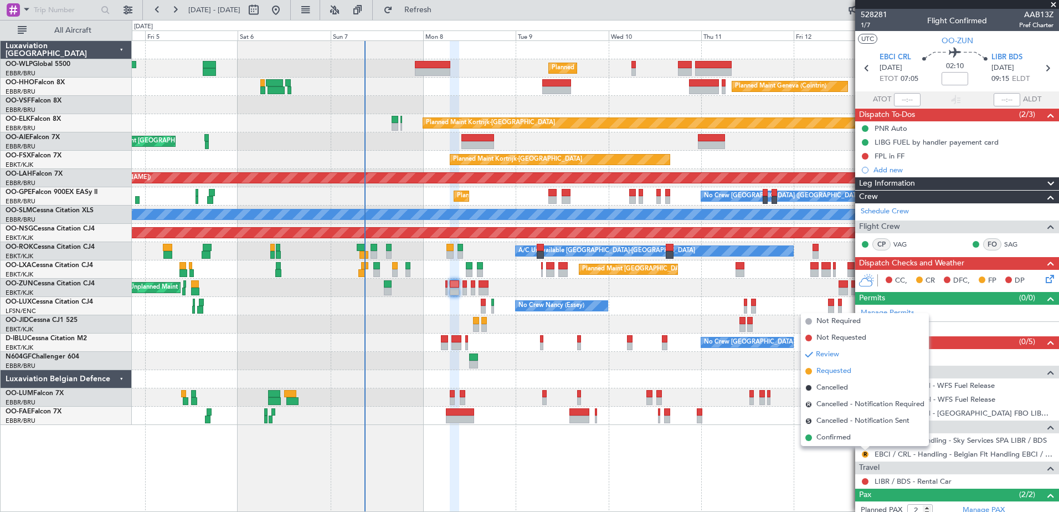
click at [840, 373] on span "Requested" at bounding box center [833, 370] width 35 height 11
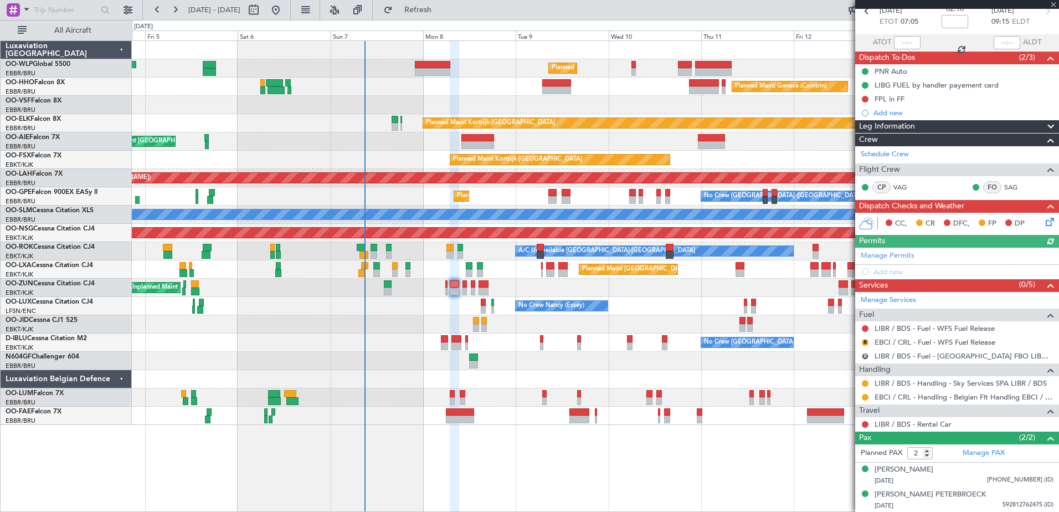
scroll to position [0, 0]
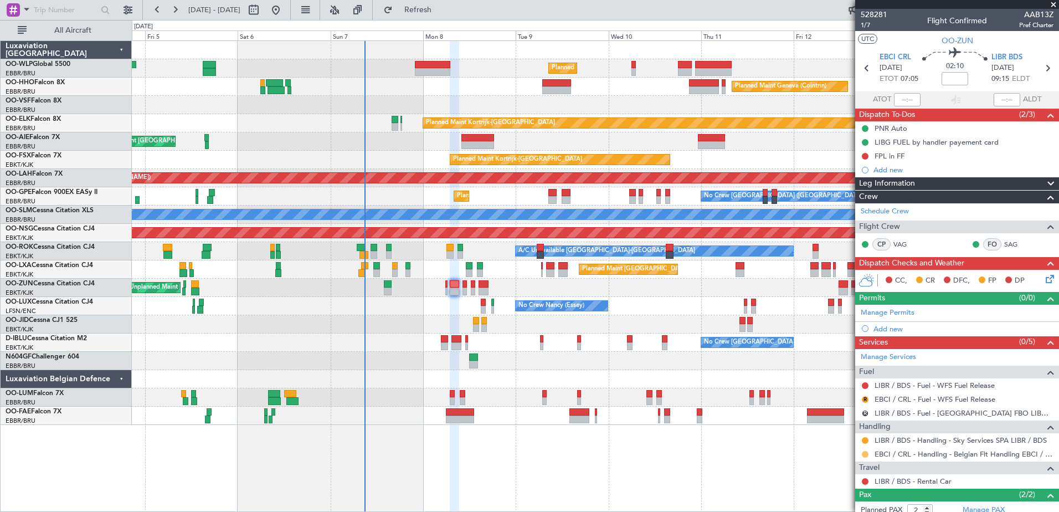
click at [863, 453] on button at bounding box center [864, 454] width 7 height 7
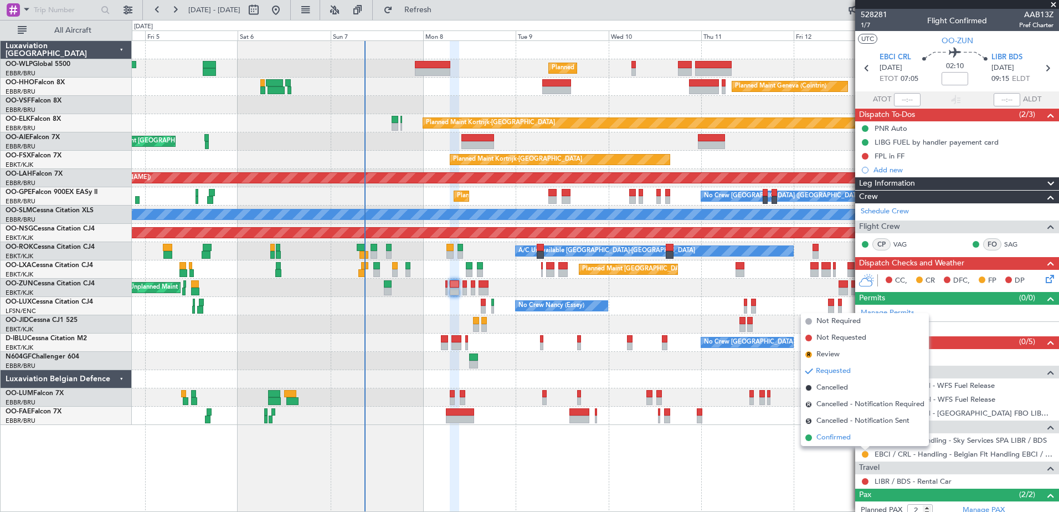
click at [834, 439] on span "Confirmed" at bounding box center [833, 437] width 34 height 11
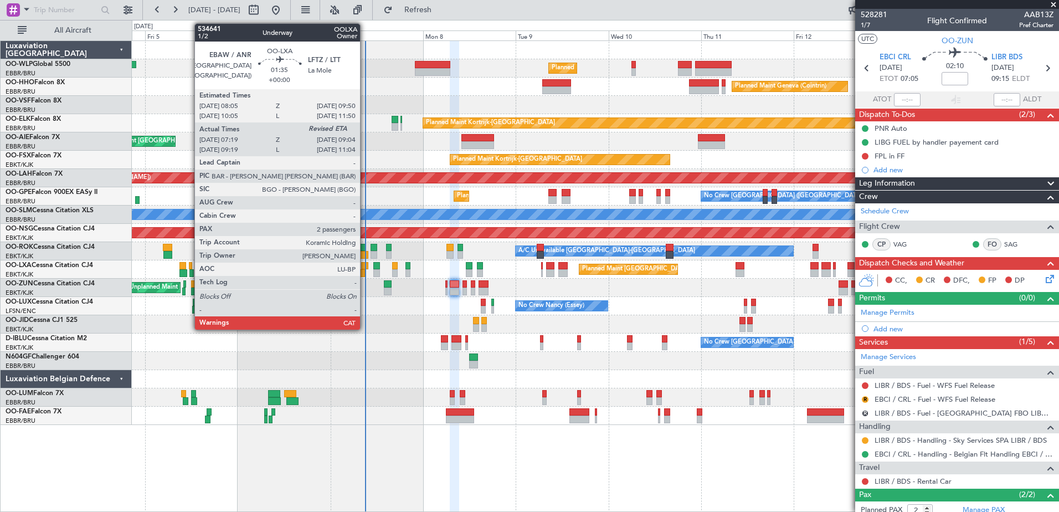
click at [365, 269] on div at bounding box center [361, 273] width 7 height 8
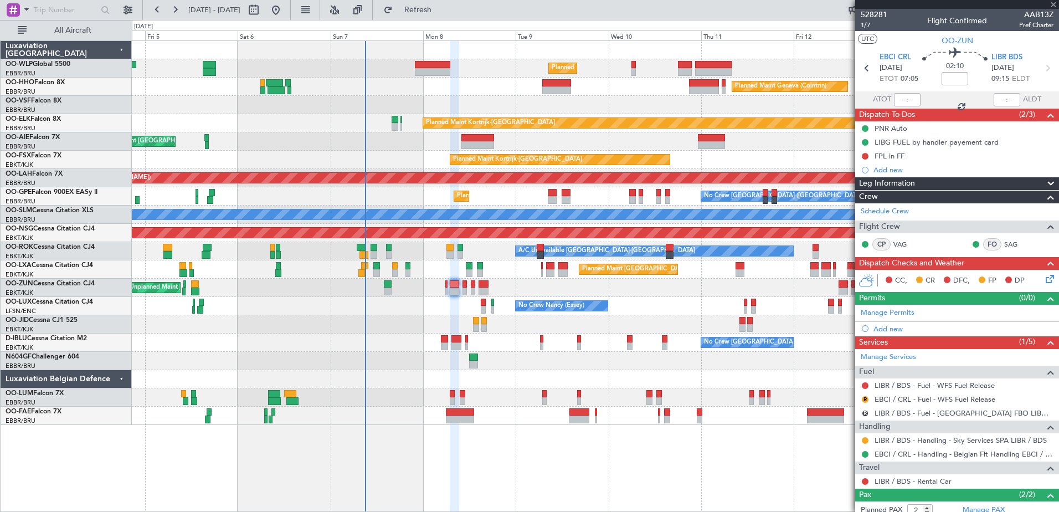
type input "07:24"
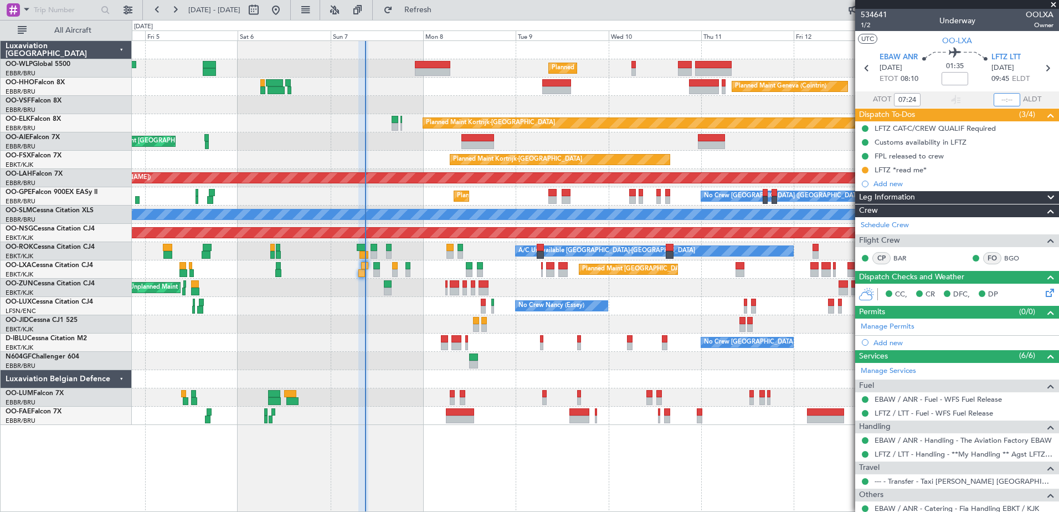
click at [1001, 100] on input "text" at bounding box center [1006, 99] width 27 height 13
type input "08:55"
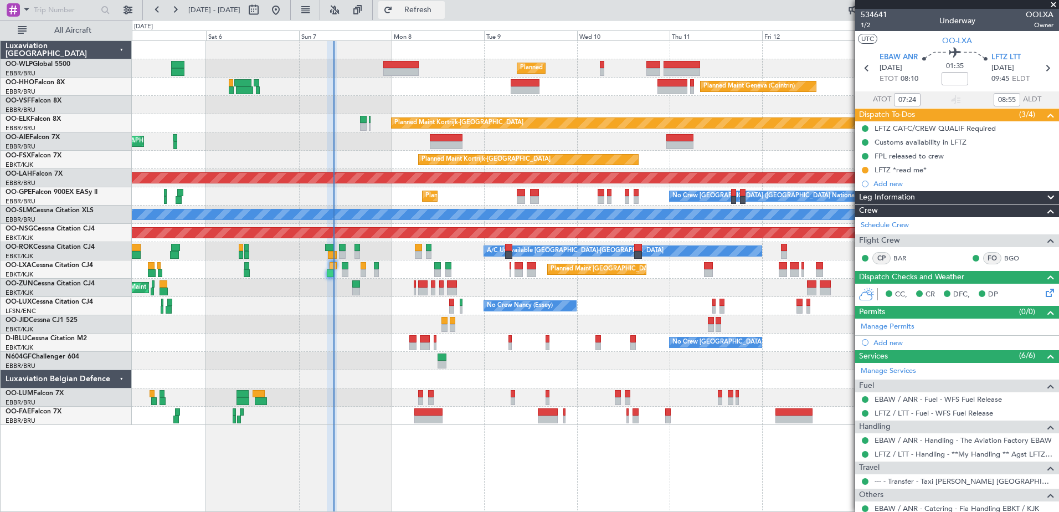
click at [432, 7] on span "Refresh" at bounding box center [418, 10] width 47 height 8
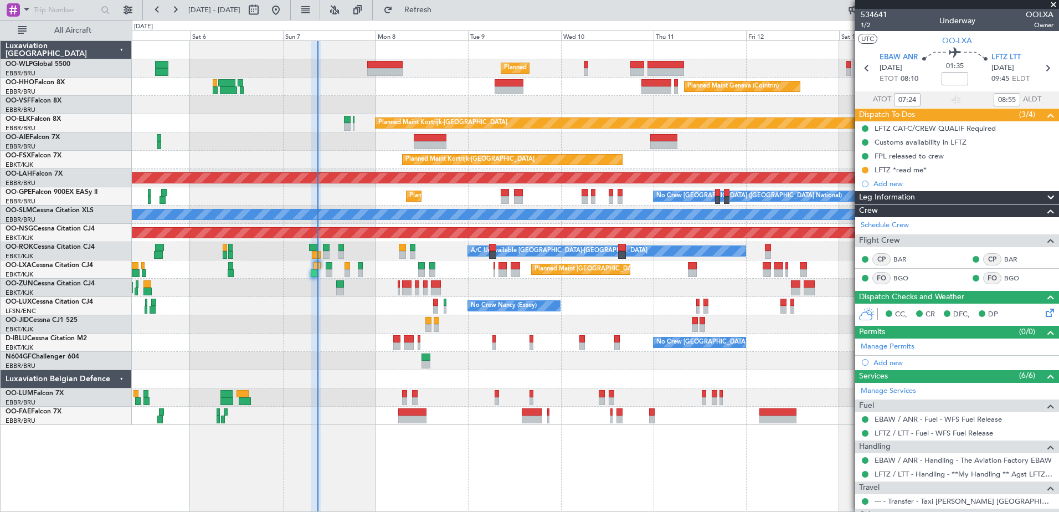
click at [375, 344] on div "No Crew Brussels (Brussels National) No Crew Brussels (Brussels National) AOG M…" at bounding box center [595, 342] width 926 height 18
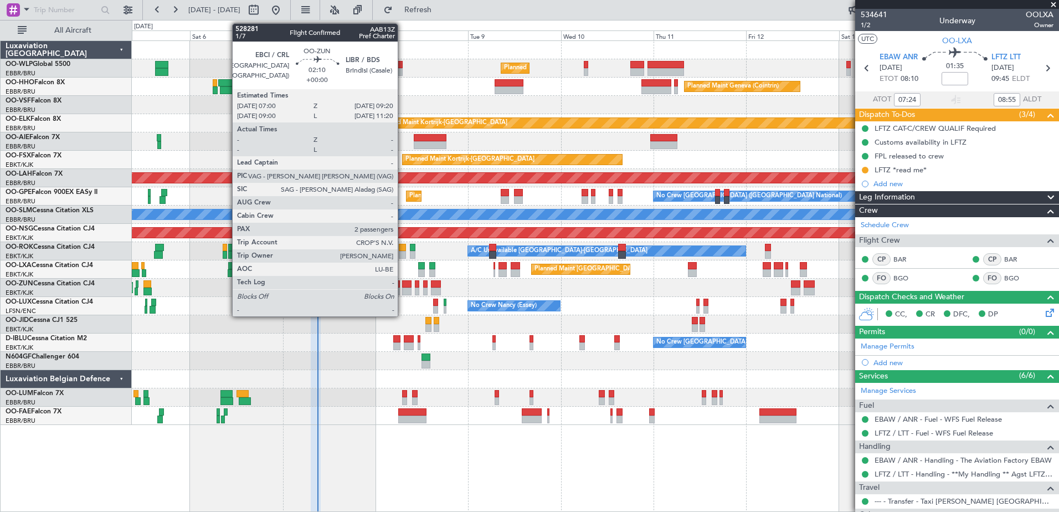
click at [402, 287] on div at bounding box center [406, 284] width 9 height 8
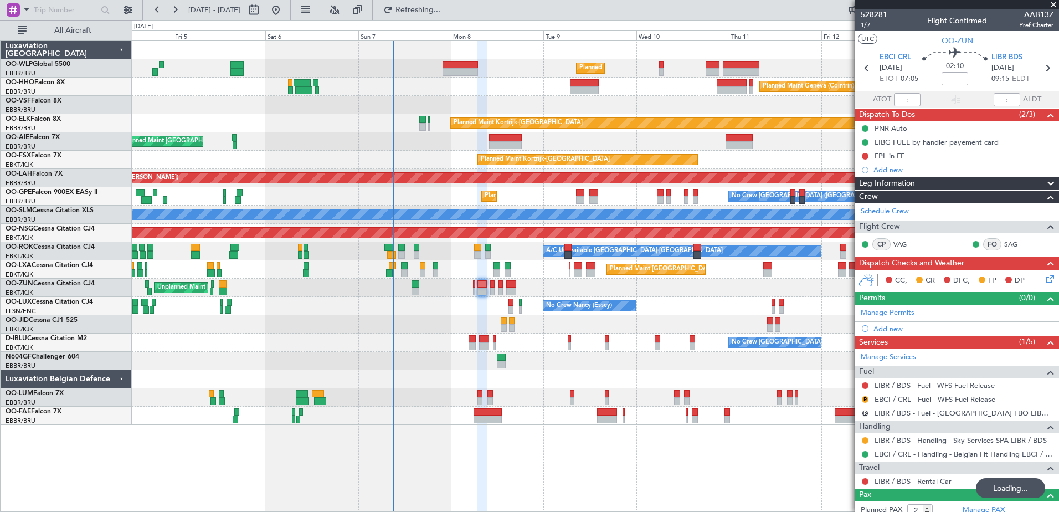
click at [564, 474] on div "Planned Maint Milan (Linate) Planned Maint Geneva (Cointrin) Planned Maint Kort…" at bounding box center [595, 275] width 927 height 471
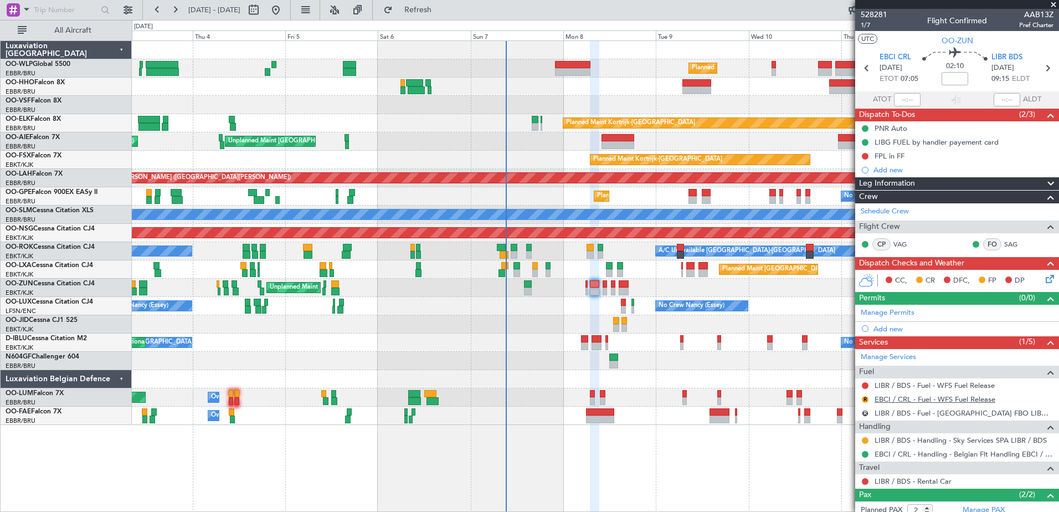
click at [941, 400] on link "EBCI / CRL - Fuel - WFS Fuel Release" at bounding box center [934, 398] width 121 height 9
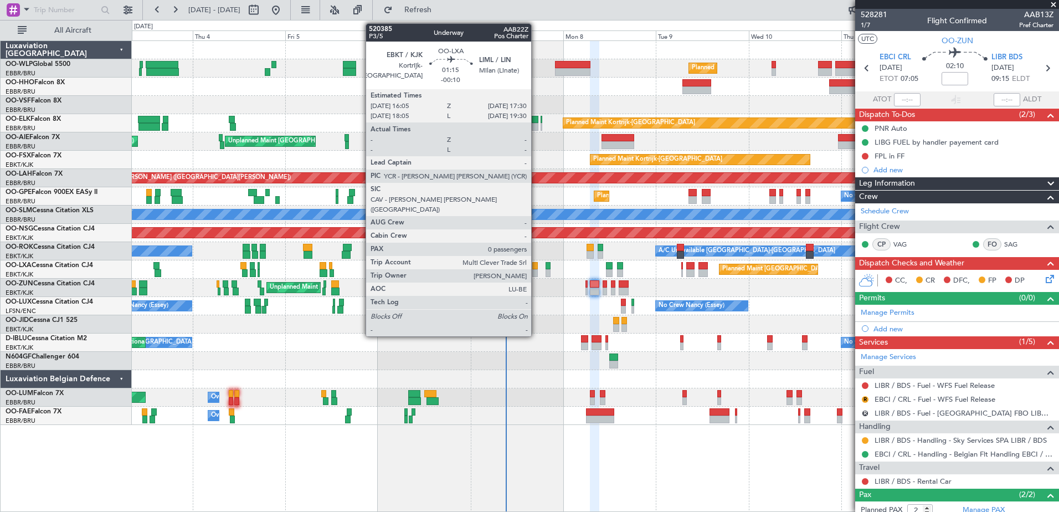
click at [536, 265] on div at bounding box center [535, 266] width 6 height 8
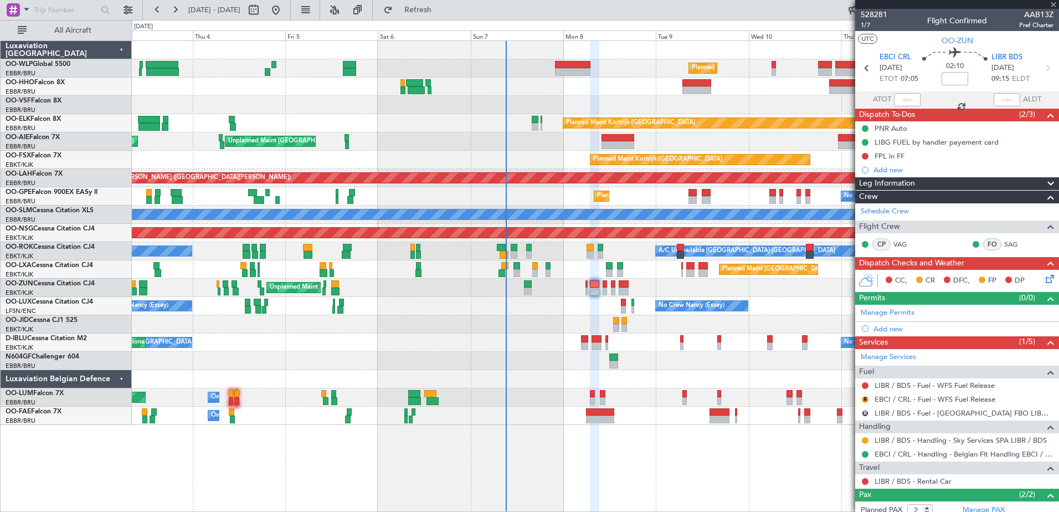
type input "-00:10"
type input "0"
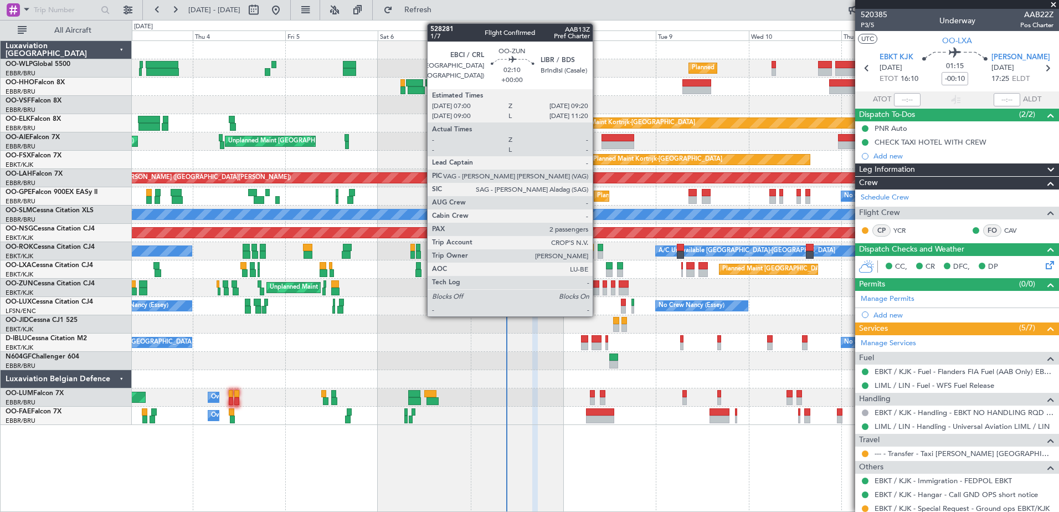
click at [597, 287] on div at bounding box center [594, 284] width 9 height 8
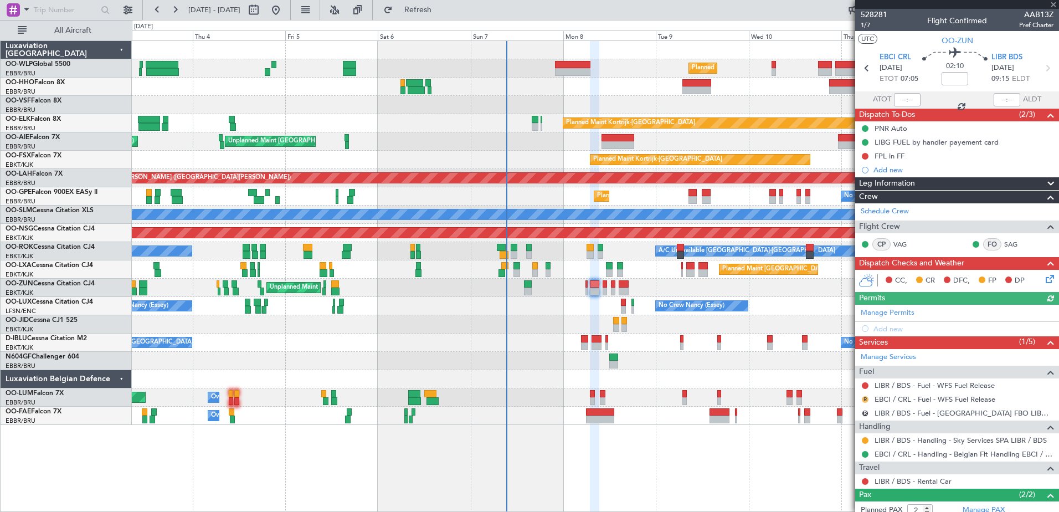
click at [864, 398] on button "R" at bounding box center [864, 399] width 7 height 7
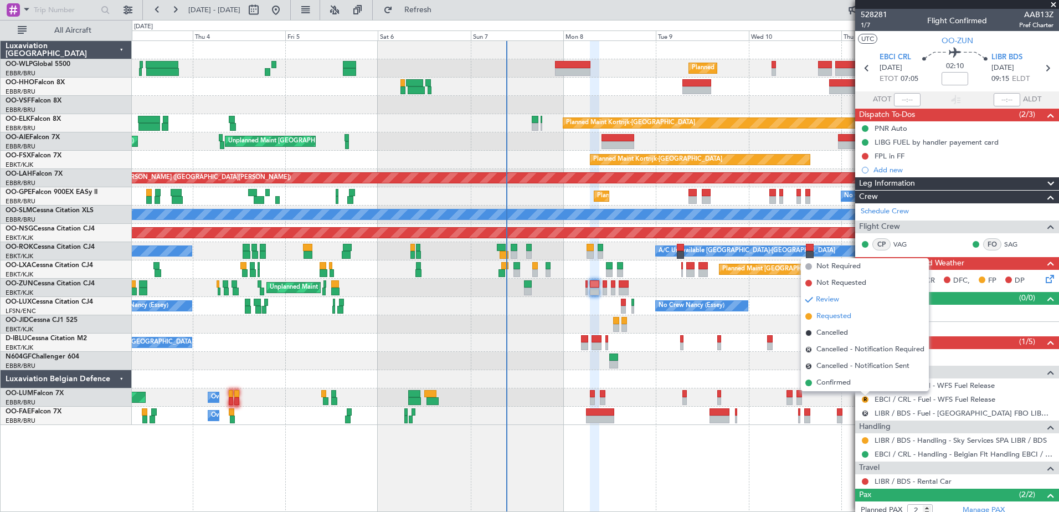
click at [834, 316] on span "Requested" at bounding box center [833, 316] width 35 height 11
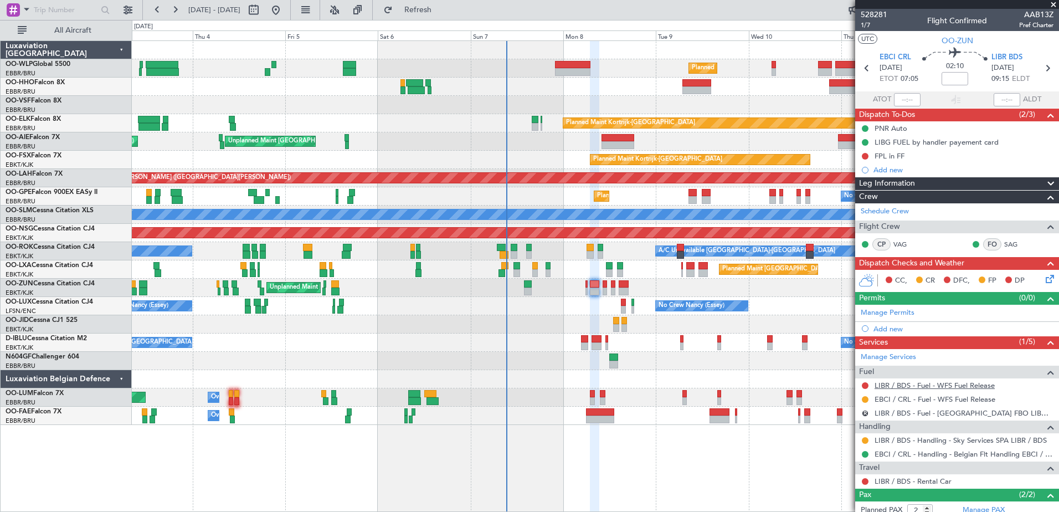
click at [930, 385] on link "LIBR / BDS - Fuel - WFS Fuel Release" at bounding box center [934, 384] width 120 height 9
click at [441, 13] on span "Refresh" at bounding box center [418, 10] width 47 height 8
click at [862, 24] on span "1/7" at bounding box center [873, 24] width 27 height 9
click at [867, 398] on button at bounding box center [864, 399] width 7 height 7
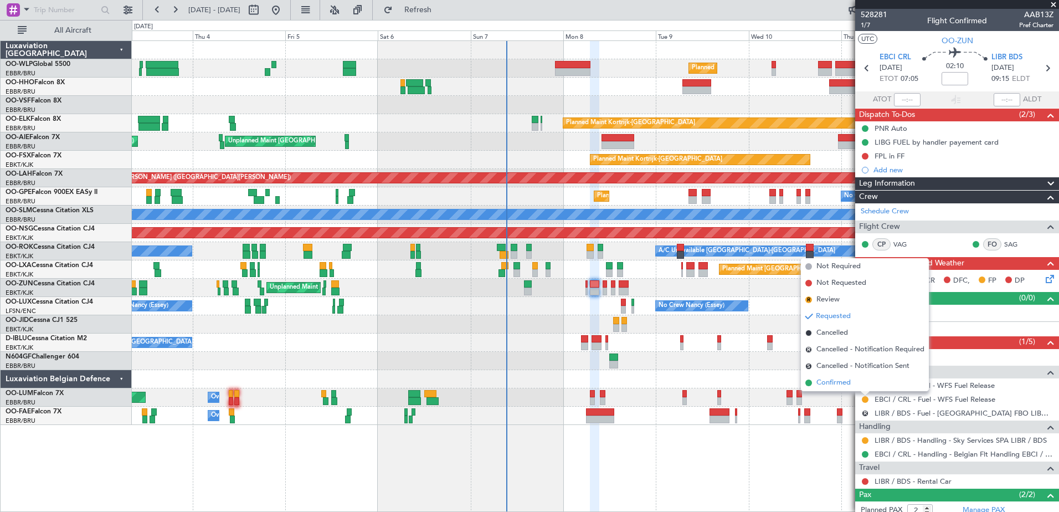
click at [838, 381] on span "Confirmed" at bounding box center [833, 382] width 34 height 11
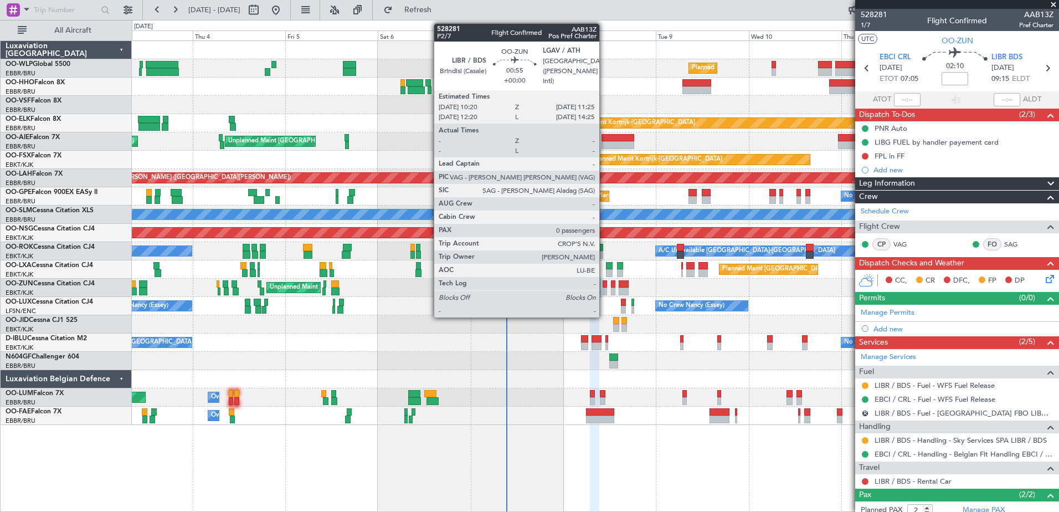
click at [604, 290] on div at bounding box center [604, 291] width 4 height 8
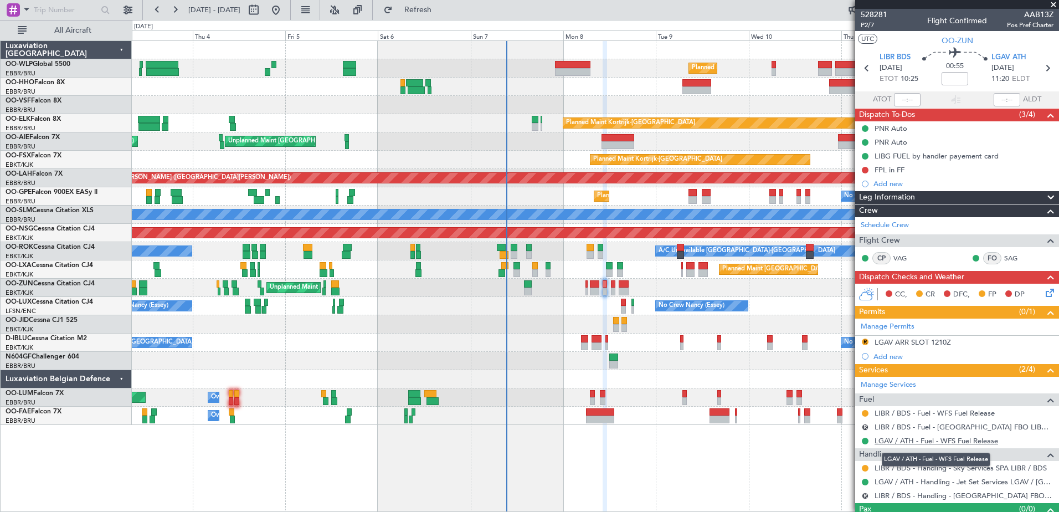
click at [911, 441] on link "LGAV / ATH - Fuel - WFS Fuel Release" at bounding box center [935, 440] width 123 height 9
click at [428, 4] on button "Refresh" at bounding box center [411, 10] width 66 height 18
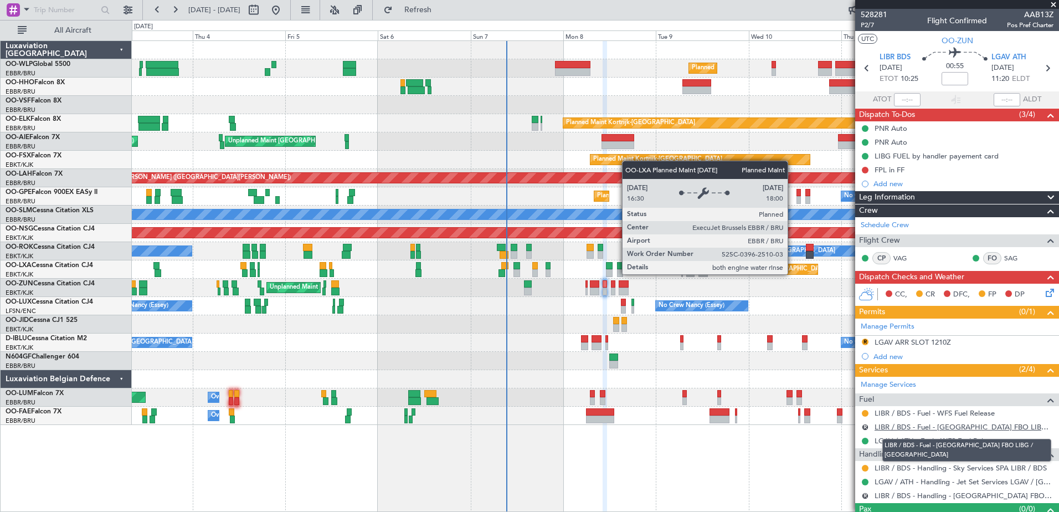
click at [906, 428] on link "LIBR / BDS - Fuel - [GEOGRAPHIC_DATA] FBO LIBG / [GEOGRAPHIC_DATA]" at bounding box center [963, 426] width 179 height 9
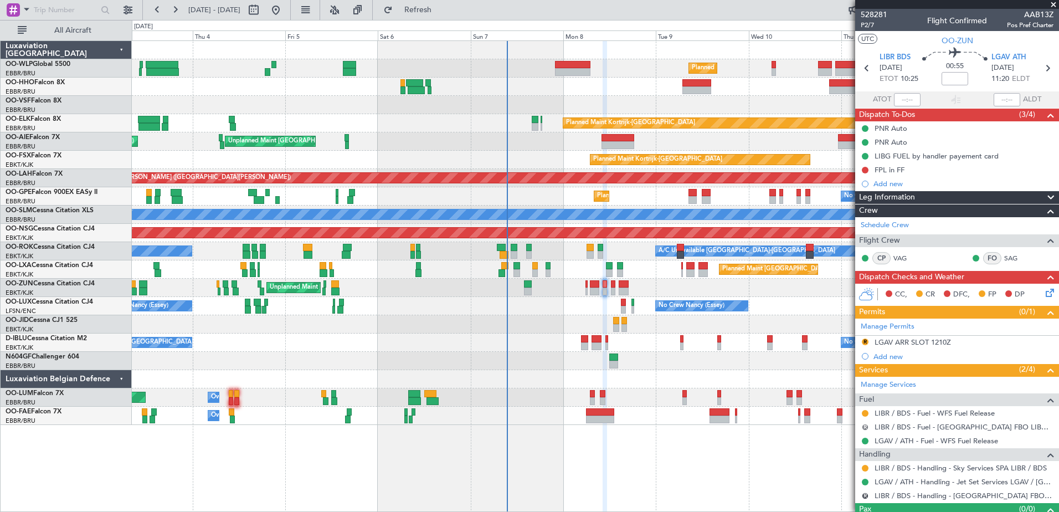
click at [866, 426] on button "R" at bounding box center [864, 427] width 7 height 7
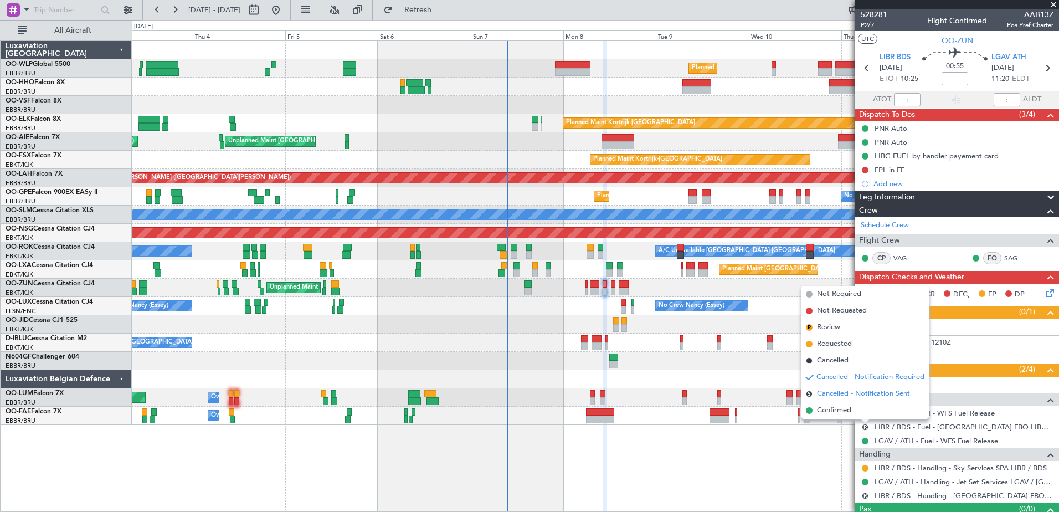
click at [844, 399] on li "S Cancelled - Notification Sent" at bounding box center [864, 393] width 127 height 17
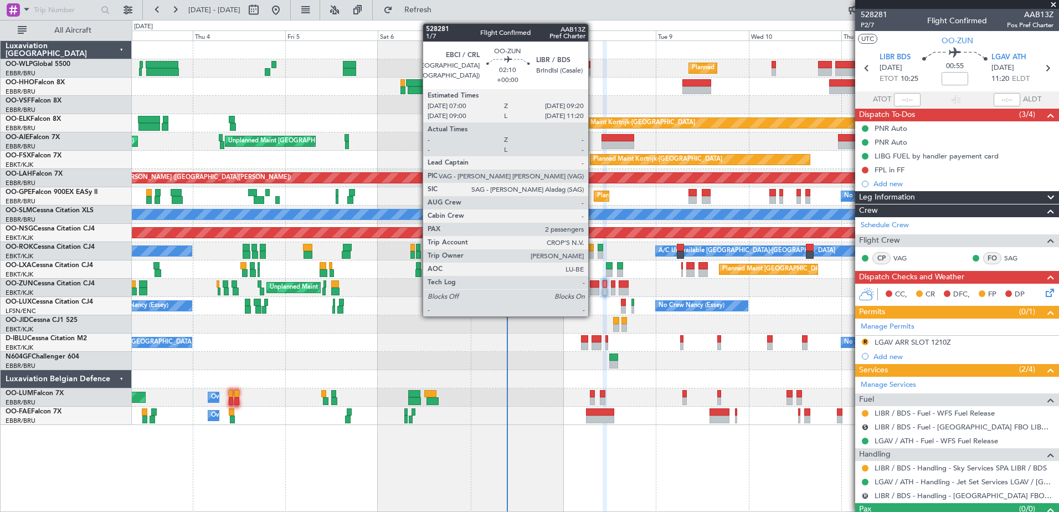
click at [593, 293] on div at bounding box center [594, 291] width 9 height 8
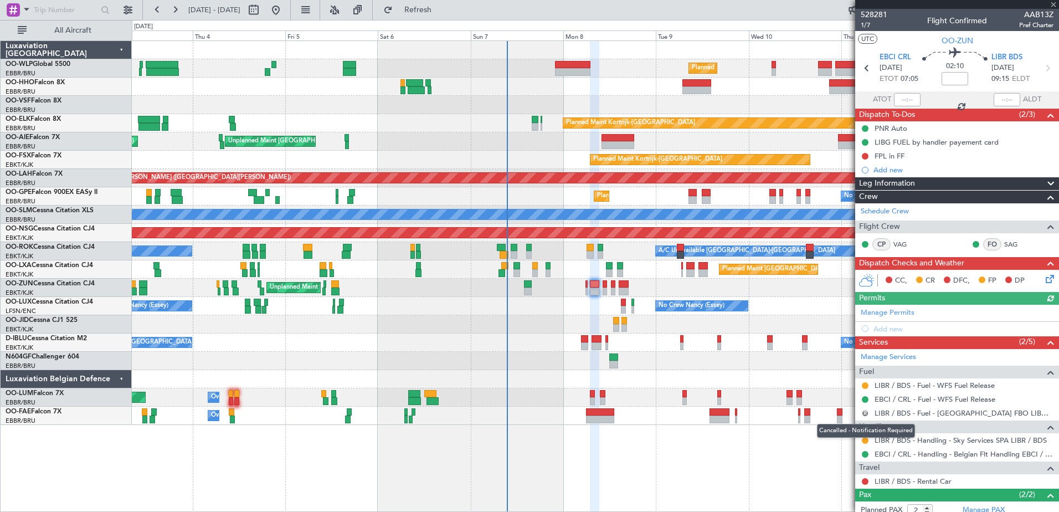
click at [865, 412] on button "R" at bounding box center [864, 413] width 7 height 7
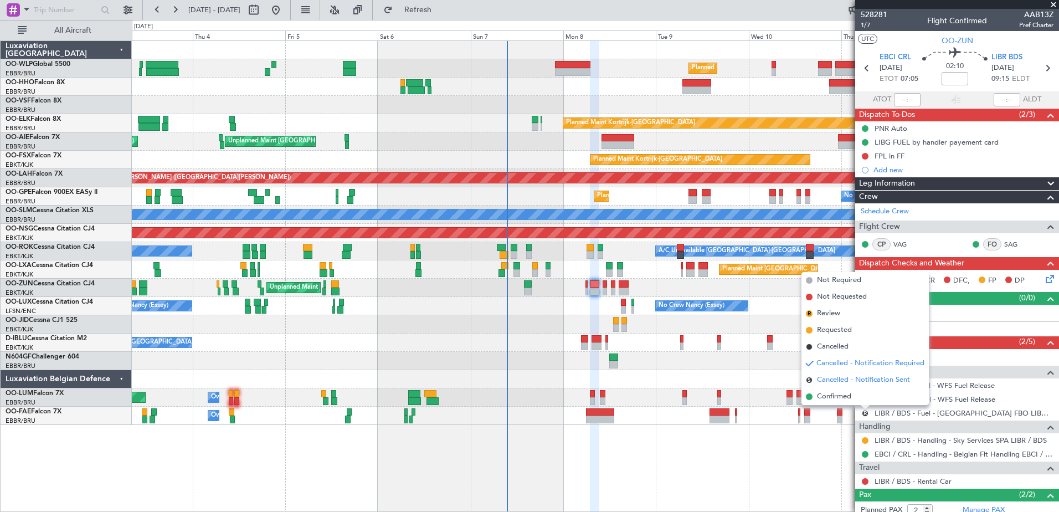
click at [829, 380] on span "Cancelled - Notification Sent" at bounding box center [863, 379] width 93 height 11
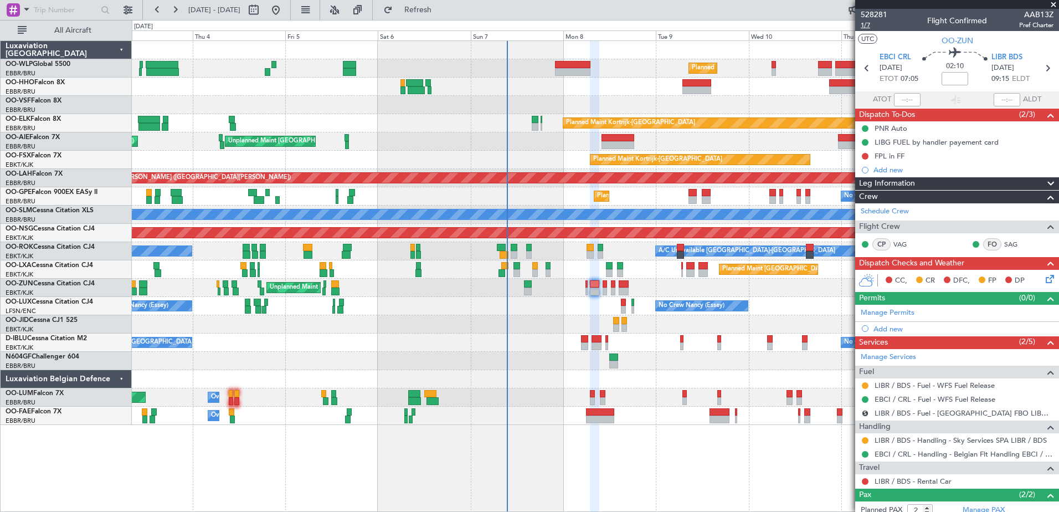
click at [864, 23] on span "1/7" at bounding box center [873, 24] width 27 height 9
click at [441, 6] on span "Refresh" at bounding box center [418, 10] width 47 height 8
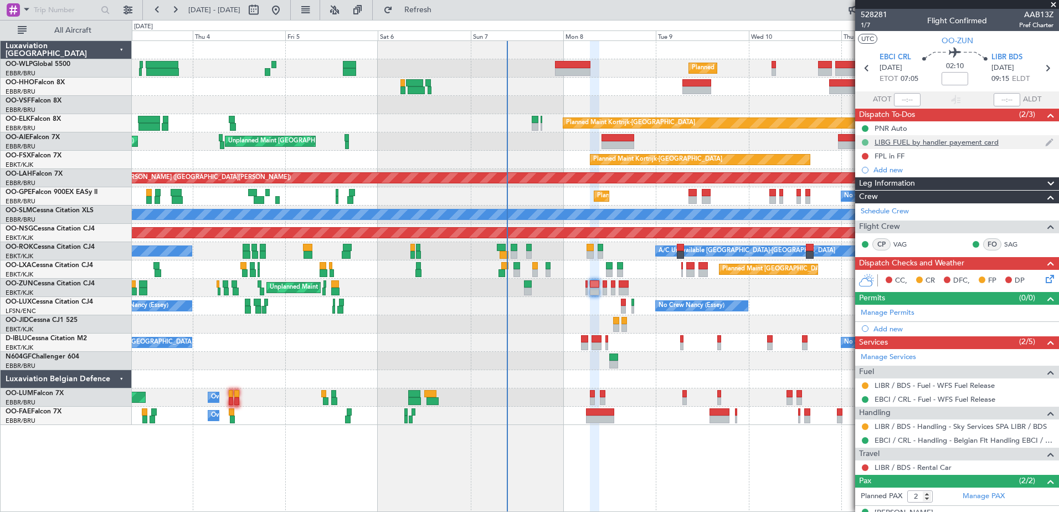
click at [863, 142] on button at bounding box center [864, 142] width 7 height 7
click at [861, 207] on span "Cancelled" at bounding box center [867, 207] width 32 height 11
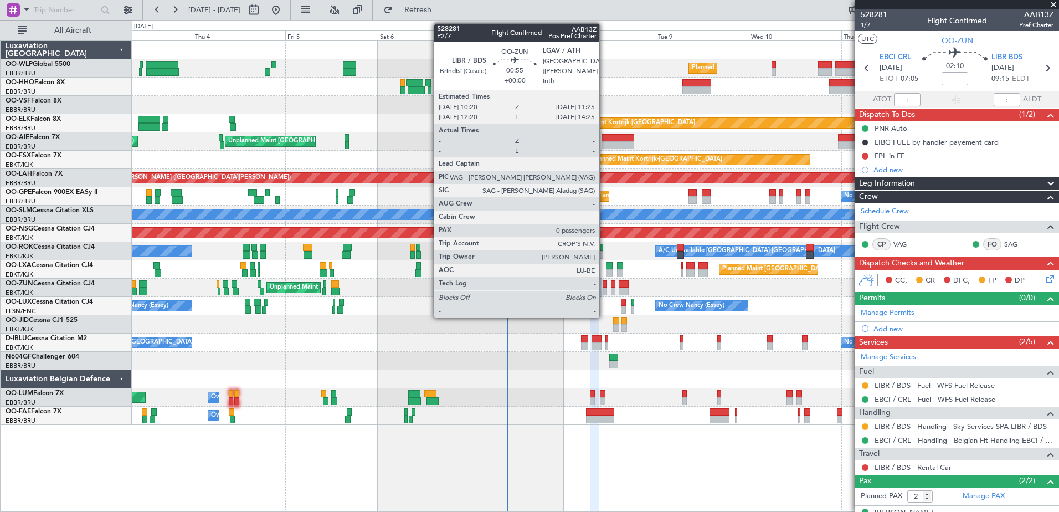
click at [604, 285] on div at bounding box center [604, 284] width 4 height 8
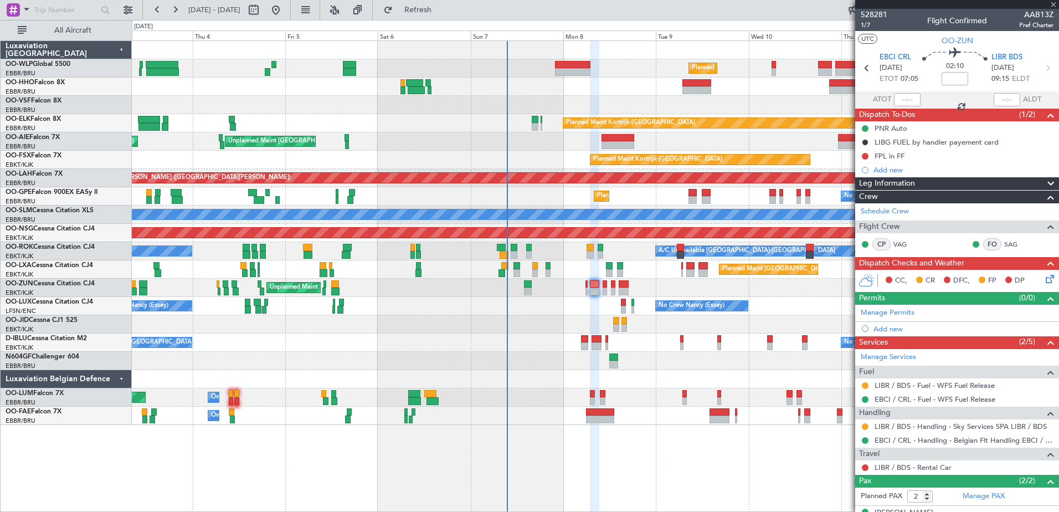
type input "0"
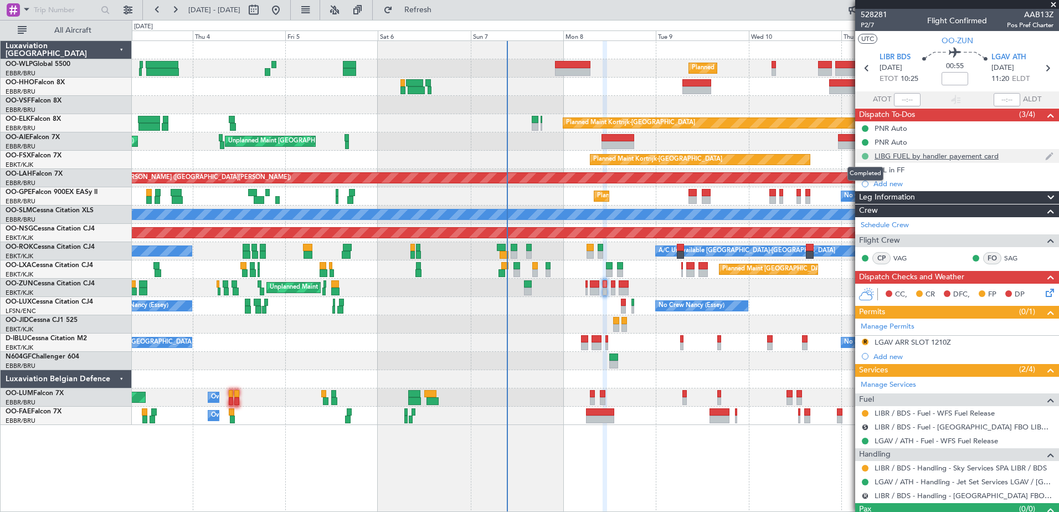
click at [866, 154] on button at bounding box center [864, 156] width 7 height 7
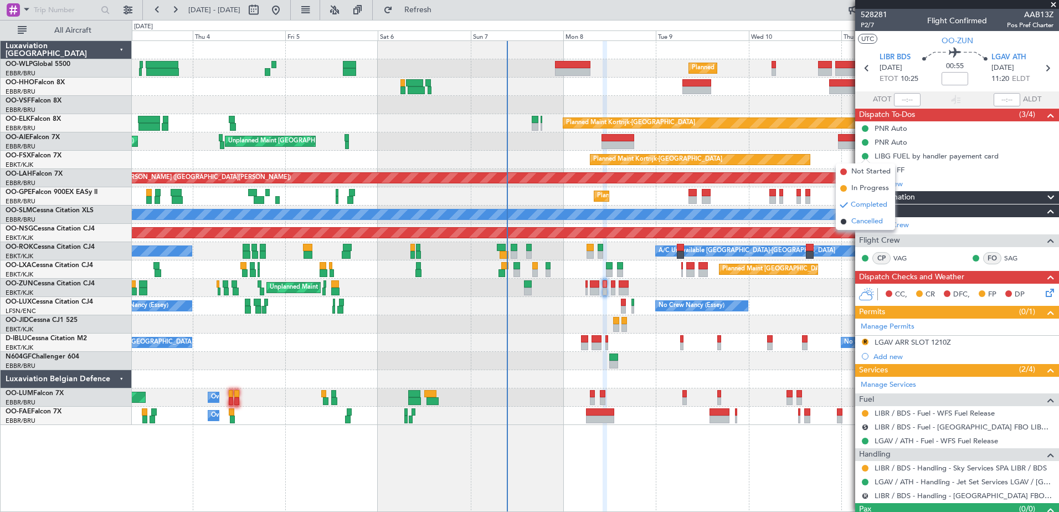
click at [866, 223] on span "Cancelled" at bounding box center [867, 221] width 32 height 11
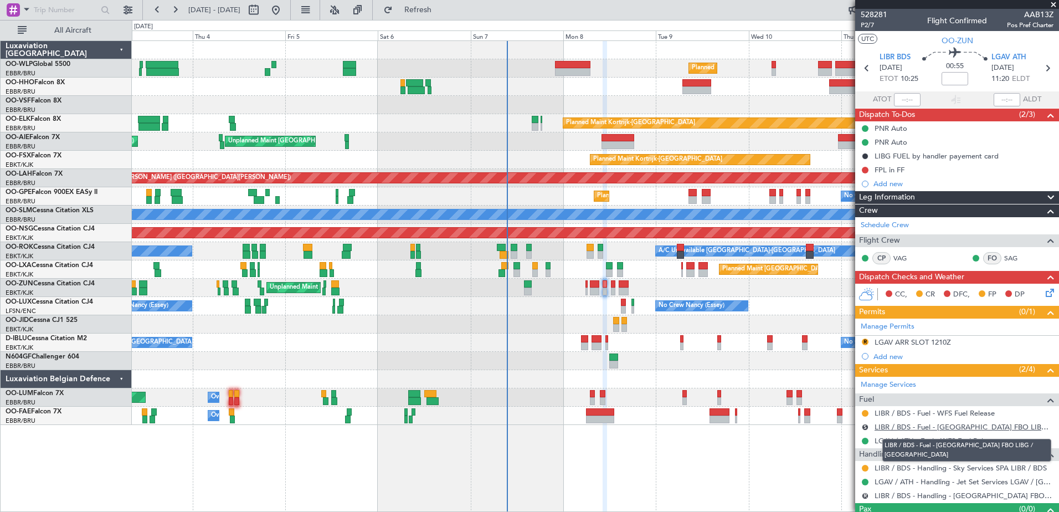
drag, startPoint x: 900, startPoint y: 424, endPoint x: 889, endPoint y: 424, distance: 11.1
click at [889, 424] on link "LIBR / BDS - Fuel - [GEOGRAPHIC_DATA] FBO LIBG / [GEOGRAPHIC_DATA]" at bounding box center [963, 426] width 179 height 9
click at [866, 23] on span "P2/7" at bounding box center [873, 24] width 27 height 9
click at [432, 10] on span "Refresh" at bounding box center [418, 10] width 47 height 8
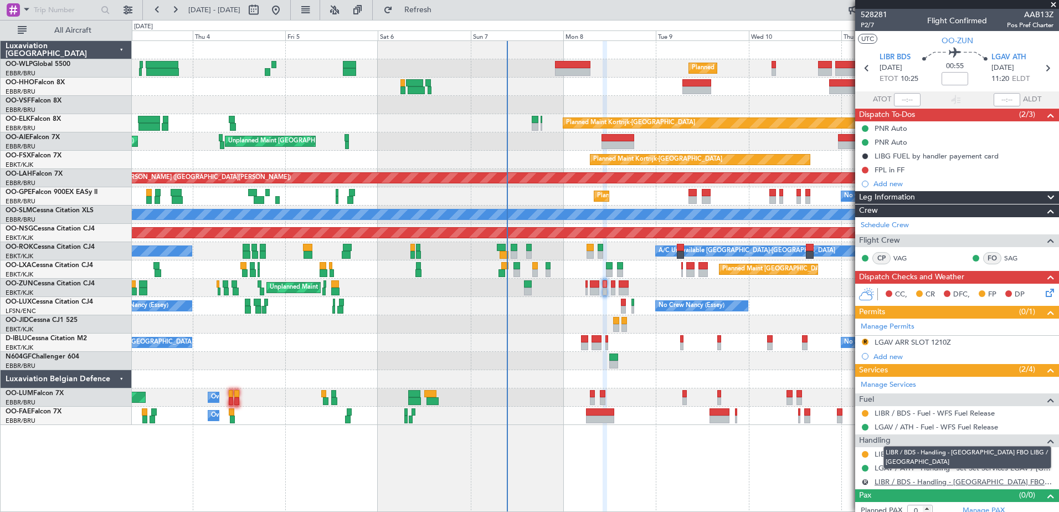
click at [888, 479] on link "LIBR / BDS - Handling - [GEOGRAPHIC_DATA] FBO LIBG / [GEOGRAPHIC_DATA]" at bounding box center [963, 481] width 179 height 9
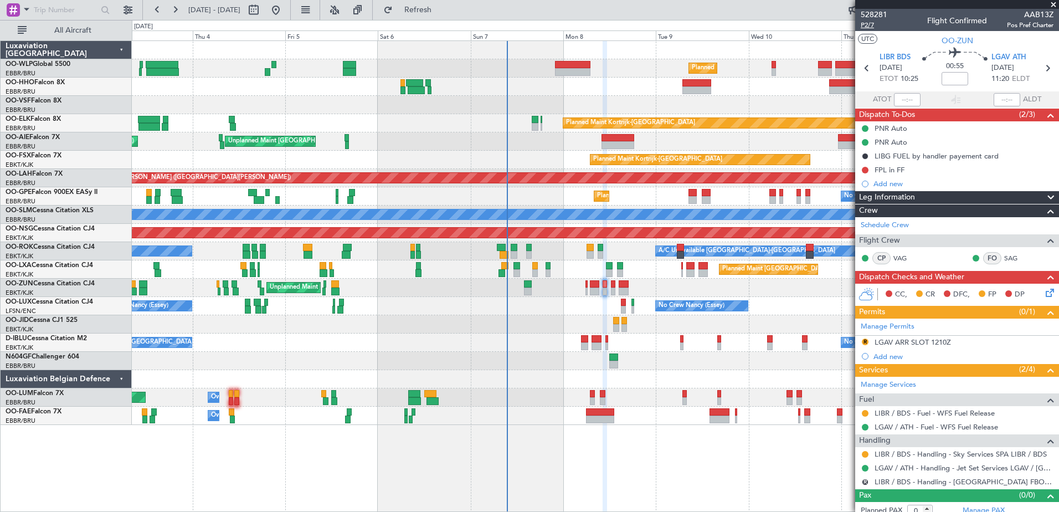
click at [865, 25] on span "P2/7" at bounding box center [873, 24] width 27 height 9
click at [441, 11] on span "Refresh" at bounding box center [418, 10] width 47 height 8
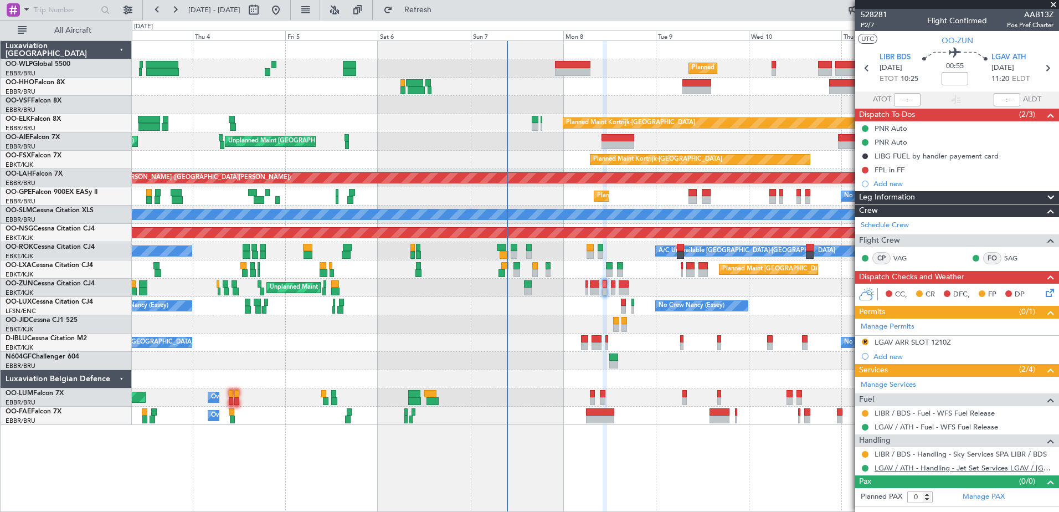
click at [903, 467] on link "LGAV / ATH - Handling - Jet Set Services LGAV / [GEOGRAPHIC_DATA]" at bounding box center [963, 467] width 179 height 9
click at [865, 342] on button "R" at bounding box center [864, 341] width 7 height 7
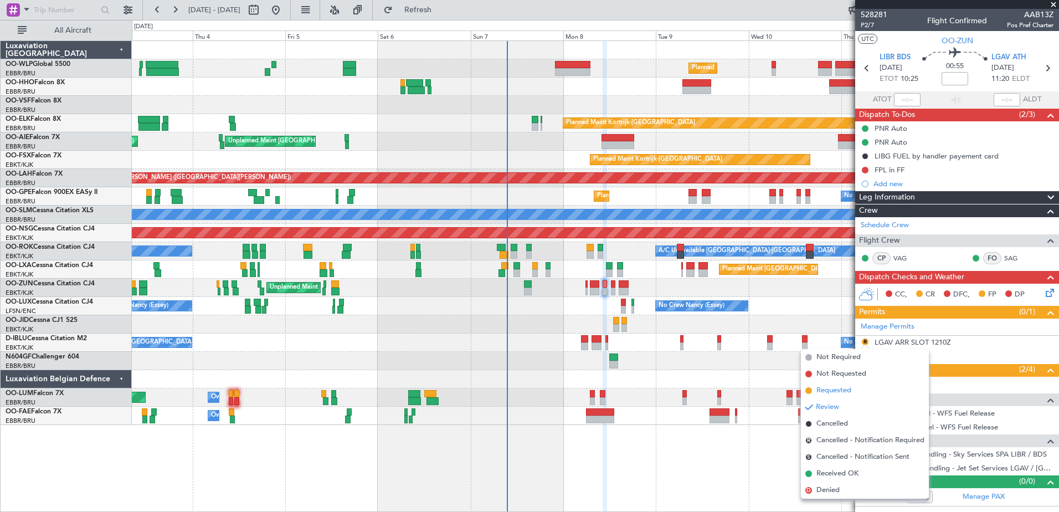
click at [835, 394] on span "Requested" at bounding box center [833, 390] width 35 height 11
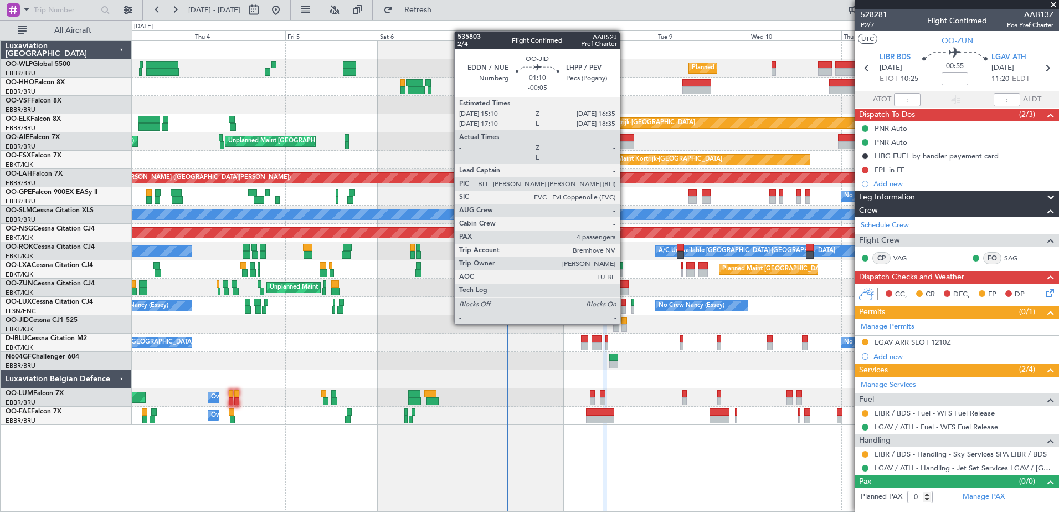
click at [625, 323] on div at bounding box center [624, 321] width 6 height 8
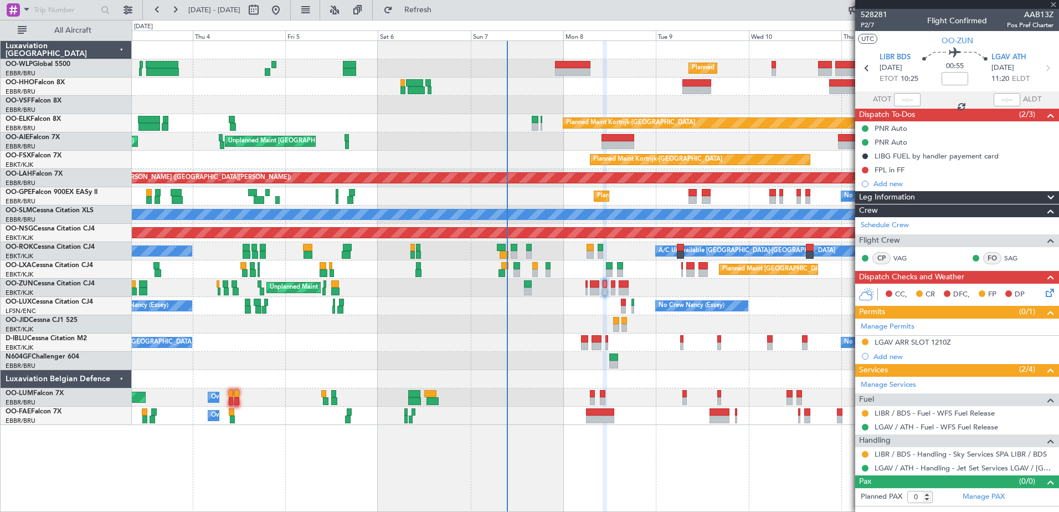
type input "-00:05"
type input "4"
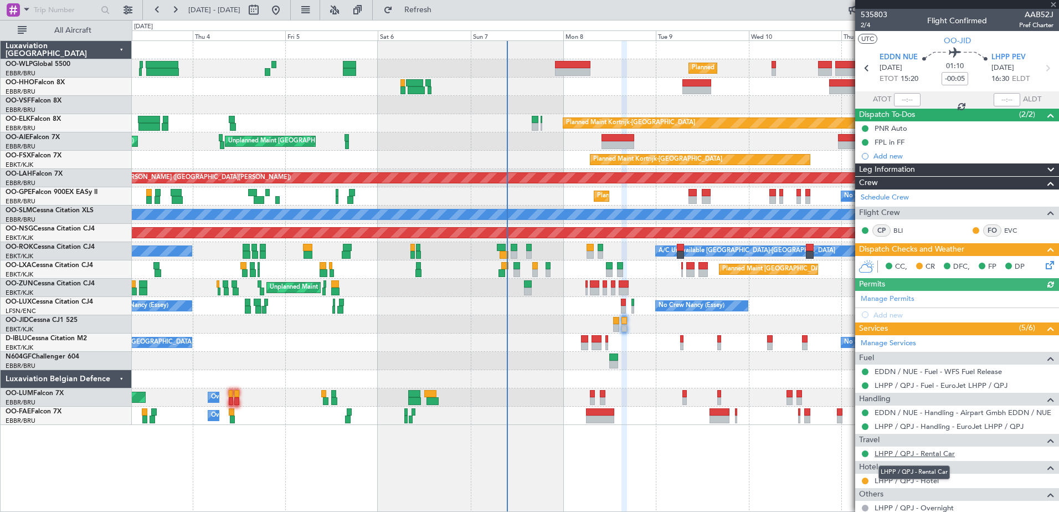
click at [905, 478] on mat-tooltip-component "LHPP / QPJ - Rental Car" at bounding box center [913, 471] width 87 height 29
click at [917, 478] on link "LHPP / QPJ - Hotel" at bounding box center [906, 480] width 64 height 9
click at [864, 479] on button at bounding box center [864, 480] width 7 height 7
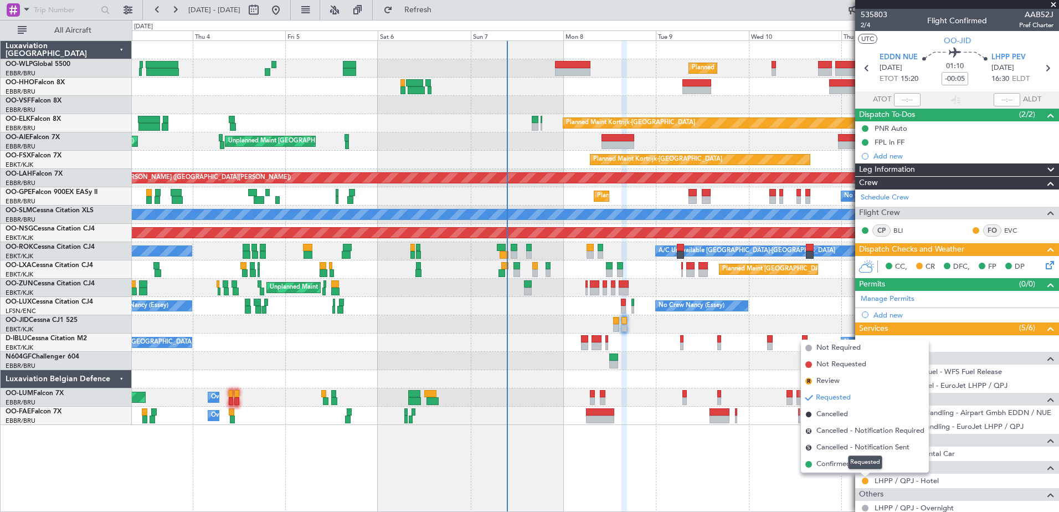
click at [845, 464] on mat-tooltip-component "Requested" at bounding box center [865, 461] width 50 height 29
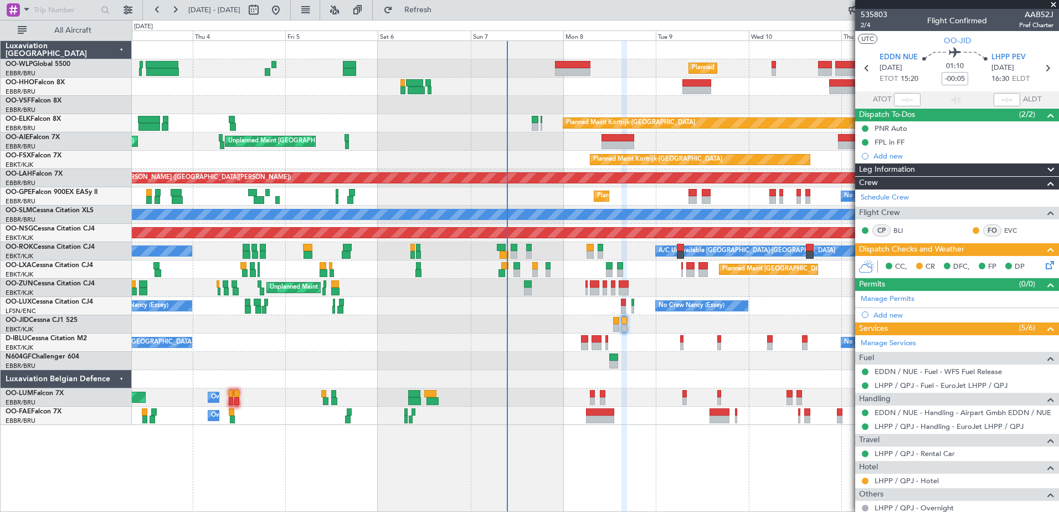
click at [1043, 264] on icon at bounding box center [1047, 263] width 9 height 9
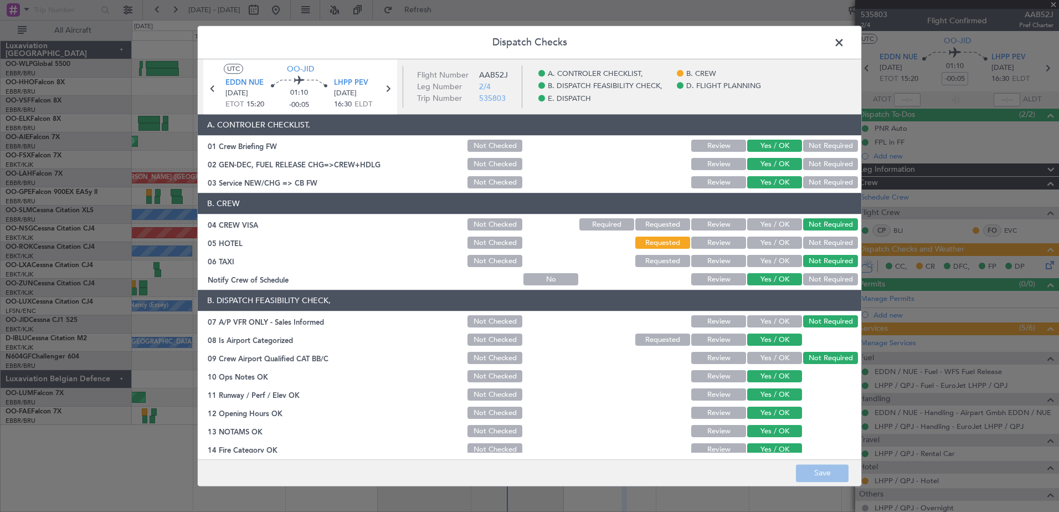
click at [786, 241] on button "Yes / OK" at bounding box center [774, 243] width 55 height 12
click at [837, 476] on button "Save" at bounding box center [822, 473] width 53 height 18
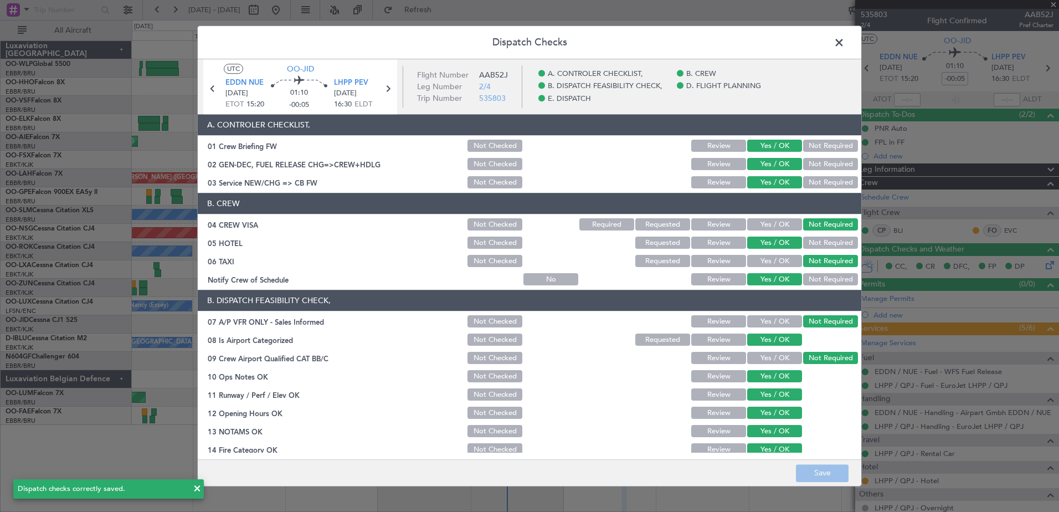
click at [844, 42] on span at bounding box center [844, 45] width 0 height 22
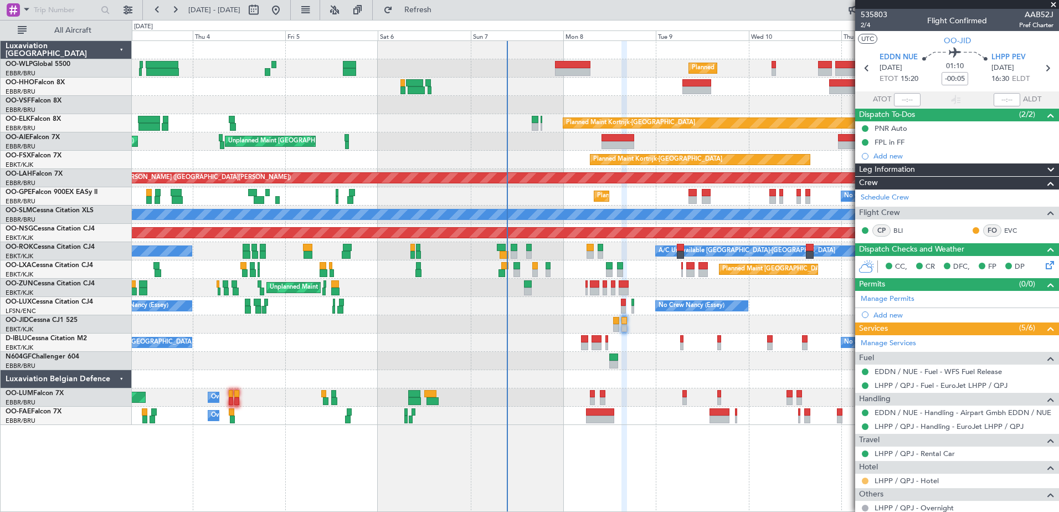
click at [864, 481] on button at bounding box center [864, 480] width 7 height 7
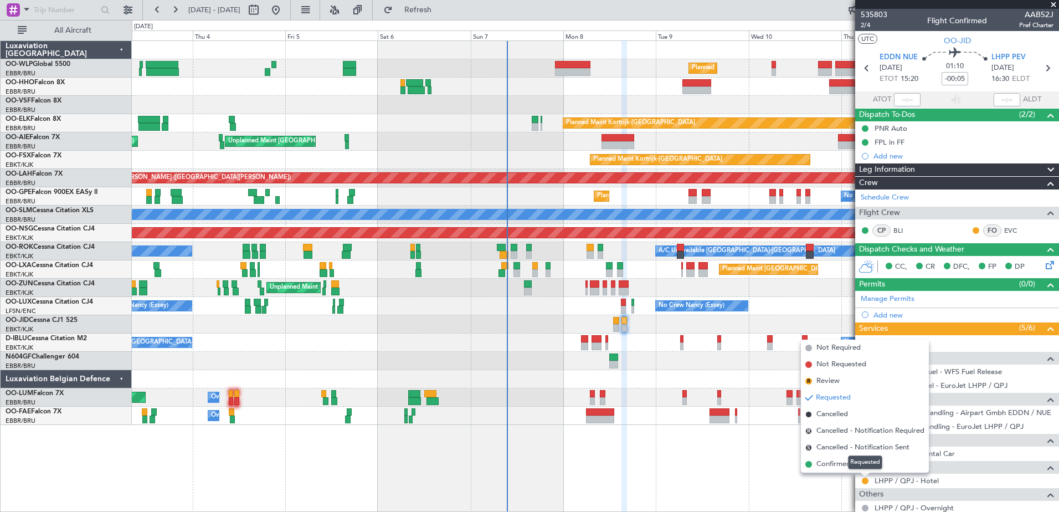
click at [841, 466] on mat-tooltip-component "Requested" at bounding box center [865, 461] width 50 height 29
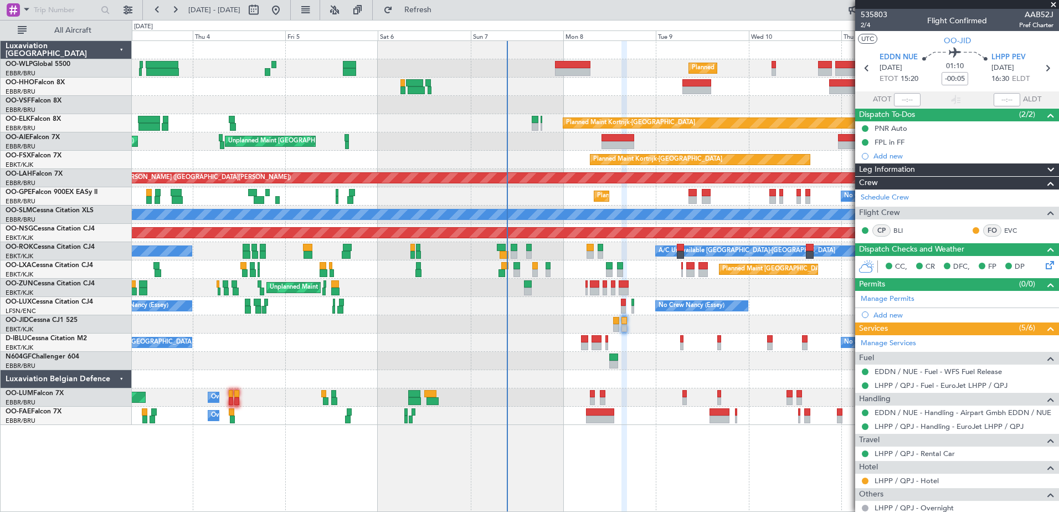
click at [863, 479] on button at bounding box center [864, 480] width 7 height 7
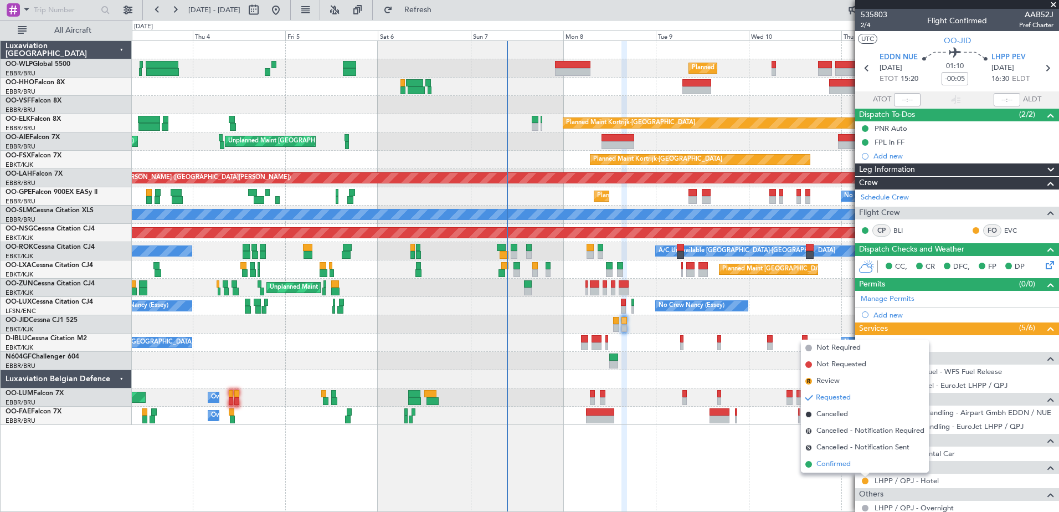
click at [830, 462] on span "Confirmed" at bounding box center [833, 463] width 34 height 11
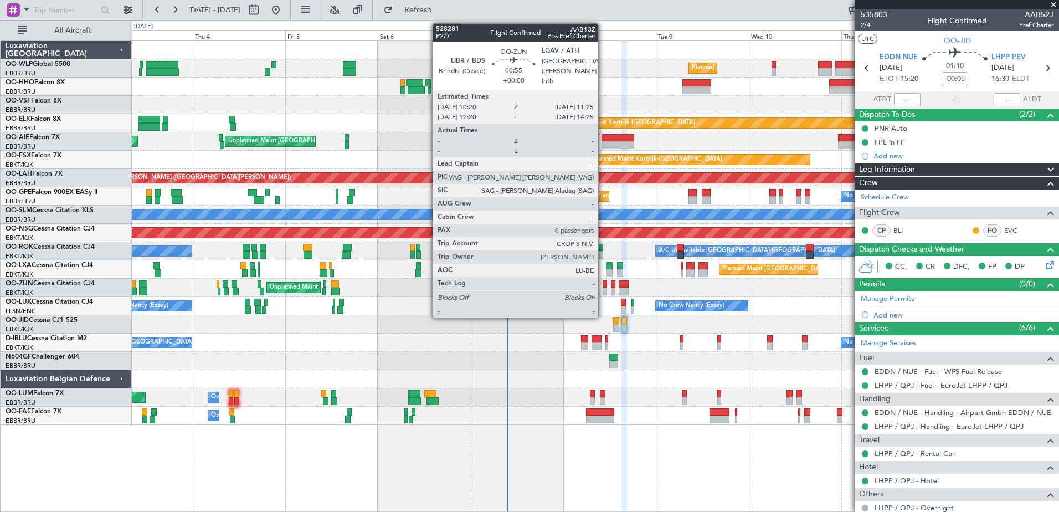
click at [603, 288] on div at bounding box center [604, 291] width 4 height 8
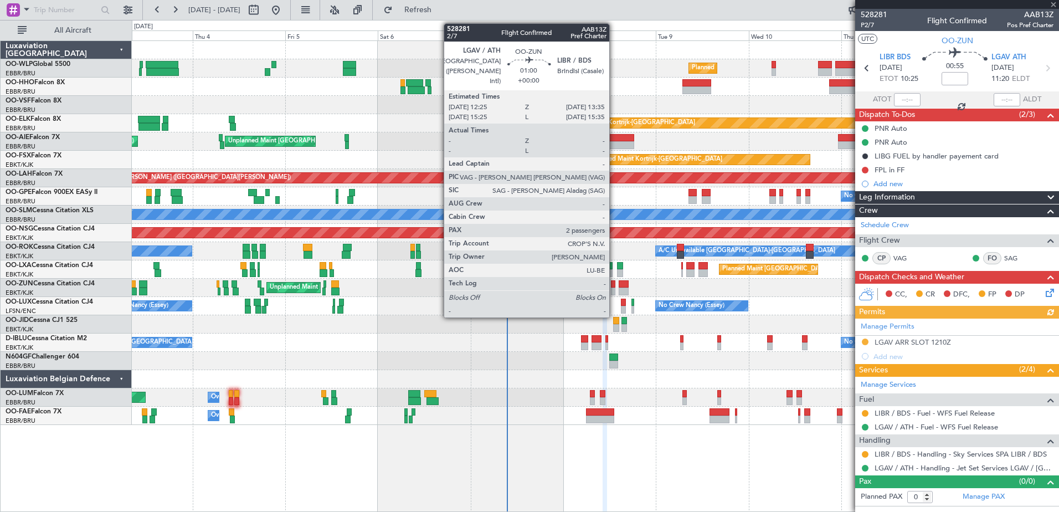
click at [614, 288] on div at bounding box center [613, 291] width 5 height 8
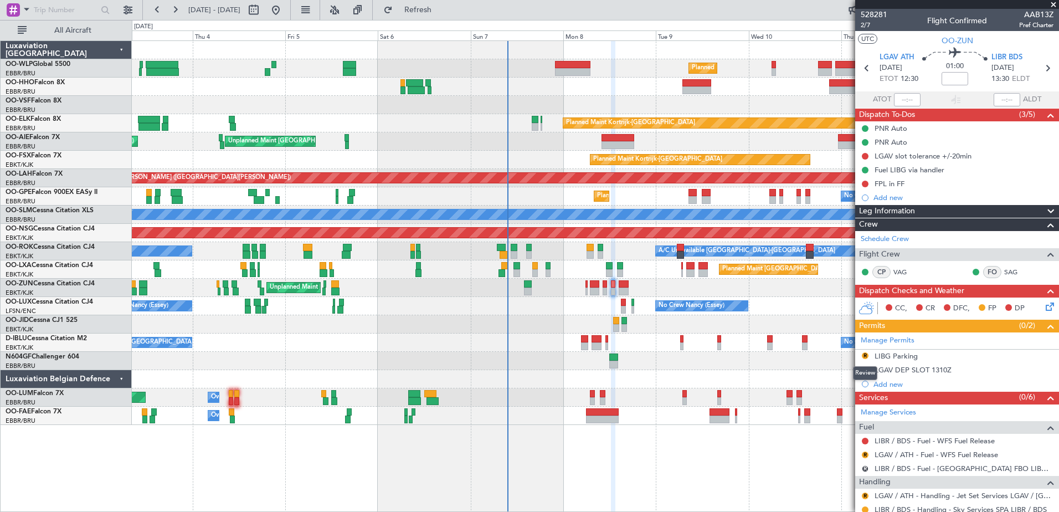
click at [863, 369] on div "Review" at bounding box center [865, 373] width 24 height 14
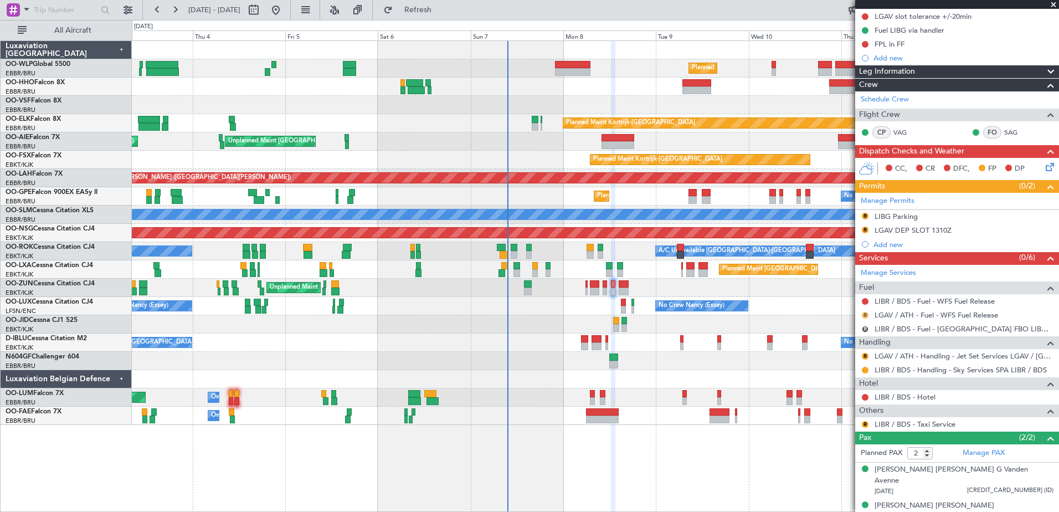
click at [865, 314] on button "R" at bounding box center [864, 315] width 7 height 7
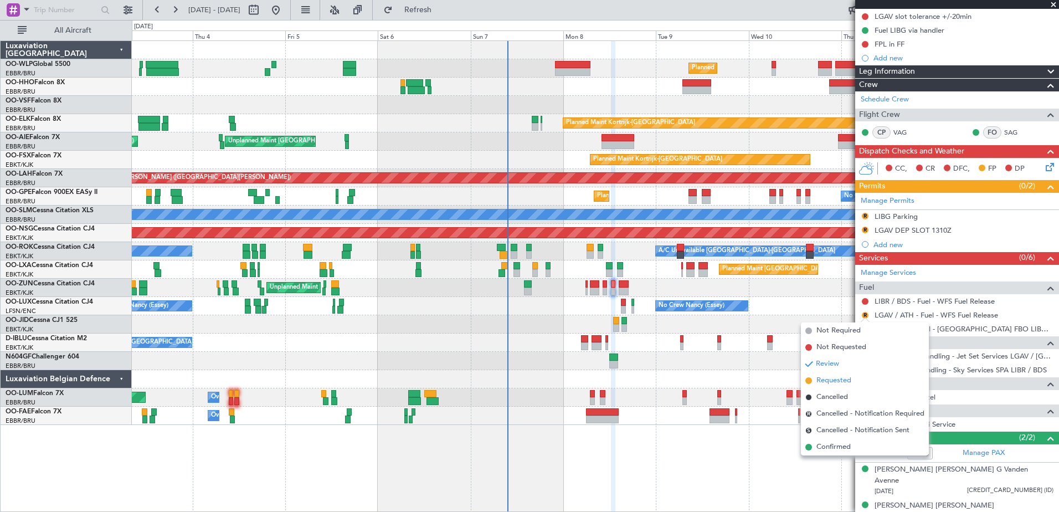
click at [835, 379] on span "Requested" at bounding box center [833, 380] width 35 height 11
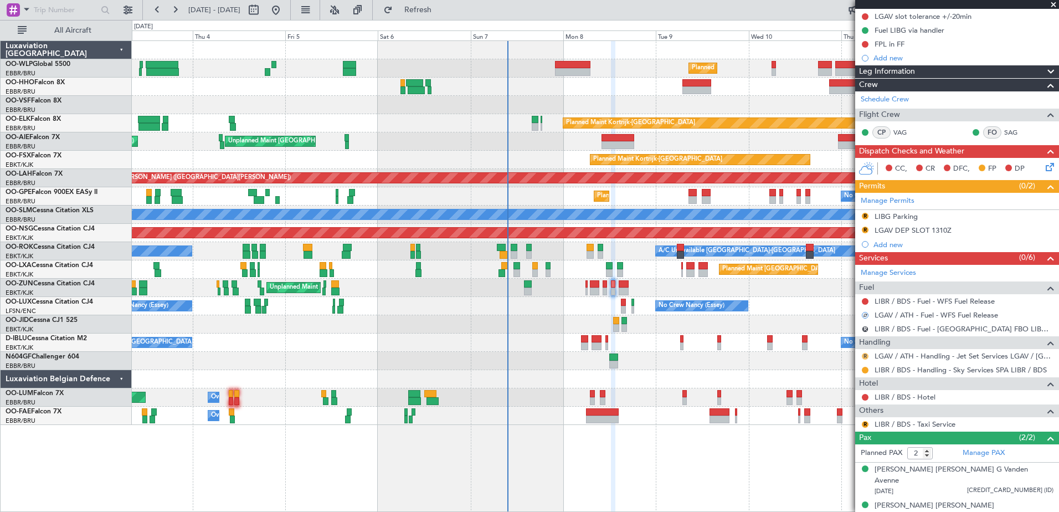
click at [864, 357] on button "R" at bounding box center [864, 356] width 7 height 7
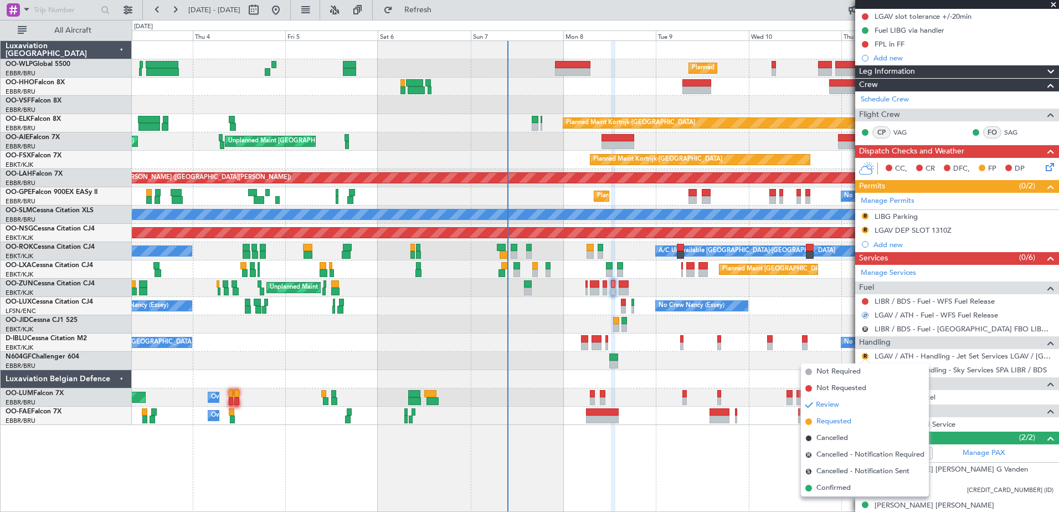
click at [837, 414] on li "Requested" at bounding box center [865, 421] width 128 height 17
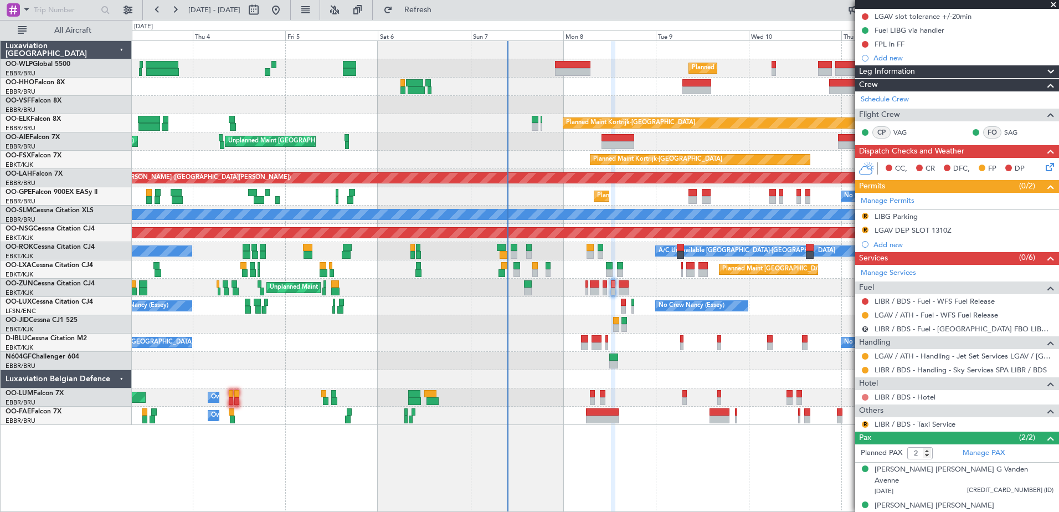
click at [865, 397] on button at bounding box center [864, 397] width 7 height 7
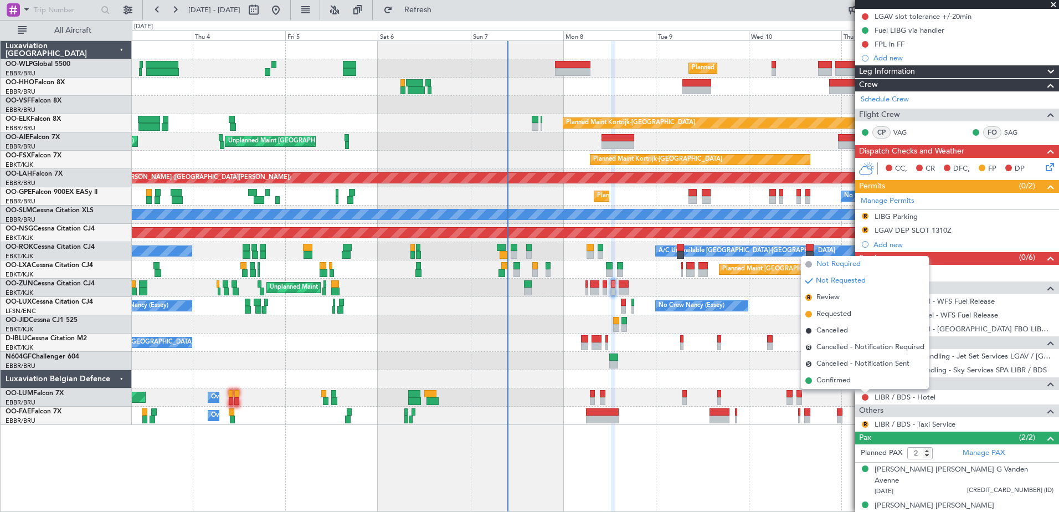
click at [840, 262] on span "Not Required" at bounding box center [838, 264] width 44 height 11
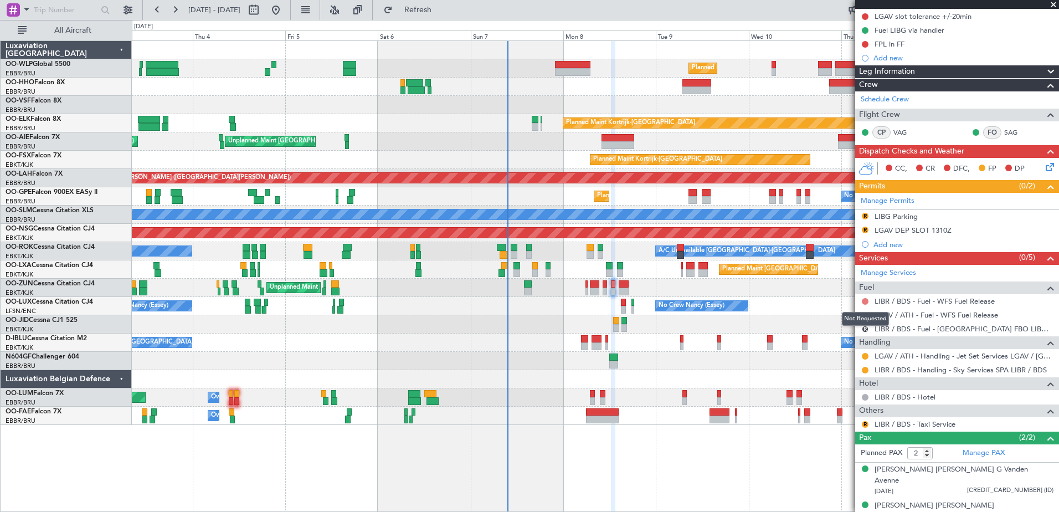
click at [865, 302] on button at bounding box center [864, 301] width 7 height 7
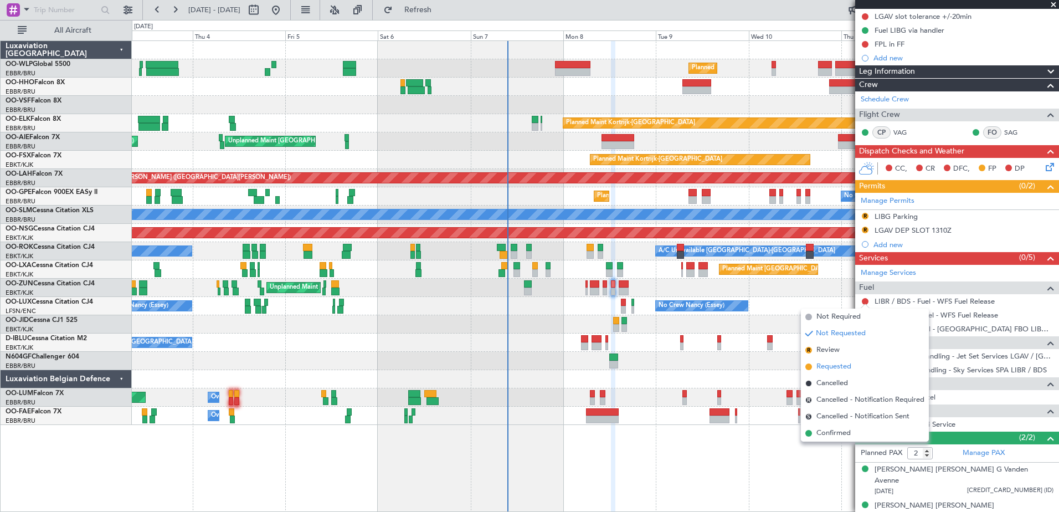
click at [829, 365] on span "Requested" at bounding box center [833, 366] width 35 height 11
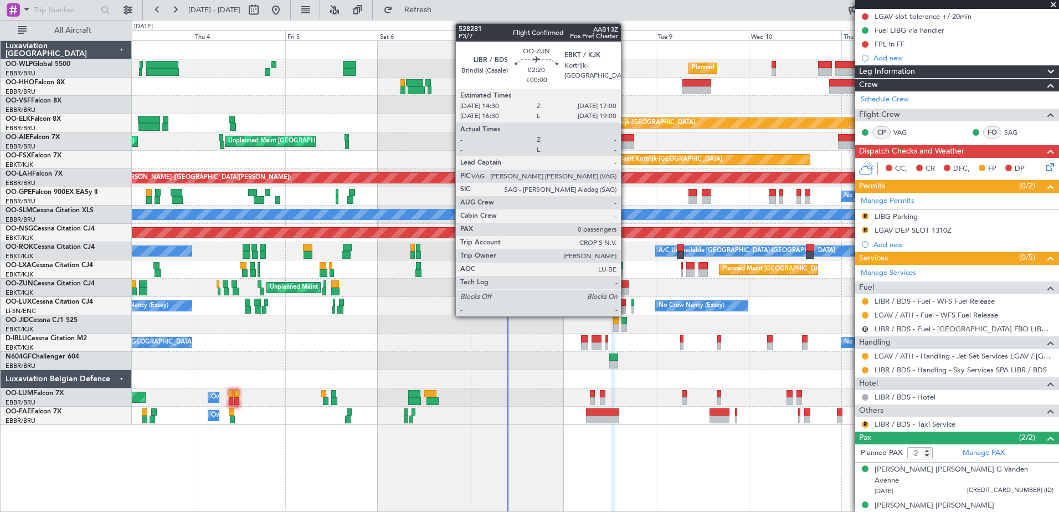
click at [626, 287] on div at bounding box center [623, 291] width 10 height 8
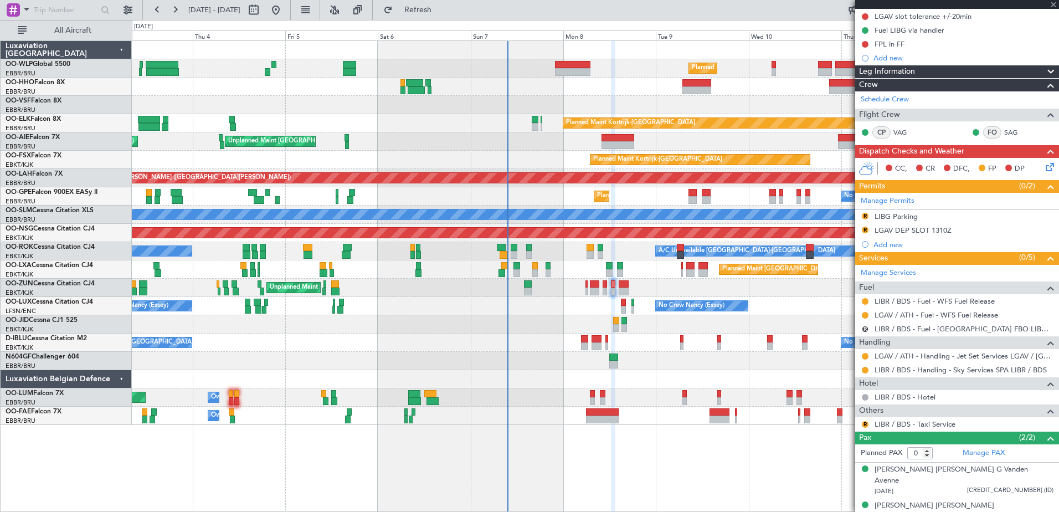
scroll to position [0, 0]
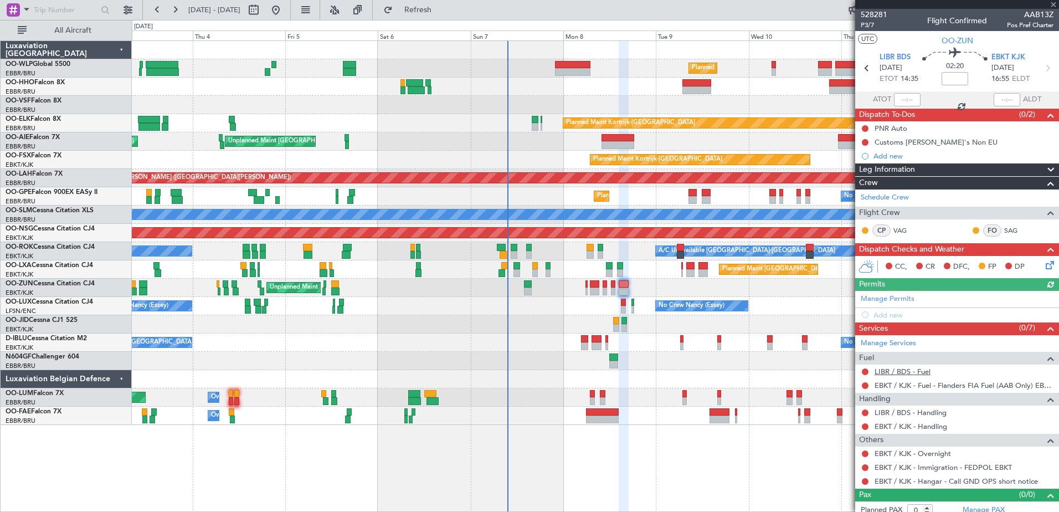
click at [907, 371] on link "LIBR / BDS - Fuel" at bounding box center [902, 371] width 56 height 9
click at [439, 12] on span "Refresh" at bounding box center [418, 10] width 47 height 8
click at [902, 412] on link "LIBR / BDS - Handling" at bounding box center [910, 411] width 72 height 9
click at [441, 10] on span "Refresh" at bounding box center [418, 10] width 47 height 8
click at [866, 411] on button at bounding box center [864, 412] width 7 height 7
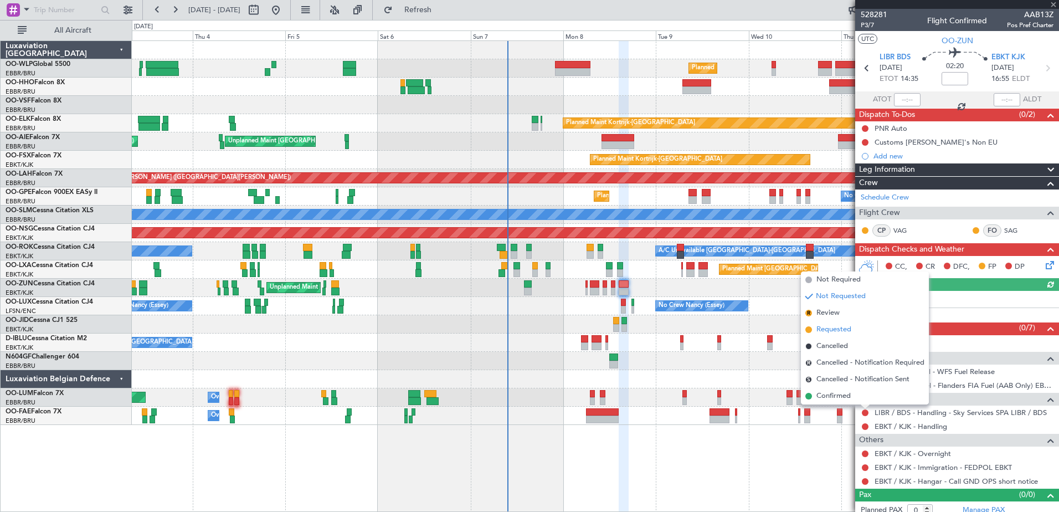
click at [816, 332] on span "Requested" at bounding box center [833, 329] width 35 height 11
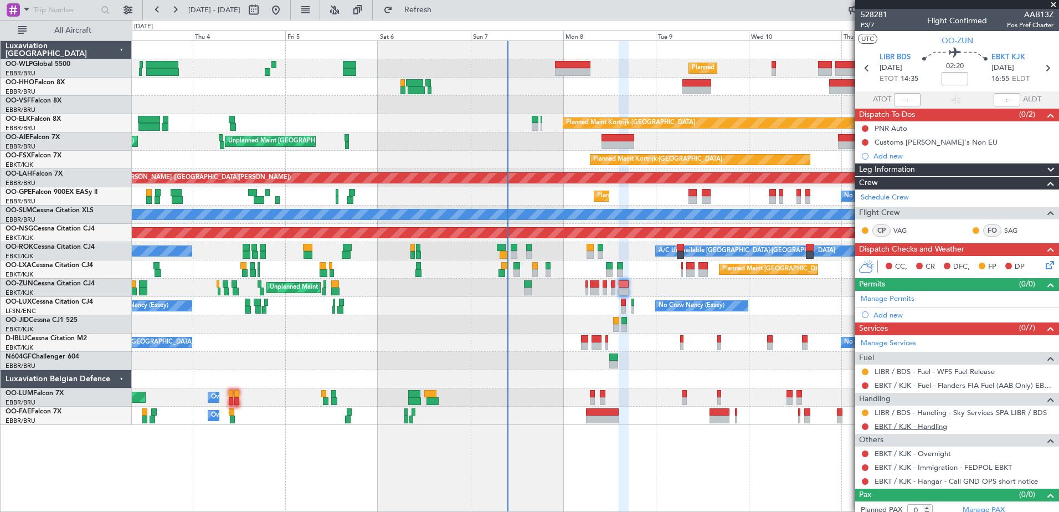
click at [918, 426] on link "EBKT / KJK - Handling" at bounding box center [910, 425] width 73 height 9
click at [441, 10] on span "Refresh" at bounding box center [418, 10] width 47 height 8
click at [865, 425] on button at bounding box center [864, 426] width 7 height 7
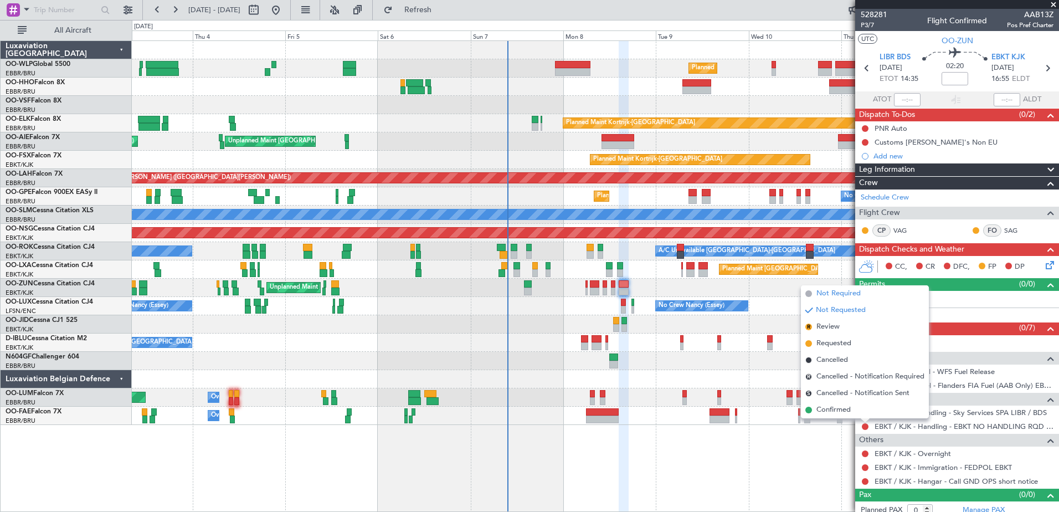
click at [832, 293] on span "Not Required" at bounding box center [838, 293] width 44 height 11
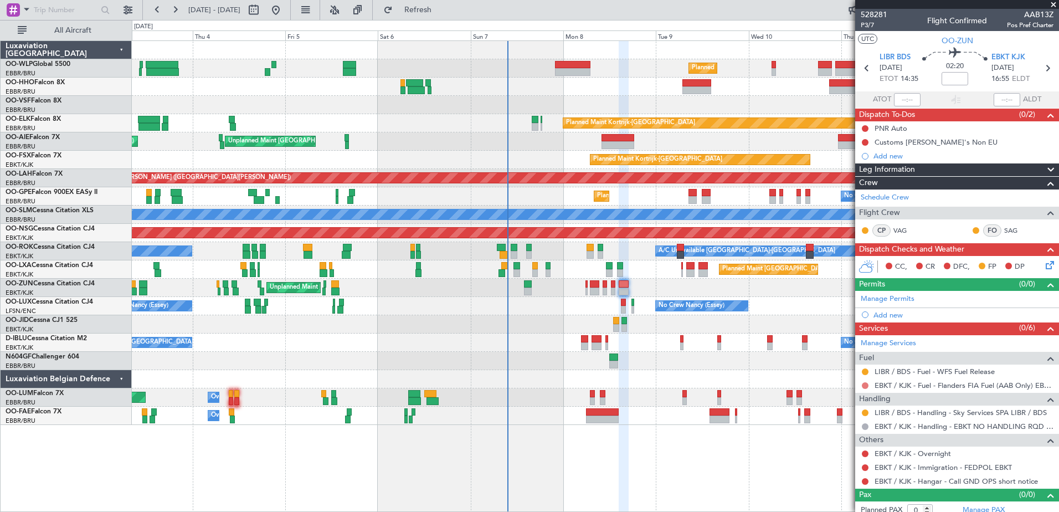
click at [864, 384] on button at bounding box center [864, 385] width 7 height 7
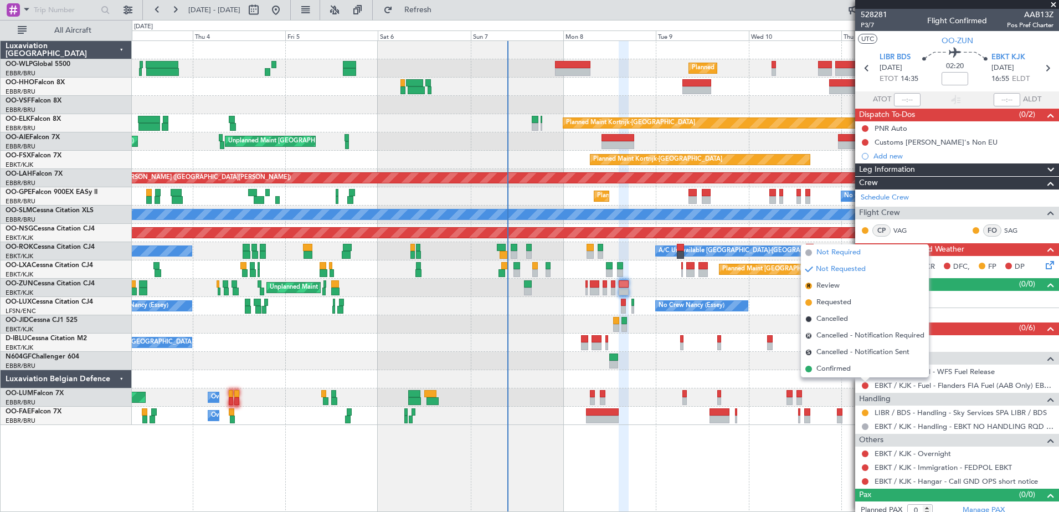
click at [840, 255] on span "Not Required" at bounding box center [838, 252] width 44 height 11
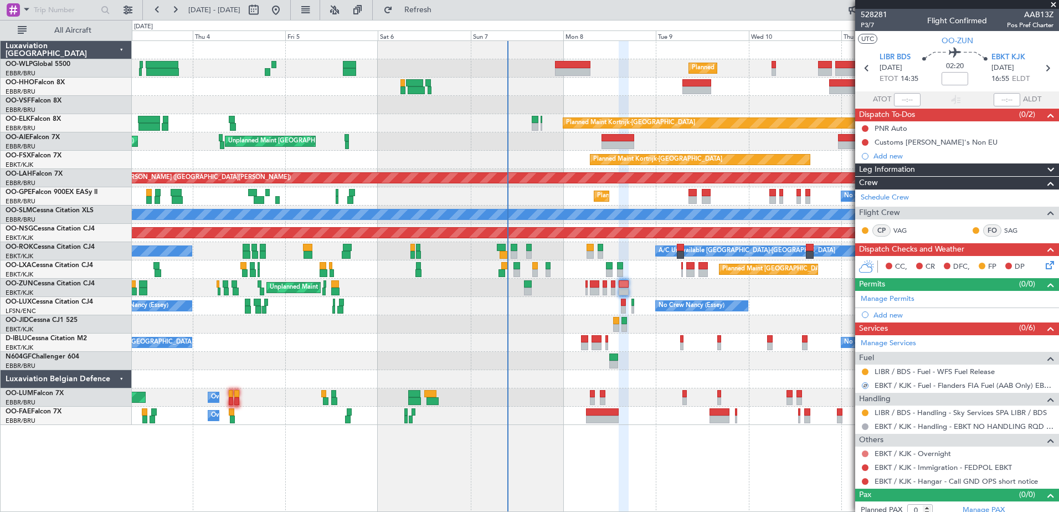
click at [863, 452] on button at bounding box center [864, 453] width 7 height 7
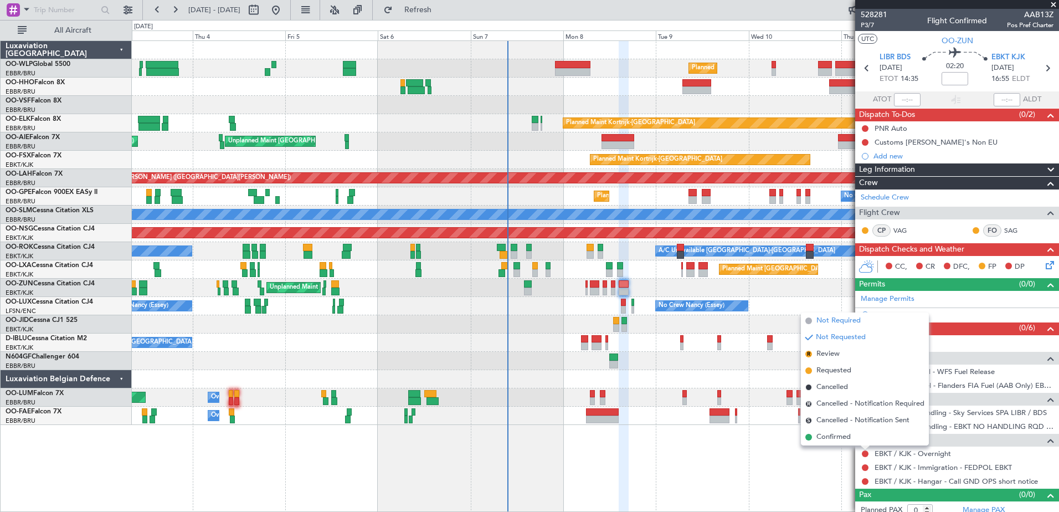
click at [839, 318] on span "Not Required" at bounding box center [838, 320] width 44 height 11
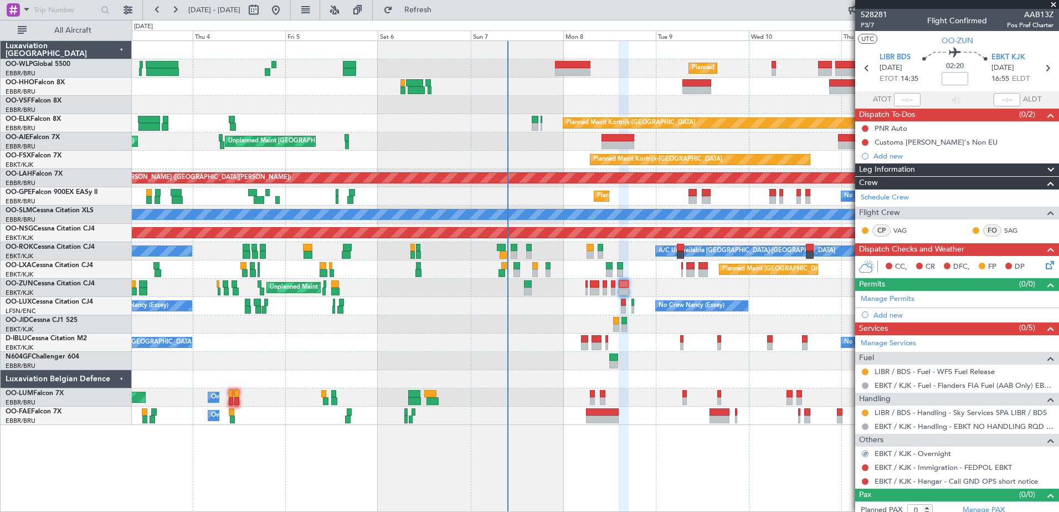
click at [867, 477] on div at bounding box center [864, 481] width 9 height 9
click at [867, 482] on button at bounding box center [864, 481] width 7 height 7
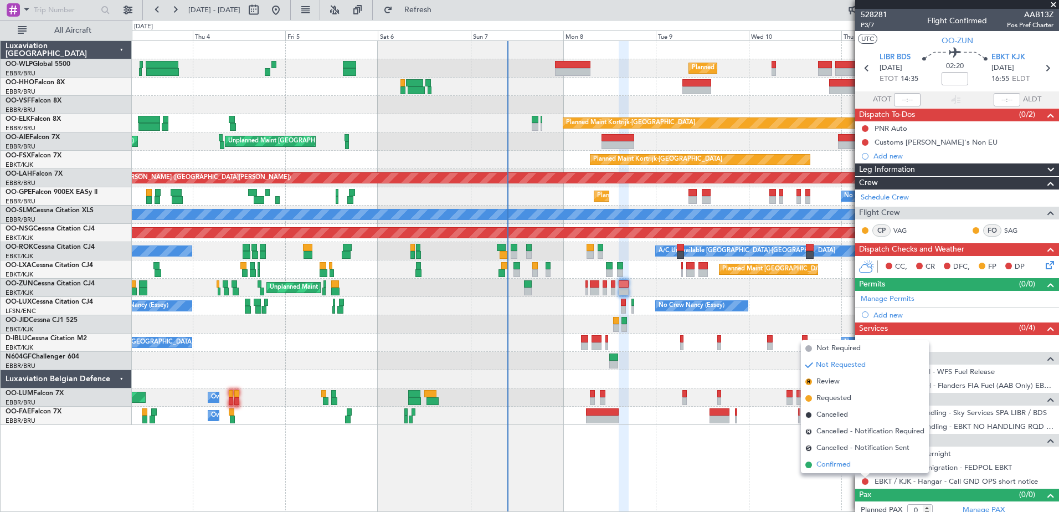
click at [833, 461] on span "Confirmed" at bounding box center [833, 464] width 34 height 11
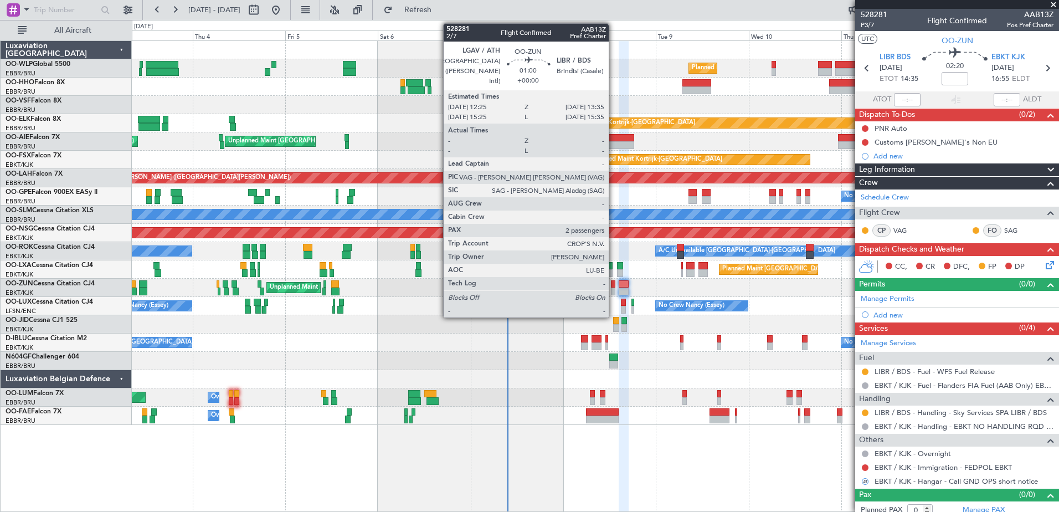
click at [613, 287] on div at bounding box center [613, 284] width 5 height 8
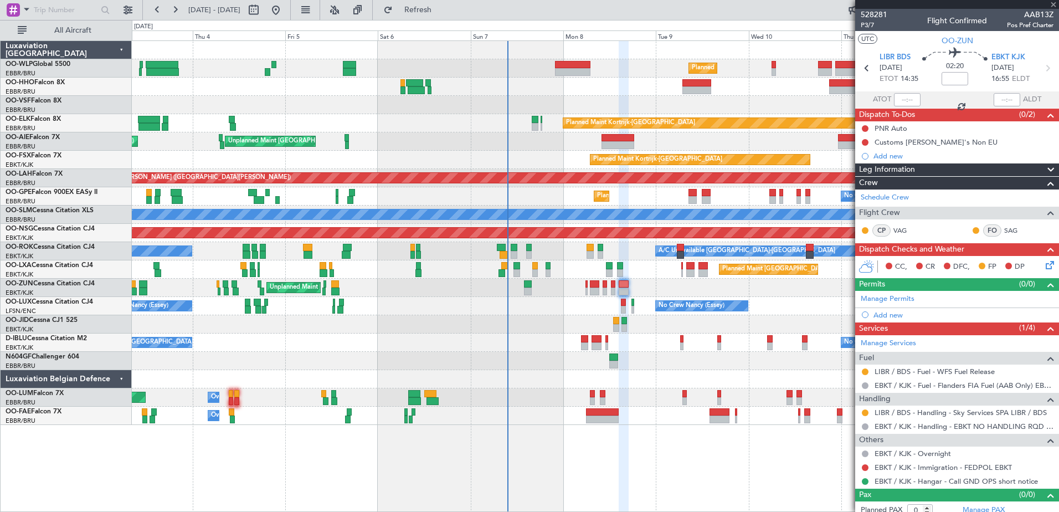
type input "2"
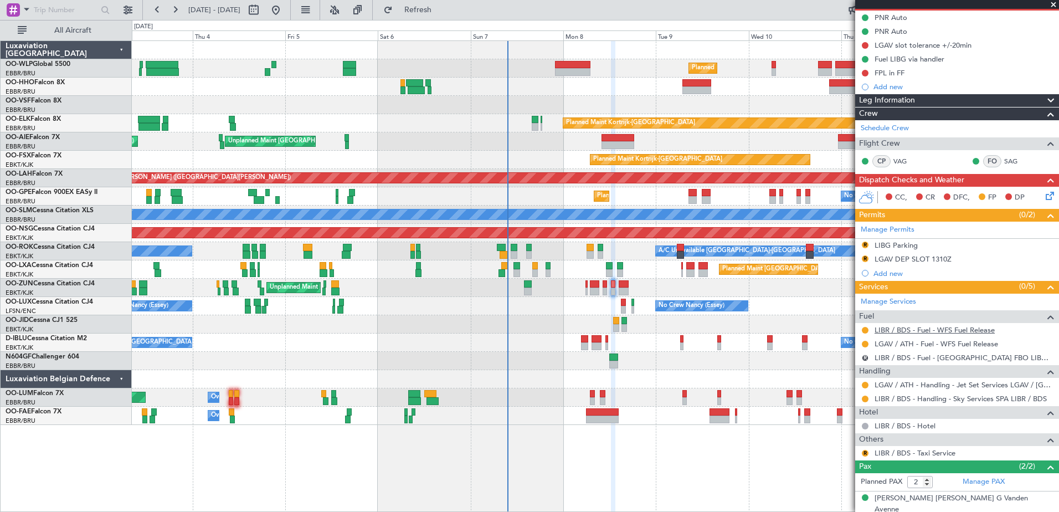
scroll to position [140, 0]
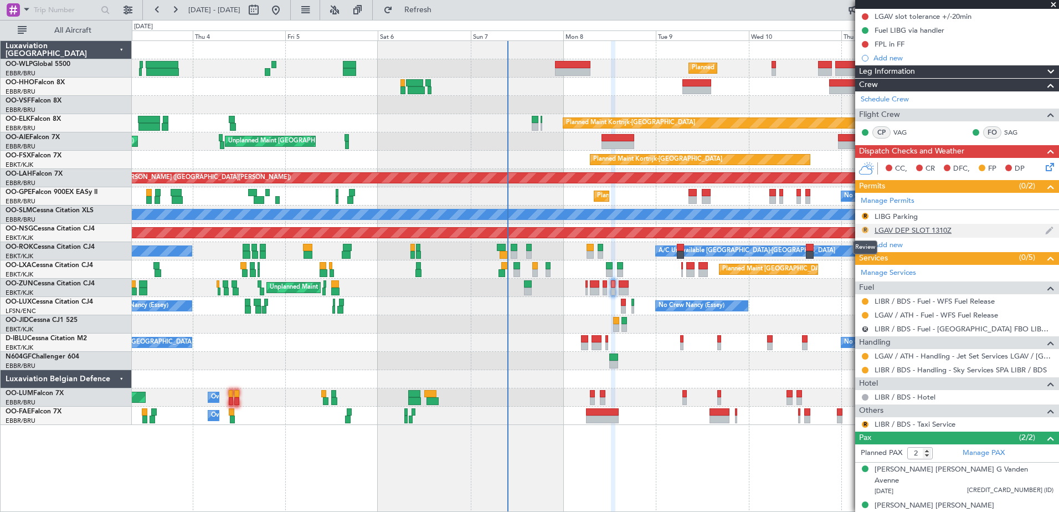
click at [865, 230] on button "R" at bounding box center [864, 229] width 7 height 7
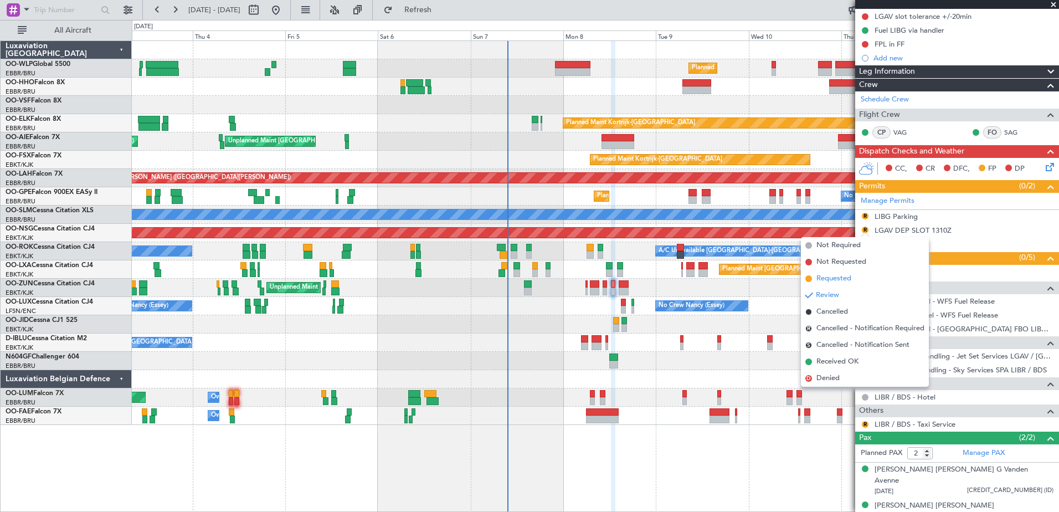
click at [840, 277] on span "Requested" at bounding box center [833, 278] width 35 height 11
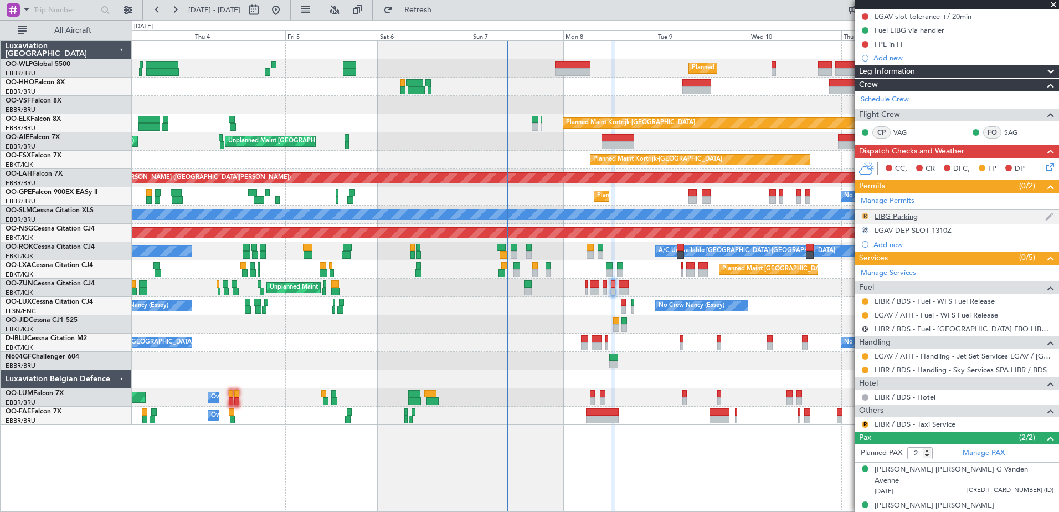
click at [864, 218] on button "R" at bounding box center [864, 216] width 7 height 7
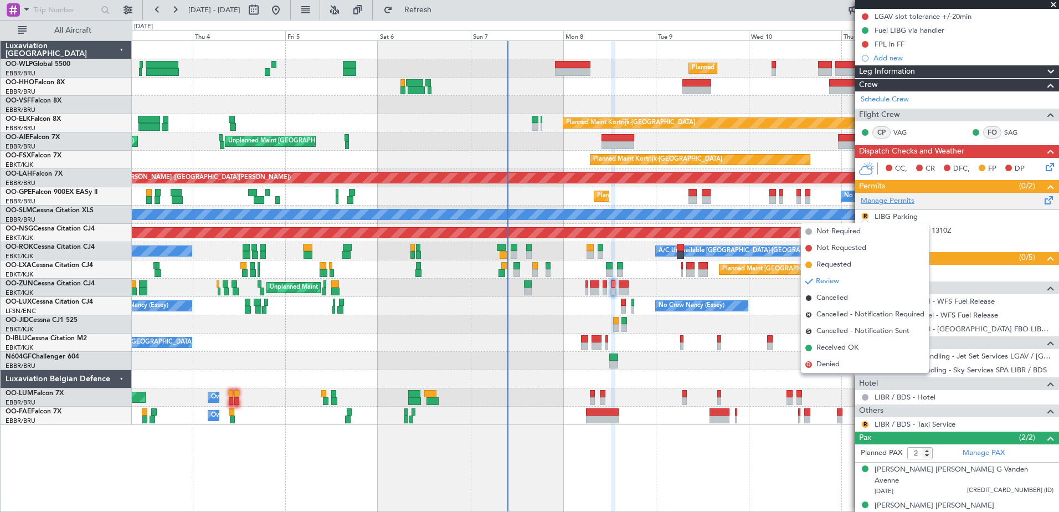
click at [901, 202] on link "Manage Permits" at bounding box center [887, 200] width 54 height 11
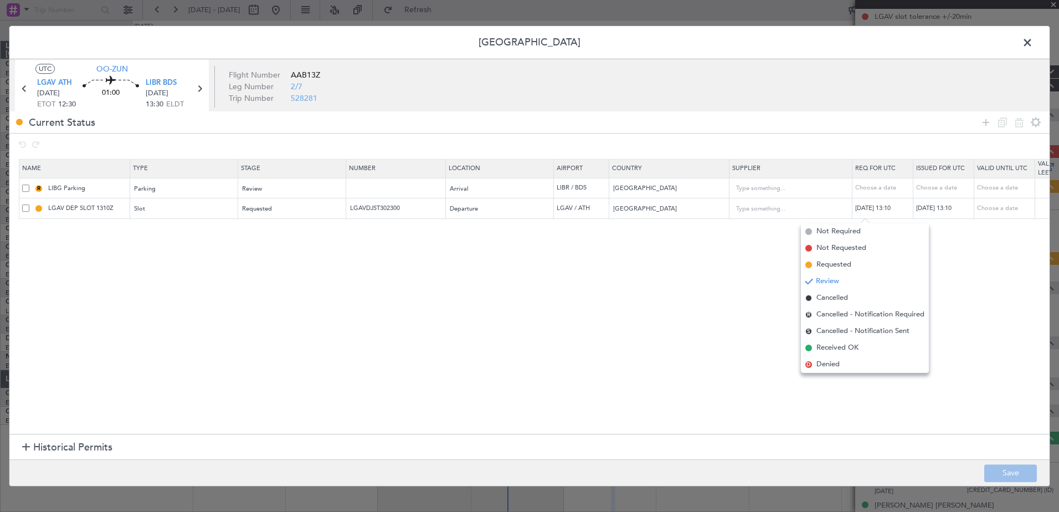
click at [25, 187] on span at bounding box center [25, 187] width 7 height 7
click at [30, 184] on input "checkbox" at bounding box center [30, 184] width 0 height 0
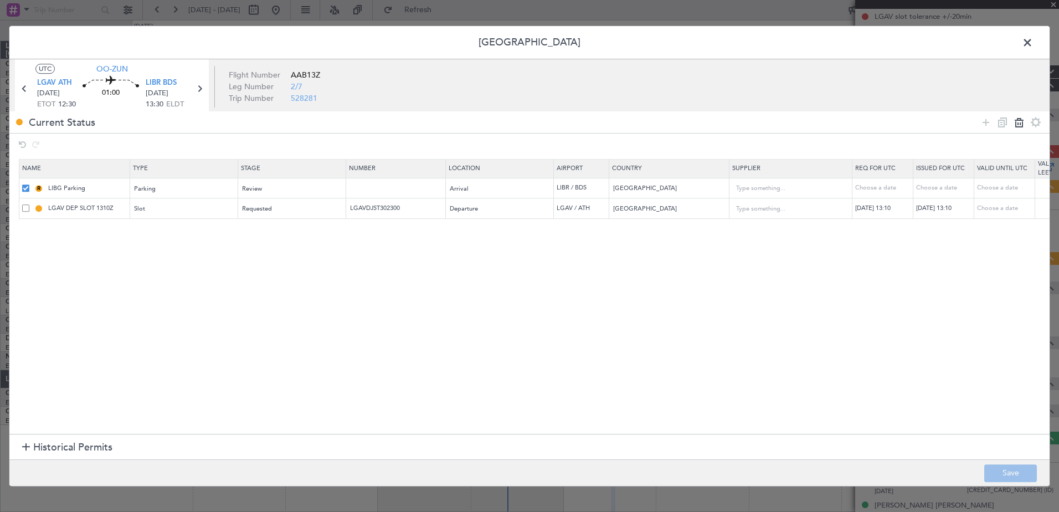
click at [1019, 124] on icon at bounding box center [1018, 122] width 13 height 13
type input "LGAV DEP SLOT 1310Z"
type input "LGAVDJST302300"
type input "Greece"
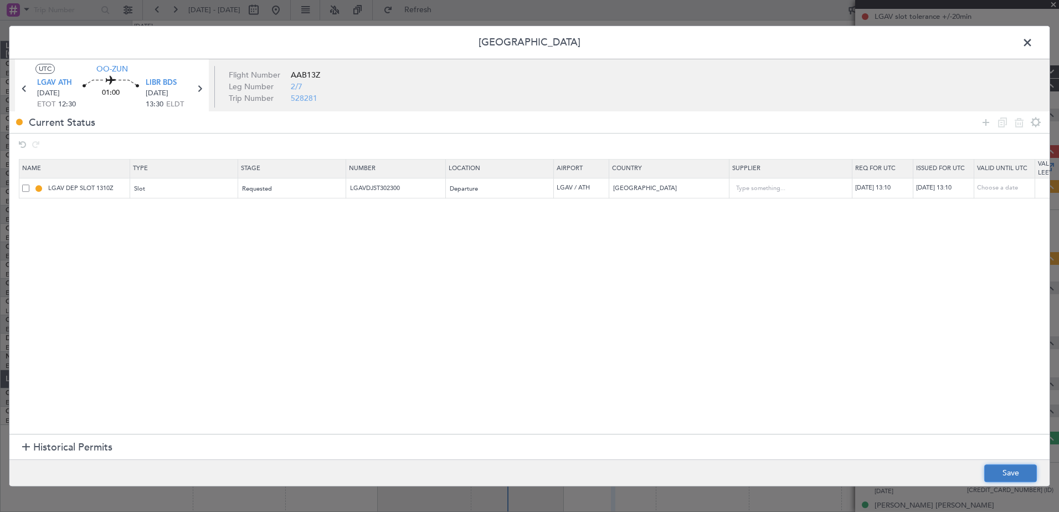
click at [1003, 468] on button "Save" at bounding box center [1010, 473] width 53 height 18
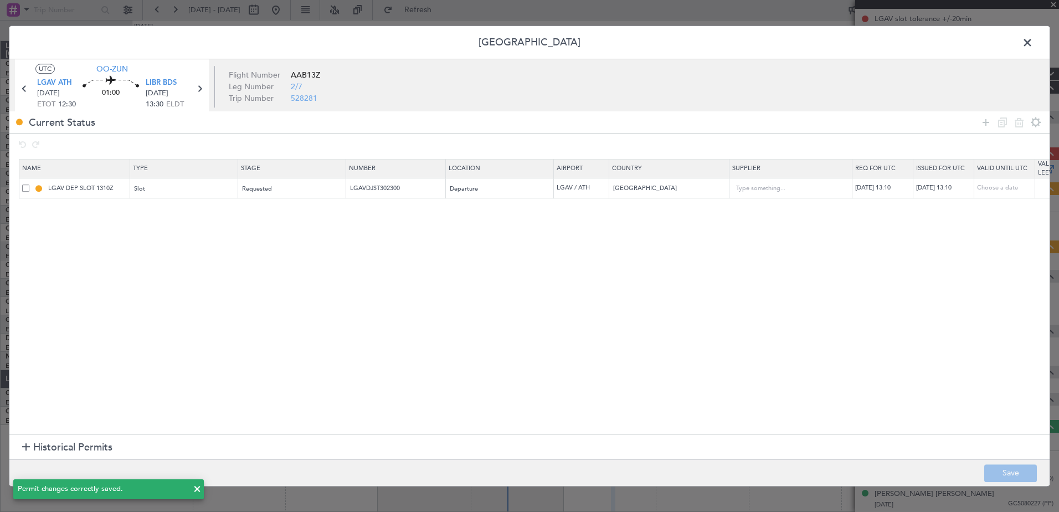
scroll to position [126, 0]
click at [1033, 38] on span at bounding box center [1033, 45] width 0 height 22
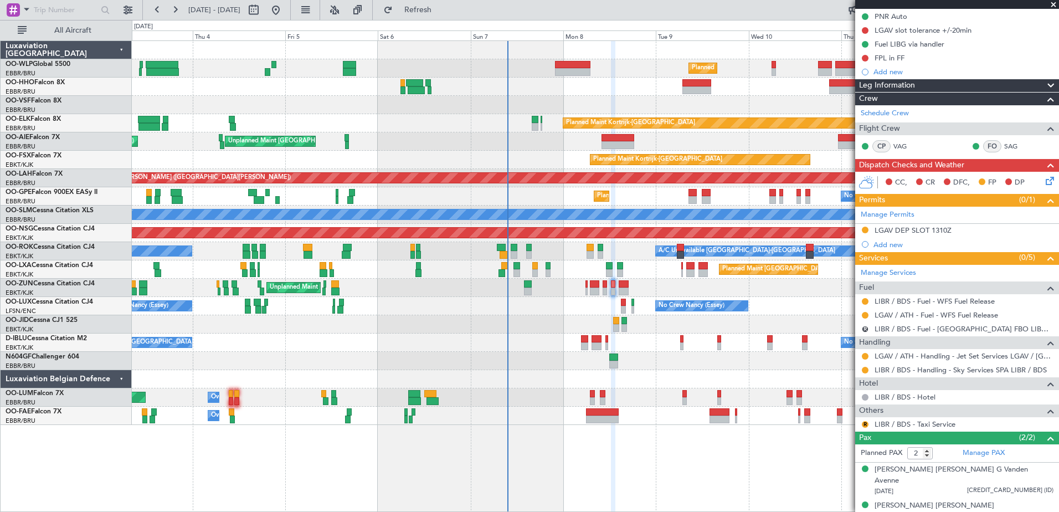
scroll to position [0, 0]
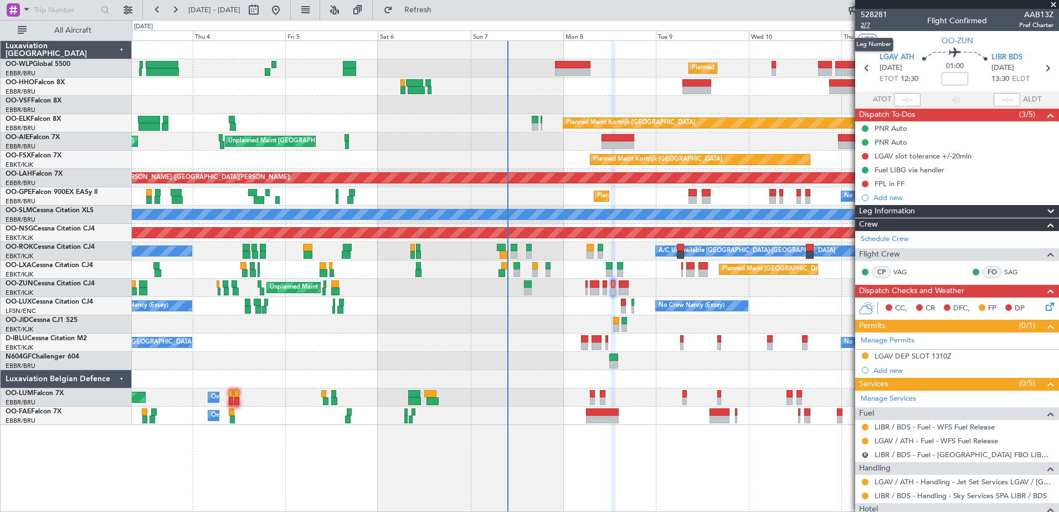
click at [867, 24] on span "2/7" at bounding box center [873, 24] width 27 height 9
click at [441, 13] on span "Refresh" at bounding box center [418, 10] width 47 height 8
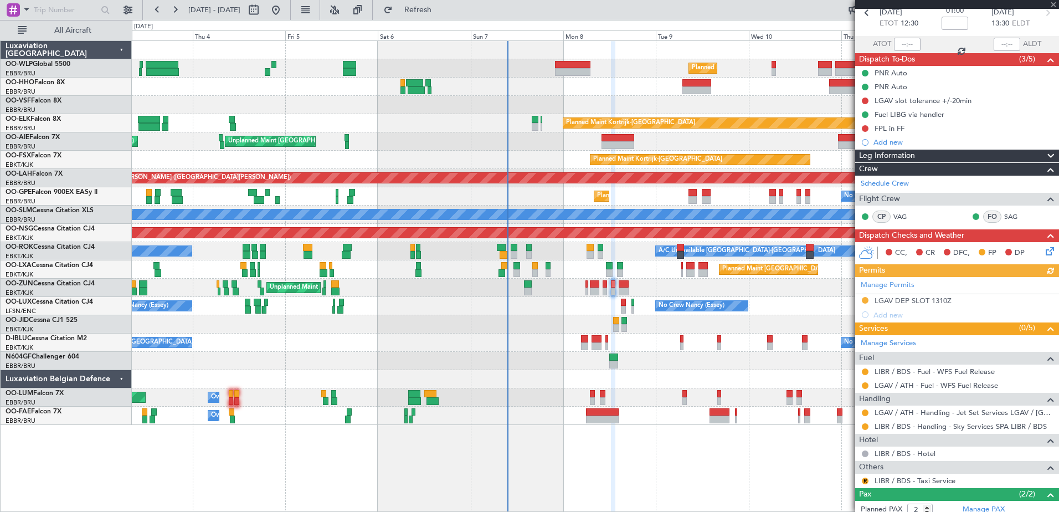
scroll to position [112, 0]
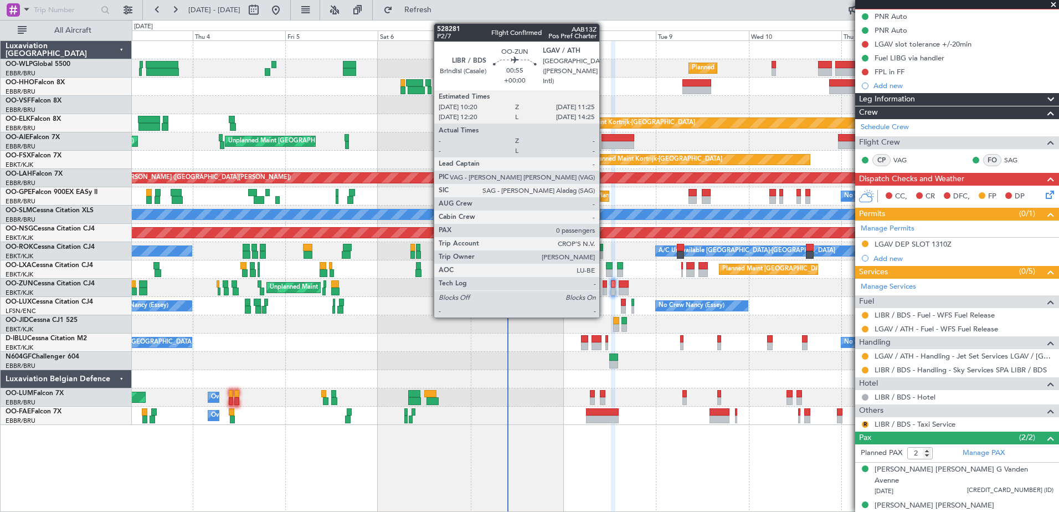
click at [604, 291] on div at bounding box center [604, 291] width 4 height 8
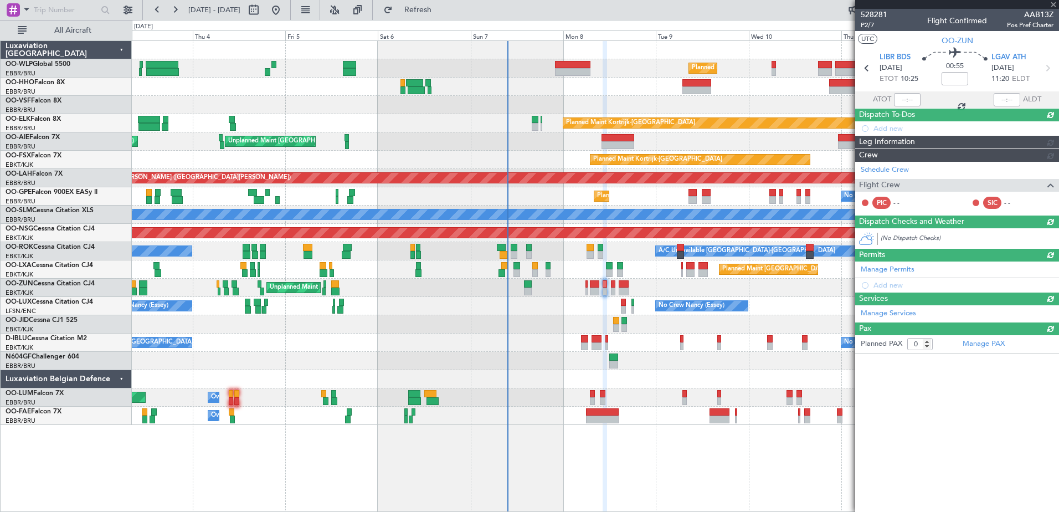
scroll to position [0, 0]
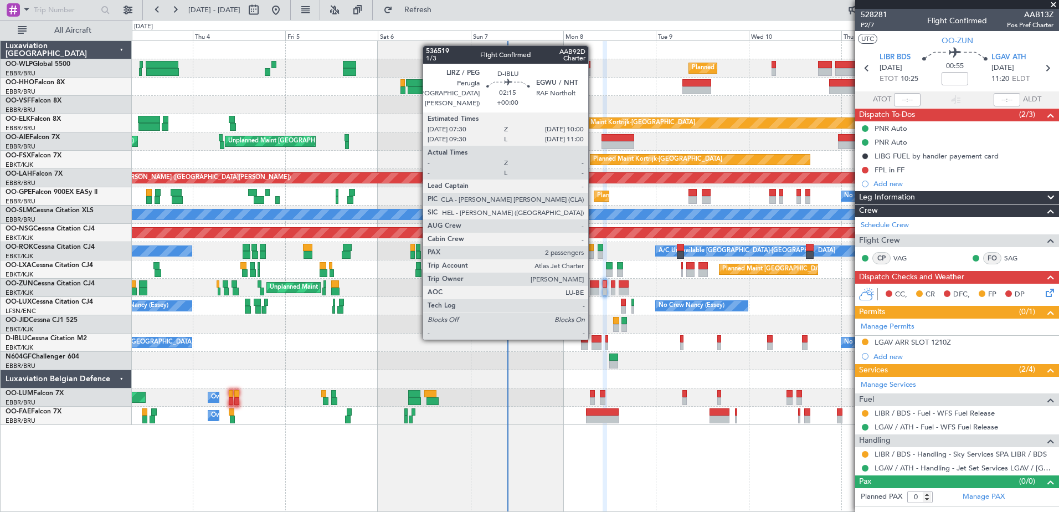
click at [593, 337] on div at bounding box center [596, 339] width 10 height 8
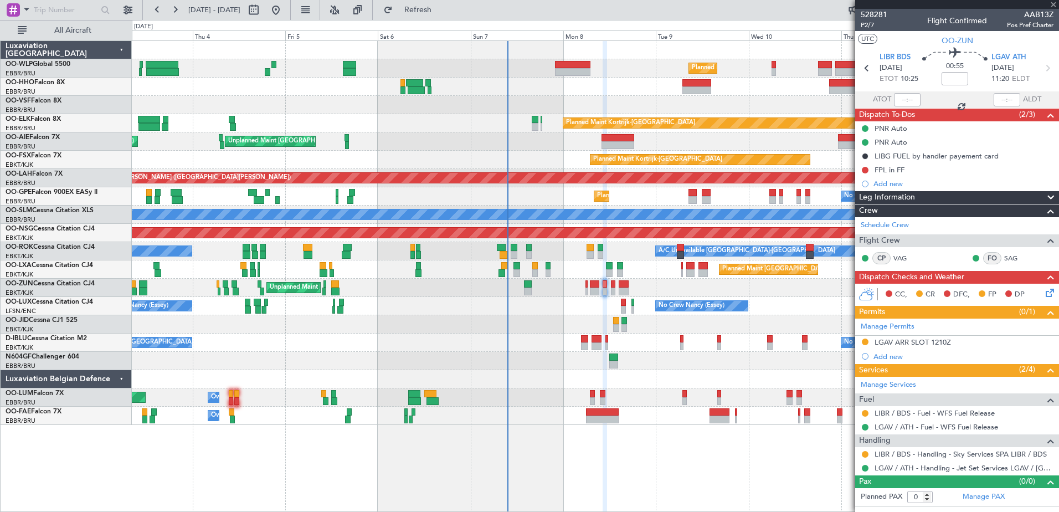
type input "2"
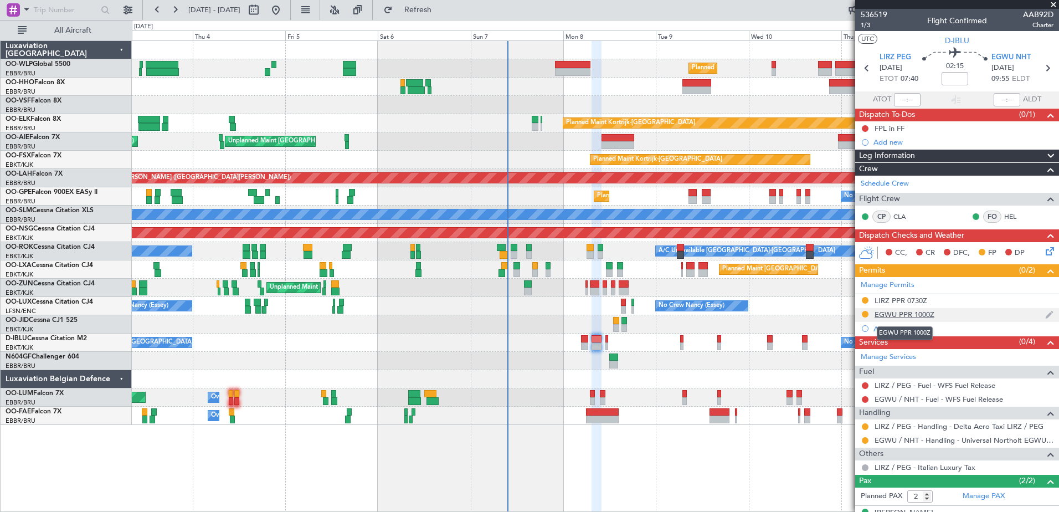
click at [890, 314] on div "EGWU PPR 1000Z" at bounding box center [904, 313] width 60 height 9
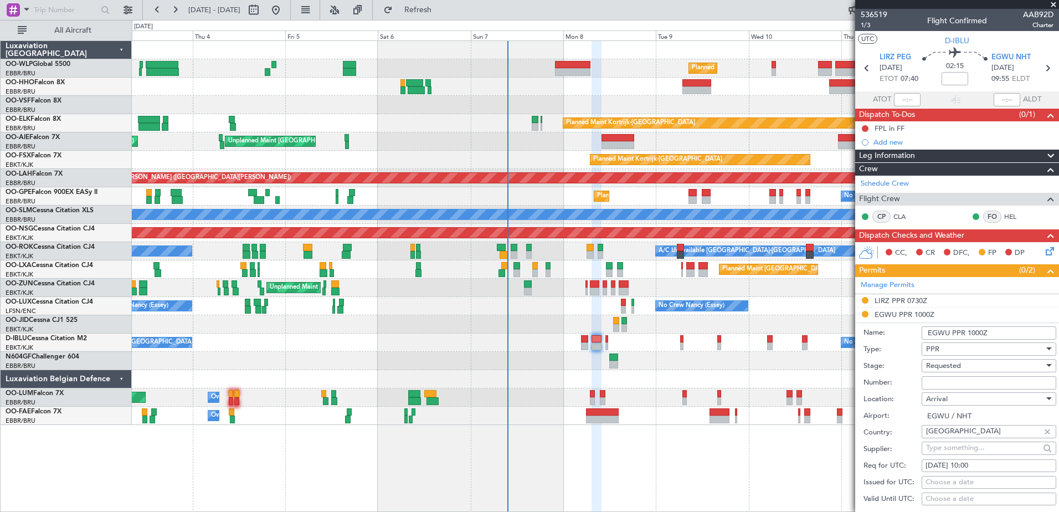
click at [984, 477] on div "Choose a date" at bounding box center [988, 482] width 127 height 11
select select "9"
select select "2025"
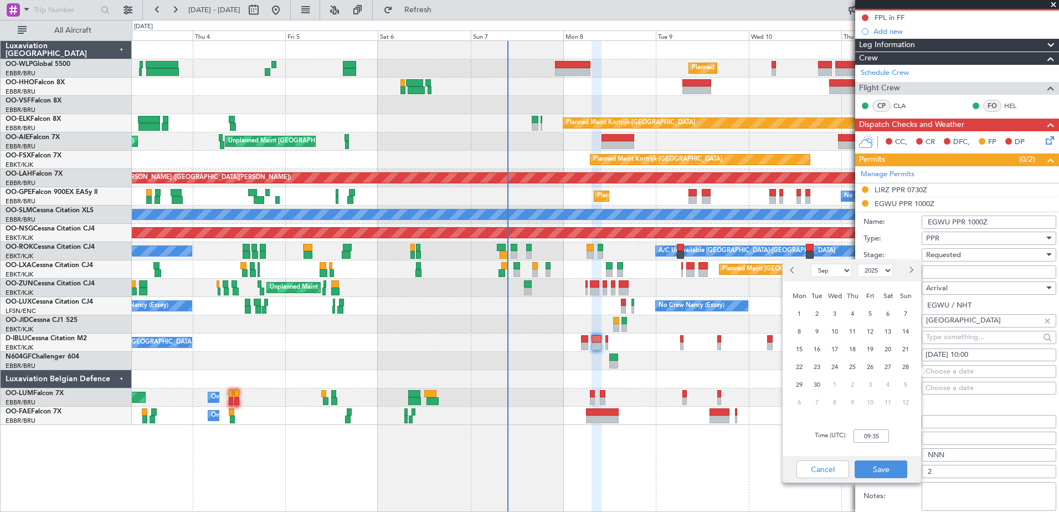
scroll to position [166, 0]
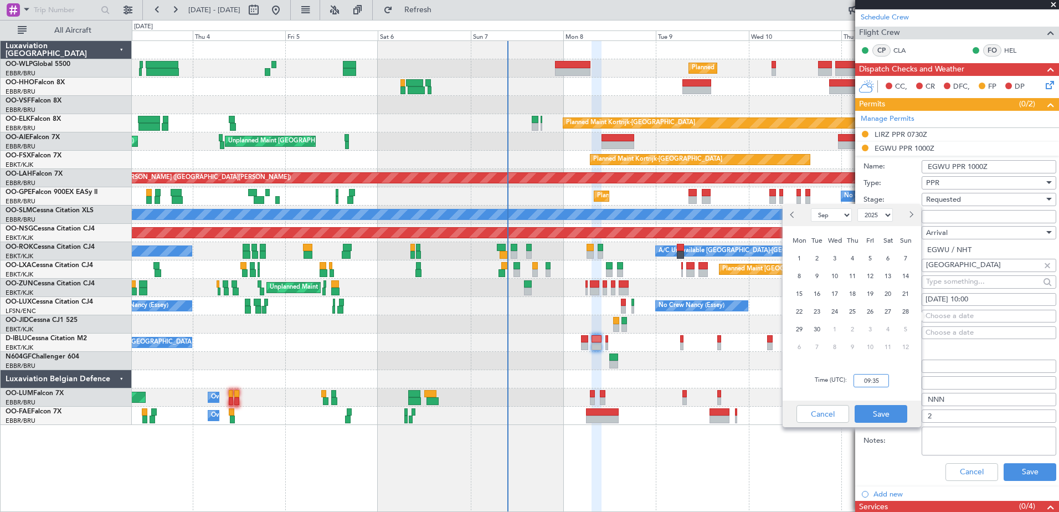
click at [878, 374] on input "09:35" at bounding box center [870, 380] width 35 height 13
type input "09:45"
click at [883, 416] on button "Save" at bounding box center [880, 414] width 53 height 18
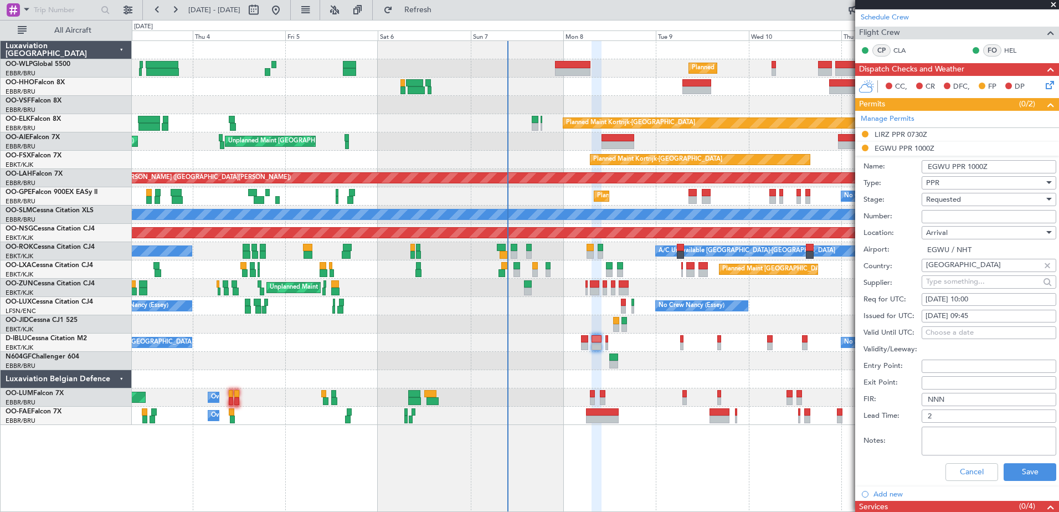
click at [936, 213] on input "Number:" at bounding box center [988, 216] width 135 height 13
paste input "NHT-214964"
type input "NHT-214964"
click at [954, 199] on span "Requested" at bounding box center [943, 199] width 35 height 10
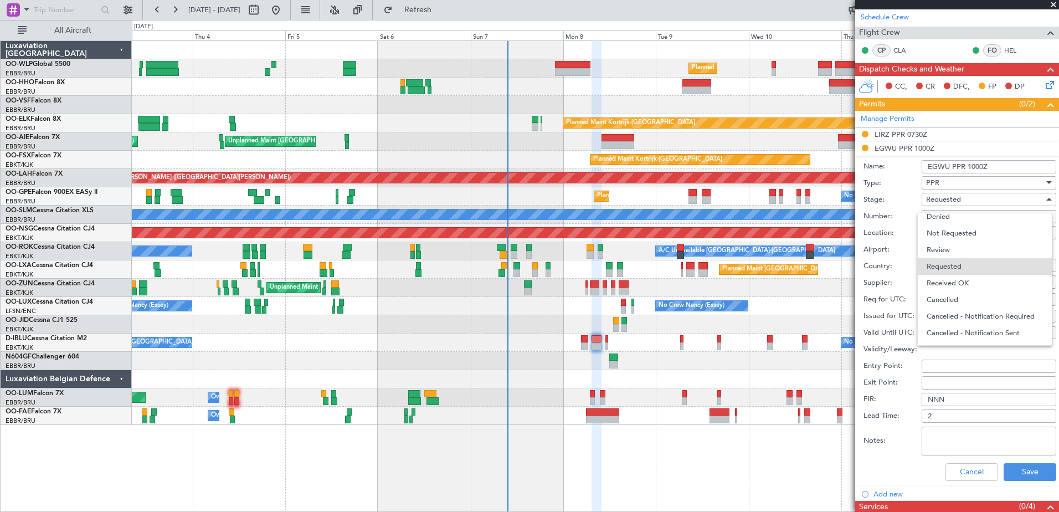
click at [964, 279] on span "Received OK" at bounding box center [984, 283] width 116 height 17
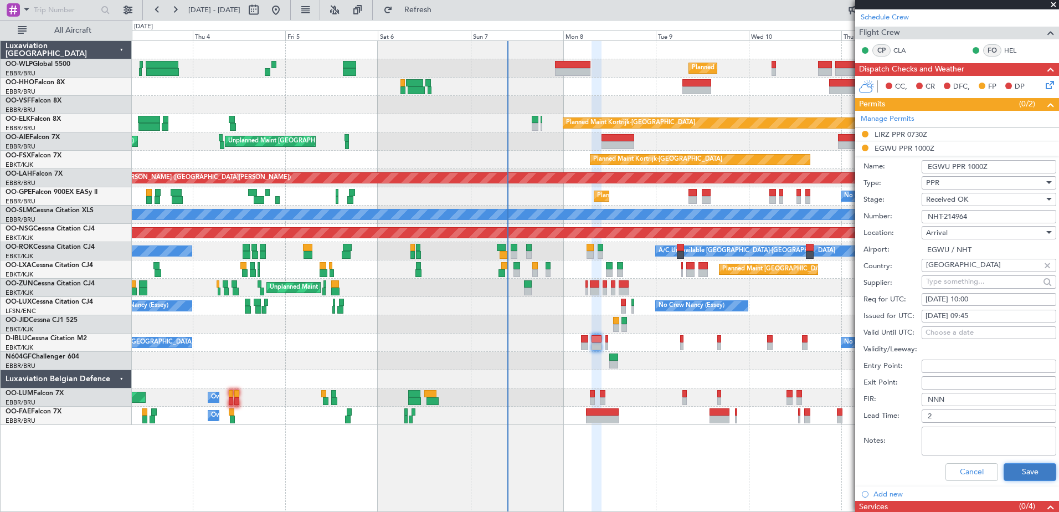
click at [1018, 472] on button "Save" at bounding box center [1029, 472] width 53 height 18
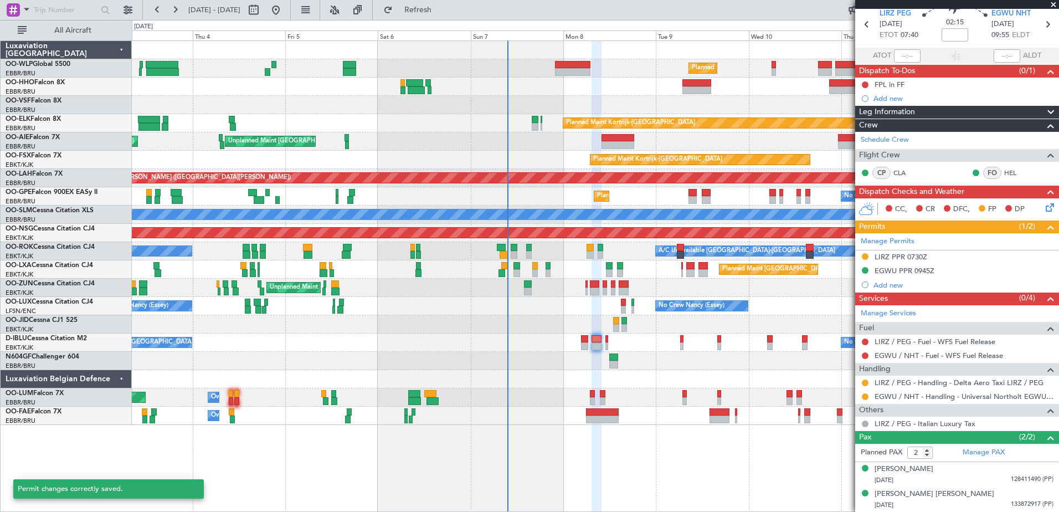
scroll to position [43, 0]
click at [899, 104] on div "Add new" at bounding box center [957, 99] width 204 height 14
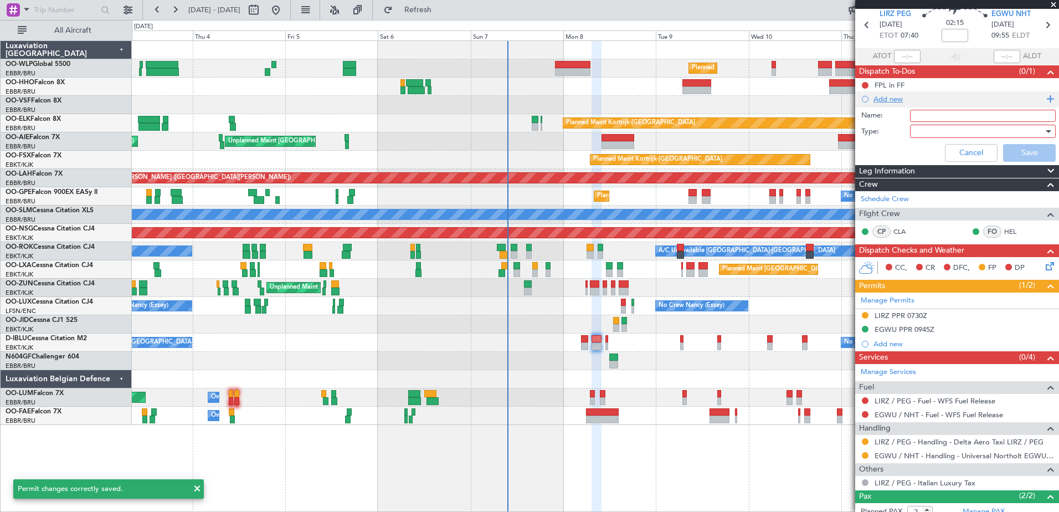
scroll to position [102, 0]
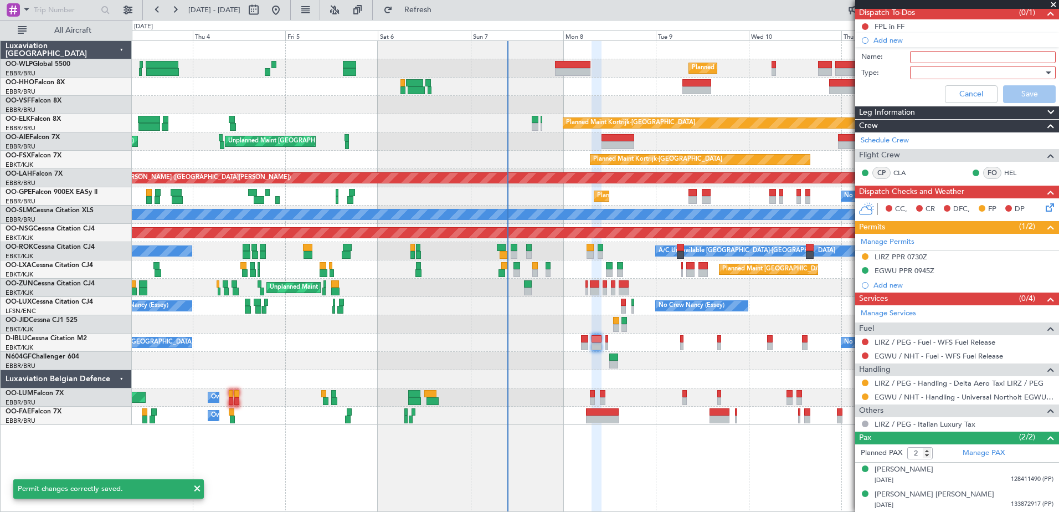
click at [920, 73] on div at bounding box center [978, 72] width 129 height 17
click at [931, 55] on div at bounding box center [529, 256] width 1059 height 512
click at [931, 55] on input "Name:" at bounding box center [983, 57] width 146 height 12
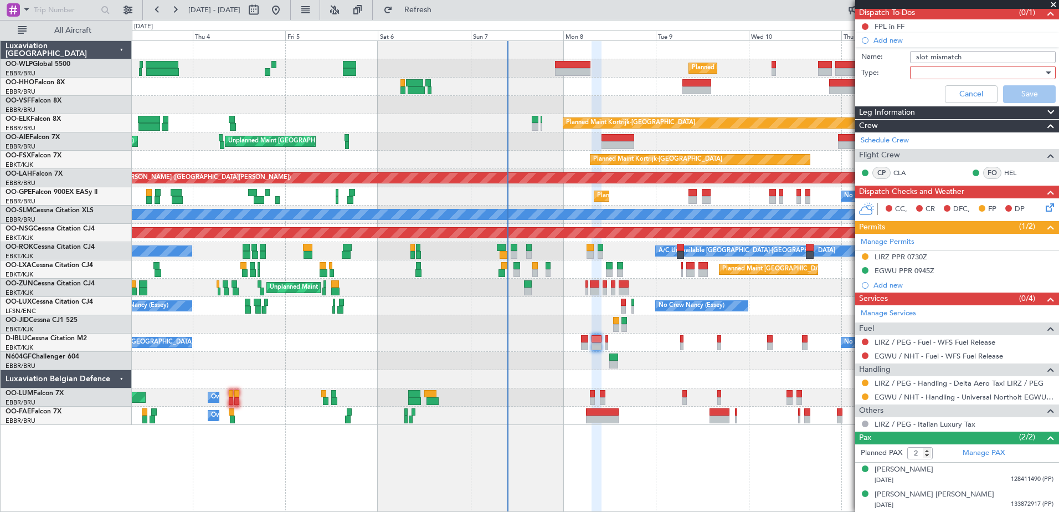
type input "slot mismatch tolerance +/-15min"
click at [926, 73] on div at bounding box center [978, 72] width 129 height 17
click at [921, 127] on span "Airport" at bounding box center [977, 128] width 130 height 17
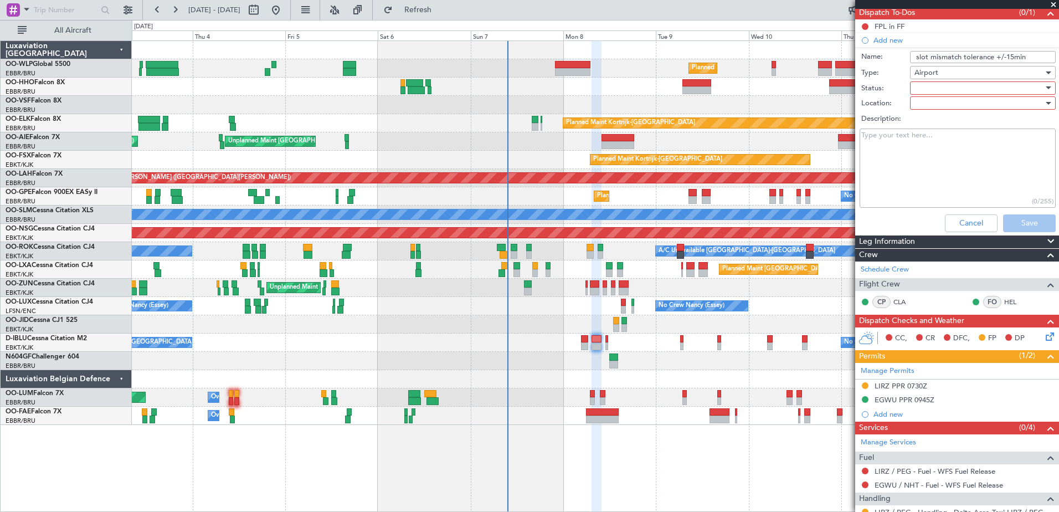
click at [927, 87] on div at bounding box center [978, 88] width 129 height 17
click at [953, 105] on span "Not Started" at bounding box center [977, 110] width 130 height 17
click at [953, 105] on div at bounding box center [978, 103] width 129 height 17
click at [948, 125] on span "Arrival" at bounding box center [977, 125] width 130 height 17
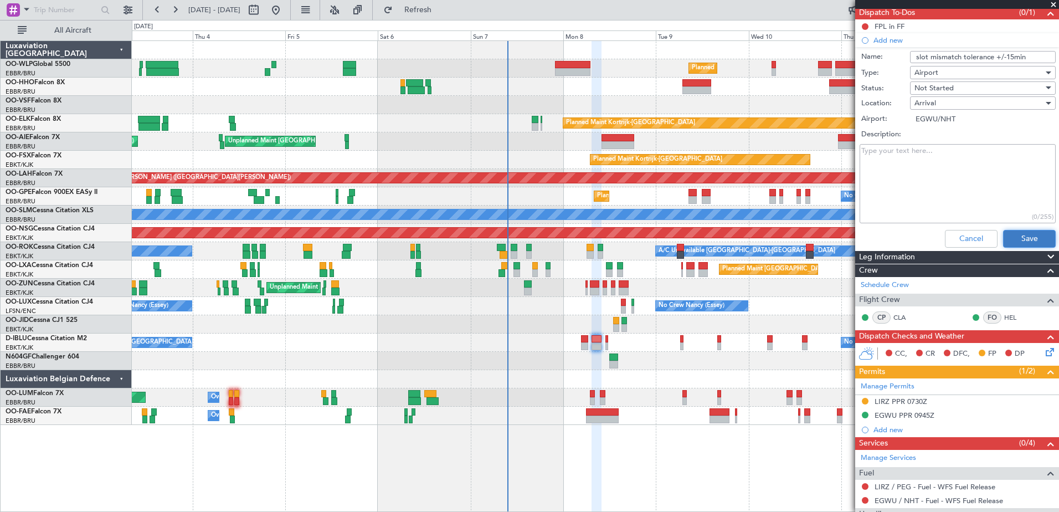
click at [1021, 240] on button "Save" at bounding box center [1029, 239] width 53 height 18
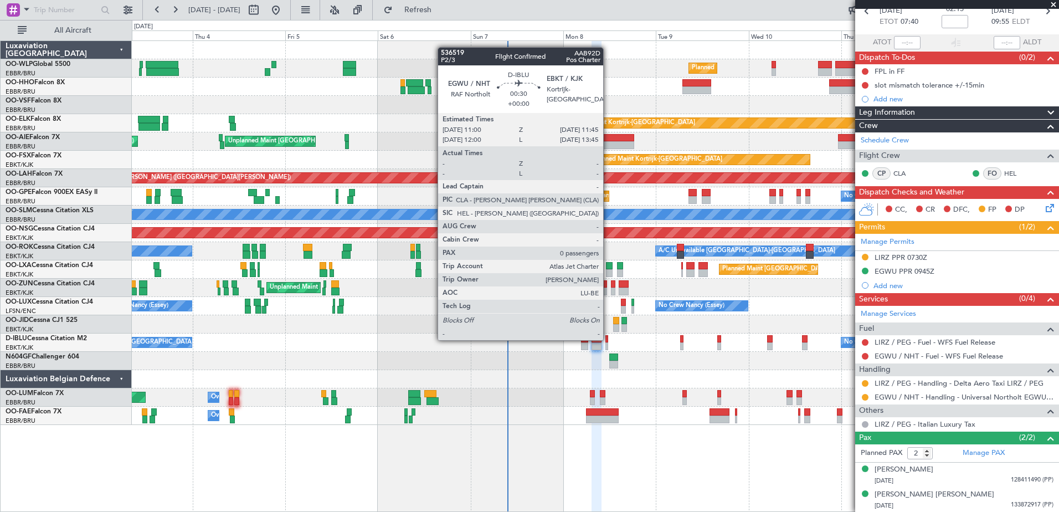
click at [608, 339] on div at bounding box center [606, 339] width 3 height 8
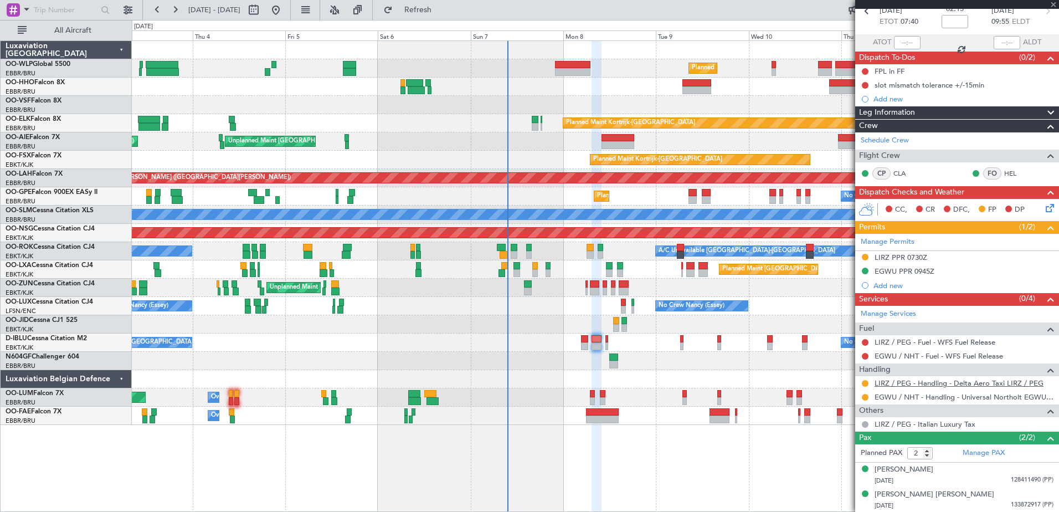
type input "0"
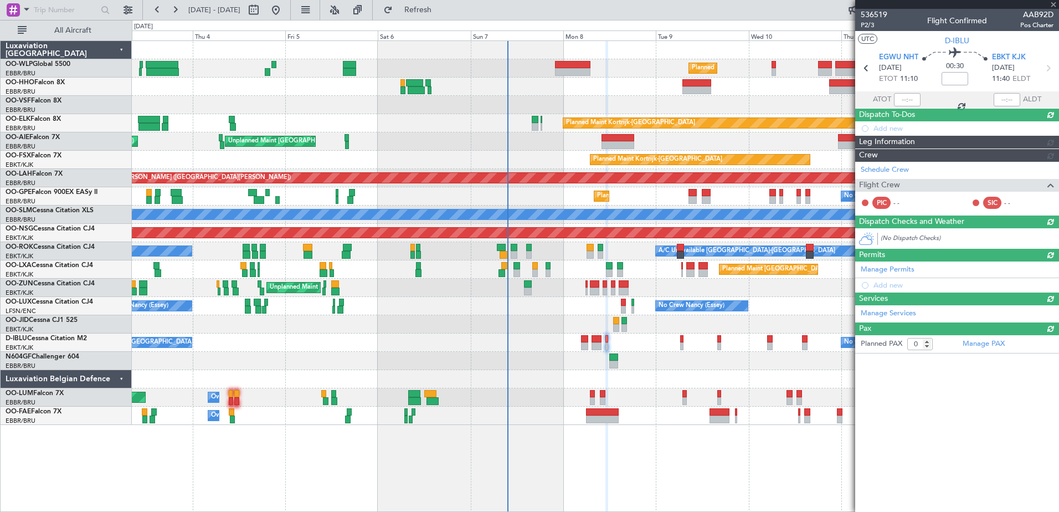
scroll to position [0, 0]
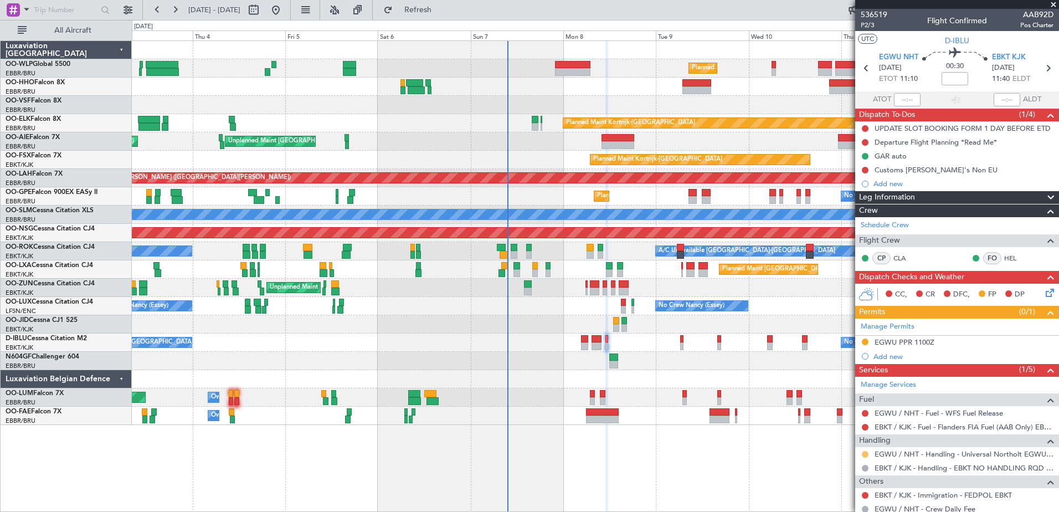
click at [864, 452] on button at bounding box center [864, 454] width 7 height 7
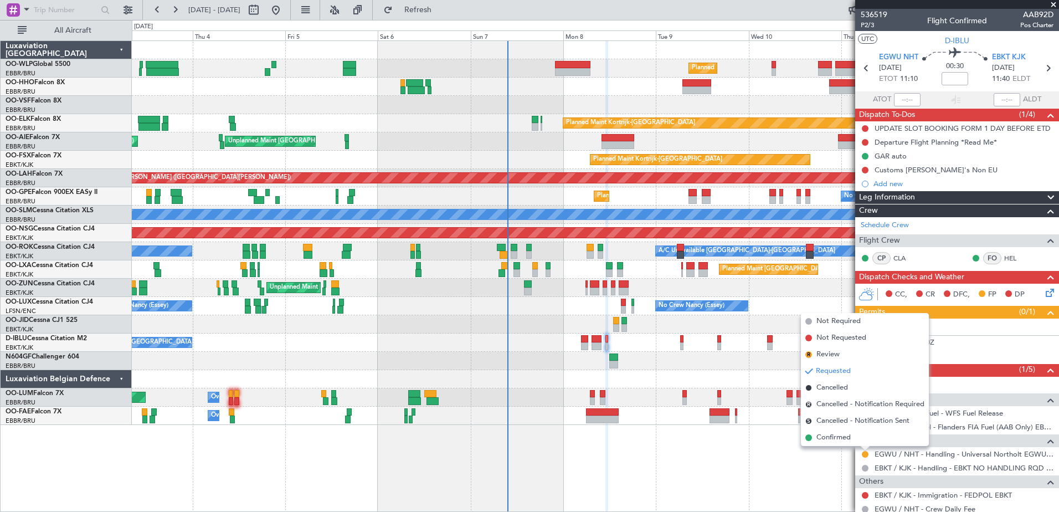
click at [795, 453] on div "Planned Maint Milan (Linate) Planned Maint Geneva (Cointrin) Planned Maint Kort…" at bounding box center [595, 275] width 927 height 471
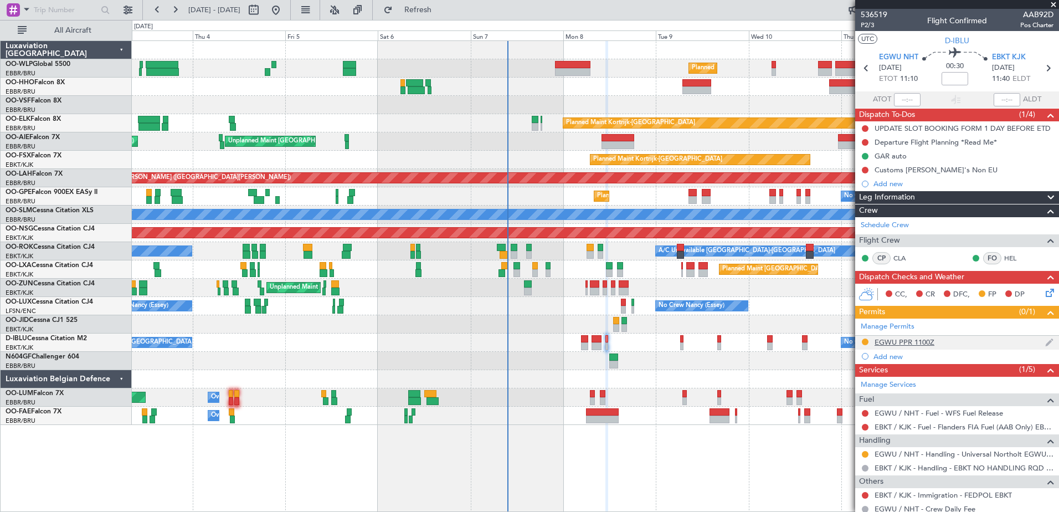
click at [880, 342] on div "EGWU PPR 1100Z" at bounding box center [904, 341] width 60 height 9
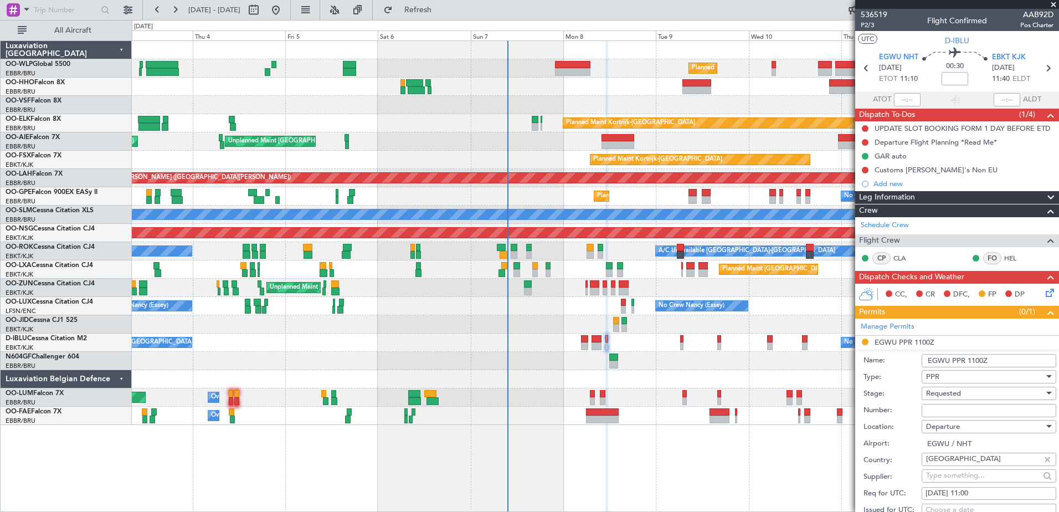
paste input "NHT-214964"
type input "NHT-214964"
click at [953, 389] on span "Requested" at bounding box center [943, 393] width 35 height 10
click at [954, 477] on span "Received OK" at bounding box center [984, 481] width 116 height 17
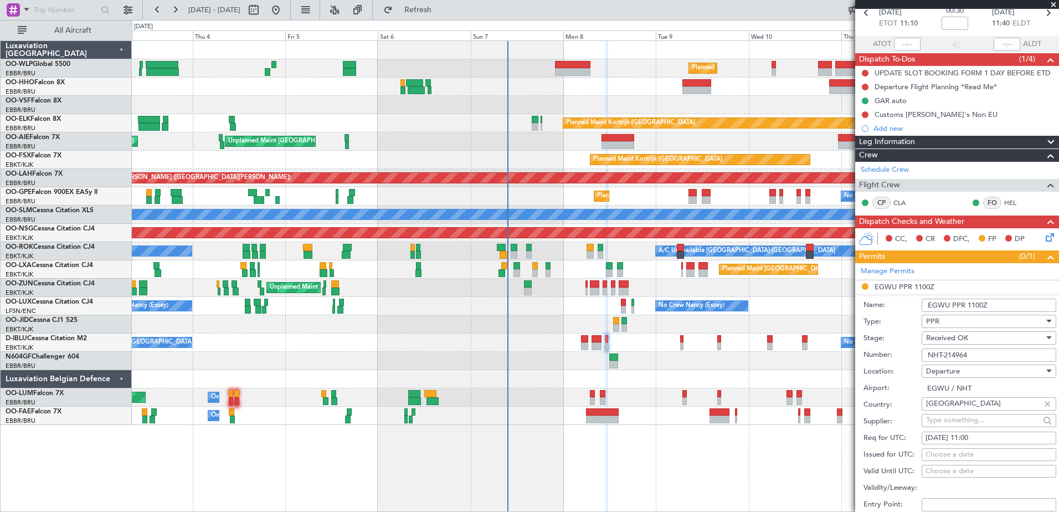
scroll to position [111, 0]
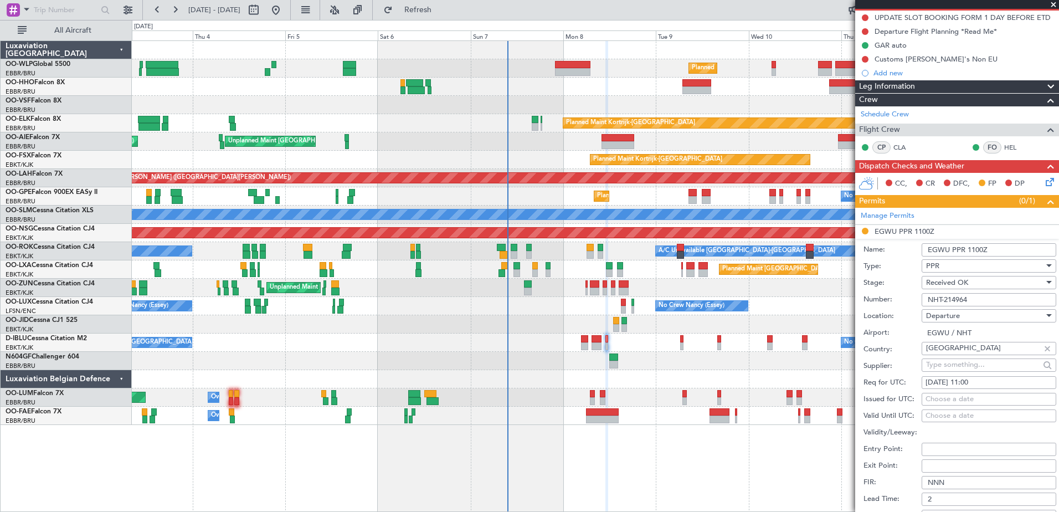
click at [972, 396] on div "Choose a date" at bounding box center [988, 399] width 127 height 11
select select "9"
select select "2025"
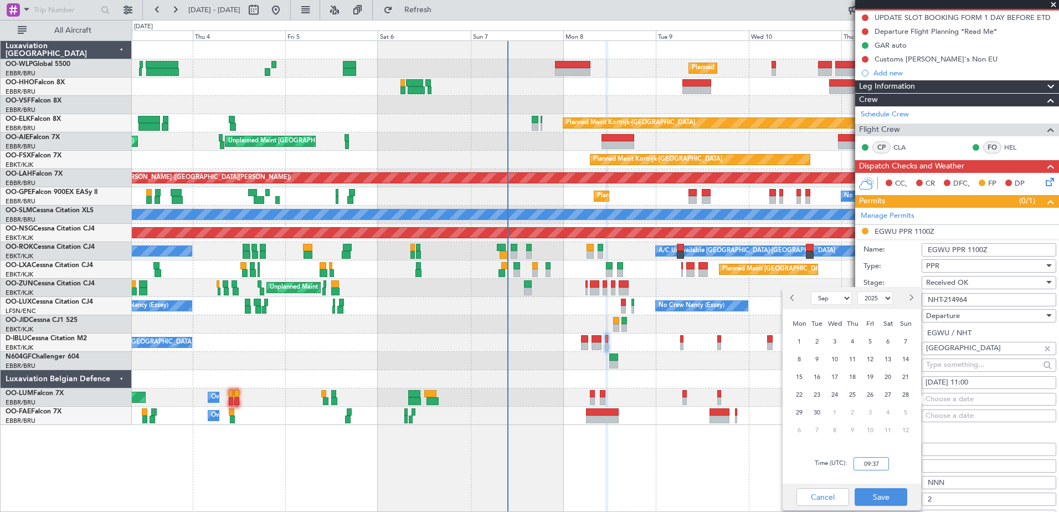
click at [865, 461] on input "09:37" at bounding box center [870, 463] width 35 height 13
type input "10:50"
click at [880, 491] on button "Save" at bounding box center [880, 497] width 53 height 18
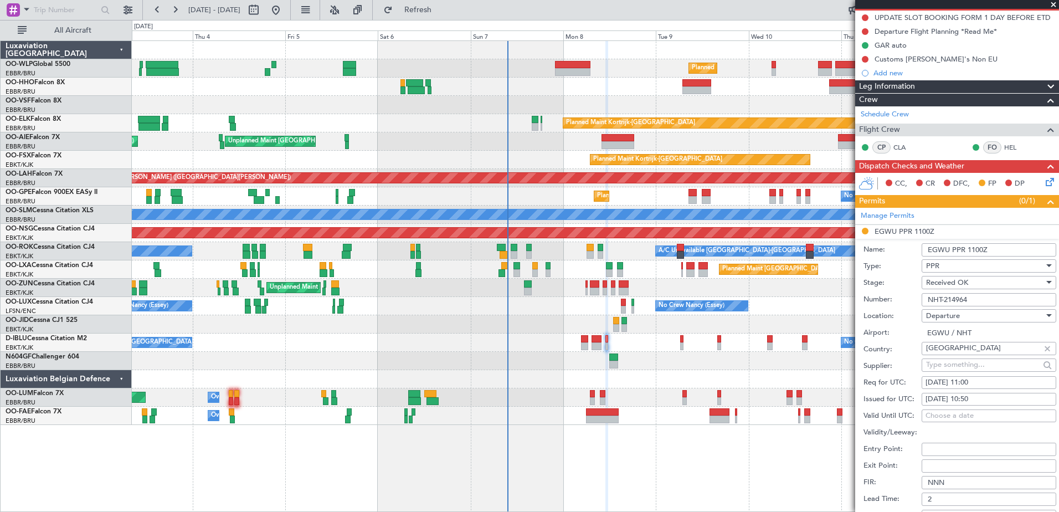
scroll to position [221, 0]
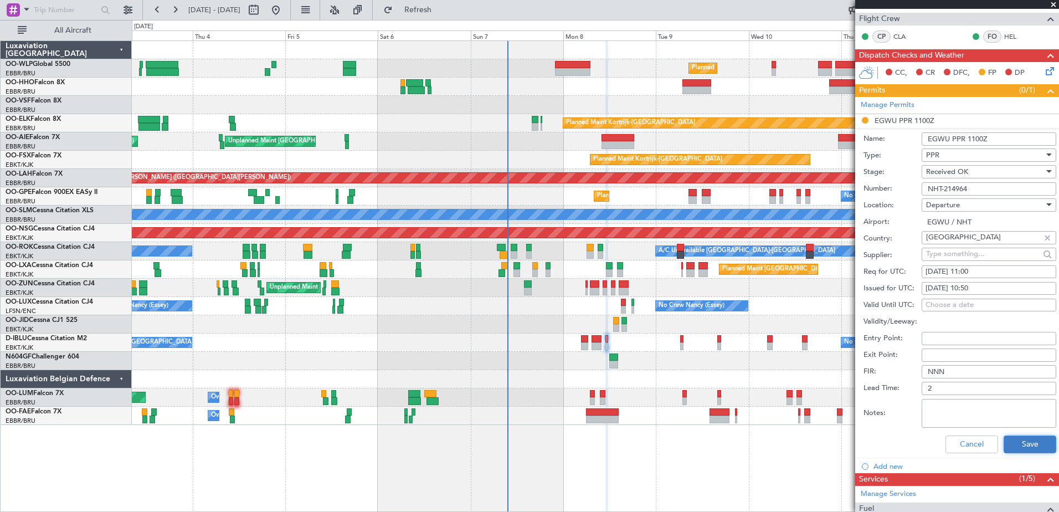
click at [1017, 440] on button "Save" at bounding box center [1029, 444] width 53 height 18
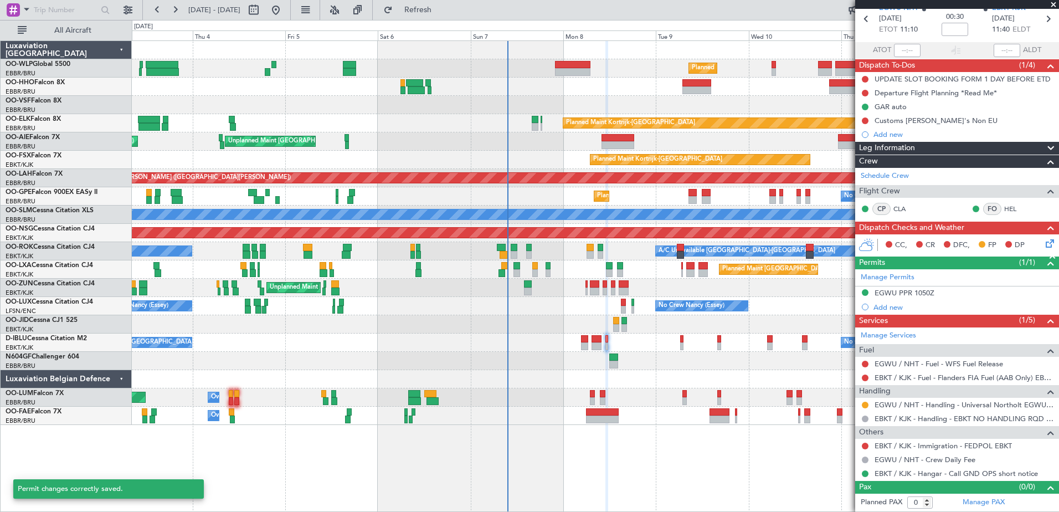
scroll to position [49, 0]
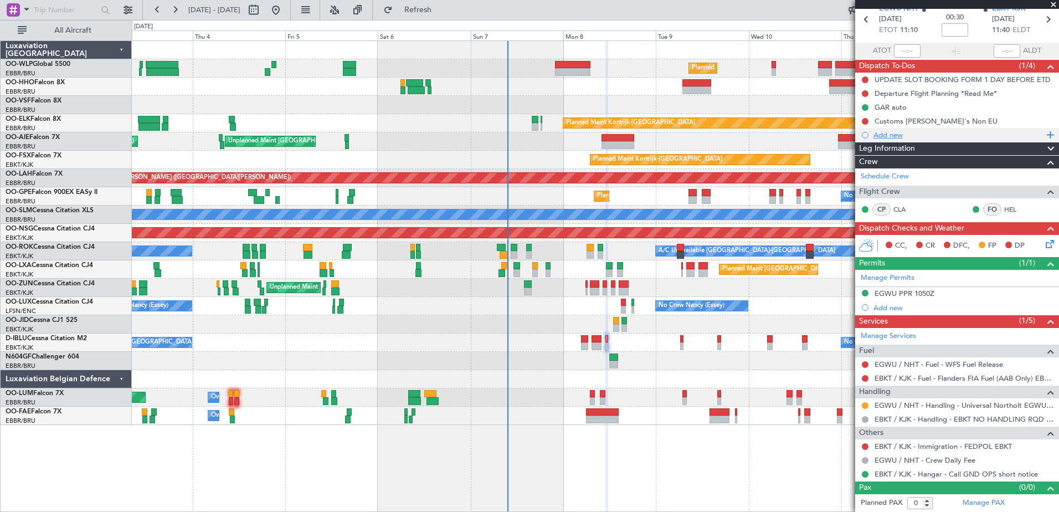
click at [892, 132] on div "Add new" at bounding box center [958, 134] width 170 height 9
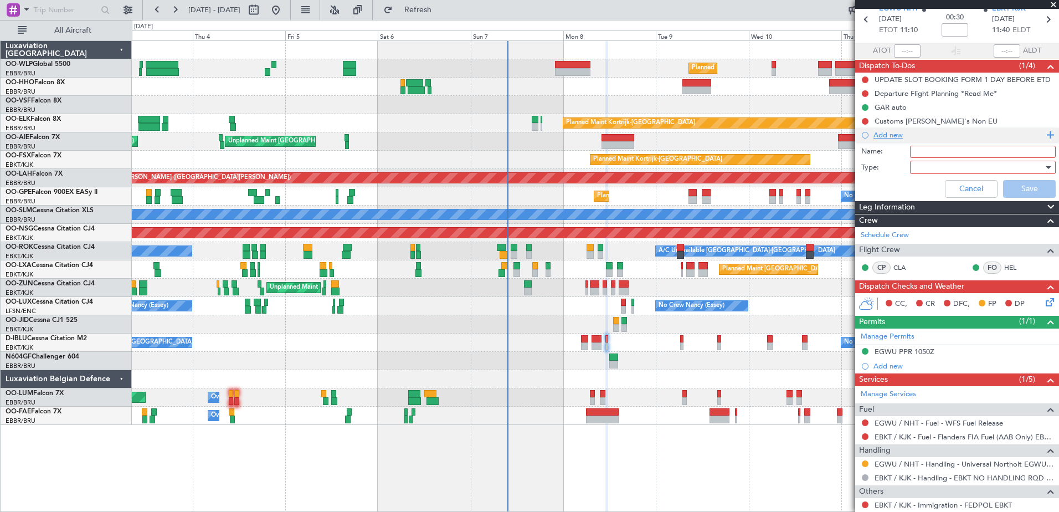
scroll to position [107, 0]
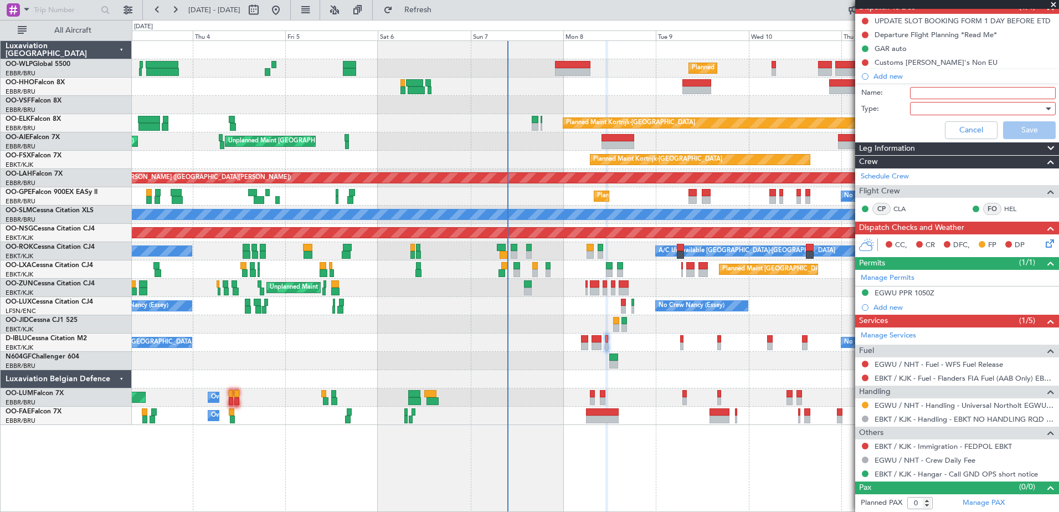
click at [929, 95] on input "Name:" at bounding box center [983, 93] width 146 height 12
type input "slot mismatch tolerance +/-15min"
click at [960, 108] on div at bounding box center [978, 108] width 129 height 17
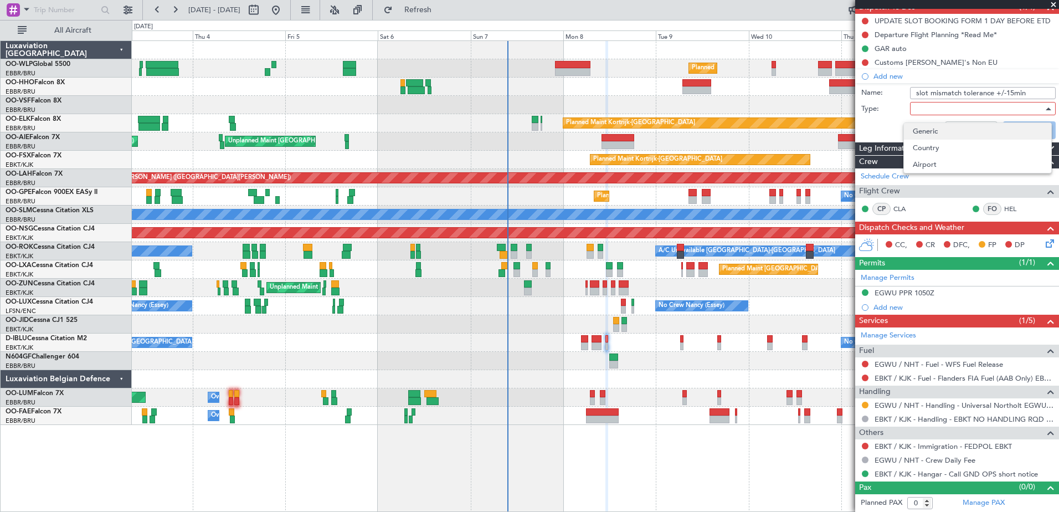
click at [958, 132] on span "Generic" at bounding box center [977, 131] width 130 height 17
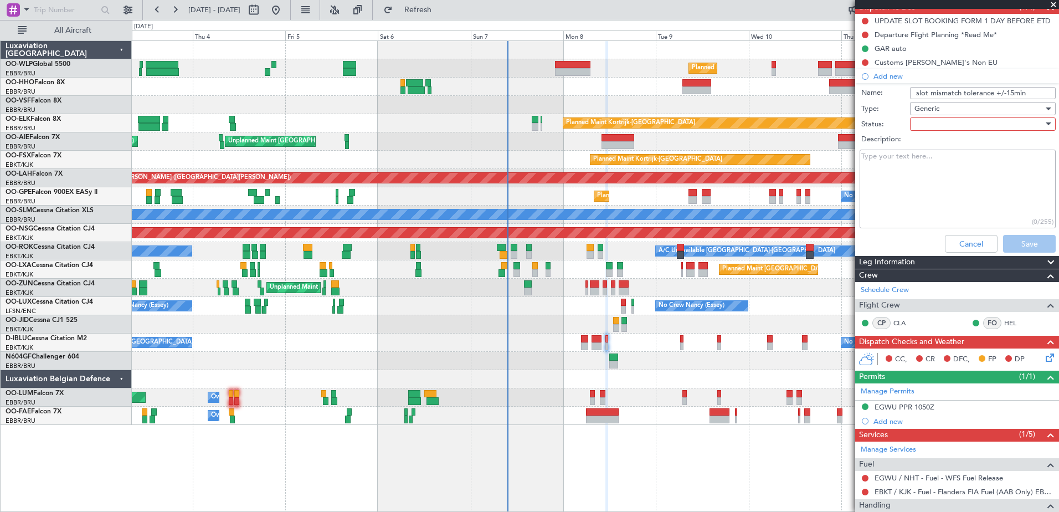
click at [953, 109] on div "Generic" at bounding box center [978, 108] width 129 height 17
click at [957, 162] on span "Airport" at bounding box center [977, 164] width 130 height 17
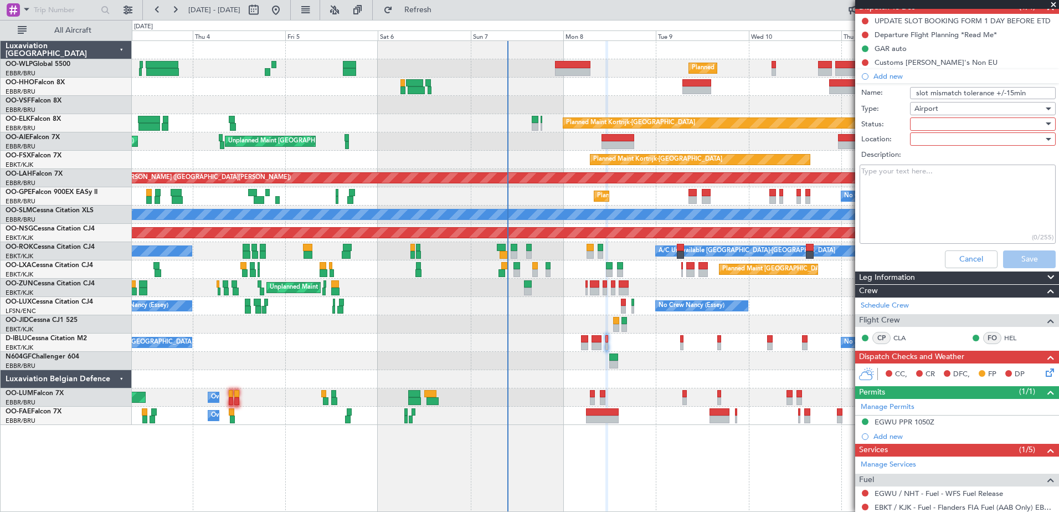
click at [957, 127] on div at bounding box center [978, 124] width 129 height 17
click at [959, 163] on span "In Progress" at bounding box center [977, 162] width 130 height 17
click at [951, 120] on div "In Progress" at bounding box center [978, 124] width 129 height 17
click at [953, 142] on span "Not Started" at bounding box center [977, 146] width 130 height 17
click at [955, 142] on div at bounding box center [978, 139] width 129 height 17
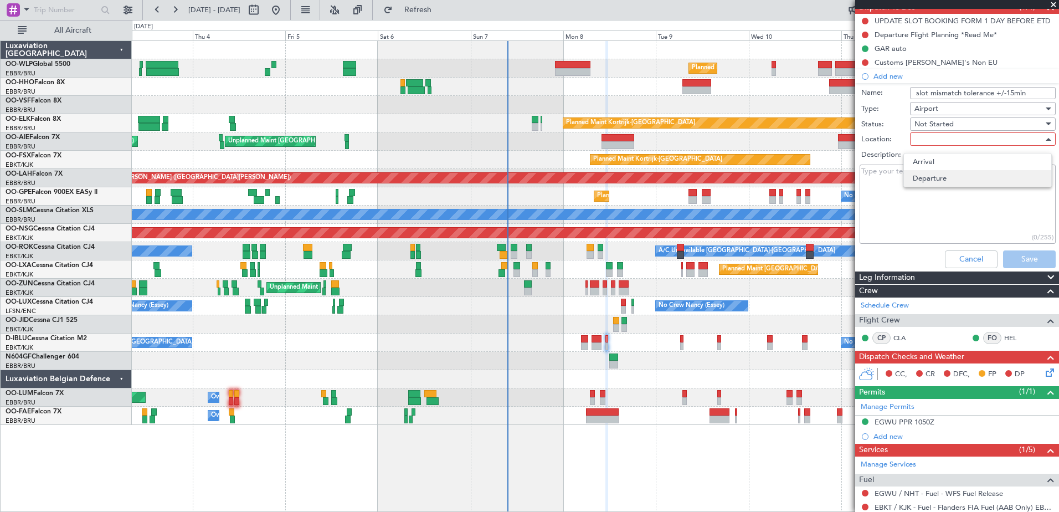
click at [952, 170] on span "Departure" at bounding box center [977, 178] width 130 height 17
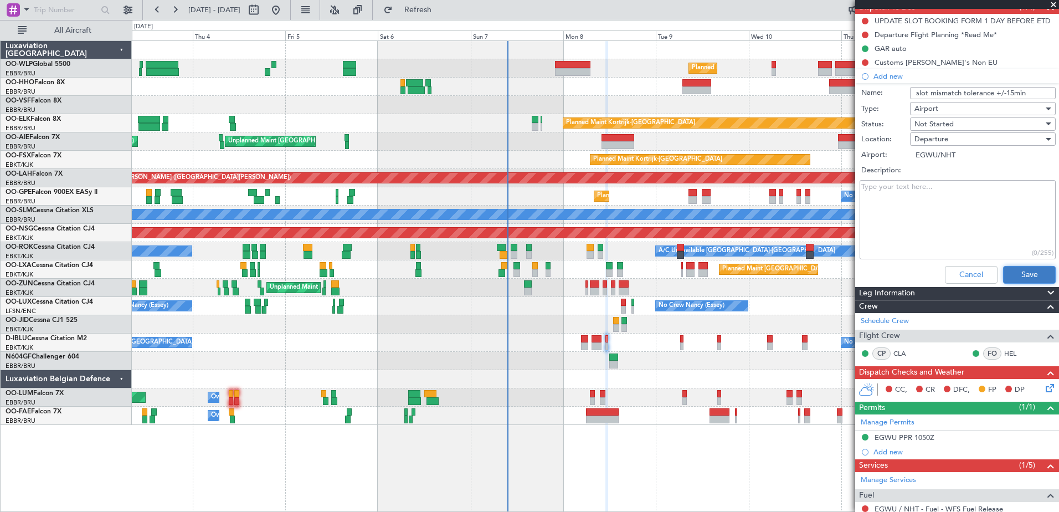
click at [1012, 271] on button "Save" at bounding box center [1029, 275] width 53 height 18
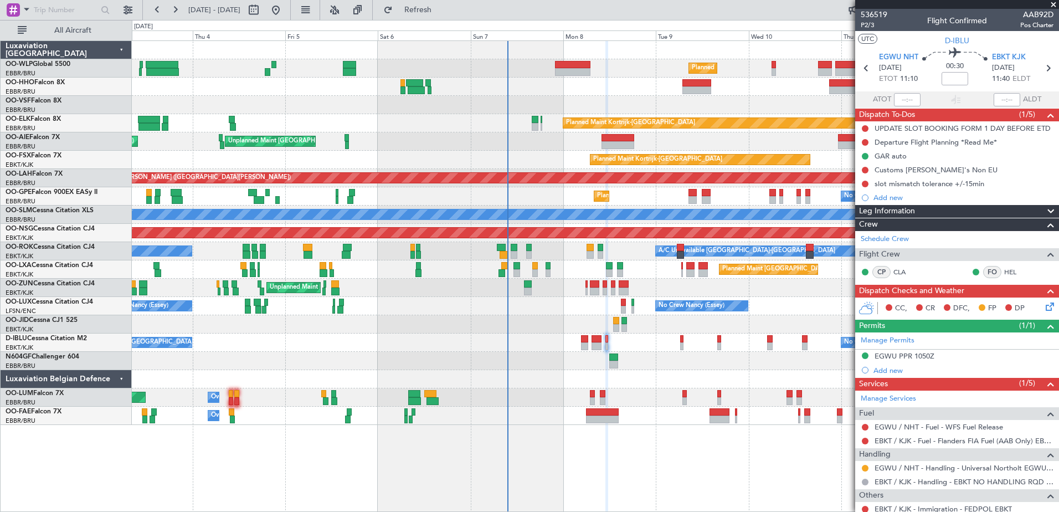
scroll to position [63, 0]
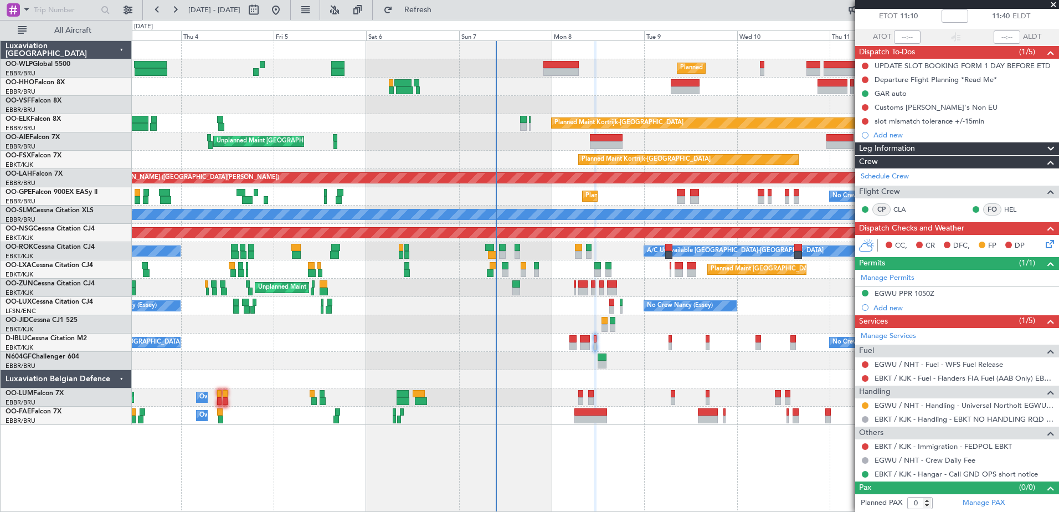
click at [577, 367] on div at bounding box center [595, 361] width 926 height 18
click at [606, 290] on div "Unplanned Maint [GEOGRAPHIC_DATA] ([GEOGRAPHIC_DATA])" at bounding box center [595, 287] width 926 height 18
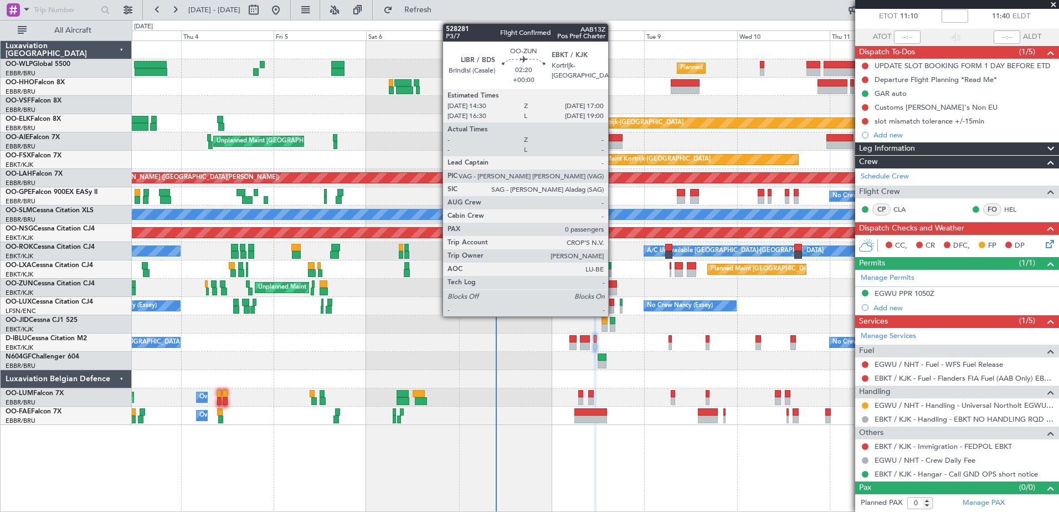
click at [613, 289] on div at bounding box center [612, 291] width 10 height 8
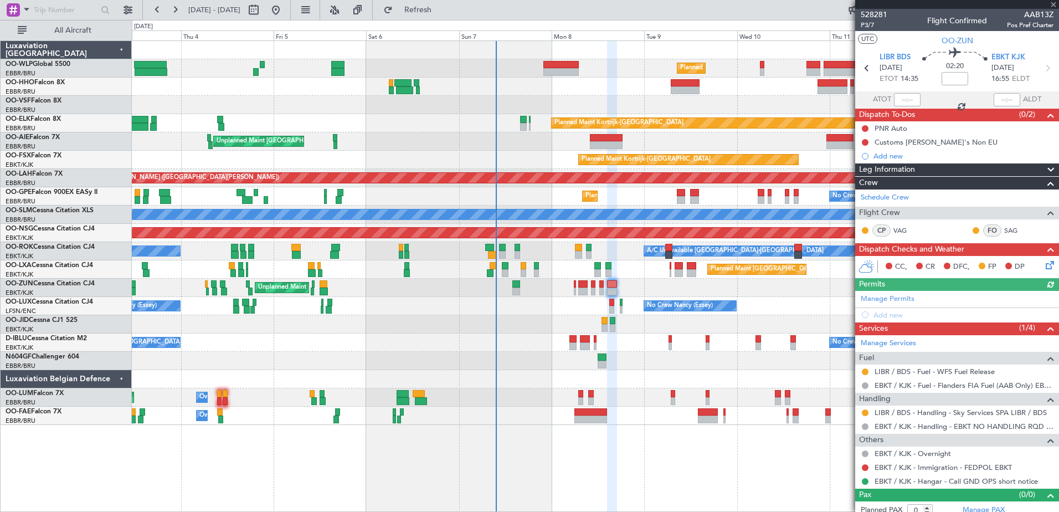
scroll to position [7, 0]
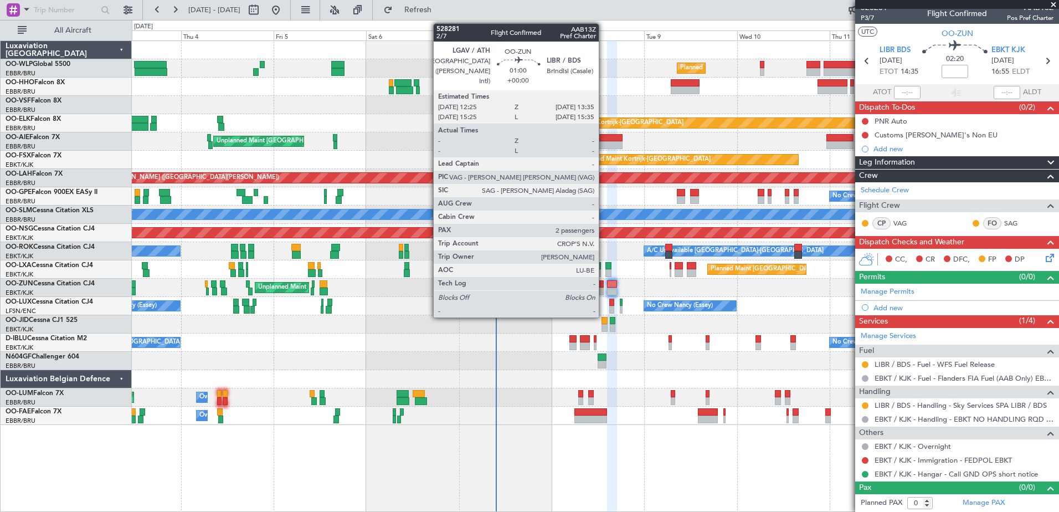
click at [603, 292] on div at bounding box center [601, 291] width 5 height 8
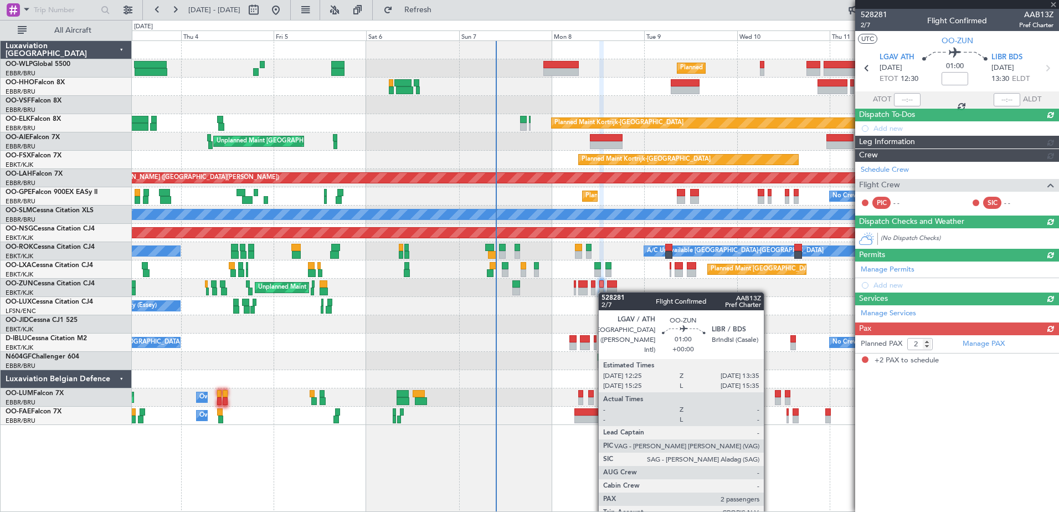
scroll to position [0, 0]
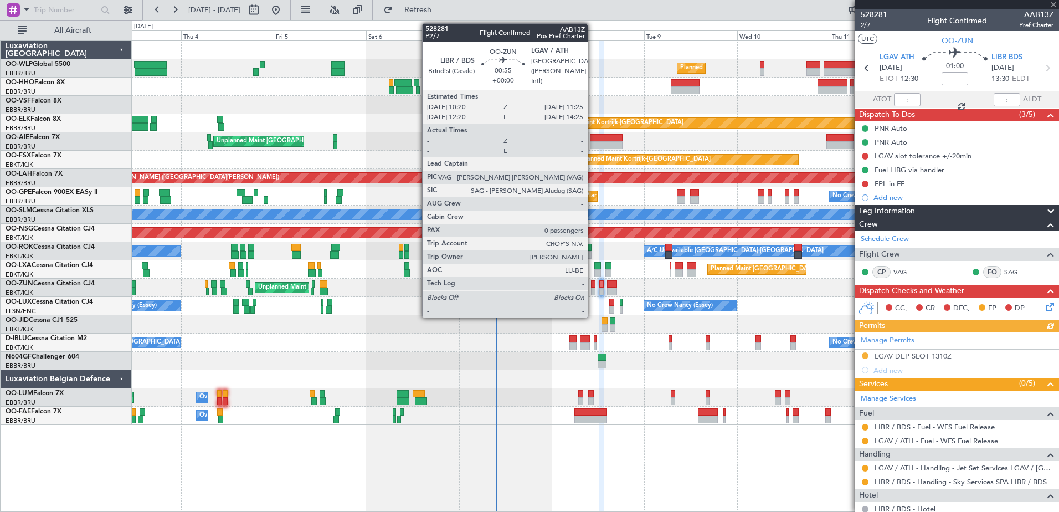
click at [592, 291] on div at bounding box center [593, 291] width 4 height 8
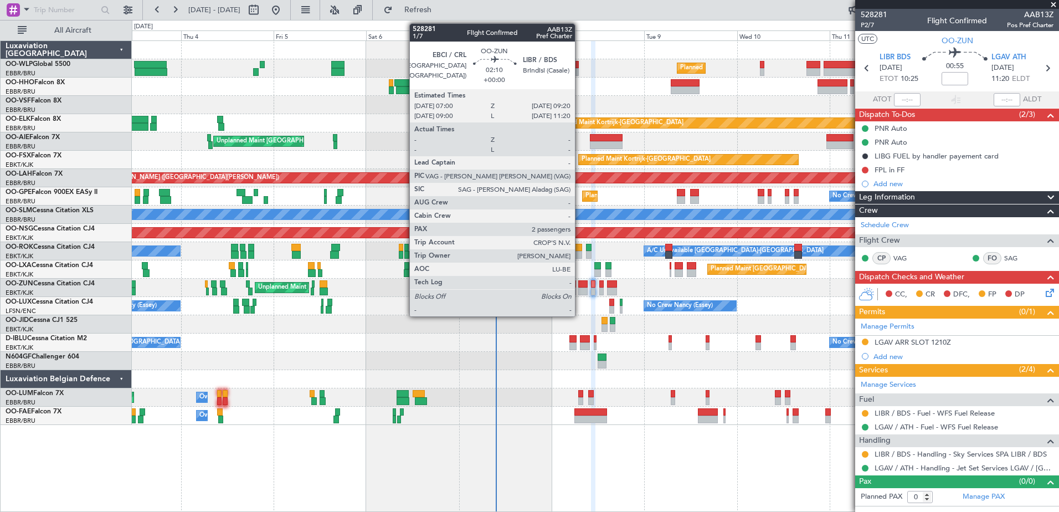
click at [580, 290] on div at bounding box center [582, 291] width 9 height 8
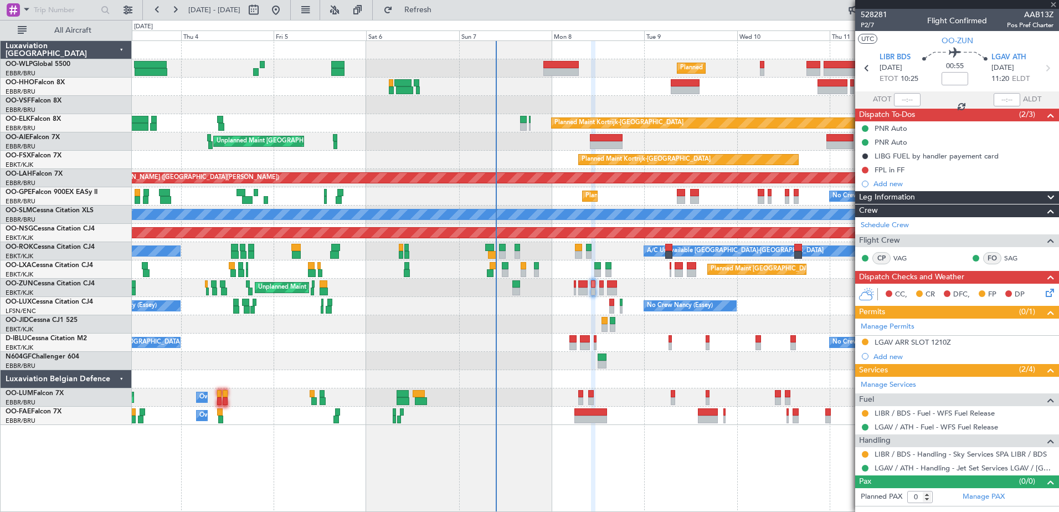
type input "2"
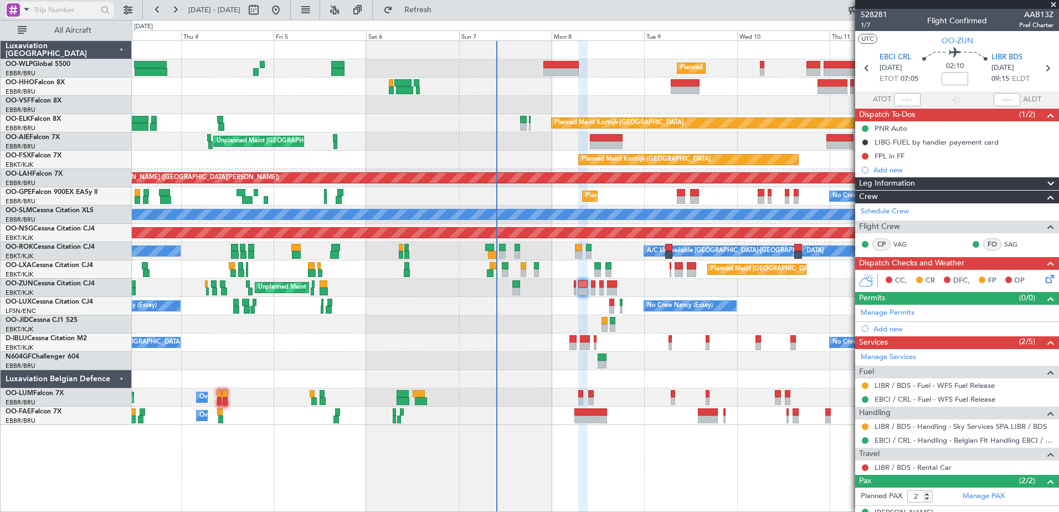
click at [19, 8] on div at bounding box center [13, 9] width 13 height 13
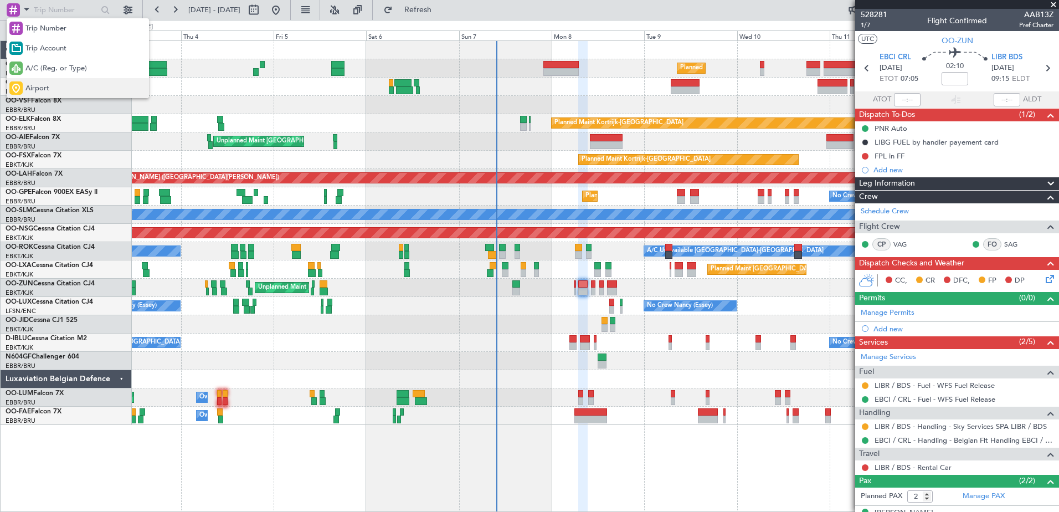
click at [62, 90] on div "Airport" at bounding box center [78, 88] width 142 height 20
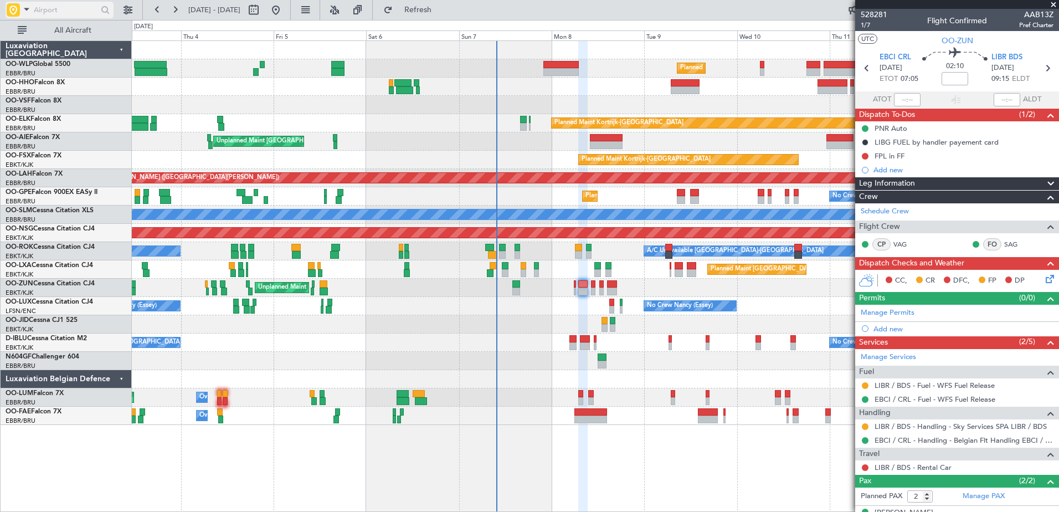
click at [65, 10] on input "text" at bounding box center [66, 10] width 64 height 17
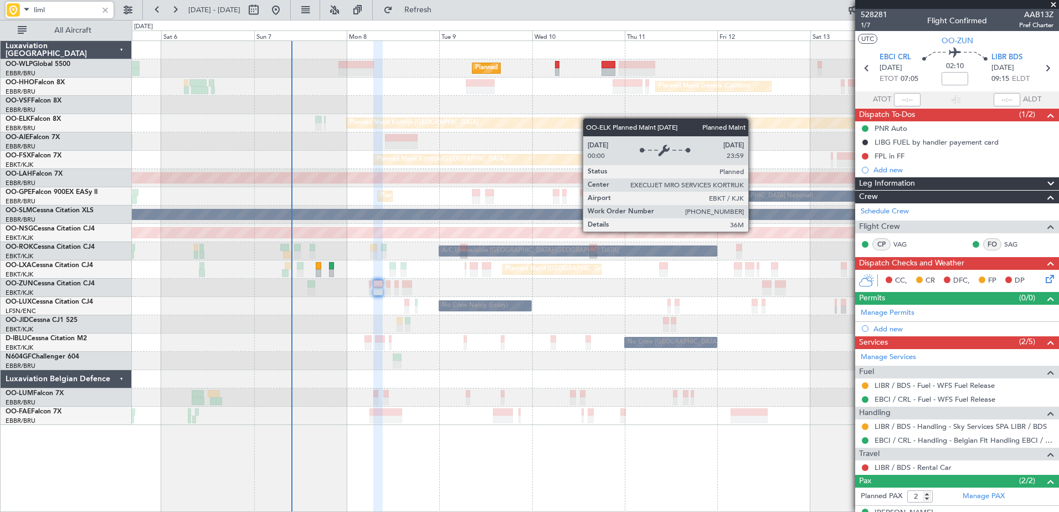
click at [558, 124] on div "Planned Maint Milan (Linate) Planned Maint Geneva ([GEOGRAPHIC_DATA]) Planned M…" at bounding box center [595, 233] width 926 height 384
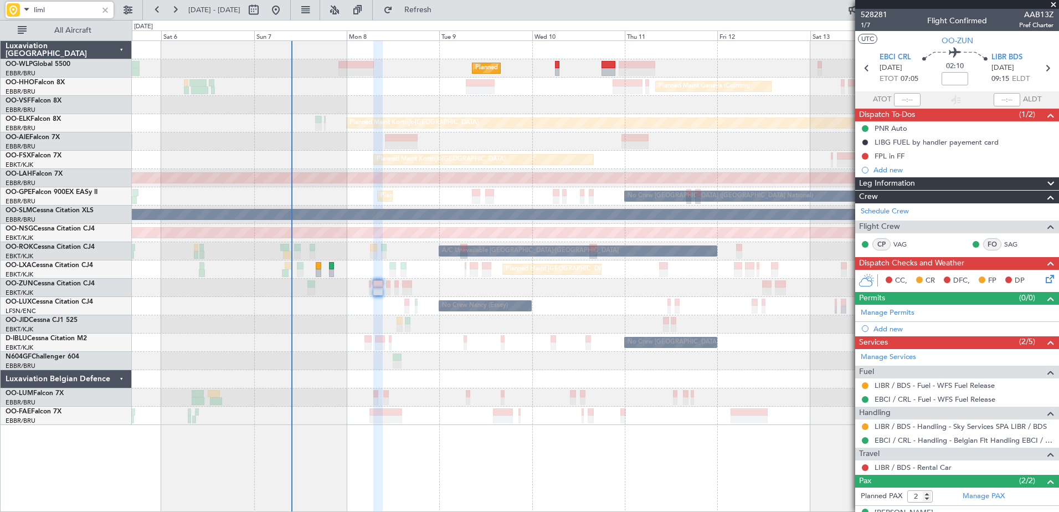
type input "liml"
click at [101, 11] on div at bounding box center [105, 10] width 12 height 12
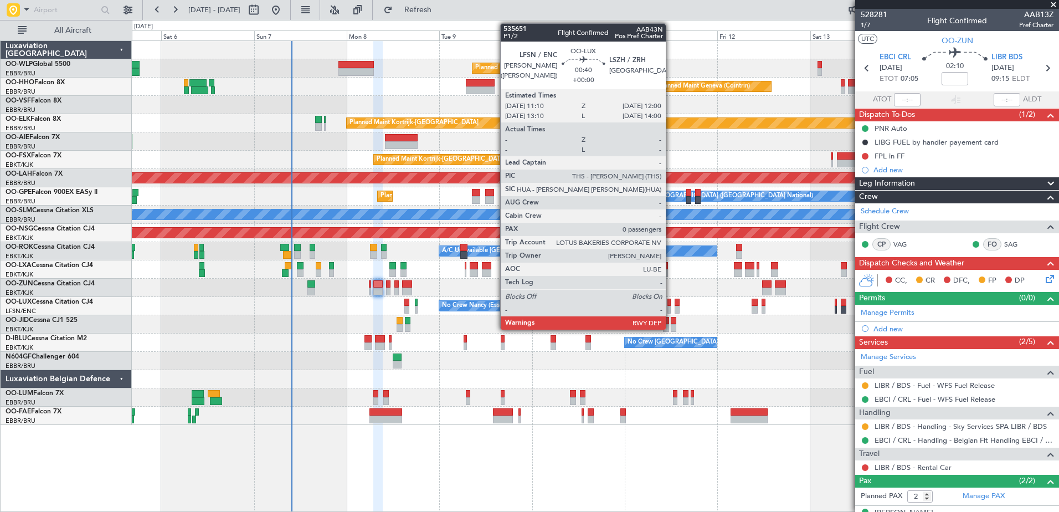
click at [670, 306] on div at bounding box center [668, 310] width 3 height 8
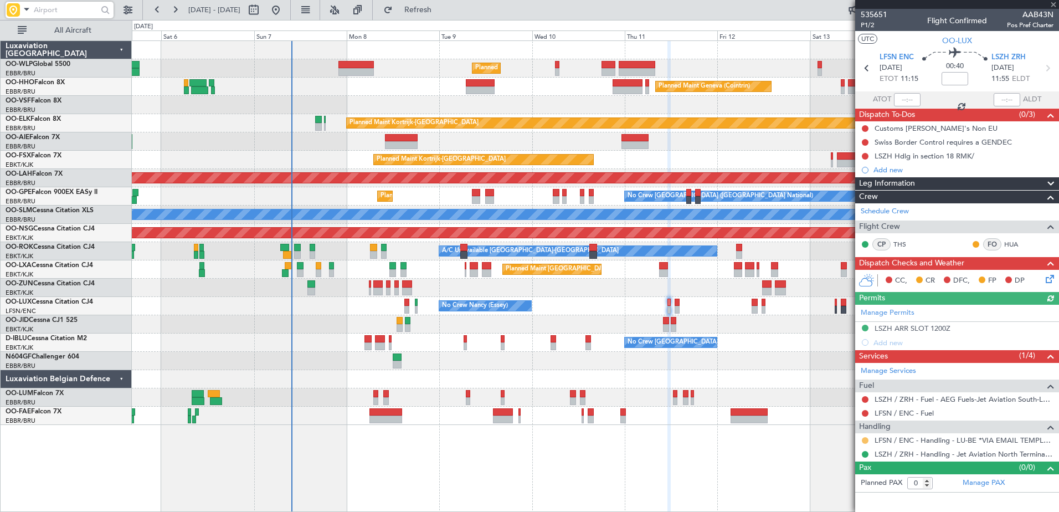
click at [866, 439] on button at bounding box center [864, 440] width 7 height 7
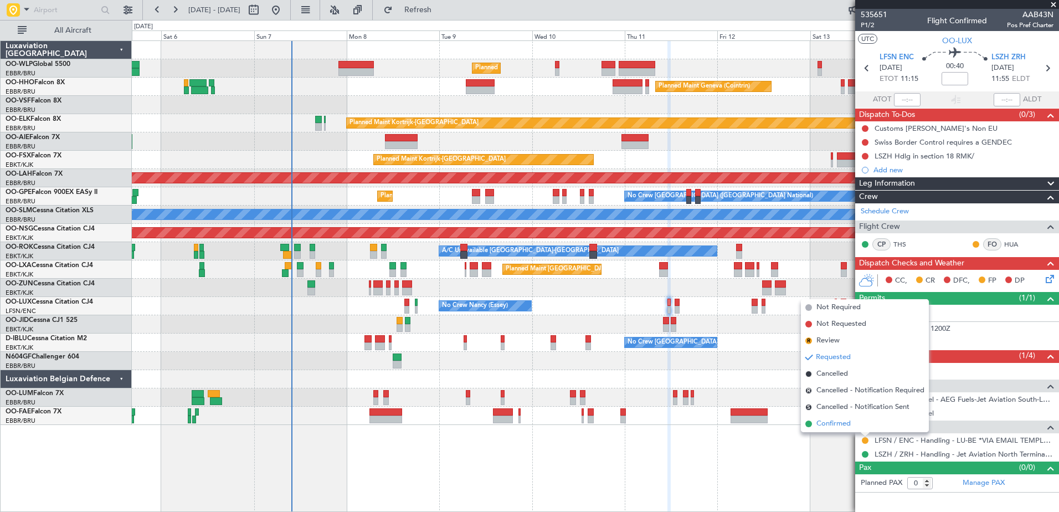
click at [832, 425] on span "Confirmed" at bounding box center [833, 423] width 34 height 11
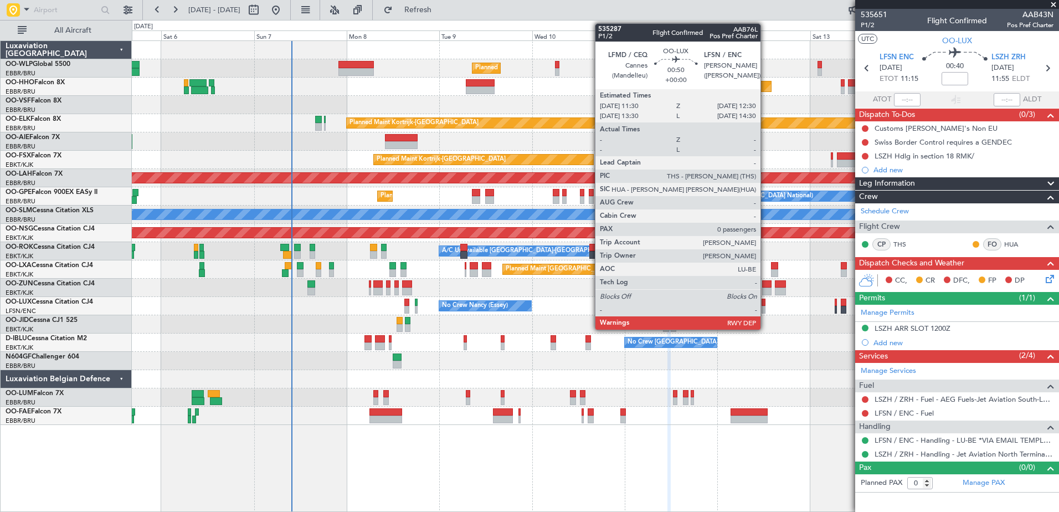
click at [765, 308] on div at bounding box center [763, 310] width 4 height 8
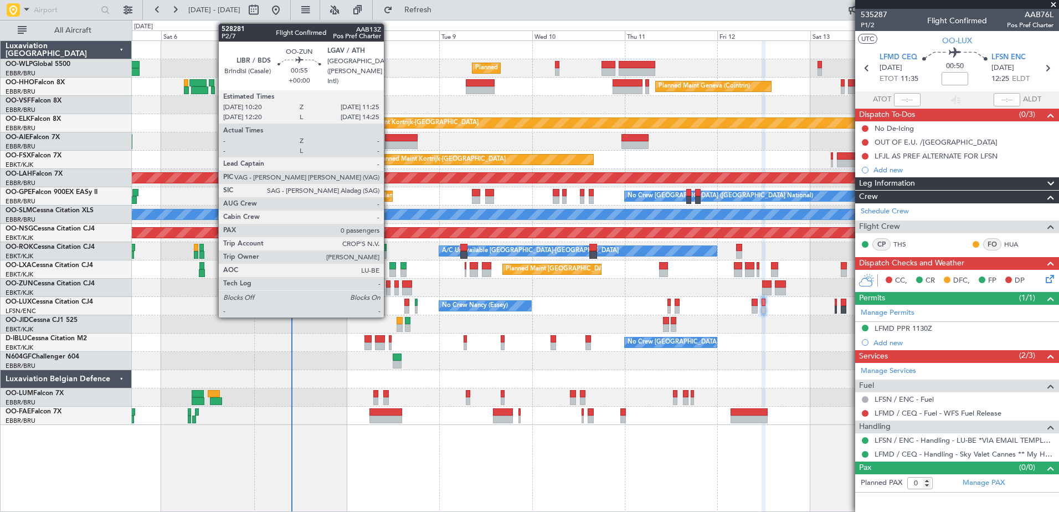
click at [389, 289] on div at bounding box center [388, 291] width 4 height 8
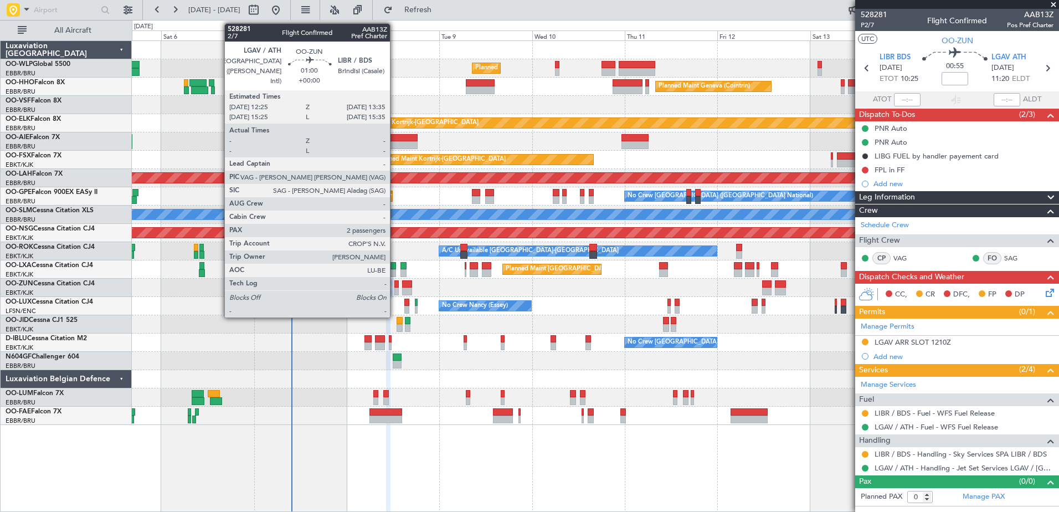
click at [395, 283] on div at bounding box center [396, 284] width 5 height 8
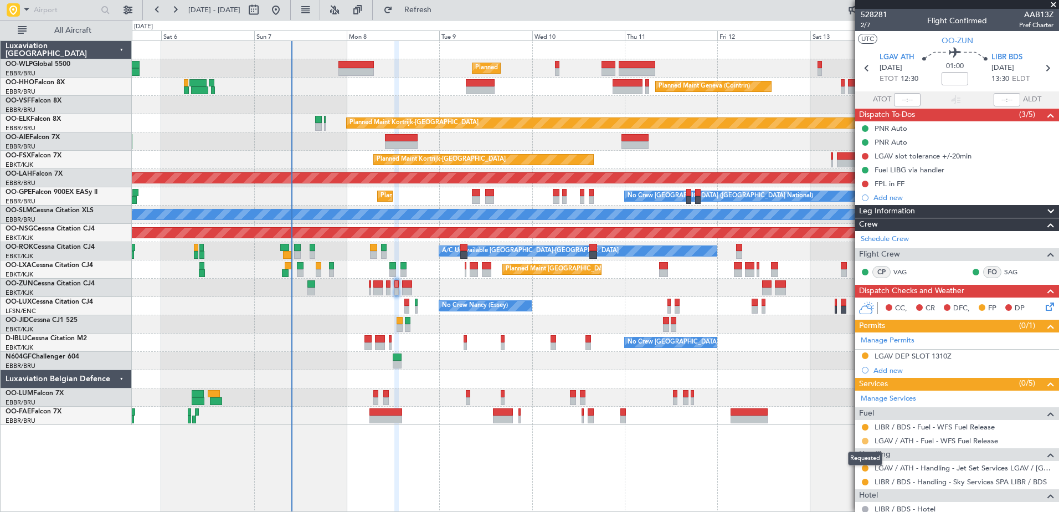
click at [863, 438] on button at bounding box center [864, 440] width 7 height 7
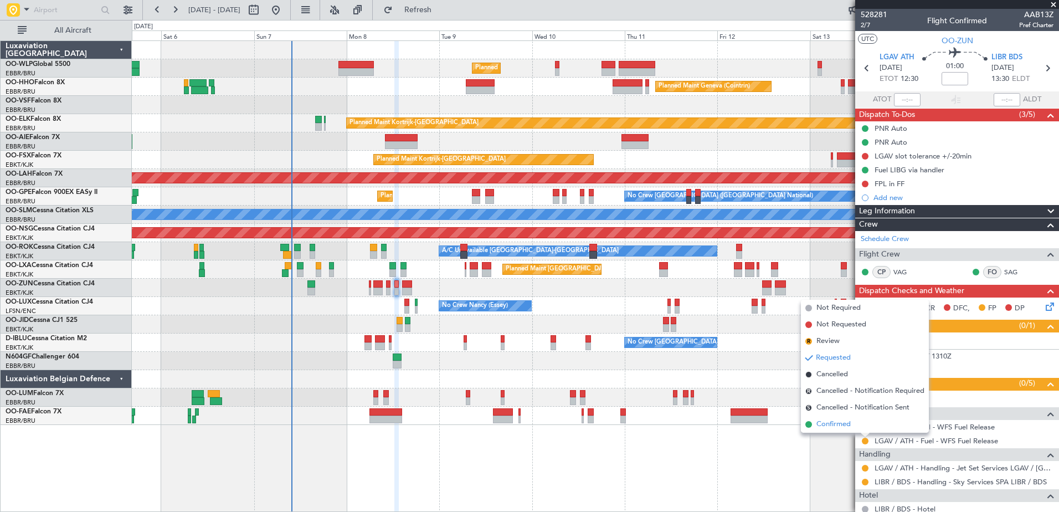
click at [842, 424] on span "Confirmed" at bounding box center [833, 424] width 34 height 11
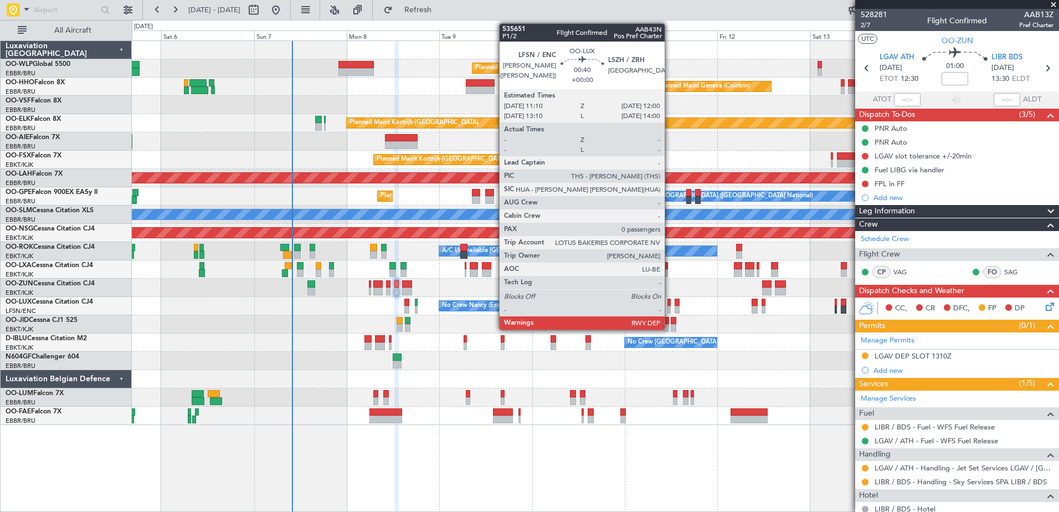
click at [669, 305] on div at bounding box center [668, 302] width 3 height 8
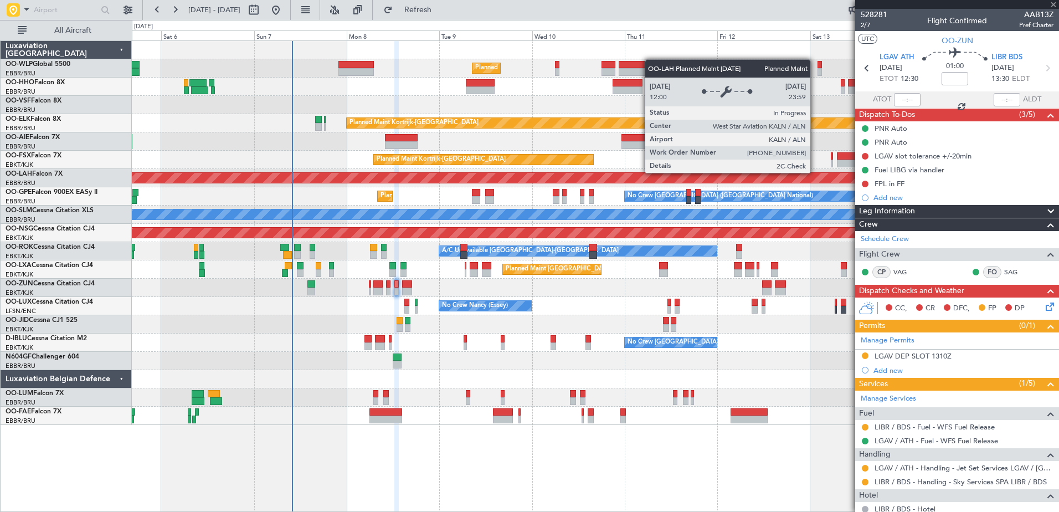
type input "0"
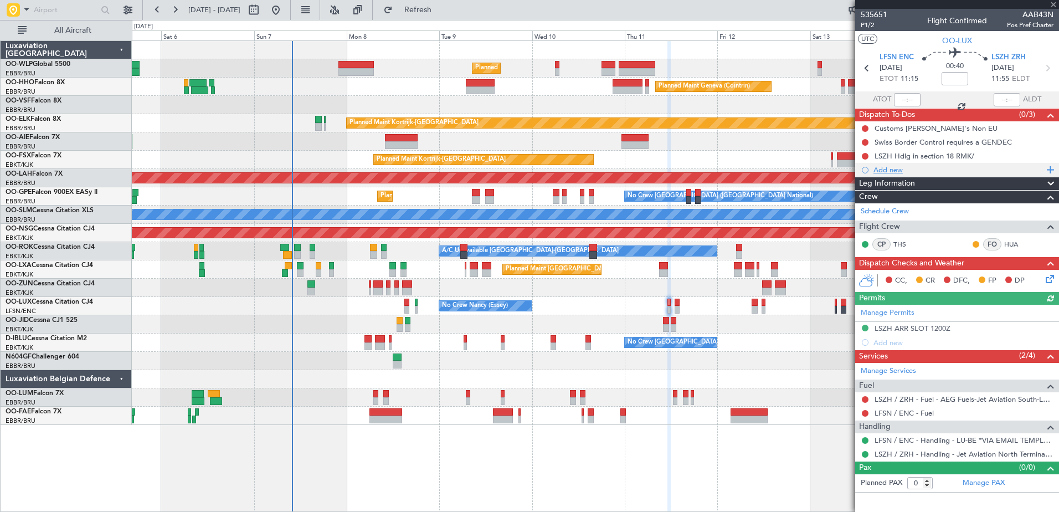
click at [894, 169] on div "Add new" at bounding box center [958, 169] width 170 height 9
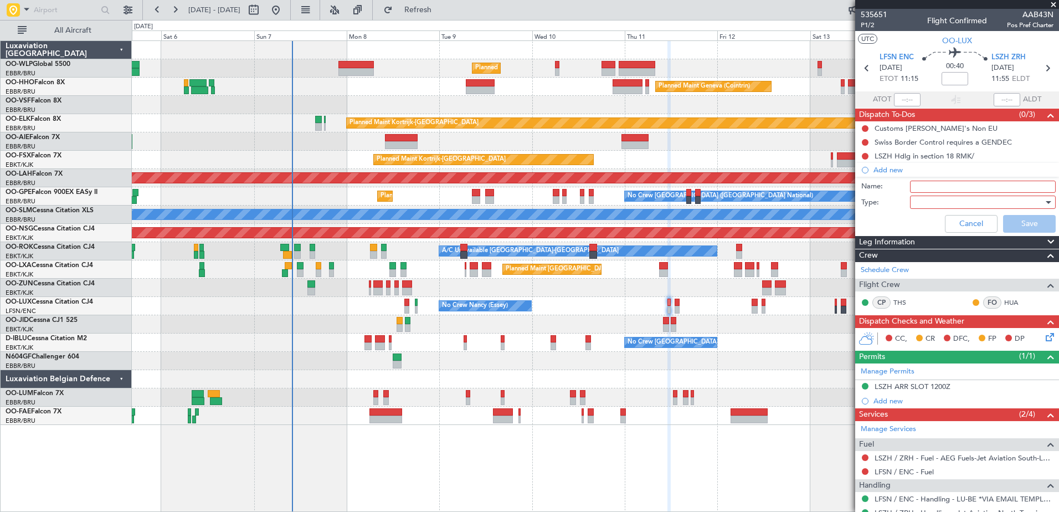
click at [928, 184] on input "Name:" at bounding box center [983, 186] width 146 height 12
type input "FPL in FF and release to the crew"
click at [948, 202] on div at bounding box center [978, 202] width 129 height 17
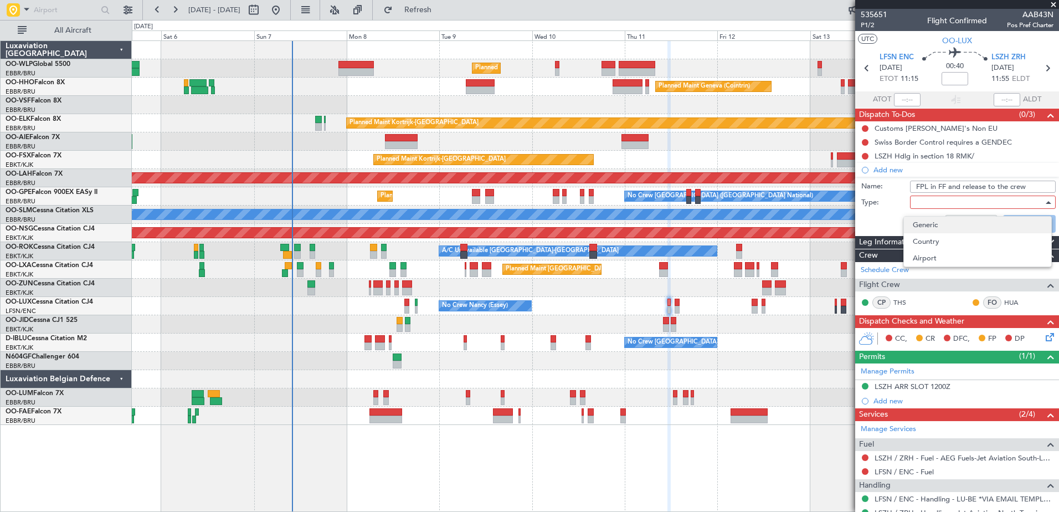
click at [951, 224] on span "Generic" at bounding box center [977, 224] width 130 height 17
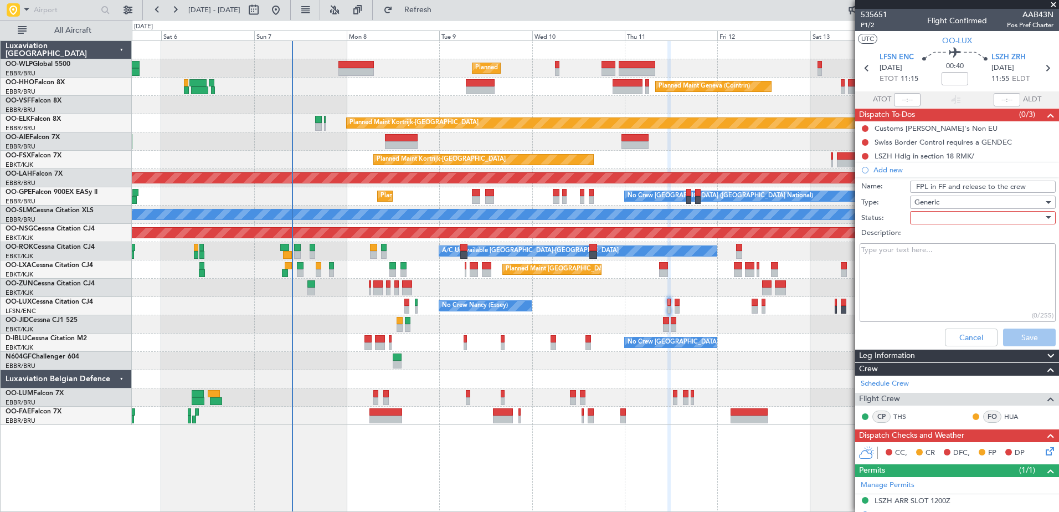
click at [948, 218] on div at bounding box center [978, 217] width 129 height 17
click at [951, 250] on span "In Progress" at bounding box center [977, 256] width 130 height 17
click at [1003, 332] on button "Save" at bounding box center [1029, 337] width 53 height 18
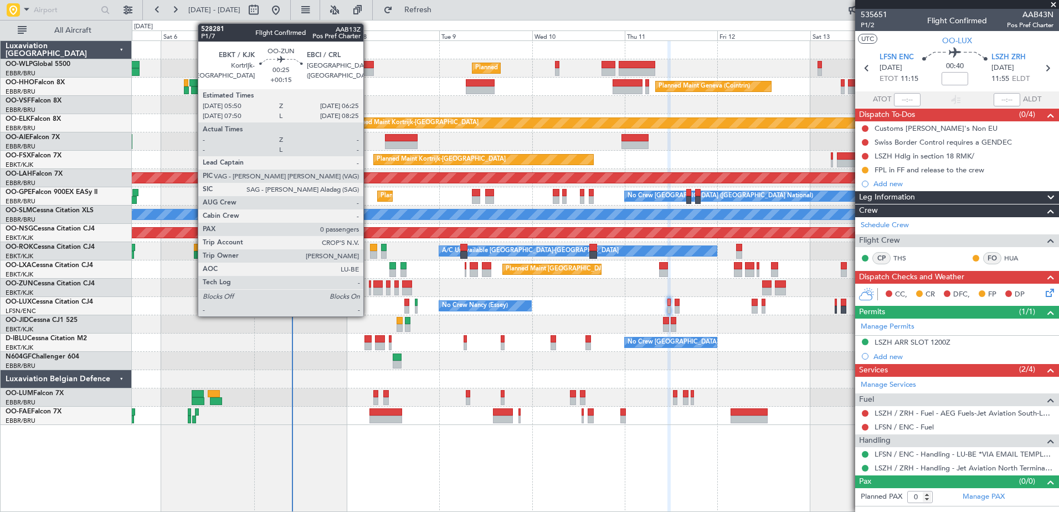
click at [369, 287] on div at bounding box center [370, 291] width 3 height 8
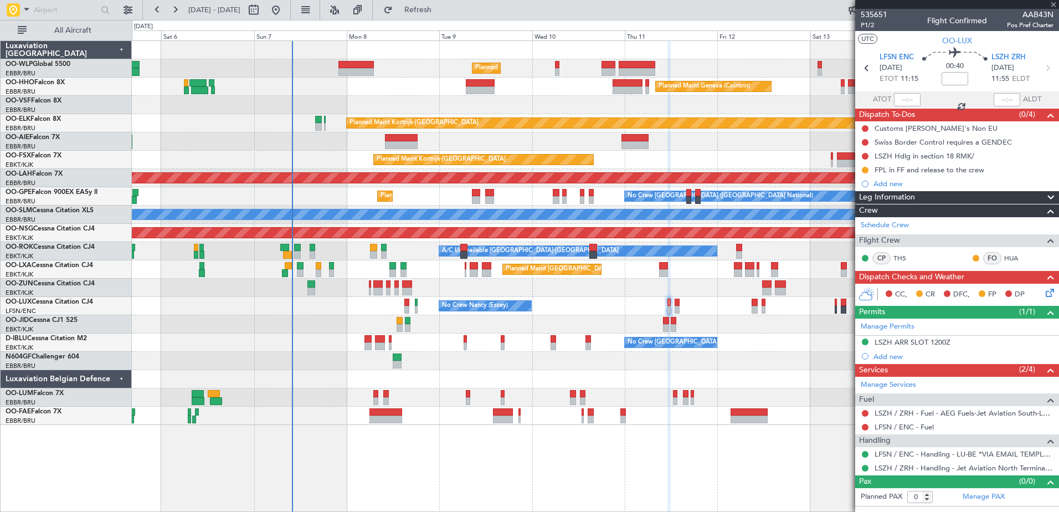
type input "+00:15"
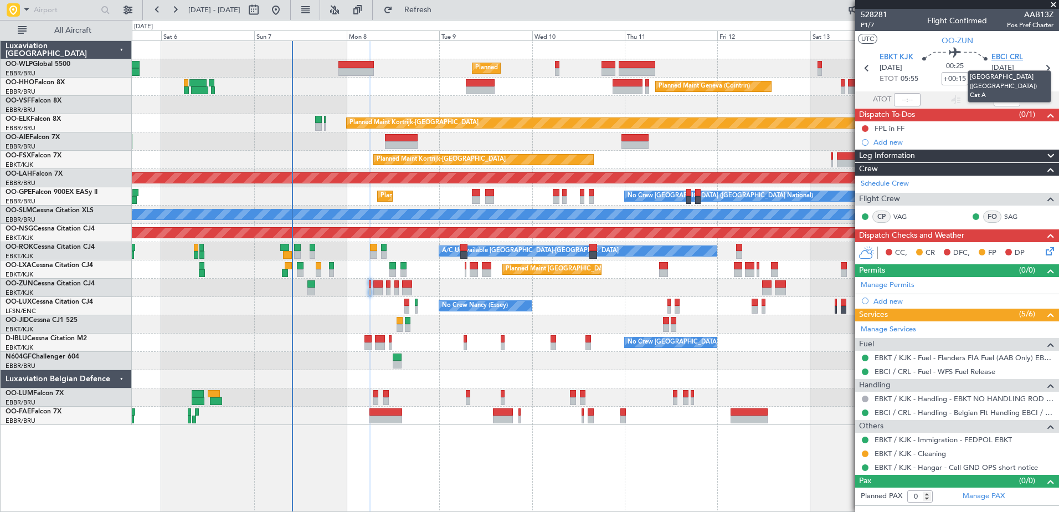
click at [1002, 52] on span "EBCI CRL" at bounding box center [1007, 57] width 32 height 11
click at [441, 9] on span "Refresh" at bounding box center [418, 10] width 47 height 8
click at [436, 13] on span "Refresh" at bounding box center [418, 10] width 47 height 8
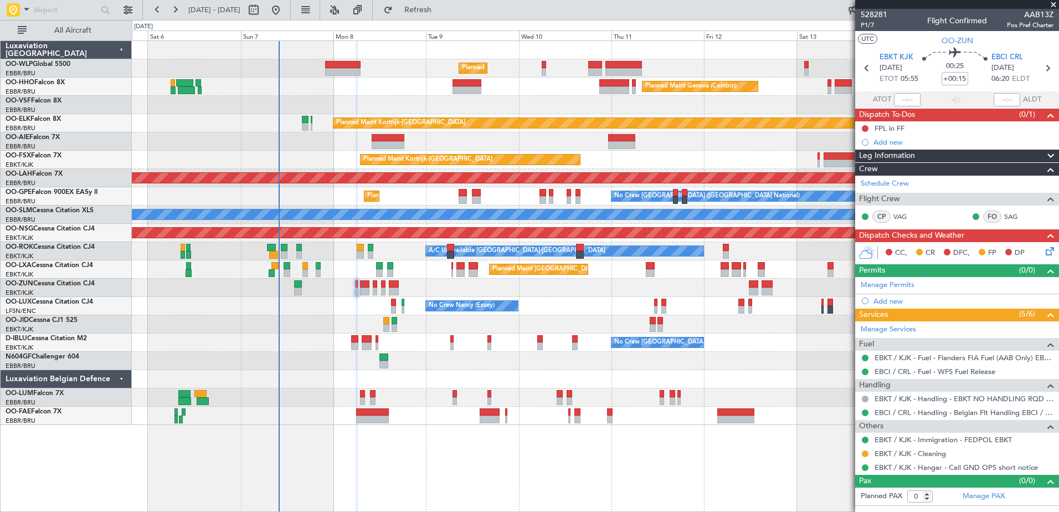
click at [418, 379] on div at bounding box center [595, 379] width 926 height 18
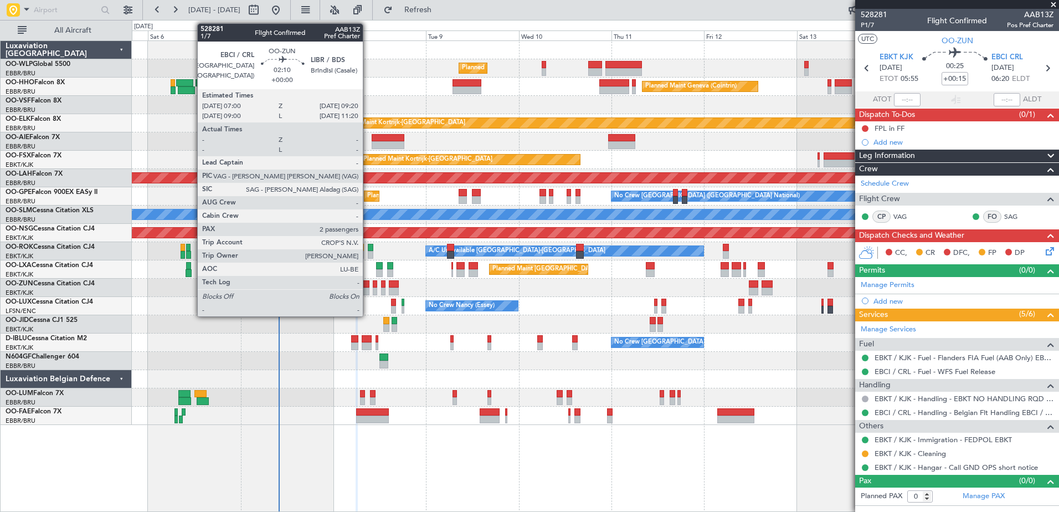
click at [368, 290] on div at bounding box center [364, 291] width 9 height 8
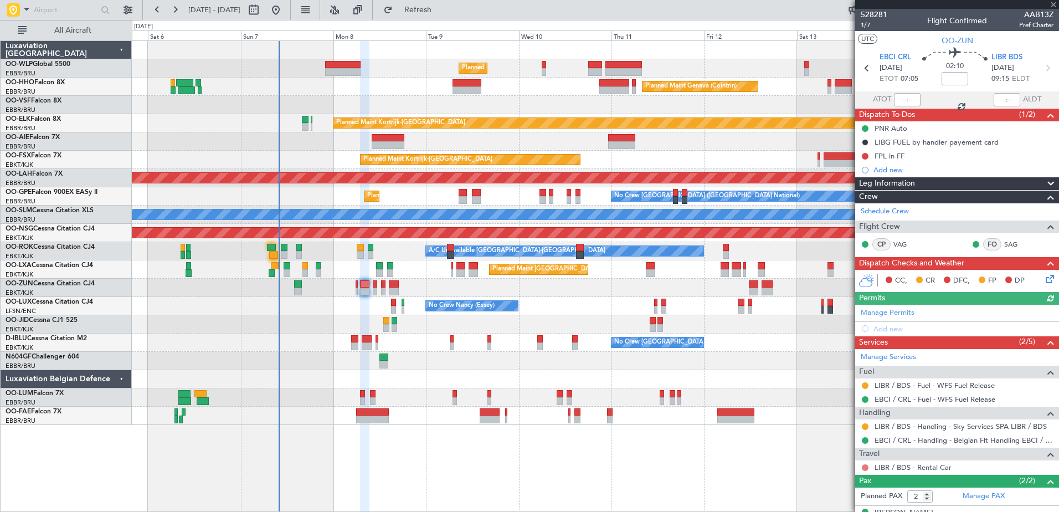
click at [866, 466] on button at bounding box center [864, 467] width 7 height 7
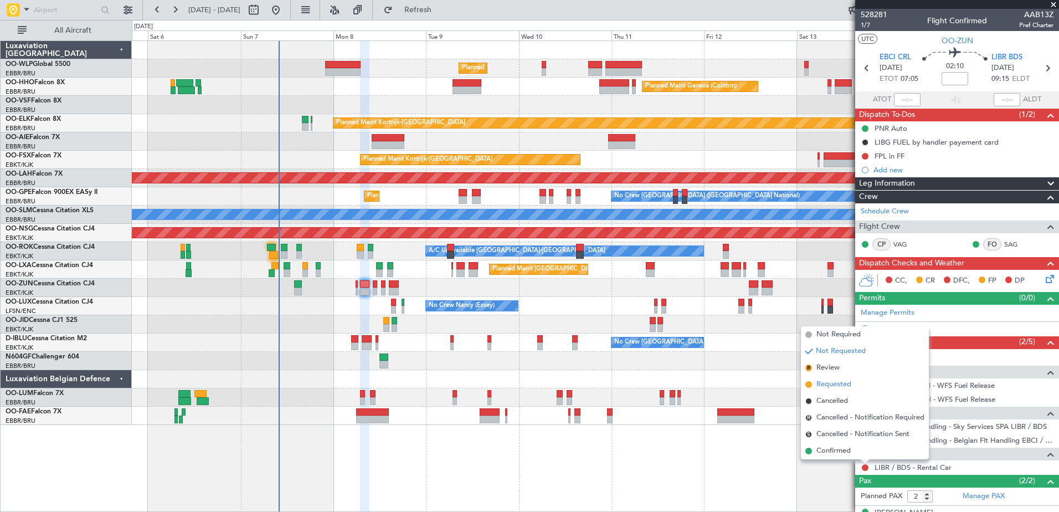
click at [830, 384] on span "Requested" at bounding box center [833, 384] width 35 height 11
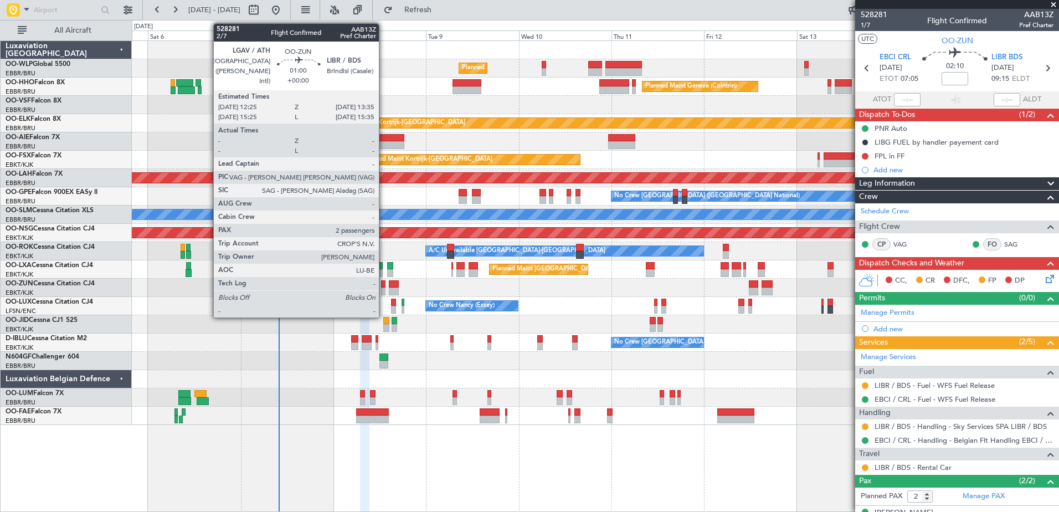
click at [384, 288] on div at bounding box center [383, 291] width 5 height 8
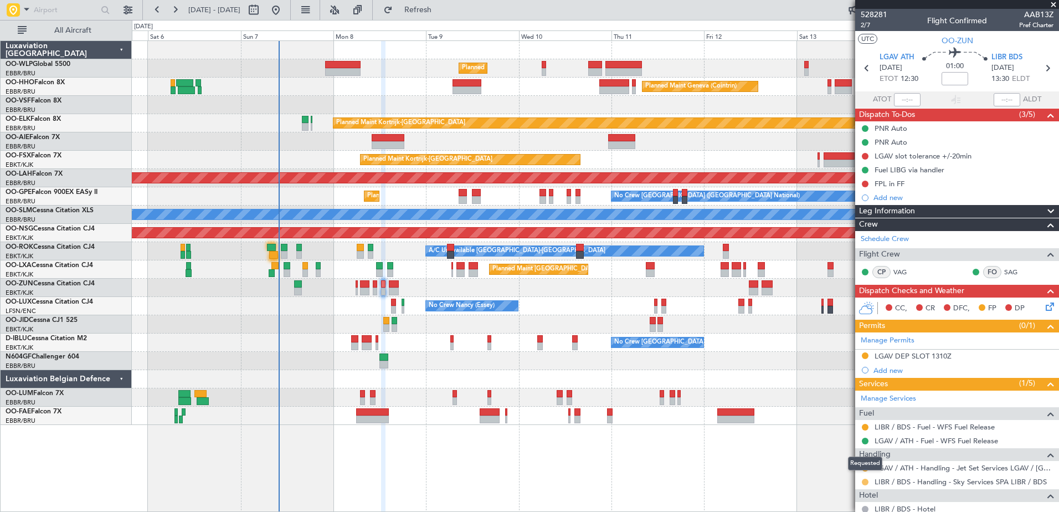
click at [865, 481] on button at bounding box center [864, 481] width 7 height 7
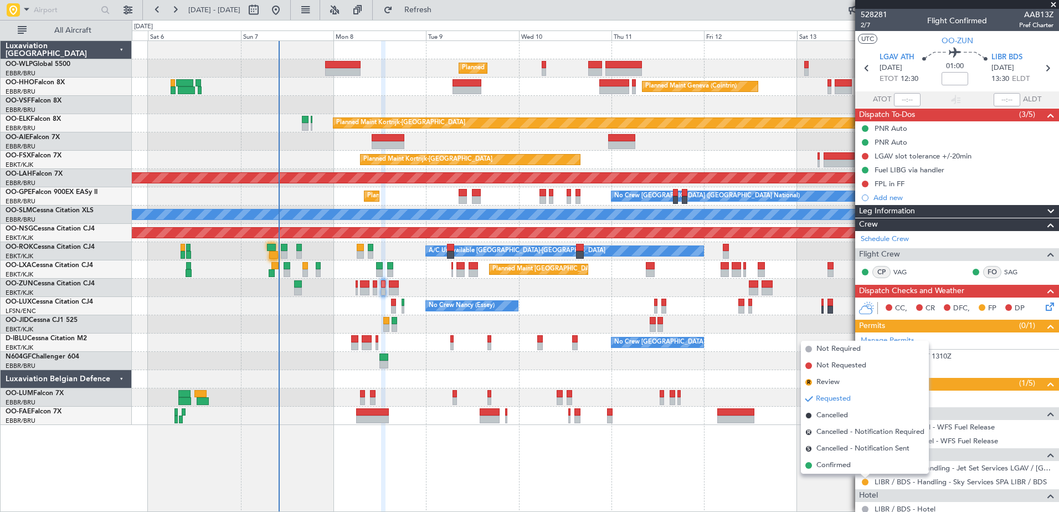
click at [708, 467] on div "Planned Maint Milan (Linate) Planned Maint Geneva ([GEOGRAPHIC_DATA]) Planned M…" at bounding box center [595, 275] width 927 height 471
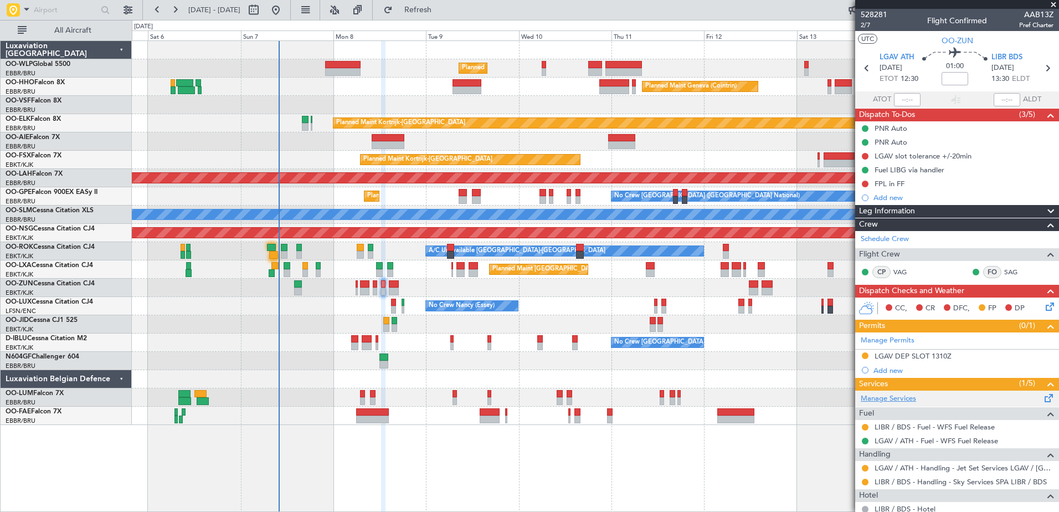
scroll to position [112, 0]
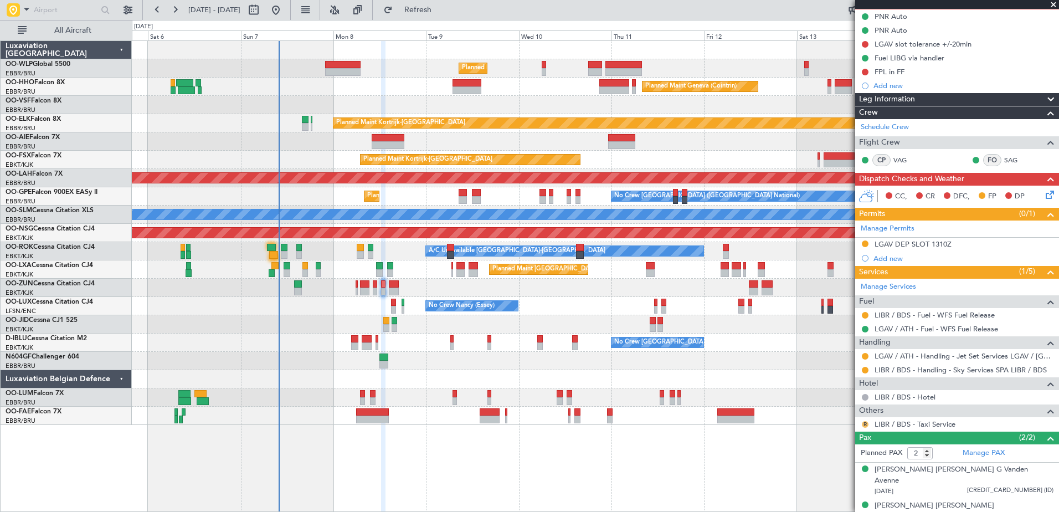
click at [864, 425] on button "R" at bounding box center [864, 424] width 7 height 7
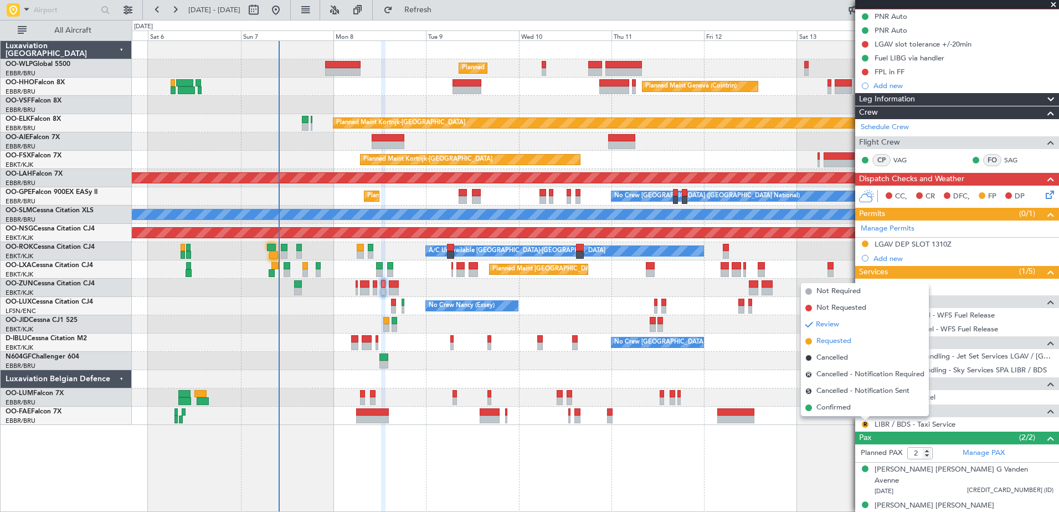
click at [835, 342] on span "Requested" at bounding box center [833, 341] width 35 height 11
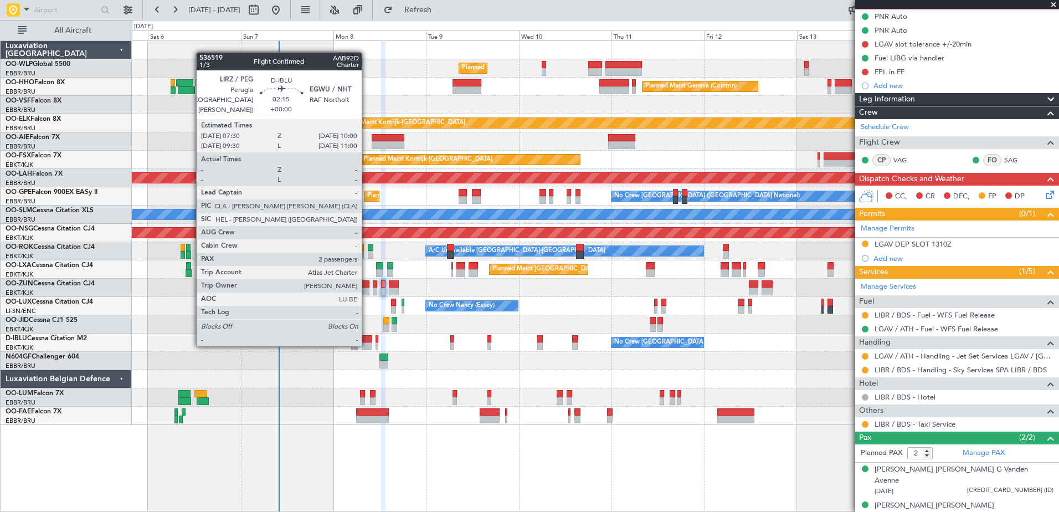
click at [367, 344] on div at bounding box center [367, 346] width 10 height 8
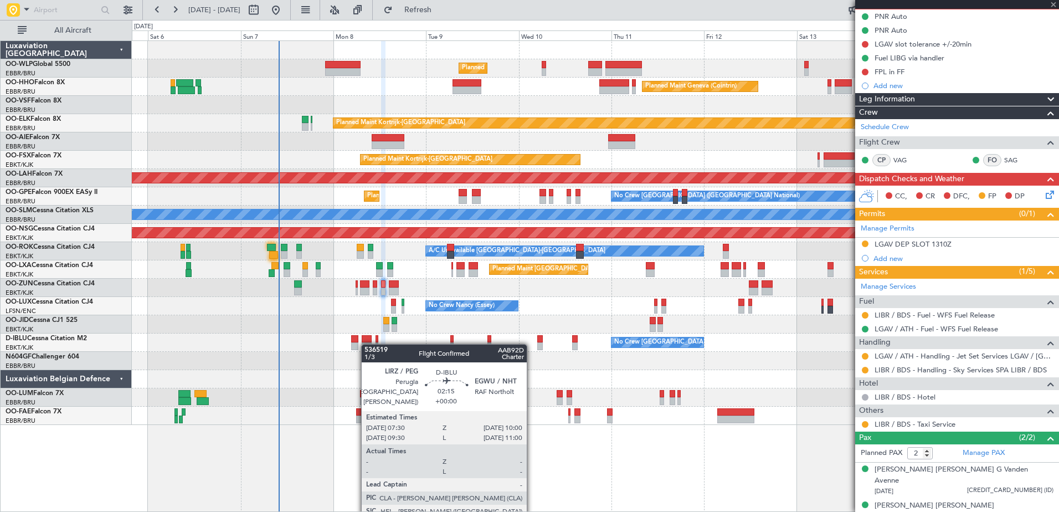
scroll to position [0, 0]
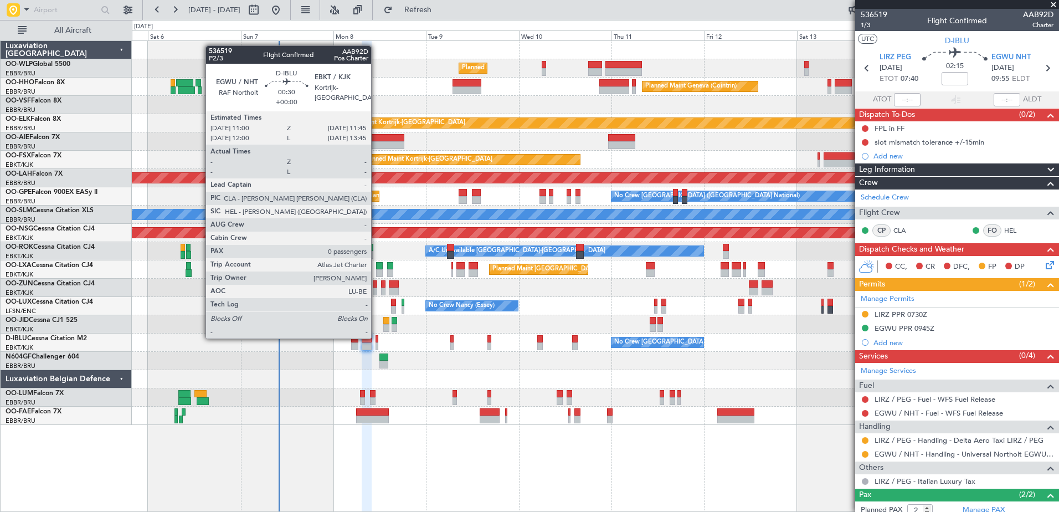
click at [376, 337] on div at bounding box center [376, 339] width 3 height 8
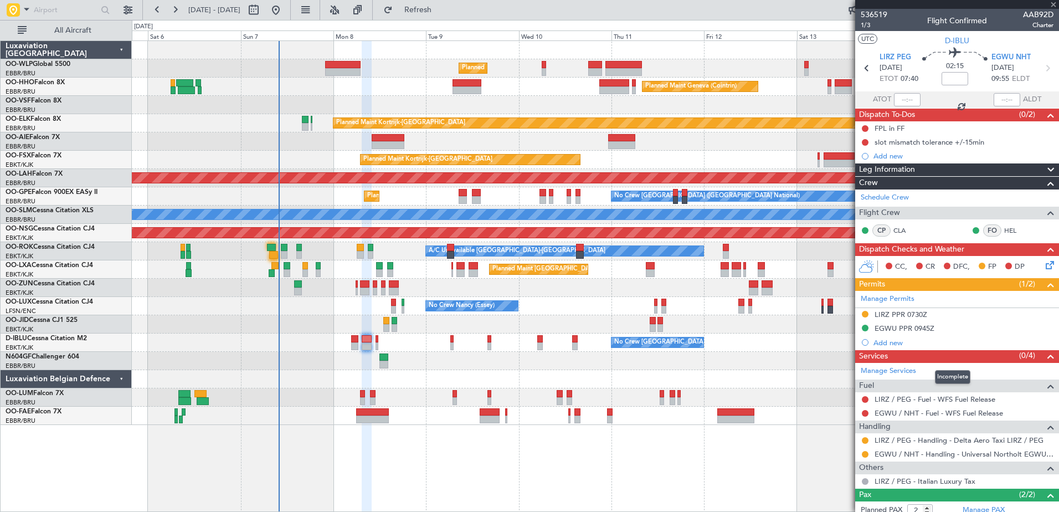
type input "0"
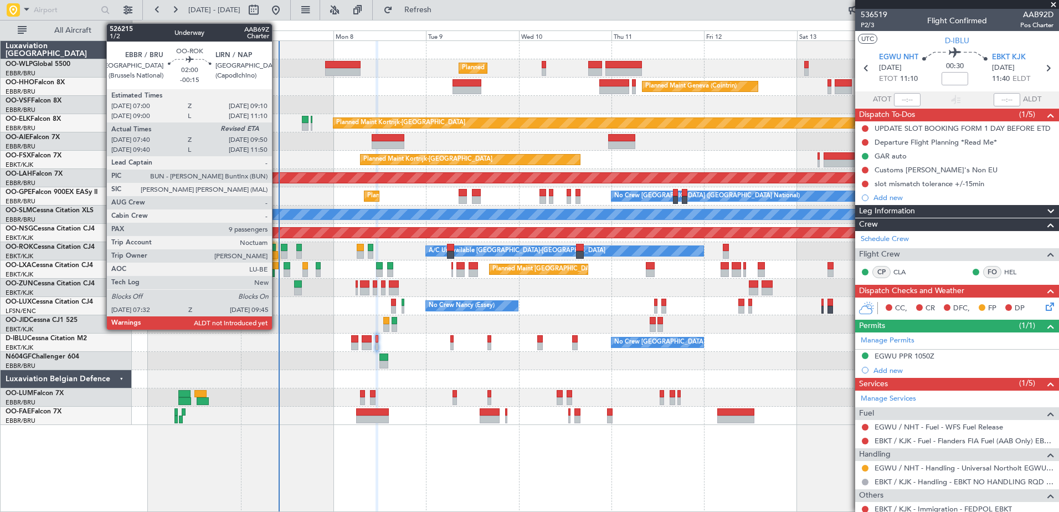
click at [277, 255] on div at bounding box center [273, 255] width 9 height 8
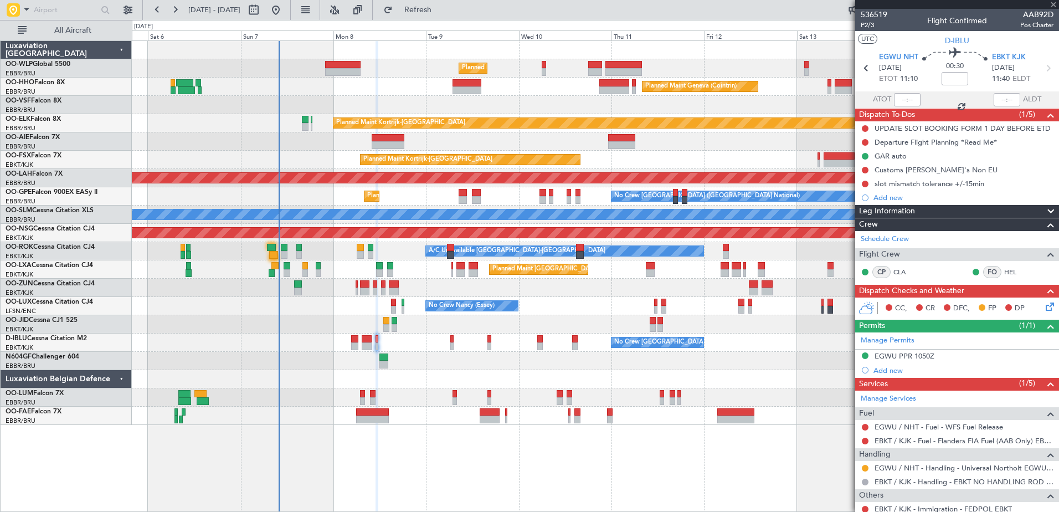
type input "-00:15"
type input "07:45"
type input "9"
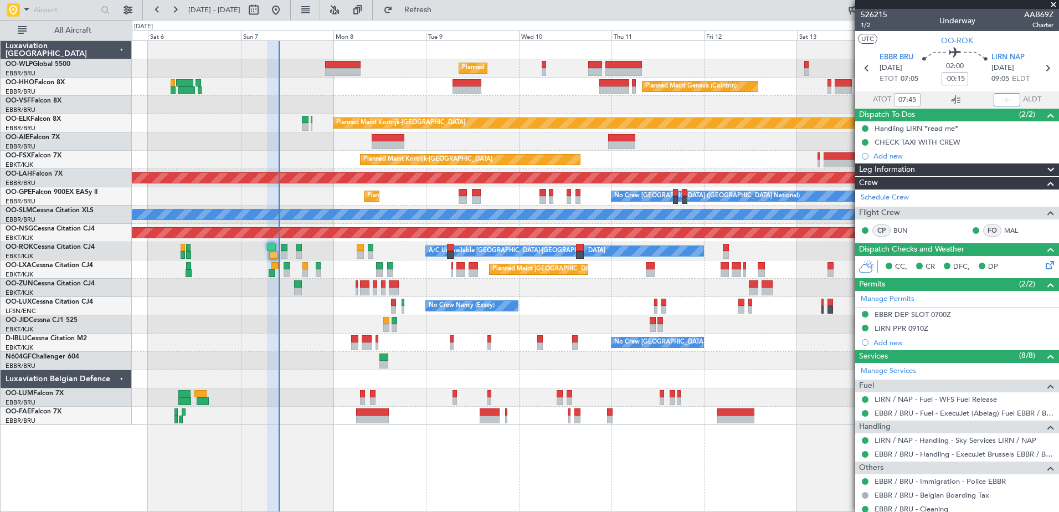
click at [995, 100] on input "text" at bounding box center [1006, 99] width 27 height 13
type input "09:38"
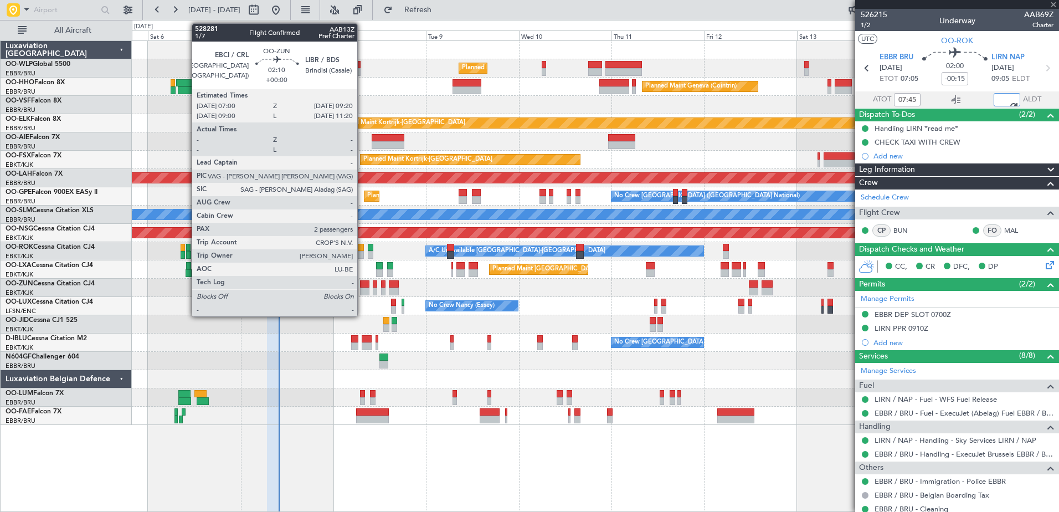
click at [362, 293] on div at bounding box center [364, 291] width 9 height 8
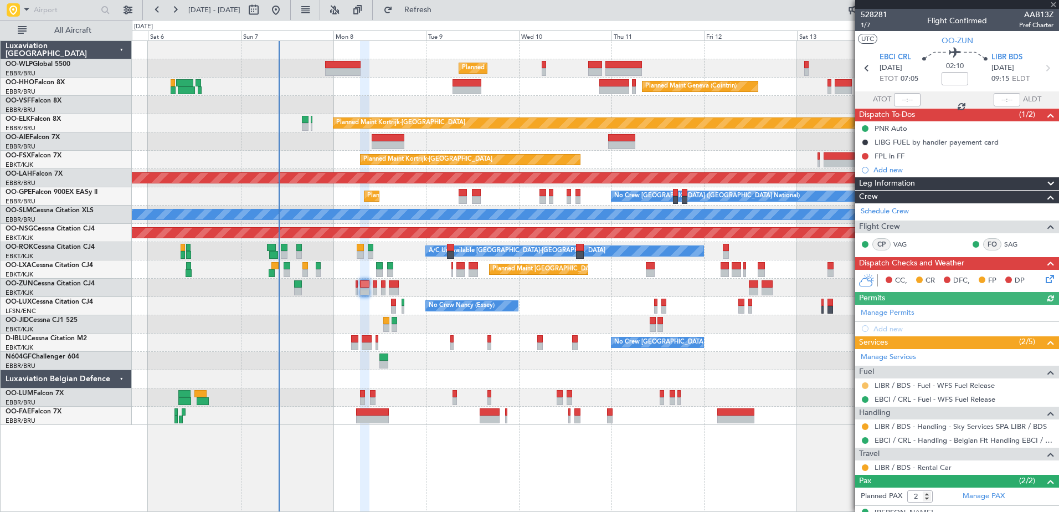
click at [865, 384] on button at bounding box center [864, 385] width 7 height 7
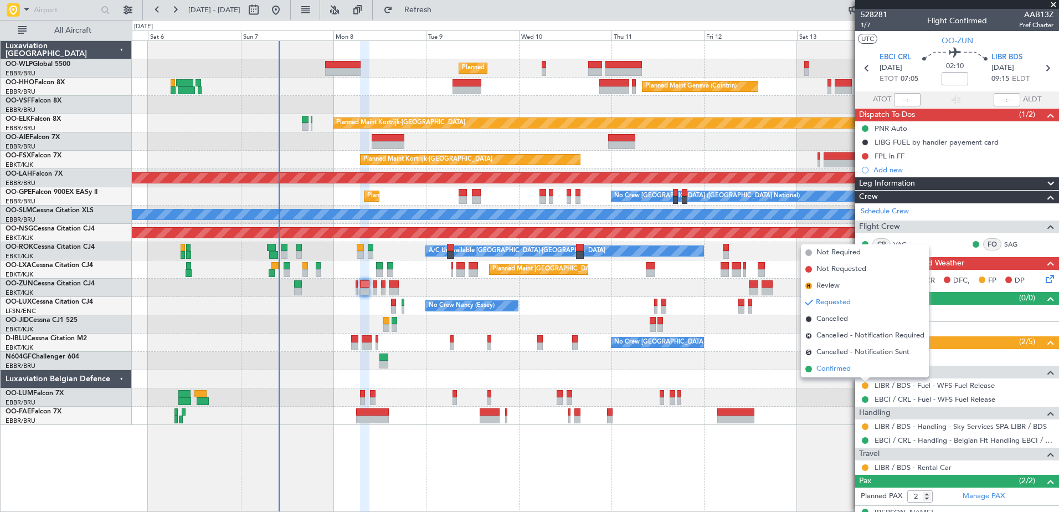
click at [827, 369] on span "Confirmed" at bounding box center [833, 368] width 34 height 11
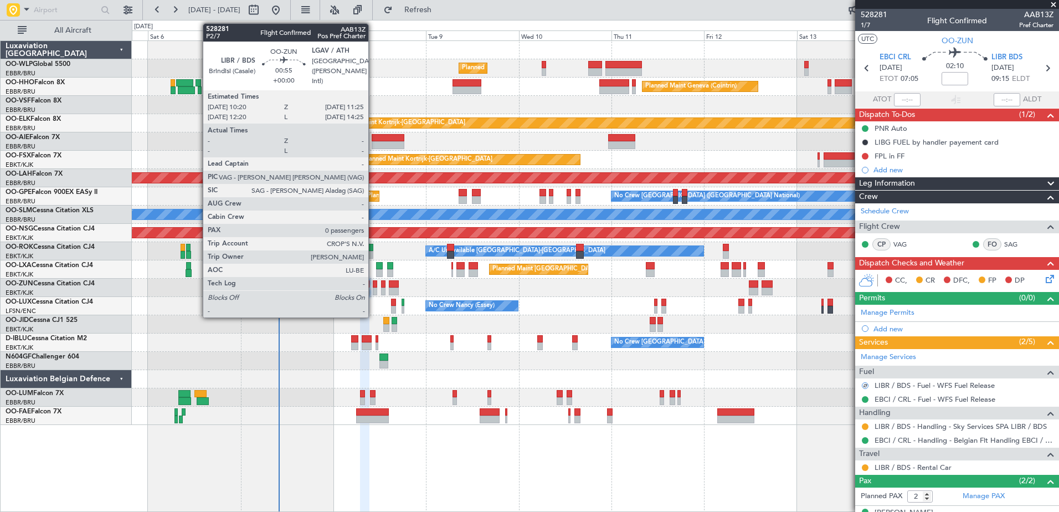
click at [373, 292] on div at bounding box center [375, 291] width 4 height 8
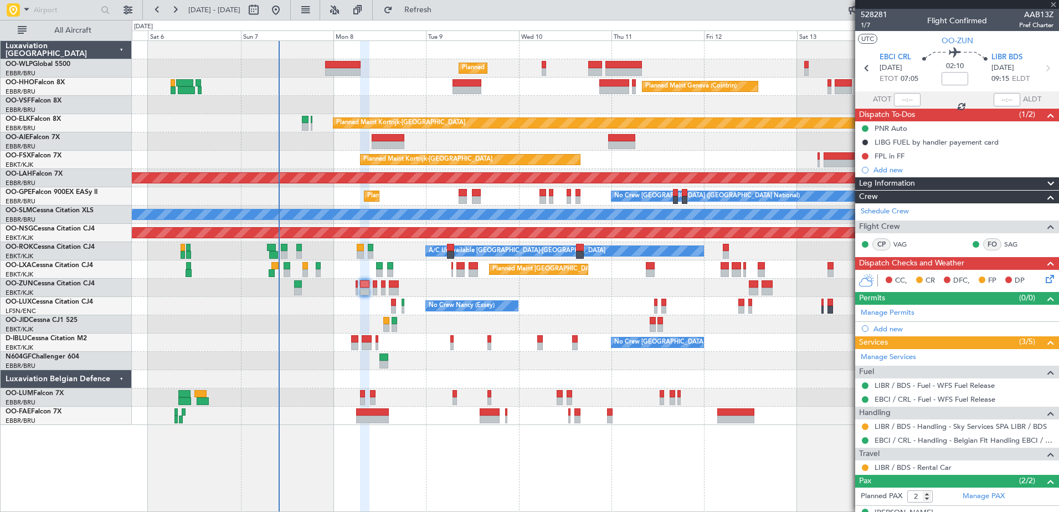
type input "0"
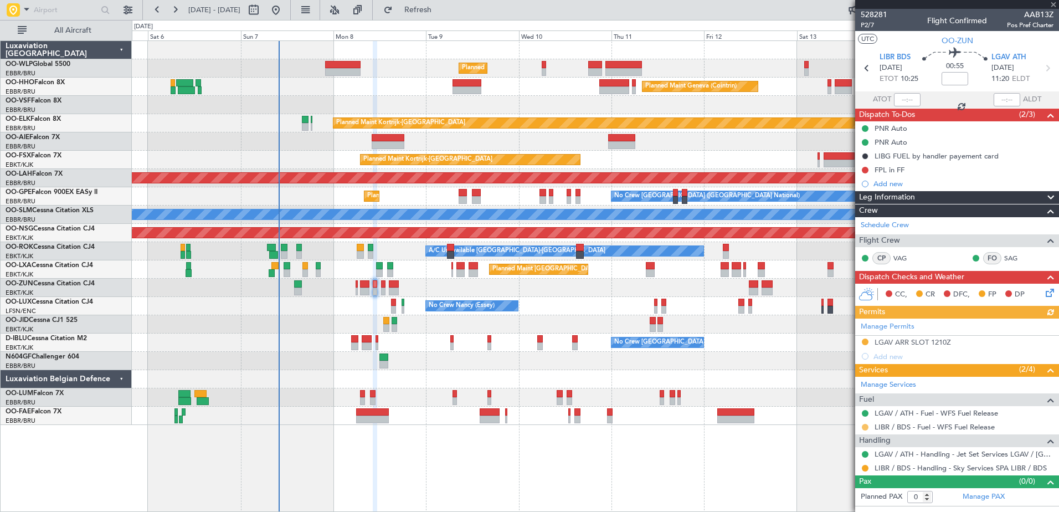
click at [862, 429] on button at bounding box center [864, 427] width 7 height 7
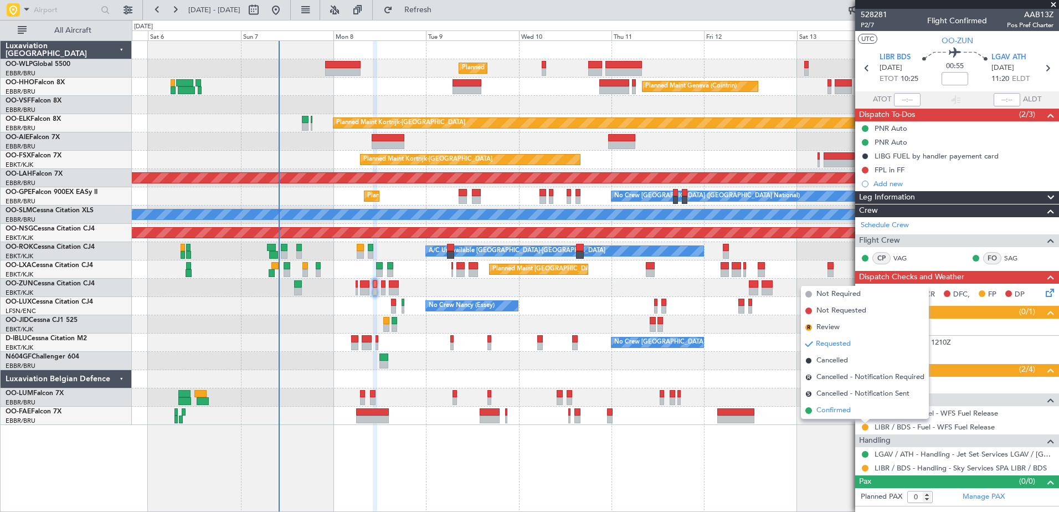
click at [837, 413] on span "Confirmed" at bounding box center [833, 410] width 34 height 11
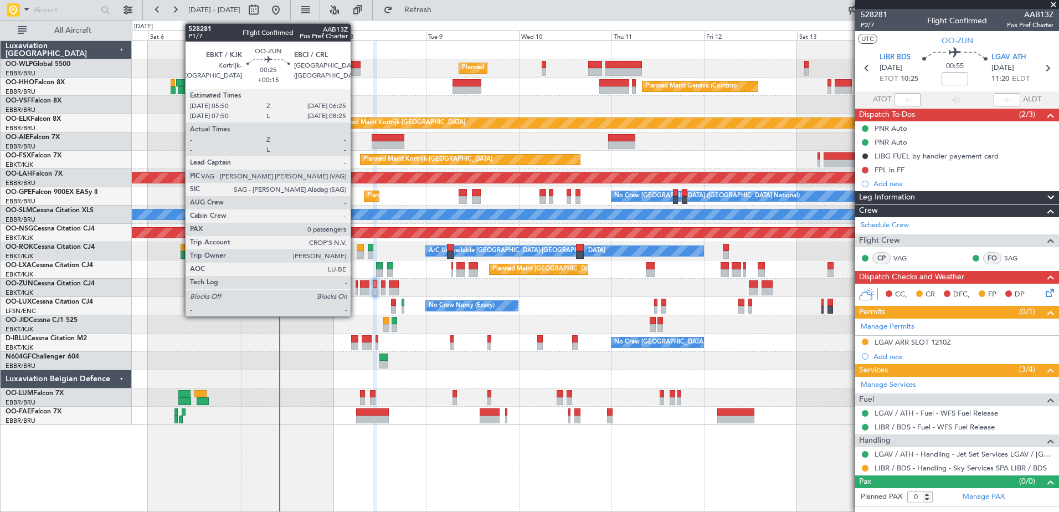
click at [355, 288] on div at bounding box center [356, 291] width 3 height 8
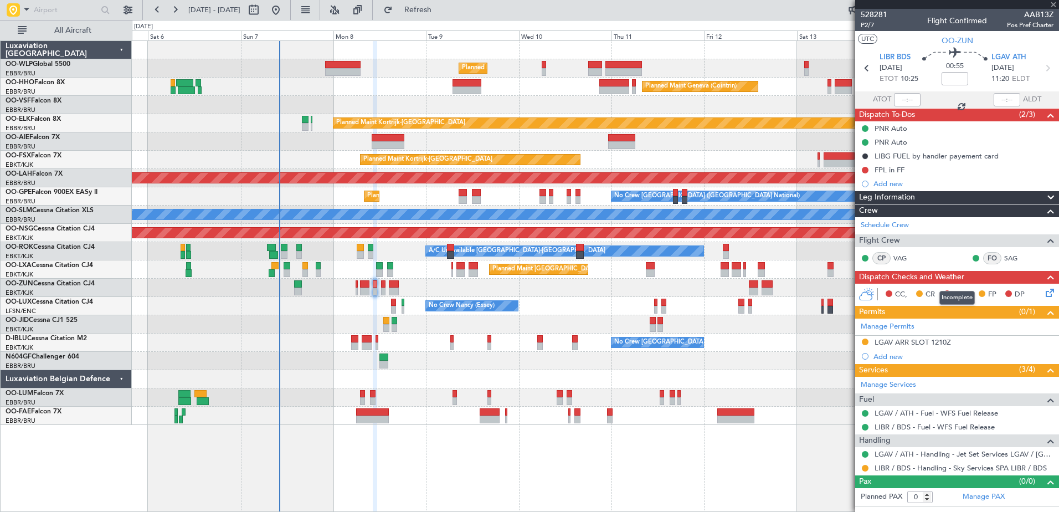
type input "+00:15"
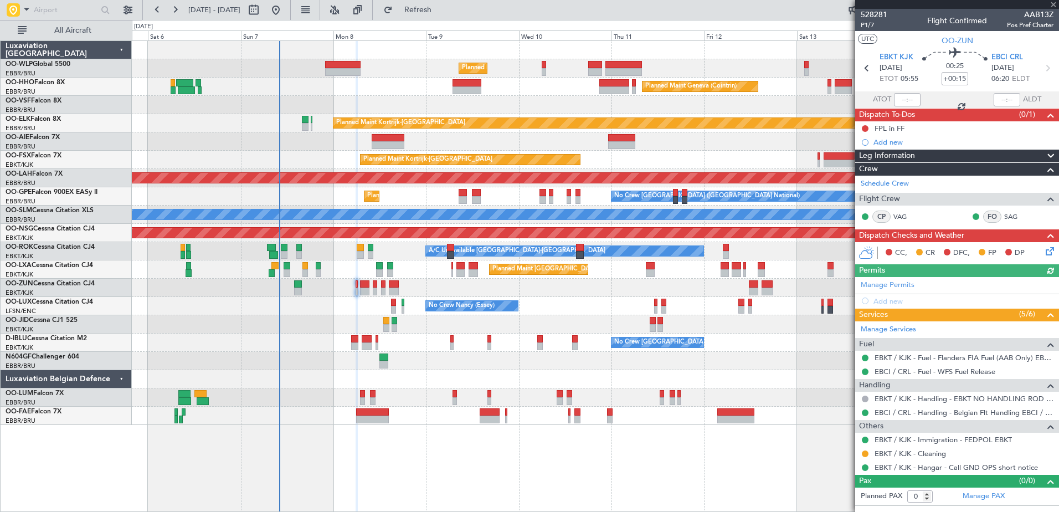
click at [1045, 249] on icon at bounding box center [1047, 249] width 9 height 9
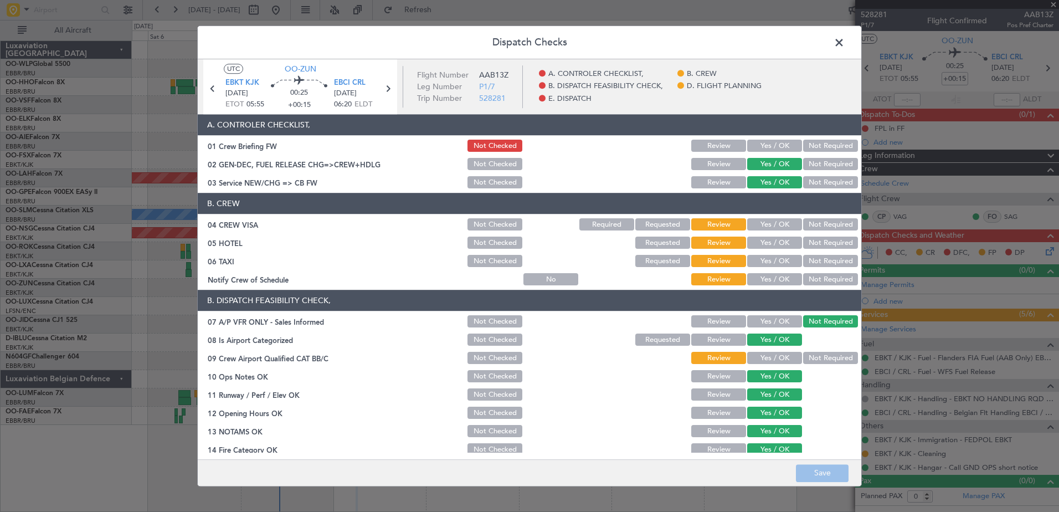
click at [767, 357] on button "Yes / OK" at bounding box center [774, 358] width 55 height 12
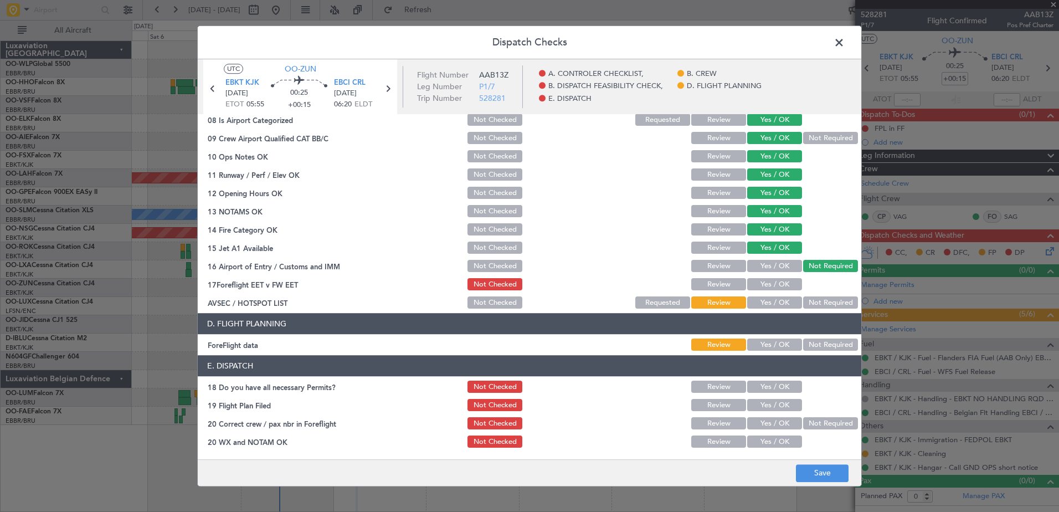
drag, startPoint x: 767, startPoint y: 302, endPoint x: 777, endPoint y: 288, distance: 17.2
click at [769, 300] on button "Yes / OK" at bounding box center [774, 303] width 55 height 12
click at [778, 283] on button "Yes / OK" at bounding box center [774, 284] width 55 height 12
click at [779, 342] on button "Yes / OK" at bounding box center [774, 345] width 55 height 12
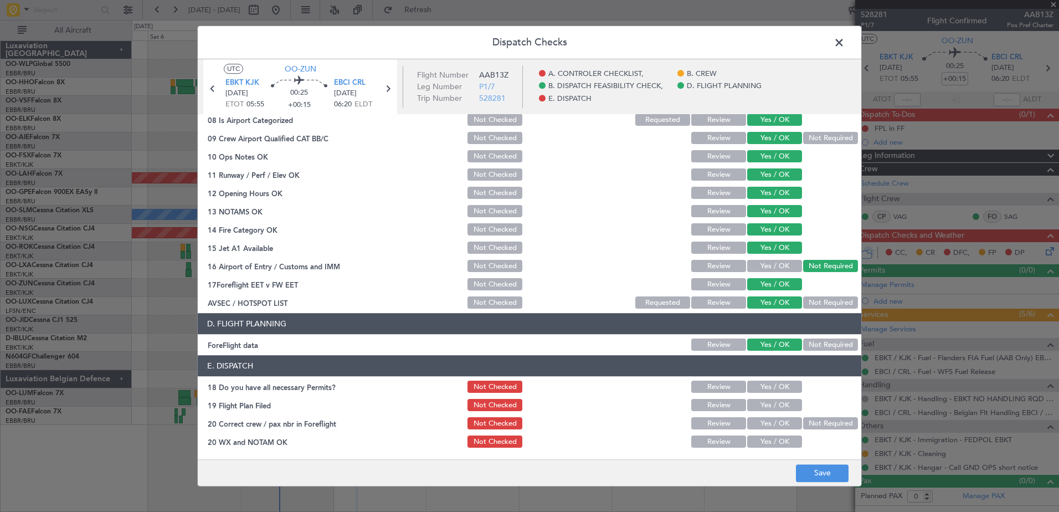
click at [782, 386] on button "Yes / OK" at bounding box center [774, 387] width 55 height 12
click at [783, 400] on button "Yes / OK" at bounding box center [774, 405] width 55 height 12
drag, startPoint x: 783, startPoint y: 421, endPoint x: 783, endPoint y: 438, distance: 17.2
click at [783, 424] on button "Yes / OK" at bounding box center [774, 423] width 55 height 12
click at [782, 439] on button "Yes / OK" at bounding box center [774, 442] width 55 height 12
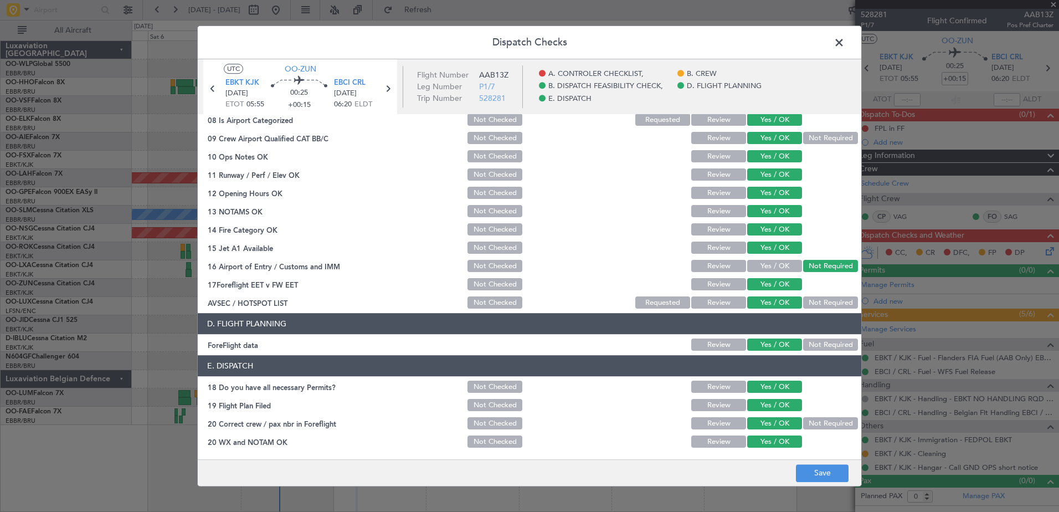
scroll to position [0, 0]
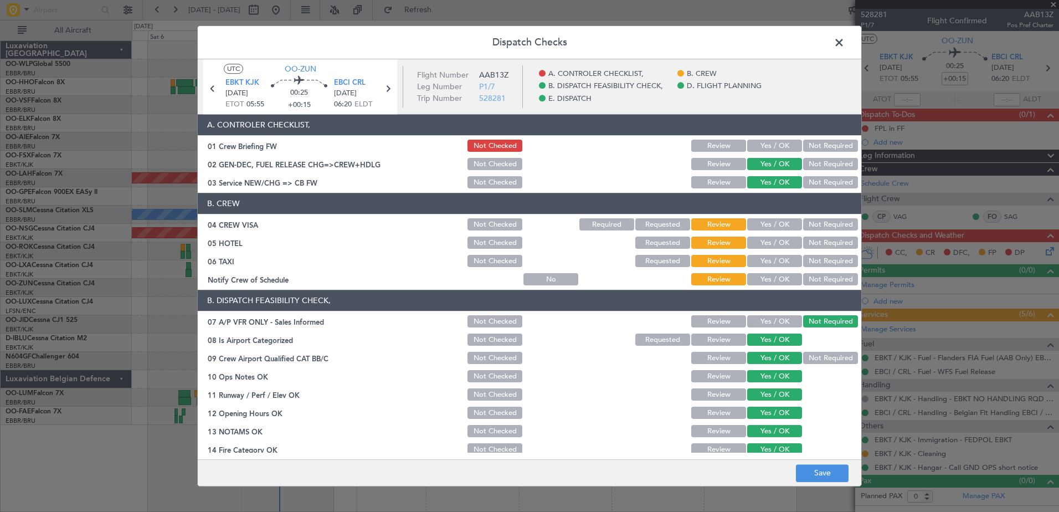
drag, startPoint x: 807, startPoint y: 278, endPoint x: 811, endPoint y: 272, distance: 7.7
click at [810, 275] on button "Not Required" at bounding box center [830, 279] width 55 height 12
drag, startPoint x: 814, startPoint y: 262, endPoint x: 819, endPoint y: 244, distance: 18.9
click at [814, 261] on button "Not Required" at bounding box center [830, 261] width 55 height 12
click at [819, 240] on button "Not Required" at bounding box center [830, 243] width 55 height 12
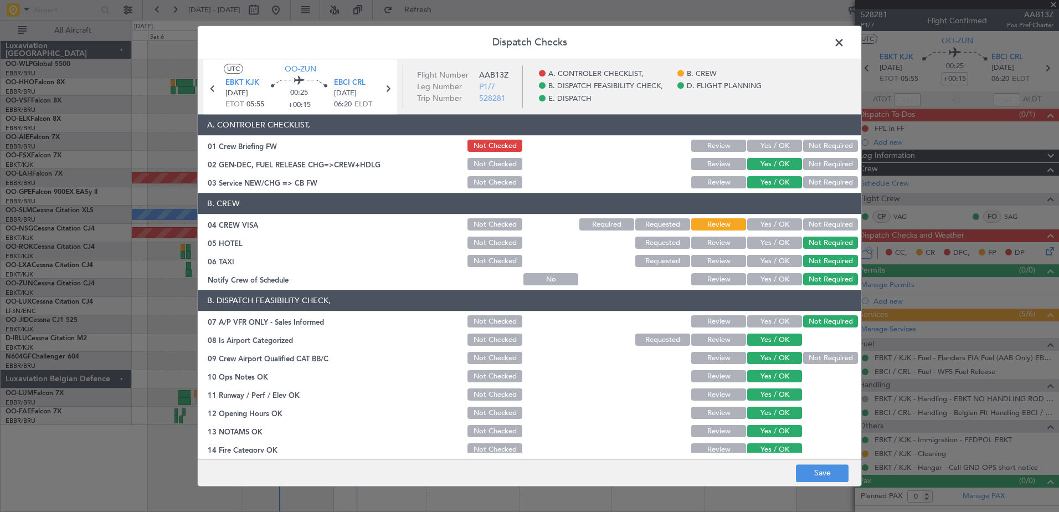
click at [820, 223] on button "Not Required" at bounding box center [830, 225] width 55 height 12
click at [780, 283] on button "Yes / OK" at bounding box center [774, 279] width 55 height 12
click at [817, 462] on footer "Save" at bounding box center [529, 472] width 663 height 27
click at [816, 471] on button "Save" at bounding box center [822, 473] width 53 height 18
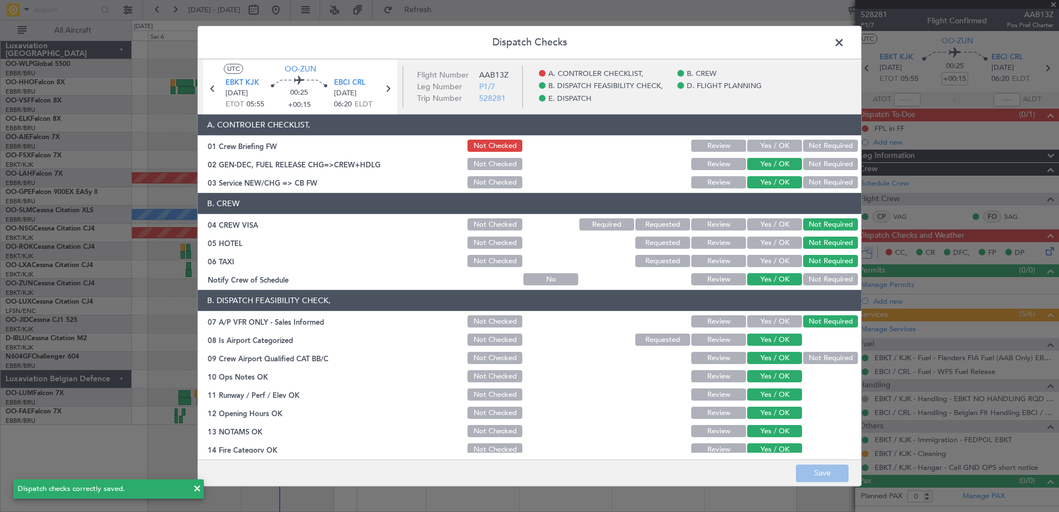
click at [844, 40] on span at bounding box center [844, 45] width 0 height 22
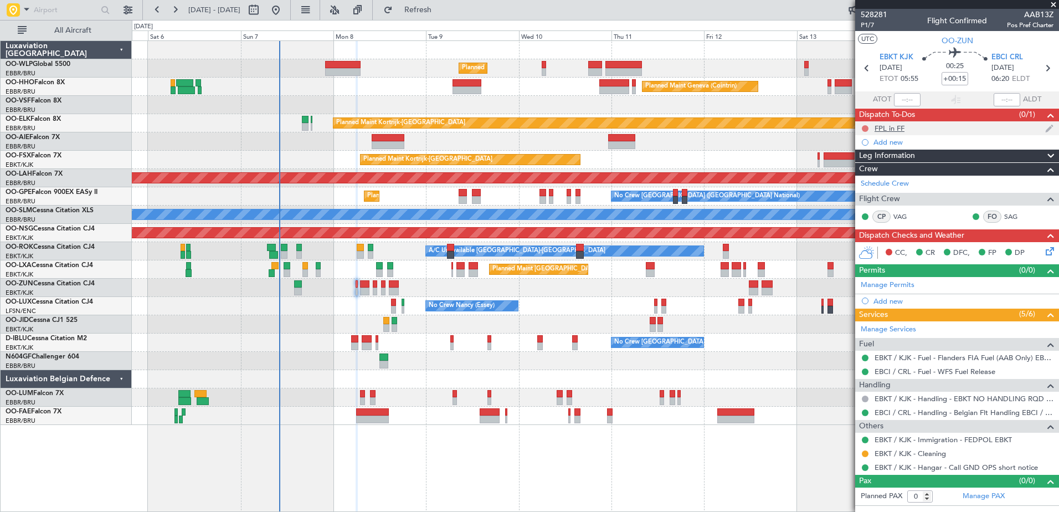
click at [863, 125] on button at bounding box center [864, 128] width 7 height 7
click at [847, 174] on li "Completed" at bounding box center [865, 177] width 59 height 17
click at [1055, 3] on span at bounding box center [1052, 5] width 11 height 10
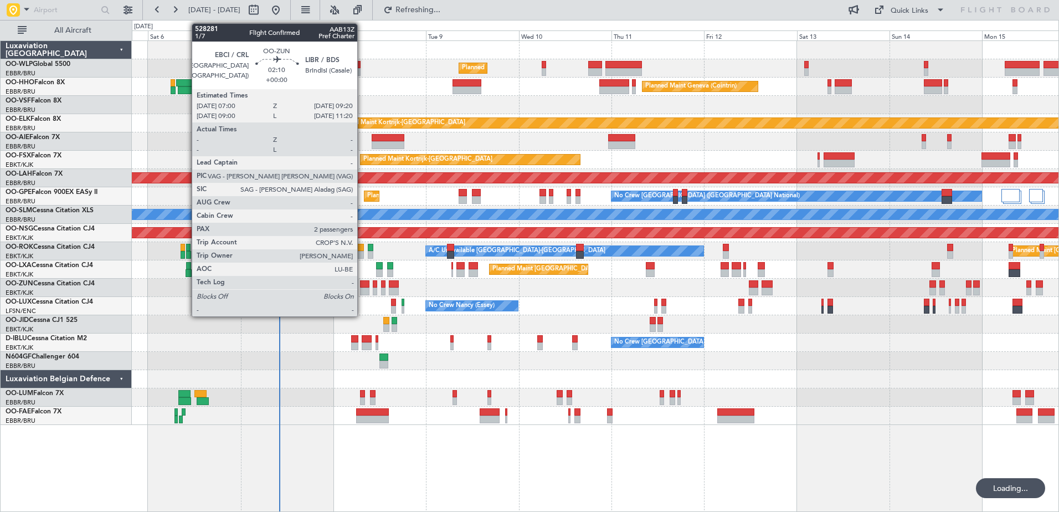
click at [362, 291] on div at bounding box center [364, 291] width 9 height 8
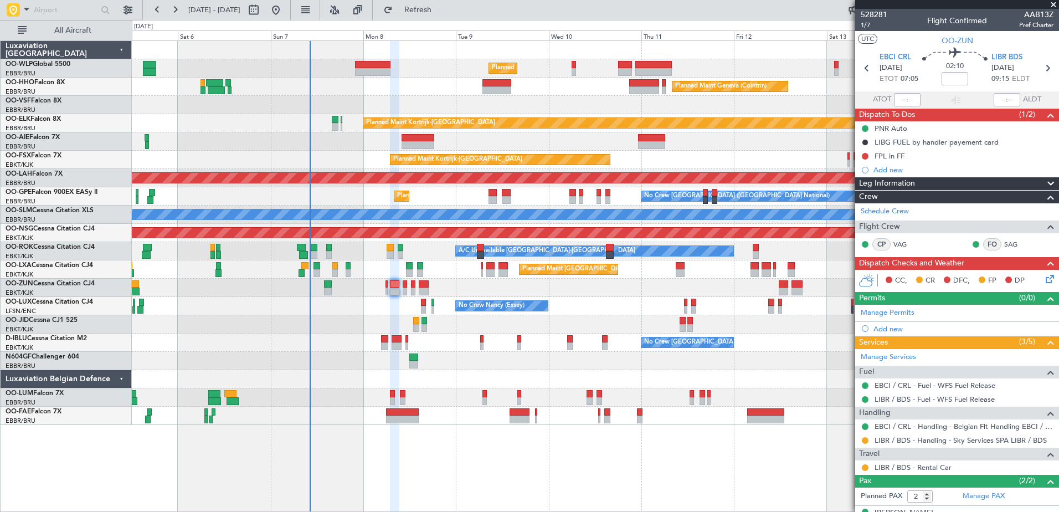
click at [357, 309] on div "No Crew Nancy (Essey) No Crew Nancy (Essey)" at bounding box center [595, 306] width 926 height 18
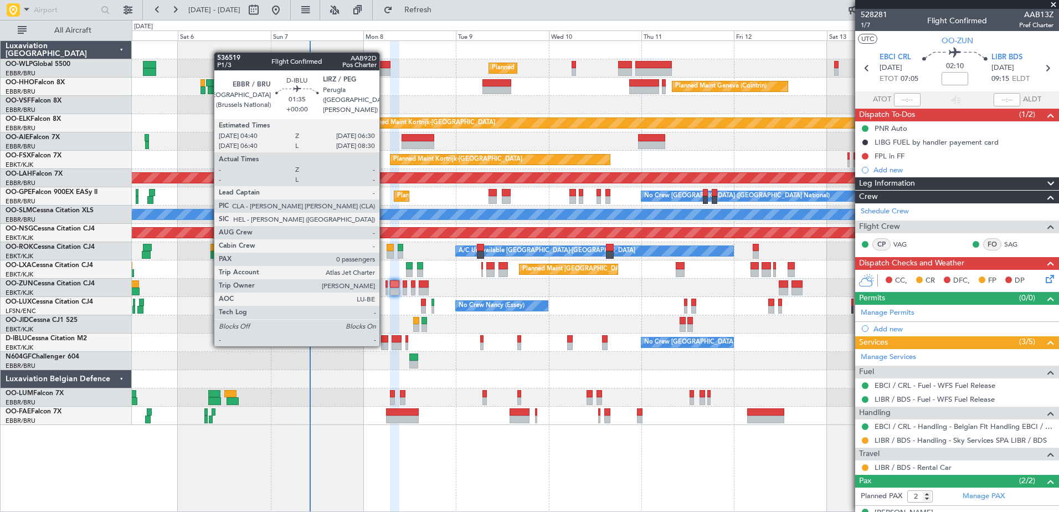
click at [384, 345] on div at bounding box center [384, 346] width 7 height 8
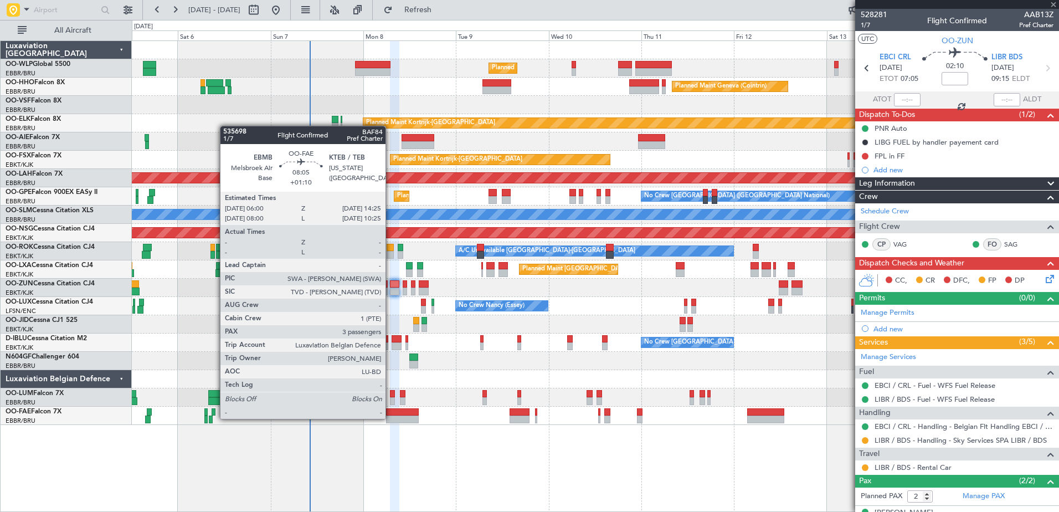
type input "0"
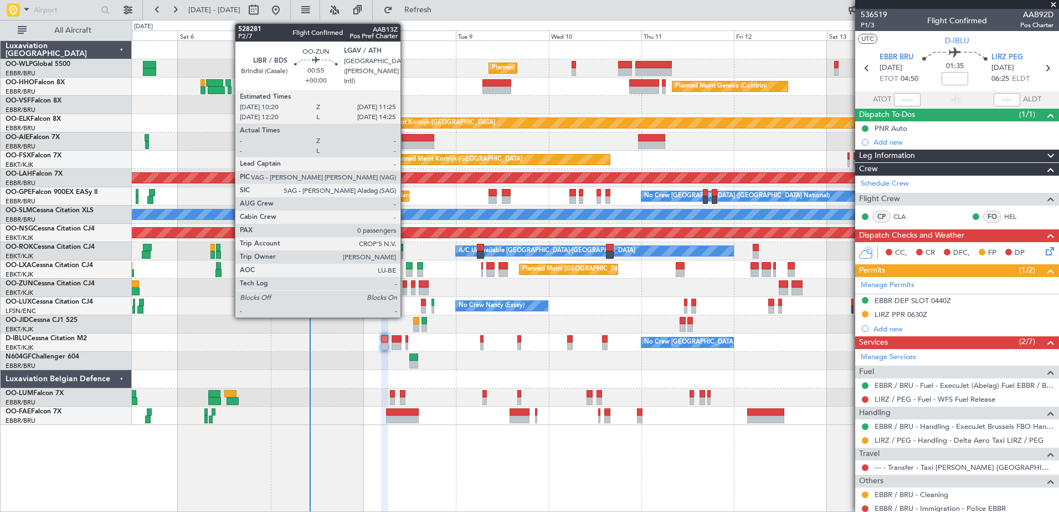
click at [405, 292] on div at bounding box center [404, 291] width 4 height 8
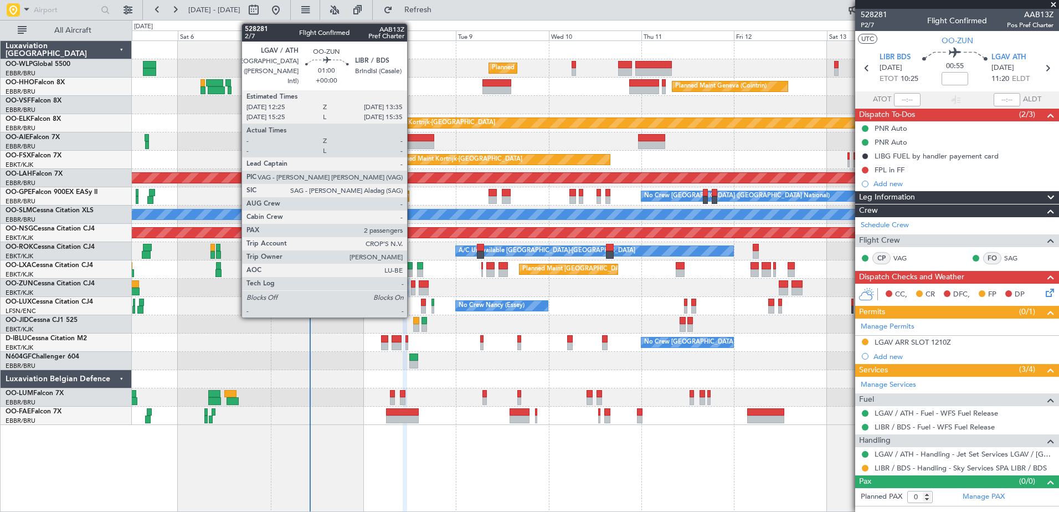
click at [412, 287] on div at bounding box center [413, 291] width 5 height 8
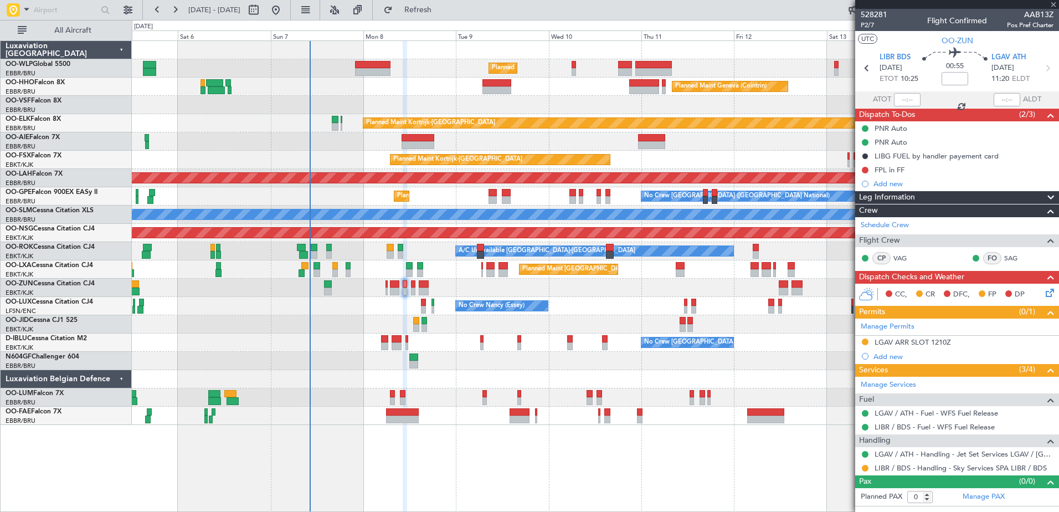
type input "2"
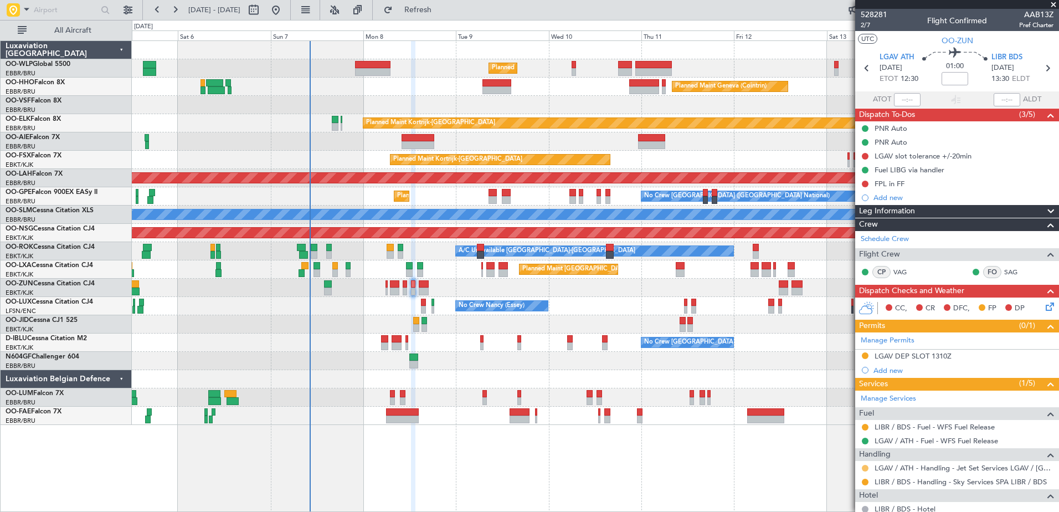
click at [865, 467] on button at bounding box center [864, 468] width 7 height 7
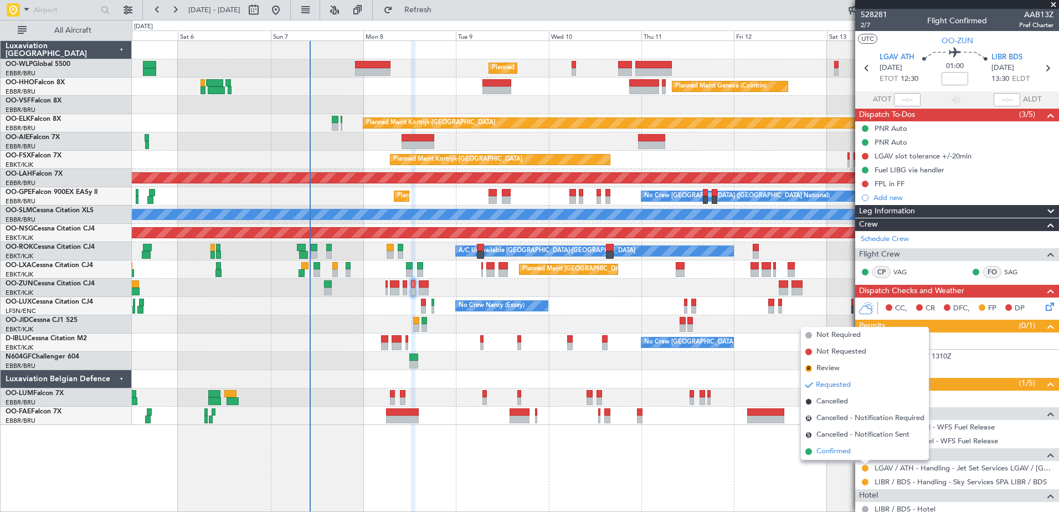
click at [819, 452] on span "Confirmed" at bounding box center [833, 451] width 34 height 11
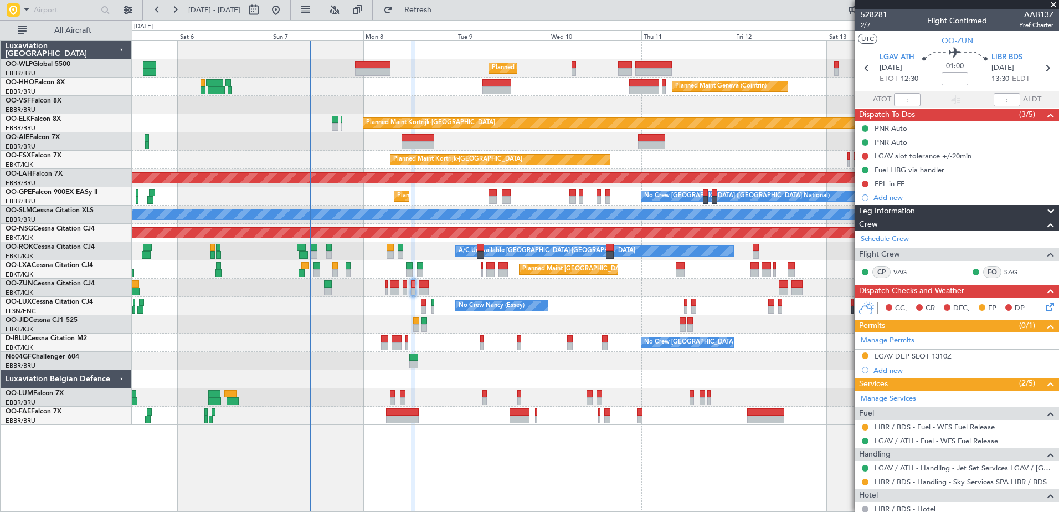
scroll to position [112, 0]
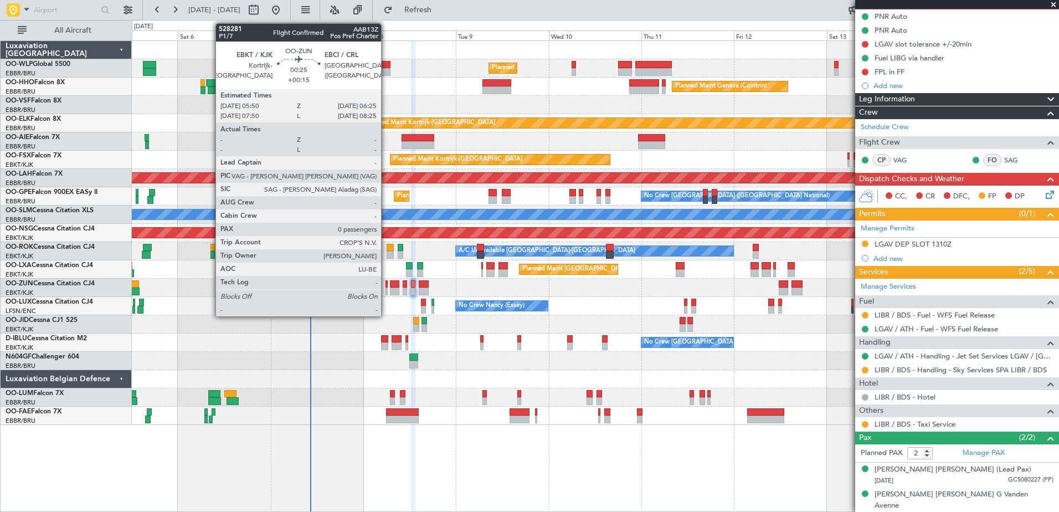
click at [386, 287] on div at bounding box center [386, 291] width 3 height 8
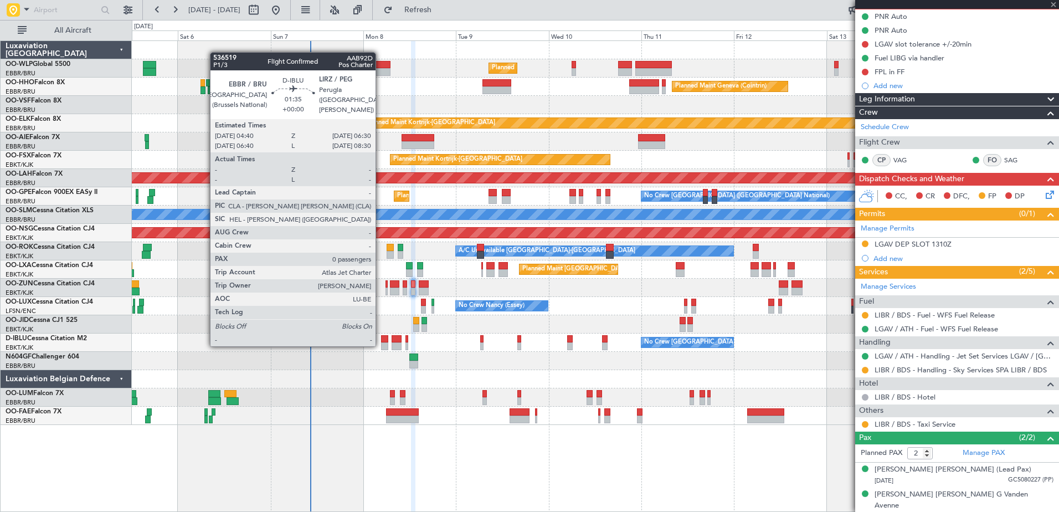
type input "+00:15"
type input "0"
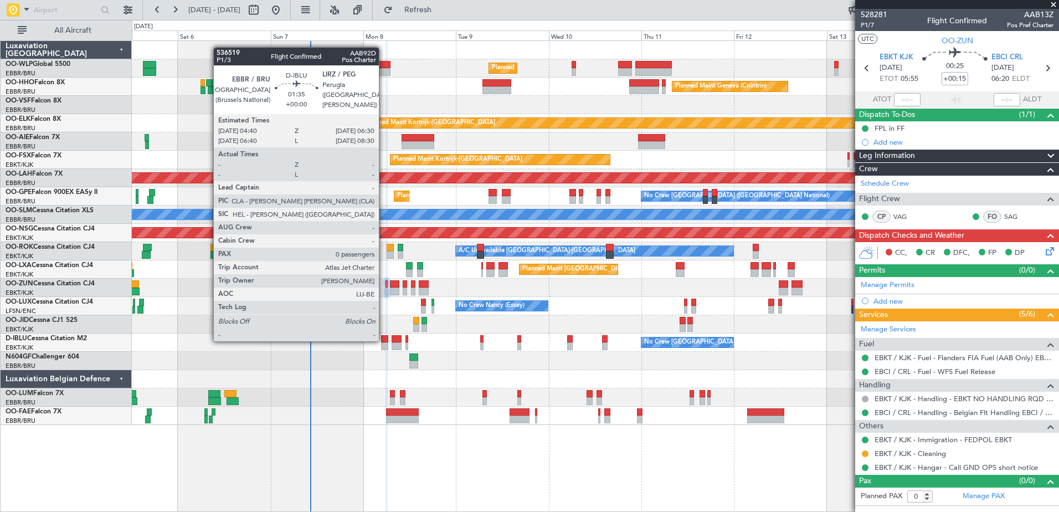
click at [384, 340] on div at bounding box center [384, 339] width 7 height 8
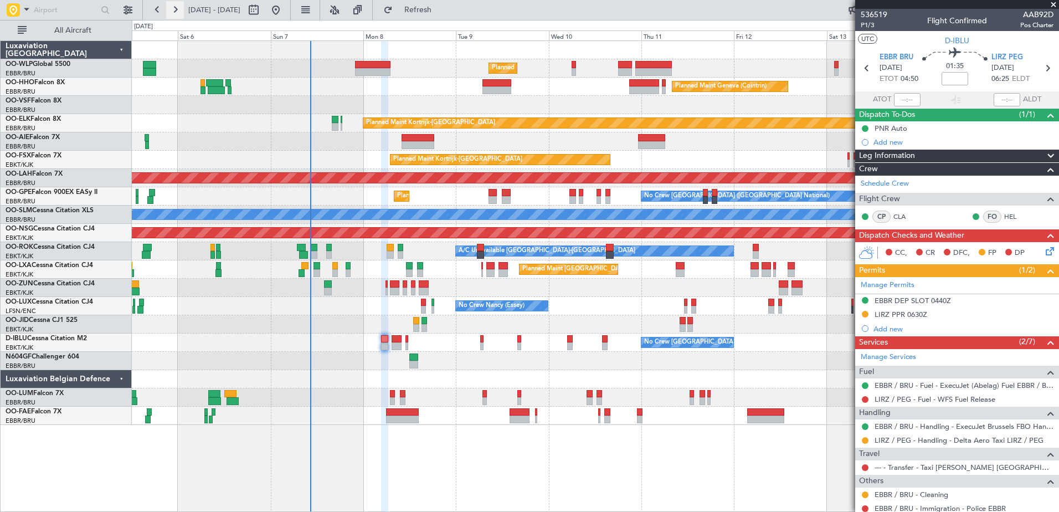
click at [178, 11] on button at bounding box center [175, 10] width 18 height 18
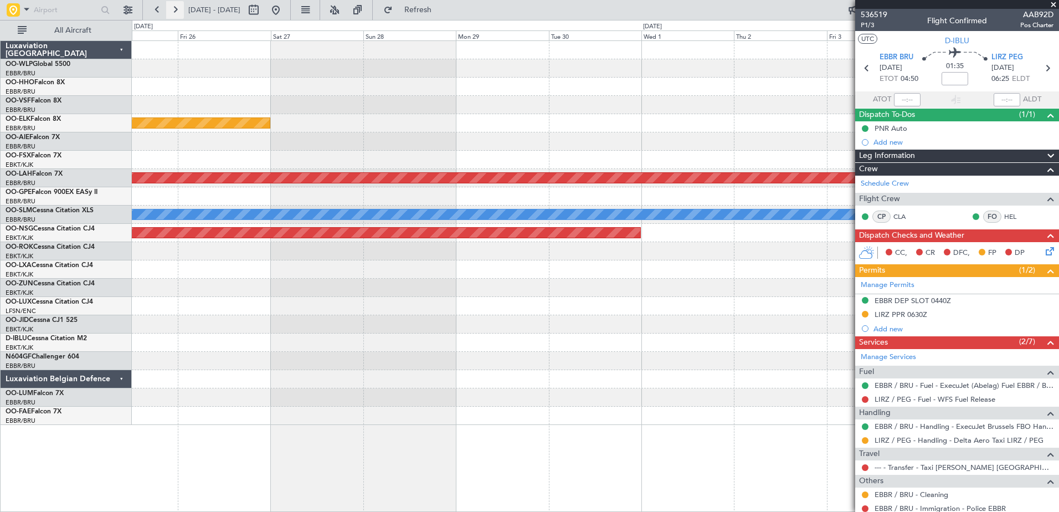
click at [178, 11] on button at bounding box center [175, 10] width 18 height 18
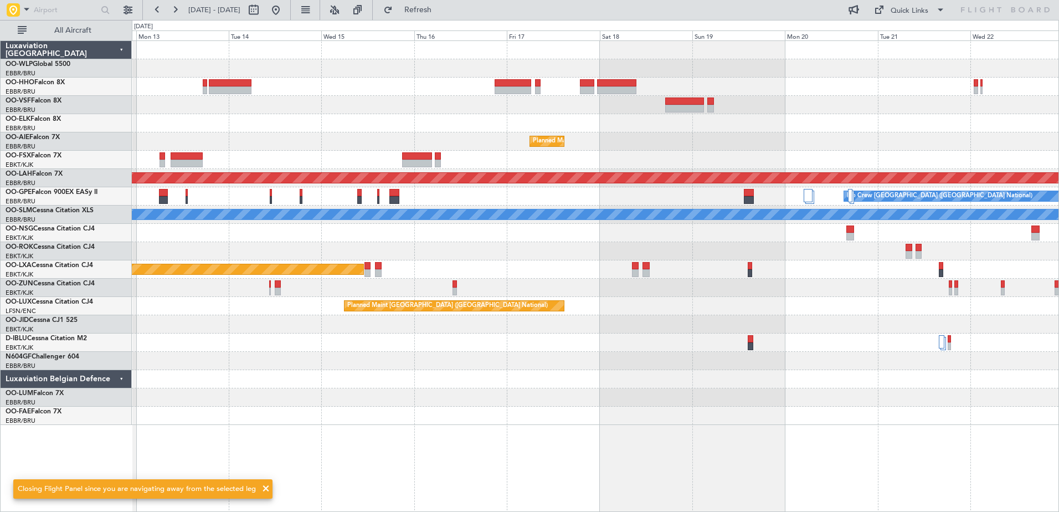
click at [270, 101] on div "Planned Maint [GEOGRAPHIC_DATA] ([GEOGRAPHIC_DATA] National) Planned [GEOGRAPHI…" at bounding box center [595, 233] width 926 height 384
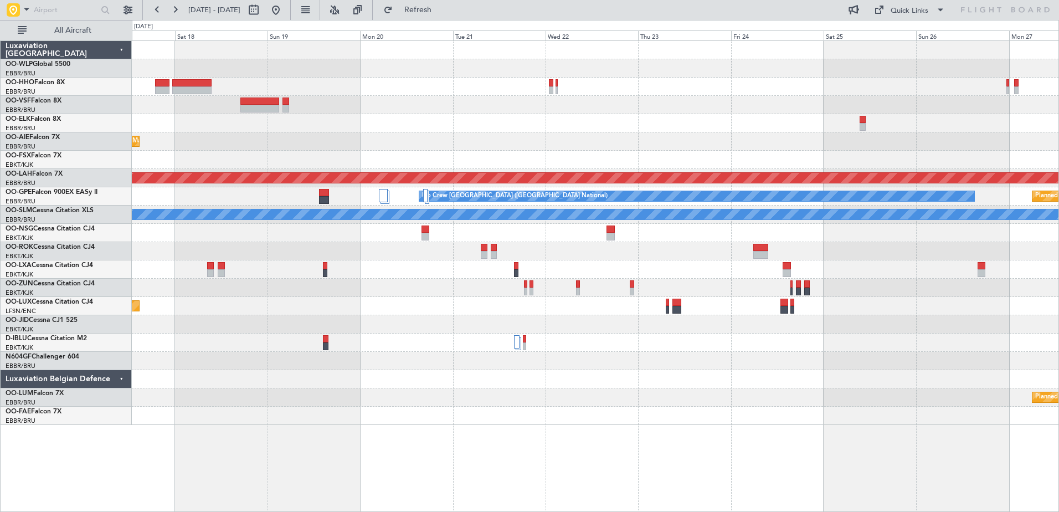
click at [412, 99] on div "Planned Maint [GEOGRAPHIC_DATA] ([GEOGRAPHIC_DATA] National) Planned [GEOGRAPHI…" at bounding box center [595, 233] width 926 height 384
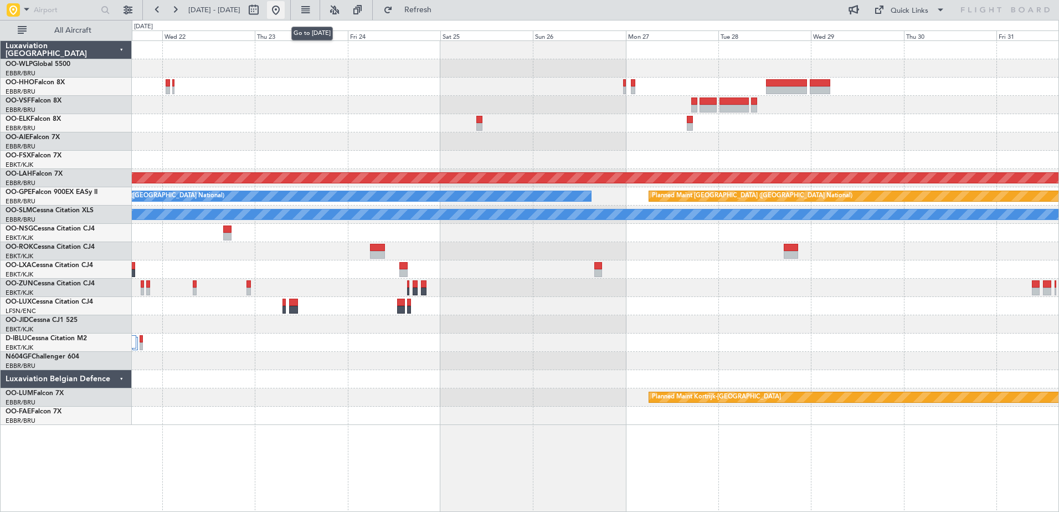
click at [285, 9] on button at bounding box center [276, 10] width 18 height 18
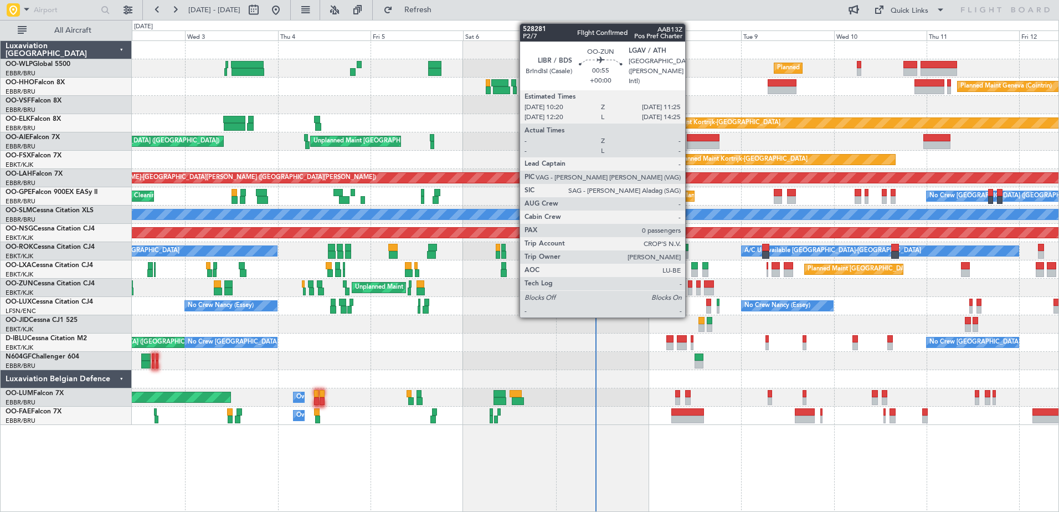
click at [690, 286] on div at bounding box center [690, 284] width 4 height 8
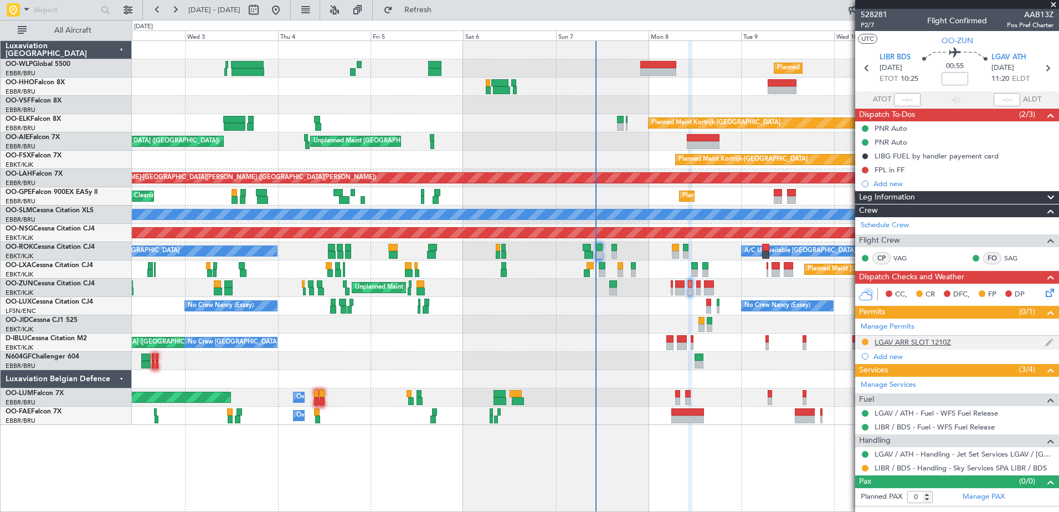
click at [935, 341] on div "LGAV ARR SLOT 1210Z" at bounding box center [912, 341] width 76 height 9
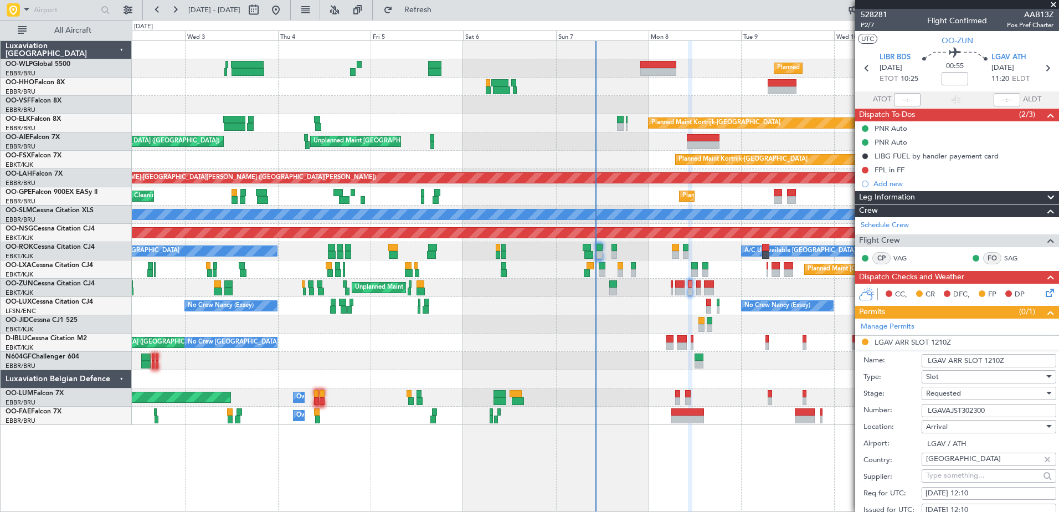
scroll to position [111, 0]
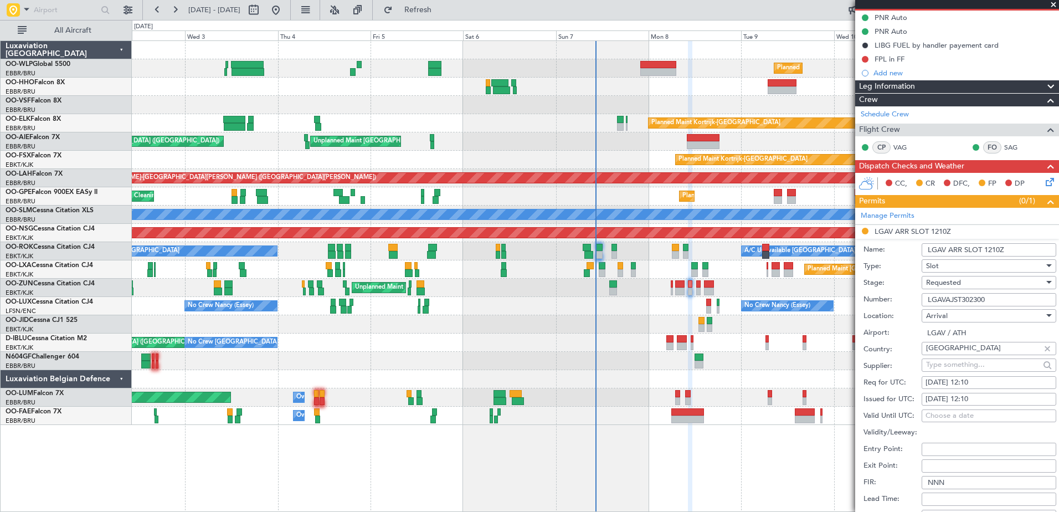
click at [976, 381] on div "[DATE] 12:10" at bounding box center [988, 382] width 127 height 11
select select "9"
select select "2025"
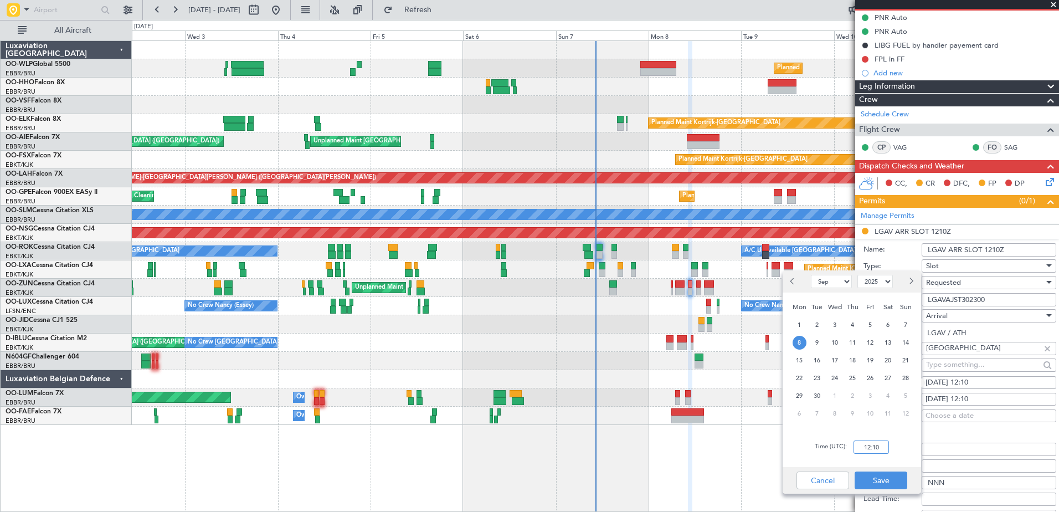
click at [869, 450] on input "12:10" at bounding box center [870, 446] width 35 height 13
type input "11:25"
click at [884, 478] on button "Save" at bounding box center [880, 480] width 53 height 18
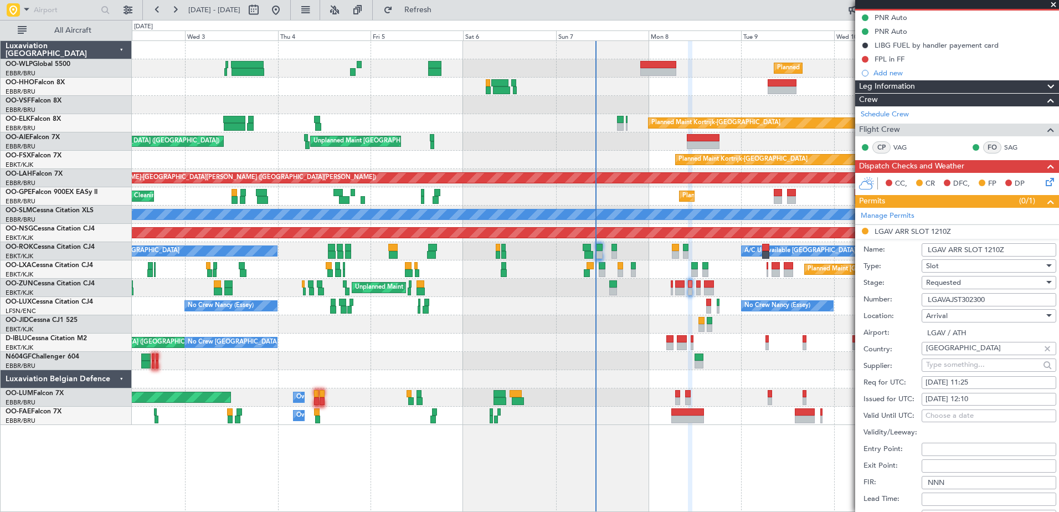
click at [968, 398] on div "[DATE] 12:10" at bounding box center [988, 399] width 127 height 11
select select "9"
select select "2025"
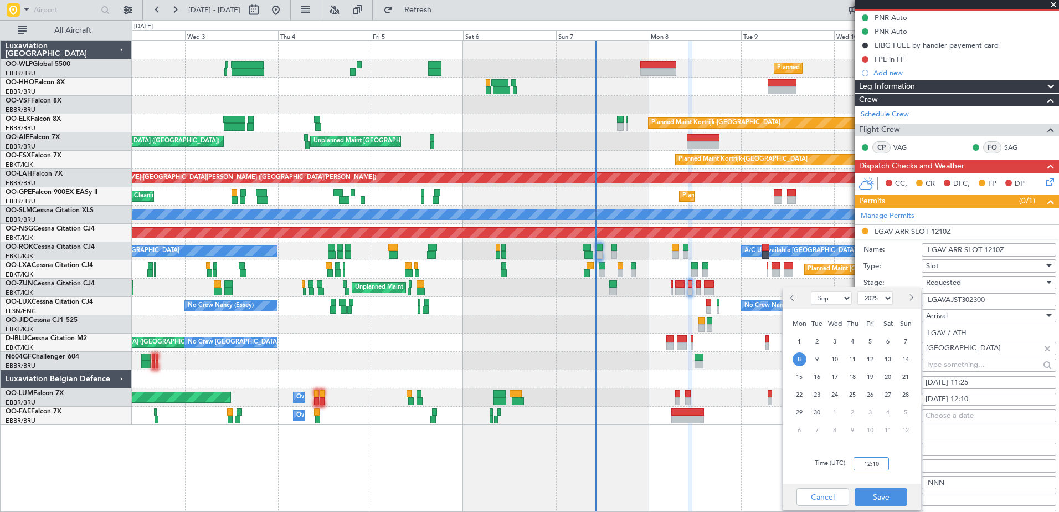
click at [871, 464] on input "12:10" at bounding box center [870, 463] width 35 height 13
type input "11:25"
click at [878, 493] on button "Save" at bounding box center [880, 497] width 53 height 18
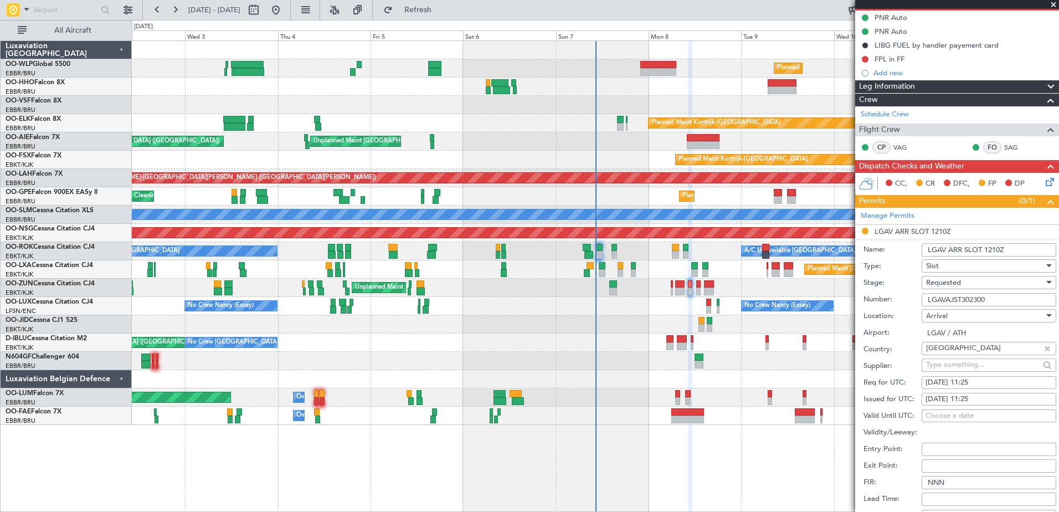
scroll to position [277, 0]
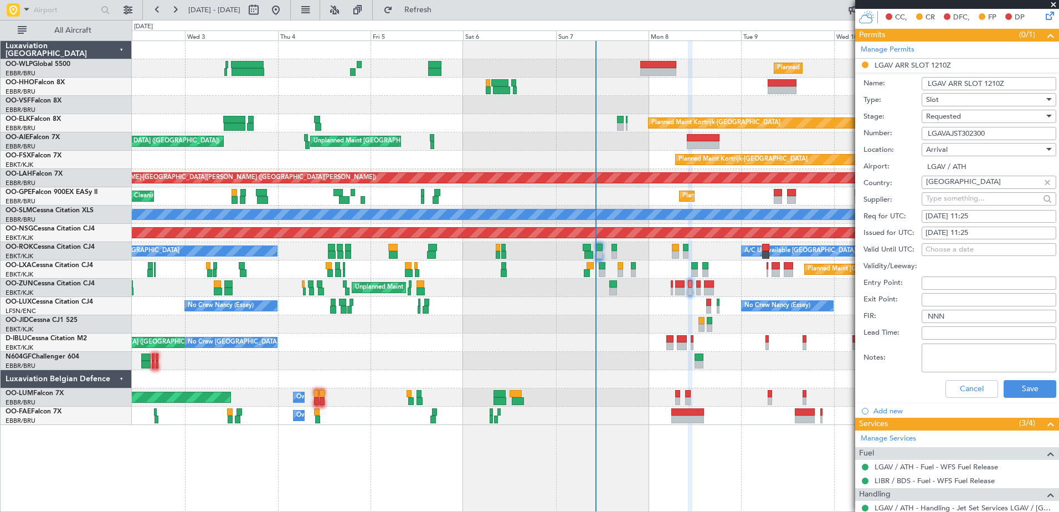
click at [980, 118] on div "Requested" at bounding box center [985, 116] width 118 height 17
click at [969, 194] on span "Received OK" at bounding box center [984, 200] width 116 height 17
click at [1018, 392] on button "Save" at bounding box center [1029, 389] width 53 height 18
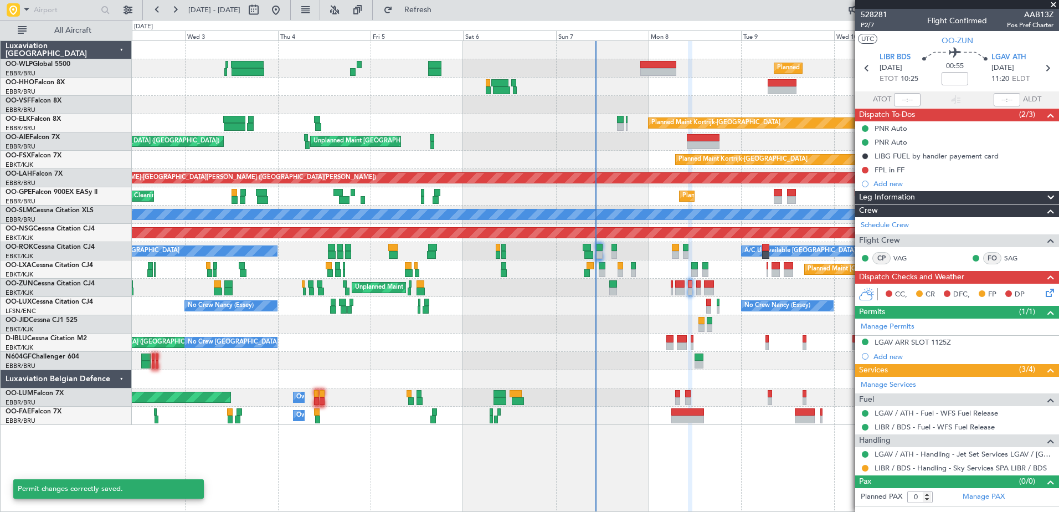
scroll to position [0, 0]
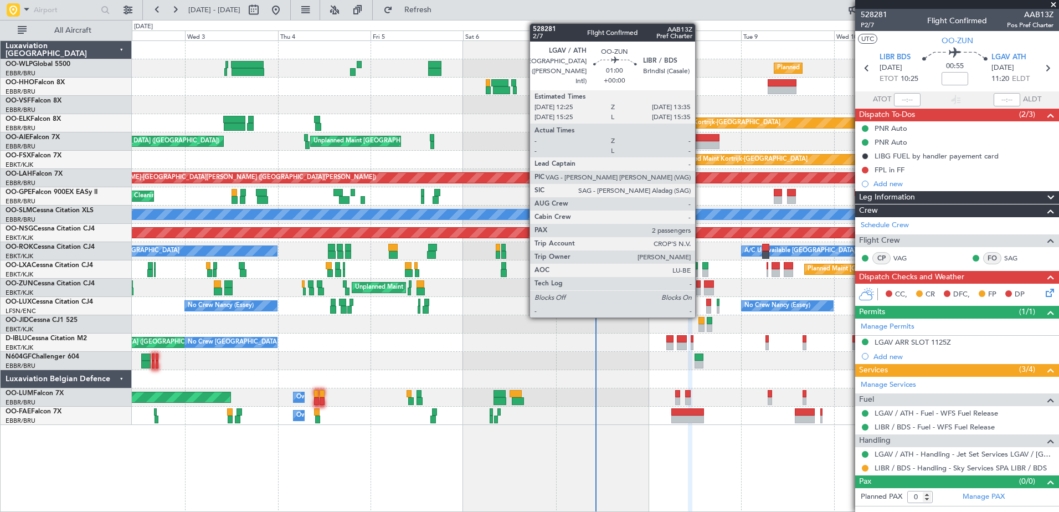
click at [700, 287] on div at bounding box center [698, 284] width 5 height 8
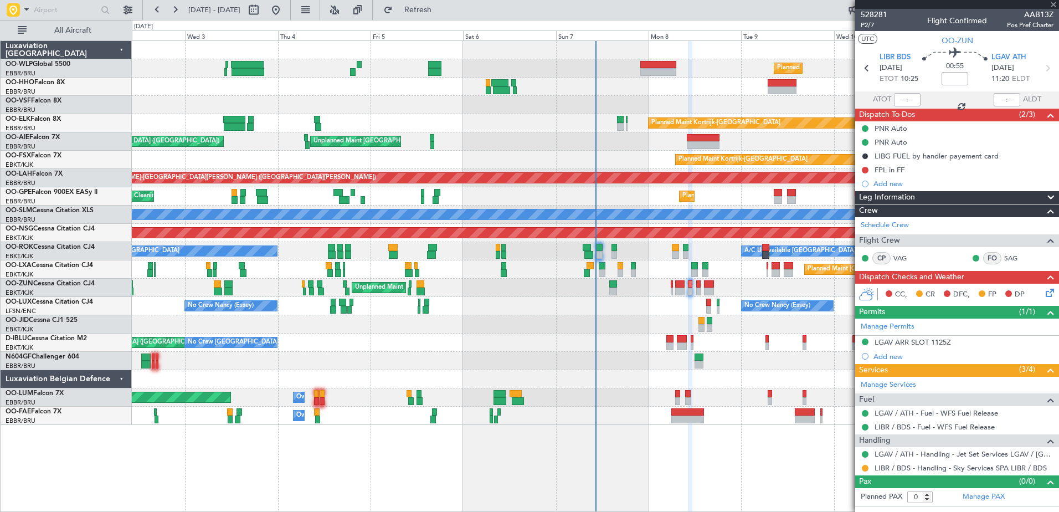
type input "2"
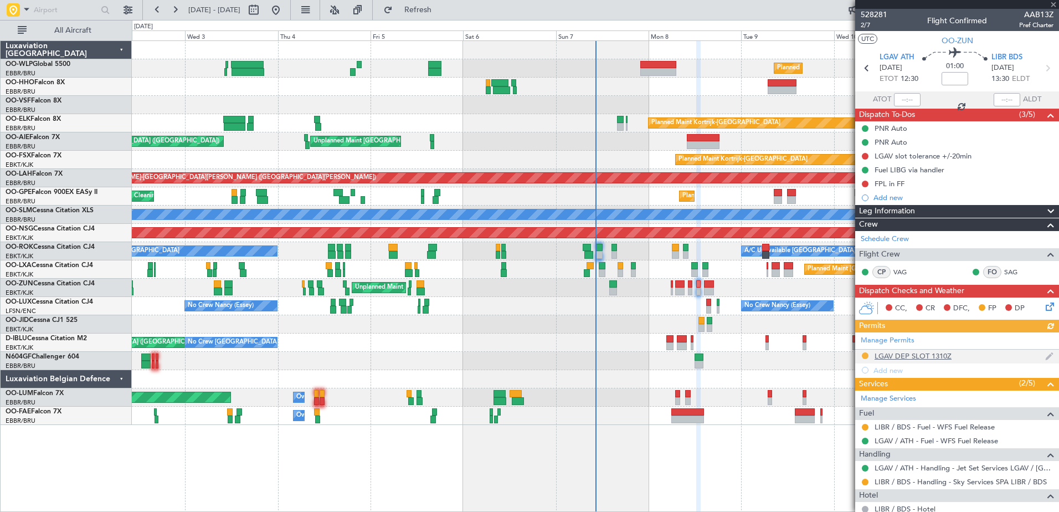
drag, startPoint x: 921, startPoint y: 355, endPoint x: 930, endPoint y: 355, distance: 9.4
click at [921, 355] on div "Manage Permits LGAV DEP SLOT 1310Z Add new" at bounding box center [957, 354] width 204 height 45
click at [931, 352] on div "LGAV DEP SLOT 1310Z" at bounding box center [912, 355] width 77 height 9
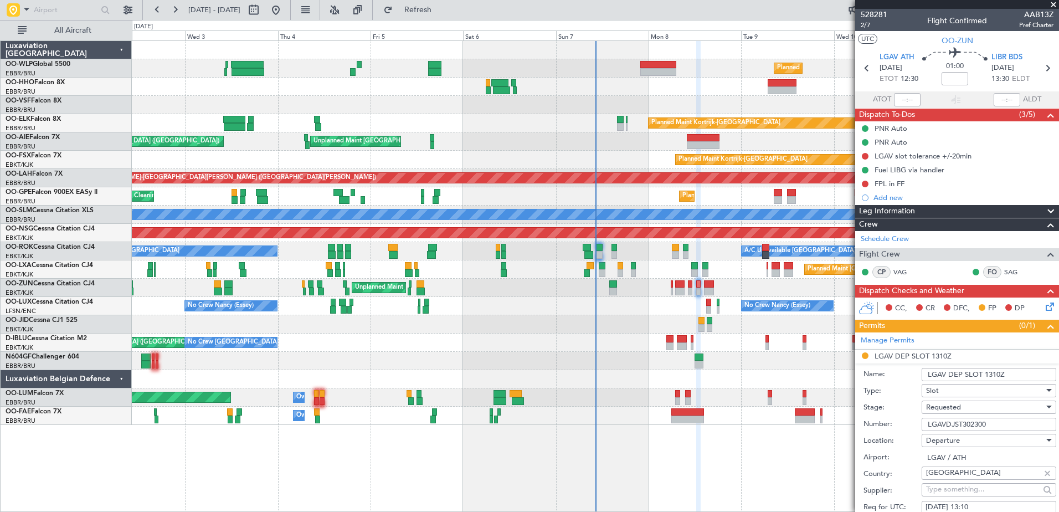
scroll to position [111, 0]
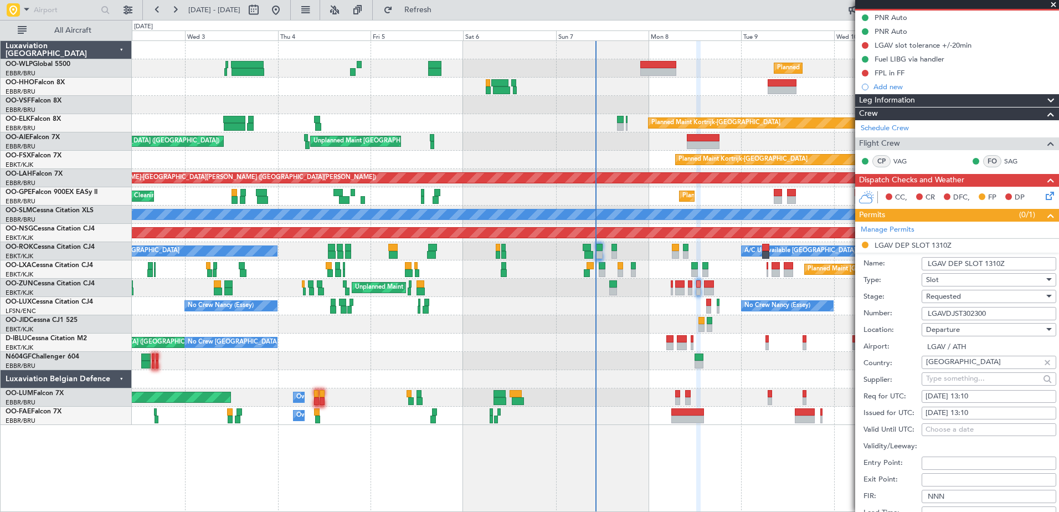
click at [959, 297] on span "Requested" at bounding box center [943, 296] width 35 height 10
click at [956, 378] on span "Received OK" at bounding box center [984, 379] width 116 height 17
click at [981, 391] on div "08/09/2025 13:10" at bounding box center [988, 396] width 127 height 11
select select "9"
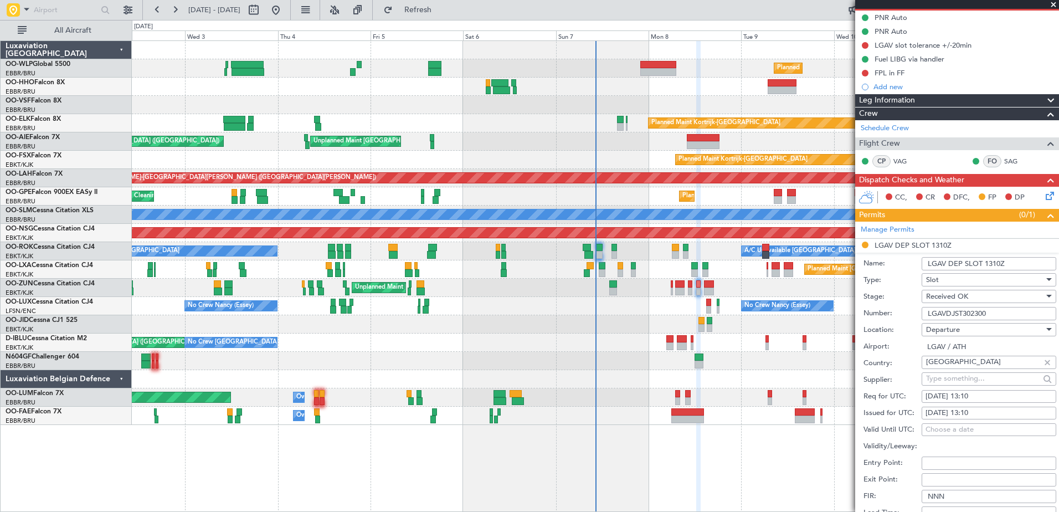
select select "2025"
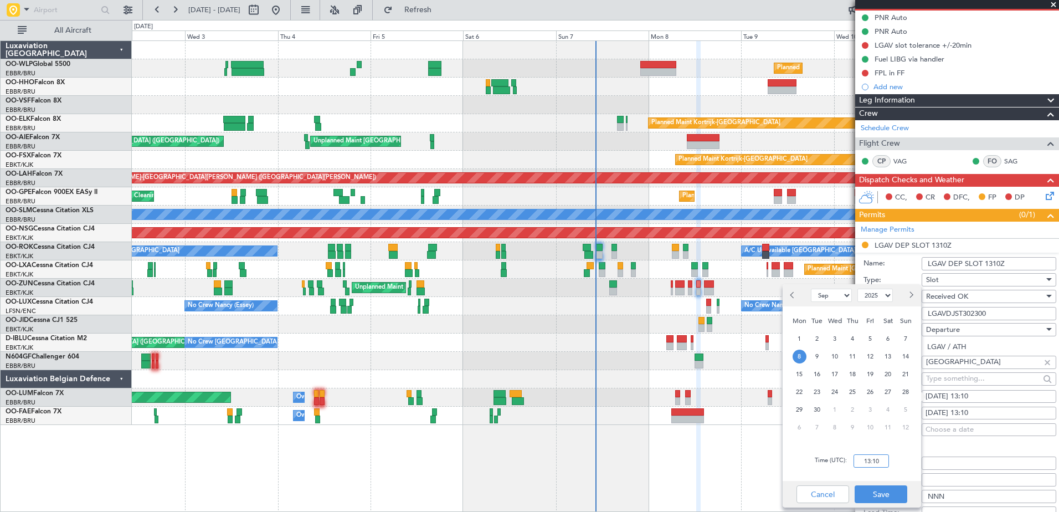
click at [864, 465] on input "13:10" at bounding box center [870, 460] width 35 height 13
type input "12:25"
click at [887, 492] on button "Save" at bounding box center [880, 494] width 53 height 18
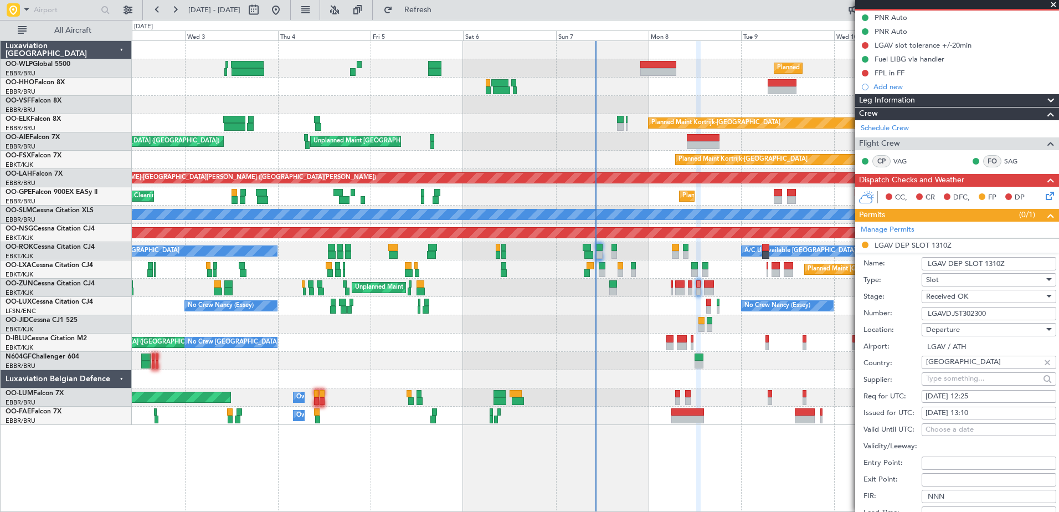
click at [979, 411] on div "08/09/2025 13:10" at bounding box center [988, 412] width 127 height 11
select select "9"
select select "2025"
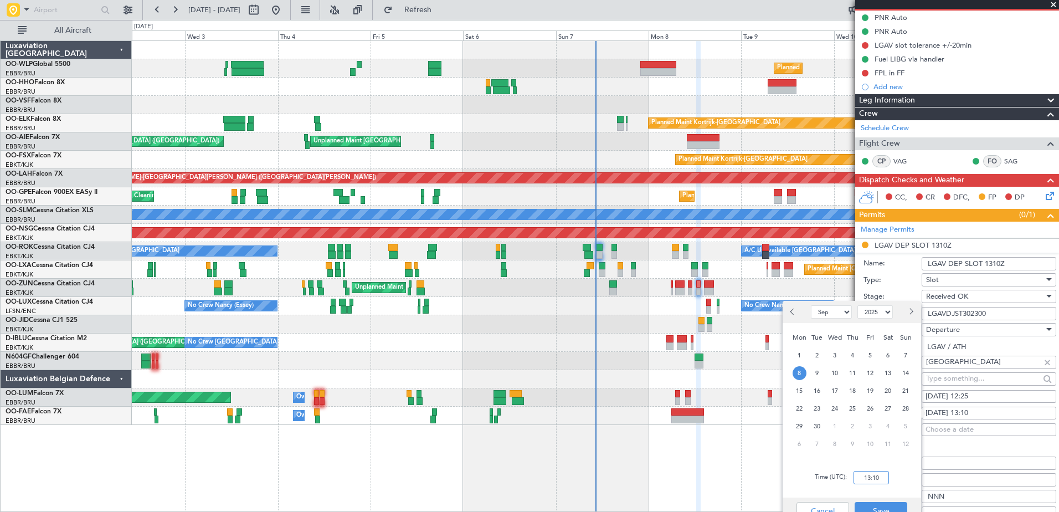
click at [875, 477] on input "13:10" at bounding box center [870, 477] width 35 height 13
type input "12:25"
click at [881, 504] on button "Save" at bounding box center [880, 511] width 53 height 18
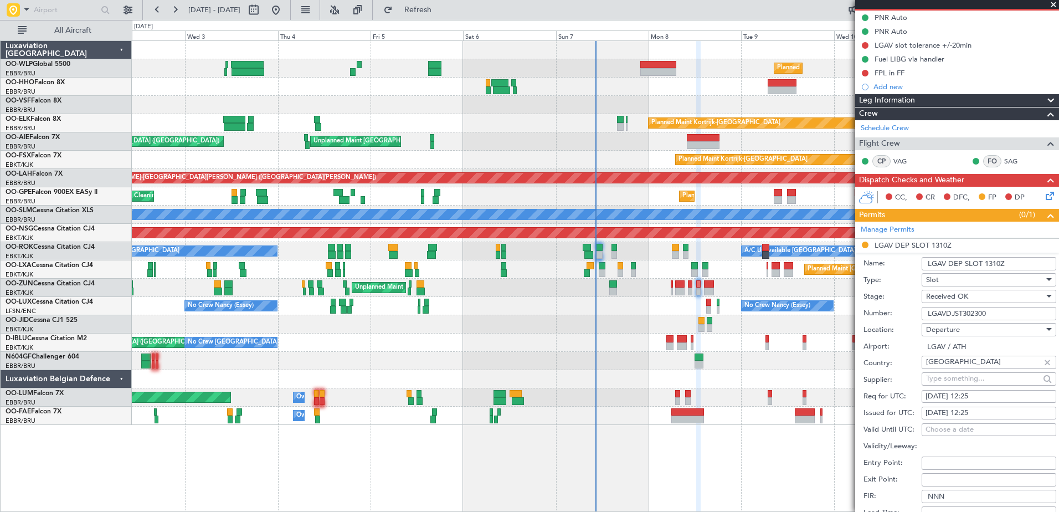
scroll to position [277, 0]
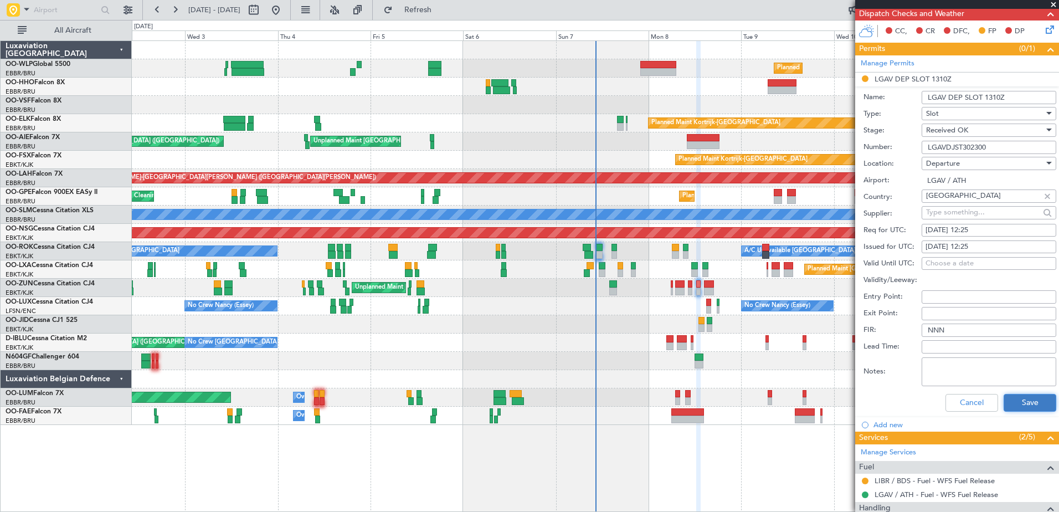
click at [1016, 402] on button "Save" at bounding box center [1029, 403] width 53 height 18
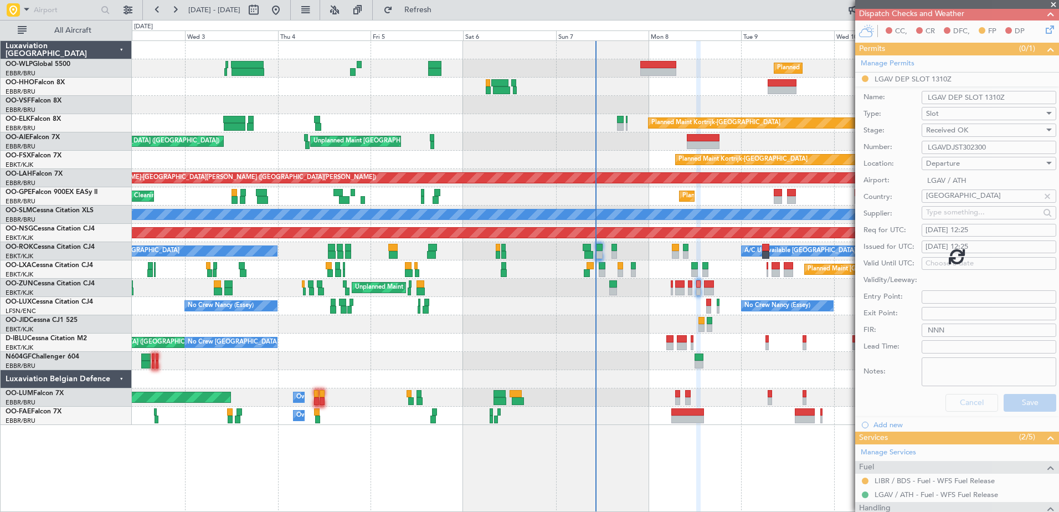
scroll to position [112, 0]
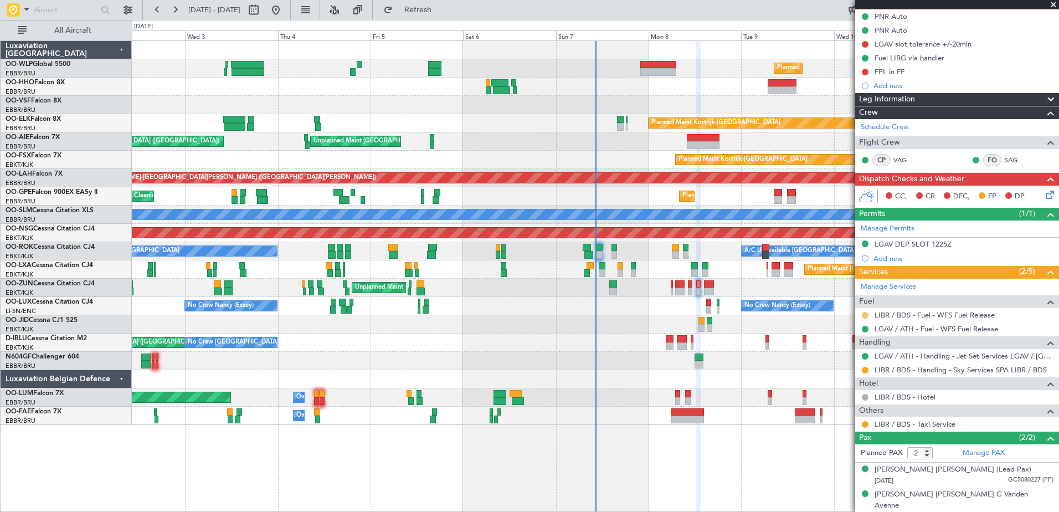
click at [867, 314] on button at bounding box center [864, 315] width 7 height 7
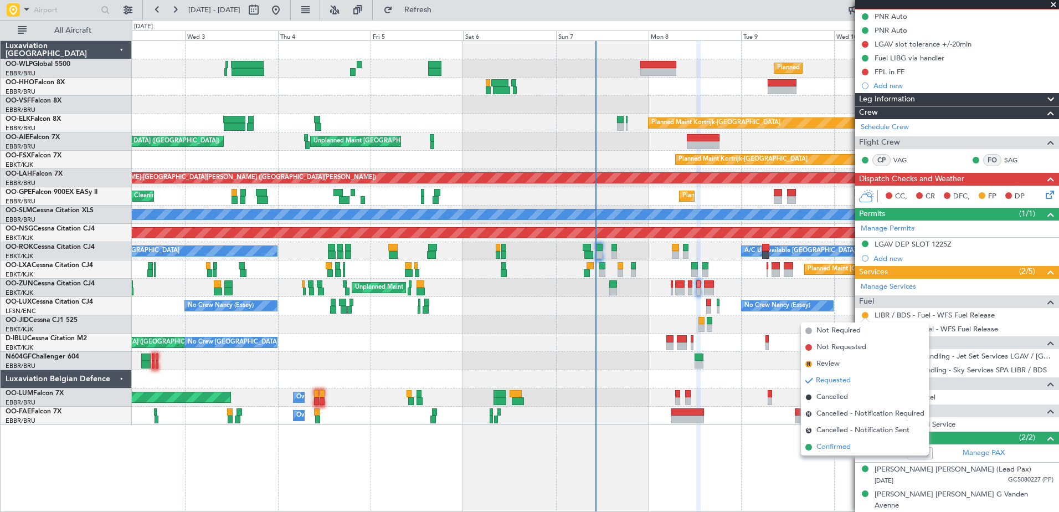
click at [834, 446] on span "Confirmed" at bounding box center [833, 446] width 34 height 11
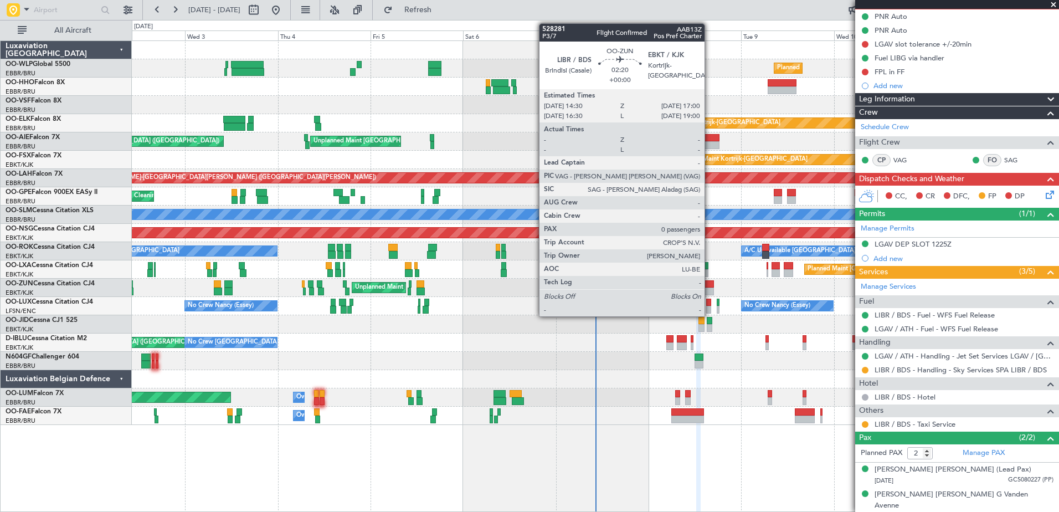
click at [709, 289] on div at bounding box center [709, 291] width 10 height 8
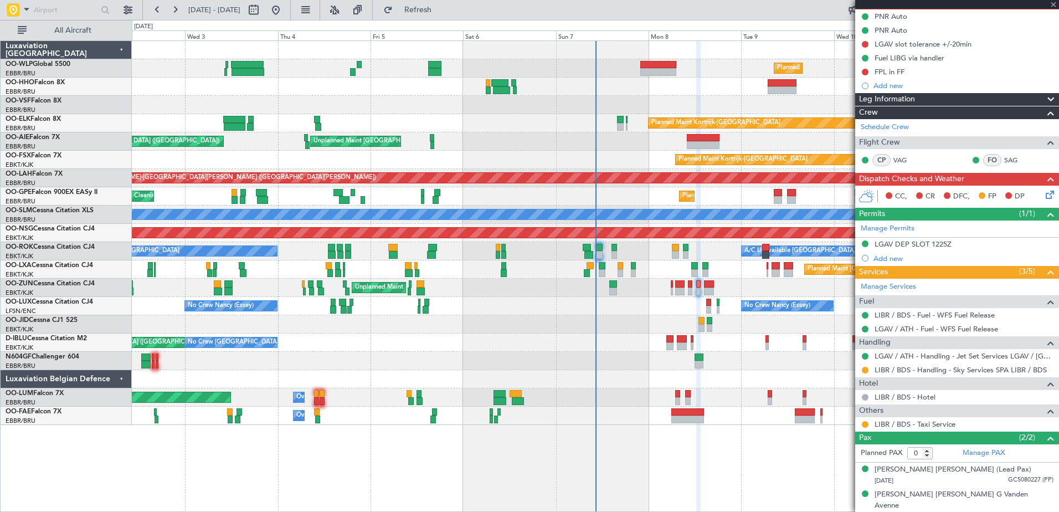
scroll to position [0, 0]
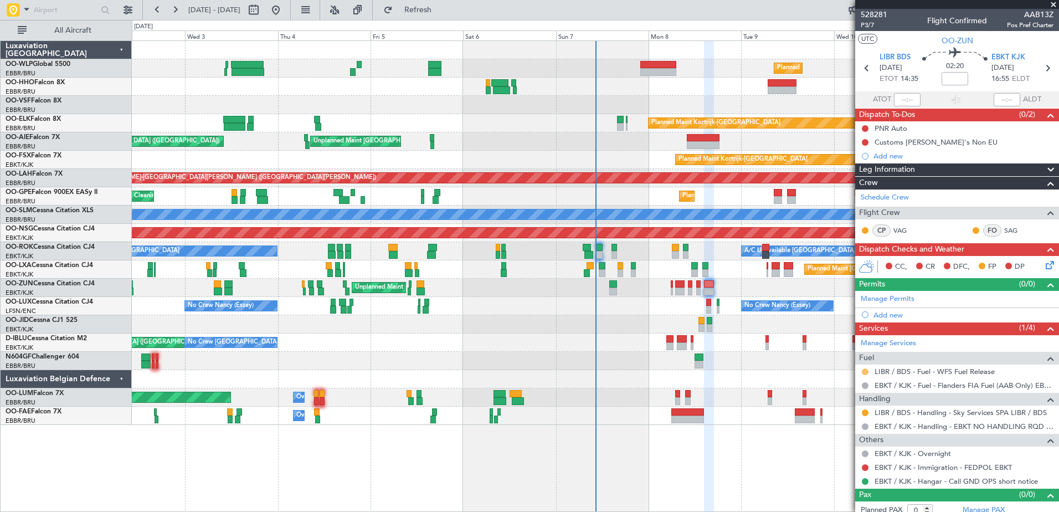
click at [865, 371] on button at bounding box center [864, 371] width 7 height 7
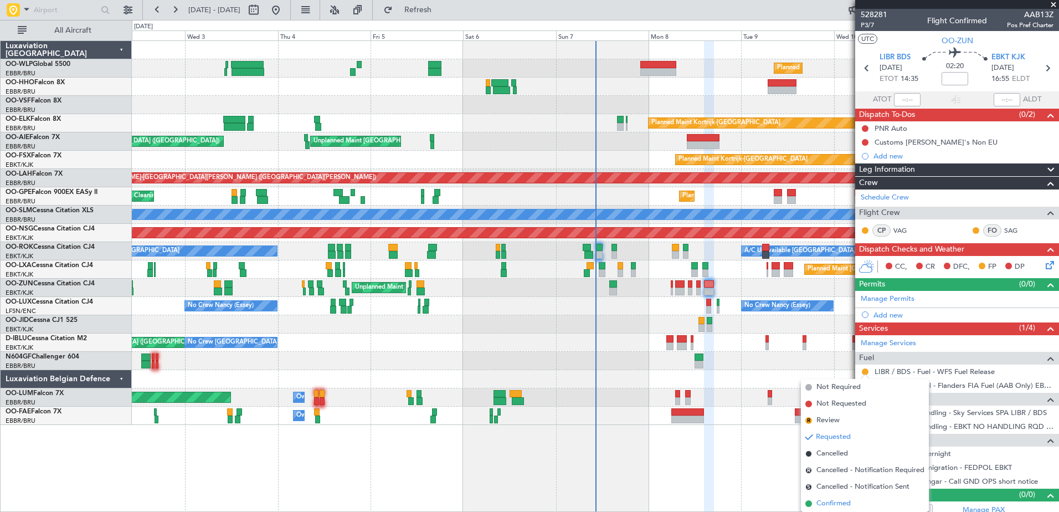
click at [838, 499] on span "Confirmed" at bounding box center [833, 503] width 34 height 11
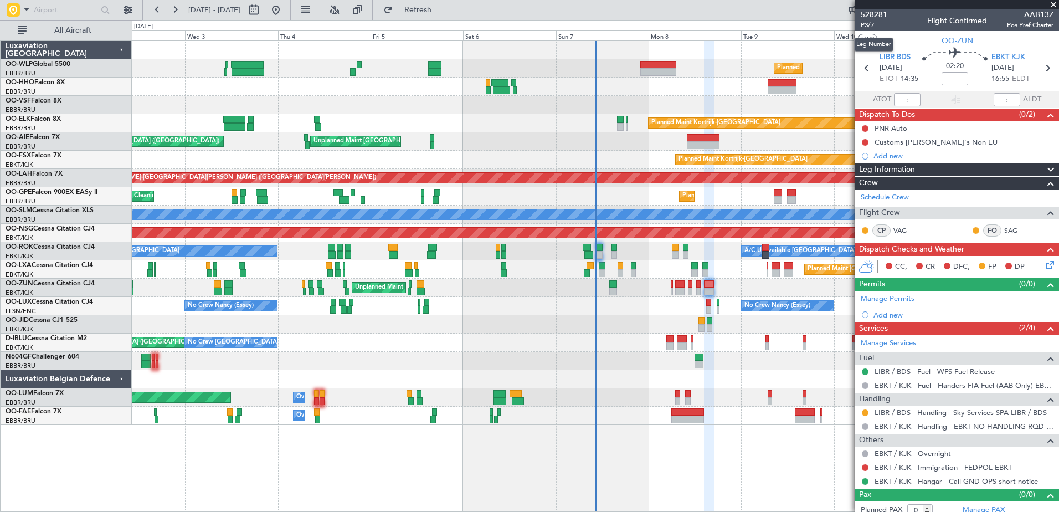
click at [869, 24] on span "P3/7" at bounding box center [873, 24] width 27 height 9
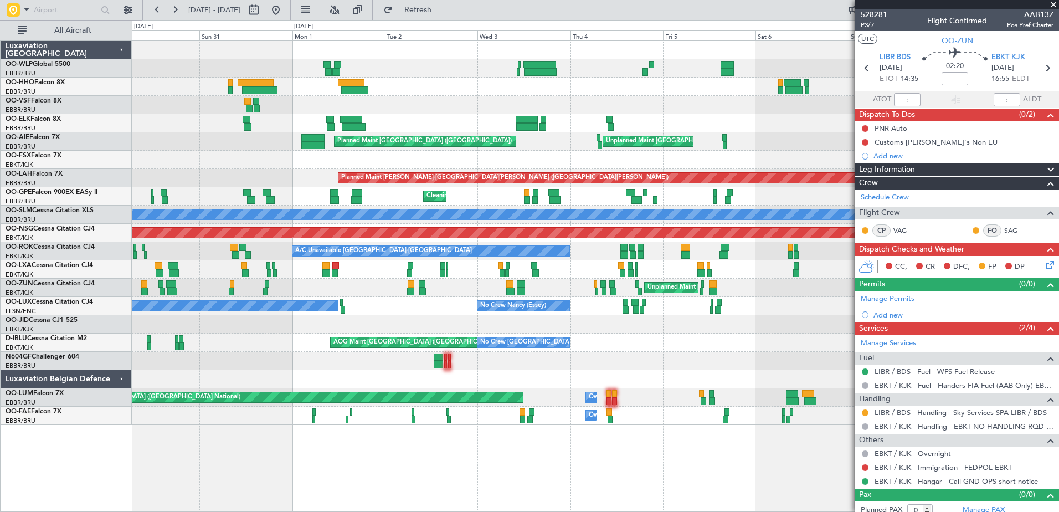
click at [801, 371] on div "Planned Maint Milan (Linate) Planned Maint Berlin (Brandenburg) Planned Maint G…" at bounding box center [595, 233] width 926 height 384
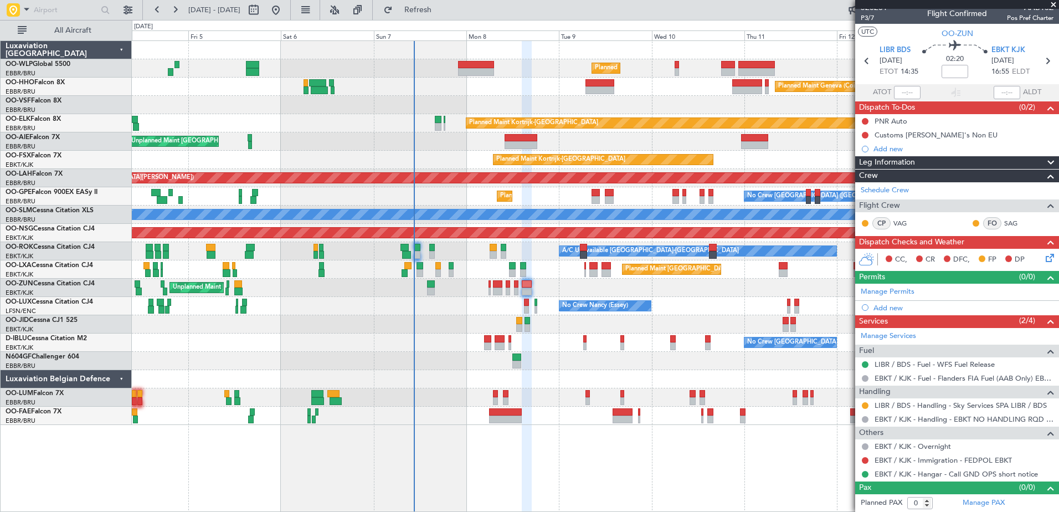
click at [215, 373] on div "Planned Maint Milan (Linate) Planned Maint Geneva (Cointrin) Planned Maint Kort…" at bounding box center [595, 233] width 926 height 384
click at [966, 458] on link "EBKT / KJK - Immigration - FEDPOL EBKT" at bounding box center [942, 459] width 137 height 9
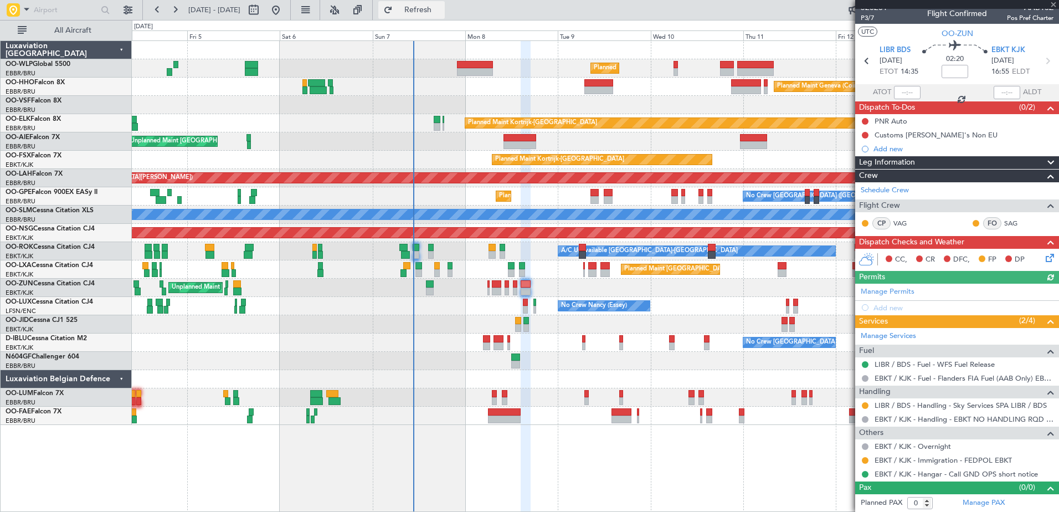
click at [445, 18] on button "Refresh" at bounding box center [411, 10] width 66 height 18
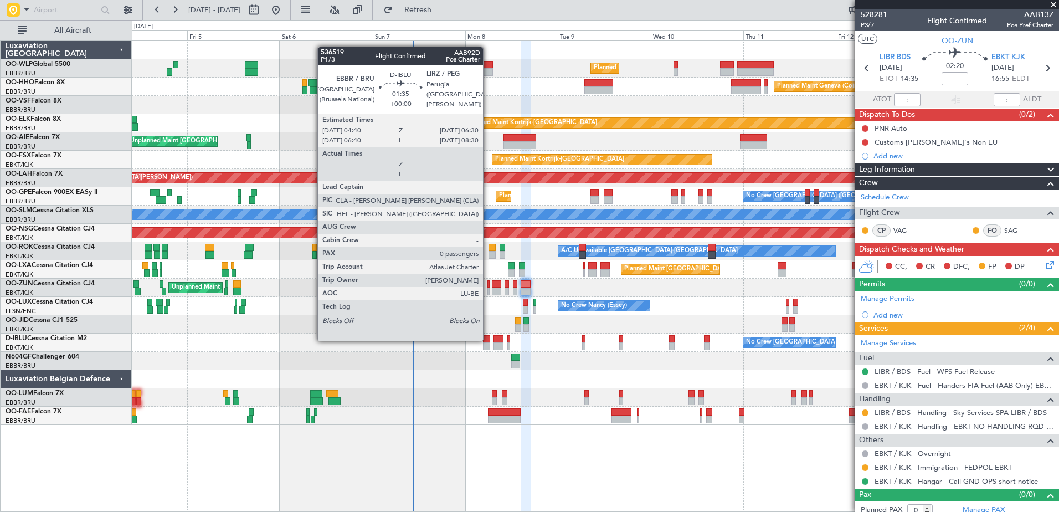
click at [484, 341] on div at bounding box center [486, 339] width 7 height 8
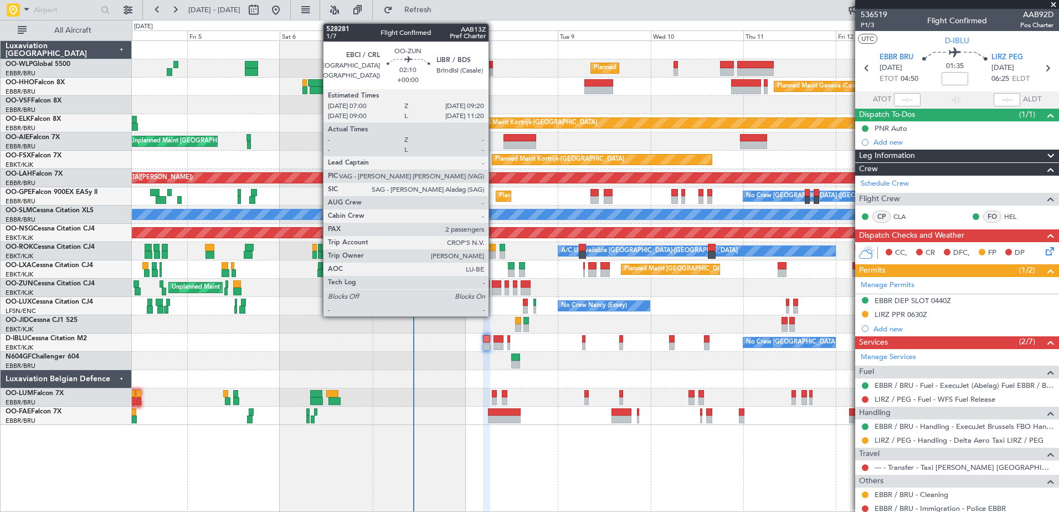
click at [493, 283] on div at bounding box center [496, 284] width 9 height 8
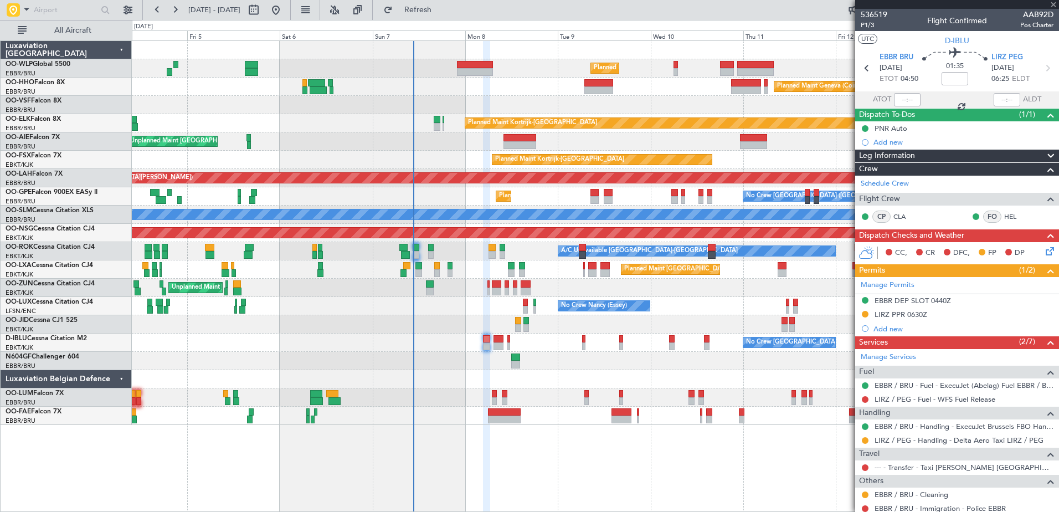
type input "2"
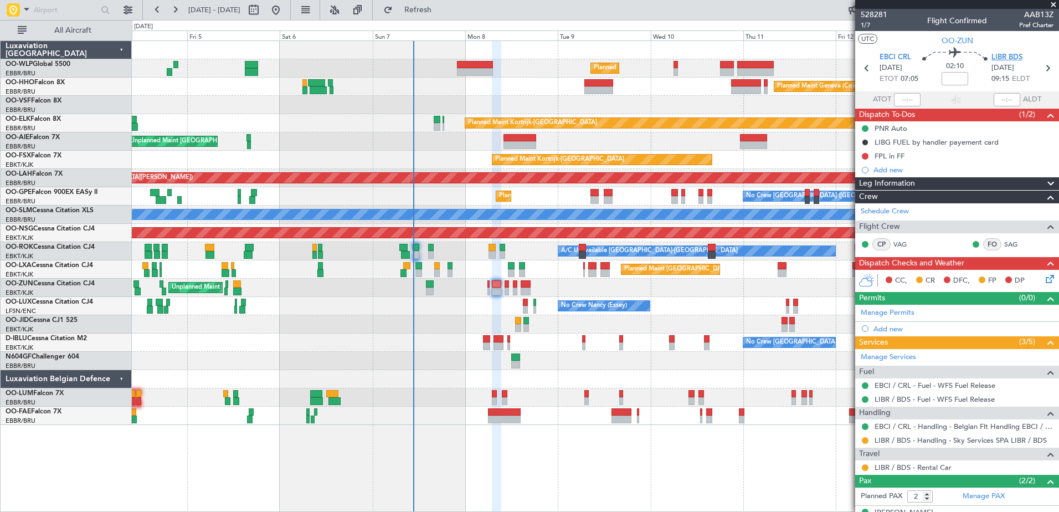
click at [991, 54] on span "LIBR BDS" at bounding box center [1006, 57] width 31 height 11
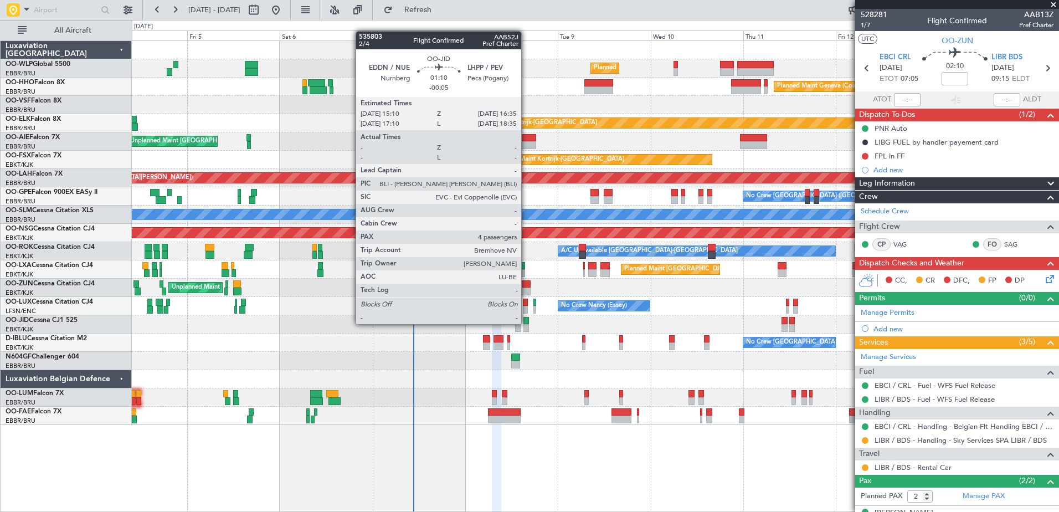
click at [526, 323] on div at bounding box center [526, 321] width 6 height 8
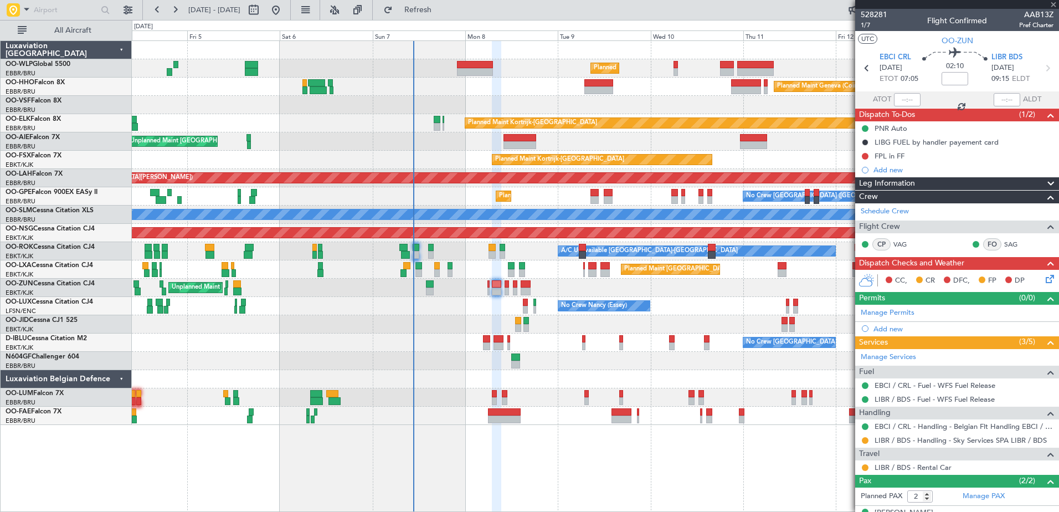
type input "-00:05"
type input "4"
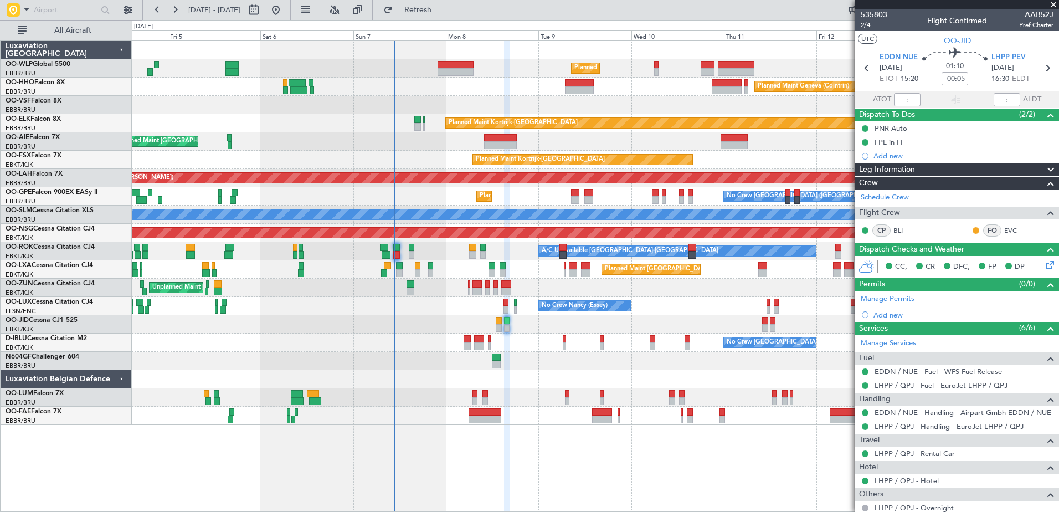
click at [427, 355] on div "Planned Maint Milan (Linate) Planned Maint Geneva (Cointrin) Planned Maint Kort…" at bounding box center [595, 233] width 926 height 384
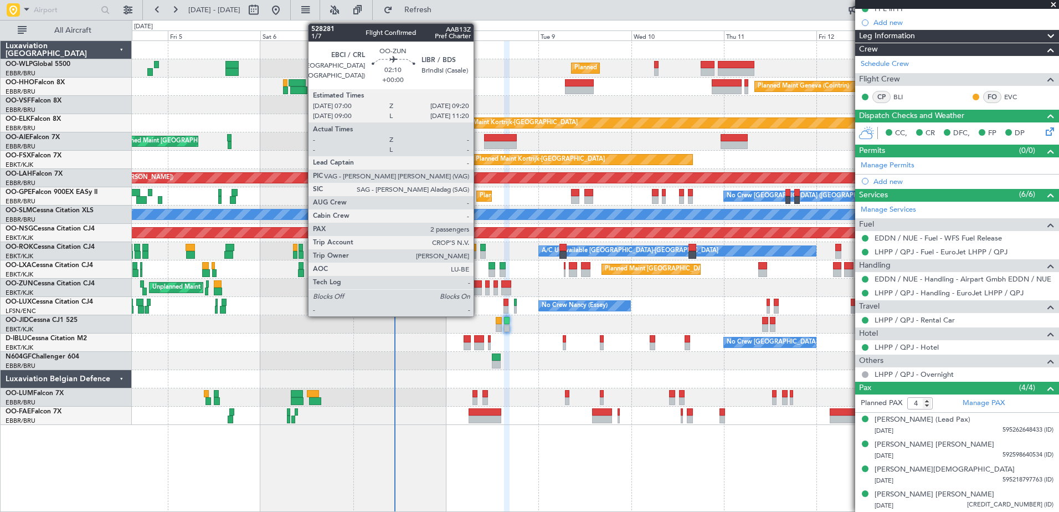
click at [478, 291] on div at bounding box center [476, 291] width 9 height 8
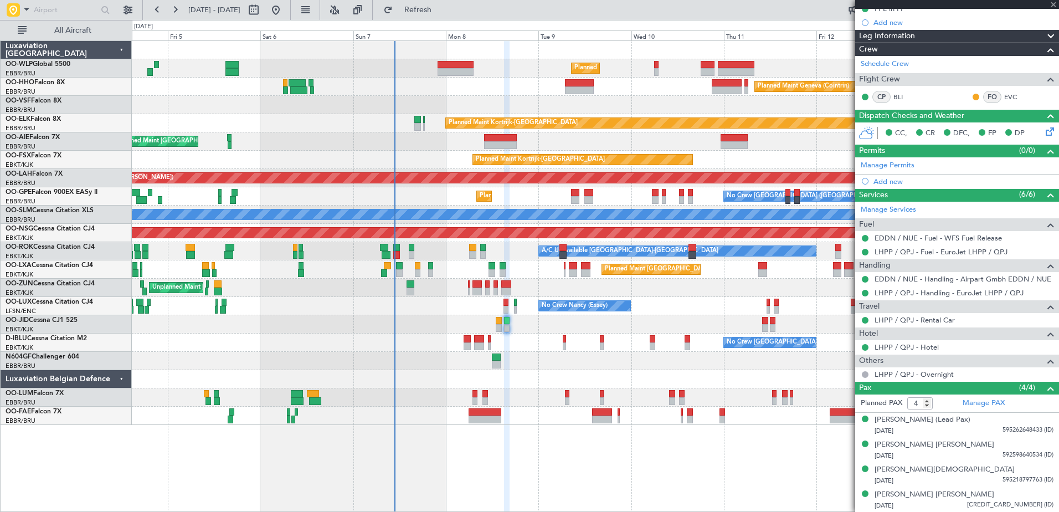
type input "2"
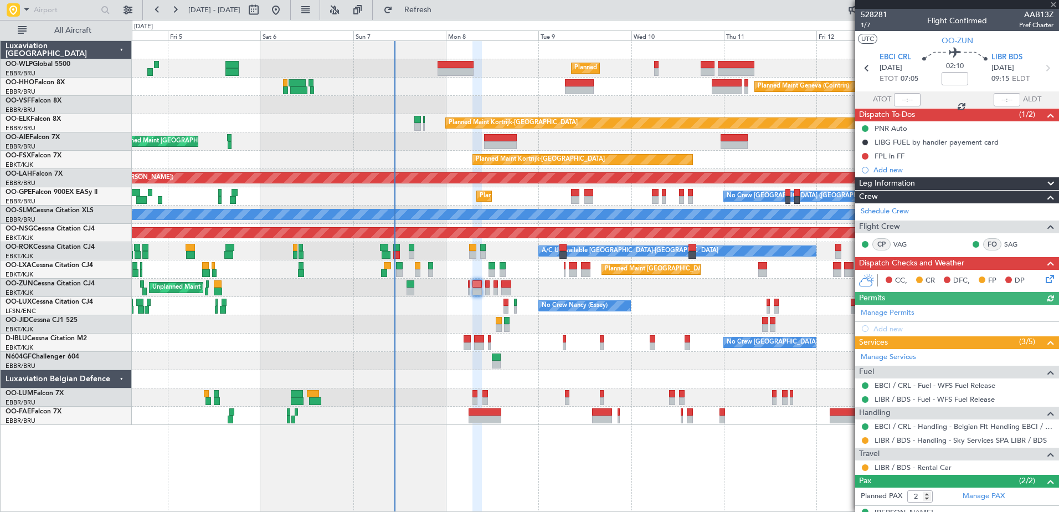
scroll to position [43, 0]
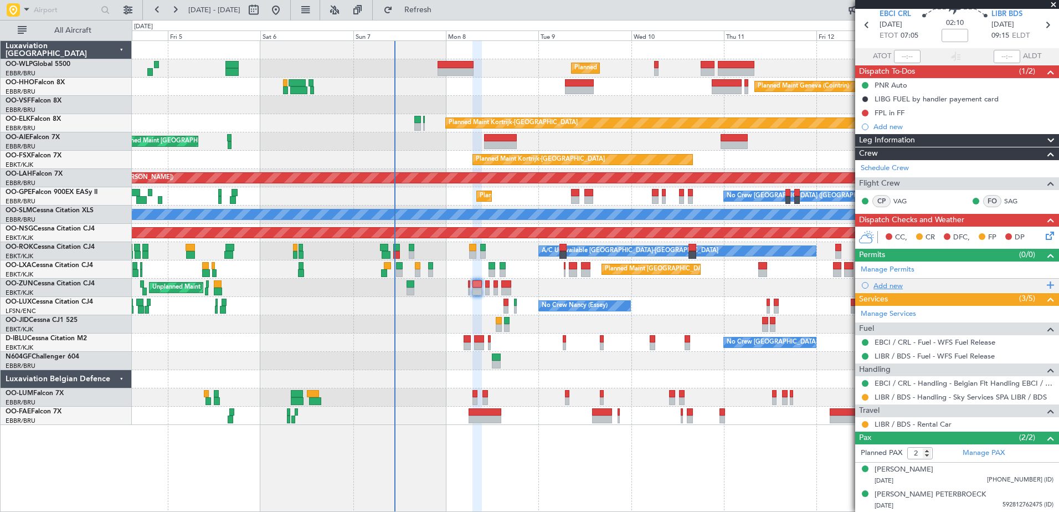
click at [885, 285] on div "Add new" at bounding box center [958, 285] width 170 height 9
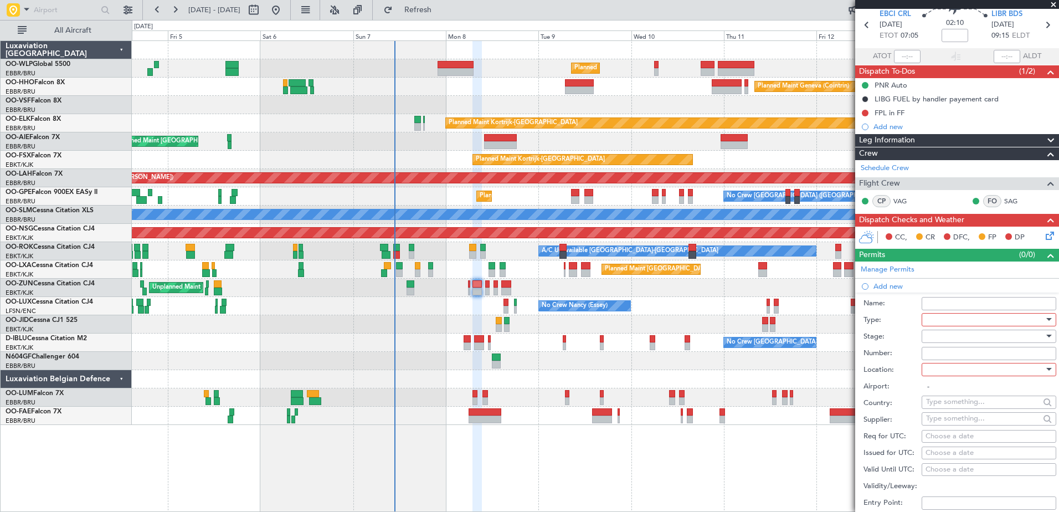
click at [943, 320] on div at bounding box center [985, 319] width 118 height 17
click at [945, 363] on div at bounding box center [985, 369] width 118 height 17
click at [964, 419] on span "Arrival" at bounding box center [984, 424] width 116 height 17
type input "LIBR / BDS"
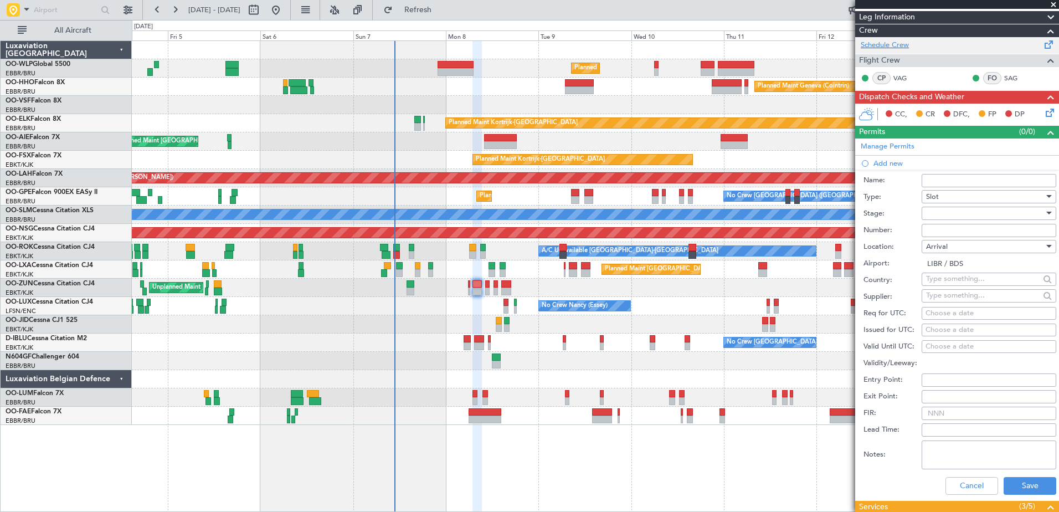
scroll to position [221, 0]
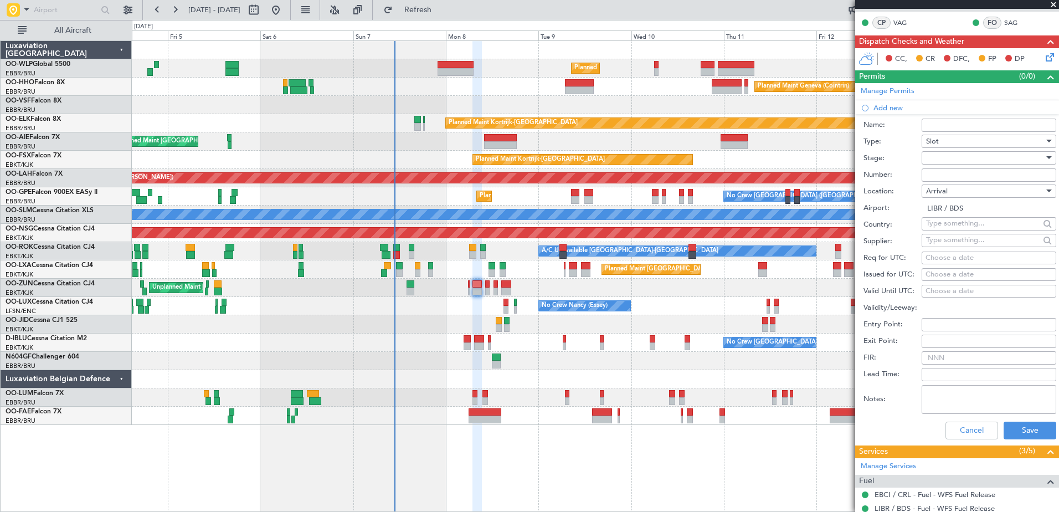
click at [931, 257] on div "Choose a date" at bounding box center [988, 257] width 127 height 11
select select "9"
select select "2025"
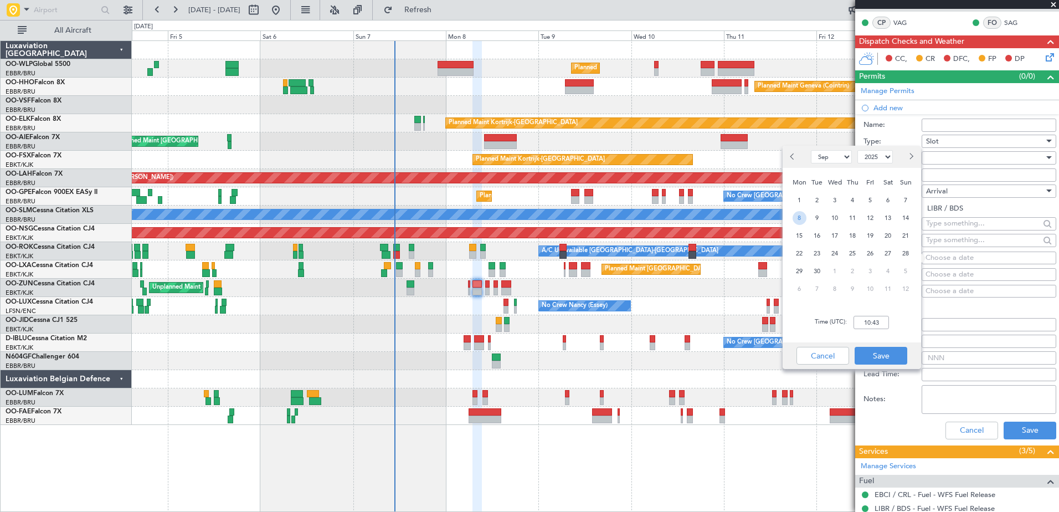
click at [799, 218] on span "8" at bounding box center [799, 218] width 14 height 14
click at [866, 322] on input "00:00" at bounding box center [870, 322] width 35 height 13
type input "09:20"
click at [887, 354] on button "Save" at bounding box center [880, 356] width 53 height 18
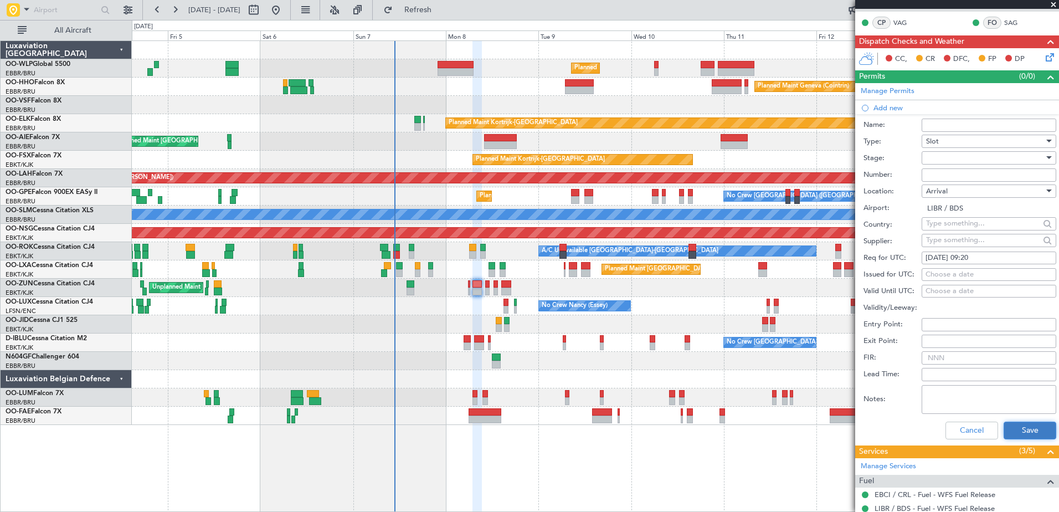
click at [1026, 432] on button "Save" at bounding box center [1029, 430] width 53 height 18
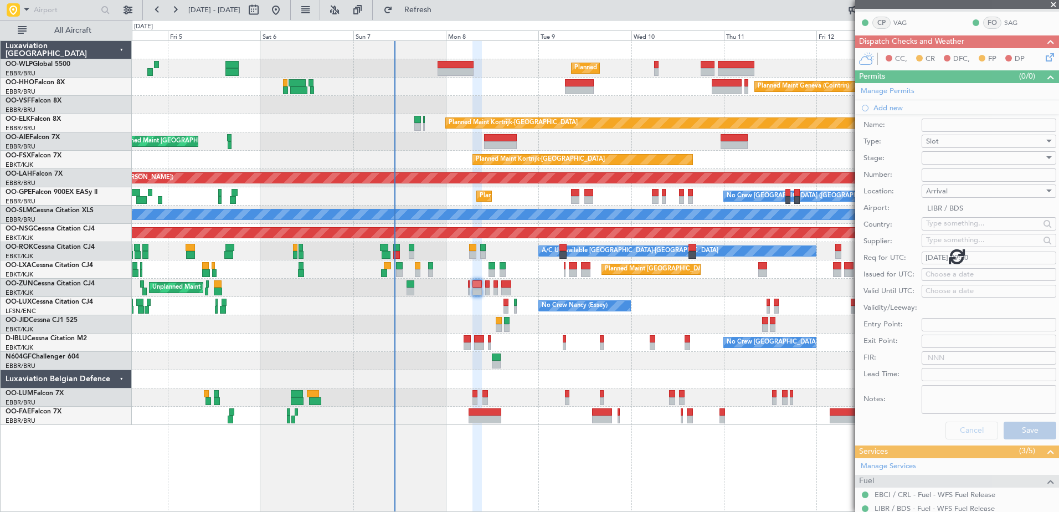
scroll to position [57, 0]
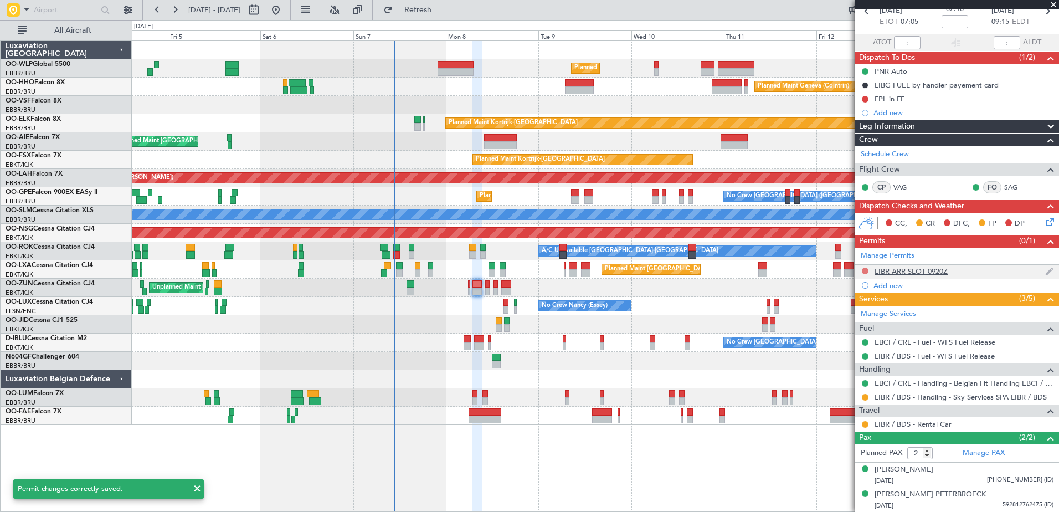
click at [863, 272] on button at bounding box center [864, 270] width 7 height 7
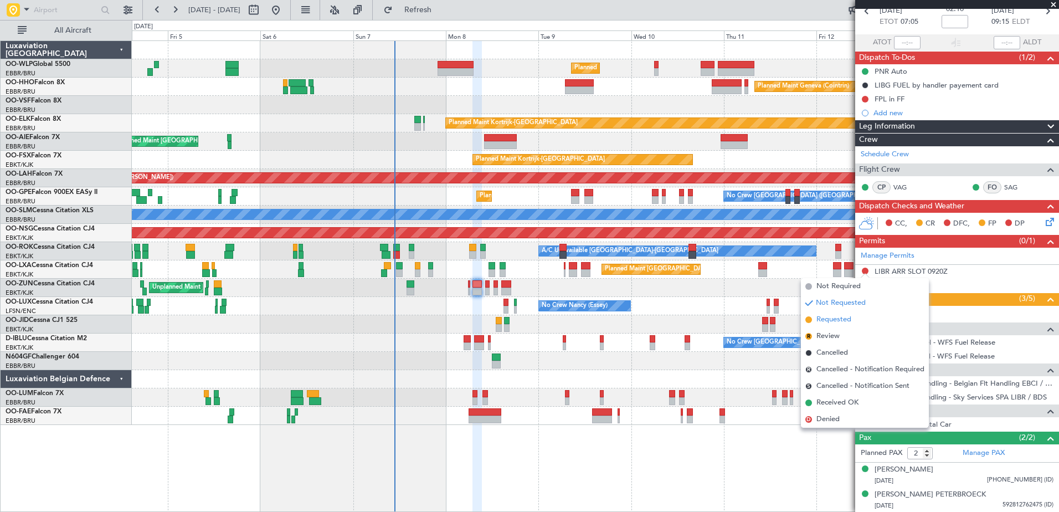
click at [837, 327] on li "Requested" at bounding box center [865, 319] width 128 height 17
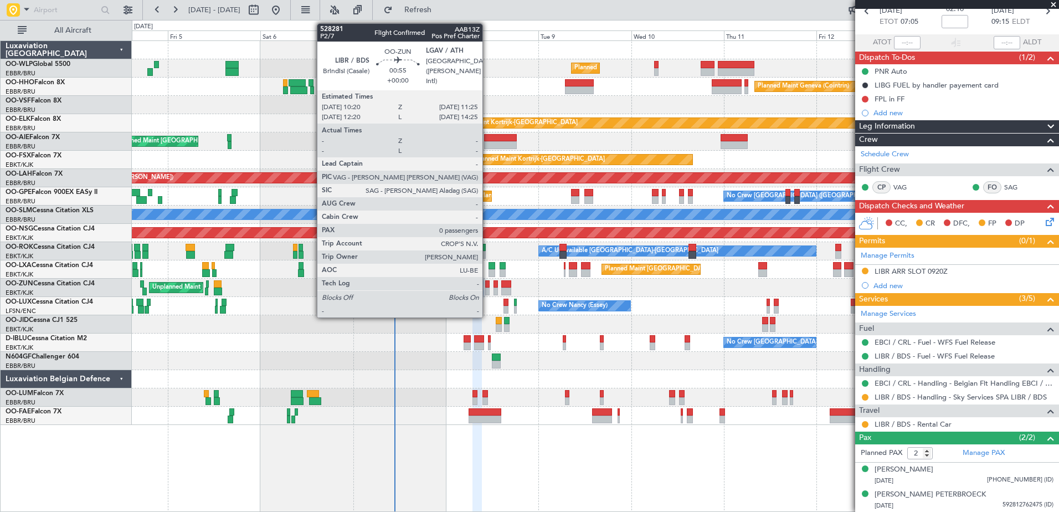
click at [487, 286] on div at bounding box center [487, 284] width 4 height 8
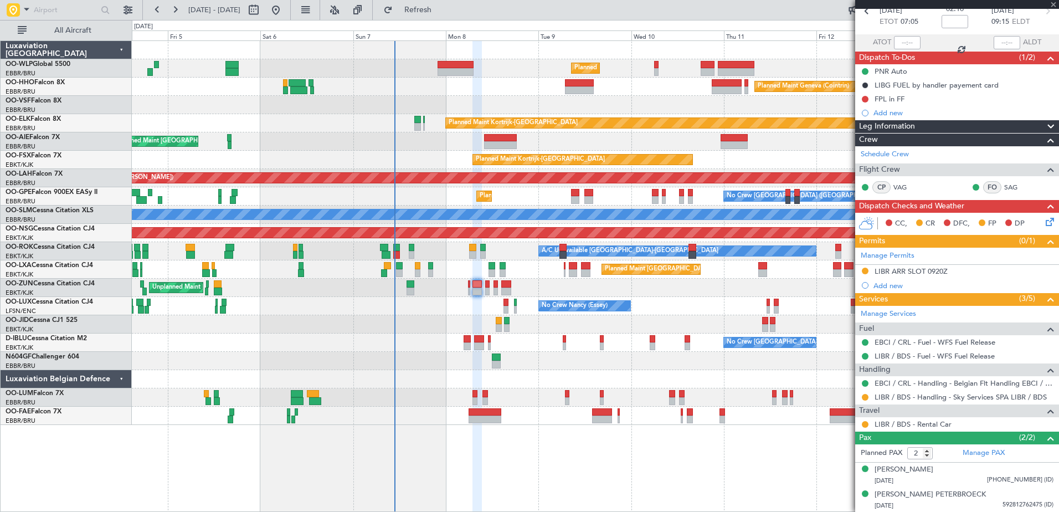
type input "0"
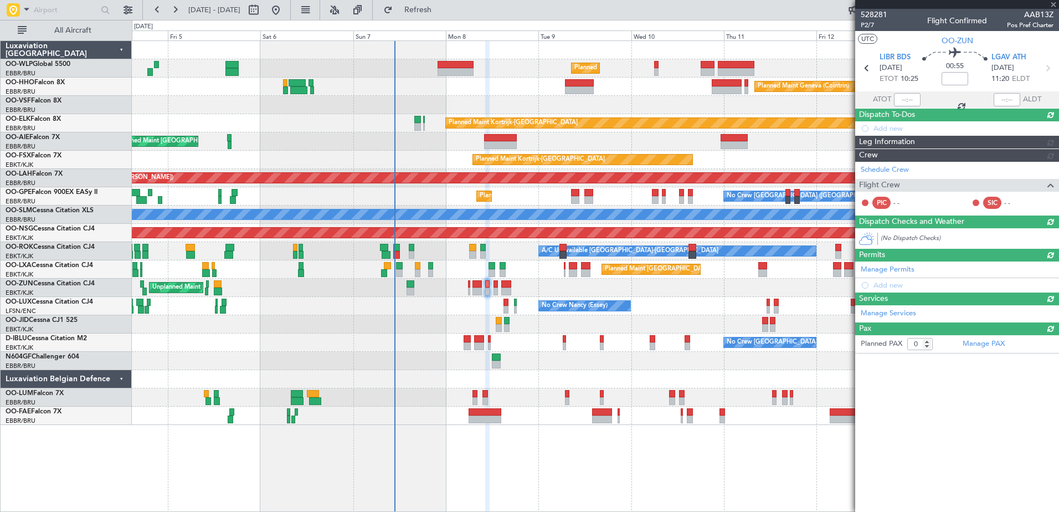
scroll to position [0, 0]
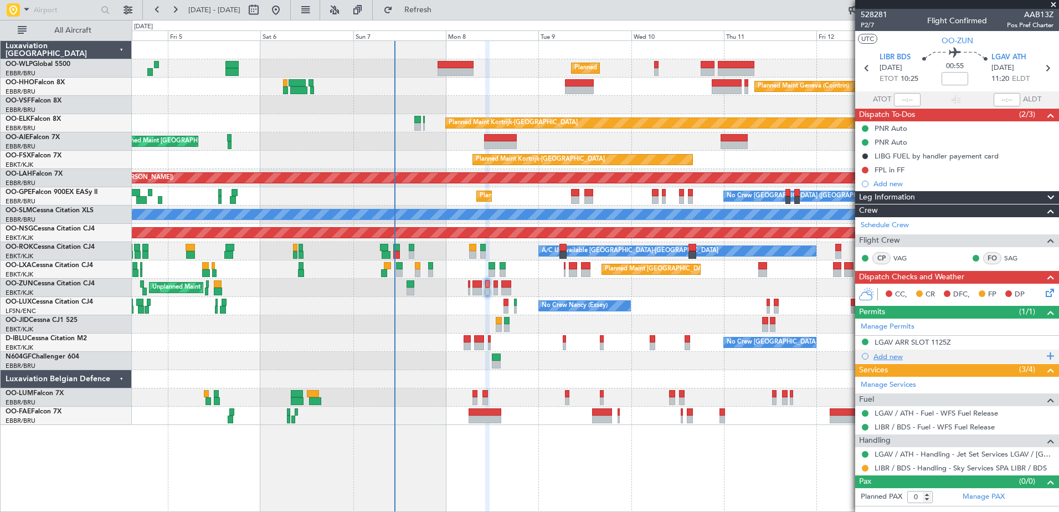
click at [888, 358] on div "Add new" at bounding box center [958, 356] width 170 height 9
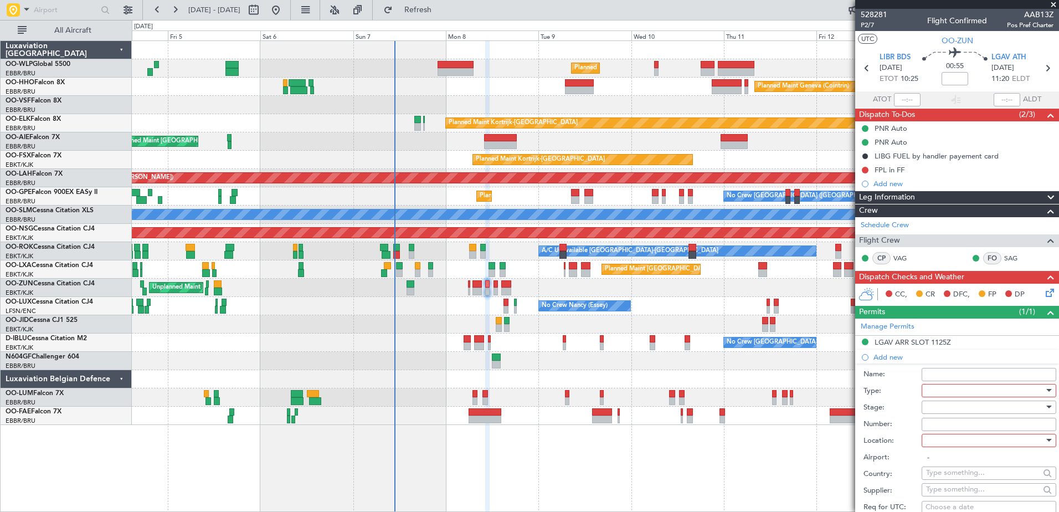
click at [948, 388] on div at bounding box center [985, 390] width 118 height 17
click at [940, 496] on span "Slot" at bounding box center [984, 494] width 116 height 17
click at [935, 445] on div at bounding box center [985, 440] width 118 height 17
click at [967, 468] on span "Departure" at bounding box center [984, 462] width 116 height 17
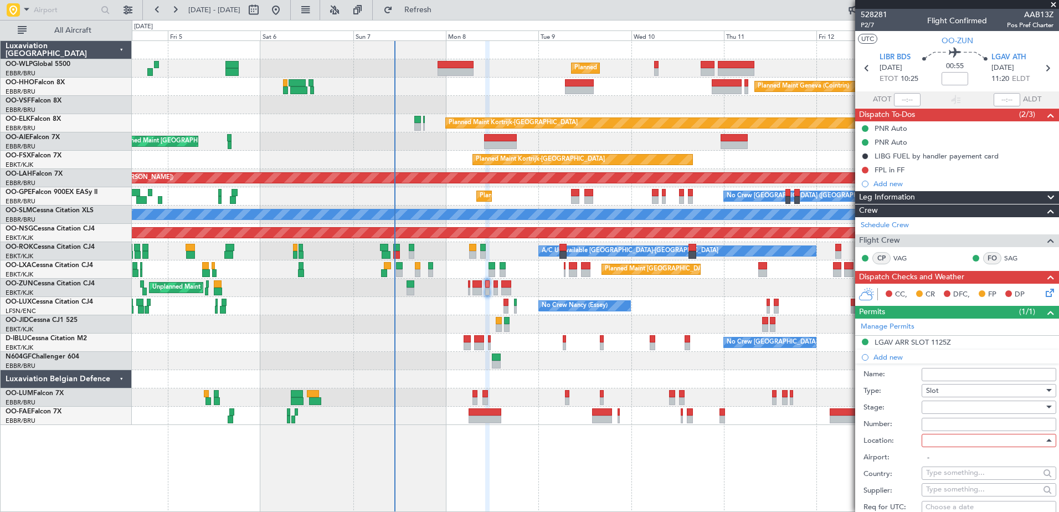
type input "LIBR / BDS"
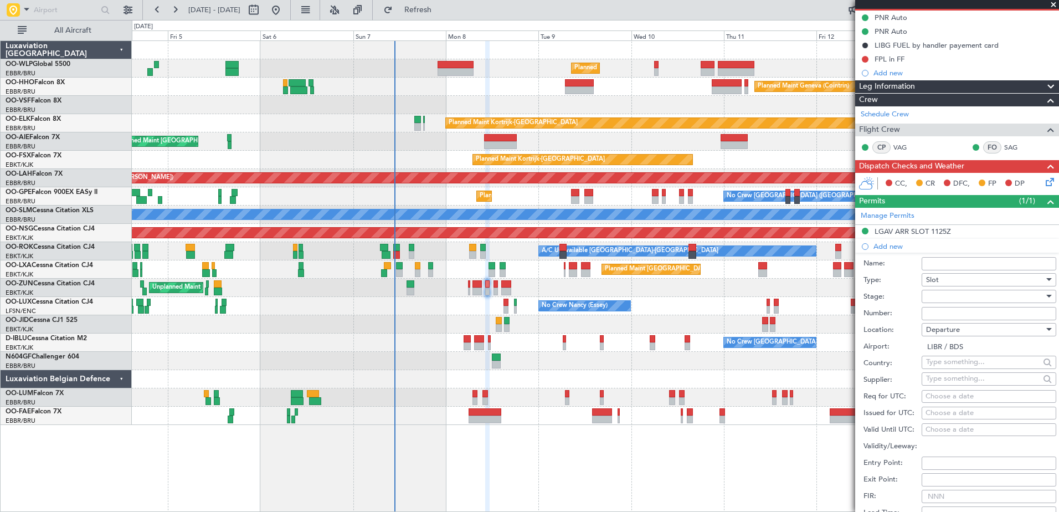
click at [932, 398] on div "Choose a date" at bounding box center [988, 396] width 127 height 11
select select "9"
select select "2025"
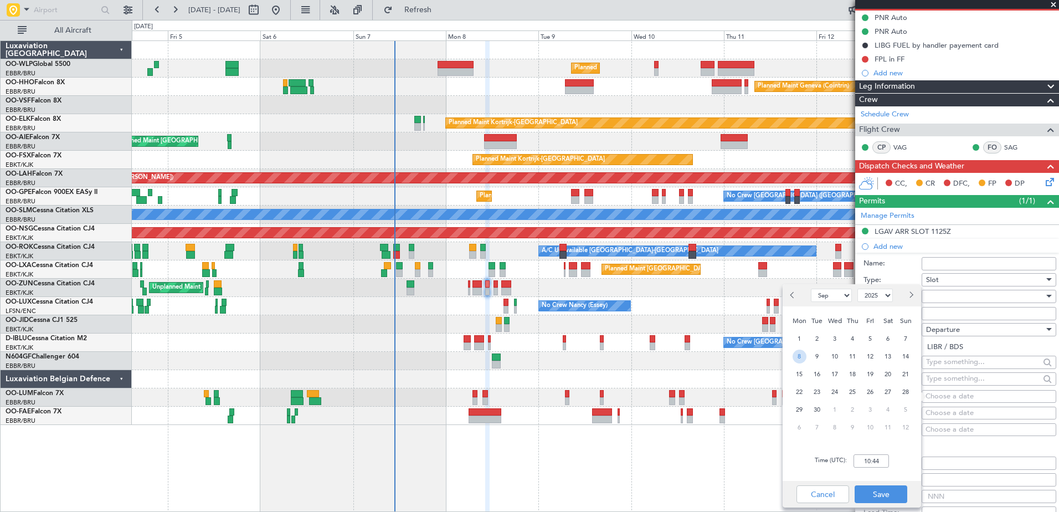
click at [798, 357] on span "8" at bounding box center [799, 356] width 14 height 14
click at [864, 456] on input "00:00" at bounding box center [870, 460] width 35 height 13
type input "10:20"
click at [891, 491] on button "Save" at bounding box center [880, 494] width 53 height 18
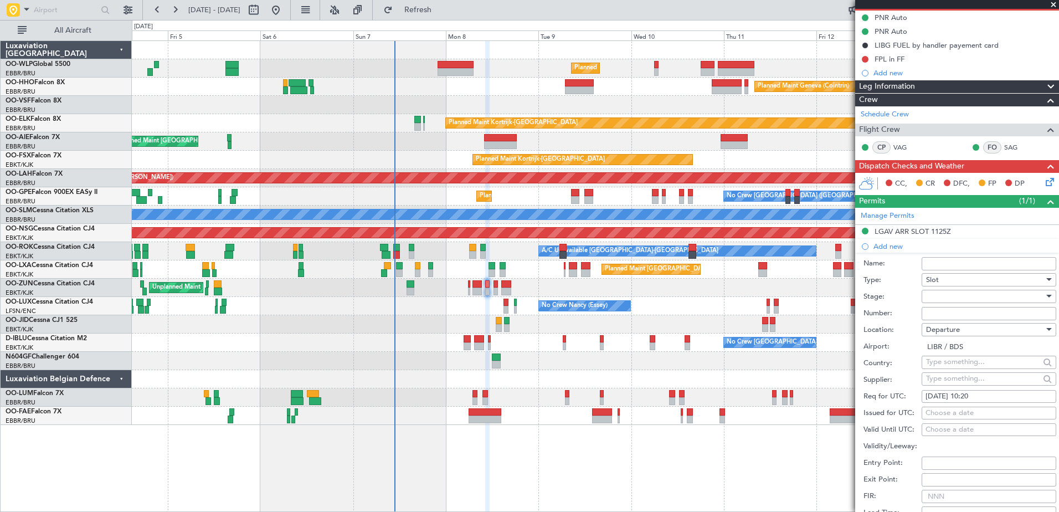
scroll to position [221, 0]
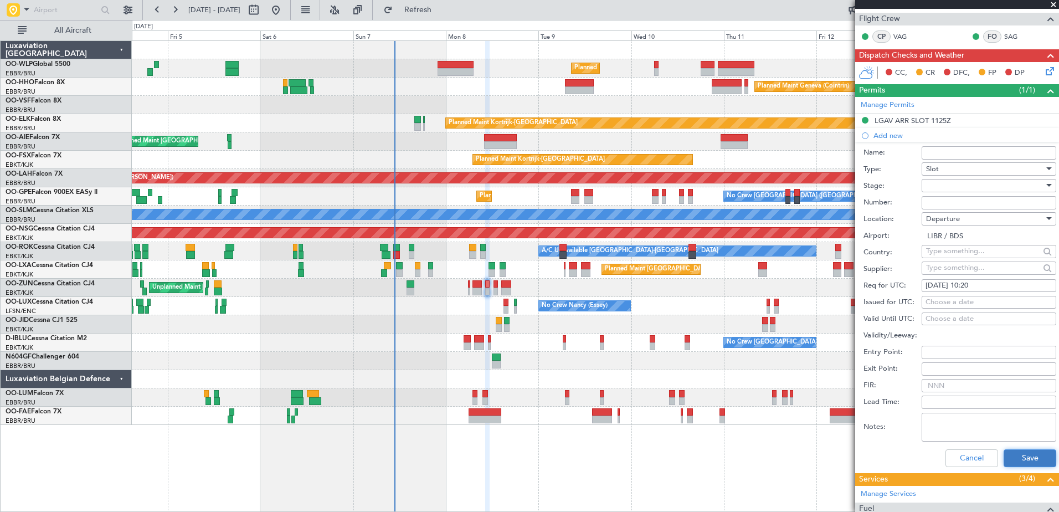
click at [1022, 455] on button "Save" at bounding box center [1029, 458] width 53 height 18
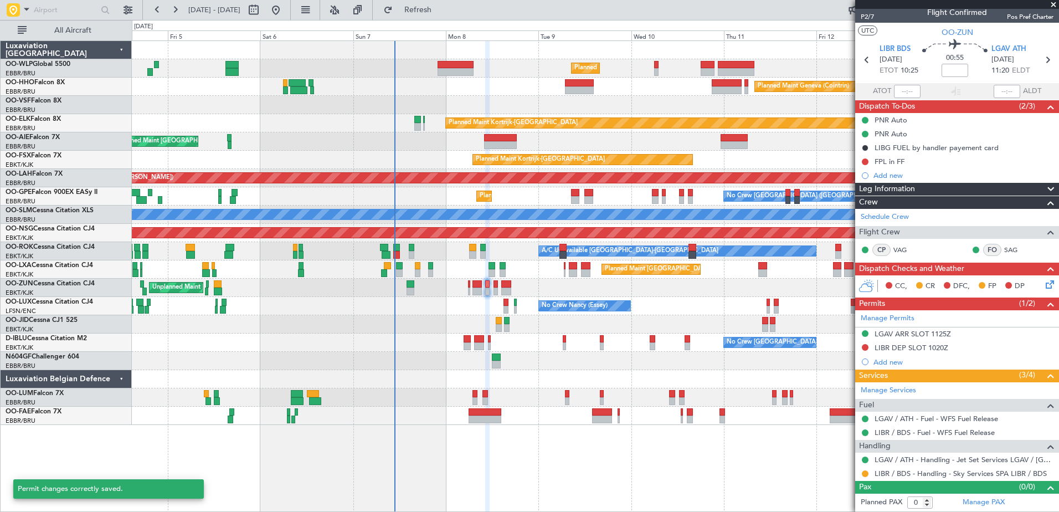
scroll to position [8, 0]
click at [866, 346] on button at bounding box center [864, 347] width 7 height 7
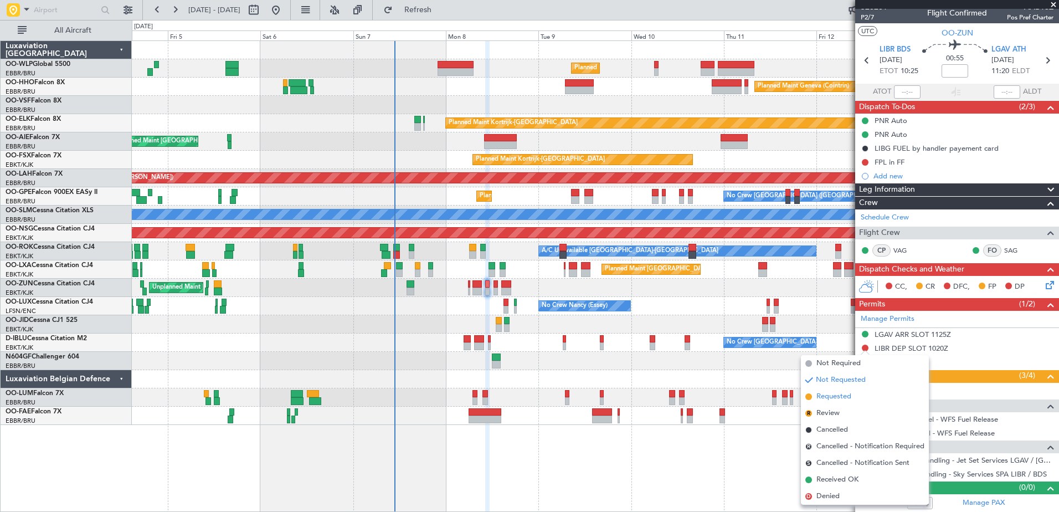
click at [820, 399] on span "Requested" at bounding box center [833, 396] width 35 height 11
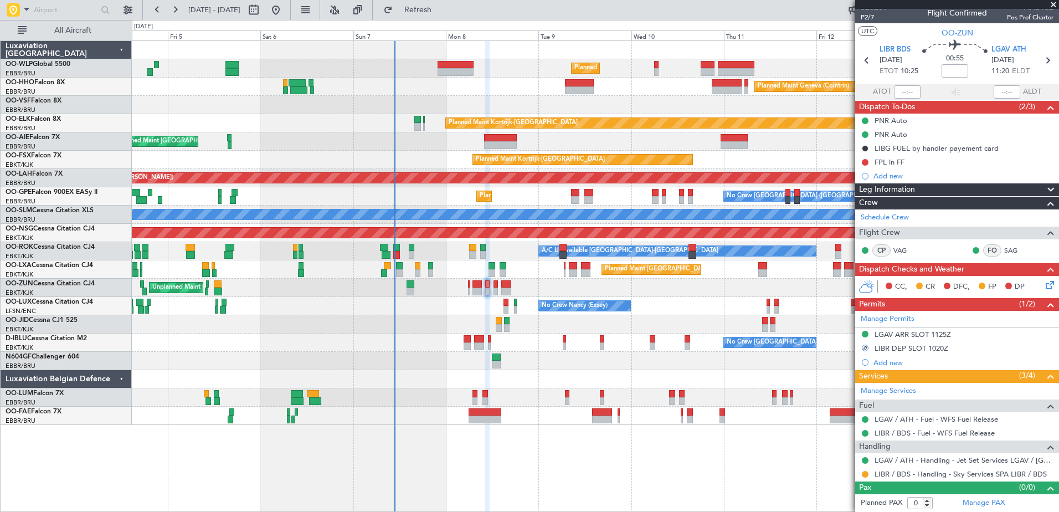
click at [1034, 286] on div "CC, CR DFC, FP DP" at bounding box center [961, 286] width 163 height 17
click at [1043, 285] on icon at bounding box center [1047, 282] width 9 height 9
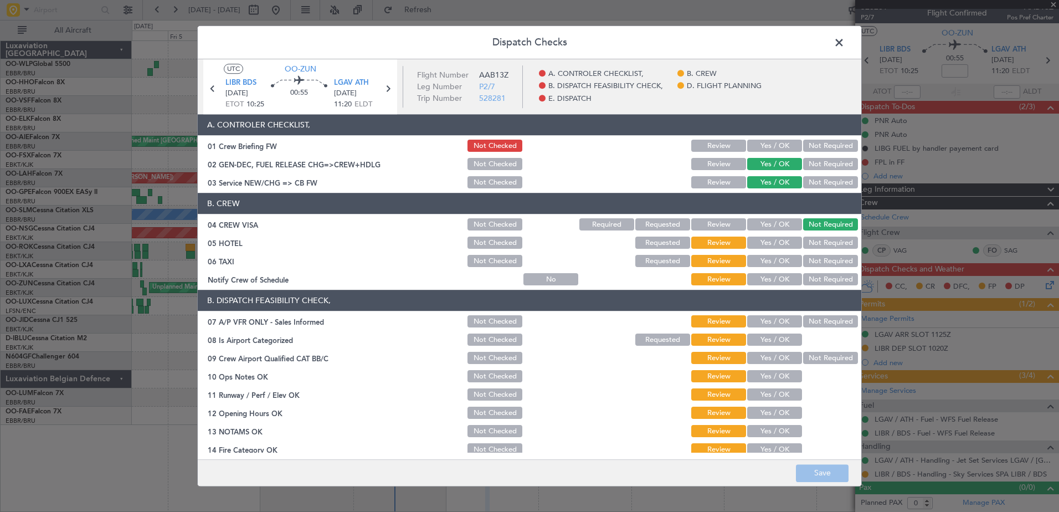
click at [767, 273] on button "Yes / OK" at bounding box center [774, 279] width 55 height 12
click at [808, 267] on div "Not Required" at bounding box center [829, 262] width 56 height 16
click at [813, 258] on button "Not Required" at bounding box center [830, 261] width 55 height 12
click at [816, 240] on button "Not Required" at bounding box center [830, 243] width 55 height 12
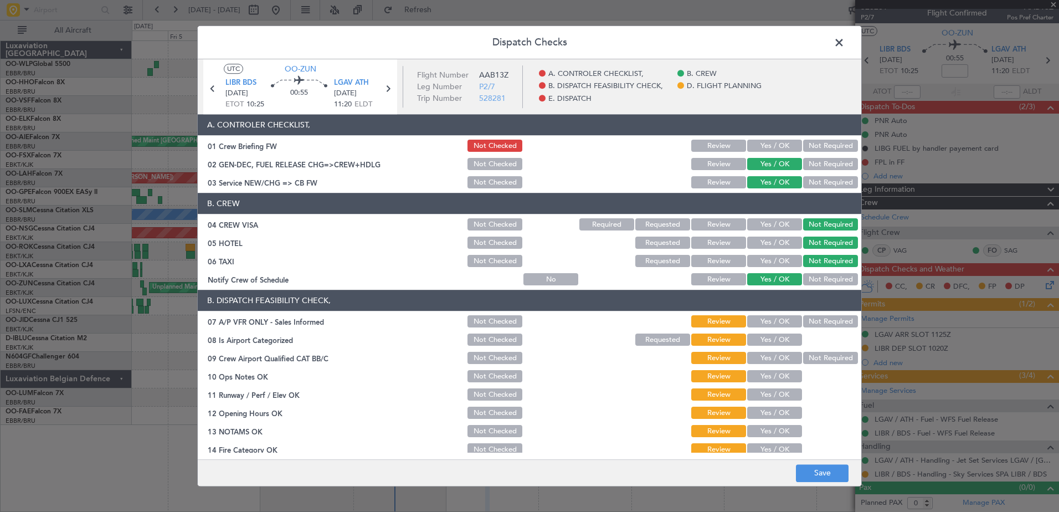
click at [822, 321] on button "Not Required" at bounding box center [830, 322] width 55 height 12
click at [771, 344] on button "Yes / OK" at bounding box center [774, 340] width 55 height 12
click at [811, 358] on button "Not Required" at bounding box center [830, 358] width 55 height 12
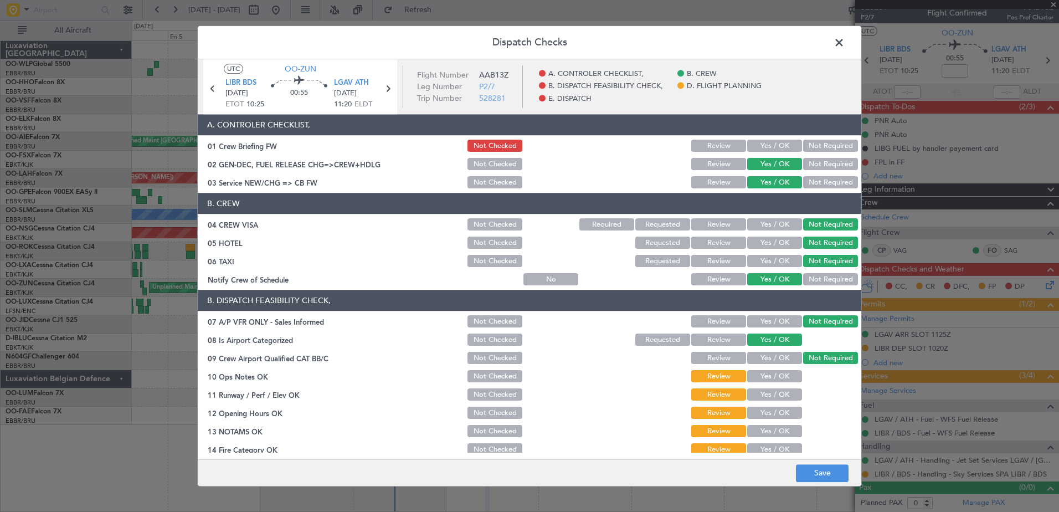
click at [789, 378] on button "Yes / OK" at bounding box center [774, 376] width 55 height 12
drag, startPoint x: 781, startPoint y: 394, endPoint x: 780, endPoint y: 404, distance: 10.0
click at [781, 397] on button "Yes / OK" at bounding box center [774, 395] width 55 height 12
drag, startPoint x: 780, startPoint y: 406, endPoint x: 780, endPoint y: 413, distance: 6.6
click at [780, 412] on button "Yes / OK" at bounding box center [774, 413] width 55 height 12
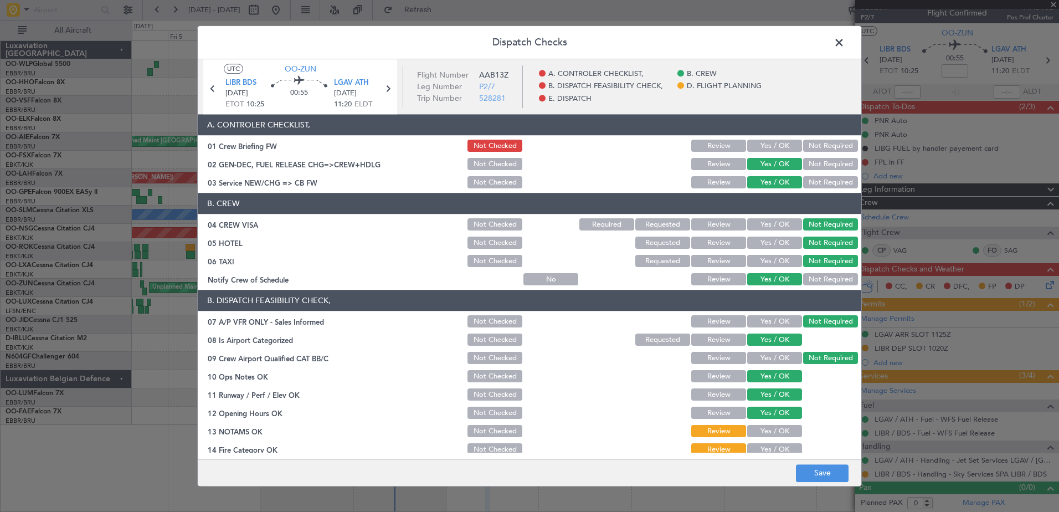
drag, startPoint x: 780, startPoint y: 424, endPoint x: 780, endPoint y: 430, distance: 6.6
click at [780, 428] on section "B. DISPATCH FEASIBILITY CHECK, 07 A/P VFR ONLY - Sales Informed Not Checked Rev…" at bounding box center [529, 410] width 663 height 240
click at [780, 437] on div "Yes / OK" at bounding box center [773, 432] width 56 height 16
click at [781, 429] on button "Yes / OK" at bounding box center [774, 431] width 55 height 12
click at [780, 451] on button "Yes / OK" at bounding box center [774, 449] width 55 height 12
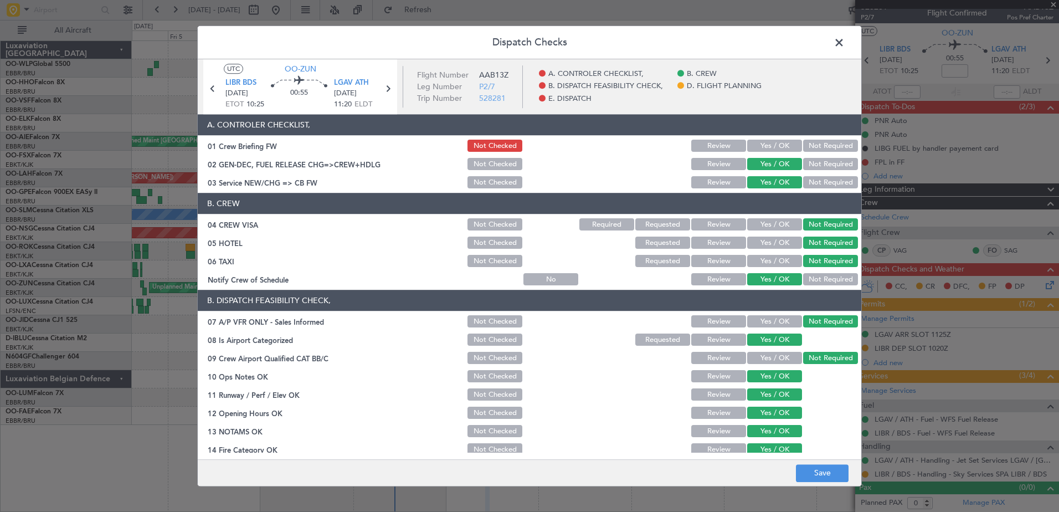
scroll to position [220, 0]
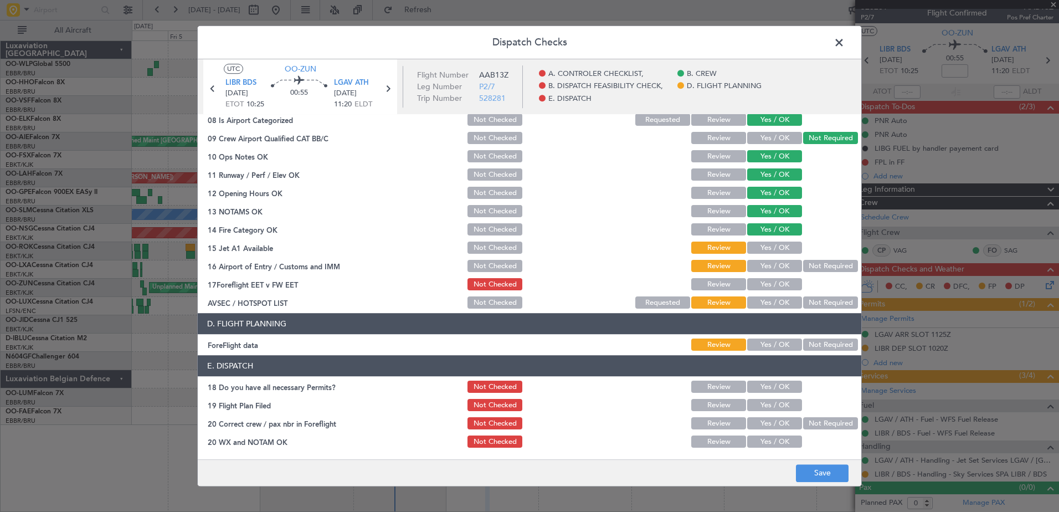
click at [773, 242] on div "Yes / OK" at bounding box center [773, 248] width 56 height 16
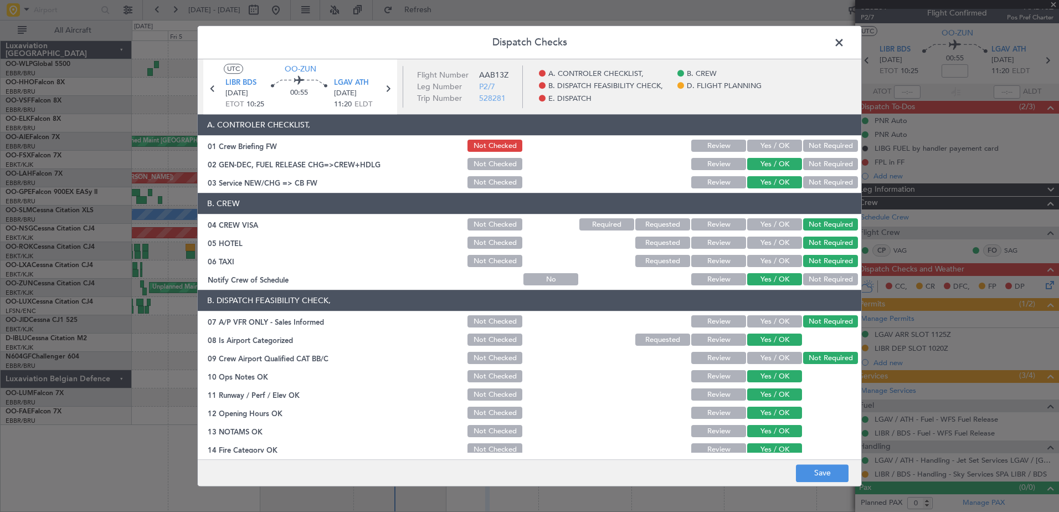
click at [709, 166] on button "Review" at bounding box center [718, 164] width 55 height 12
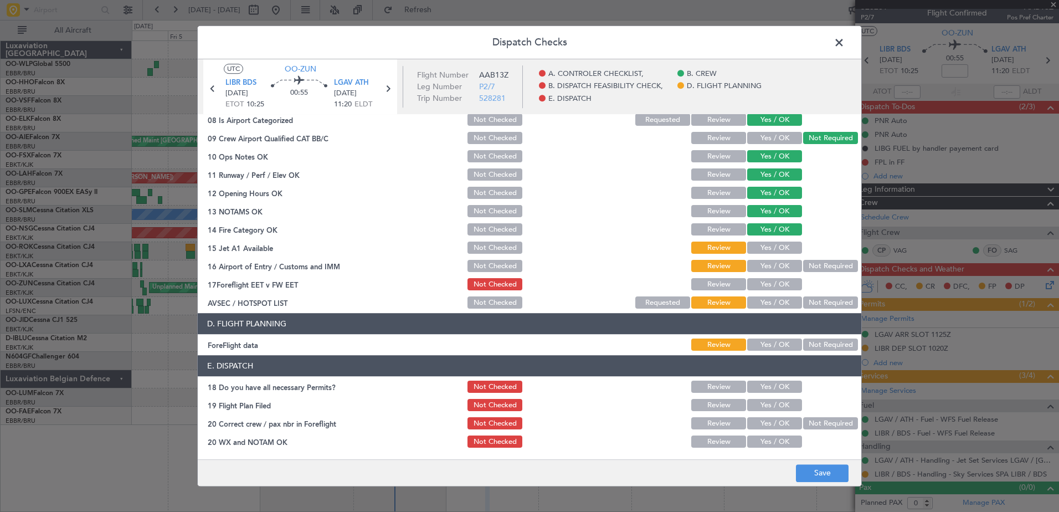
drag, startPoint x: 774, startPoint y: 242, endPoint x: 777, endPoint y: 247, distance: 5.7
click at [775, 242] on button "Yes / OK" at bounding box center [774, 248] width 55 height 12
click at [772, 265] on button "Yes / OK" at bounding box center [774, 266] width 55 height 12
click at [780, 288] on button "Yes / OK" at bounding box center [774, 284] width 55 height 12
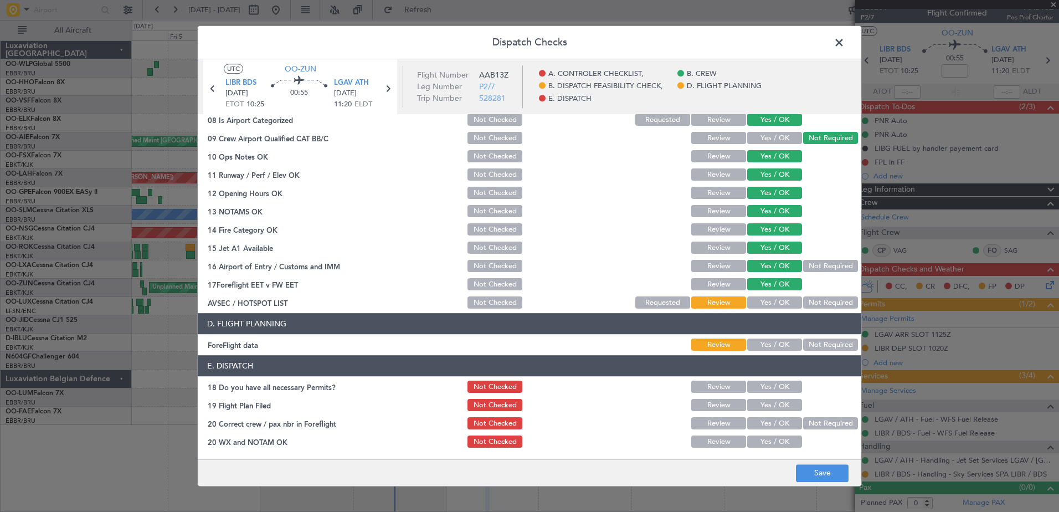
click at [805, 301] on button "Not Required" at bounding box center [830, 303] width 55 height 12
click at [778, 347] on button "Yes / OK" at bounding box center [774, 345] width 55 height 12
click at [823, 468] on button "Save" at bounding box center [822, 473] width 53 height 18
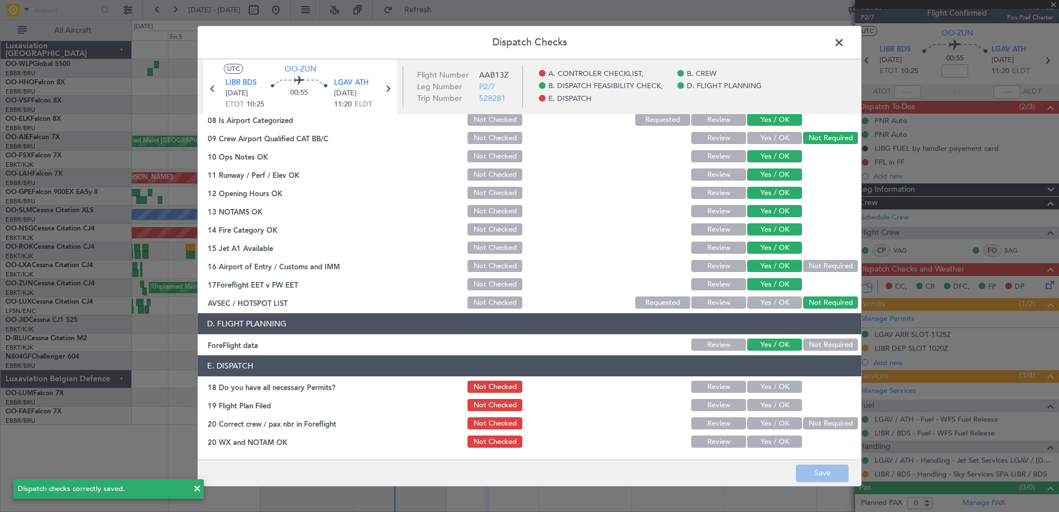
click at [844, 39] on span at bounding box center [844, 45] width 0 height 22
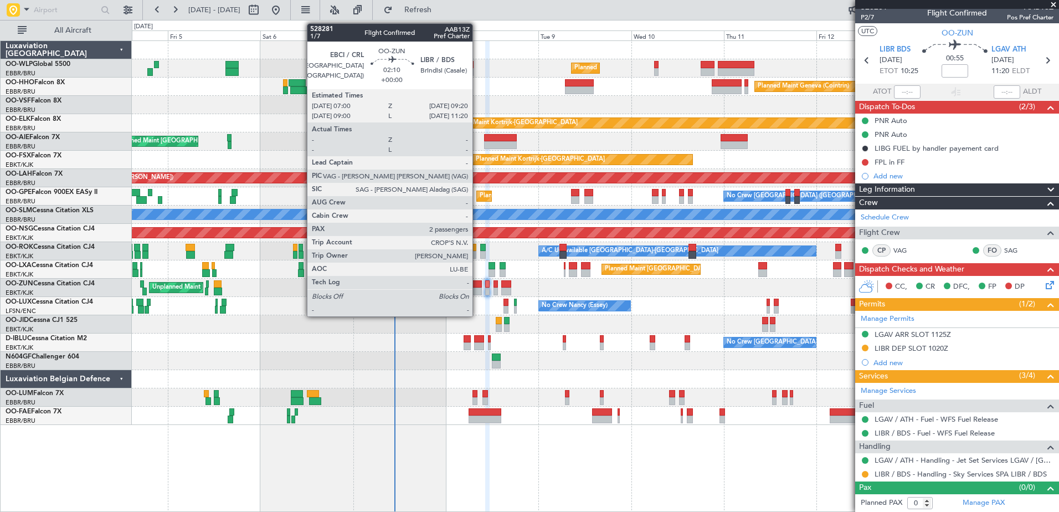
click at [477, 289] on div at bounding box center [476, 291] width 9 height 8
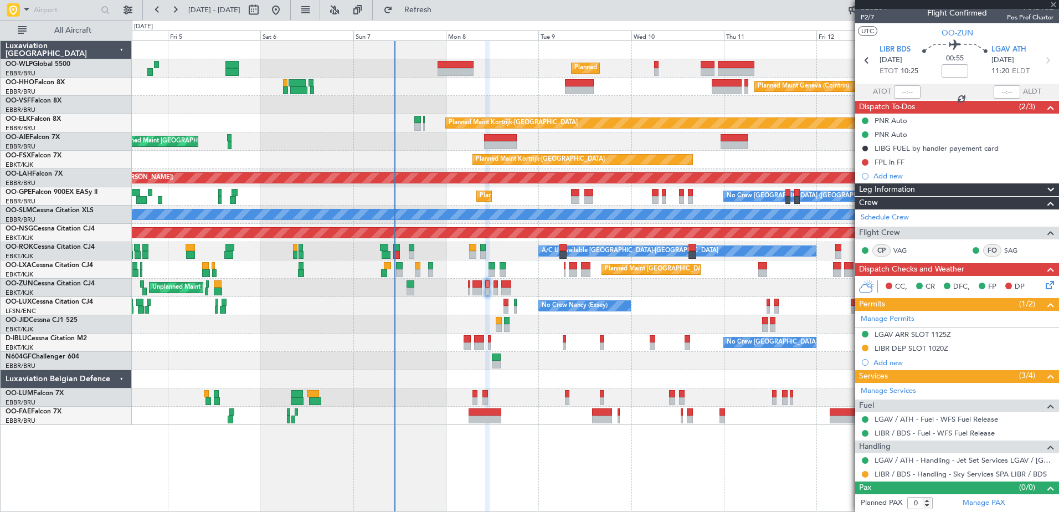
type input "2"
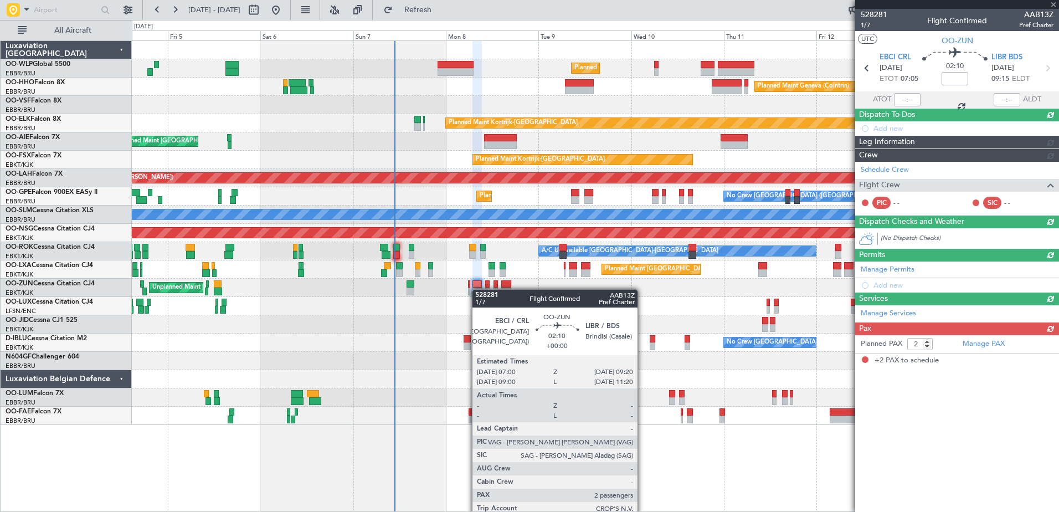
scroll to position [0, 0]
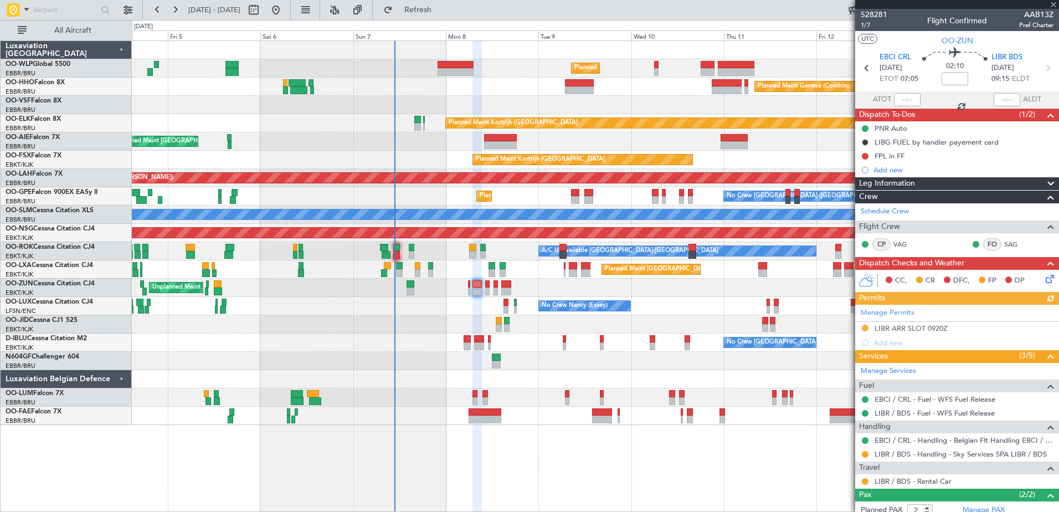
click at [1043, 281] on icon at bounding box center [1047, 276] width 9 height 9
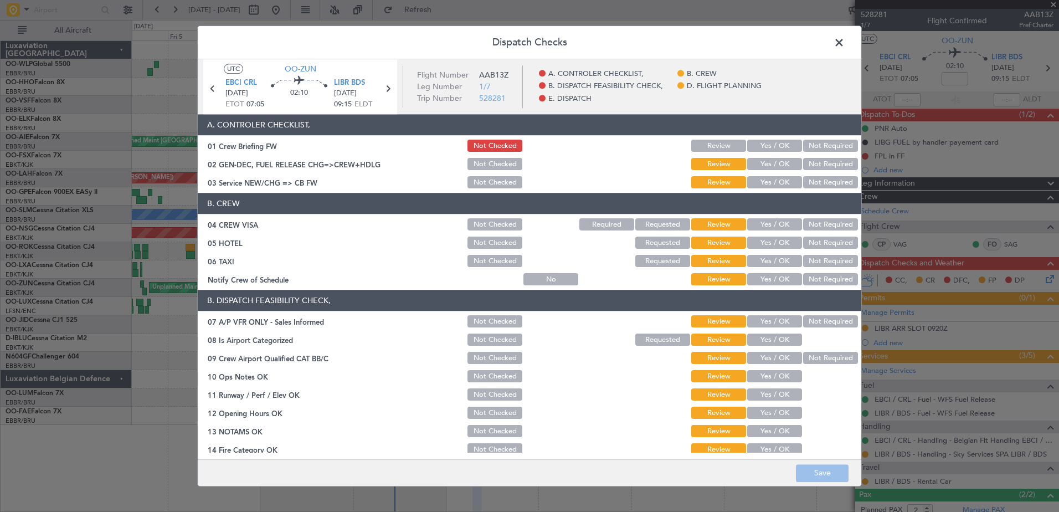
click at [803, 183] on button "Not Required" at bounding box center [830, 183] width 55 height 12
click at [814, 220] on button "Not Required" at bounding box center [830, 225] width 55 height 12
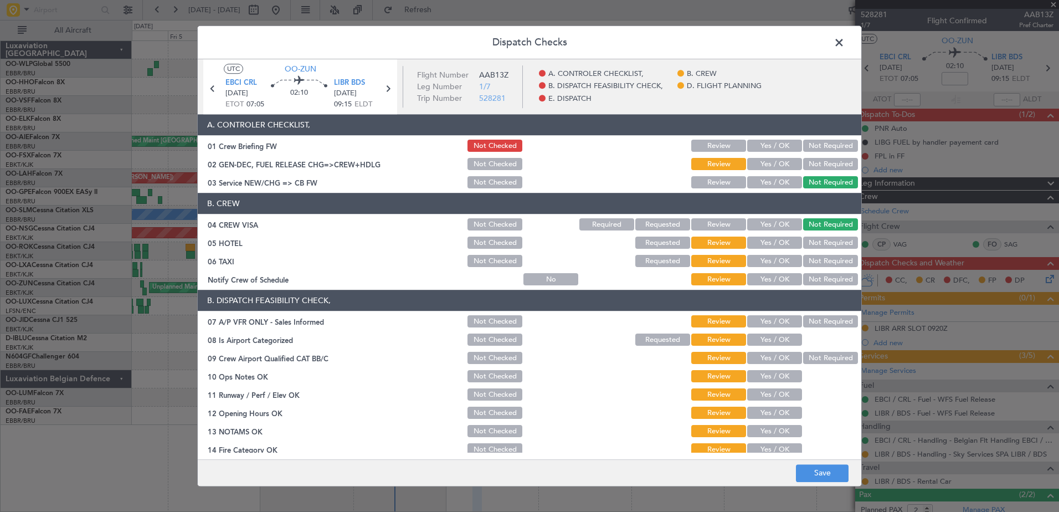
click at [812, 240] on button "Not Required" at bounding box center [830, 243] width 55 height 12
click at [811, 256] on button "Not Required" at bounding box center [830, 261] width 55 height 12
click at [771, 281] on button "Yes / OK" at bounding box center [774, 279] width 55 height 12
click at [805, 318] on button "Not Required" at bounding box center [830, 322] width 55 height 12
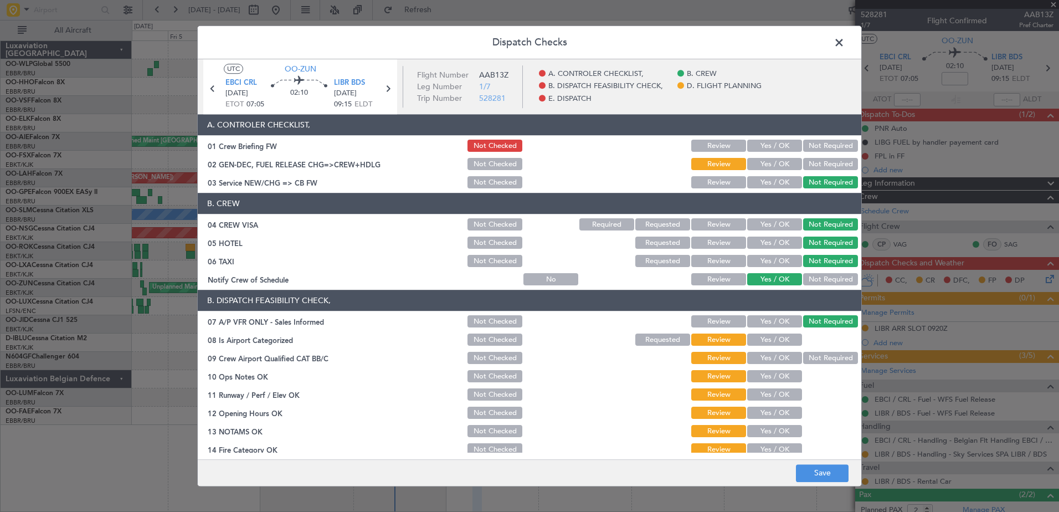
click at [782, 338] on button "Yes / OK" at bounding box center [774, 340] width 55 height 12
drag, startPoint x: 808, startPoint y: 354, endPoint x: 800, endPoint y: 363, distance: 12.6
click at [809, 354] on button "Not Required" at bounding box center [830, 358] width 55 height 12
click at [786, 376] on button "Yes / OK" at bounding box center [774, 376] width 55 height 12
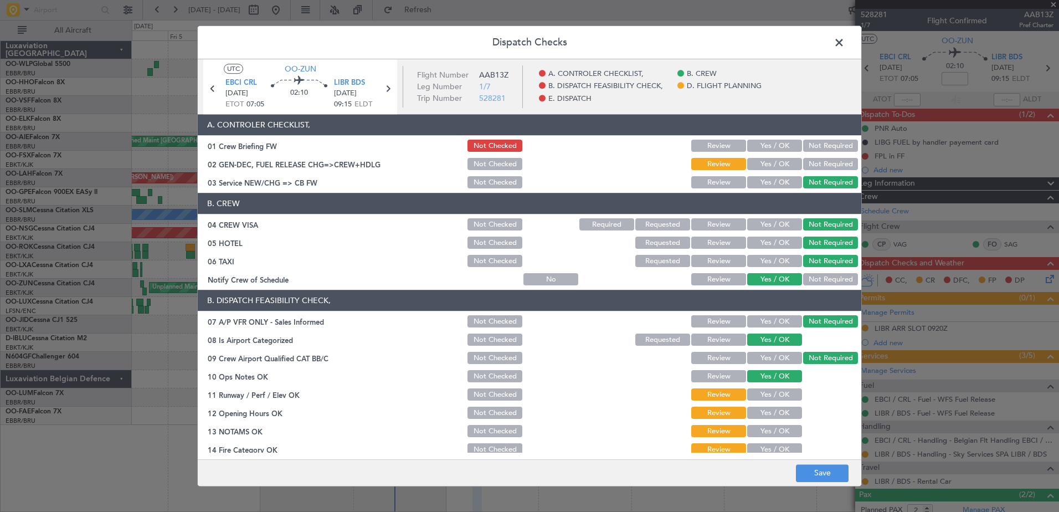
drag, startPoint x: 784, startPoint y: 399, endPoint x: 784, endPoint y: 406, distance: 7.2
click at [783, 402] on div "Yes / OK" at bounding box center [773, 395] width 56 height 16
click at [785, 412] on button "Yes / OK" at bounding box center [774, 413] width 55 height 12
click at [784, 397] on button "Yes / OK" at bounding box center [774, 395] width 55 height 12
click at [785, 429] on button "Yes / OK" at bounding box center [774, 431] width 55 height 12
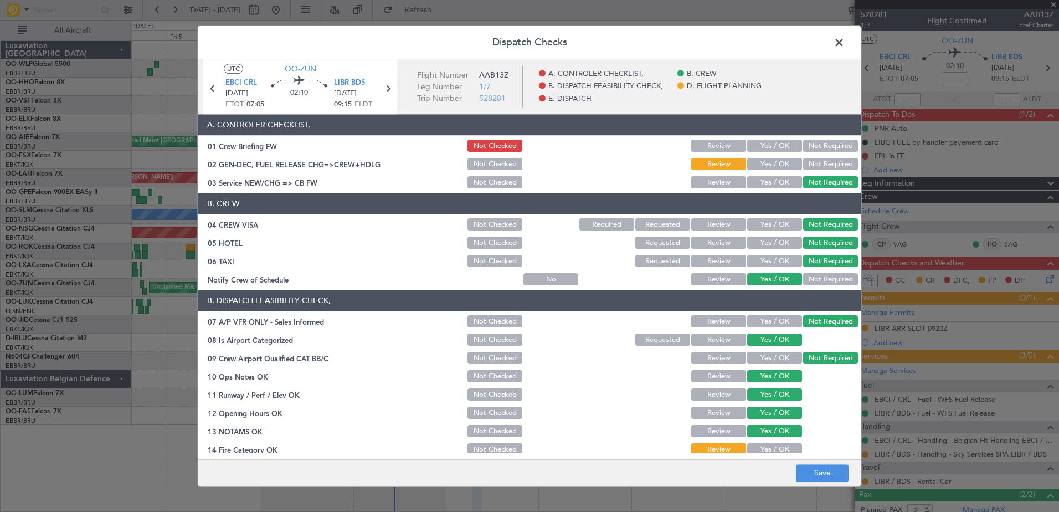
click at [785, 440] on section "B. DISPATCH FEASIBILITY CHECK, 07 A/P VFR ONLY - Sales Informed Not Checked Rev…" at bounding box center [529, 410] width 663 height 240
click at [786, 447] on button "Yes / OK" at bounding box center [774, 449] width 55 height 12
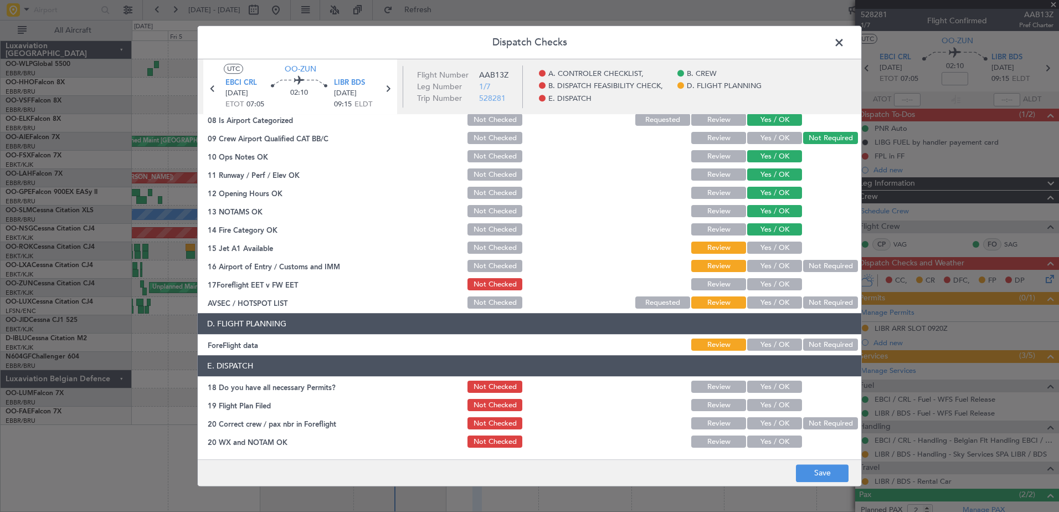
click at [770, 248] on button "Yes / OK" at bounding box center [774, 248] width 55 height 12
click at [774, 266] on button "Yes / OK" at bounding box center [774, 266] width 55 height 12
click at [783, 288] on button "Yes / OK" at bounding box center [774, 284] width 55 height 12
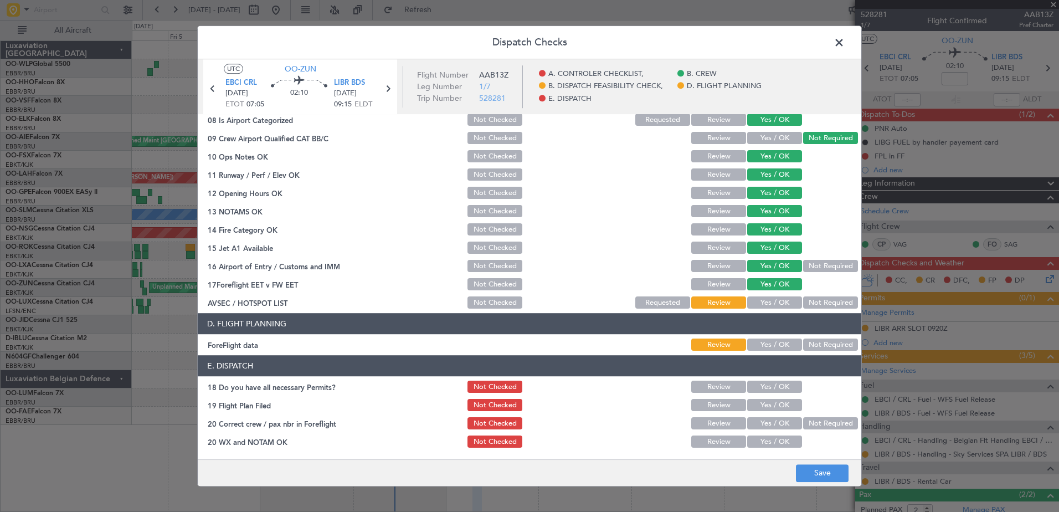
click at [803, 300] on button "Not Required" at bounding box center [830, 303] width 55 height 12
click at [754, 354] on article "A. CONTROLER CHECKLIST, 01 Crew Briefing FW Not Checked Review Yes / OK Not Req…" at bounding box center [529, 284] width 663 height 338
click at [762, 346] on button "Yes / OK" at bounding box center [774, 345] width 55 height 12
click at [827, 472] on button "Save" at bounding box center [822, 473] width 53 height 18
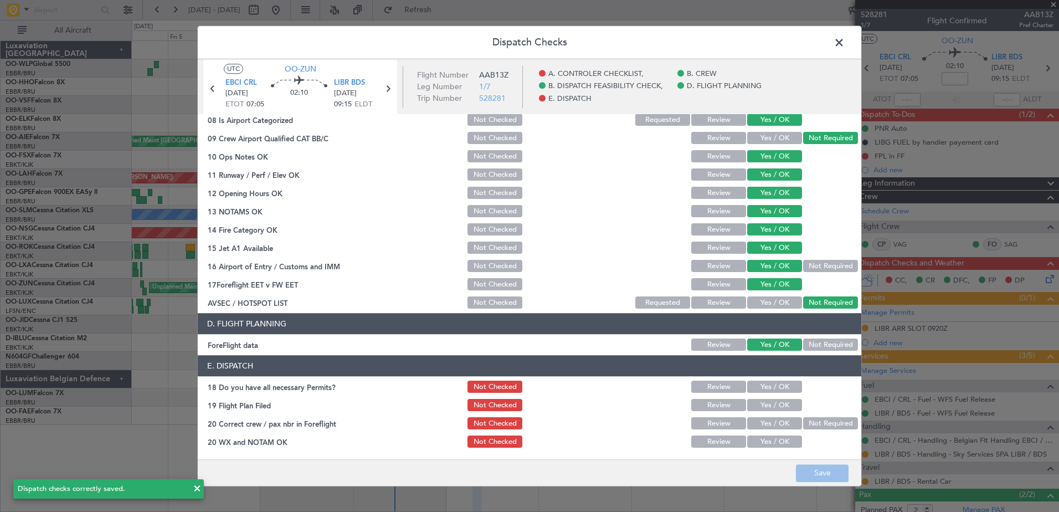
click at [844, 43] on span at bounding box center [844, 45] width 0 height 22
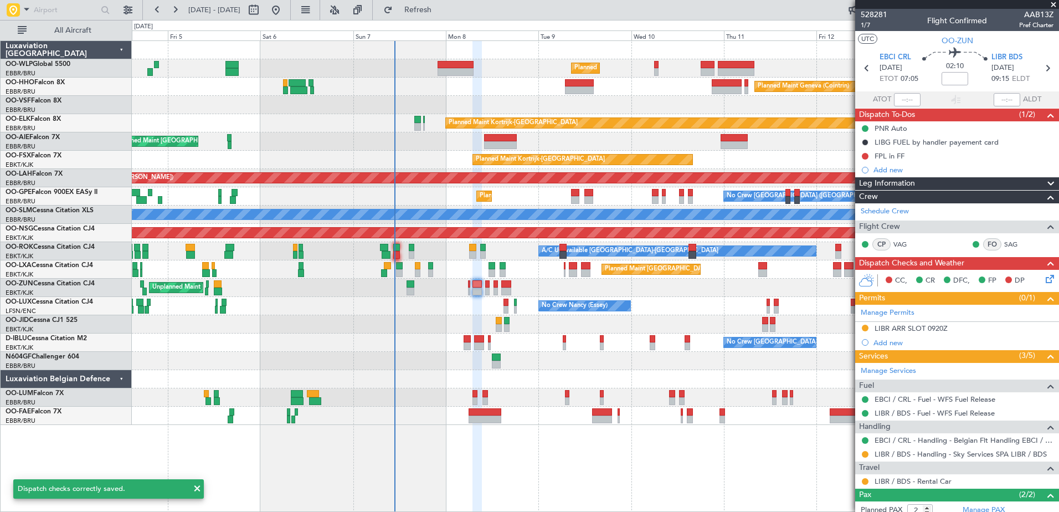
click at [953, 75] on mat-tooltip-component "Flight Time" at bounding box center [951, 86] width 51 height 29
click at [954, 75] on input at bounding box center [954, 78] width 27 height 13
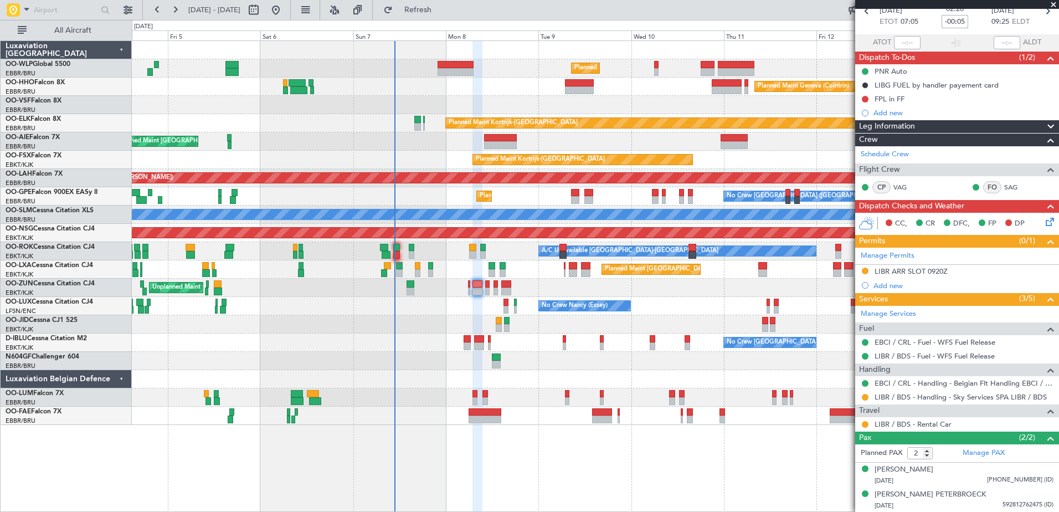
scroll to position [0, 0]
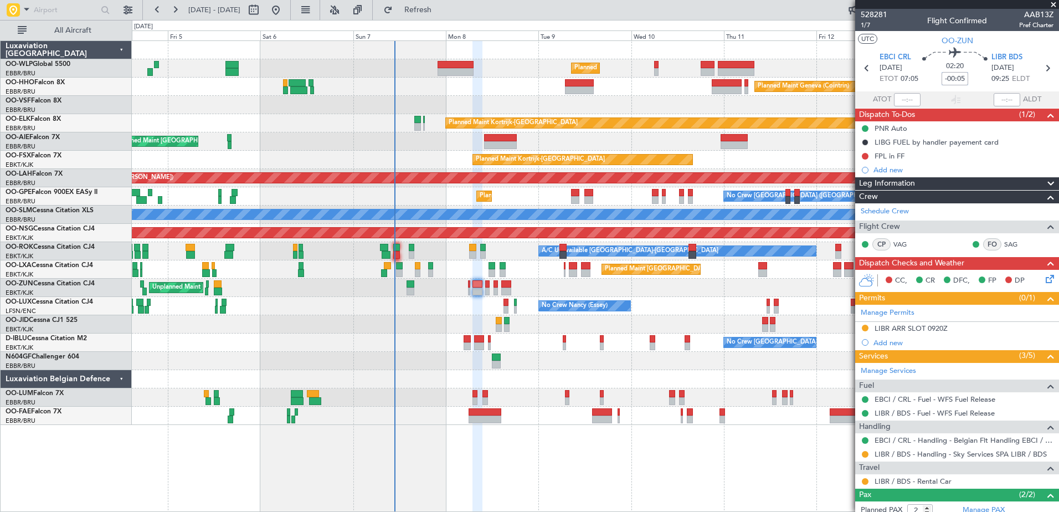
type input "-00:05"
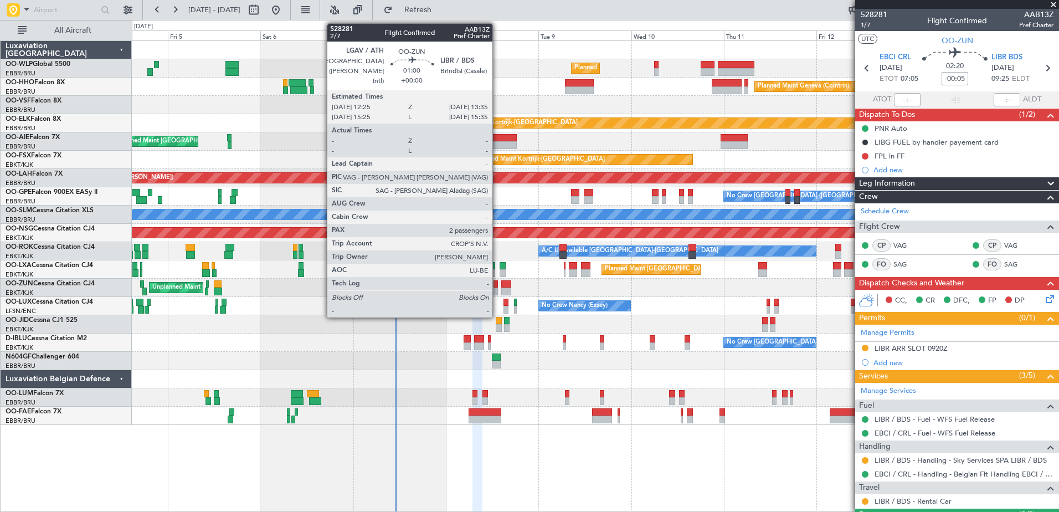
click at [497, 288] on div at bounding box center [495, 291] width 5 height 8
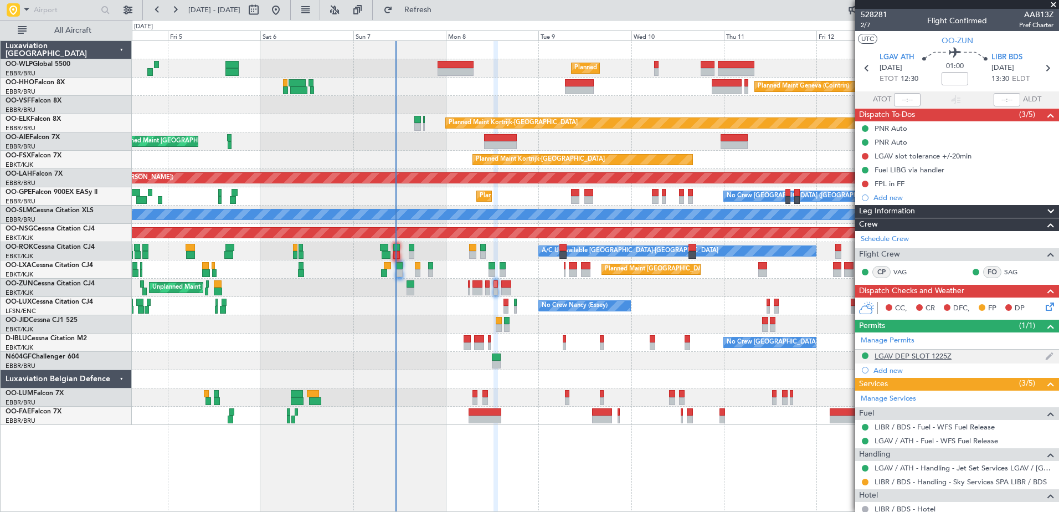
click at [930, 358] on div "LGAV DEP SLOT 1225Z" at bounding box center [912, 355] width 77 height 9
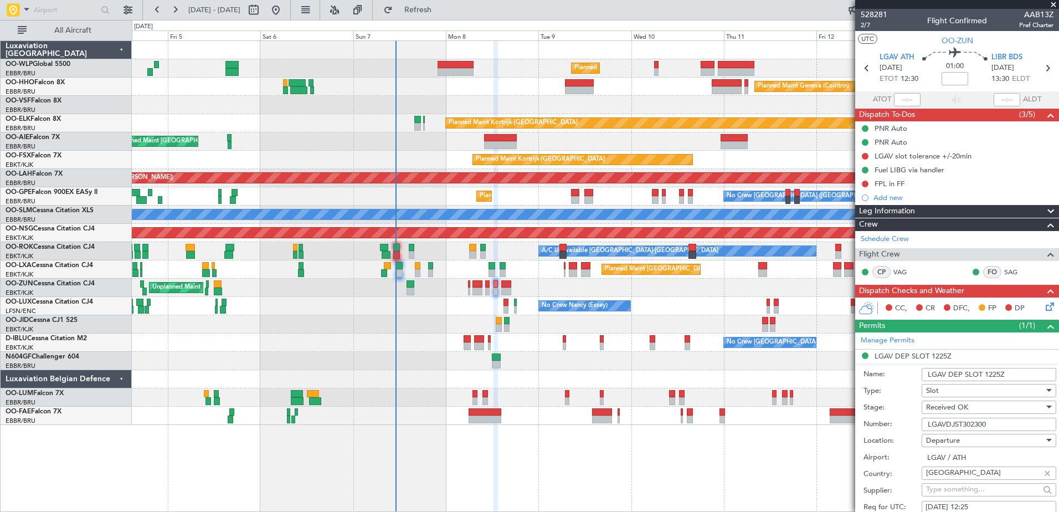
drag, startPoint x: 992, startPoint y: 424, endPoint x: 899, endPoint y: 417, distance: 92.7
click at [900, 418] on div "Number: LGAVDJST302300" at bounding box center [959, 424] width 193 height 17
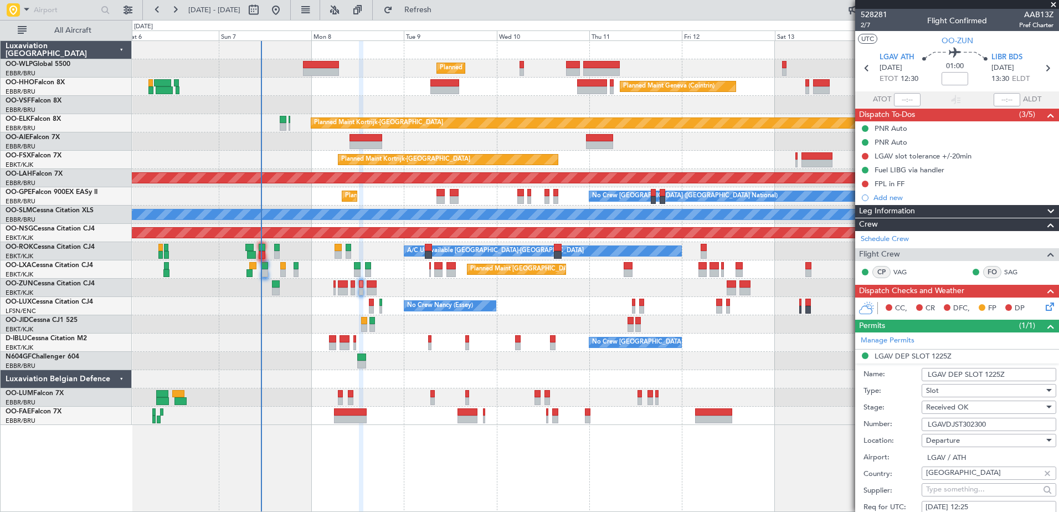
click at [600, 316] on div "Planned Maint Milan (Linate) Planned Maint Geneva ([GEOGRAPHIC_DATA]) Planned M…" at bounding box center [595, 233] width 926 height 384
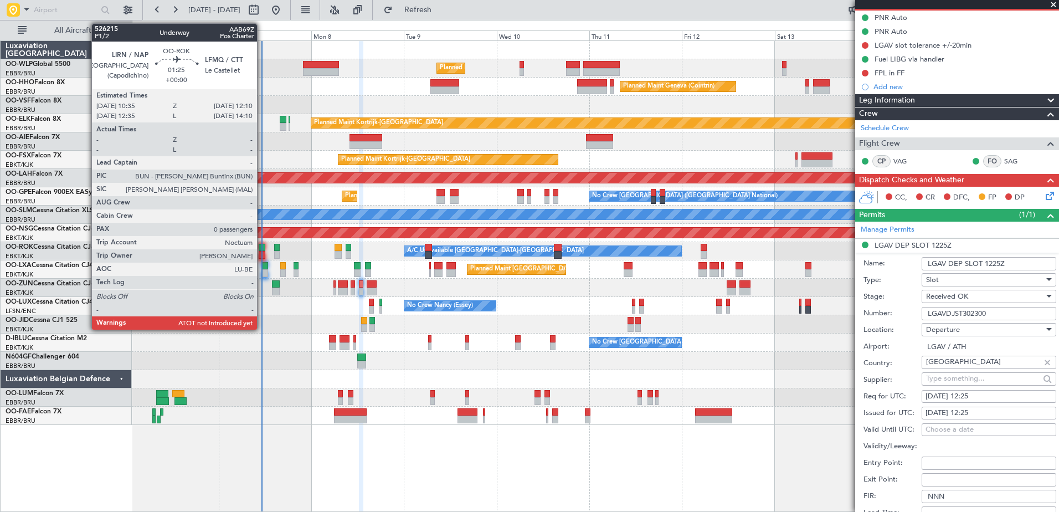
click at [262, 253] on div at bounding box center [262, 255] width 7 height 8
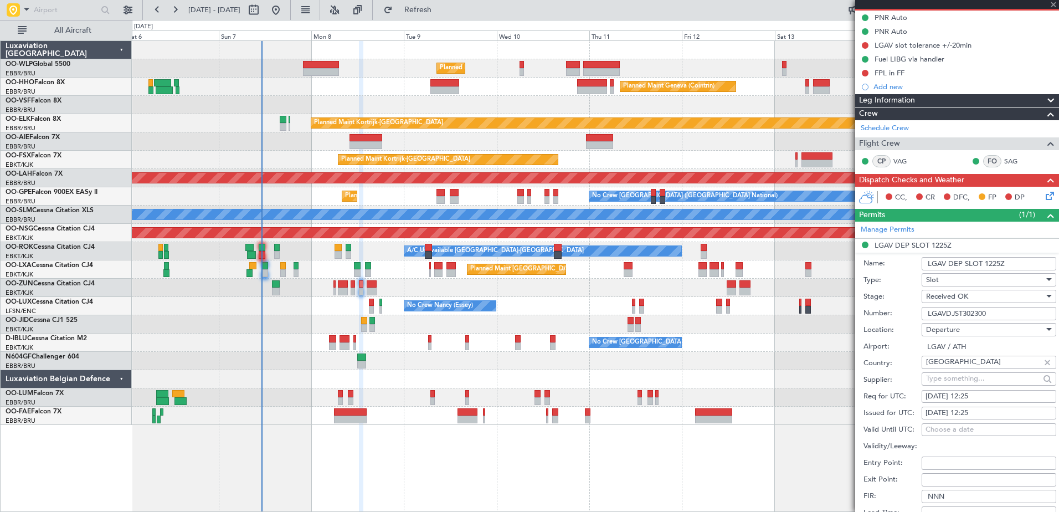
type input "0"
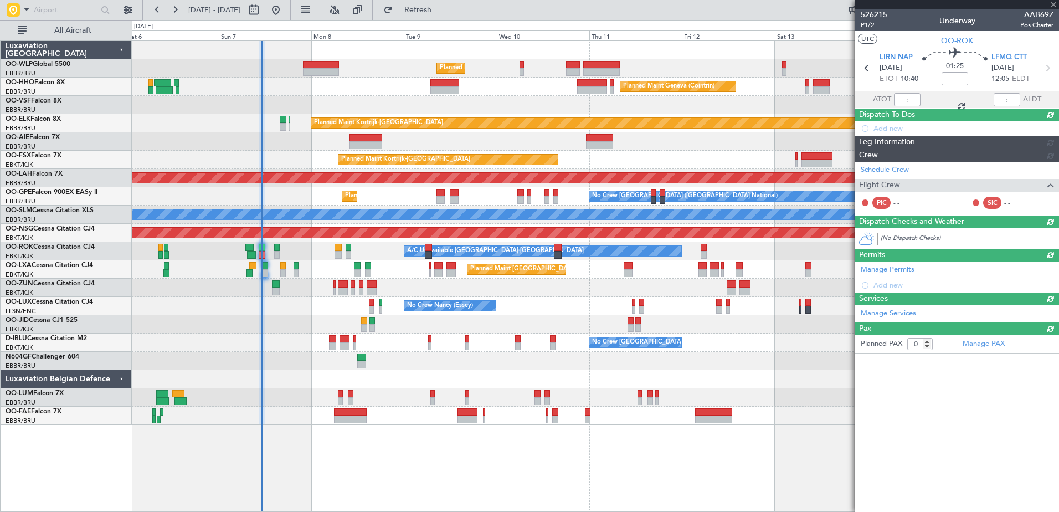
scroll to position [0, 0]
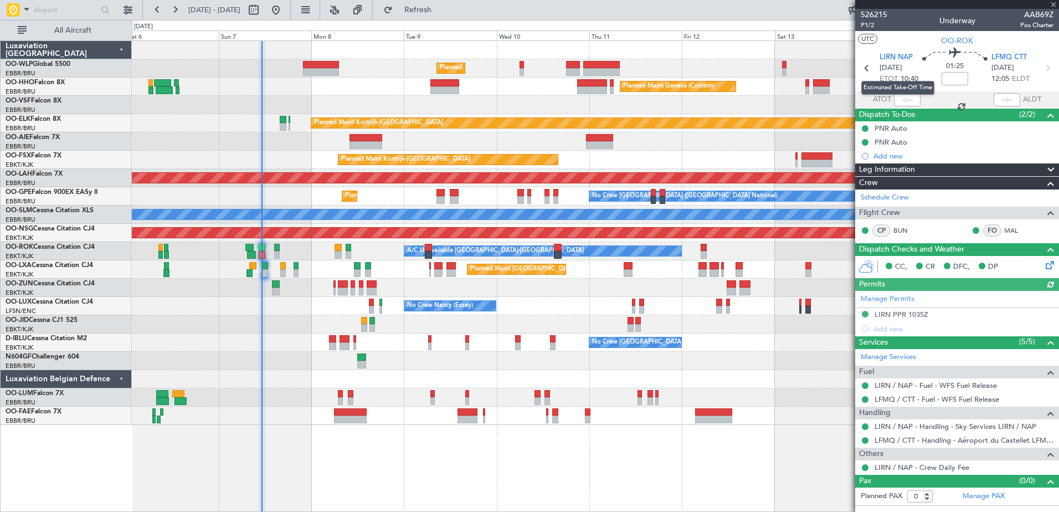
click at [899, 97] on mat-tooltip-component "Estimated Take-Off Time" at bounding box center [897, 87] width 89 height 29
click at [901, 99] on input "text" at bounding box center [907, 99] width 27 height 13
type input "10:41"
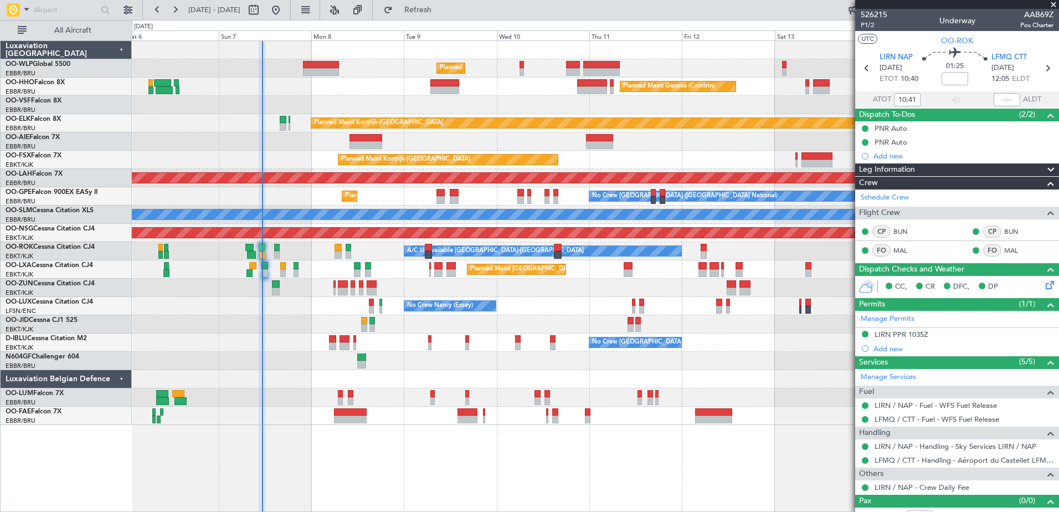
click at [328, 344] on div "No Crew [GEOGRAPHIC_DATA] ([GEOGRAPHIC_DATA] National) No Crew [GEOGRAPHIC_DATA…" at bounding box center [595, 342] width 926 height 18
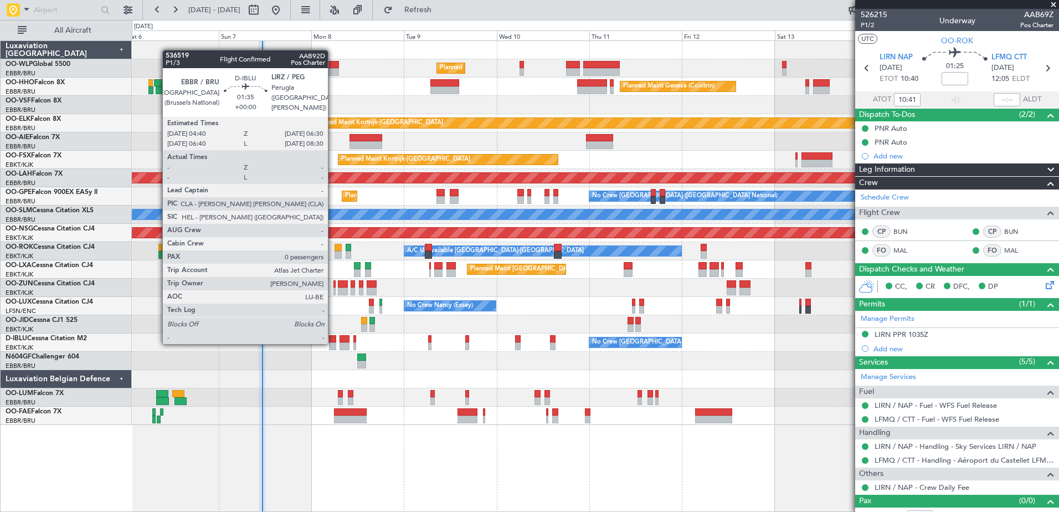
click at [333, 342] on div at bounding box center [332, 346] width 7 height 8
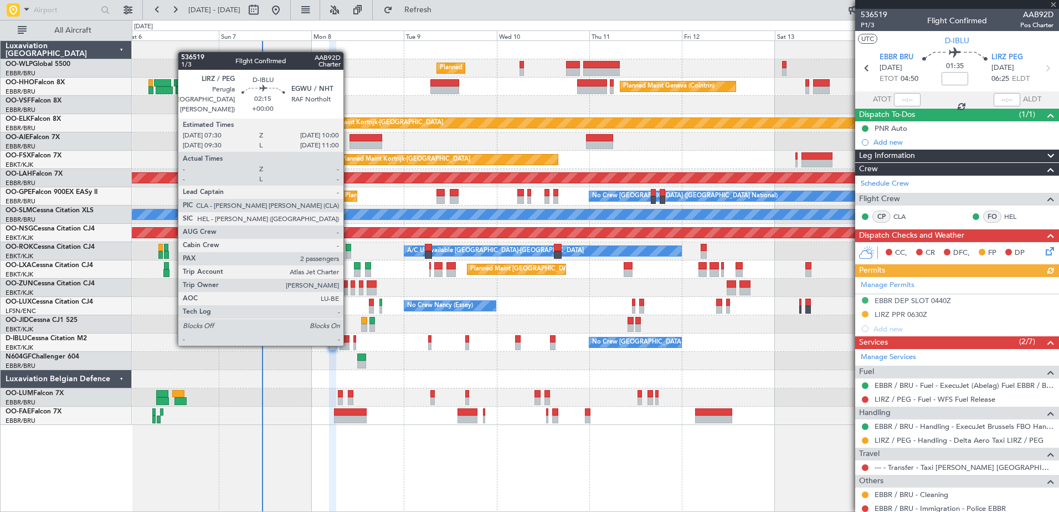
click at [347, 343] on div at bounding box center [344, 346] width 10 height 8
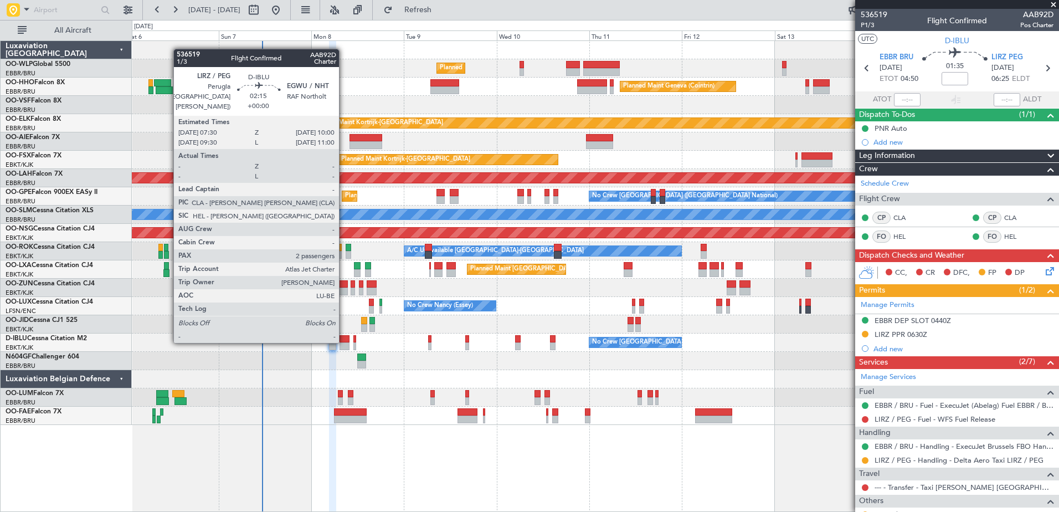
click at [344, 340] on div at bounding box center [344, 339] width 10 height 8
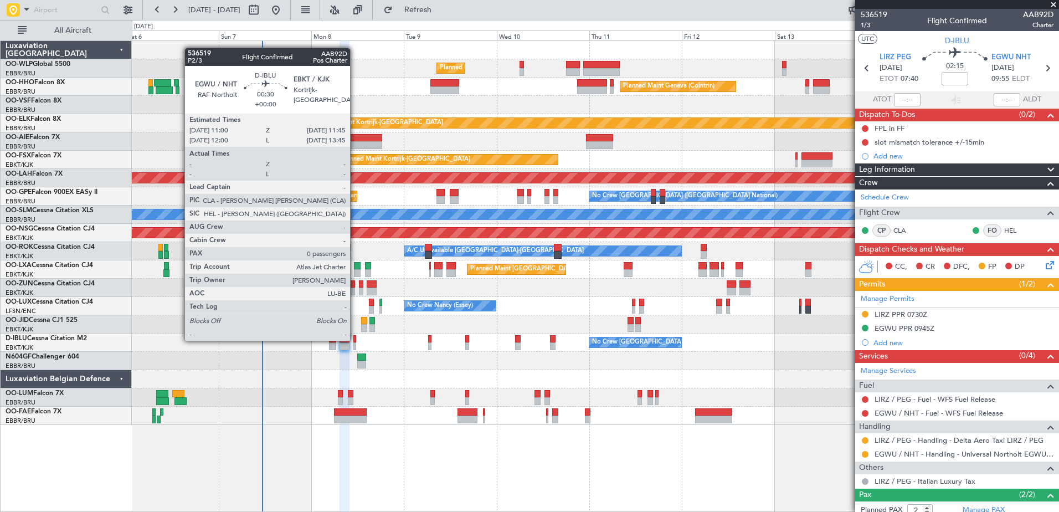
click at [355, 339] on div at bounding box center [354, 339] width 3 height 8
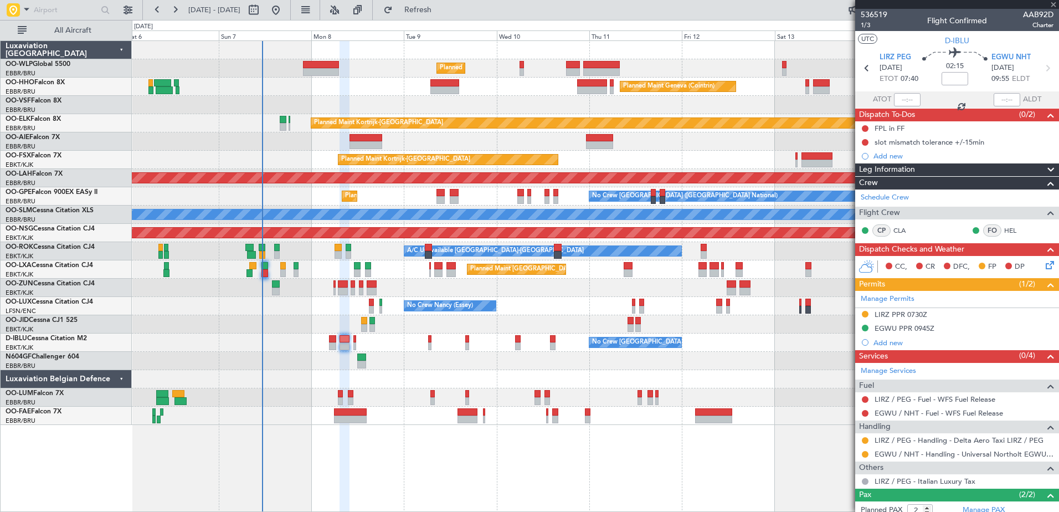
type input "0"
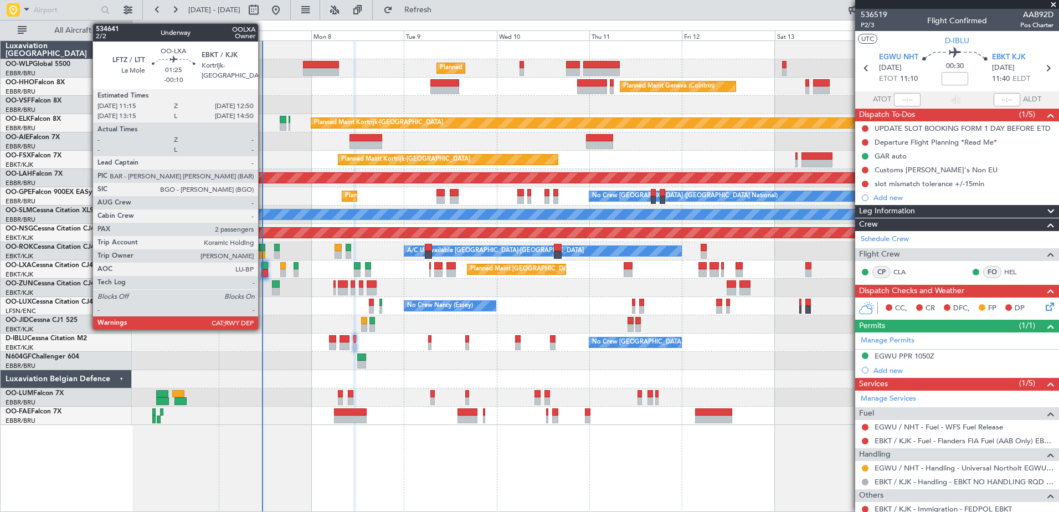
click at [263, 267] on div at bounding box center [264, 266] width 7 height 8
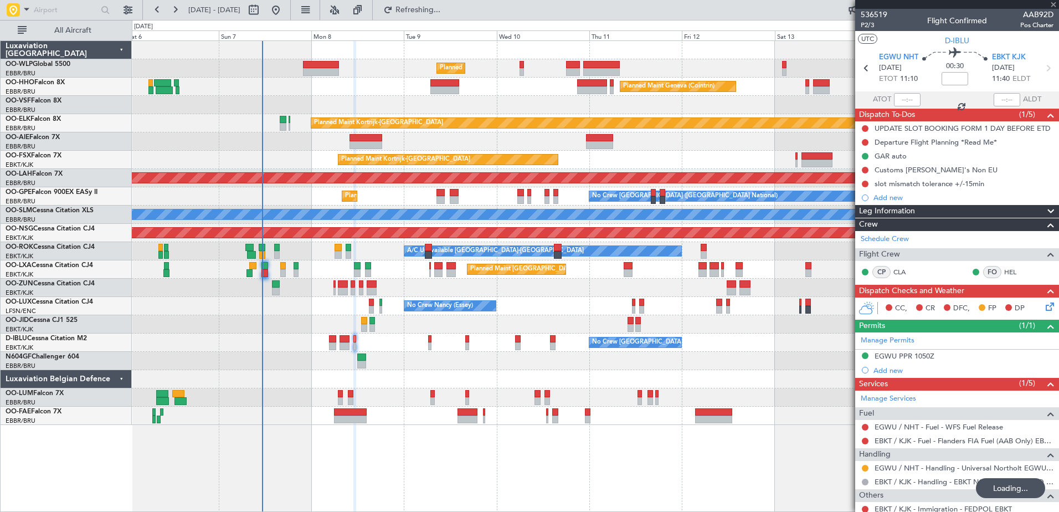
type input "-00:10"
type input "2"
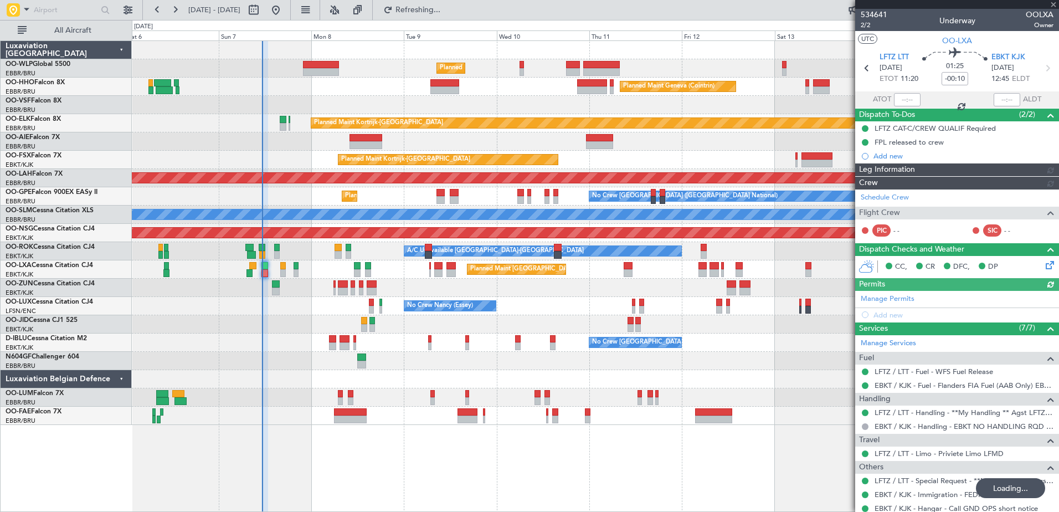
type input "0"
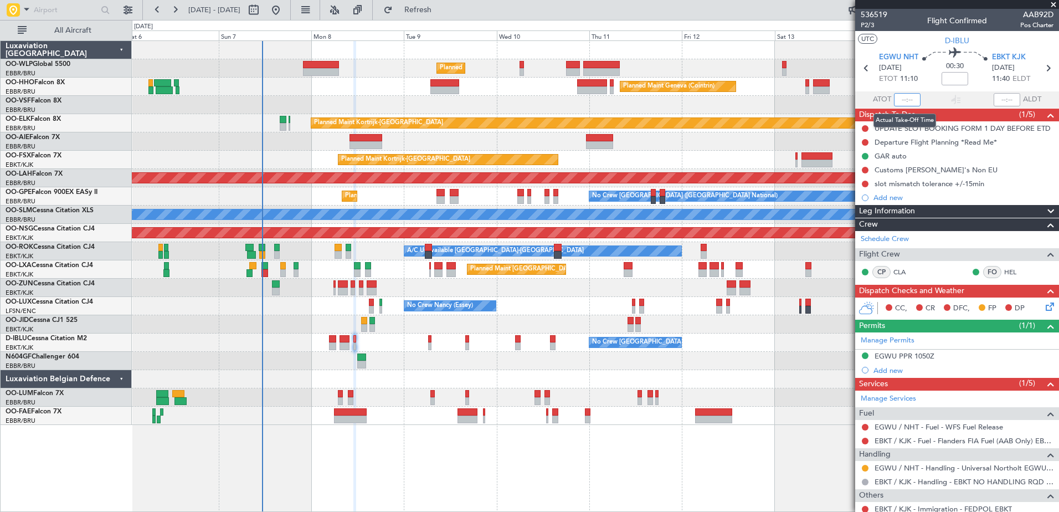
click at [900, 97] on input "text" at bounding box center [907, 99] width 27 height 13
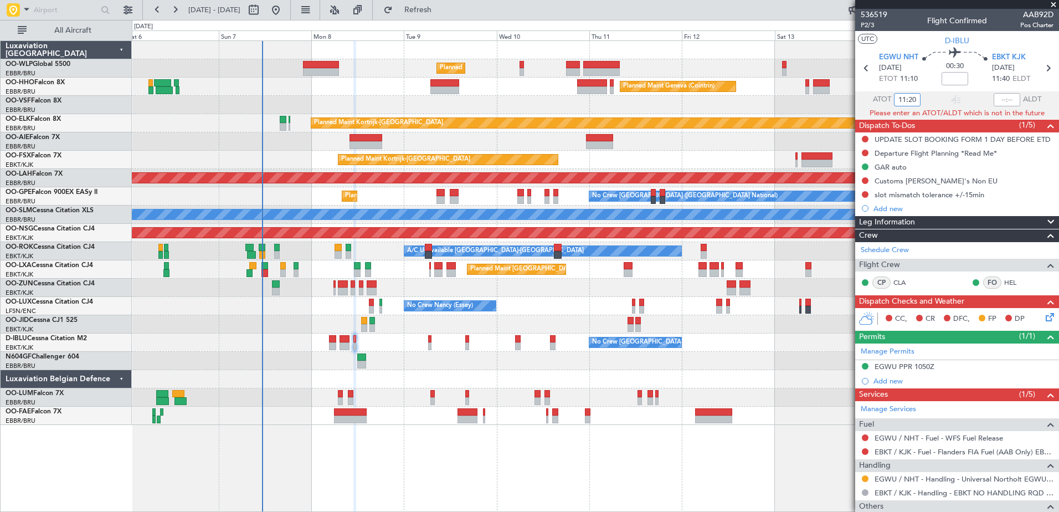
click at [908, 93] on input "11:20" at bounding box center [907, 99] width 27 height 13
click at [914, 99] on input "11:20" at bounding box center [907, 99] width 27 height 13
click at [817, 360] on div at bounding box center [595, 361] width 926 height 18
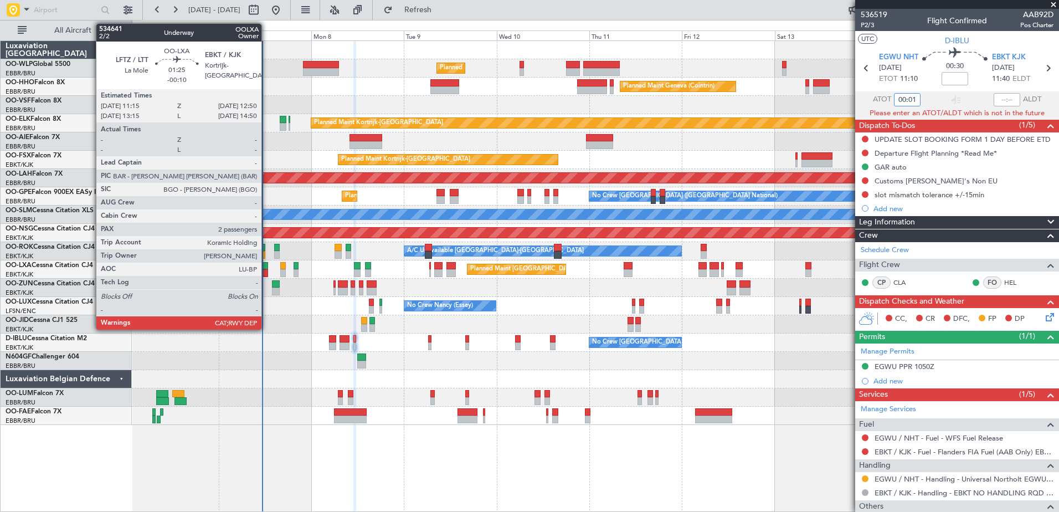
click at [266, 269] on div at bounding box center [264, 273] width 7 height 8
type input "00:01"
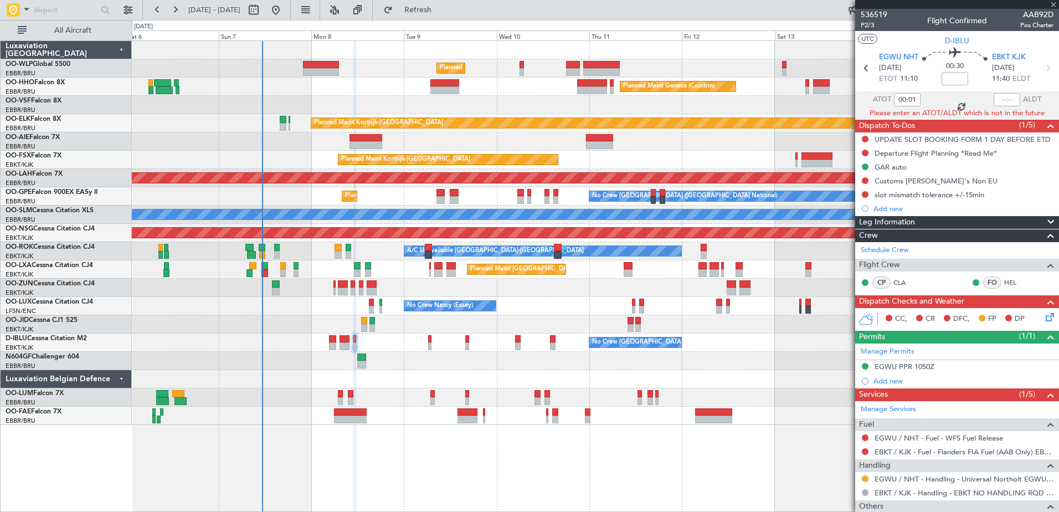
type input "-00:10"
type input "2"
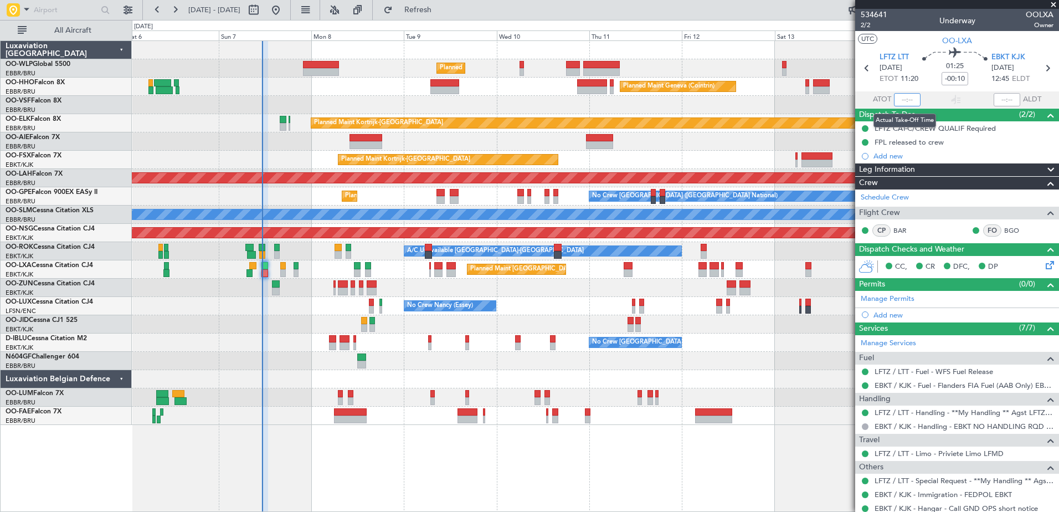
click at [897, 99] on input "text" at bounding box center [907, 99] width 27 height 13
type input "11:20"
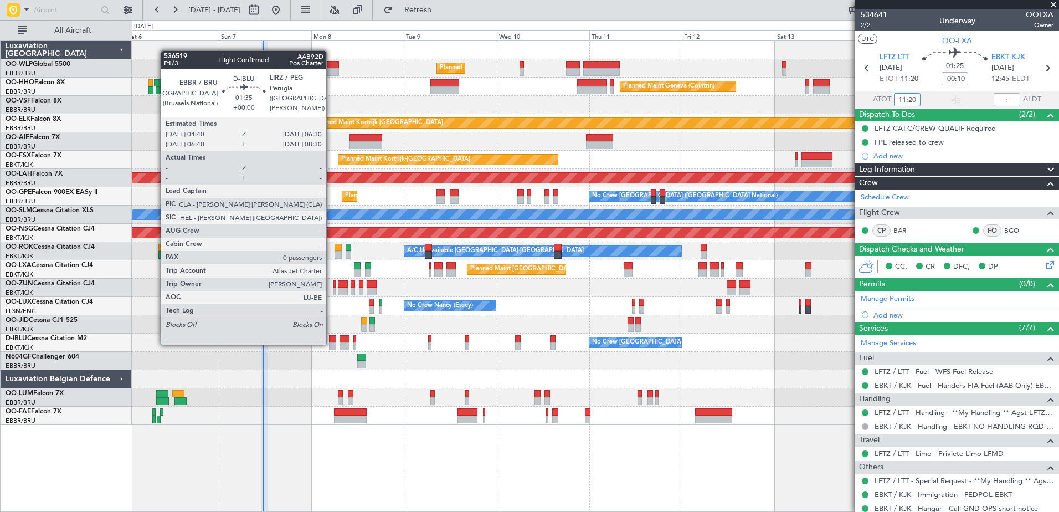
click at [331, 343] on div at bounding box center [332, 346] width 7 height 8
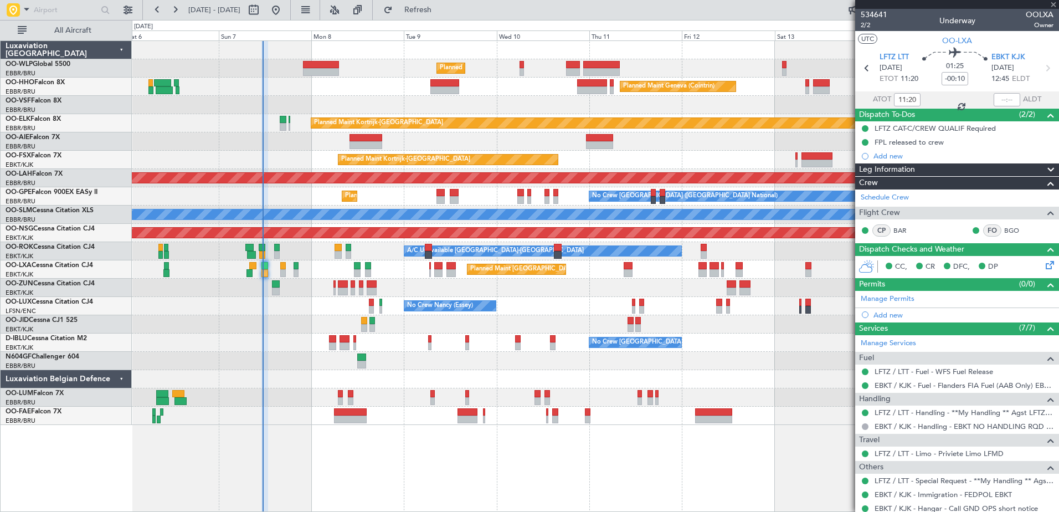
type input "0"
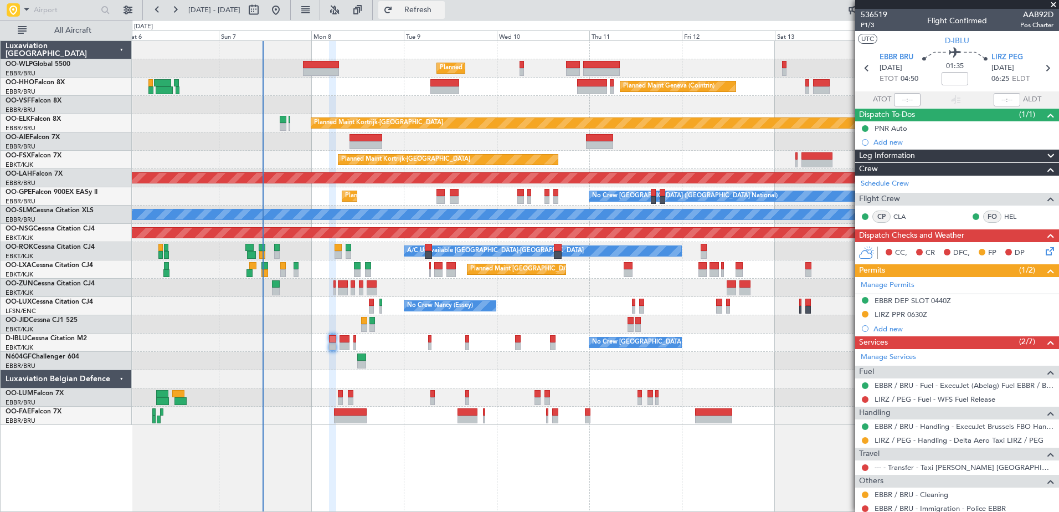
click at [441, 10] on span "Refresh" at bounding box center [418, 10] width 47 height 8
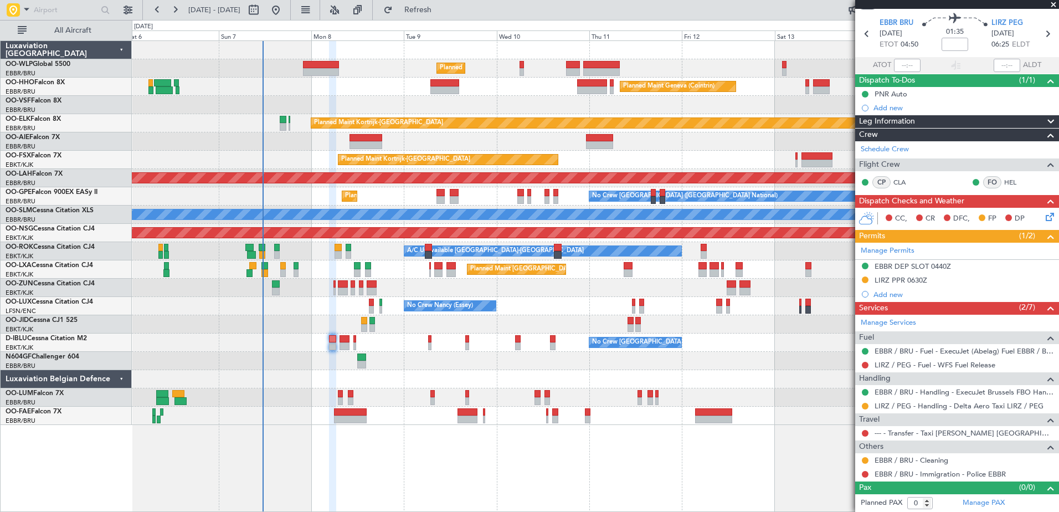
click at [333, 375] on div at bounding box center [595, 379] width 926 height 18
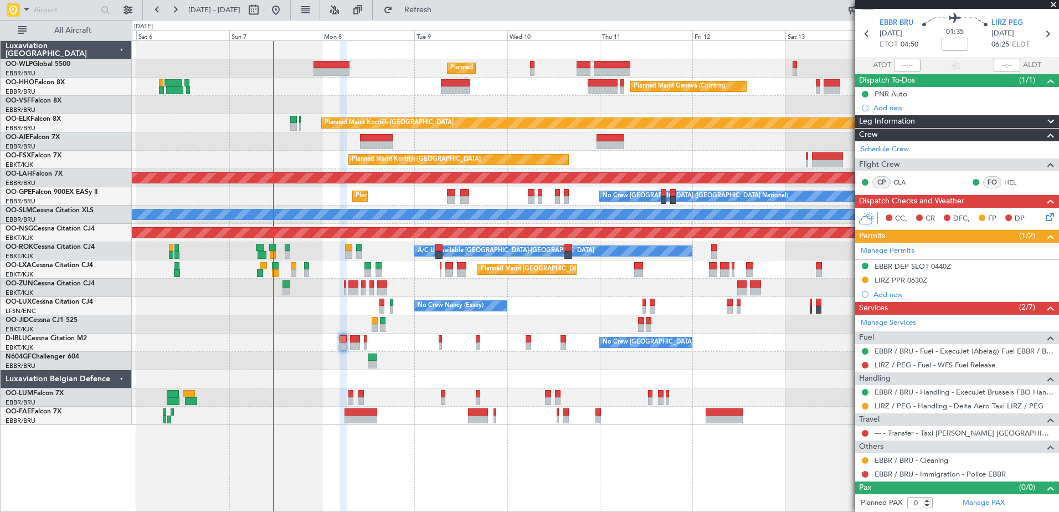
click at [340, 367] on div at bounding box center [595, 361] width 926 height 18
click at [937, 364] on link "LIRZ / PEG - Fuel - WFS Fuel Release" at bounding box center [934, 364] width 121 height 9
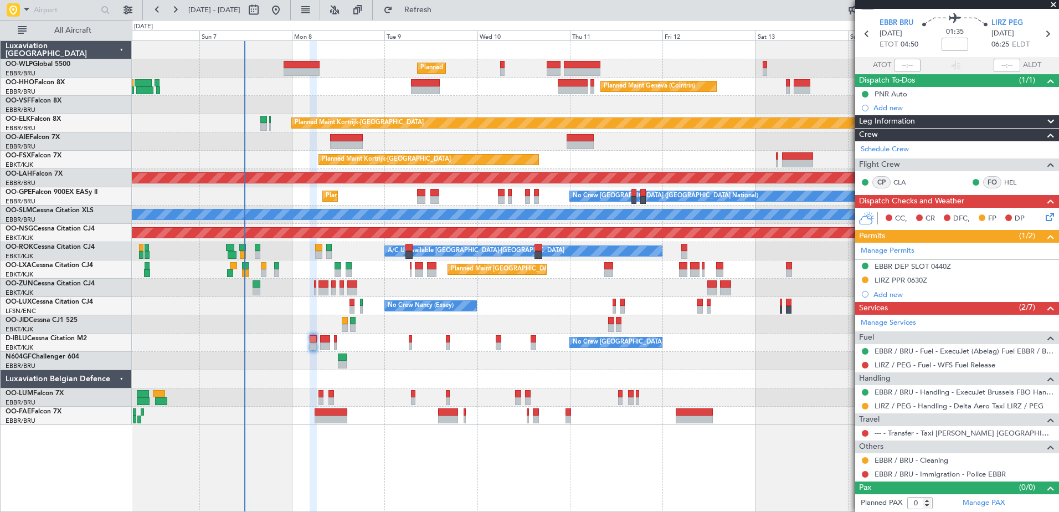
click at [487, 143] on div "Unplanned Maint [GEOGRAPHIC_DATA] ([GEOGRAPHIC_DATA] National)" at bounding box center [595, 141] width 926 height 18
click at [441, 13] on span "Refresh" at bounding box center [418, 10] width 47 height 8
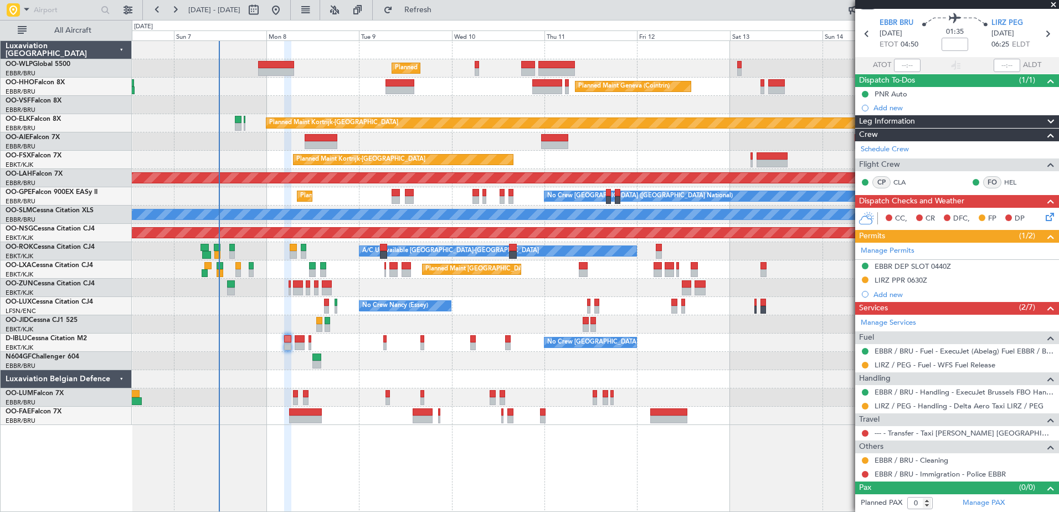
click at [492, 297] on div "Planned Maint Milan (Linate) Planned Maint Geneva ([GEOGRAPHIC_DATA]) Planned M…" at bounding box center [595, 233] width 926 height 384
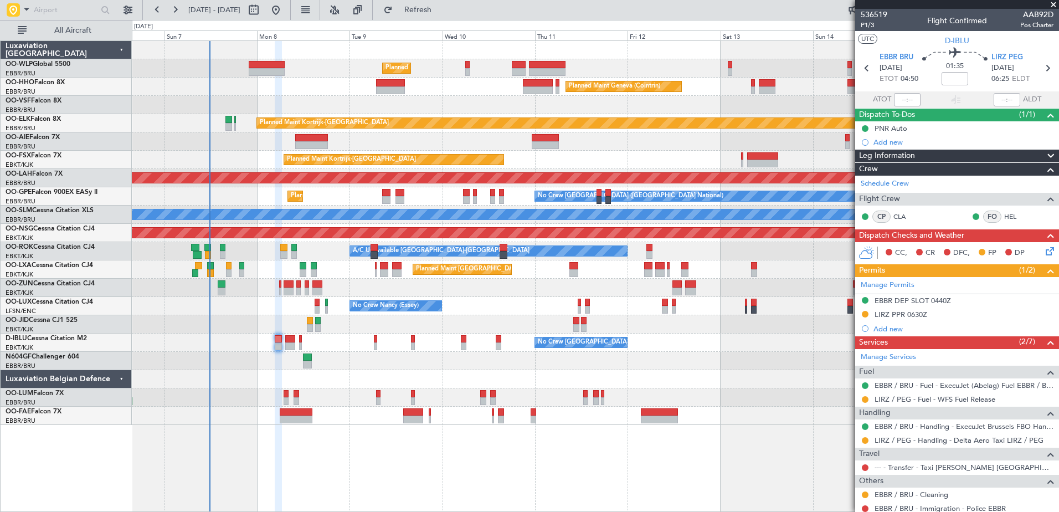
click at [360, 394] on div "Owner Melsbroek Air Base" at bounding box center [595, 397] width 926 height 18
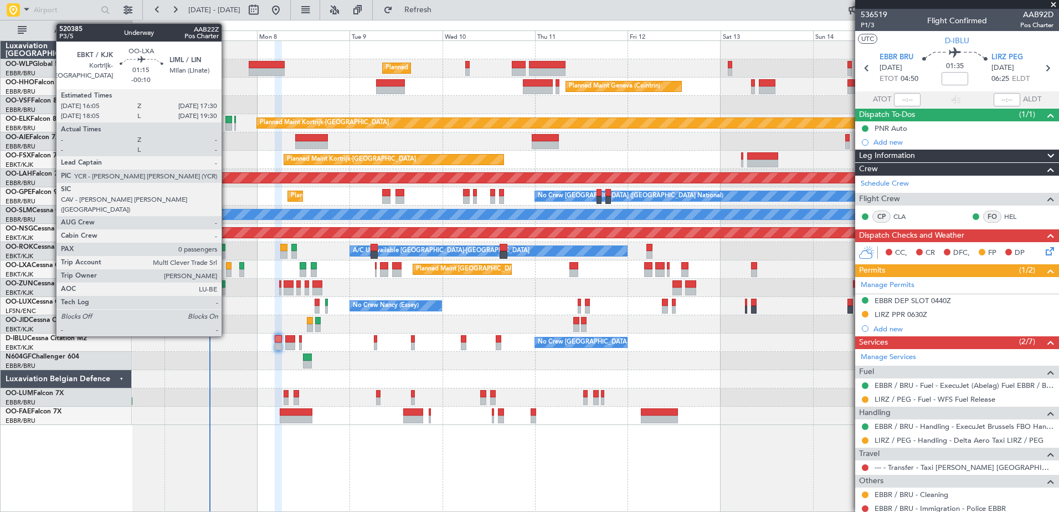
click at [228, 266] on div at bounding box center [229, 266] width 6 height 8
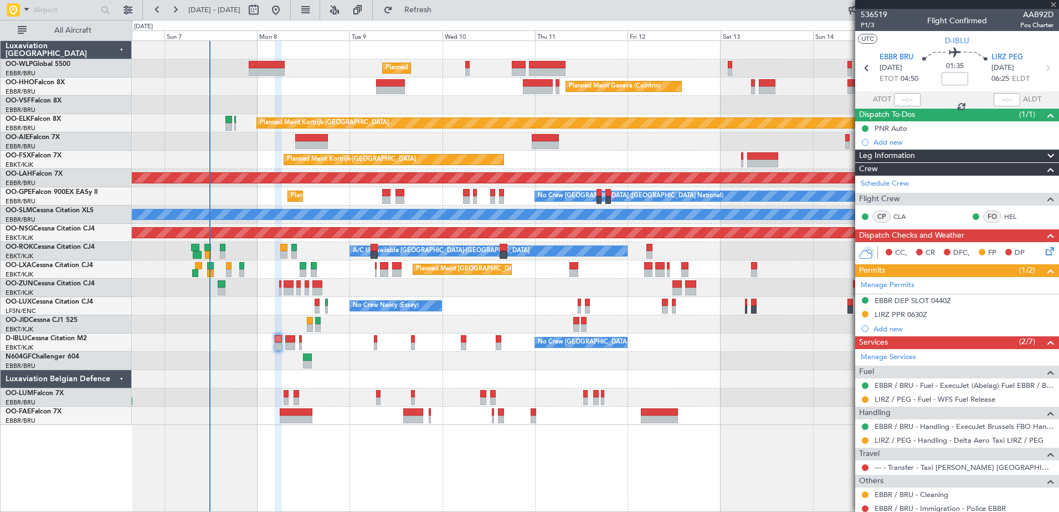
type input "-00:10"
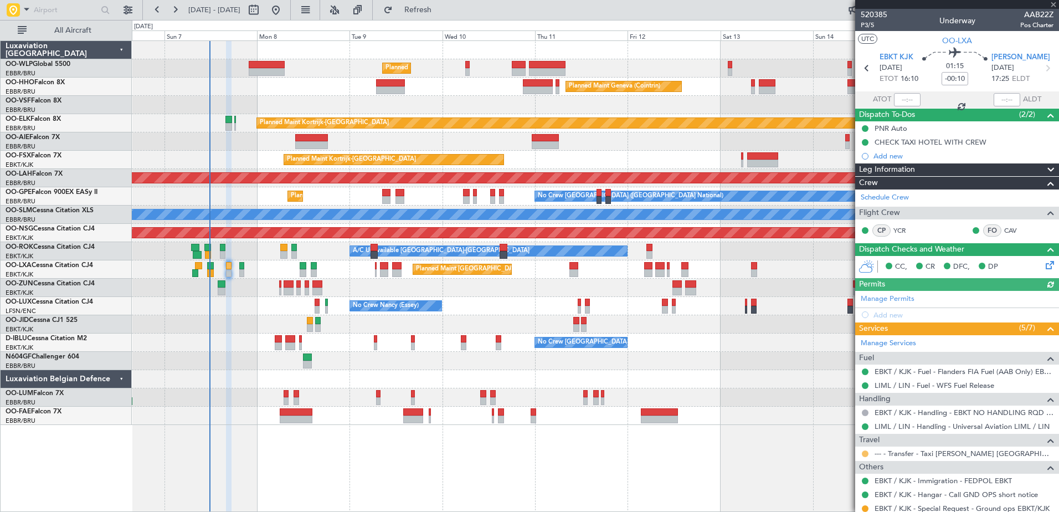
click at [863, 452] on button at bounding box center [864, 453] width 7 height 7
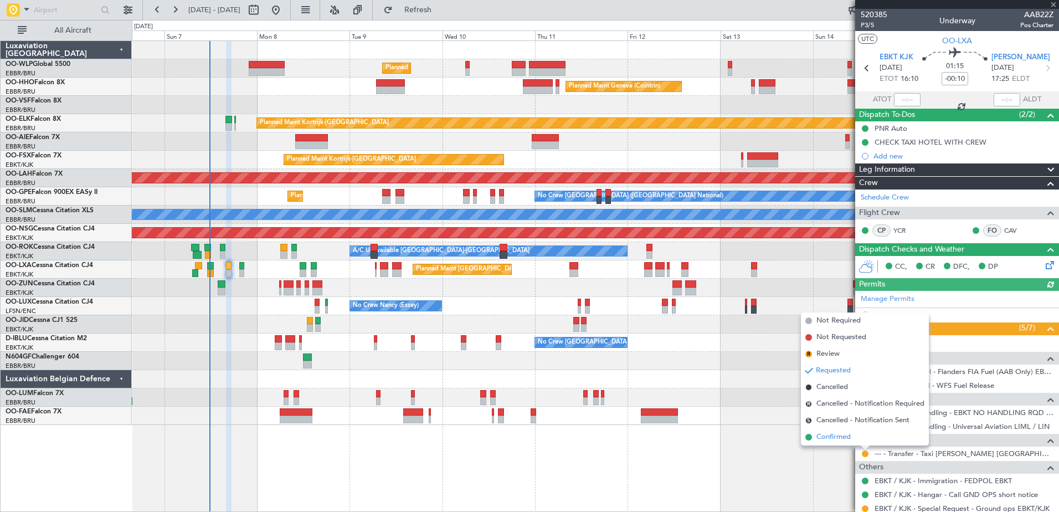
click at [828, 437] on span "Confirmed" at bounding box center [833, 436] width 34 height 11
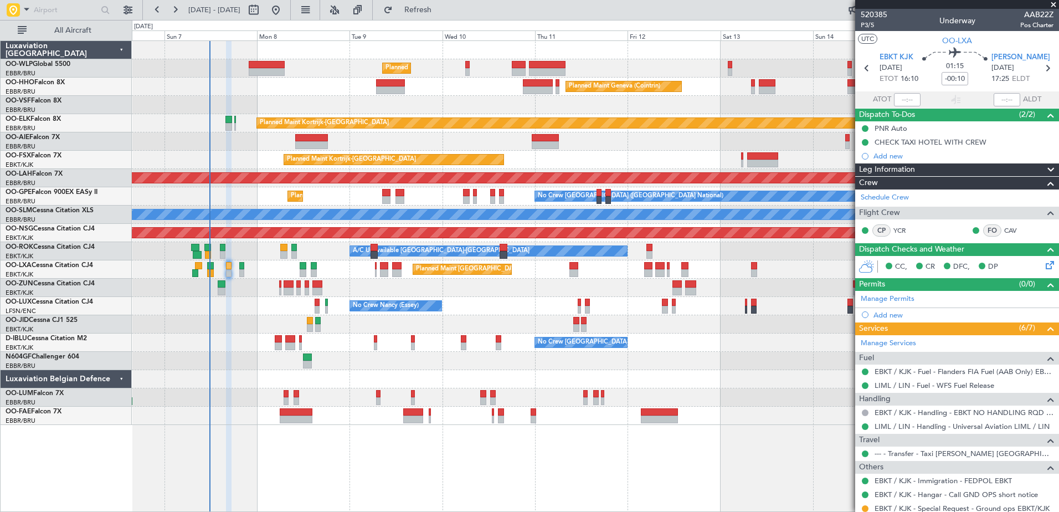
scroll to position [34, 0]
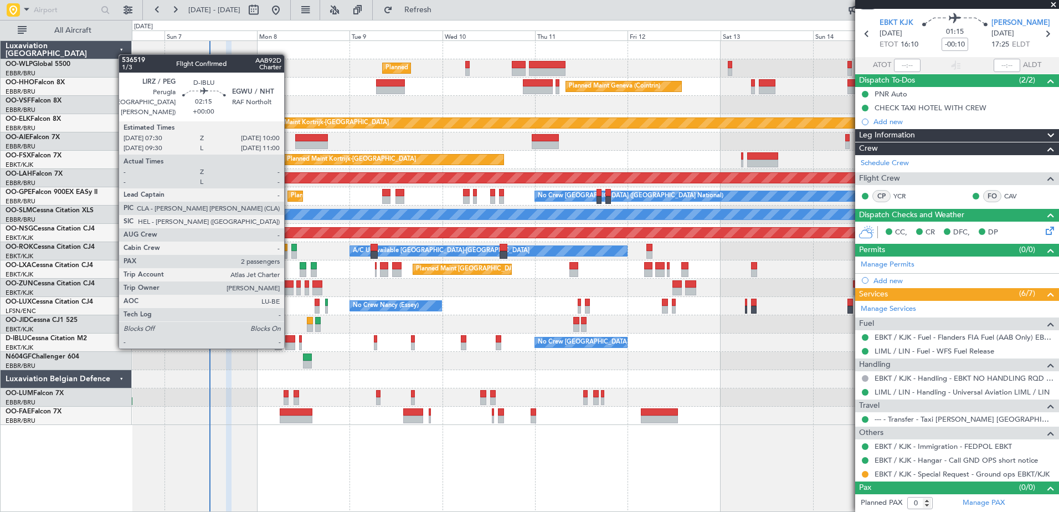
click at [289, 346] on div at bounding box center [290, 346] width 10 height 8
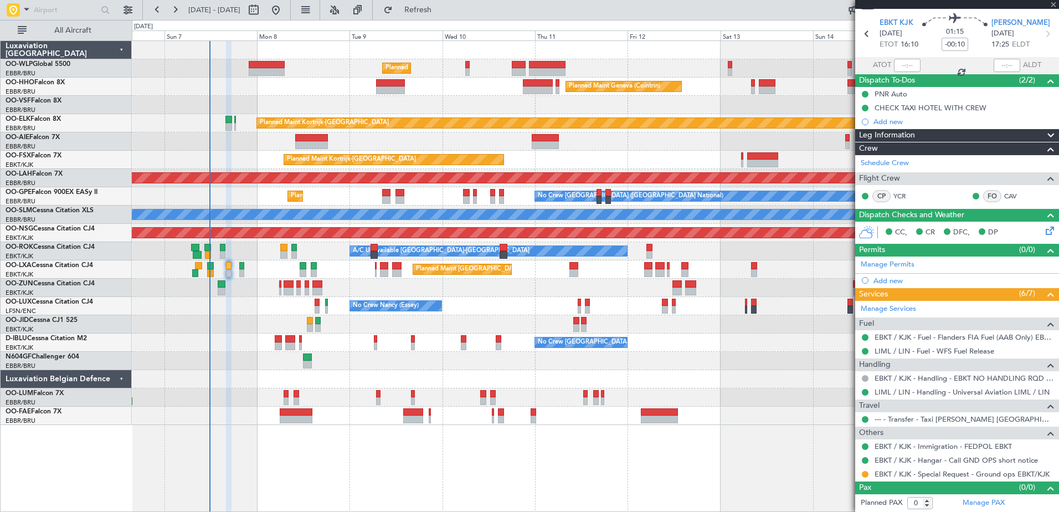
type input "2"
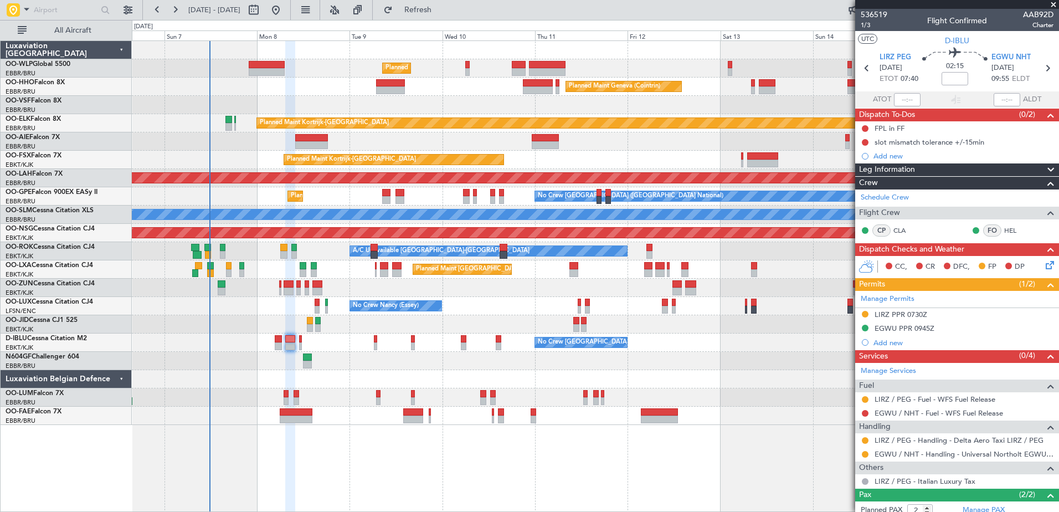
scroll to position [57, 0]
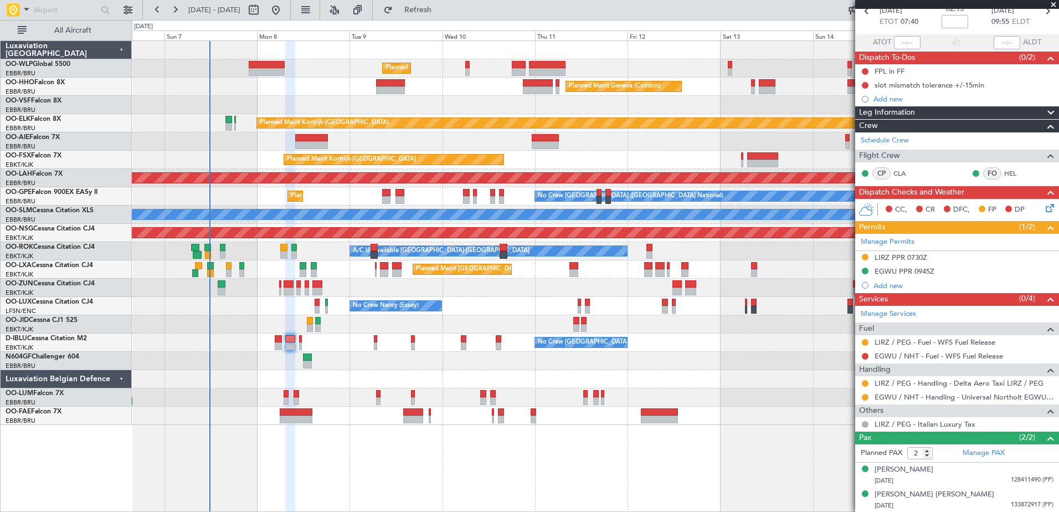
click at [901, 269] on div "LIRZ PPR 0730Z" at bounding box center [901, 269] width 0 height 0
click at [919, 271] on div "EGWU PPR 0945Z" at bounding box center [904, 270] width 60 height 9
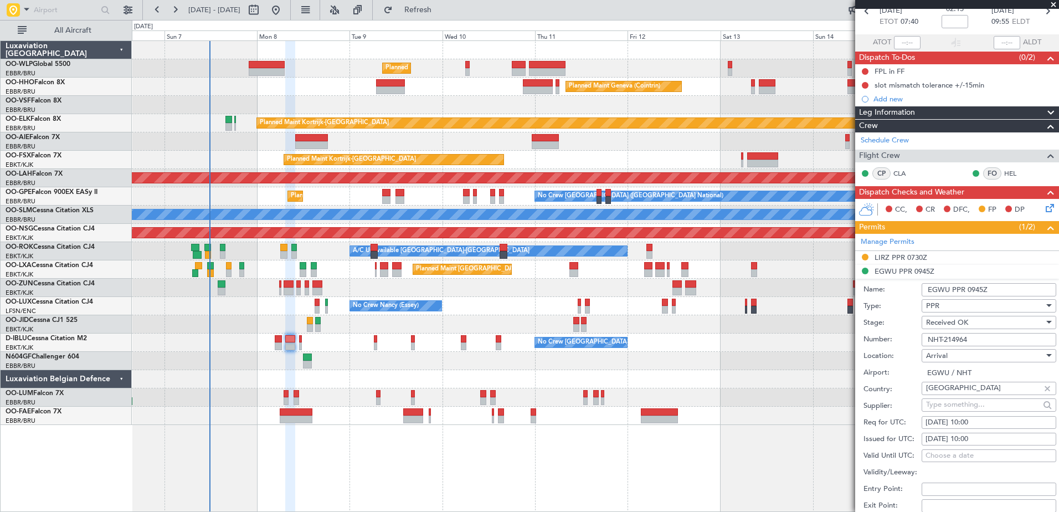
drag, startPoint x: 975, startPoint y: 341, endPoint x: 907, endPoint y: 342, distance: 67.5
click at [907, 342] on div "Number: NHT-214964" at bounding box center [959, 339] width 193 height 17
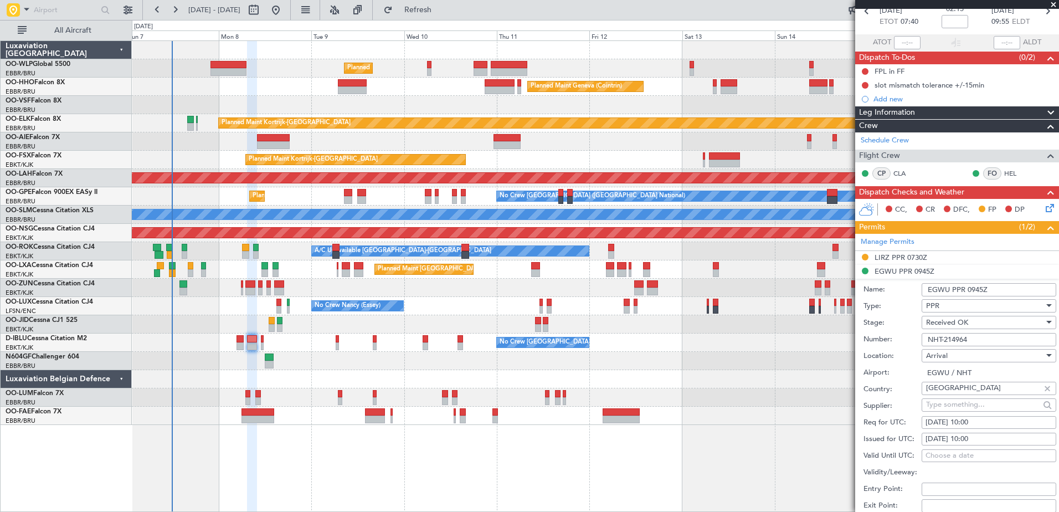
click at [496, 305] on div "No Crew [PERSON_NAME] ([PERSON_NAME]) No Crew [PERSON_NAME] ([PERSON_NAME])" at bounding box center [595, 306] width 926 height 18
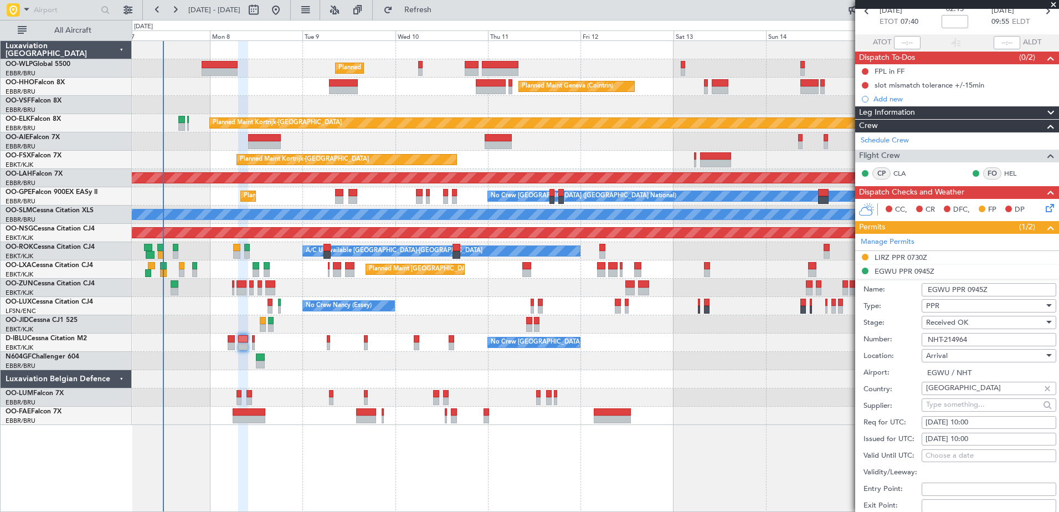
click at [196, 96] on div "Planned Maint Milan (Linate) Planned Maint Geneva ([GEOGRAPHIC_DATA]) Planned M…" at bounding box center [595, 233] width 926 height 384
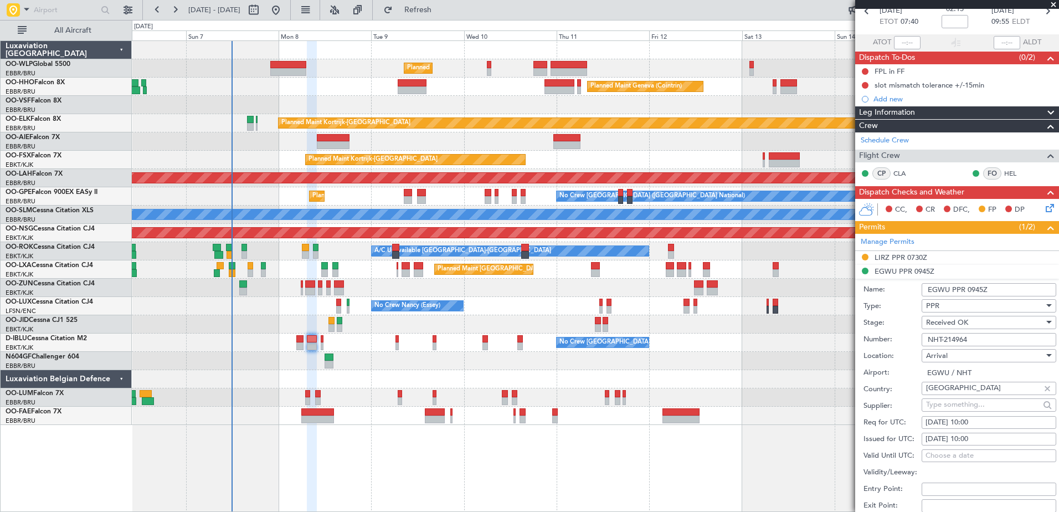
click at [275, 92] on div "Planned Maint Geneva (Cointrin)" at bounding box center [595, 87] width 926 height 18
click at [270, 157] on div "Planned Maint Kortrijk-[GEOGRAPHIC_DATA] EBKT 08:50 Z KLAS 20:30 Z" at bounding box center [595, 160] width 926 height 18
click at [246, 160] on div "Planned Maint Kortrijk-[GEOGRAPHIC_DATA] EBKT 08:50 Z KLAS 20:30 Z" at bounding box center [595, 160] width 926 height 18
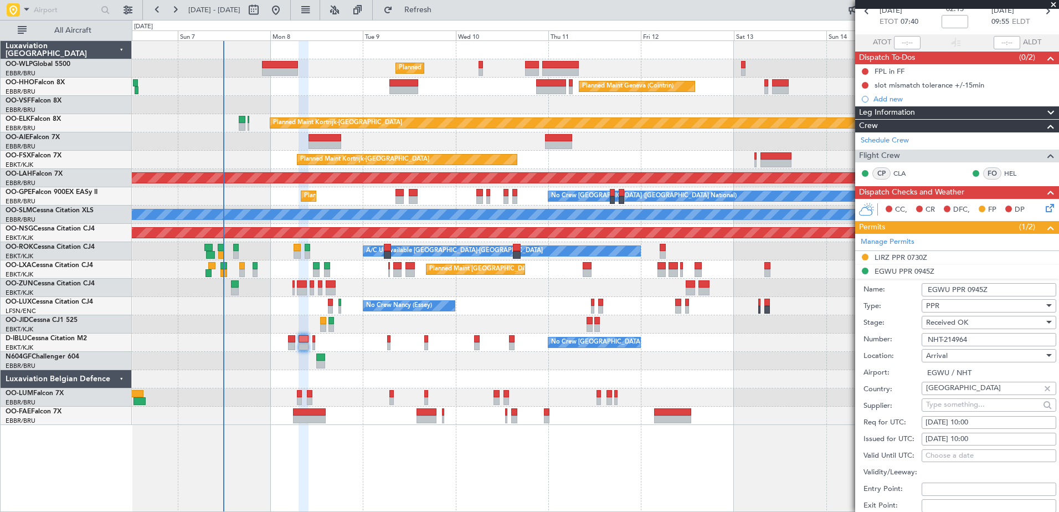
click at [248, 150] on div "Unplanned Maint [GEOGRAPHIC_DATA] ([GEOGRAPHIC_DATA] National)" at bounding box center [595, 141] width 926 height 18
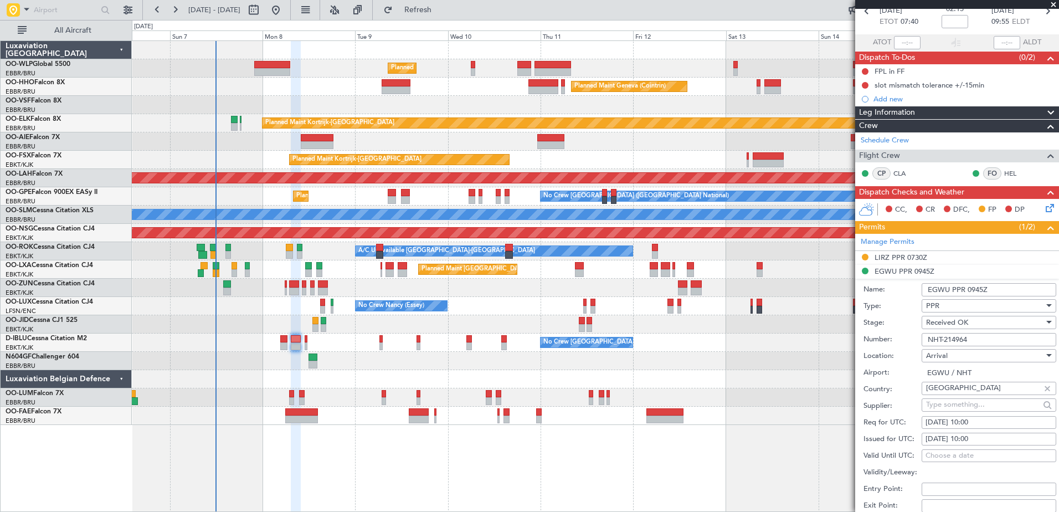
click at [242, 154] on div "Planned Maint Milan (Linate) Planned Maint Geneva ([GEOGRAPHIC_DATA]) Planned M…" at bounding box center [595, 233] width 926 height 384
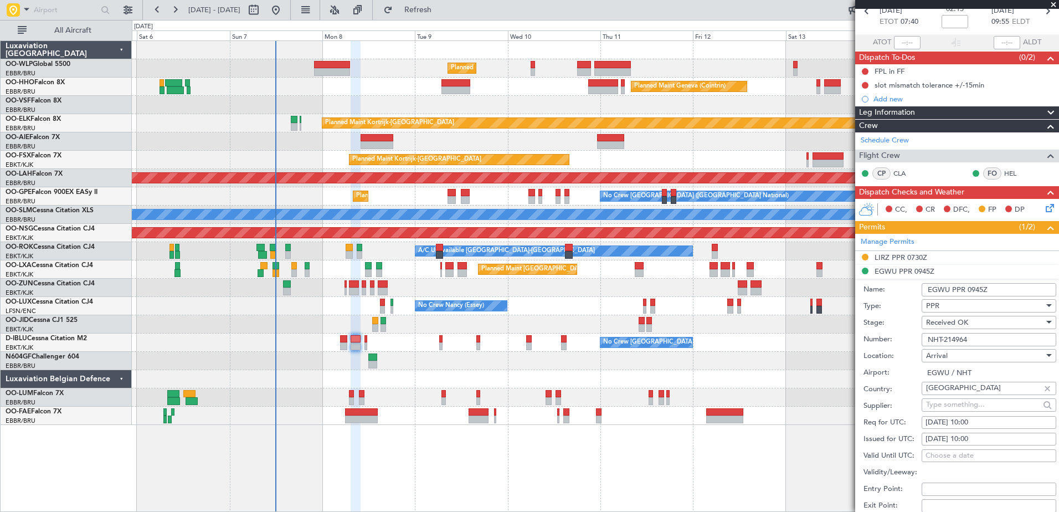
click at [312, 325] on div at bounding box center [595, 324] width 926 height 18
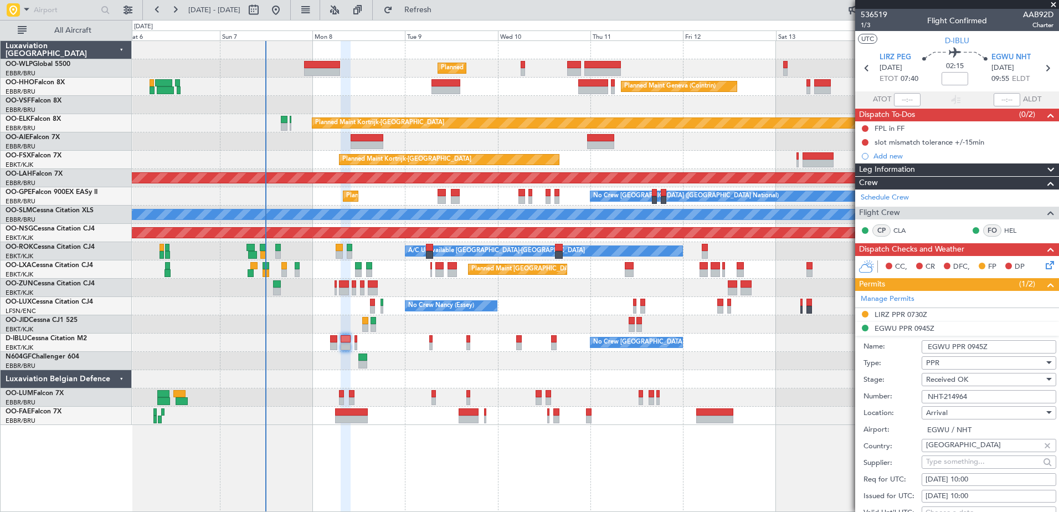
scroll to position [57, 0]
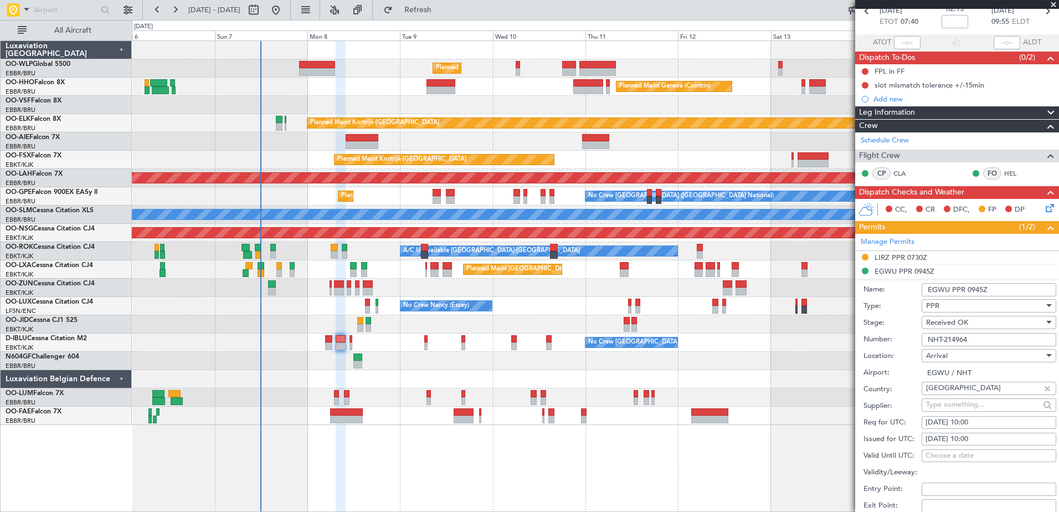
click at [293, 298] on div "Planned Maint Milan (Linate) Planned Maint Geneva ([GEOGRAPHIC_DATA]) Planned M…" at bounding box center [595, 233] width 926 height 384
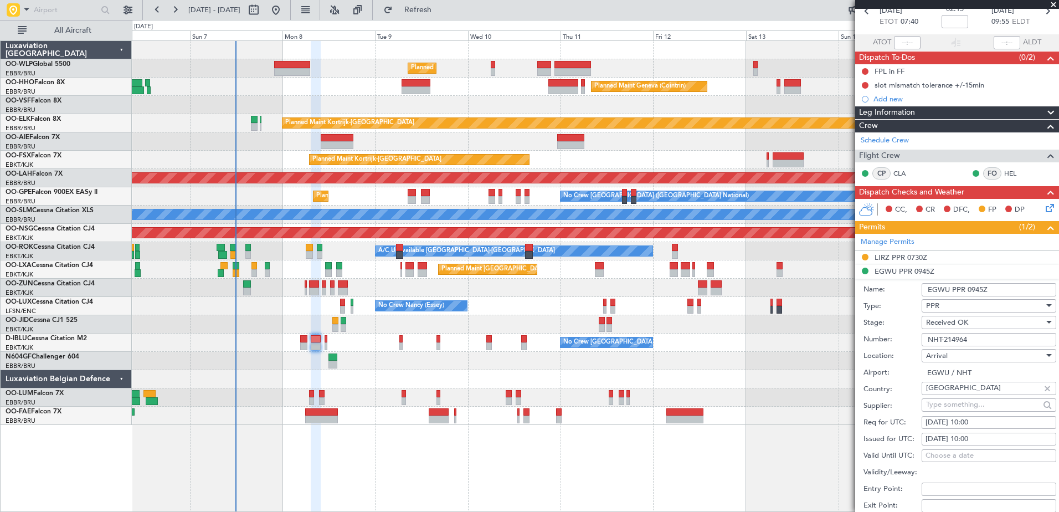
click at [259, 322] on div "Planned Maint Milan (Linate) Planned Maint Geneva ([GEOGRAPHIC_DATA]) Planned M…" at bounding box center [595, 233] width 926 height 384
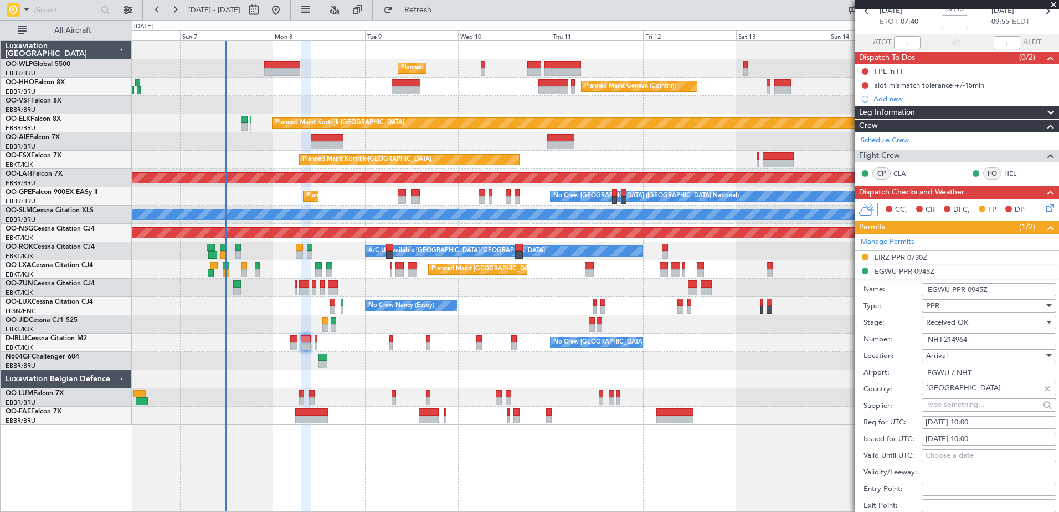
click at [352, 140] on div "Unplanned Maint [GEOGRAPHIC_DATA] ([GEOGRAPHIC_DATA] National)" at bounding box center [595, 141] width 926 height 18
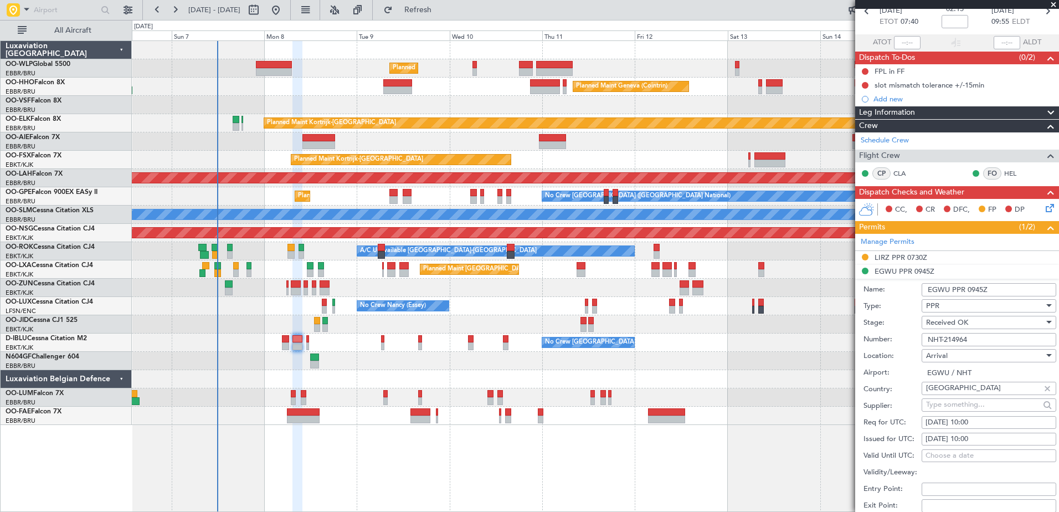
click at [294, 309] on div "No Crew [PERSON_NAME] ([PERSON_NAME]) No Crew [PERSON_NAME] ([PERSON_NAME])" at bounding box center [595, 306] width 926 height 18
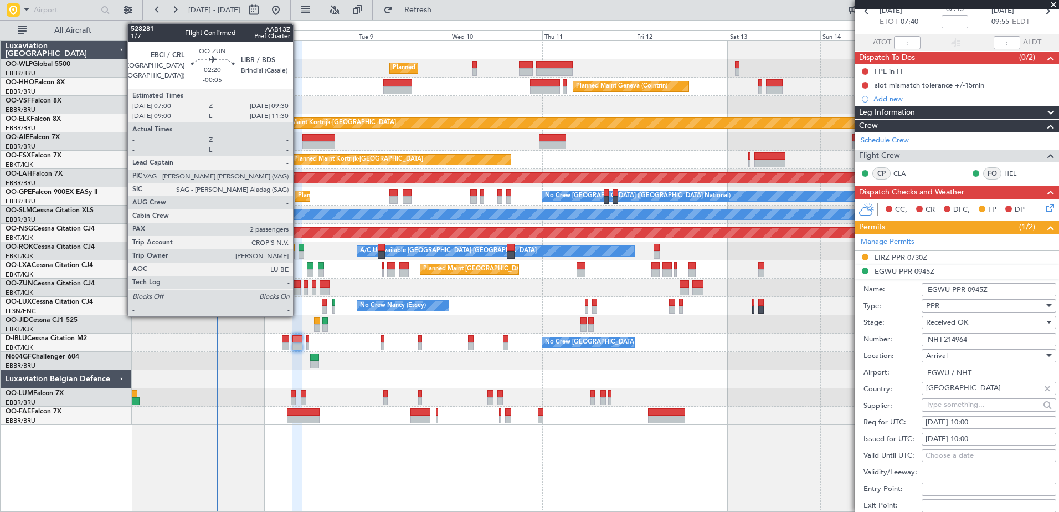
click at [298, 286] on div at bounding box center [296, 284] width 10 height 8
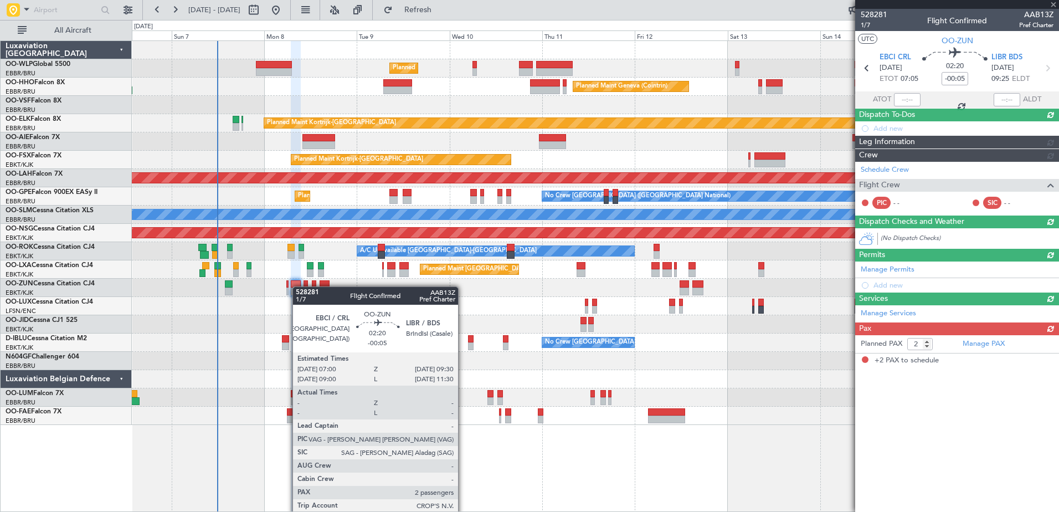
scroll to position [0, 0]
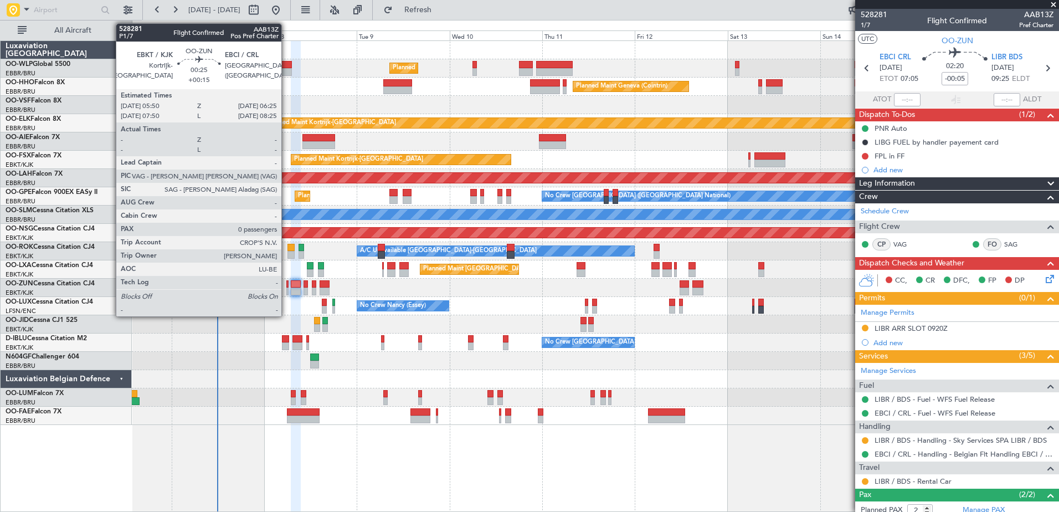
click at [286, 286] on div at bounding box center [287, 284] width 3 height 8
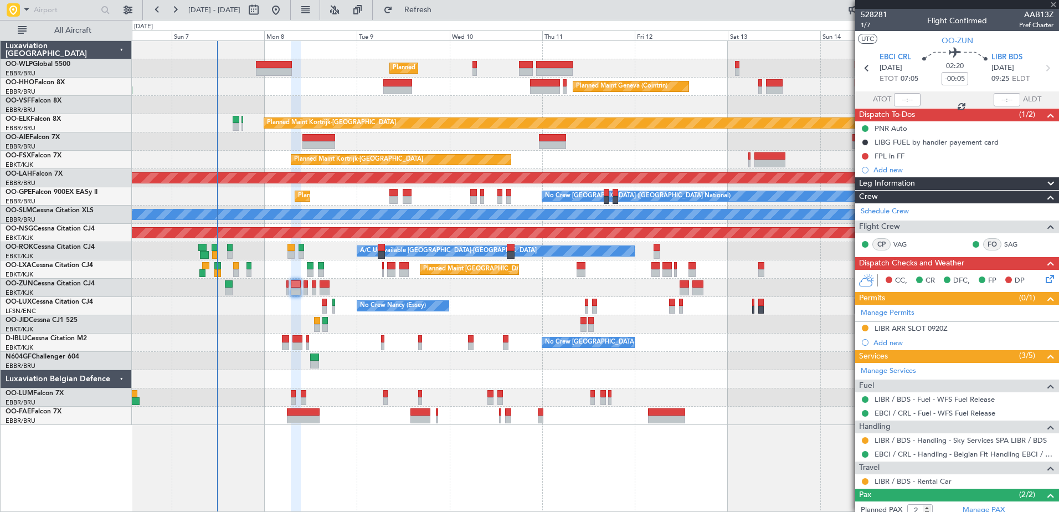
type input "+00:15"
type input "0"
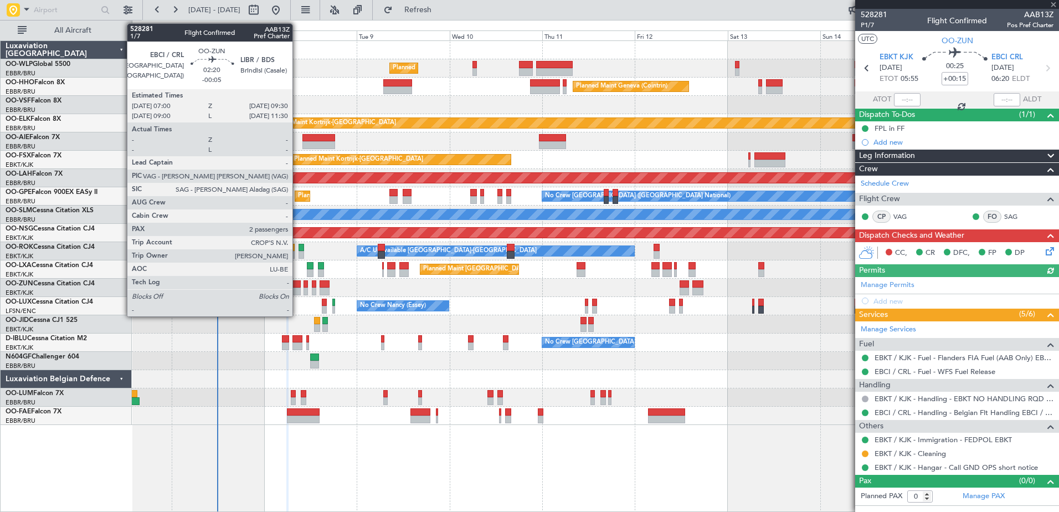
click at [297, 286] on div at bounding box center [296, 284] width 10 height 8
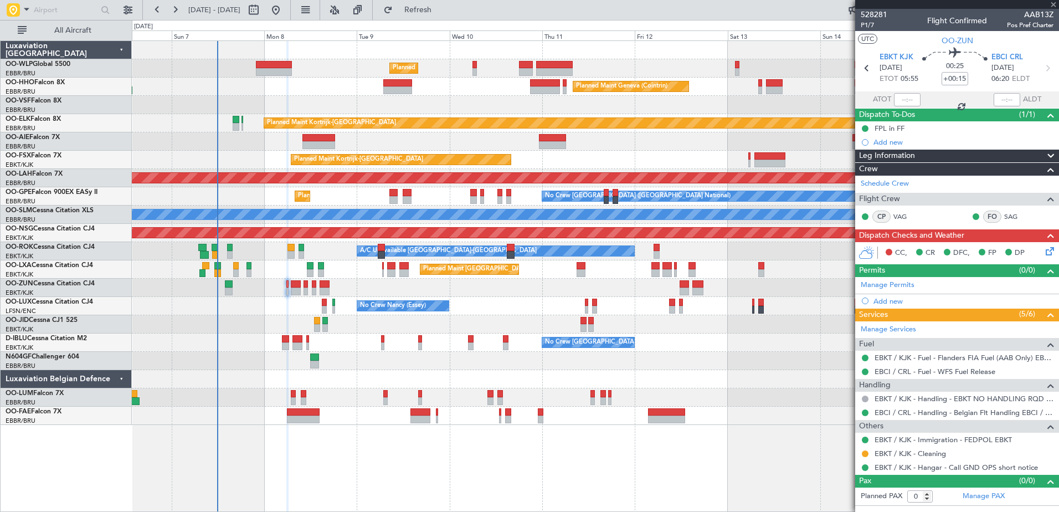
type input "-00:05"
type input "2"
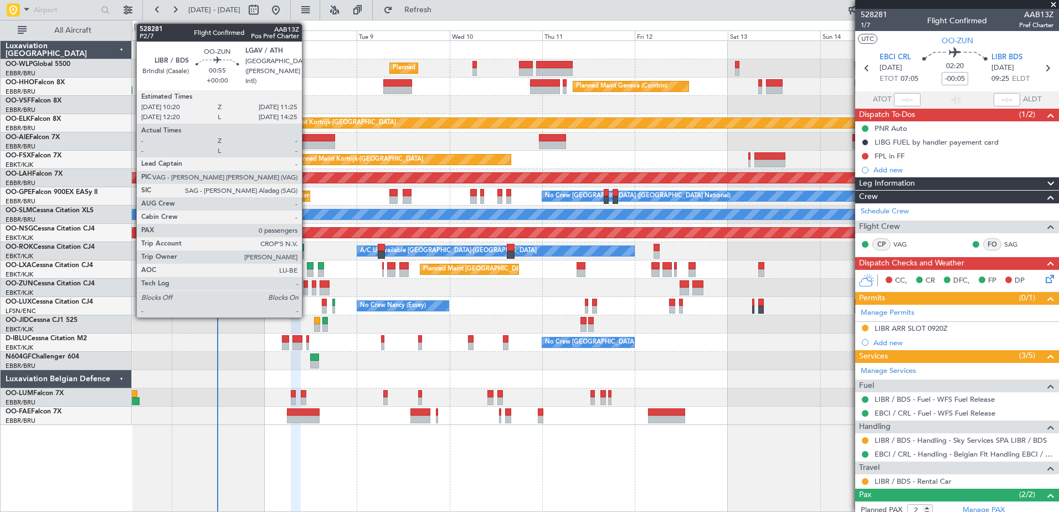
click at [307, 283] on div at bounding box center [305, 284] width 4 height 8
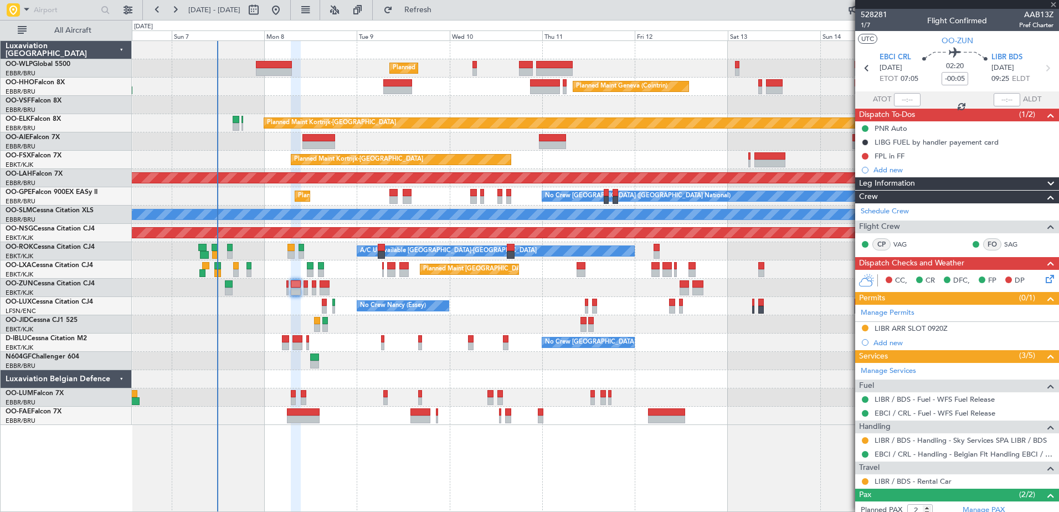
type input "0"
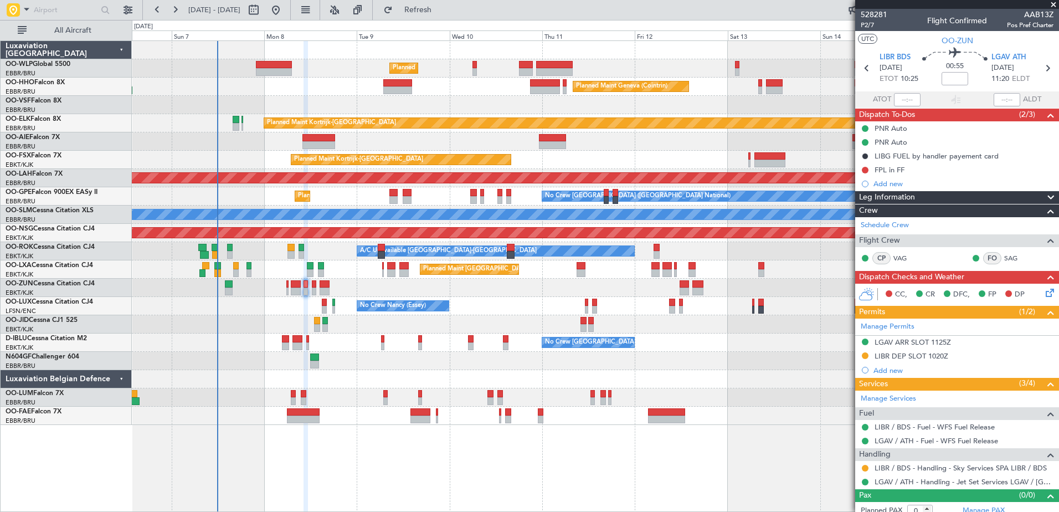
scroll to position [8, 0]
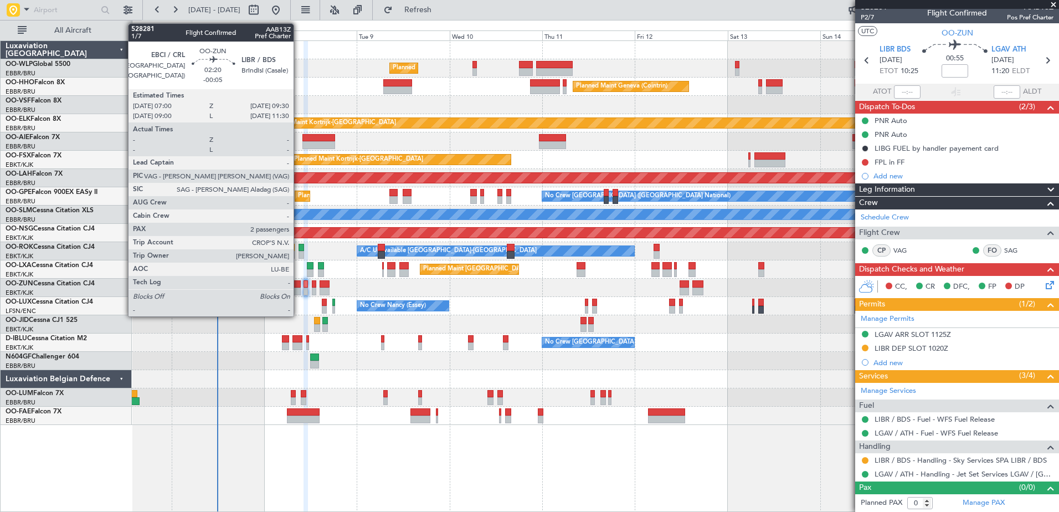
click at [298, 288] on div at bounding box center [296, 291] width 10 height 8
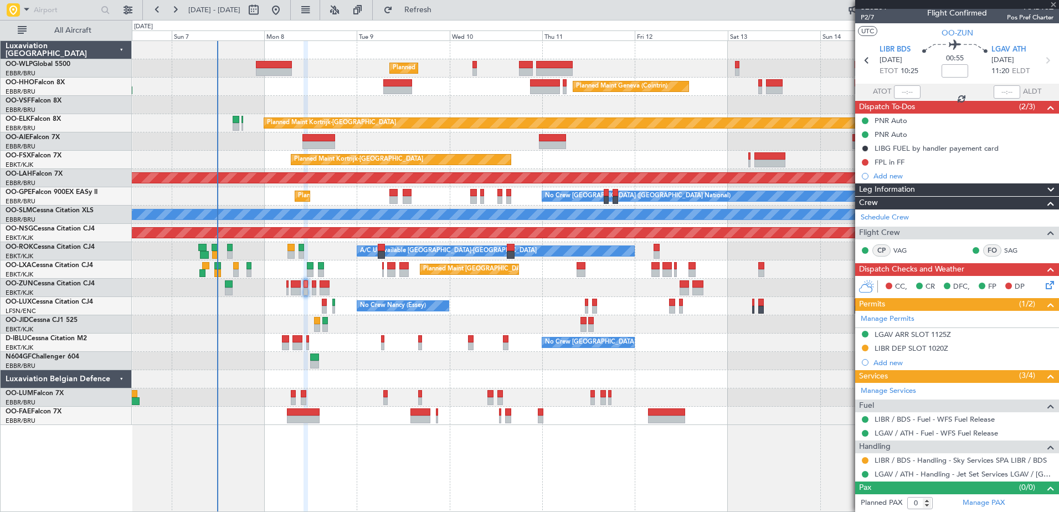
type input "-00:05"
type input "2"
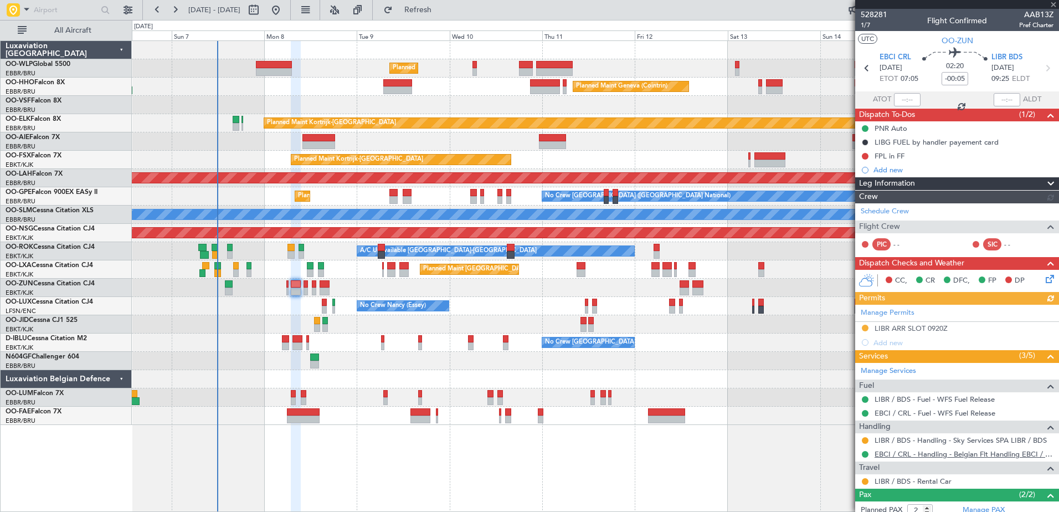
scroll to position [57, 0]
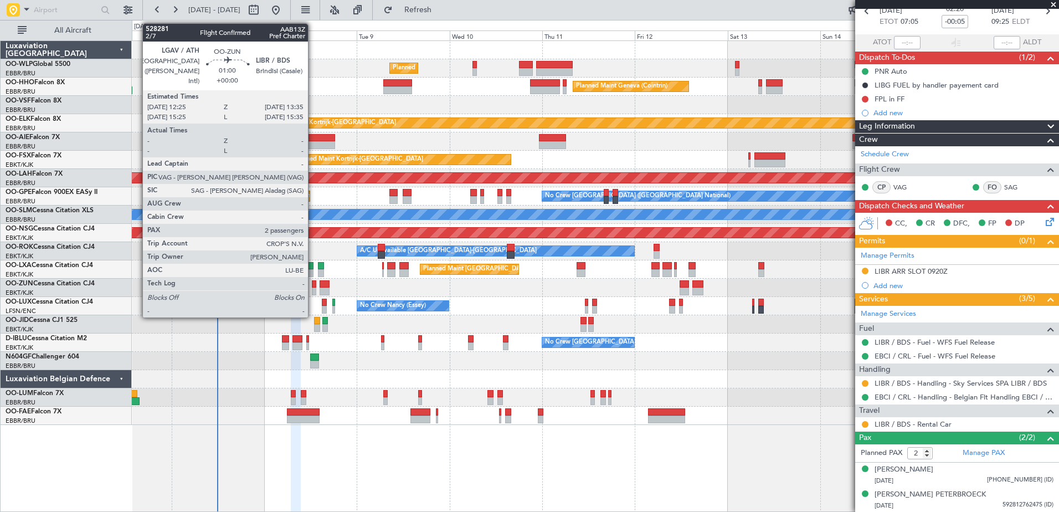
click at [313, 288] on div at bounding box center [314, 291] width 5 height 8
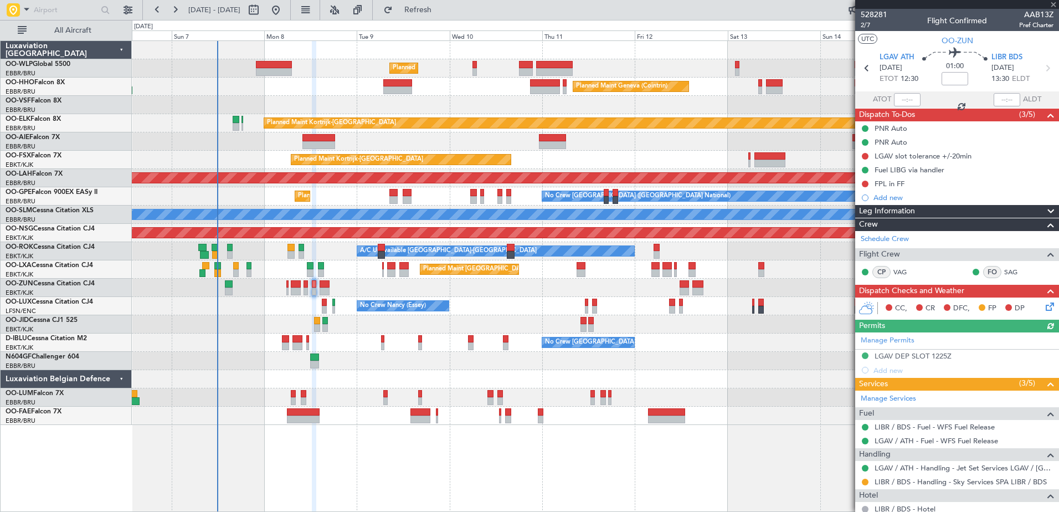
scroll to position [112, 0]
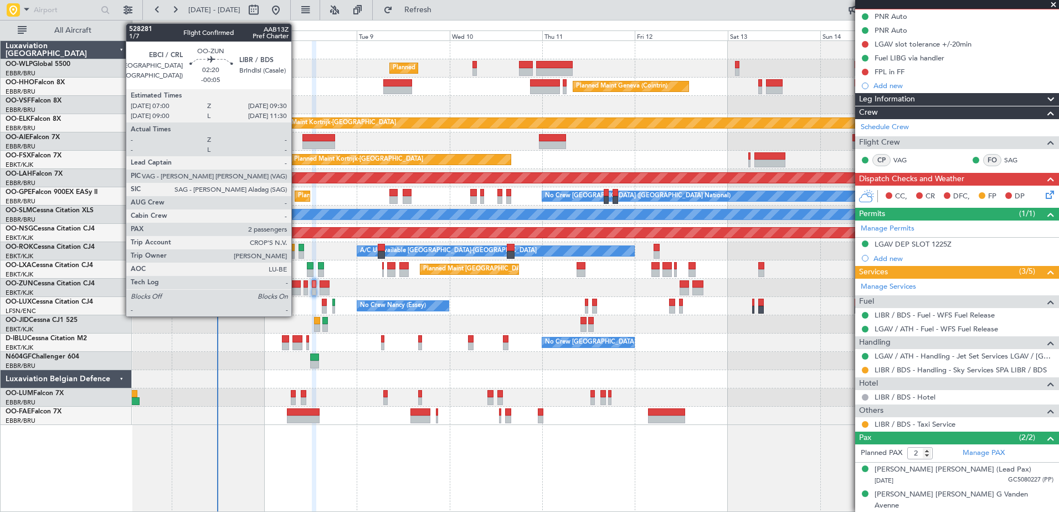
click at [296, 287] on div at bounding box center [296, 284] width 10 height 8
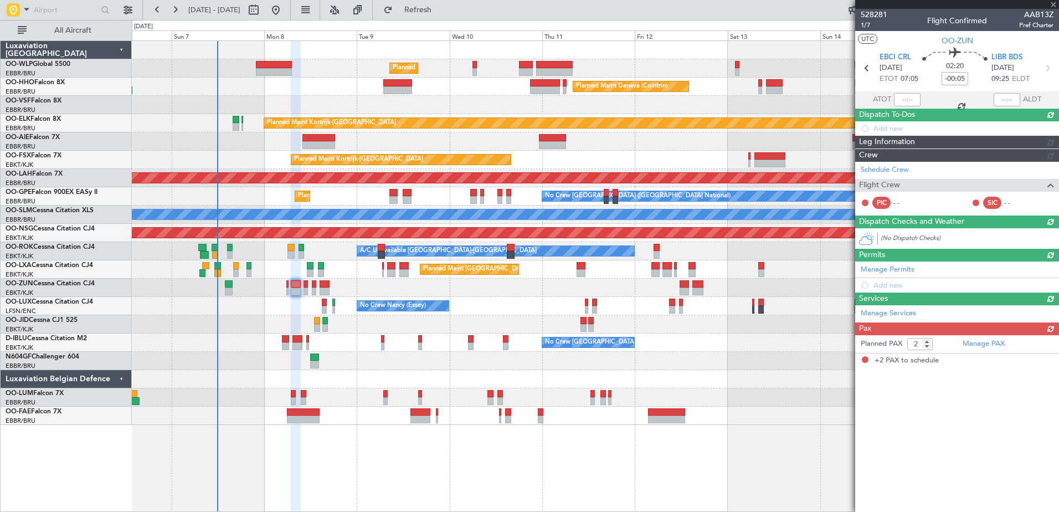
scroll to position [0, 0]
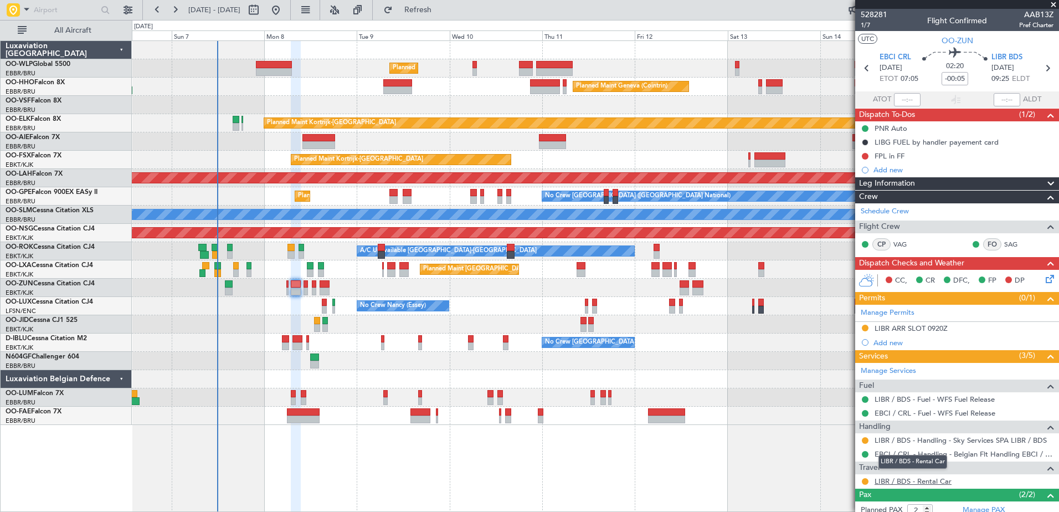
click at [904, 478] on link "LIBR / BDS - Rental Car" at bounding box center [912, 480] width 77 height 9
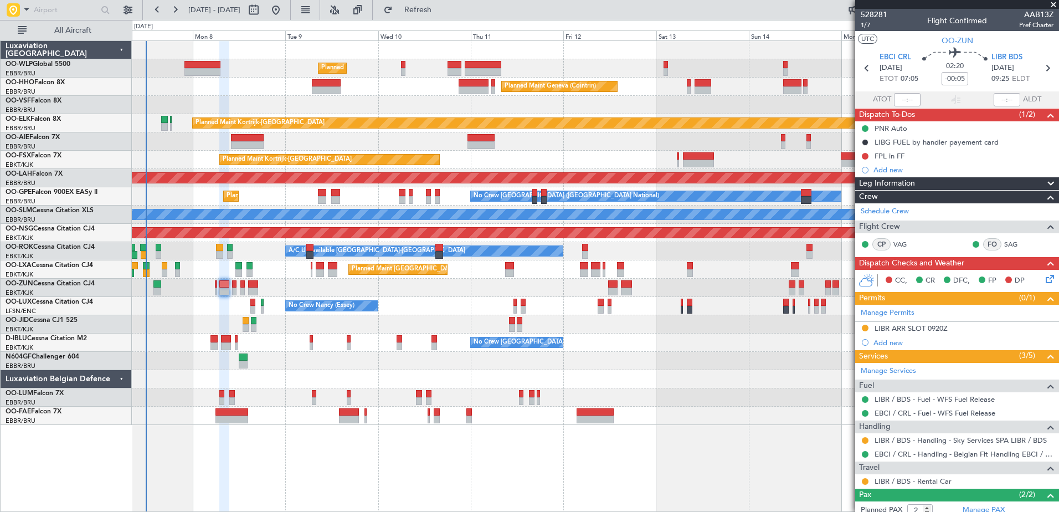
click at [359, 294] on div "Planned Maint Milan (Linate) Planned Maint Geneva ([GEOGRAPHIC_DATA]) Planned M…" at bounding box center [595, 233] width 926 height 384
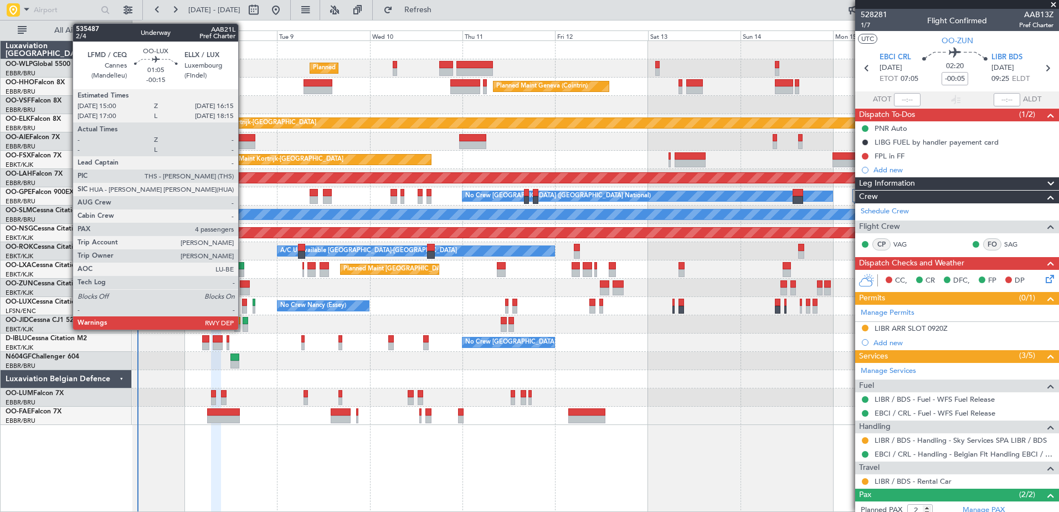
click at [243, 305] on div at bounding box center [244, 302] width 5 height 8
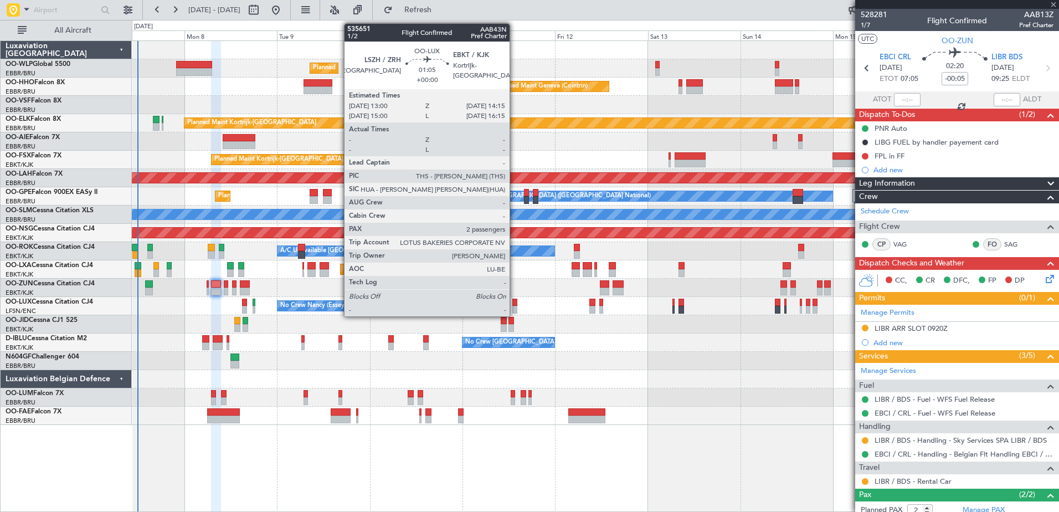
type input "-00:15"
type input "4"
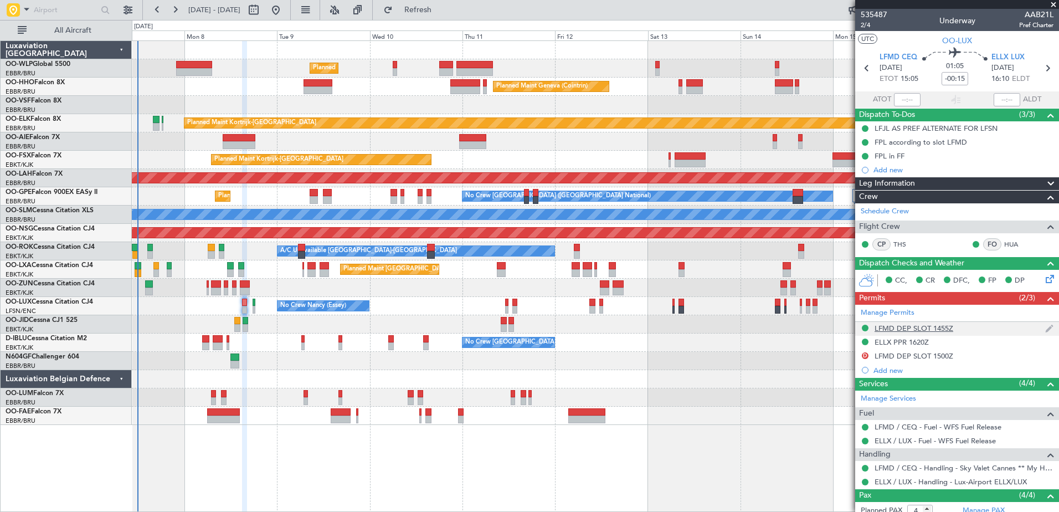
drag, startPoint x: 932, startPoint y: 332, endPoint x: 964, endPoint y: 332, distance: 31.6
click at [760, 367] on div at bounding box center [595, 361] width 926 height 18
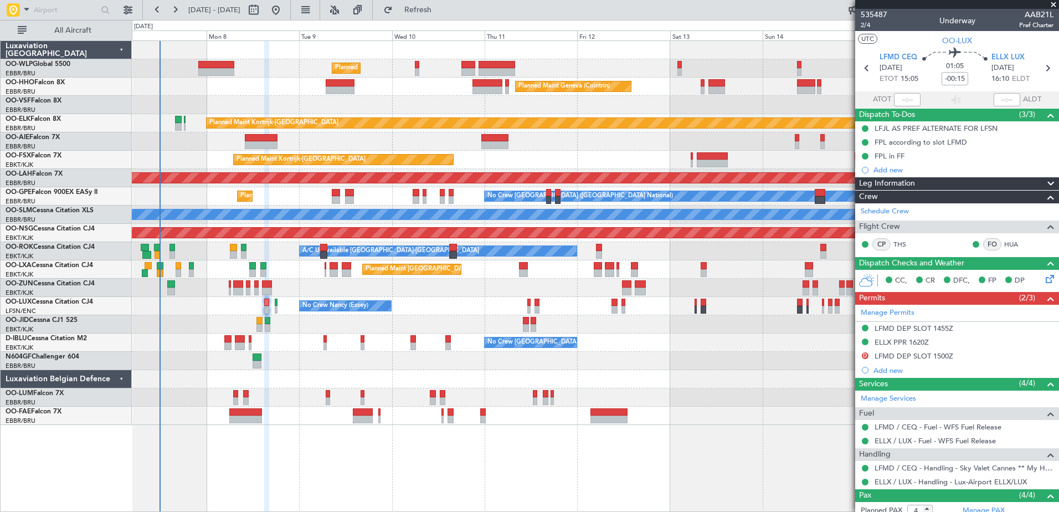
click at [758, 348] on div "No Crew [GEOGRAPHIC_DATA] ([GEOGRAPHIC_DATA] National)" at bounding box center [595, 342] width 926 height 18
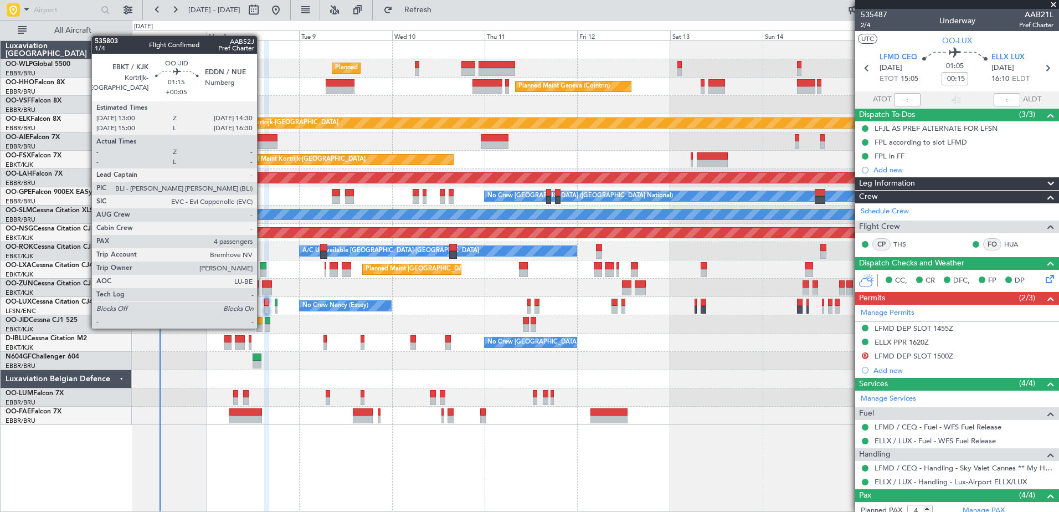
click at [262, 327] on div at bounding box center [259, 328] width 6 height 8
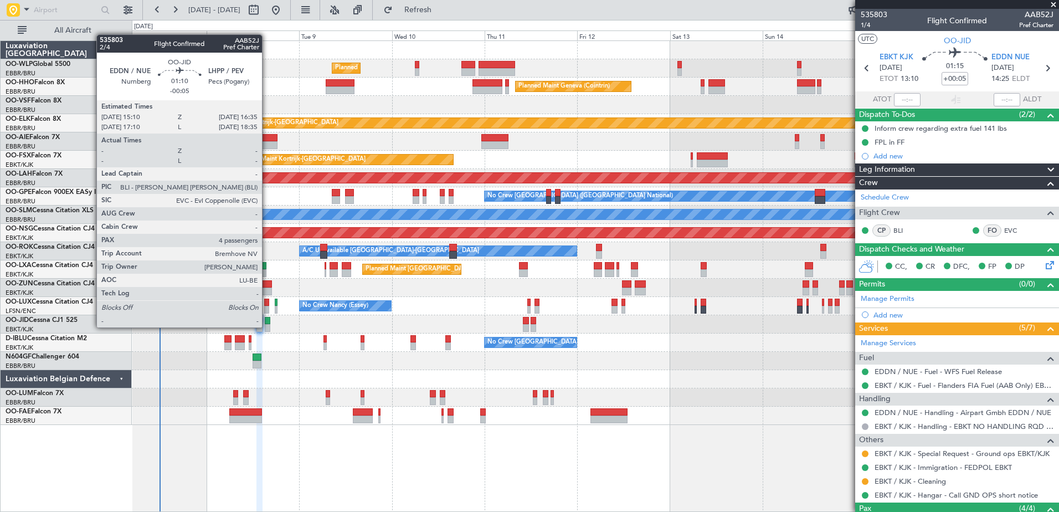
click at [267, 326] on div at bounding box center [268, 328] width 6 height 8
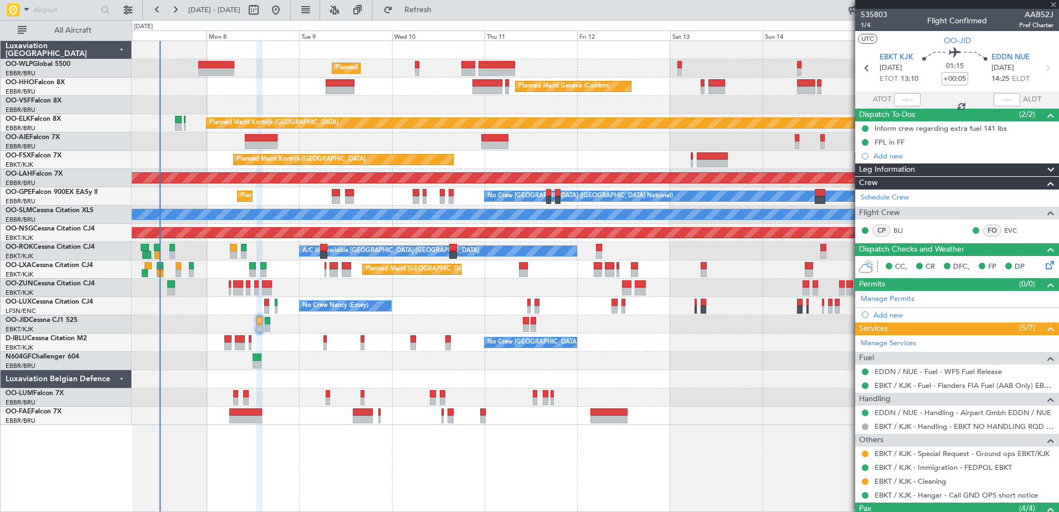
type input "-00:05"
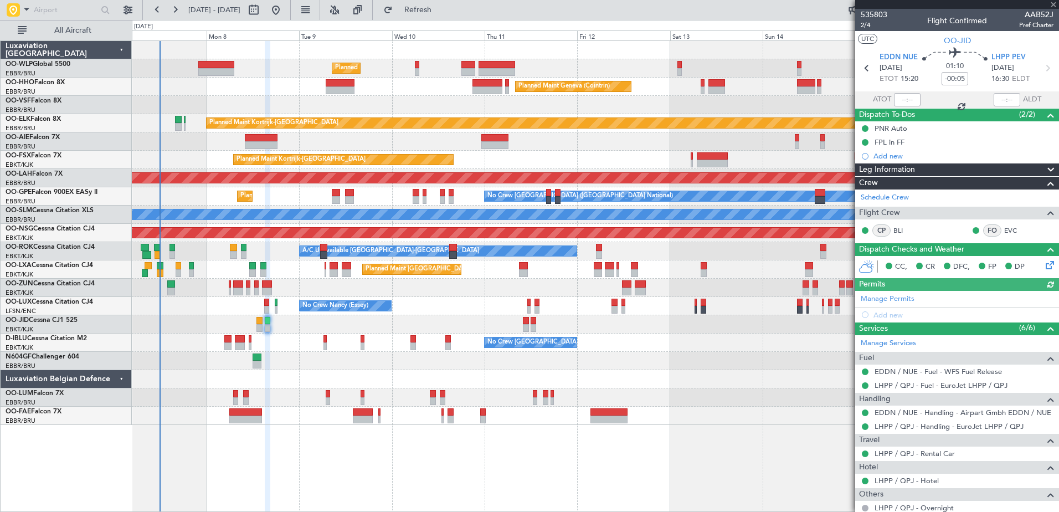
scroll to position [133, 0]
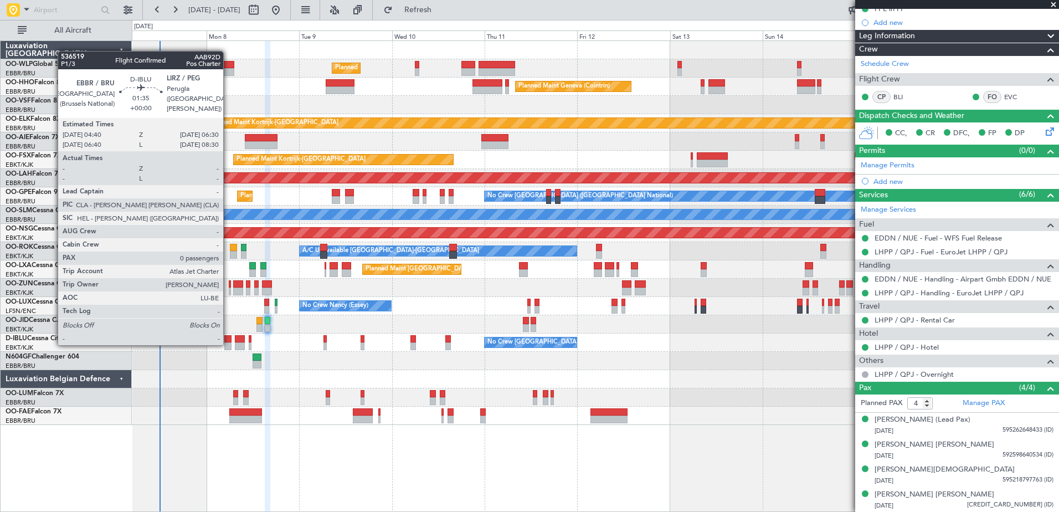
click at [228, 344] on div at bounding box center [227, 346] width 7 height 8
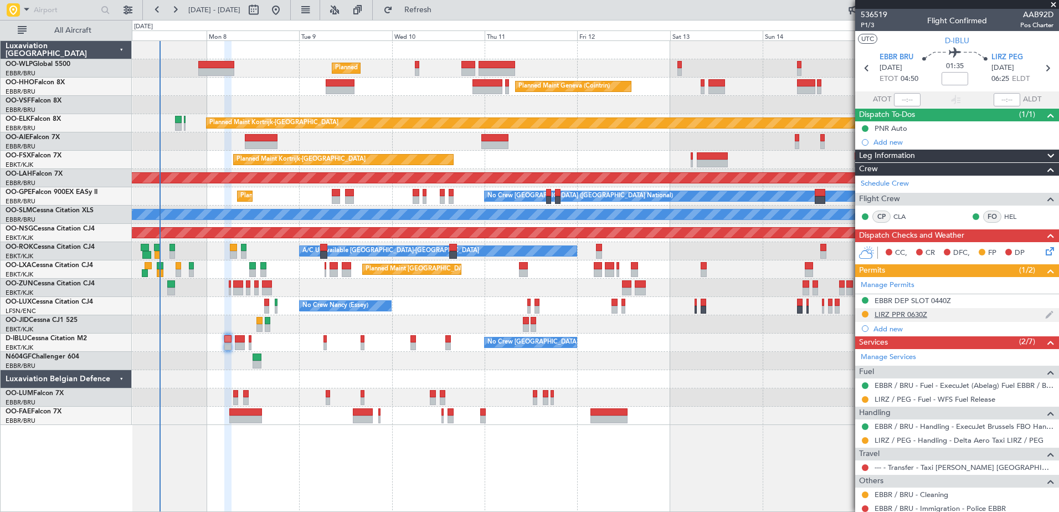
scroll to position [34, 0]
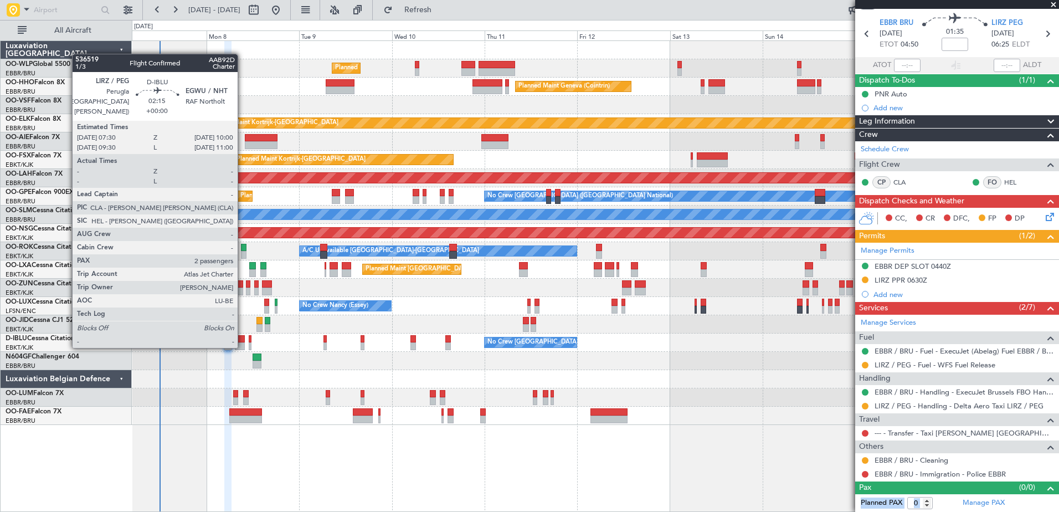
click at [242, 345] on div at bounding box center [240, 346] width 10 height 8
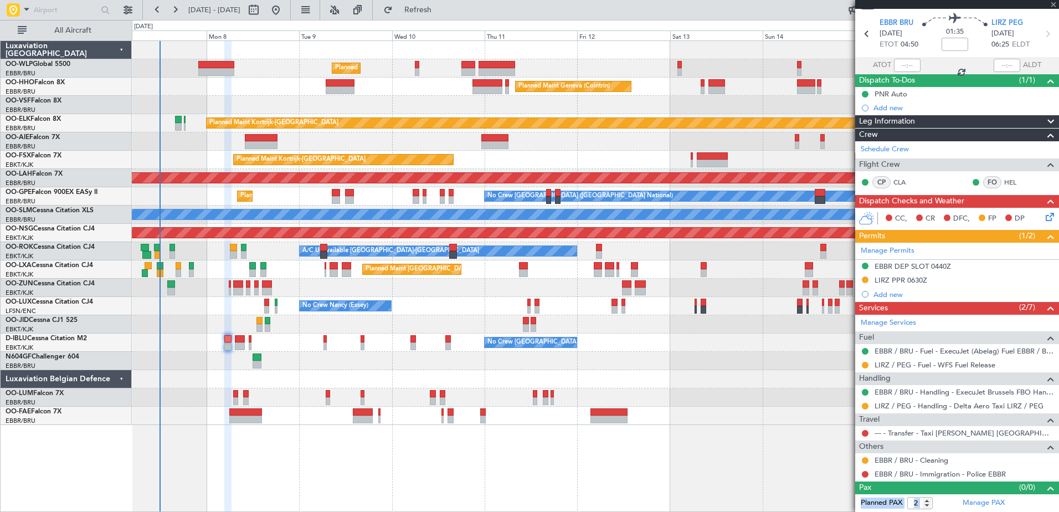
scroll to position [0, 0]
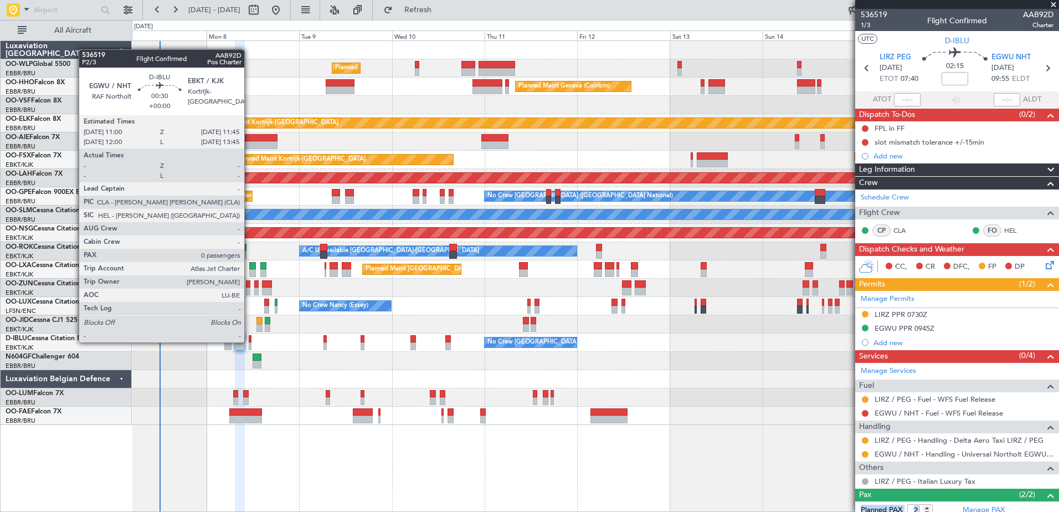
click at [249, 341] on div at bounding box center [250, 339] width 3 height 8
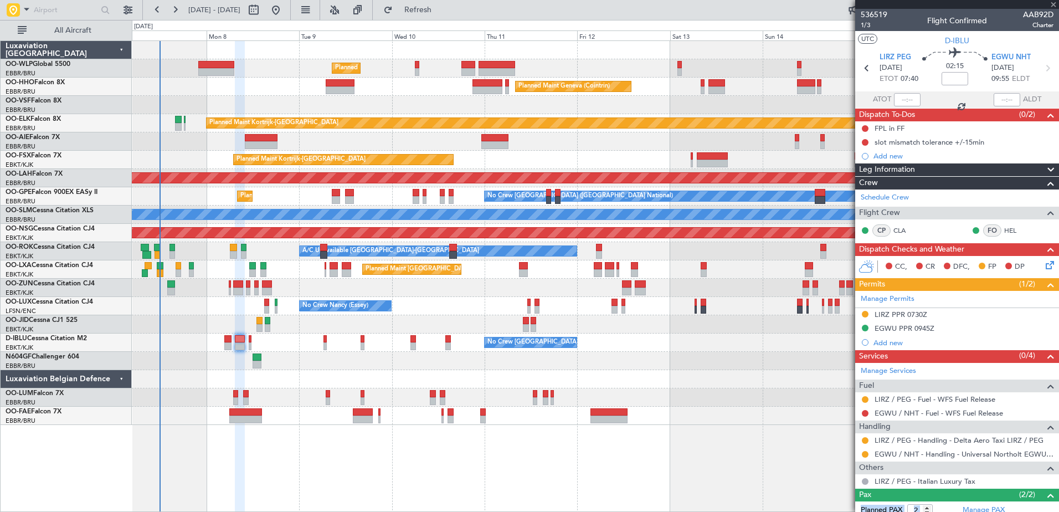
type input "0"
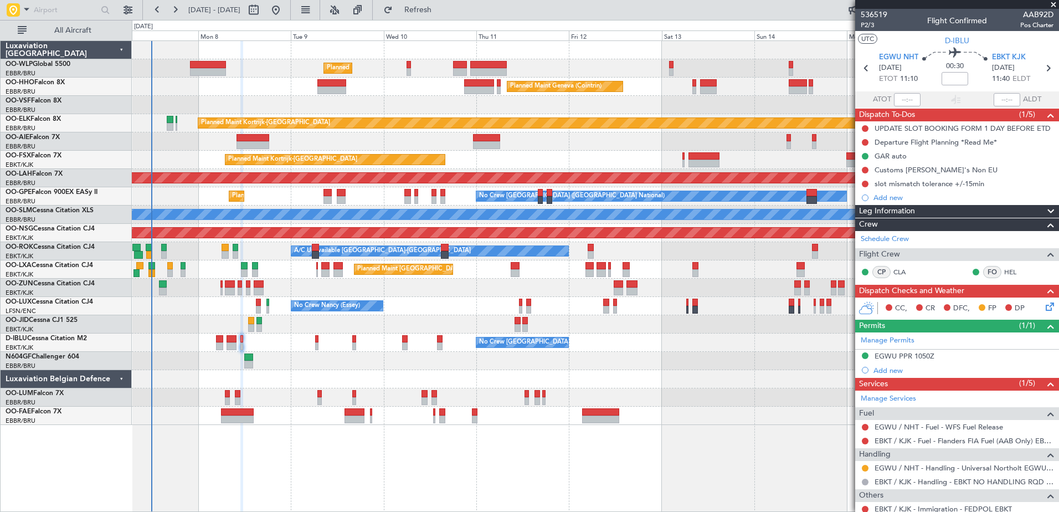
click at [291, 363] on div at bounding box center [595, 361] width 926 height 18
click at [207, 394] on div "Planned Maint Milan (Linate) Planned Maint Geneva ([GEOGRAPHIC_DATA]) Planned M…" at bounding box center [595, 233] width 926 height 384
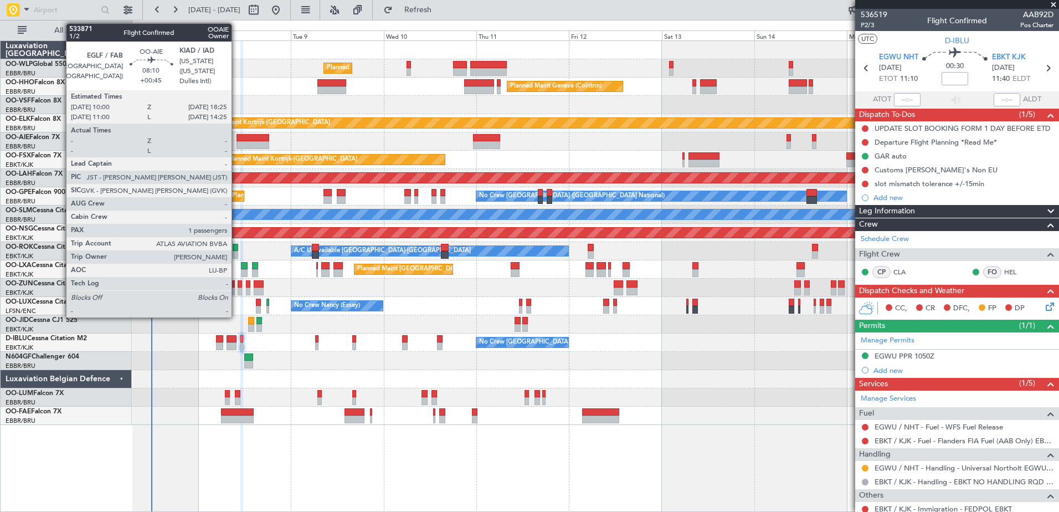
click at [236, 142] on div at bounding box center [252, 145] width 33 height 8
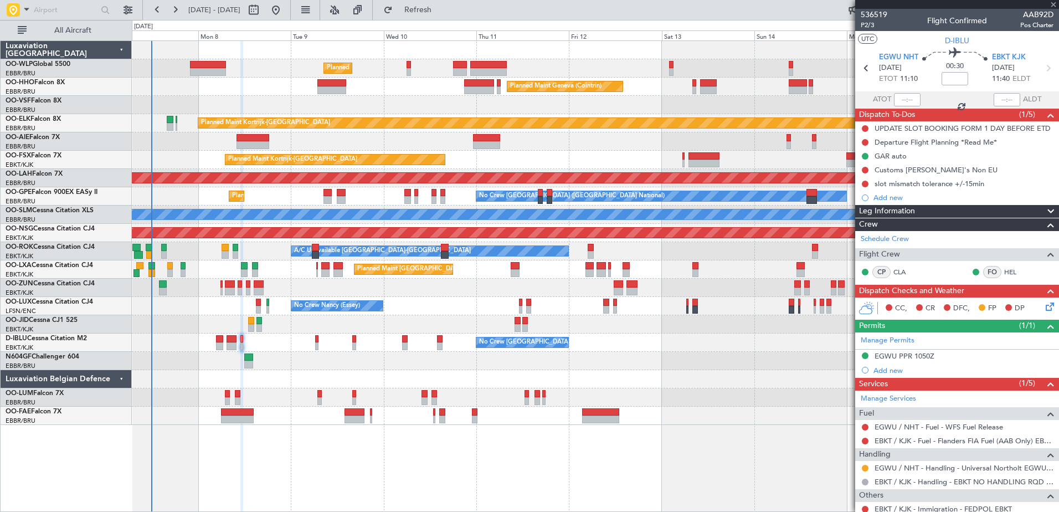
type input "+00:45"
type input "1"
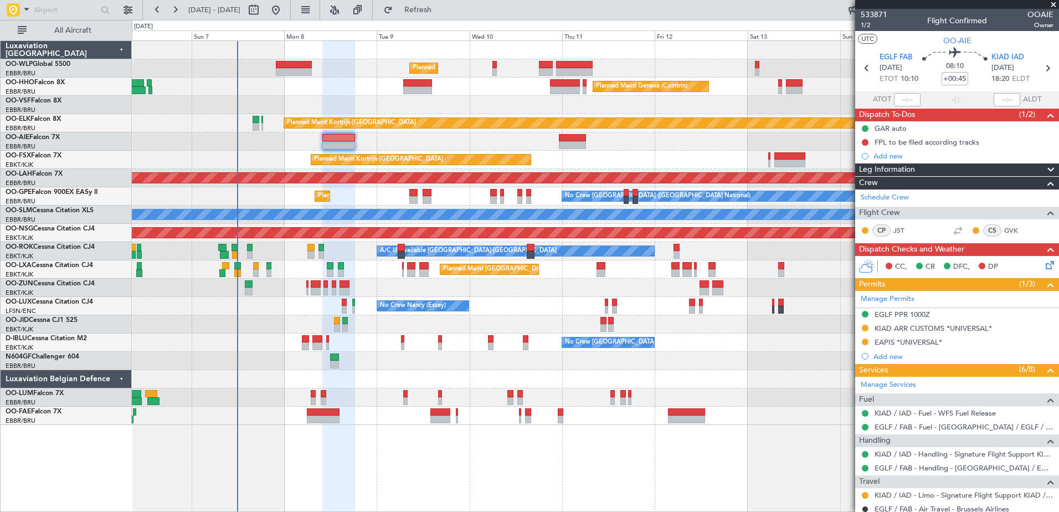
click at [461, 379] on div at bounding box center [595, 379] width 926 height 18
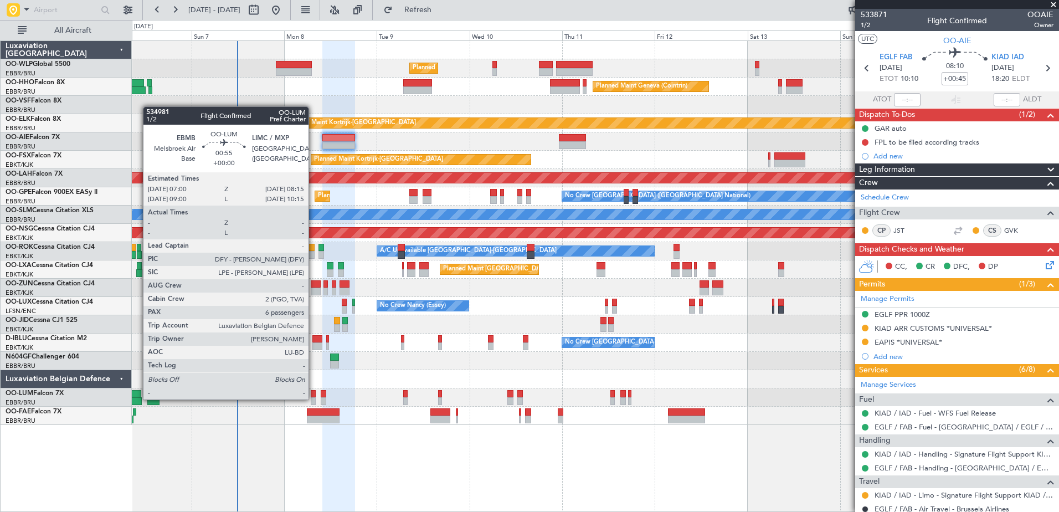
click at [313, 398] on div at bounding box center [313, 401] width 5 height 8
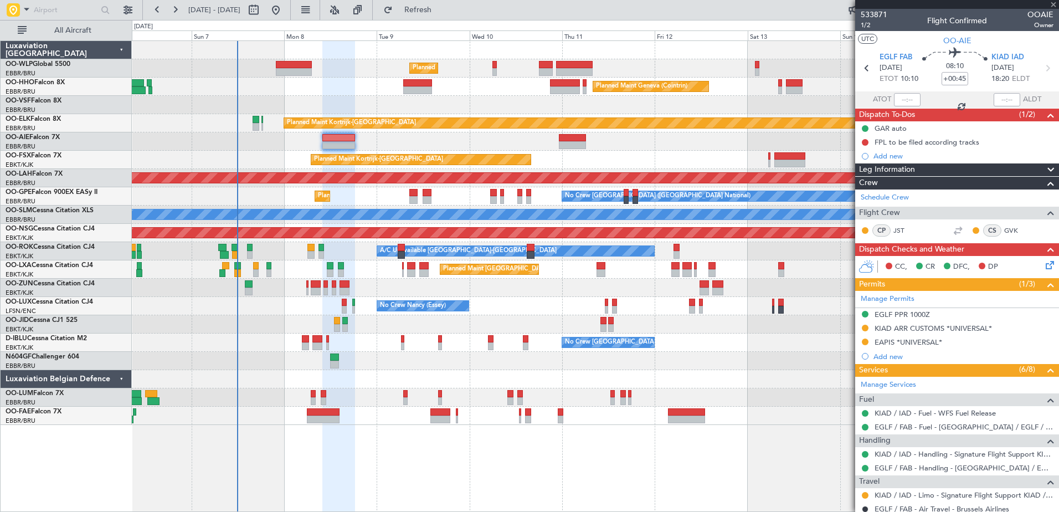
type input "6"
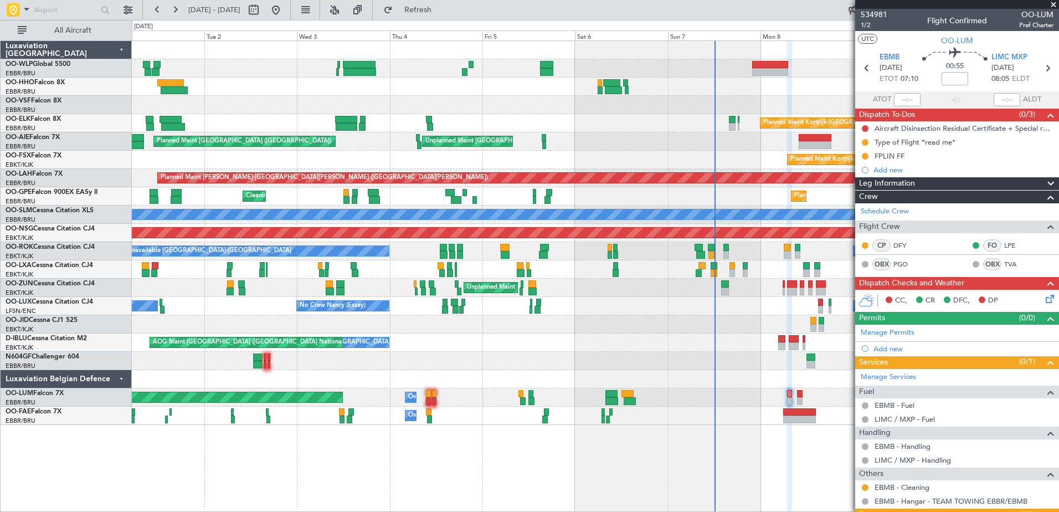
click at [679, 151] on div "Planned Maint Milan (Linate) Planned Maint [GEOGRAPHIC_DATA] ([GEOGRAPHIC_DATA]…" at bounding box center [595, 233] width 926 height 384
